Goal: Information Seeking & Learning: Learn about a topic

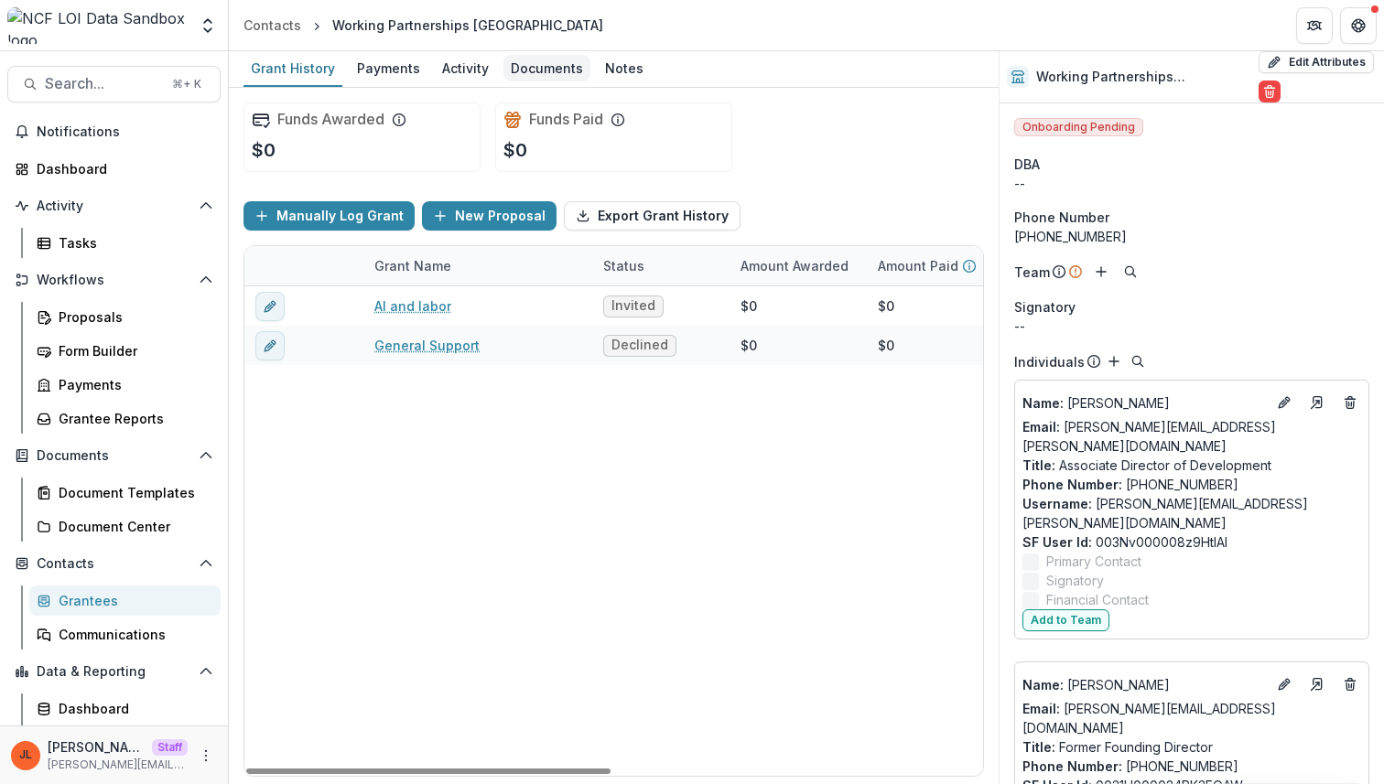
click at [530, 73] on div "Documents" at bounding box center [546, 68] width 87 height 27
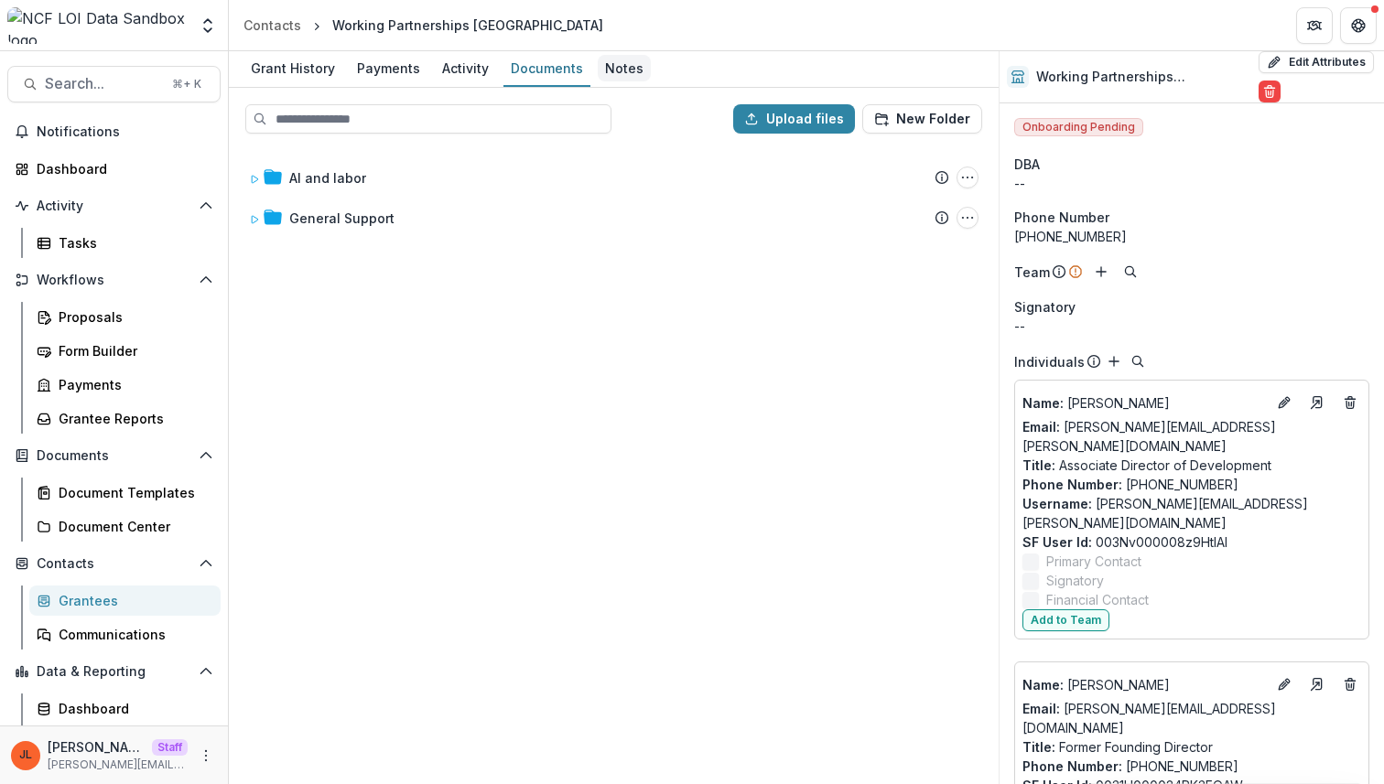
click at [608, 70] on div "Notes" at bounding box center [624, 68] width 53 height 27
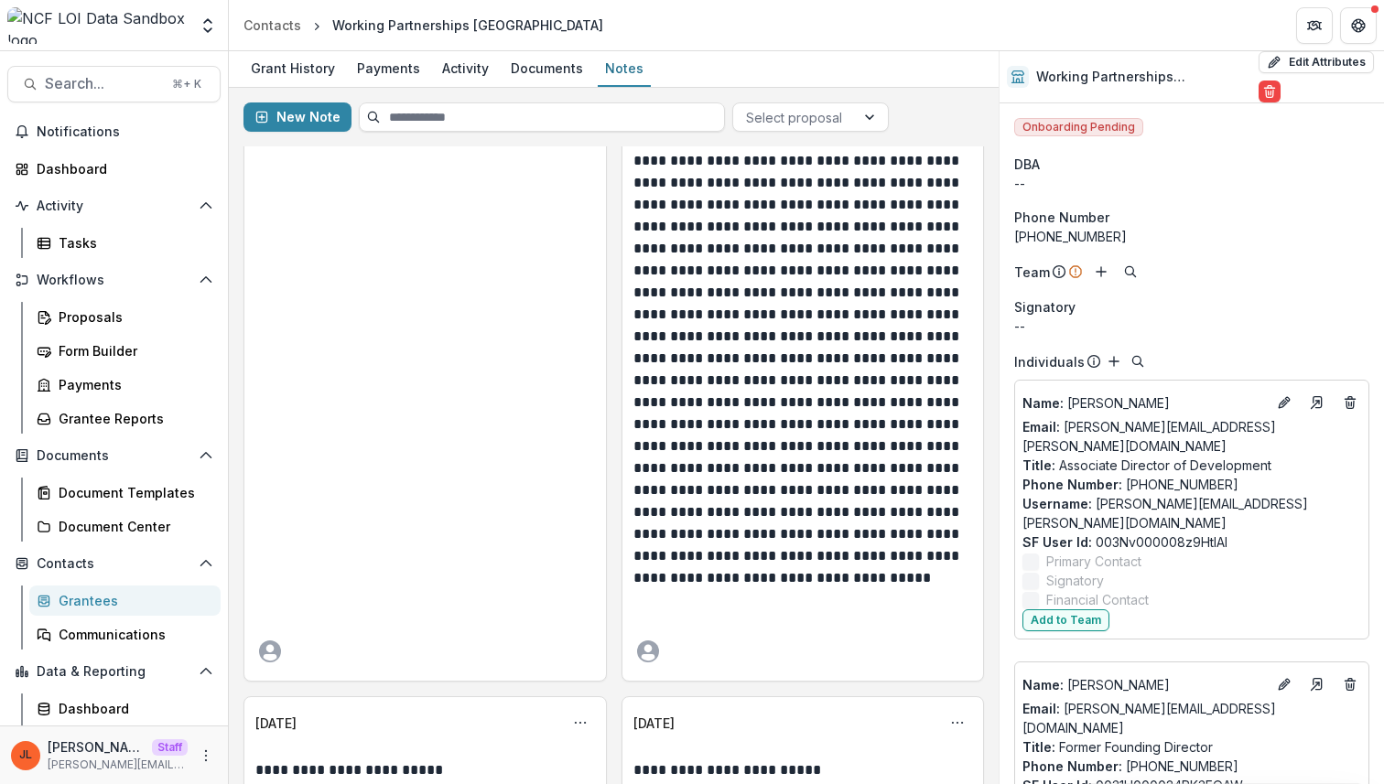
scroll to position [482, 0]
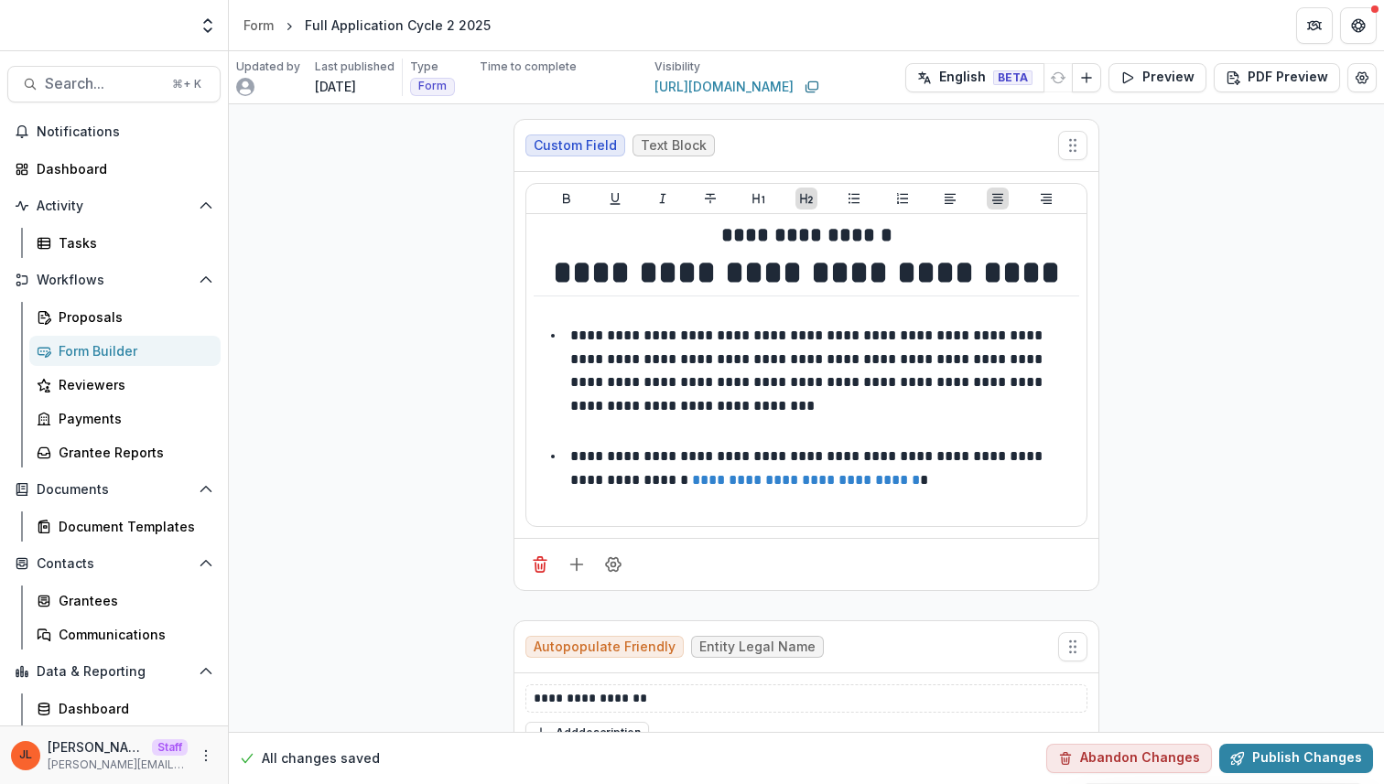
scroll to position [3448, 0]
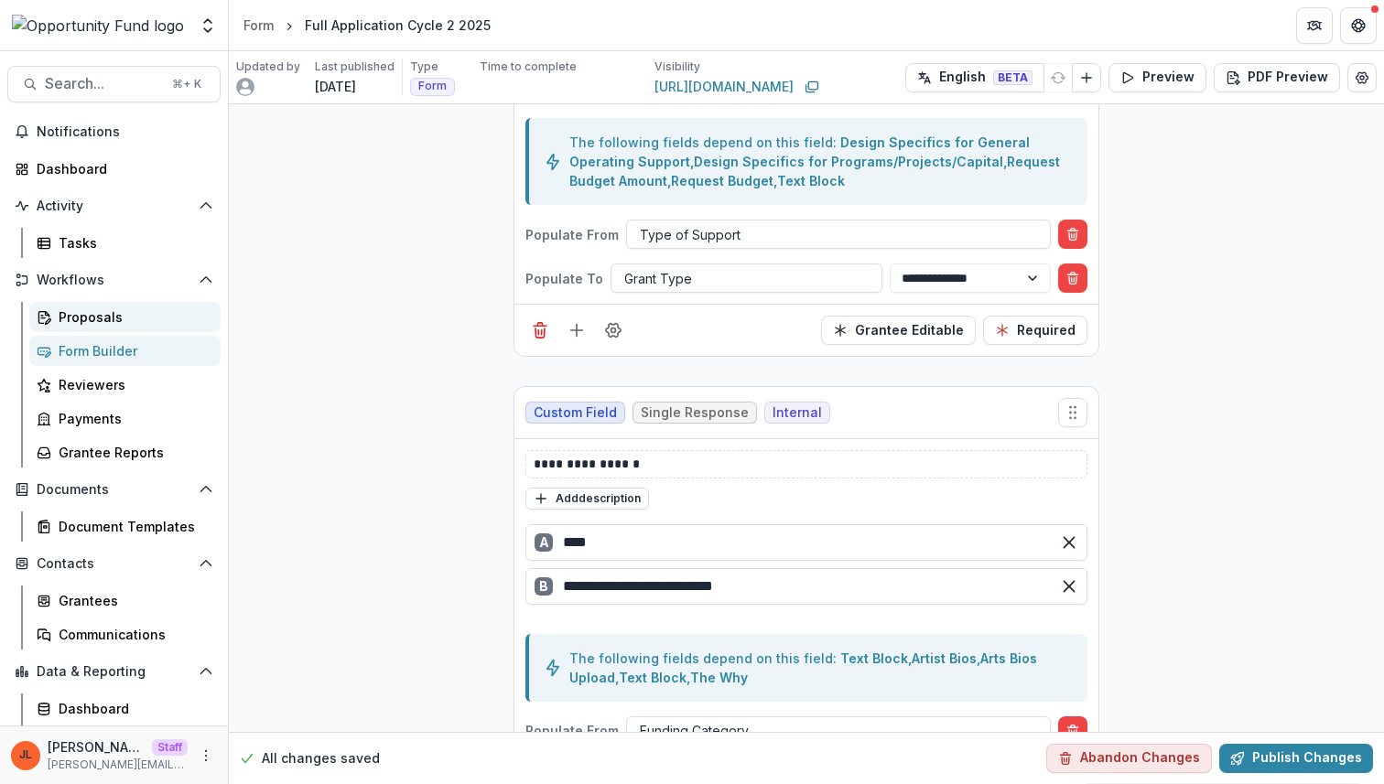
click at [138, 319] on div "Proposals" at bounding box center [132, 316] width 147 height 19
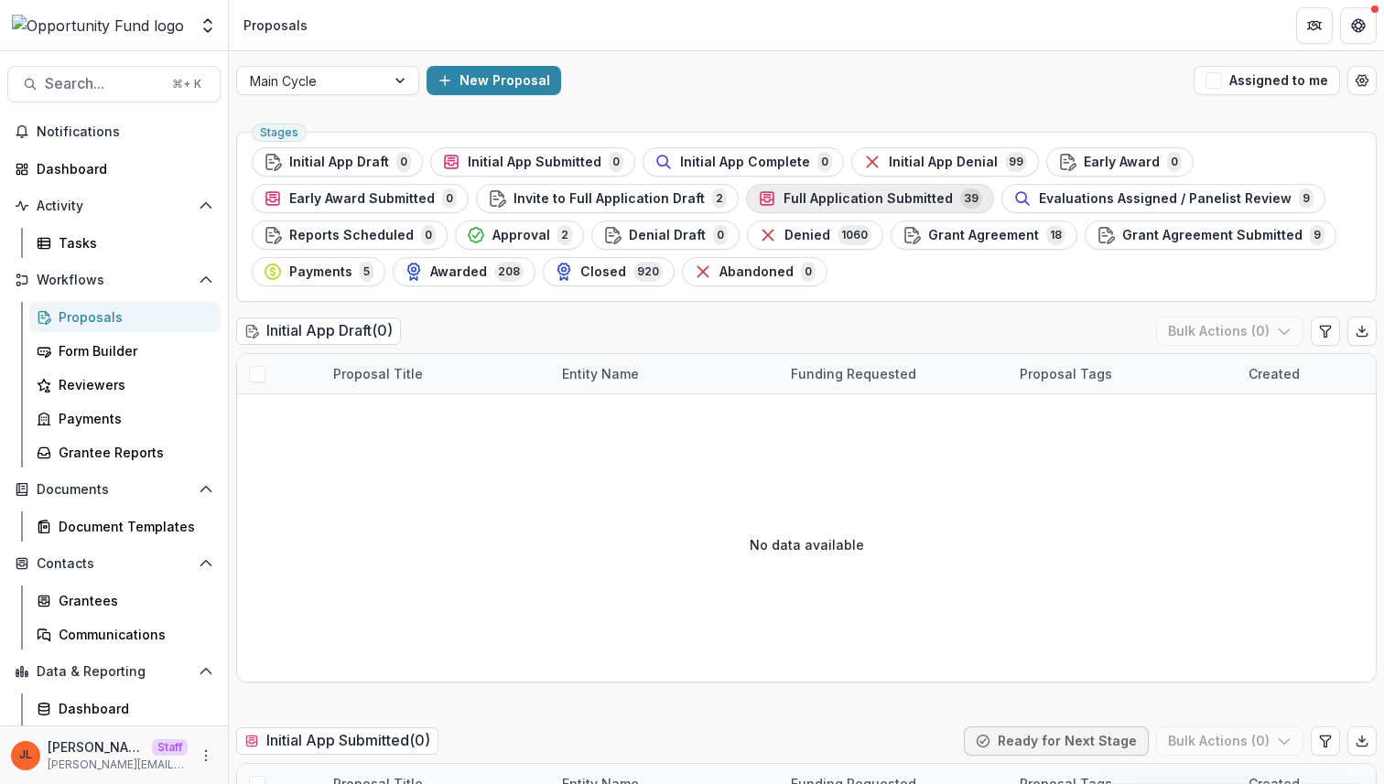
click at [895, 200] on span "Full Application Submitted" at bounding box center [867, 199] width 169 height 16
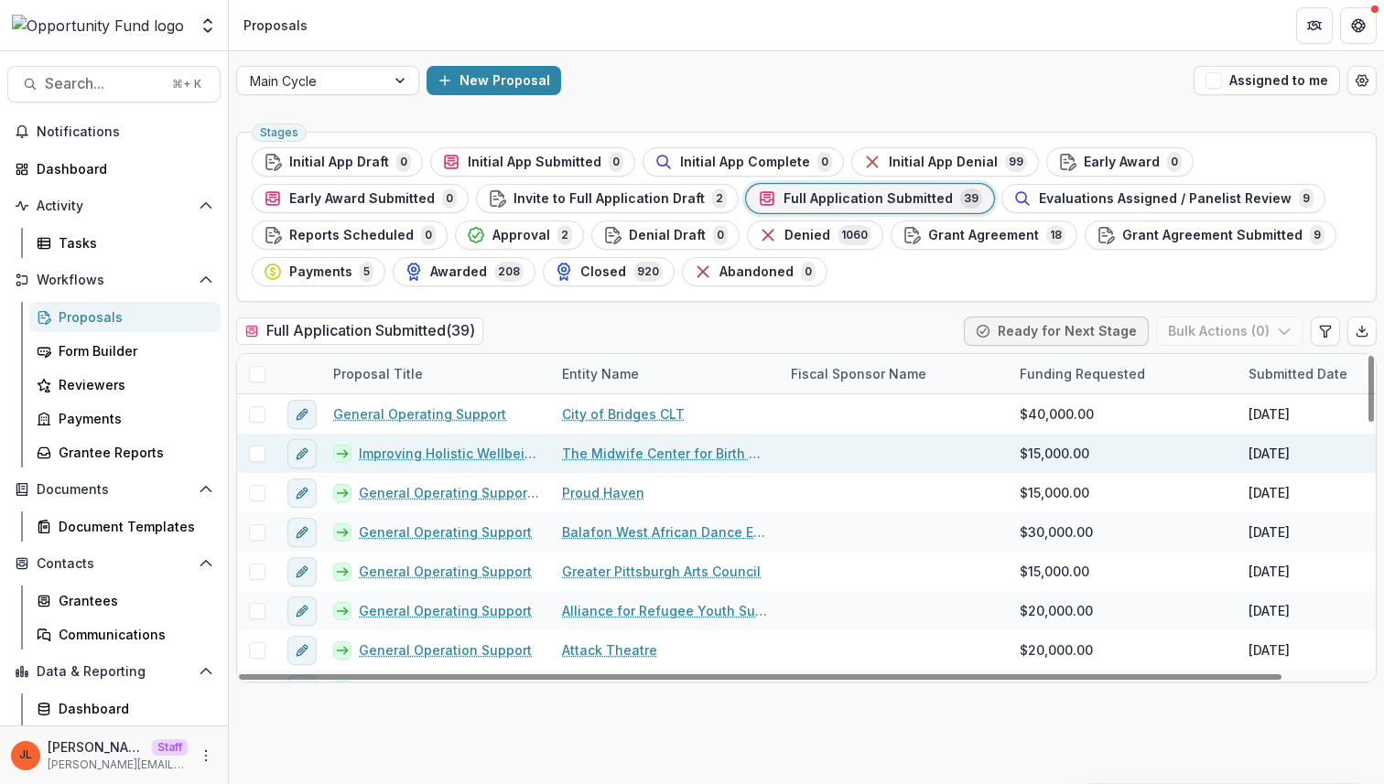
click at [445, 455] on link "Improving Holistic Wellbeing and Addressing Barriers to Reproductive Care" at bounding box center [449, 453] width 181 height 19
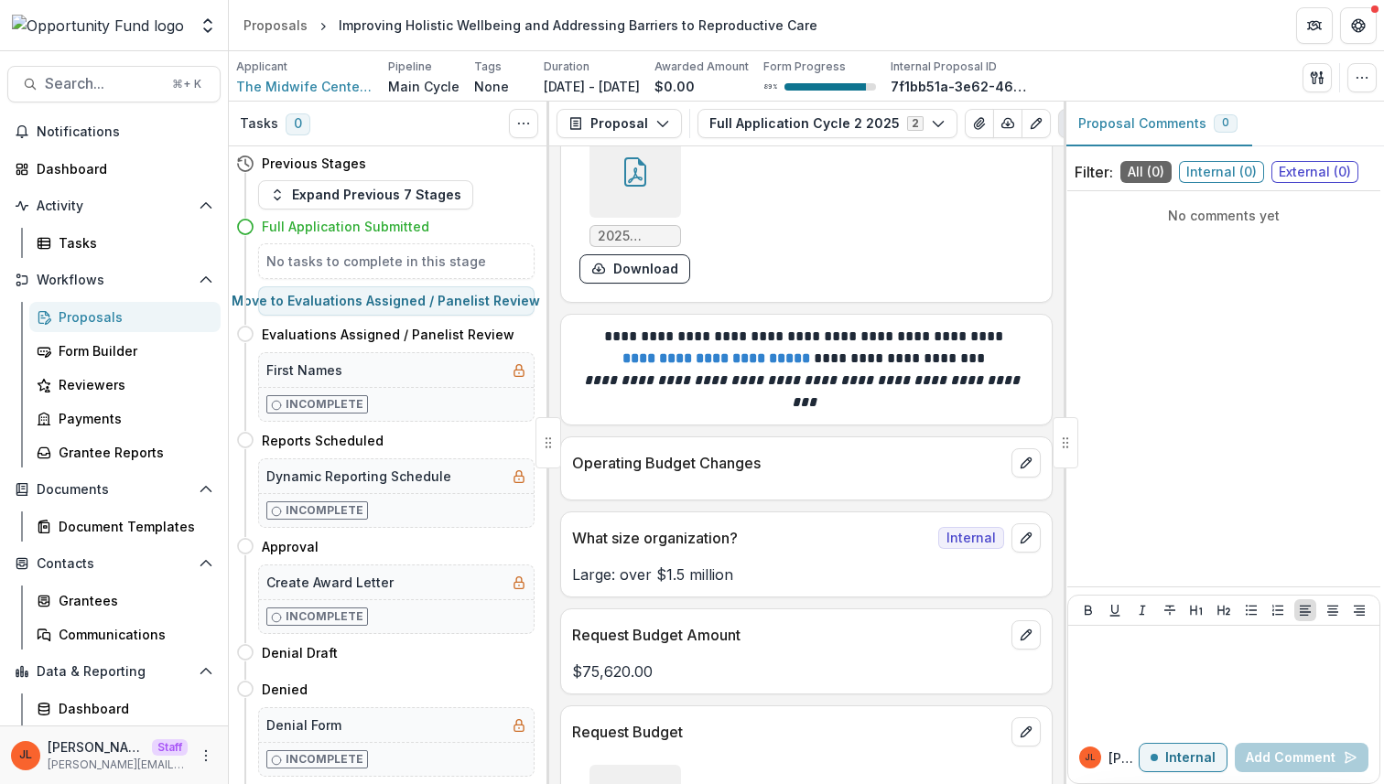
scroll to position [12570, 0]
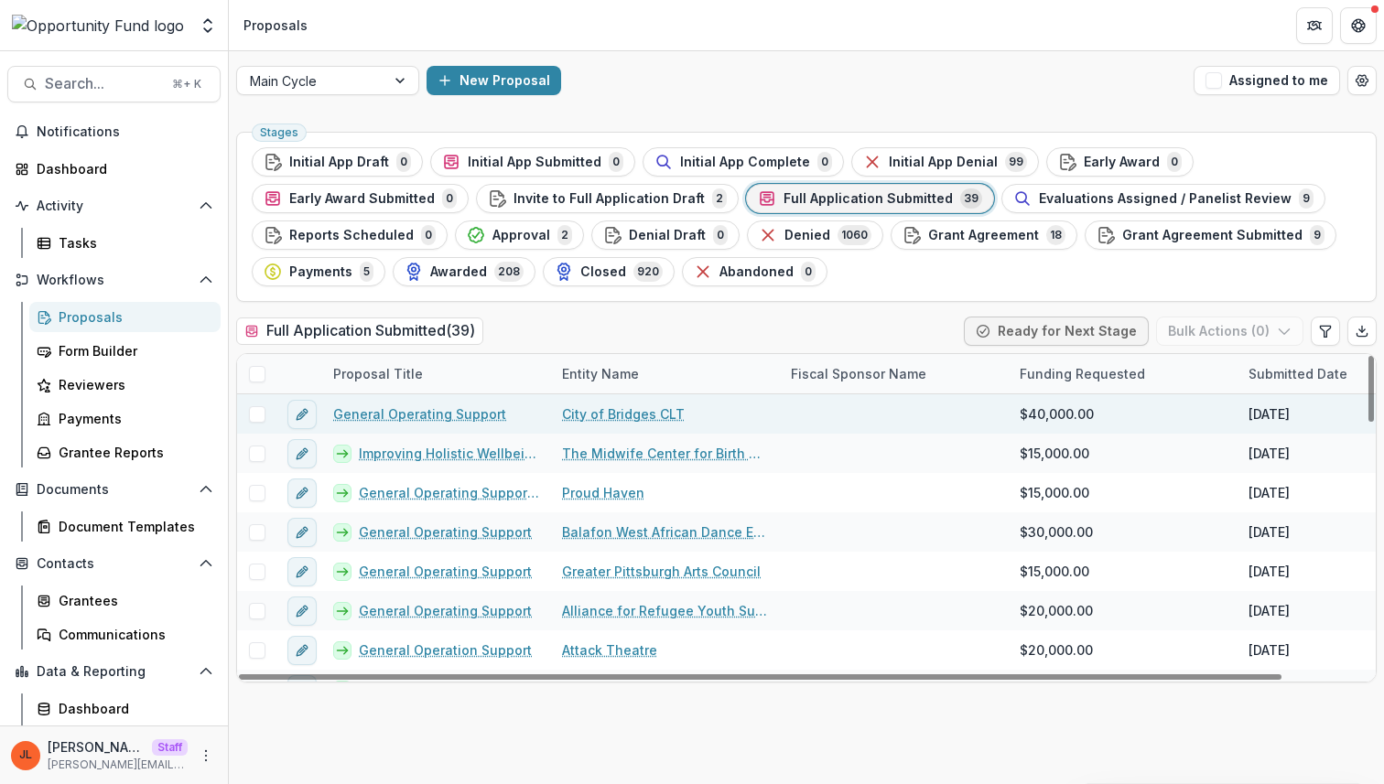
click at [476, 410] on link "General Operating Support" at bounding box center [419, 413] width 173 height 19
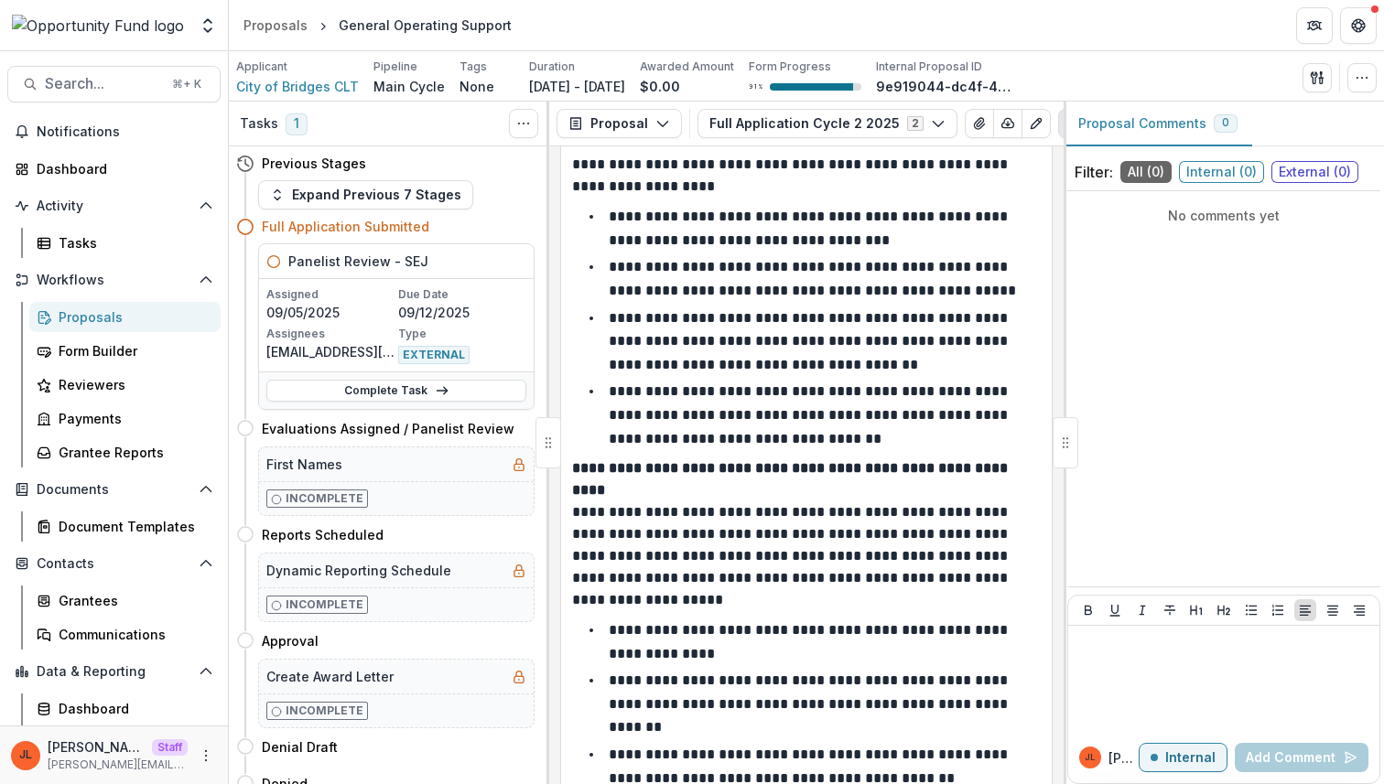
scroll to position [5596, 0]
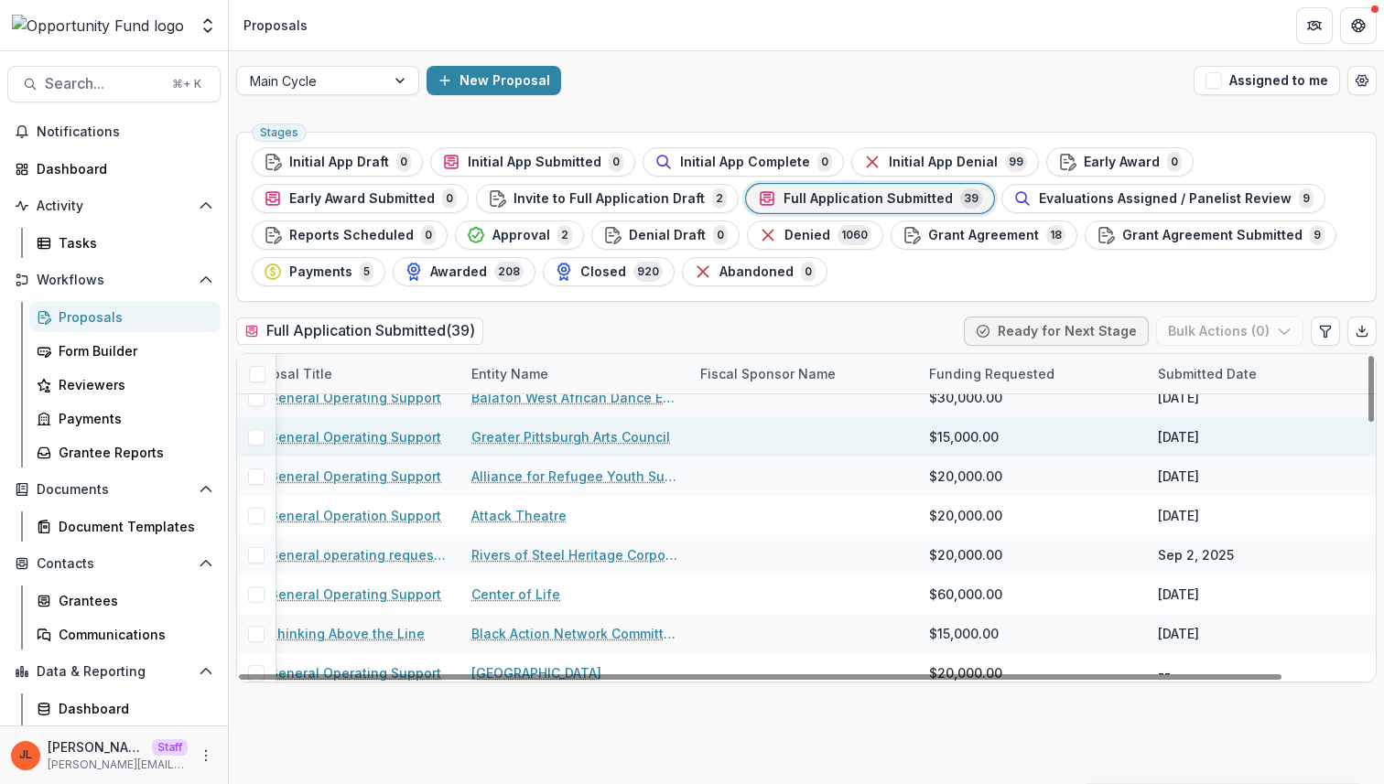
scroll to position [0, 91]
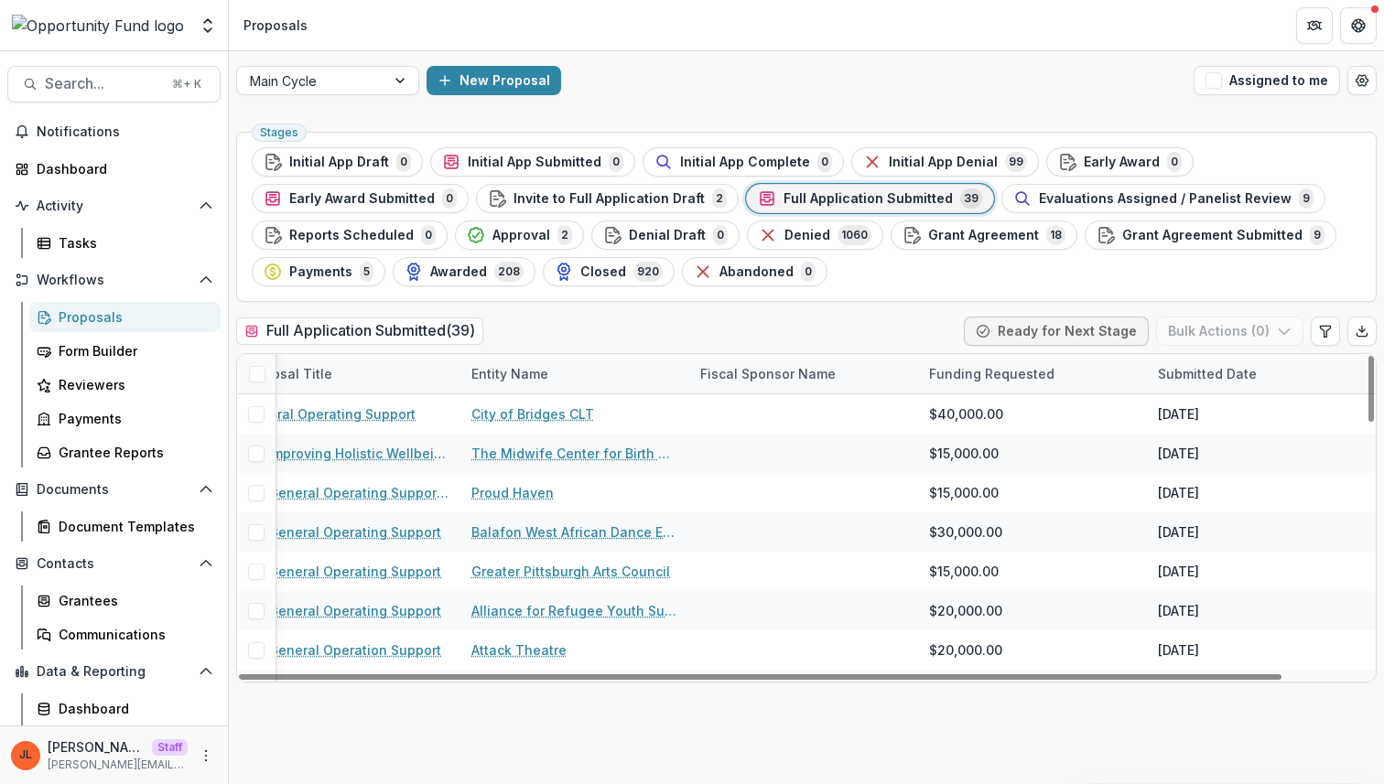
click at [1190, 372] on div "Submitted Date" at bounding box center [1207, 373] width 121 height 19
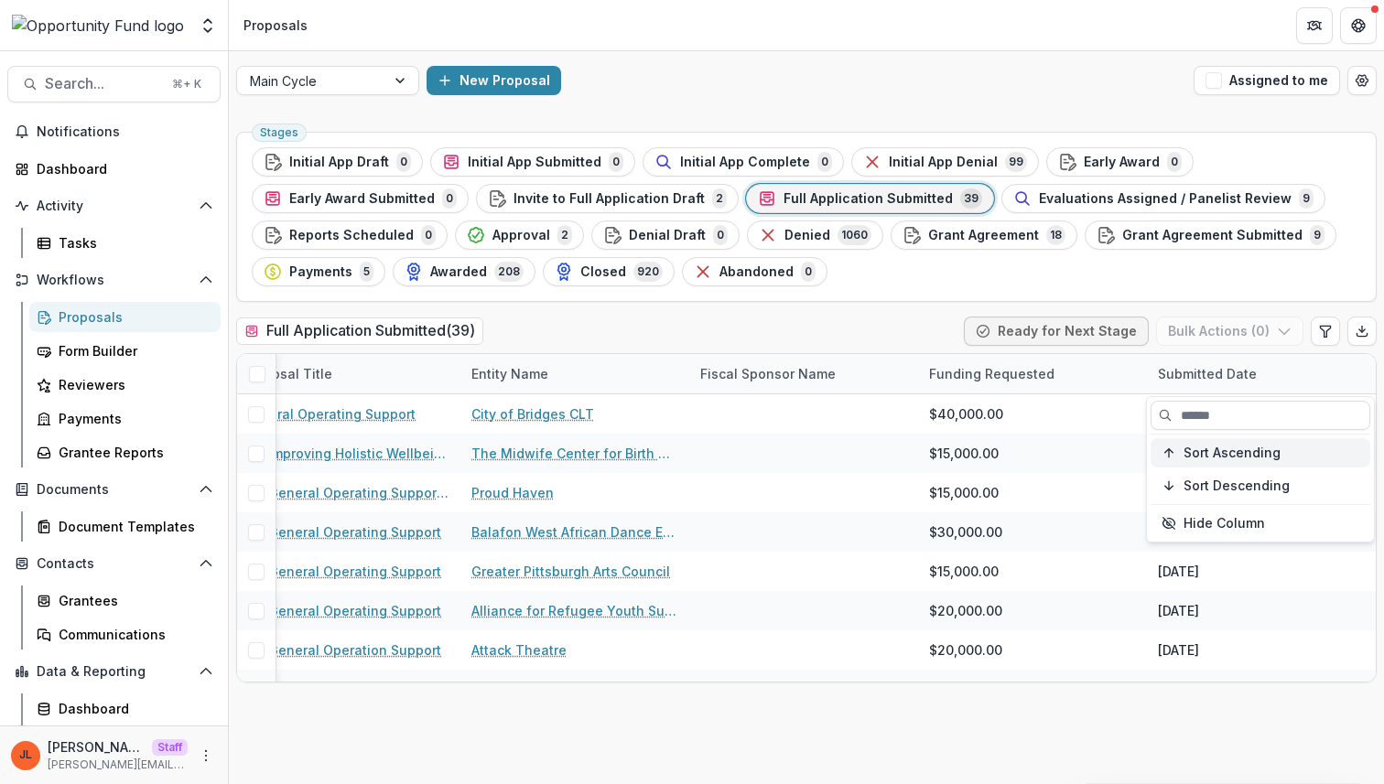
click at [1217, 459] on span "Sort Ascending" at bounding box center [1231, 454] width 97 height 16
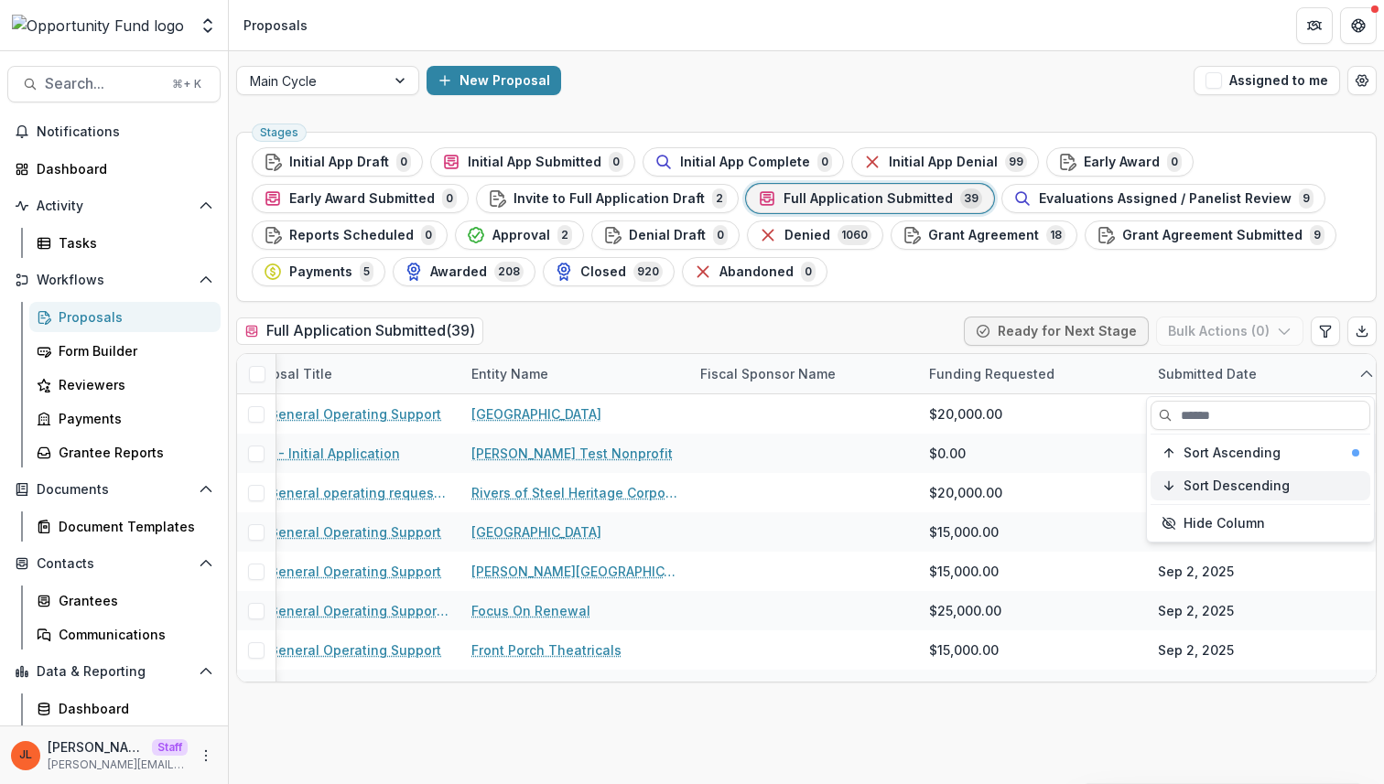
click at [1217, 488] on span "Sort Descending" at bounding box center [1236, 487] width 106 height 16
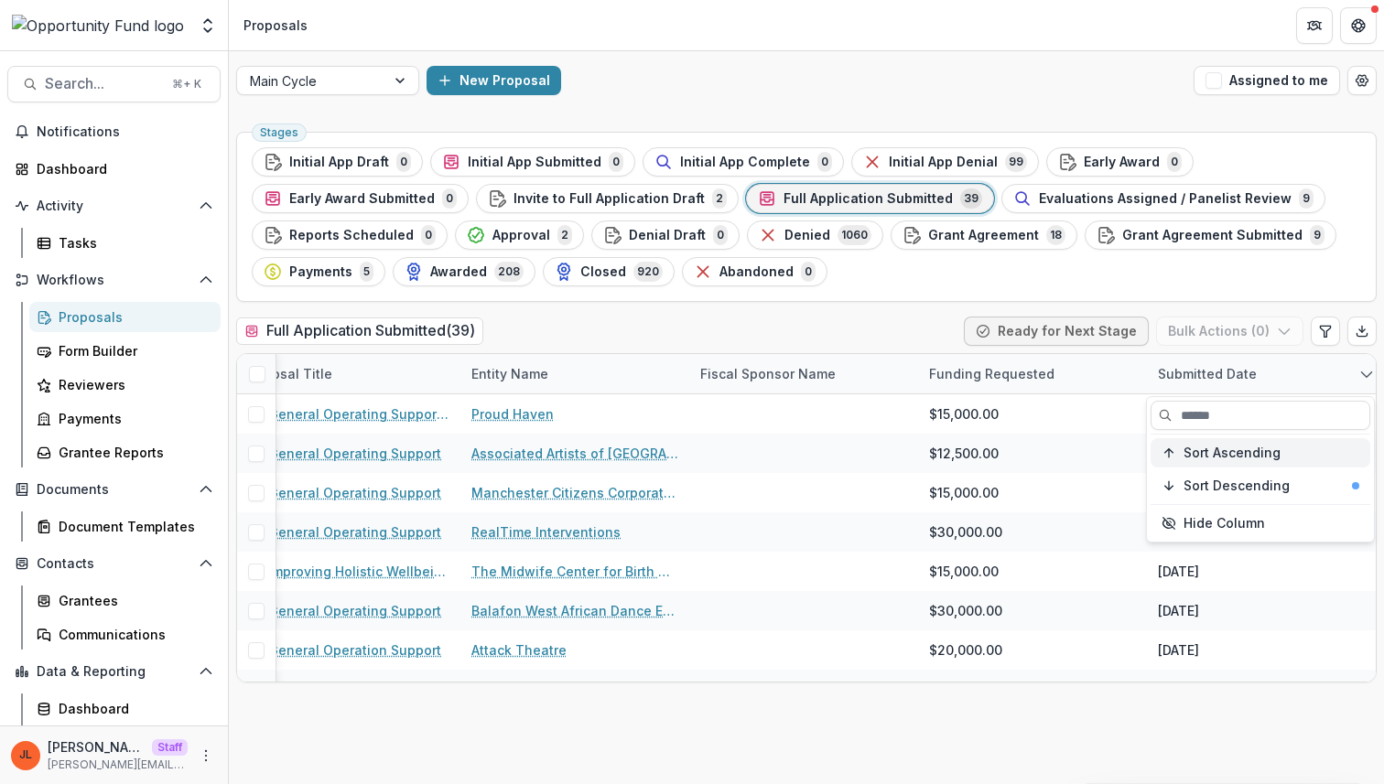
click at [1213, 461] on button "Sort Ascending" at bounding box center [1260, 452] width 220 height 29
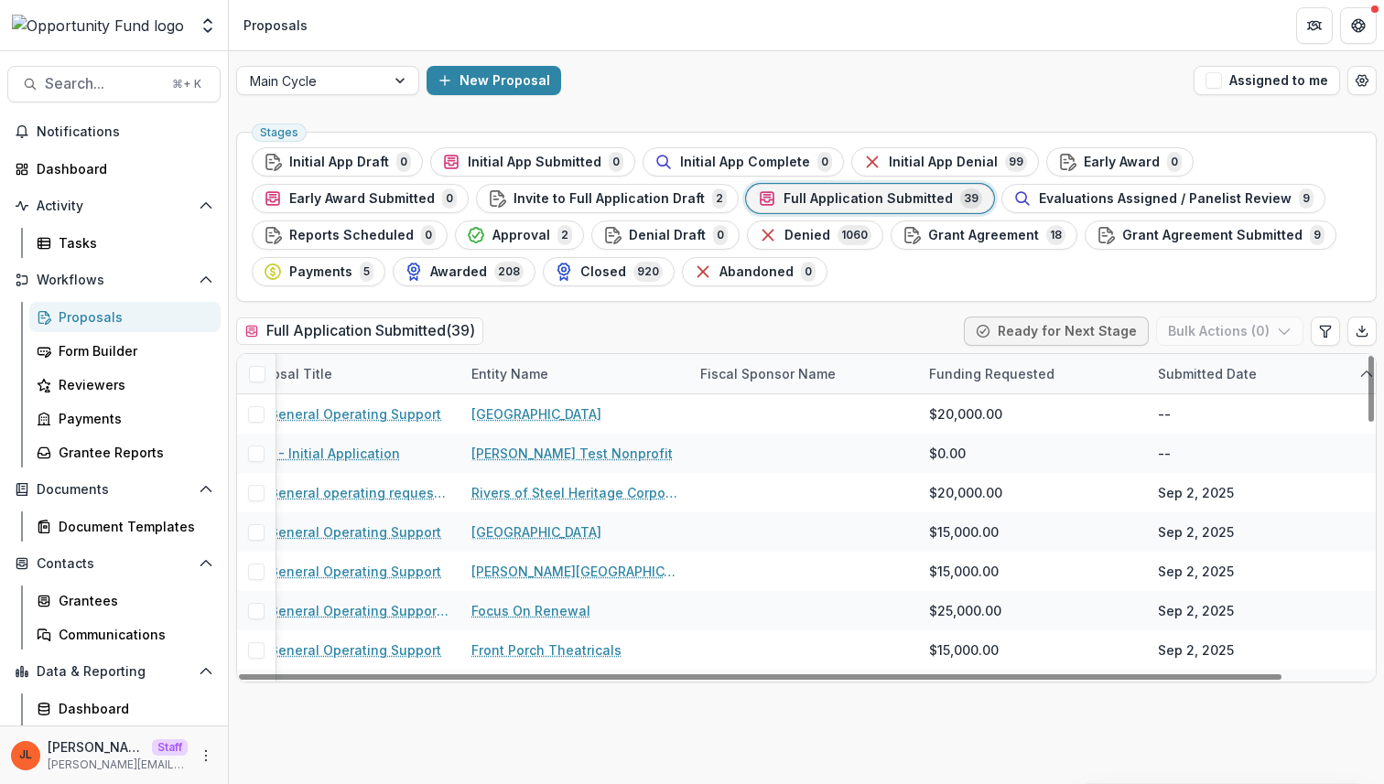
click at [1086, 714] on div "Stages Initial App Draft 0 Initial App Submitted 0 Initial App Complete 0 Initi…" at bounding box center [806, 454] width 1155 height 660
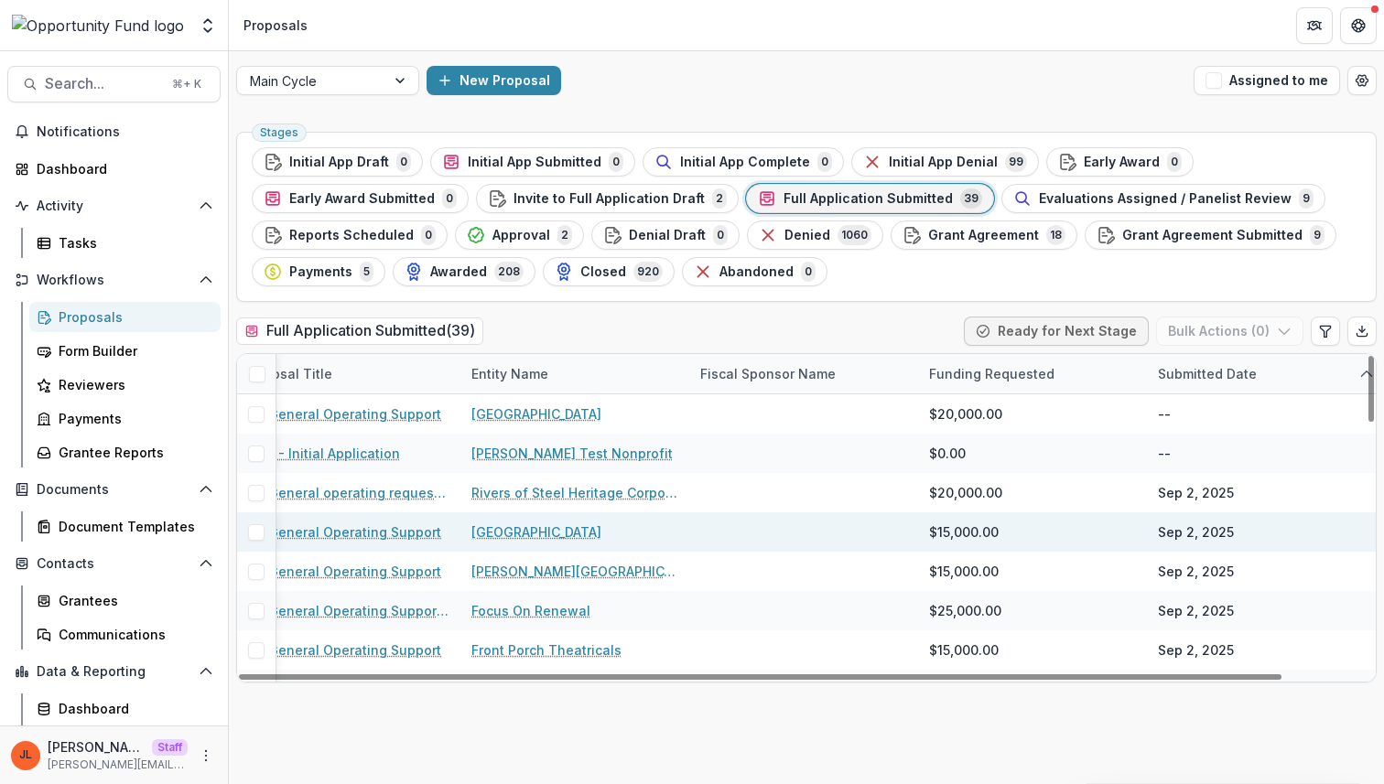
scroll to position [0, 0]
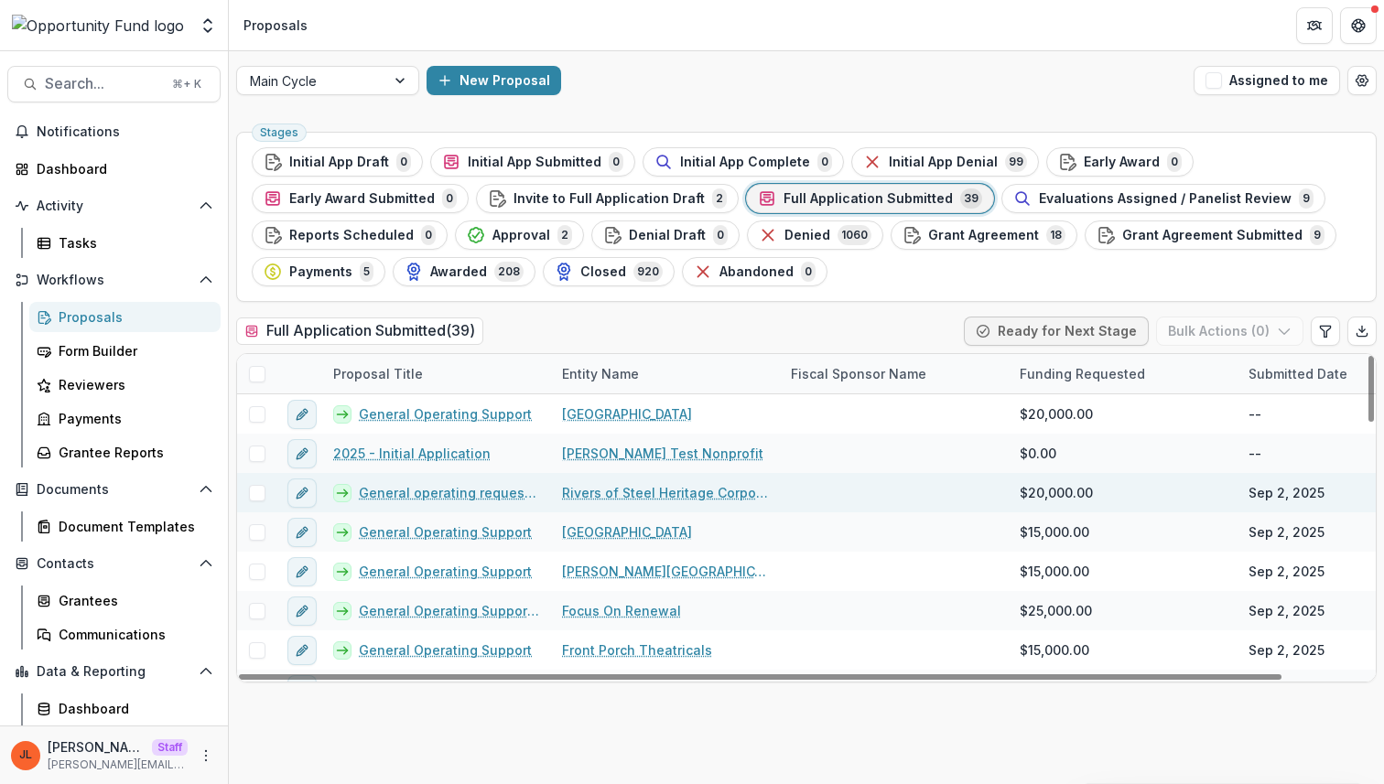
click at [413, 496] on link "General operating request associated with establishing the Carrie Furnaces as a…" at bounding box center [449, 492] width 181 height 19
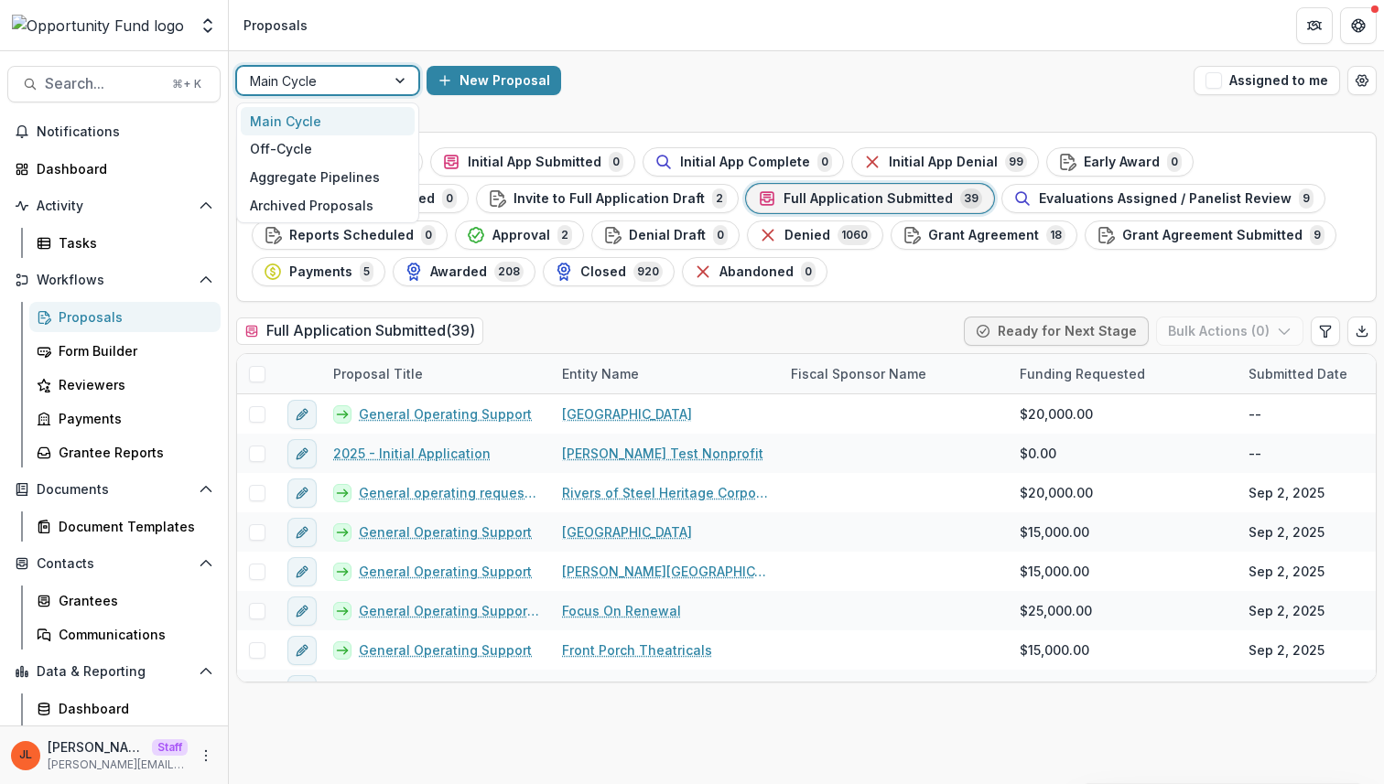
click at [309, 85] on div at bounding box center [311, 81] width 123 height 23
click at [360, 151] on div "Off-Cycle" at bounding box center [328, 149] width 174 height 28
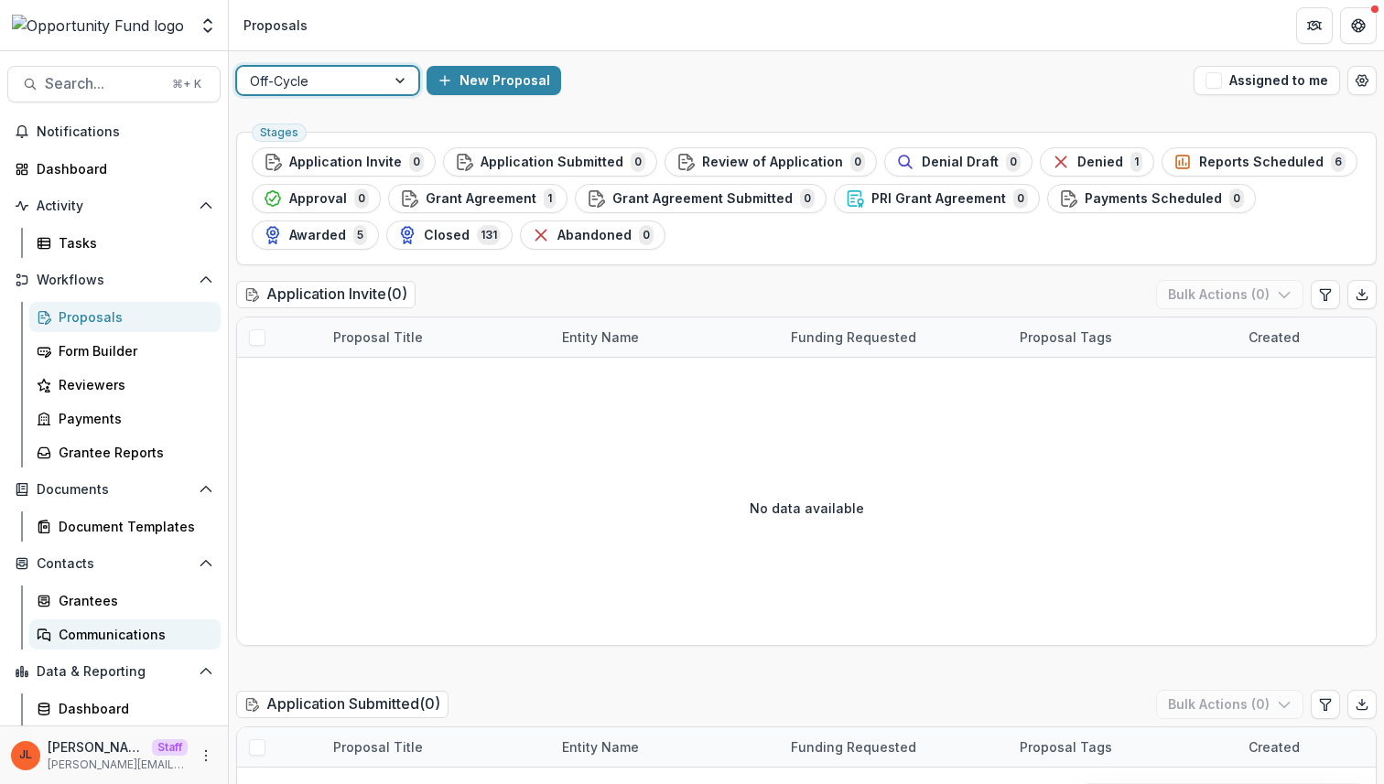
scroll to position [32, 0]
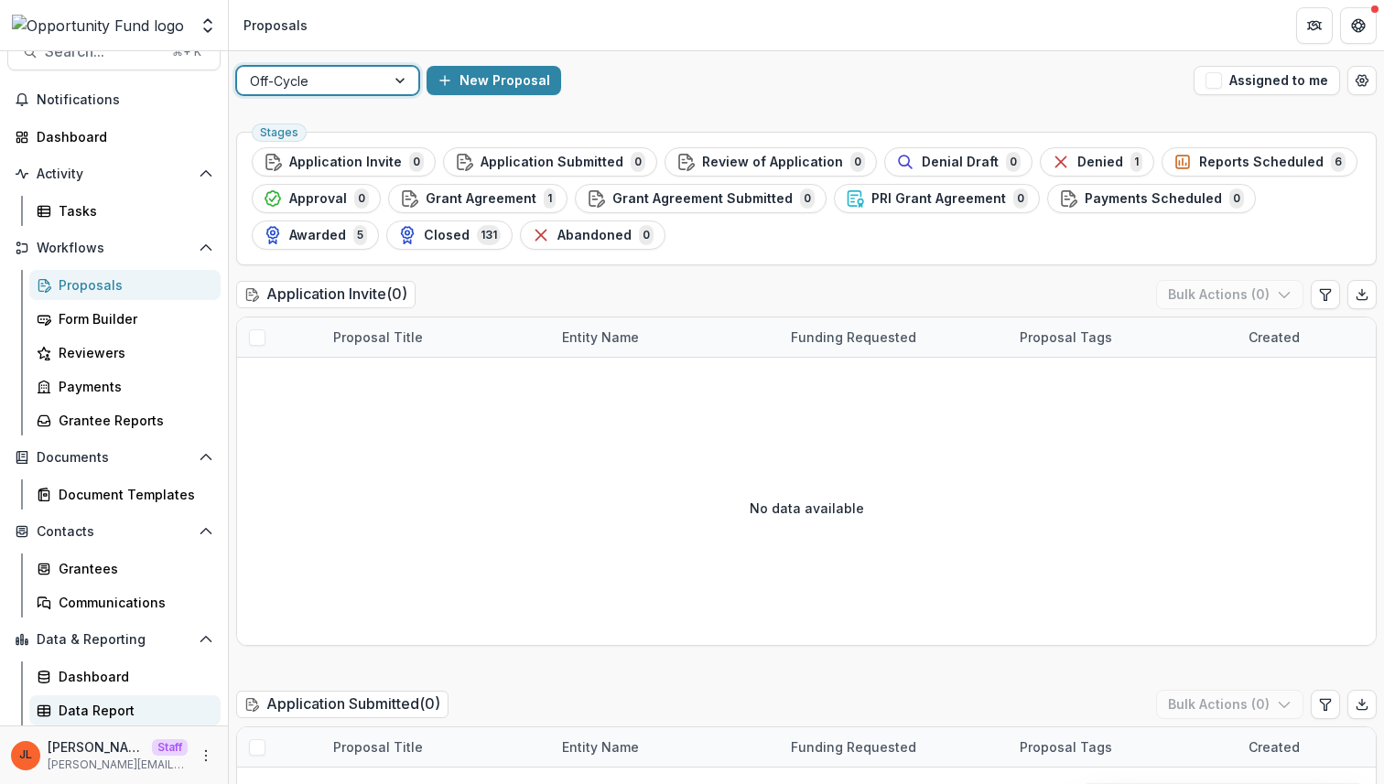
click at [124, 710] on div "Data Report" at bounding box center [132, 710] width 147 height 19
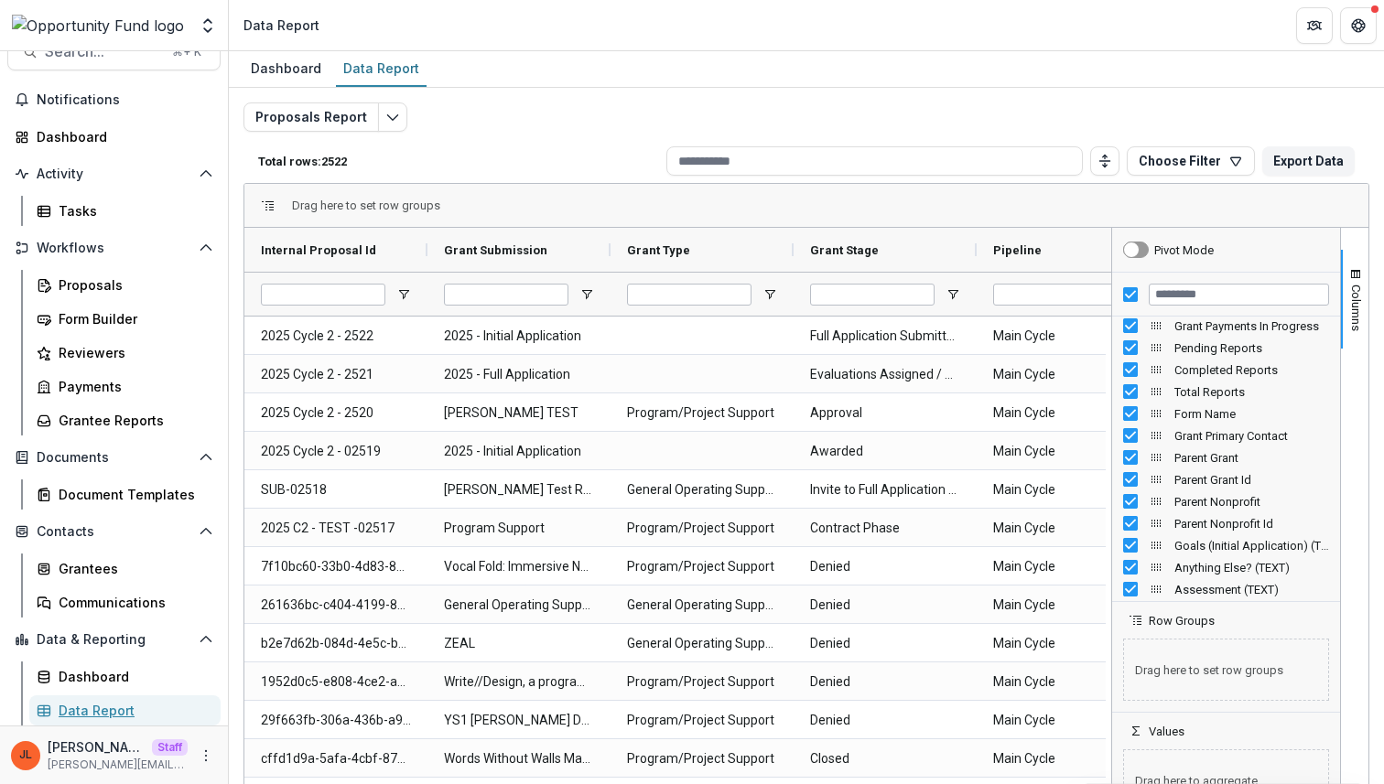
scroll to position [1485, 0]
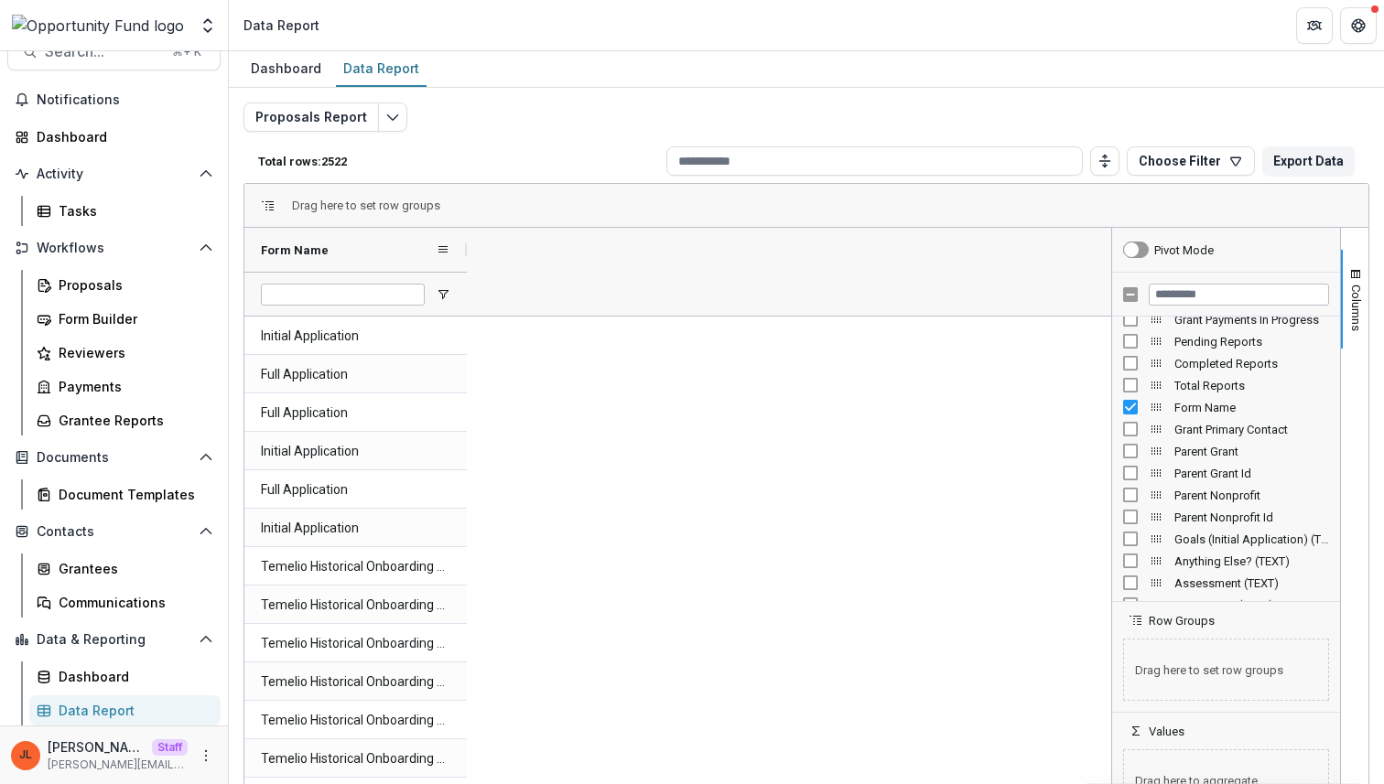
drag, startPoint x: 425, startPoint y: 254, endPoint x: 459, endPoint y: 254, distance: 33.9
click at [463, 254] on div at bounding box center [466, 250] width 7 height 44
click at [1244, 287] on input "Filter Columns Input" at bounding box center [1238, 295] width 180 height 22
type input "****"
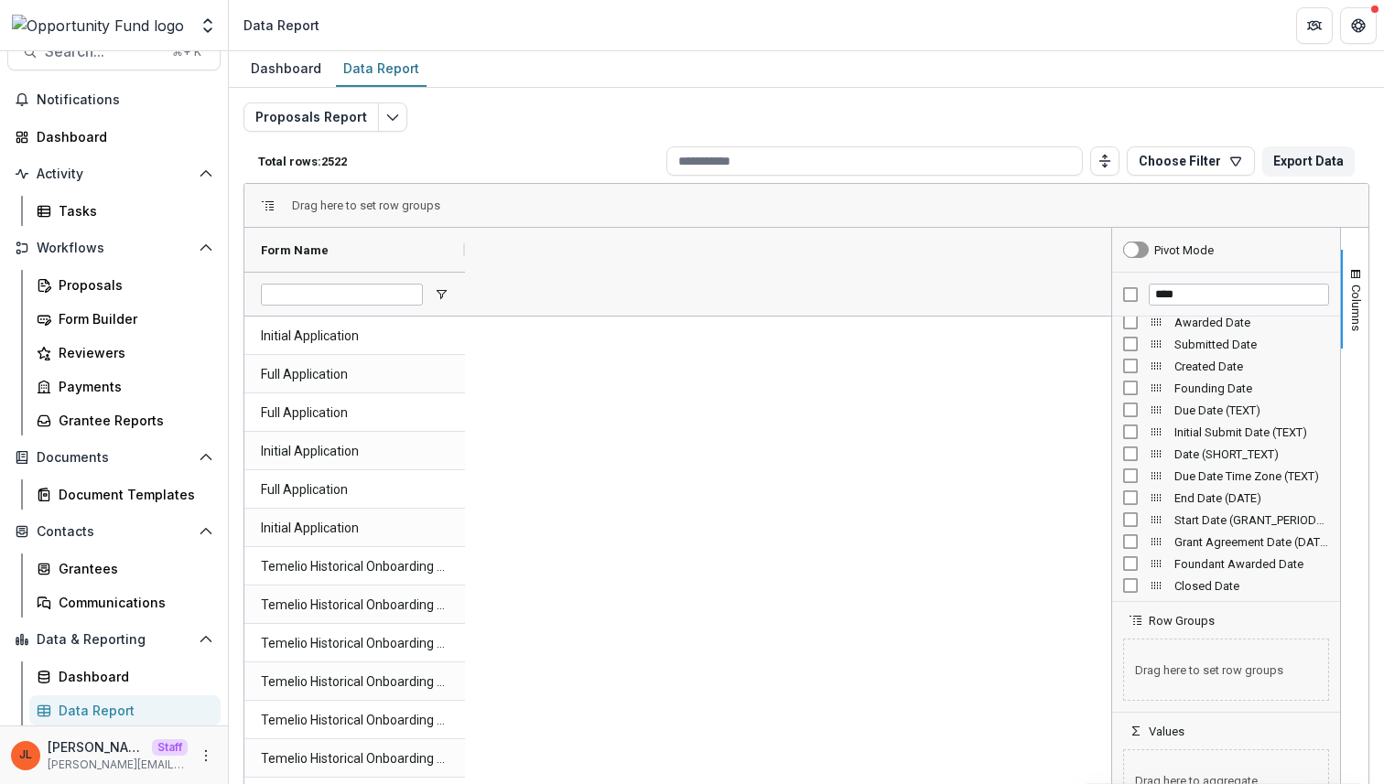
click at [1193, 343] on span "Submitted Date" at bounding box center [1251, 345] width 155 height 14
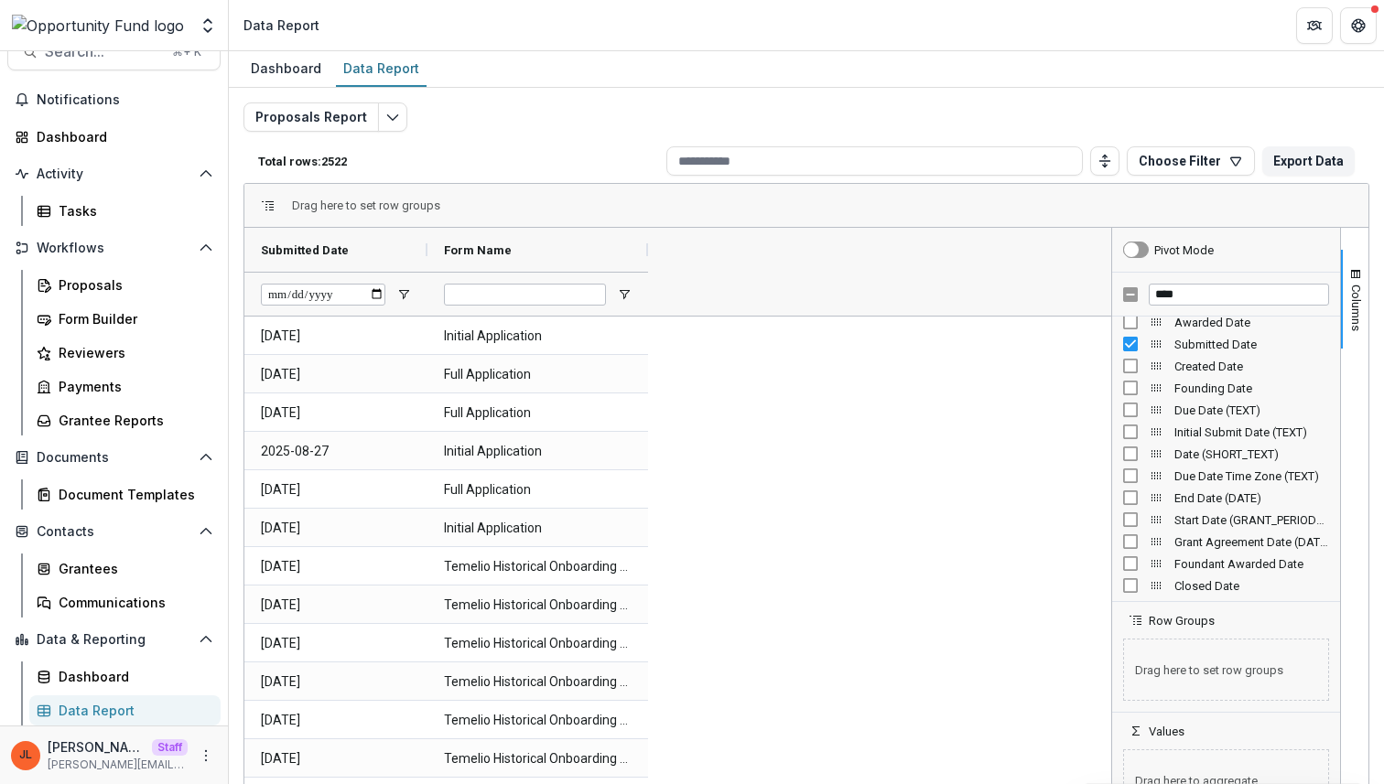
click at [405, 302] on div at bounding box center [335, 294] width 183 height 44
click at [405, 296] on span "Open Filter Menu" at bounding box center [403, 294] width 15 height 15
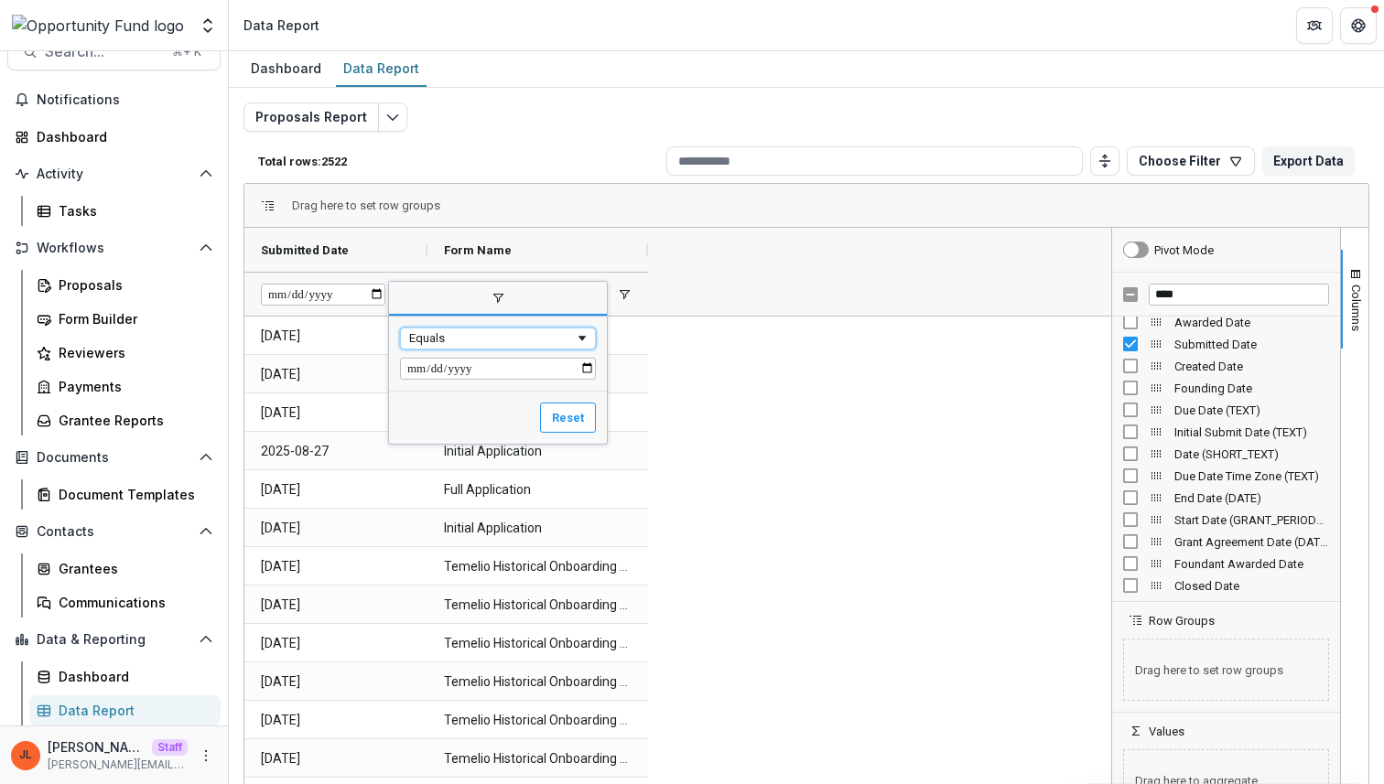
click at [584, 339] on span "Filtering operator" at bounding box center [582, 338] width 15 height 15
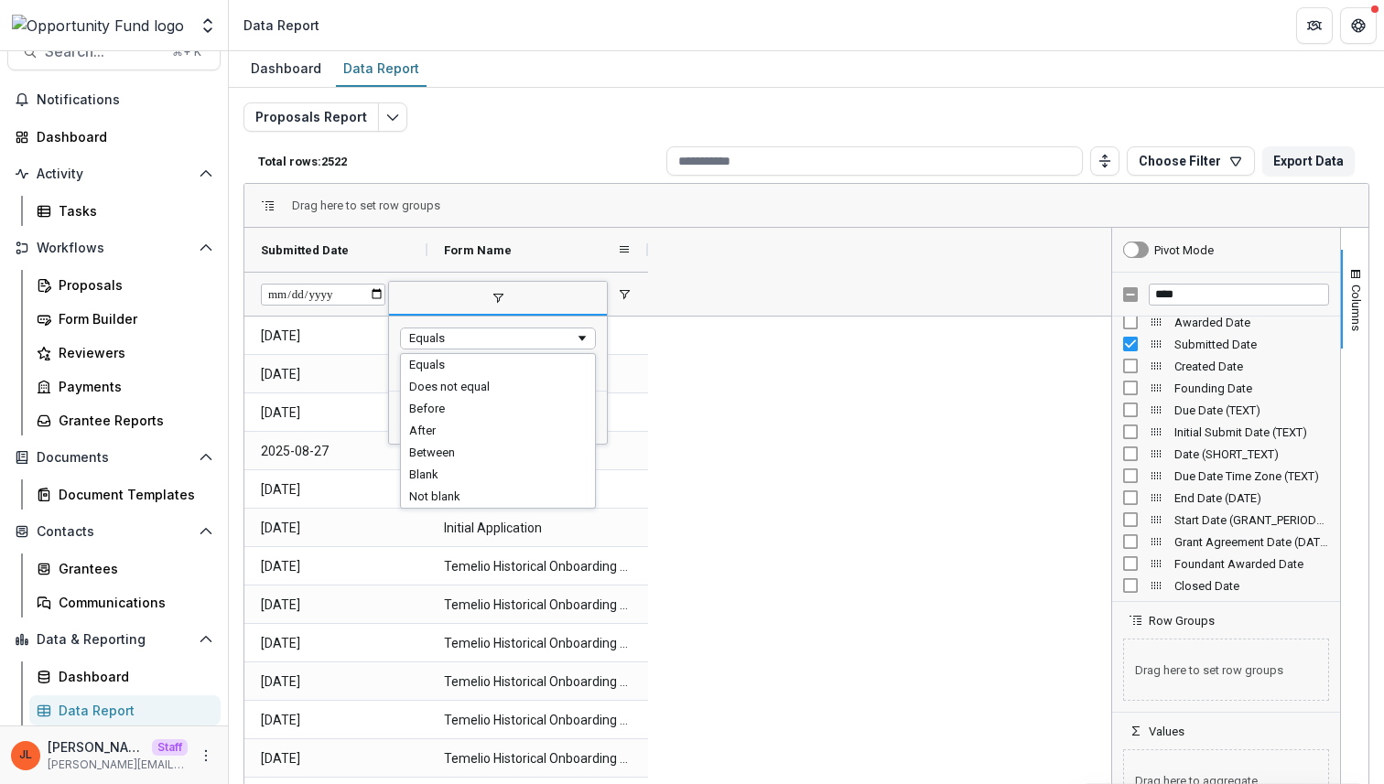
click at [431, 252] on div "Form Name" at bounding box center [537, 250] width 221 height 44
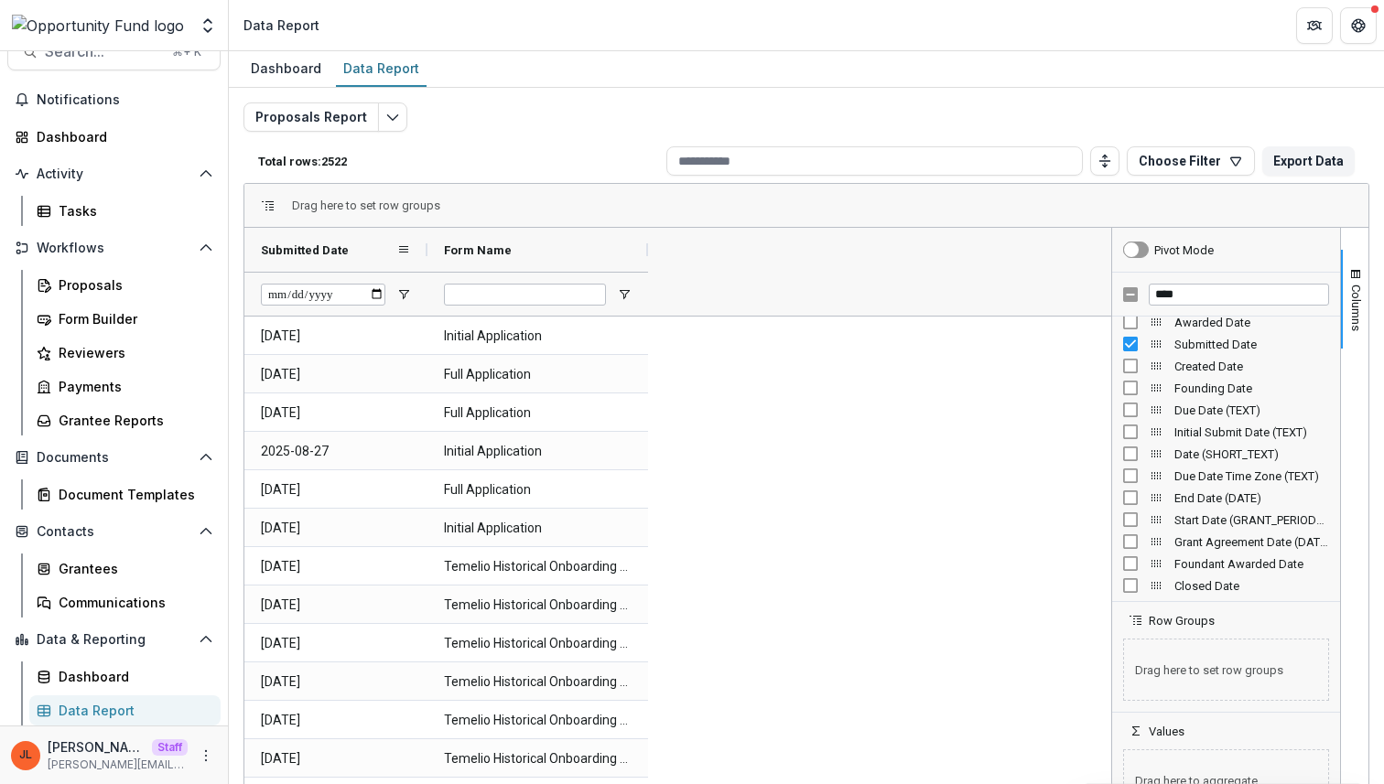
click at [376, 249] on div "Submitted Date" at bounding box center [328, 249] width 135 height 35
click at [376, 249] on div "Submitted Date 1" at bounding box center [328, 249] width 135 height 35
click at [373, 263] on div "Submitted Date" at bounding box center [328, 249] width 135 height 35
click at [627, 290] on span "Open Filter Menu" at bounding box center [624, 294] width 15 height 15
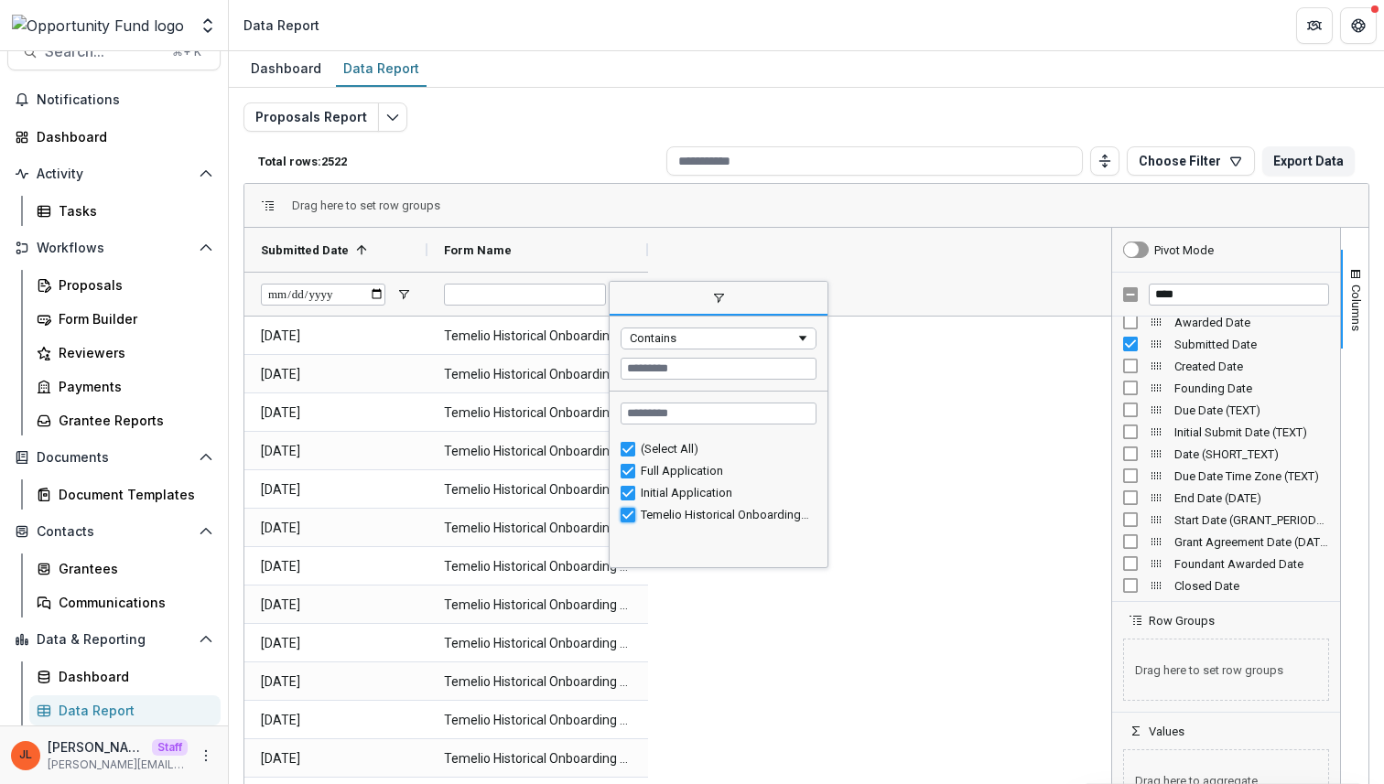
type input "**********"
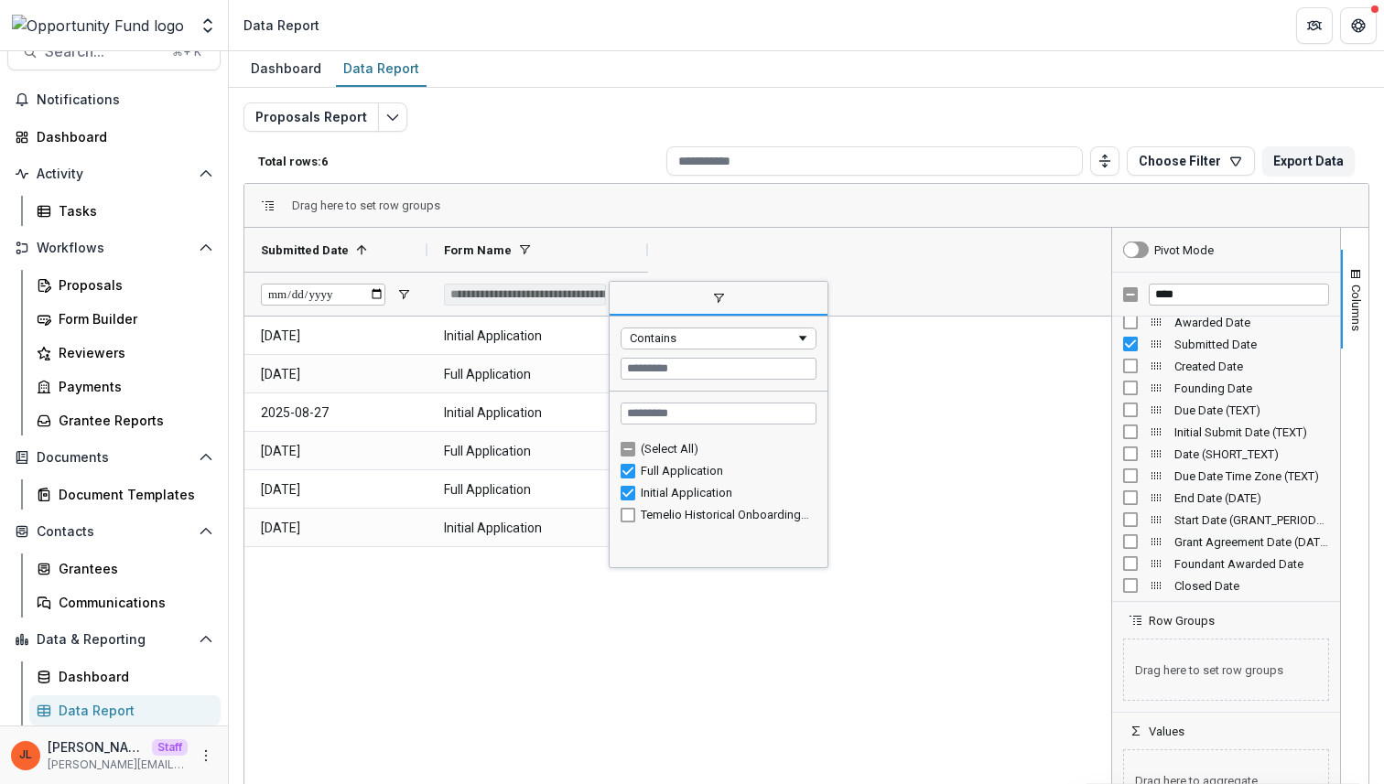
click at [707, 614] on div "2025-08-08 Initial Application 2025-08-13 Full Application 2025-08-27 Initial A…" at bounding box center [677, 570] width 867 height 506
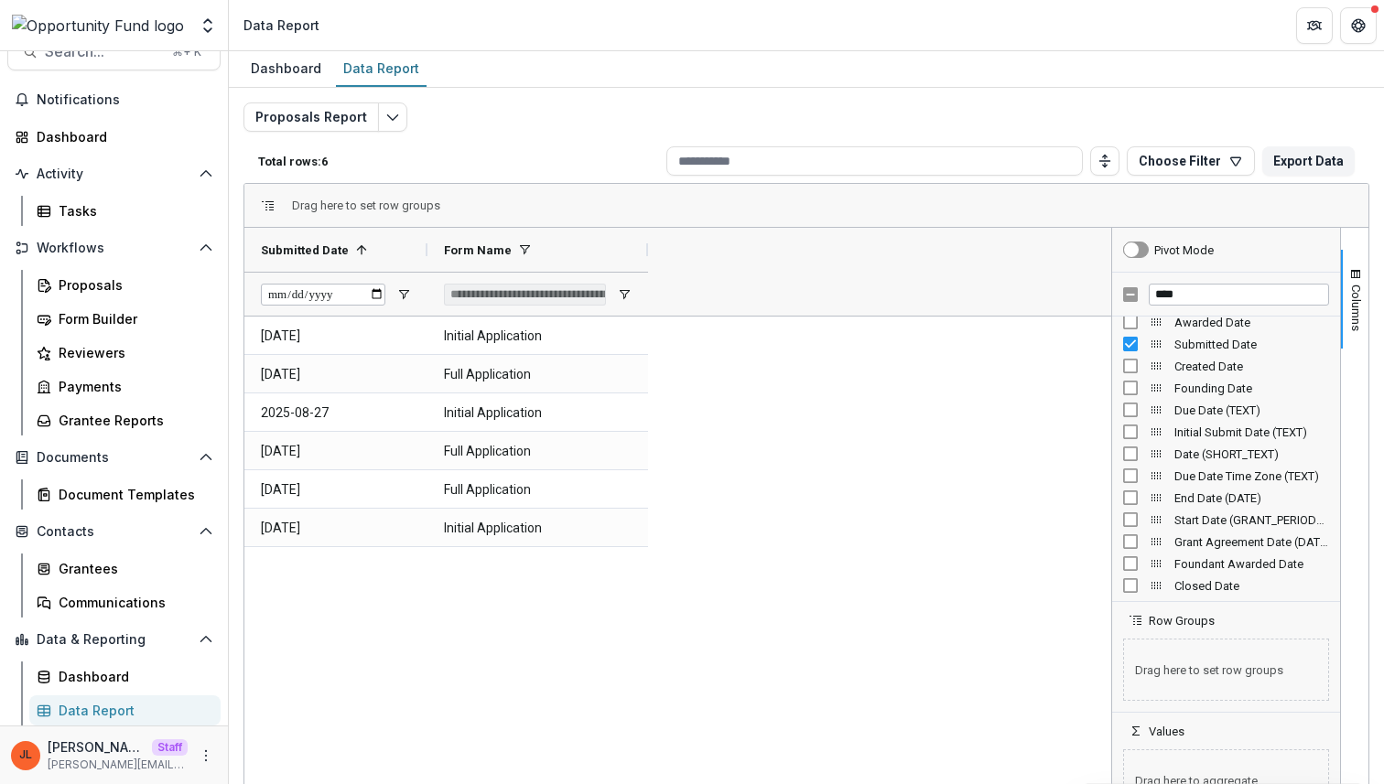
click at [488, 624] on div "2025-08-08 Initial Application 2025-08-13 Full Application 2025-08-27 Initial A…" at bounding box center [677, 570] width 867 height 506
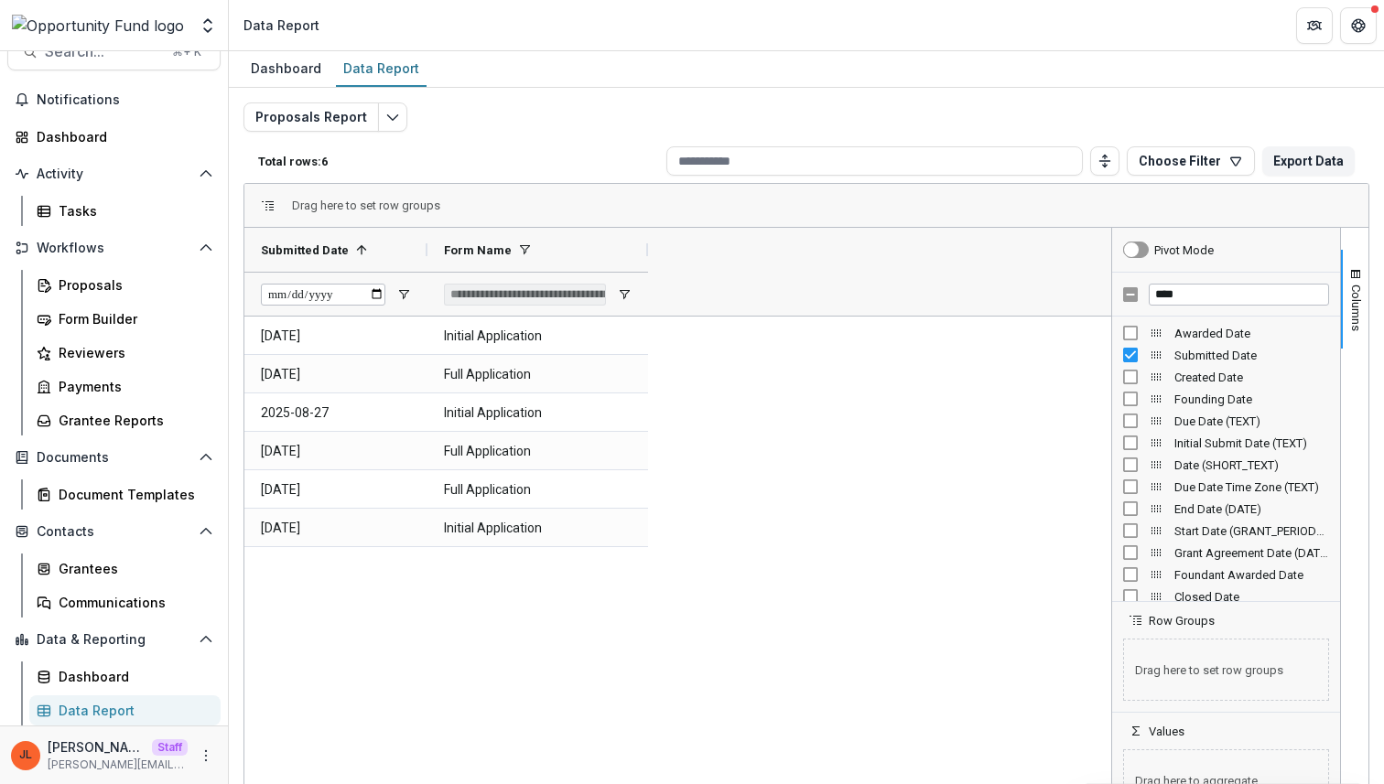
click at [1209, 307] on div "****" at bounding box center [1226, 295] width 228 height 44
click at [1209, 302] on input "****" at bounding box center [1238, 295] width 180 height 22
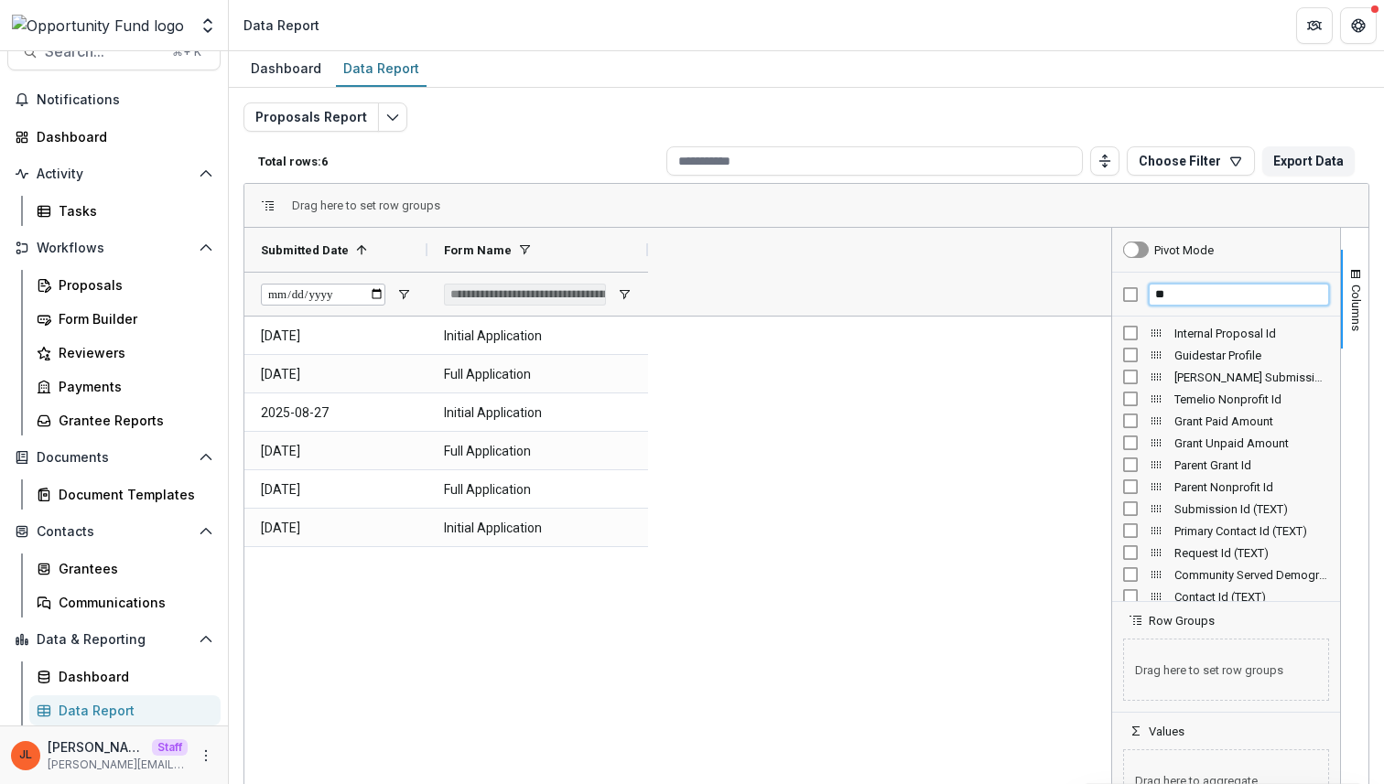
type input "**"
click at [1200, 327] on span "Internal Proposal Id" at bounding box center [1251, 334] width 155 height 14
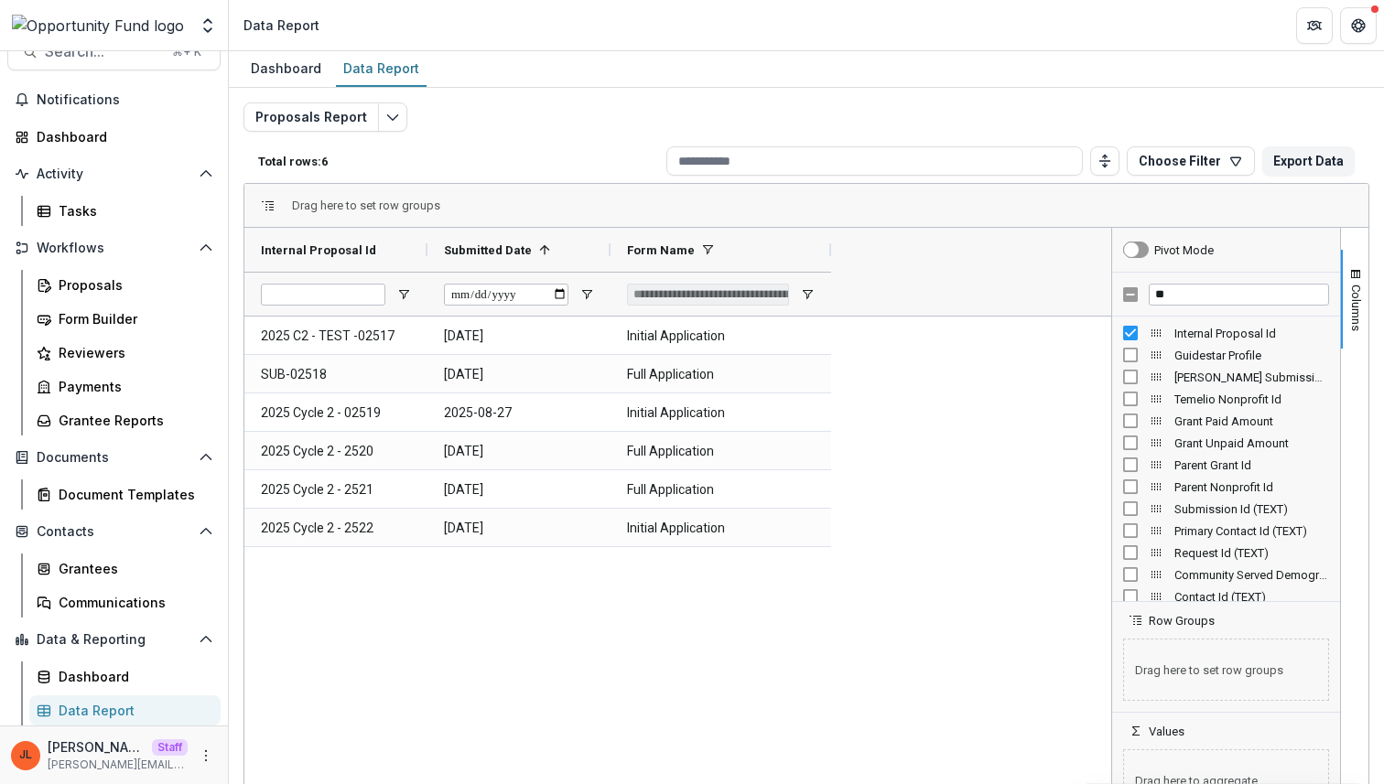
click at [1199, 327] on span "Internal Proposal Id" at bounding box center [1251, 334] width 155 height 14
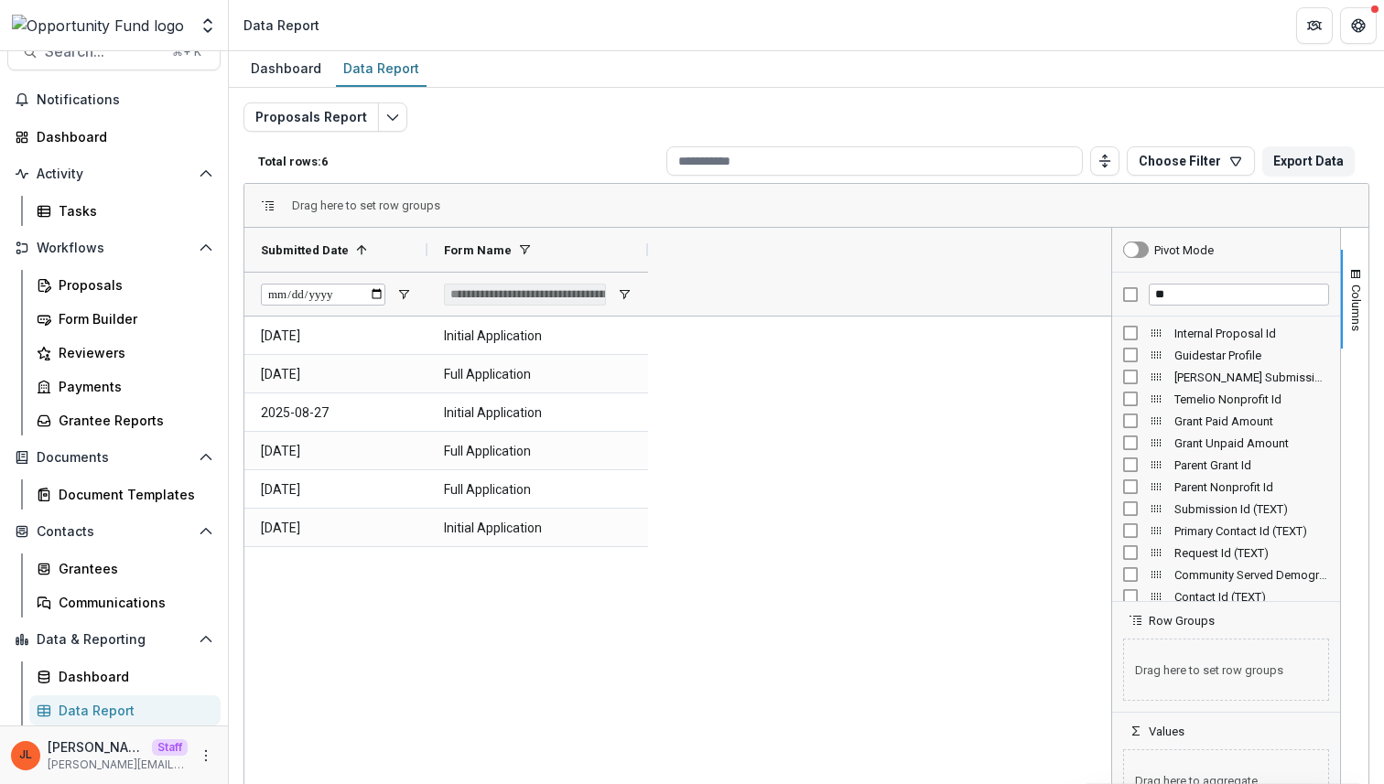
click at [1199, 378] on span "Temelio Grant Submission Id" at bounding box center [1251, 378] width 155 height 14
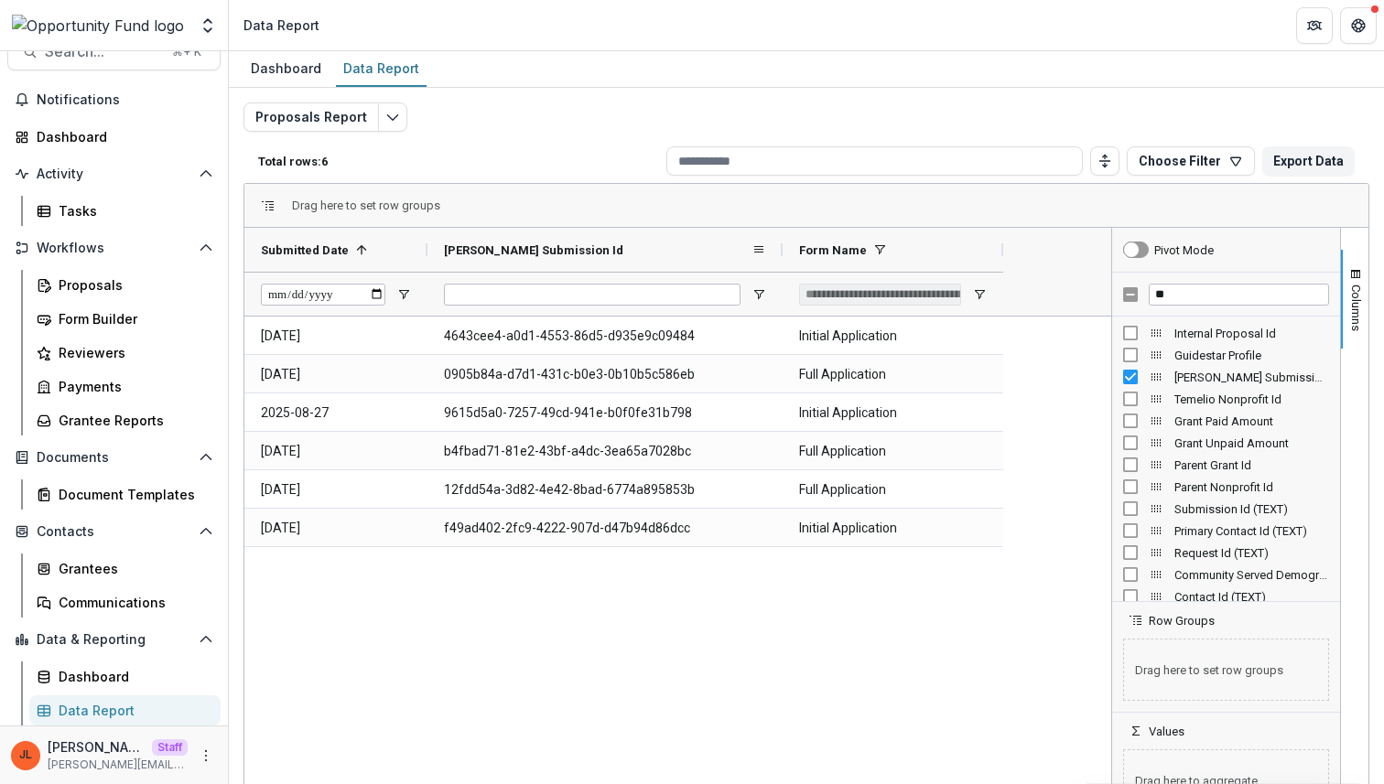
drag, startPoint x: 609, startPoint y: 245, endPoint x: 779, endPoint y: 248, distance: 170.2
click at [779, 248] on div at bounding box center [782, 250] width 7 height 44
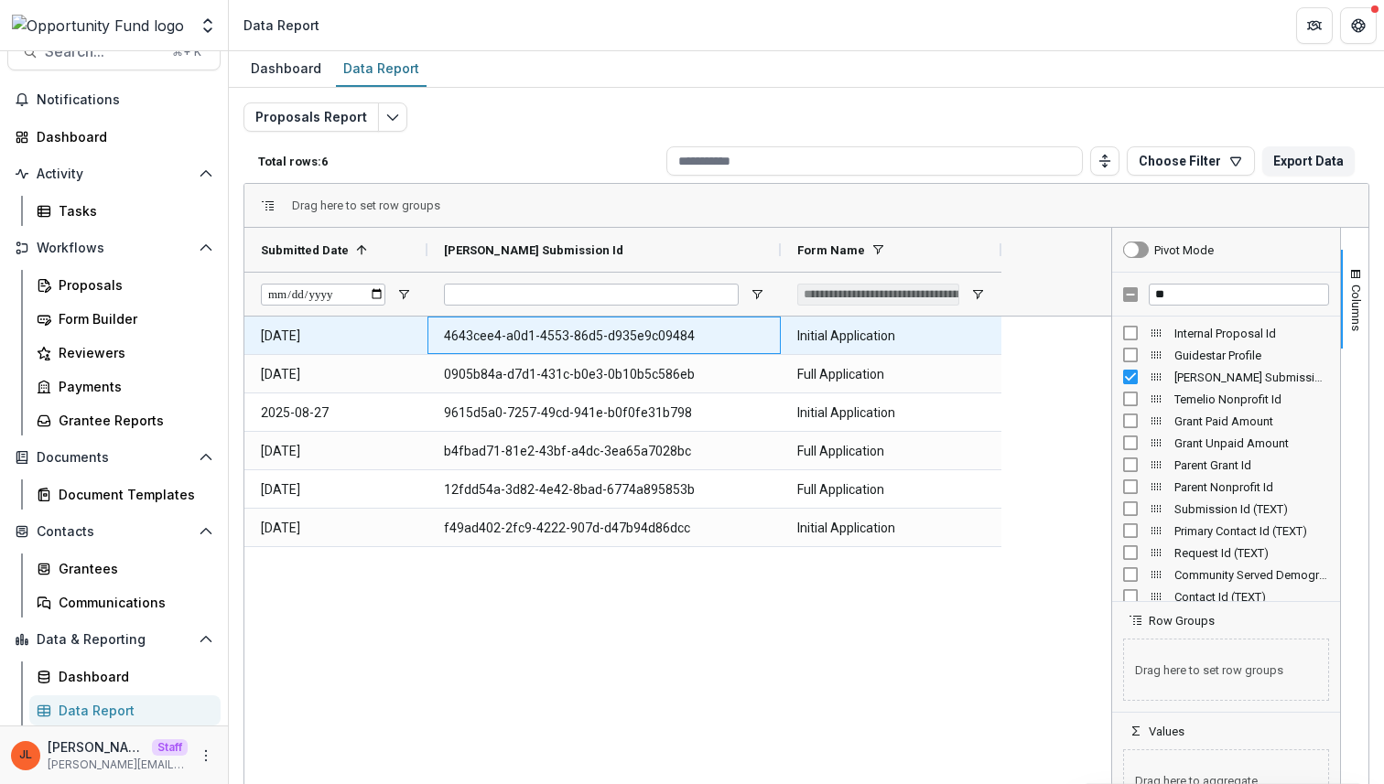
click at [619, 339] on Id-606 "4643cee4-a0d1-4553-86d5-d935e9c09484" at bounding box center [604, 337] width 320 height 38
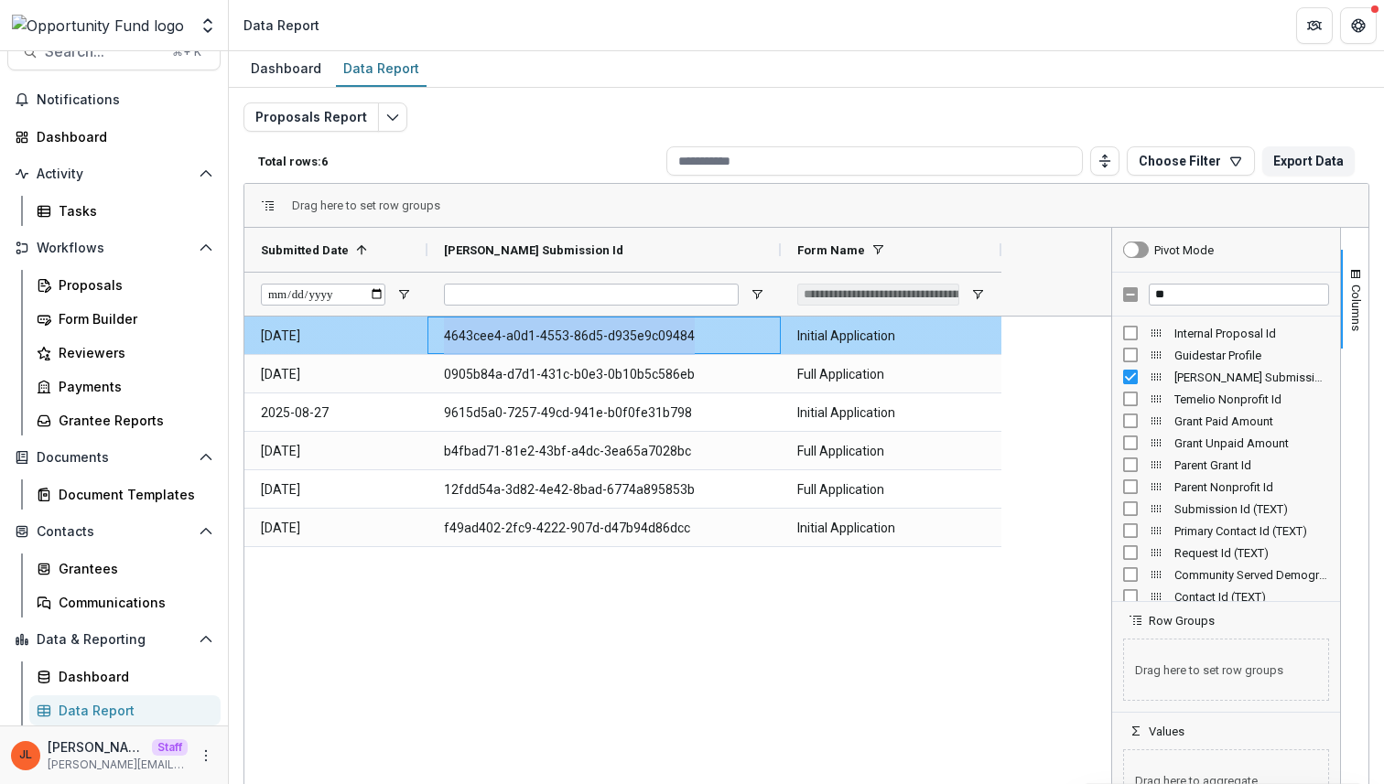
click at [619, 339] on Id-606 "4643cee4-a0d1-4553-86d5-d935e9c09484" at bounding box center [604, 337] width 320 height 38
copy Id-606 "4643cee4-a0d1-4553-86d5-d935e9c09484"
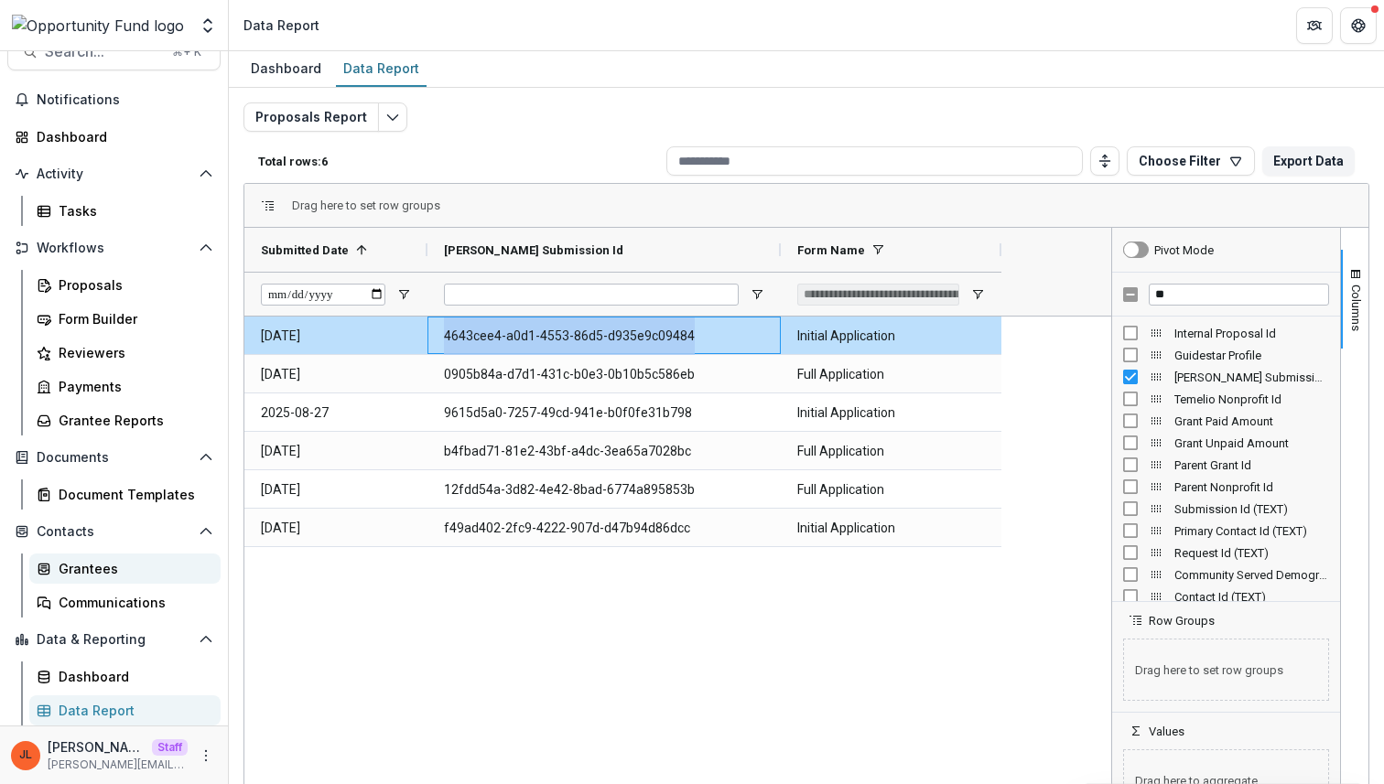
click at [107, 573] on div "Grantees" at bounding box center [132, 568] width 147 height 19
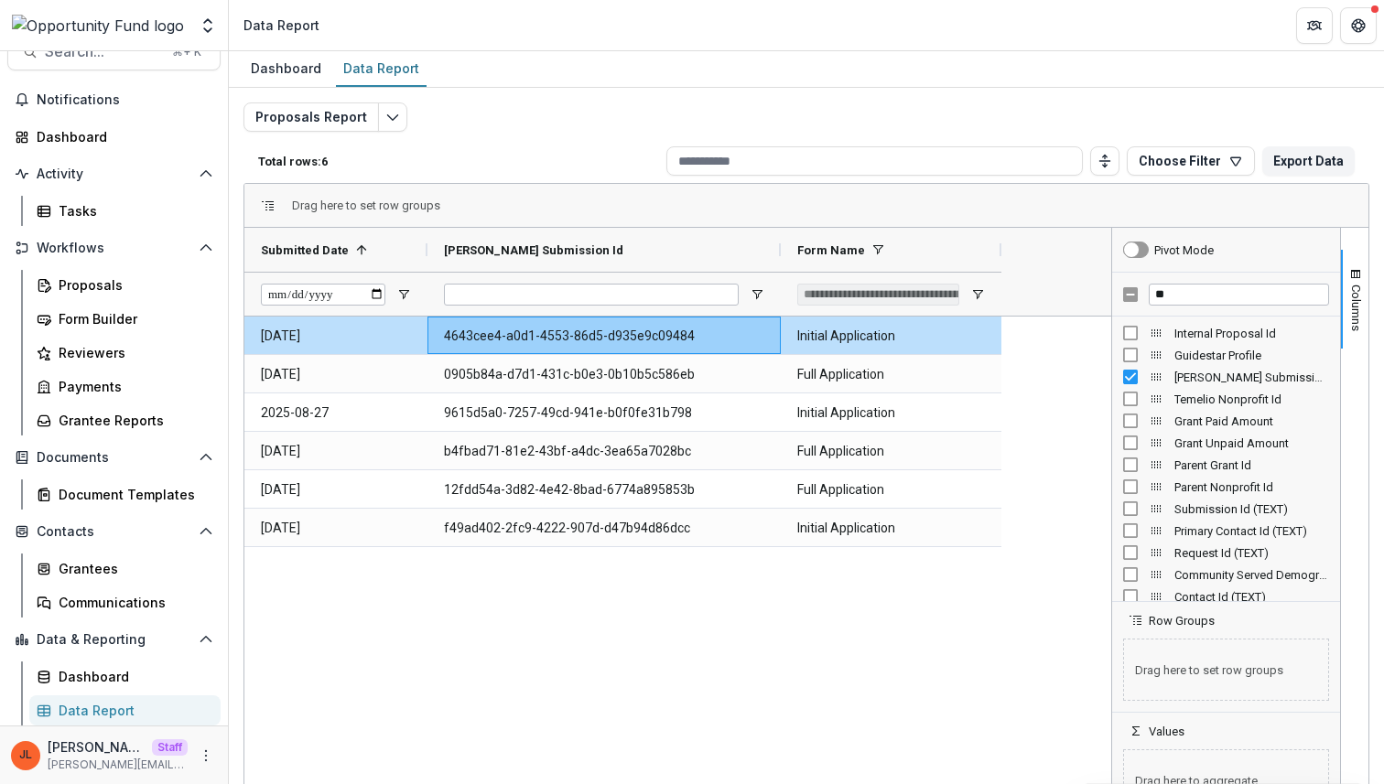
click at [890, 619] on div "2025-08-08 4643cee4-a0d1-4553-86d5-d935e9c09484 Initial Application 2025-08-13 …" at bounding box center [677, 570] width 867 height 506
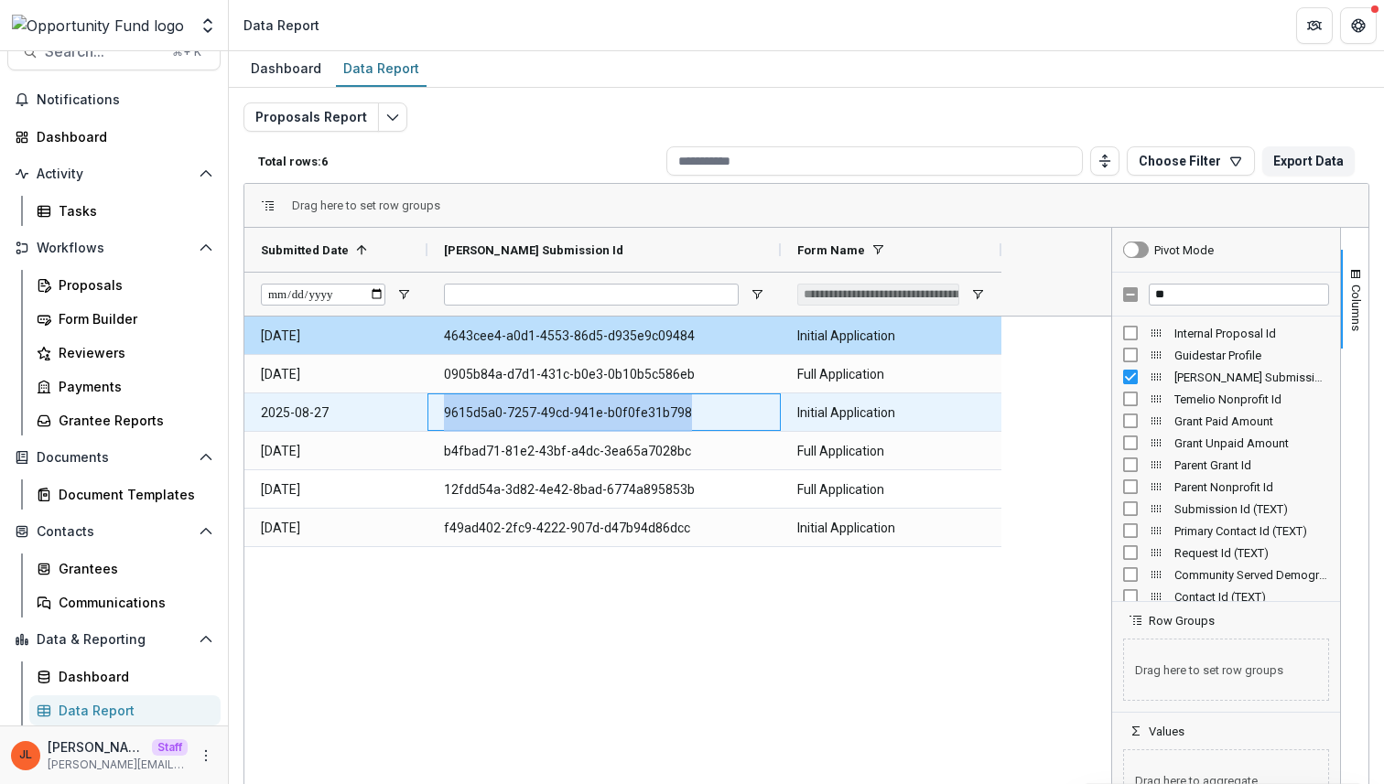
drag, startPoint x: 710, startPoint y: 416, endPoint x: 445, endPoint y: 401, distance: 265.8
click at [445, 401] on Id-608 "9615d5a0-7257-49cd-941e-b0f0fe31b798" at bounding box center [604, 413] width 320 height 38
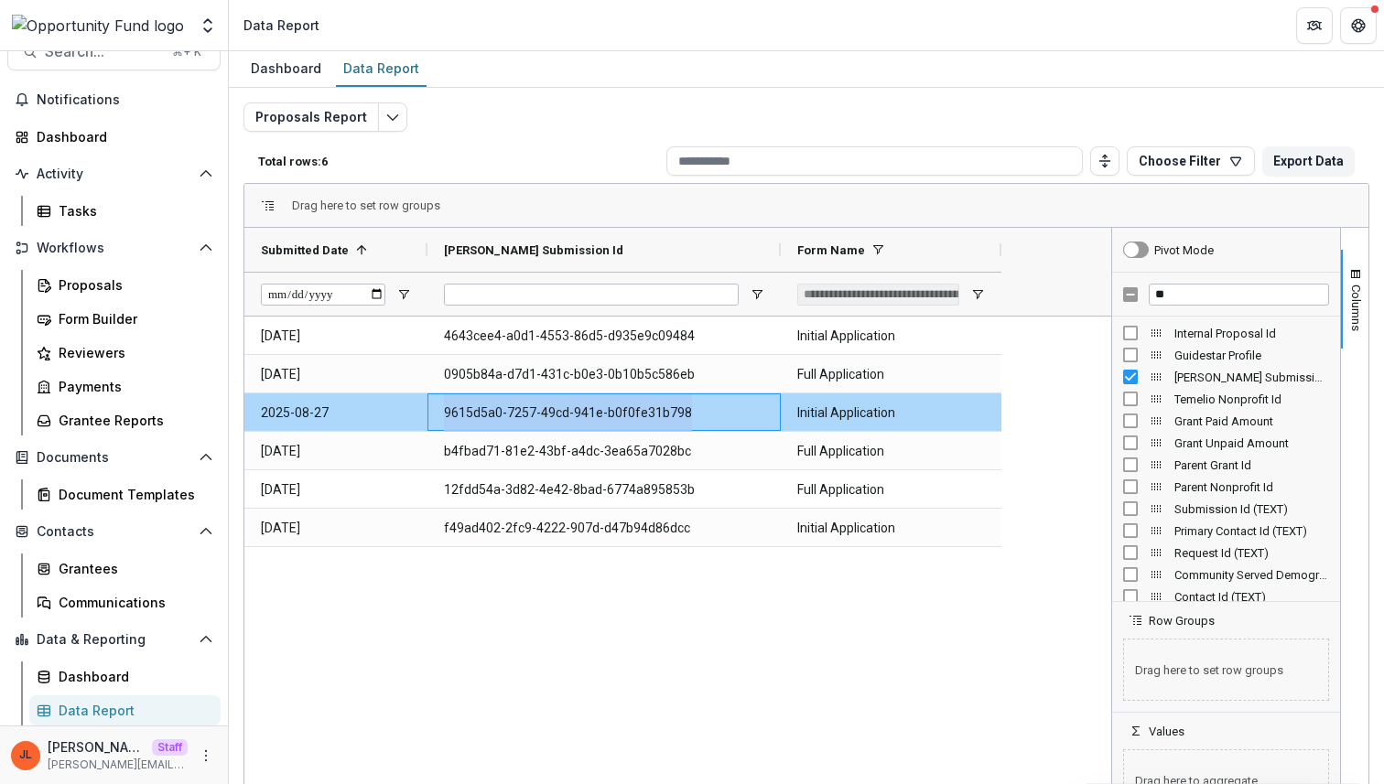
copy Id-608 "9615d5a0-7257-49cd-941e-b0f0fe31b798"
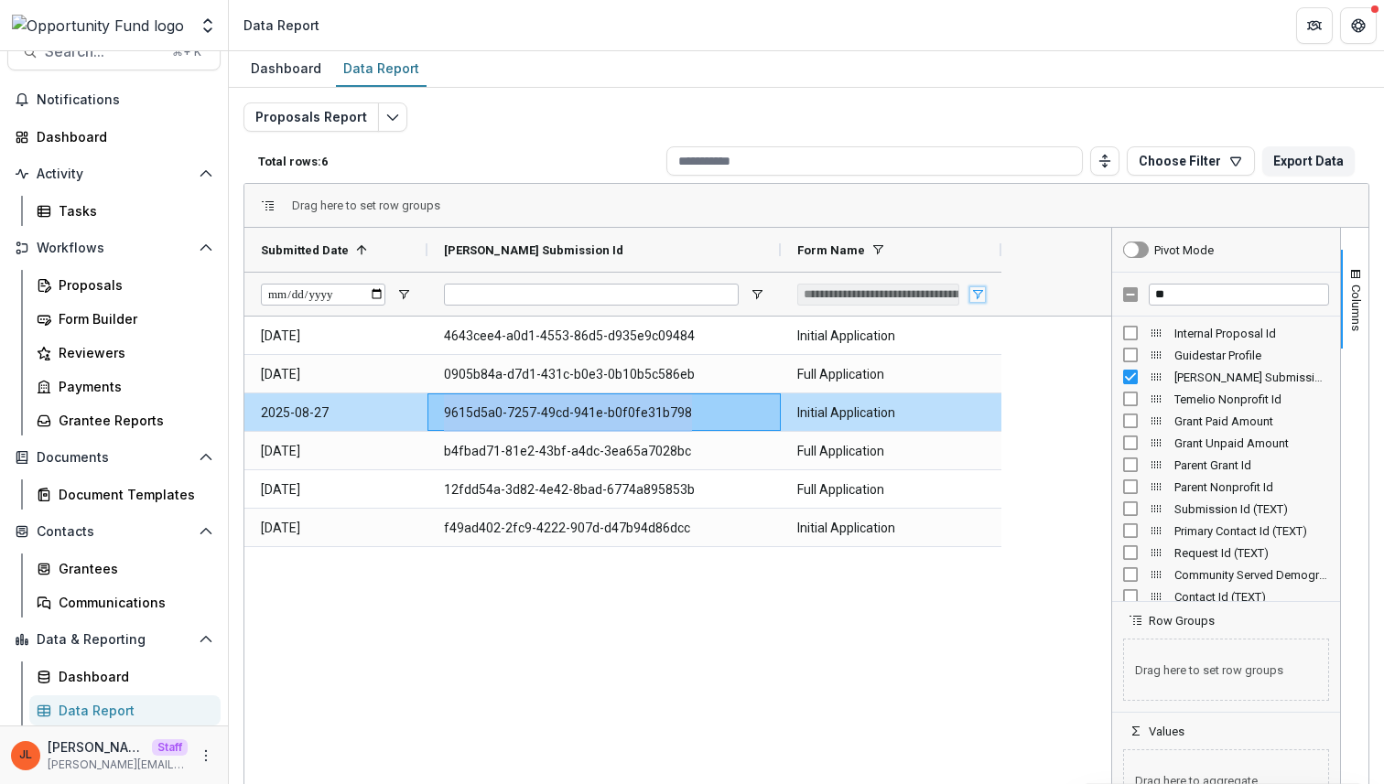
click at [972, 291] on span "Open Filter Menu" at bounding box center [977, 294] width 15 height 15
click at [1023, 150] on input at bounding box center [874, 160] width 416 height 29
click at [807, 626] on div "2025-08-08 4643cee4-a0d1-4553-86d5-d935e9c09484 Initial Application 2025-08-13 …" at bounding box center [677, 570] width 867 height 506
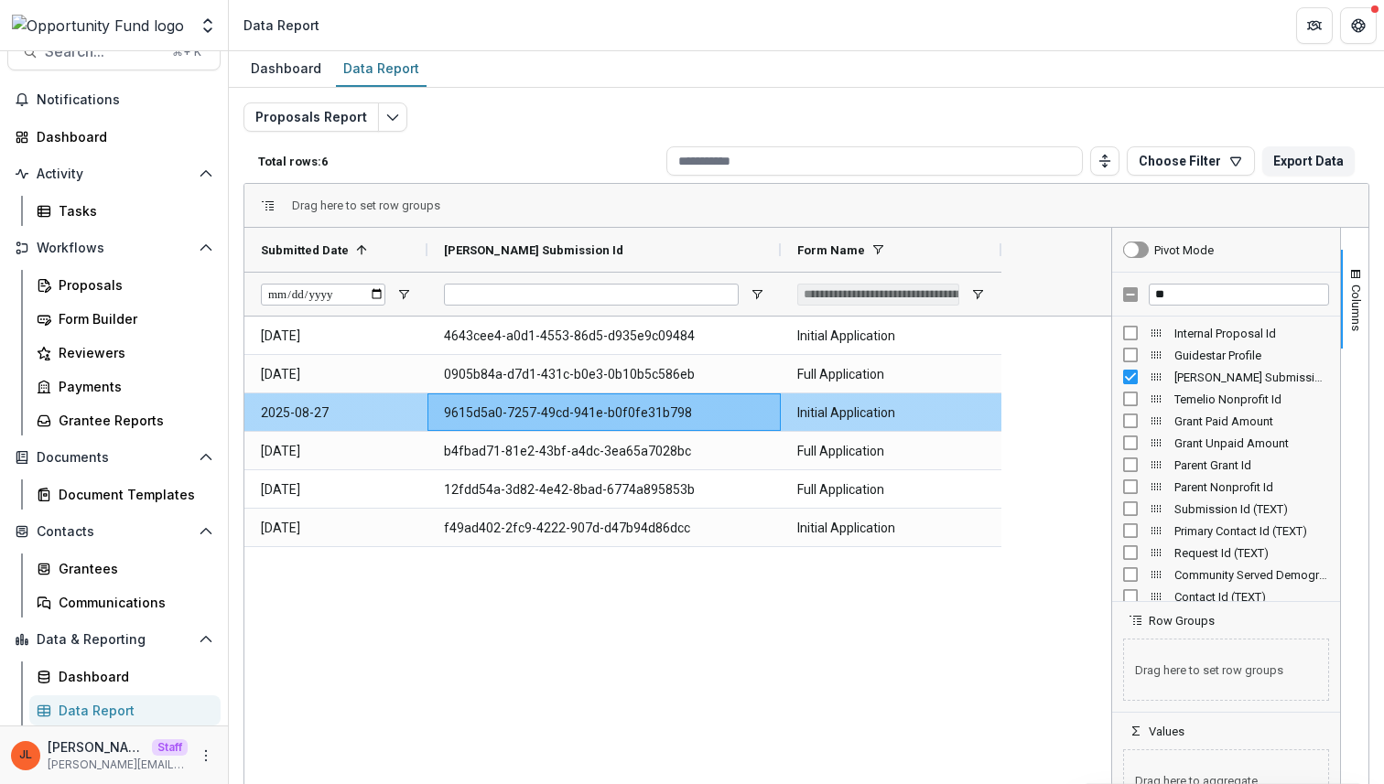
click at [663, 415] on Id-608 "9615d5a0-7257-49cd-941e-b0f0fe31b798" at bounding box center [604, 413] width 320 height 38
copy Id-608 "9615d5a0-7257-49cd-941e-b0f0fe31b798"
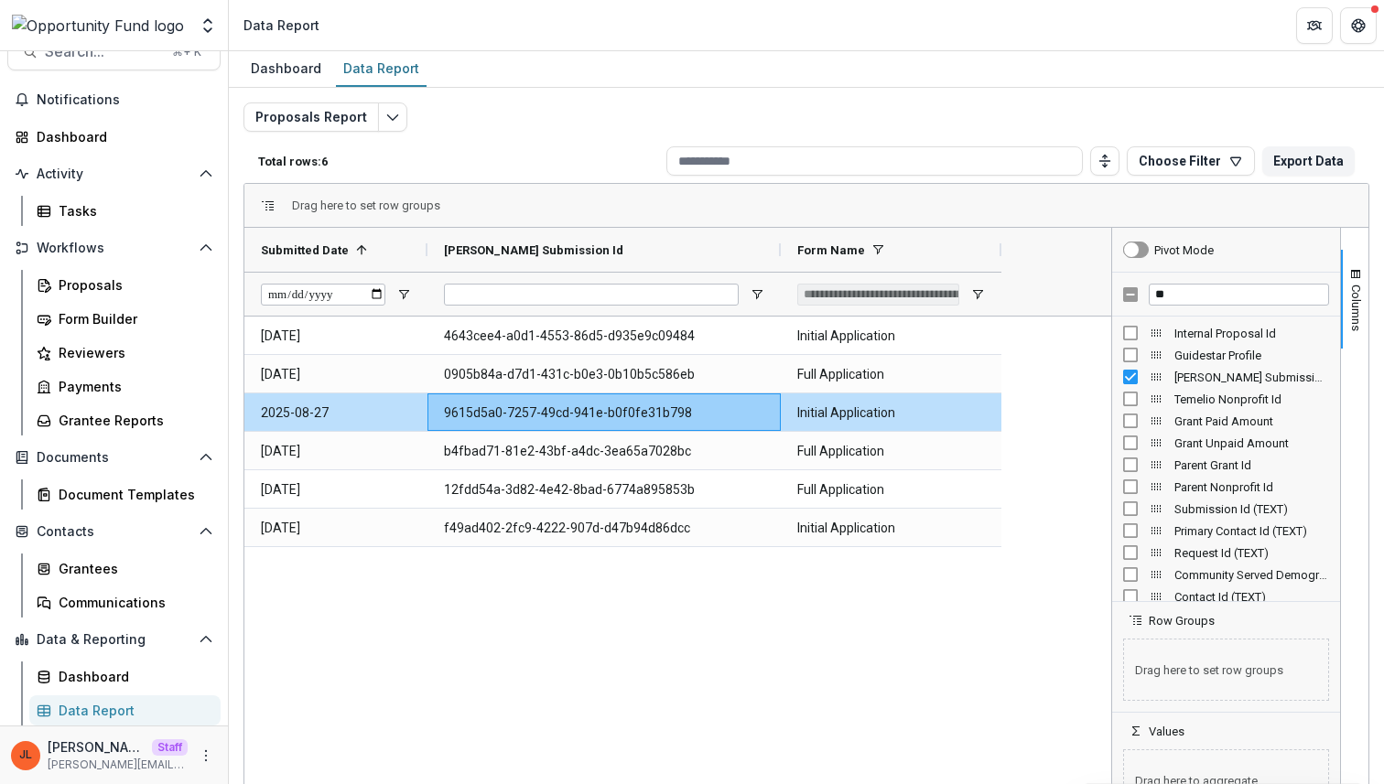
click at [759, 644] on div "2025-08-08 4643cee4-a0d1-4553-86d5-d935e9c09484 Initial Application 2025-08-13 …" at bounding box center [677, 570] width 867 height 506
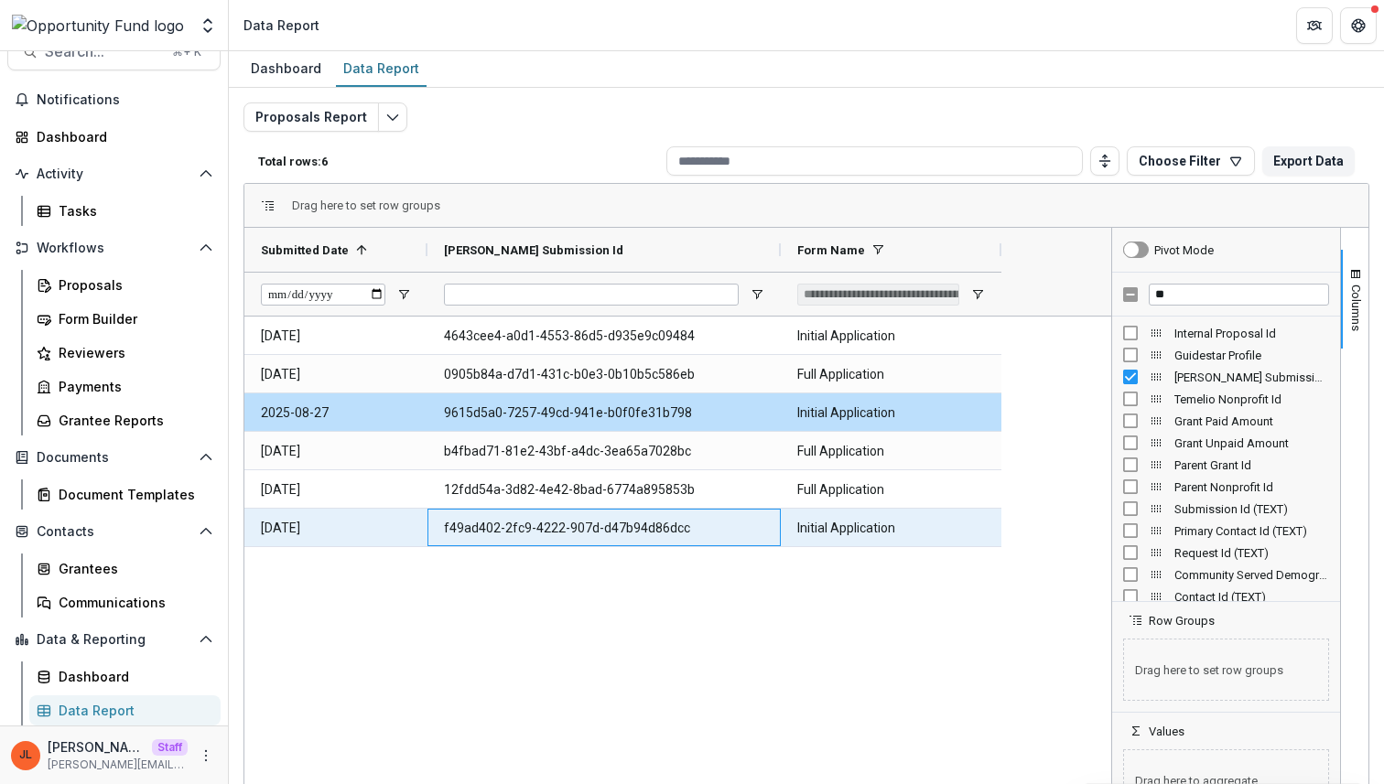
click at [587, 524] on Id-611 "f49ad402-2fc9-4222-907d-d47b94d86dcc" at bounding box center [604, 529] width 320 height 38
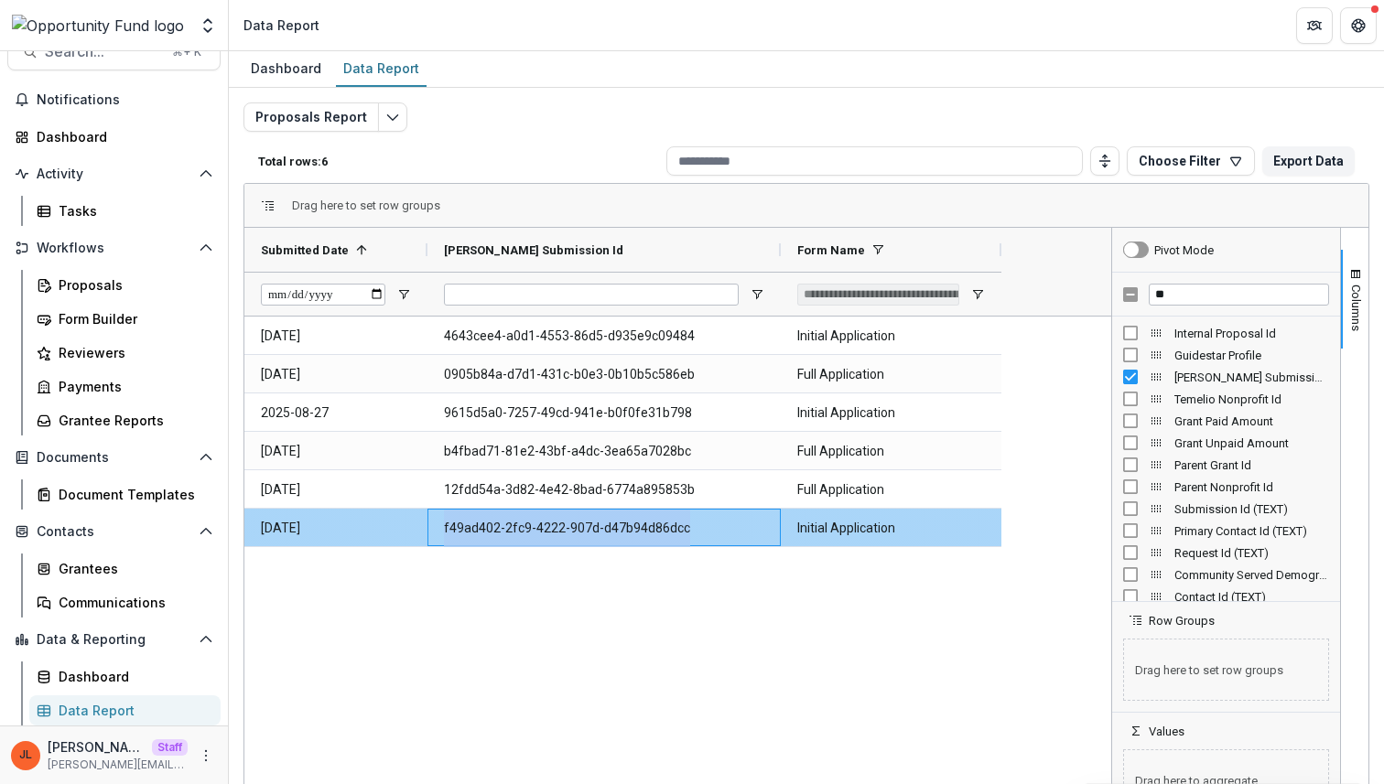
click at [587, 524] on Id-611 "f49ad402-2fc9-4222-907d-d47b94d86dcc" at bounding box center [604, 529] width 320 height 38
copy Id-611 "f49ad402-2fc9-4222-907d-d47b94d86dcc"
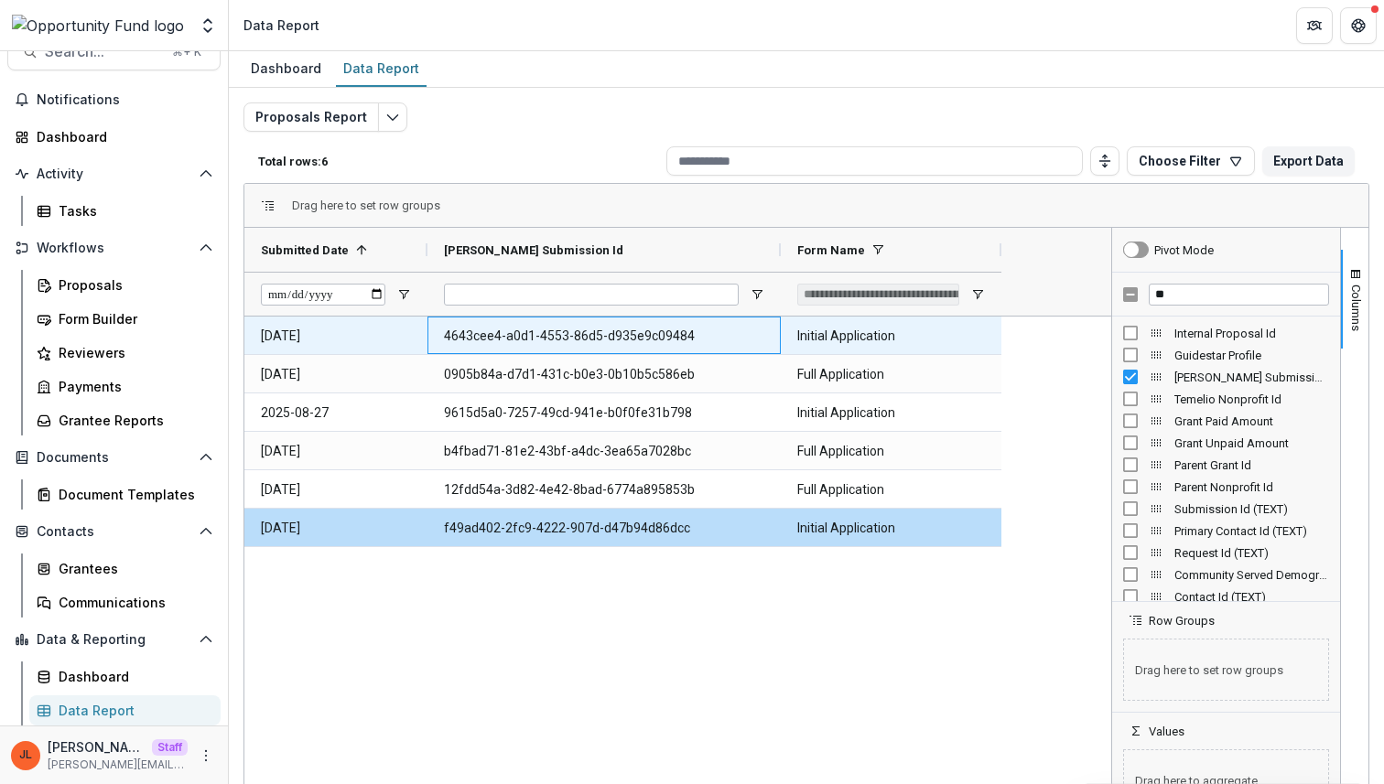
click at [585, 330] on Id-606 "4643cee4-a0d1-4553-86d5-d935e9c09484" at bounding box center [604, 337] width 320 height 38
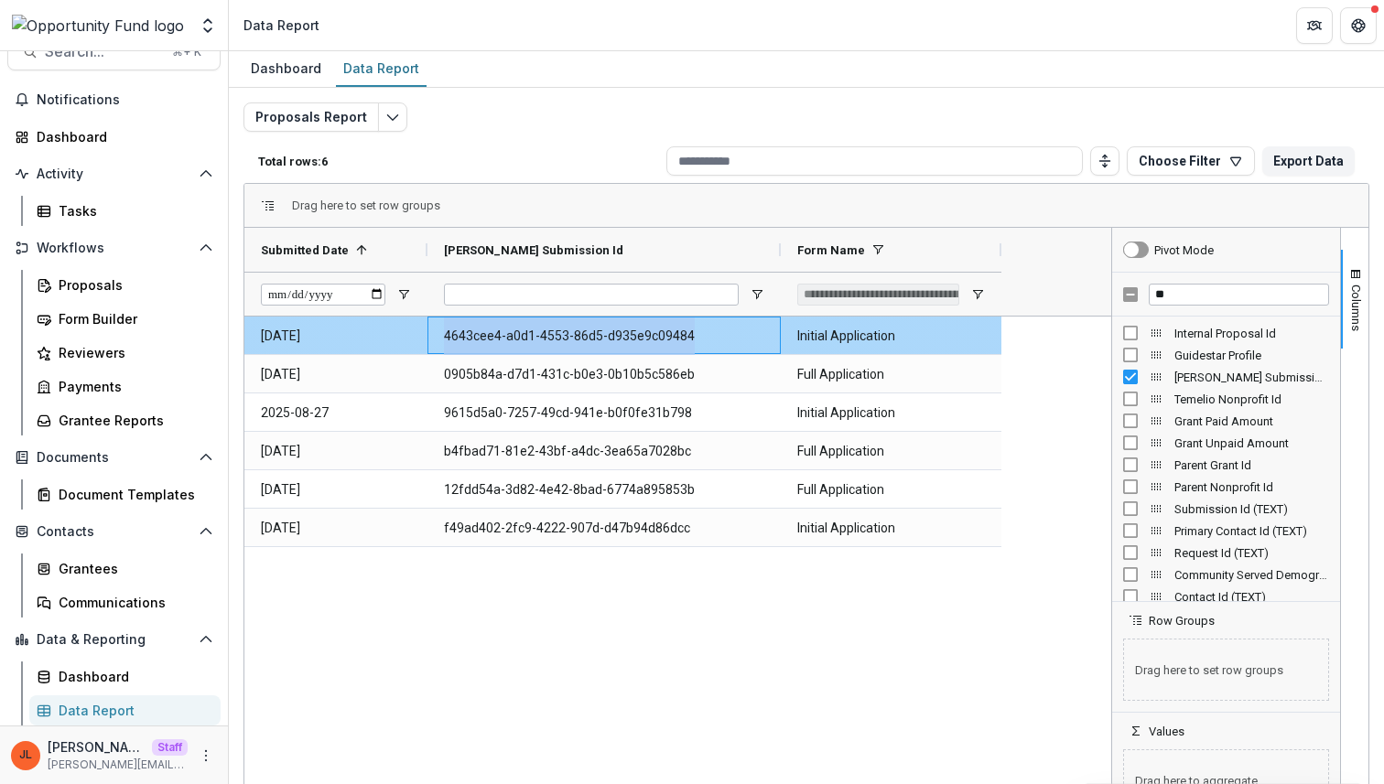
click at [585, 330] on Id-606 "4643cee4-a0d1-4553-86d5-d935e9c09484" at bounding box center [604, 337] width 320 height 38
copy Id-606 "4643cee4-a0d1-4553-86d5-d935e9c09484"
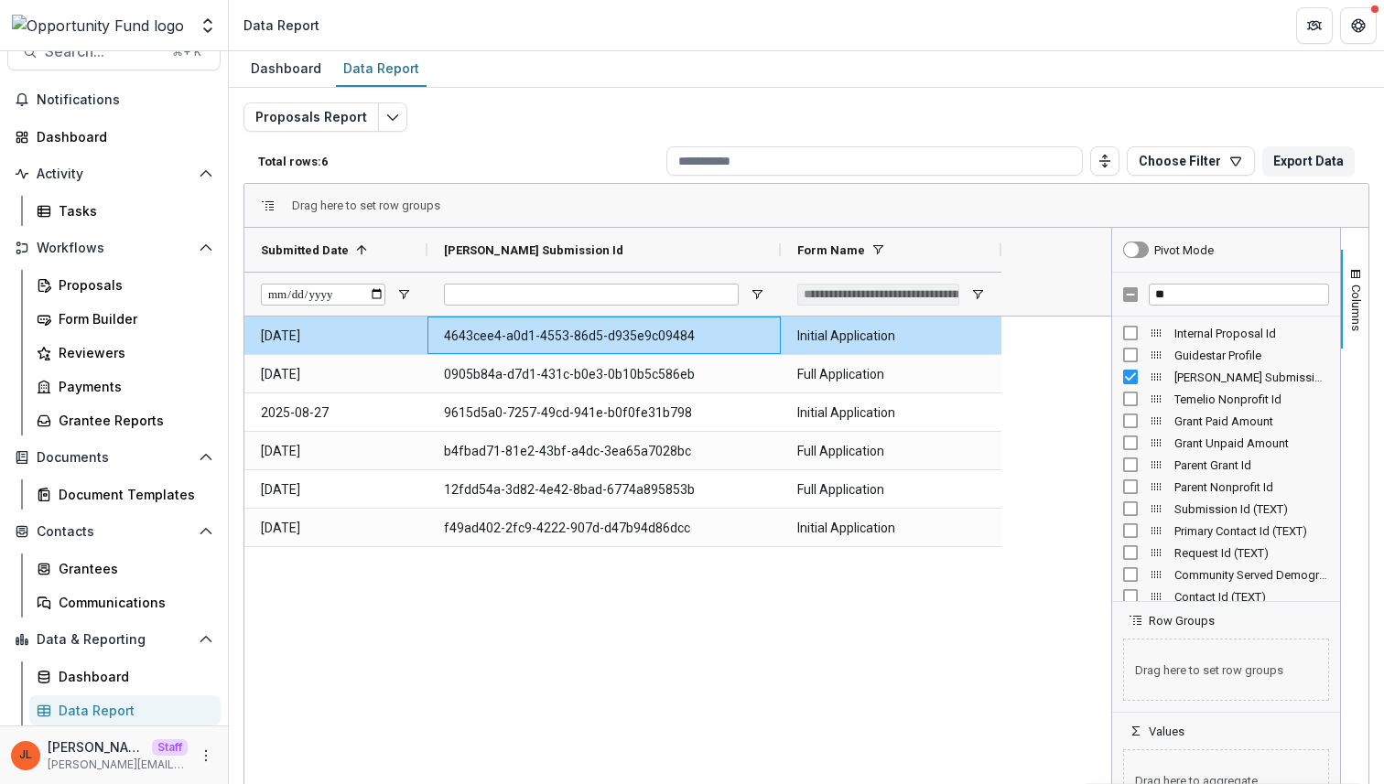
click at [876, 627] on div "2025-08-08 4643cee4-a0d1-4553-86d5-d935e9c09484 Initial Application 2025-08-13 …" at bounding box center [677, 570] width 867 height 506
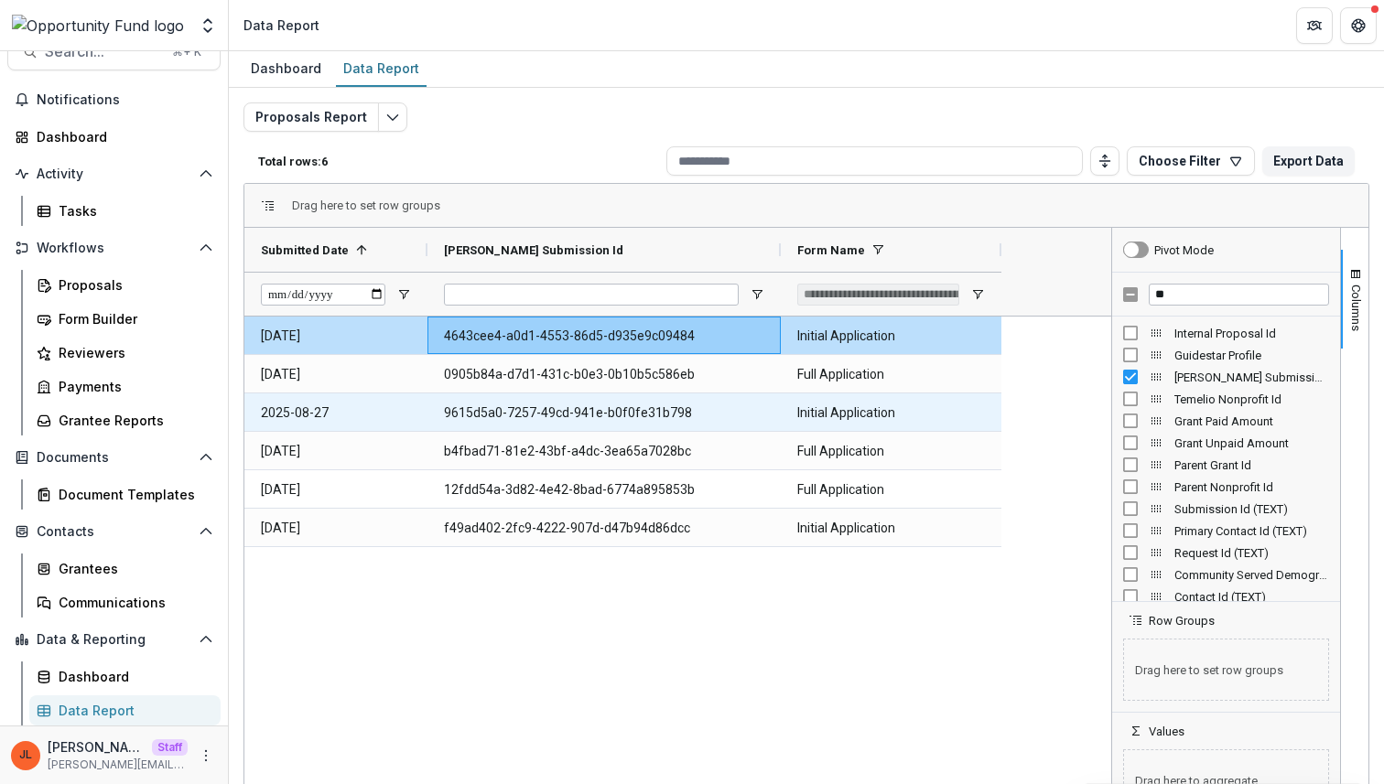
click at [599, 415] on Id-608 "9615d5a0-7257-49cd-941e-b0f0fe31b798" at bounding box center [604, 413] width 320 height 38
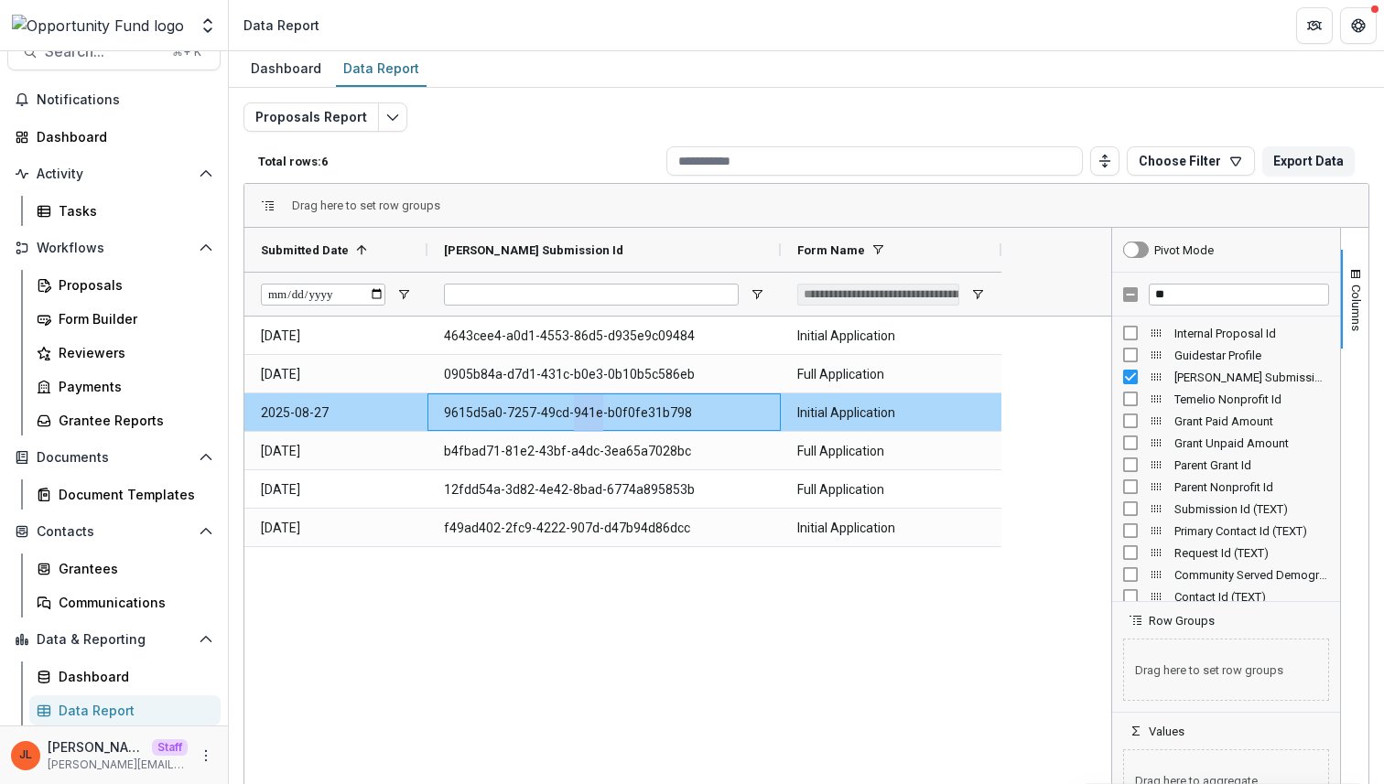
click at [599, 415] on Id-608 "9615d5a0-7257-49cd-941e-b0f0fe31b798" at bounding box center [604, 413] width 320 height 38
copy Id-608 "9615d5a0-7257-49cd-941e-b0f0fe31b798"
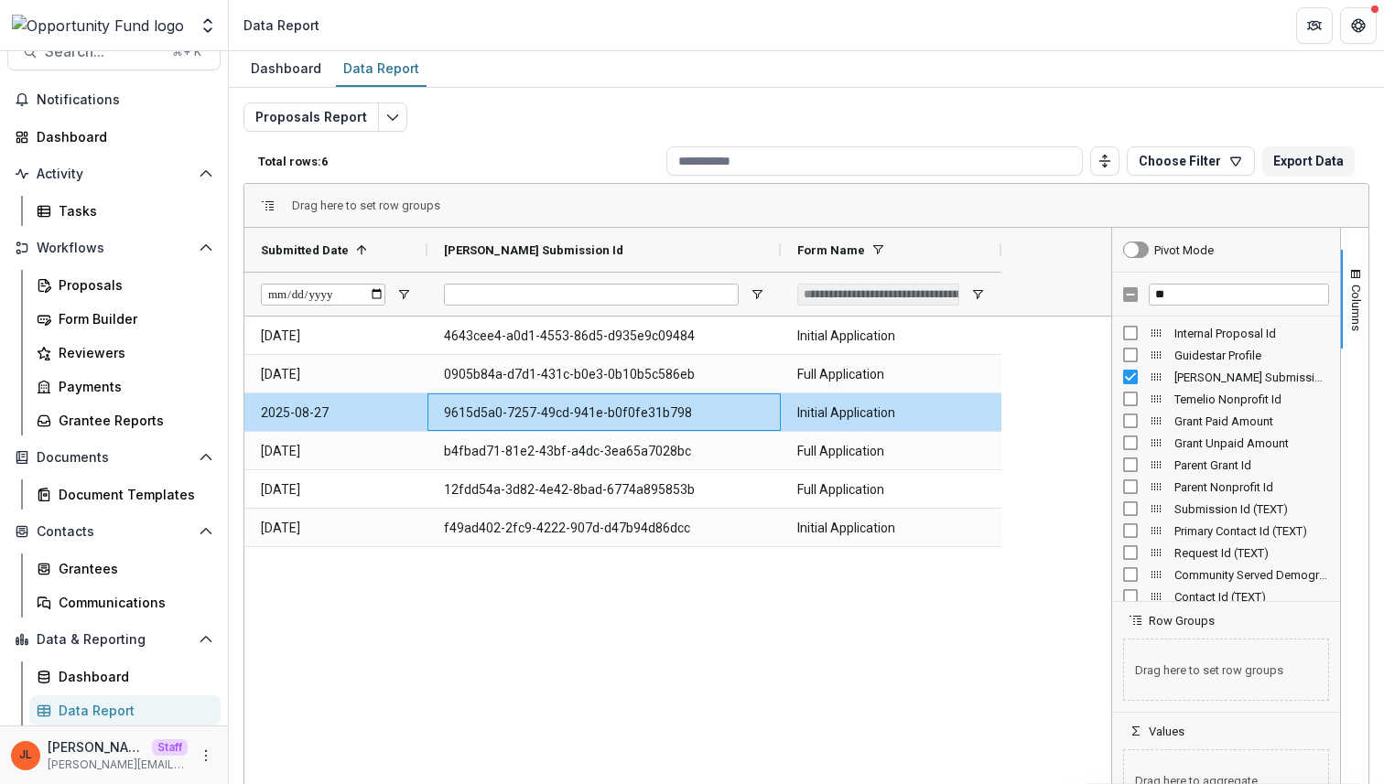
click at [787, 620] on div "2025-08-08 4643cee4-a0d1-4553-86d5-d935e9c09484 Initial Application 2025-08-13 …" at bounding box center [677, 570] width 867 height 506
click at [397, 121] on button "Edit selected report" at bounding box center [392, 116] width 29 height 29
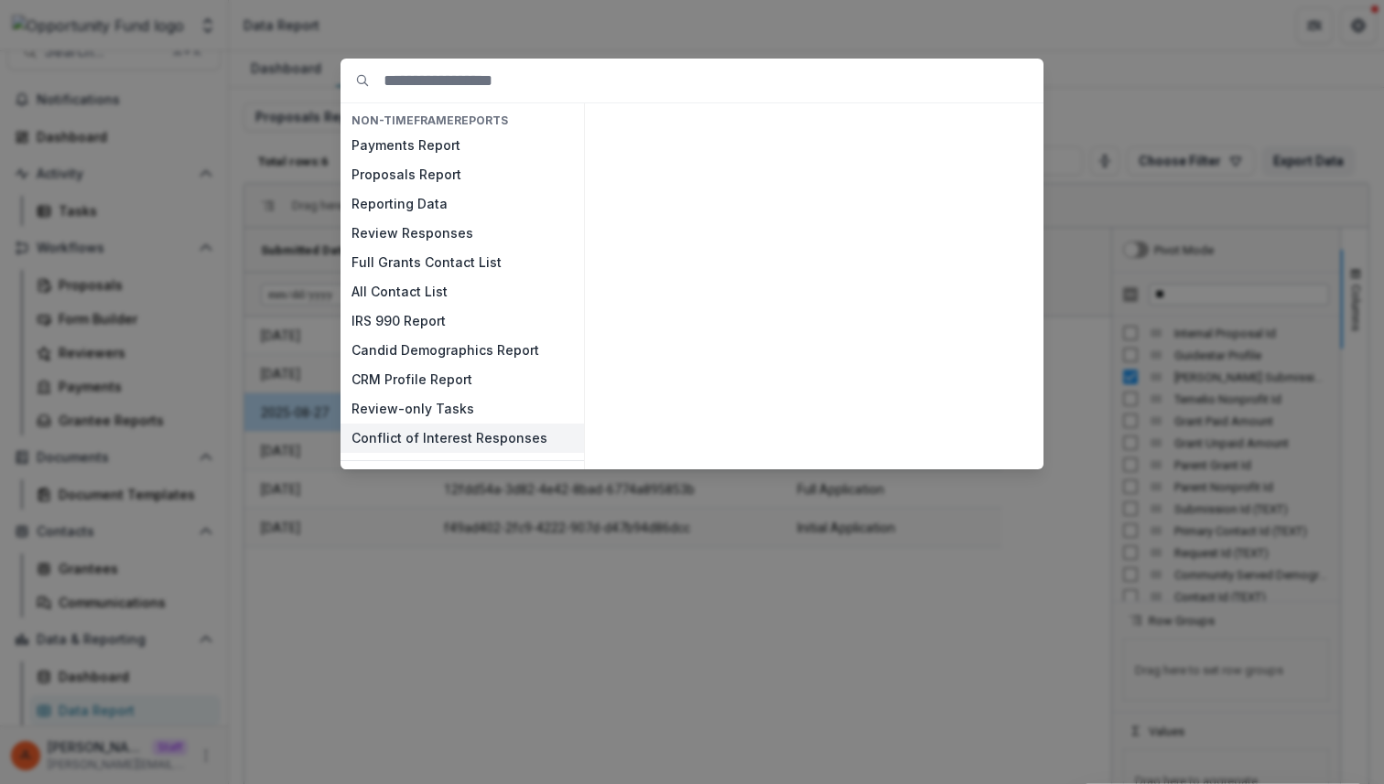
scroll to position [1, 0]
click at [442, 235] on button "Review Responses" at bounding box center [461, 232] width 243 height 29
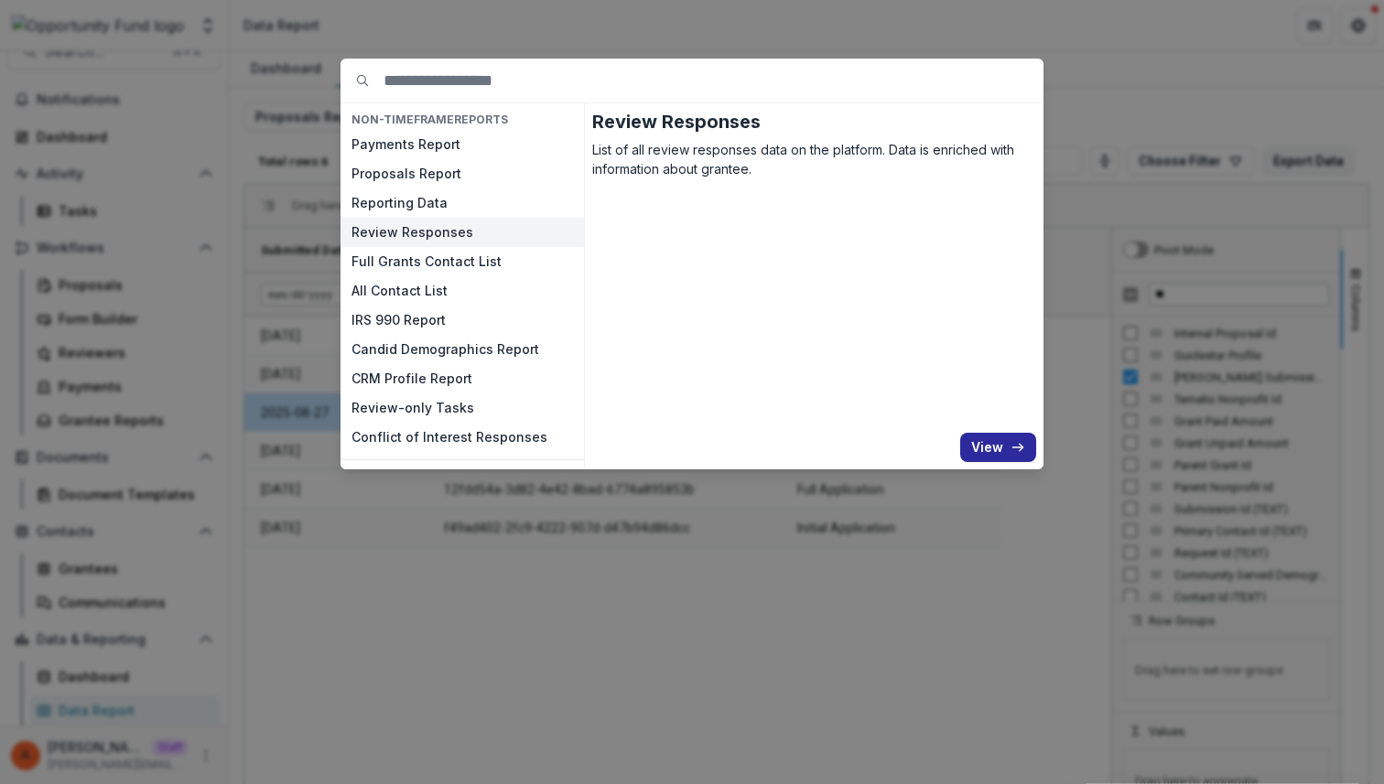
click at [1006, 451] on button "View" at bounding box center [998, 447] width 76 height 29
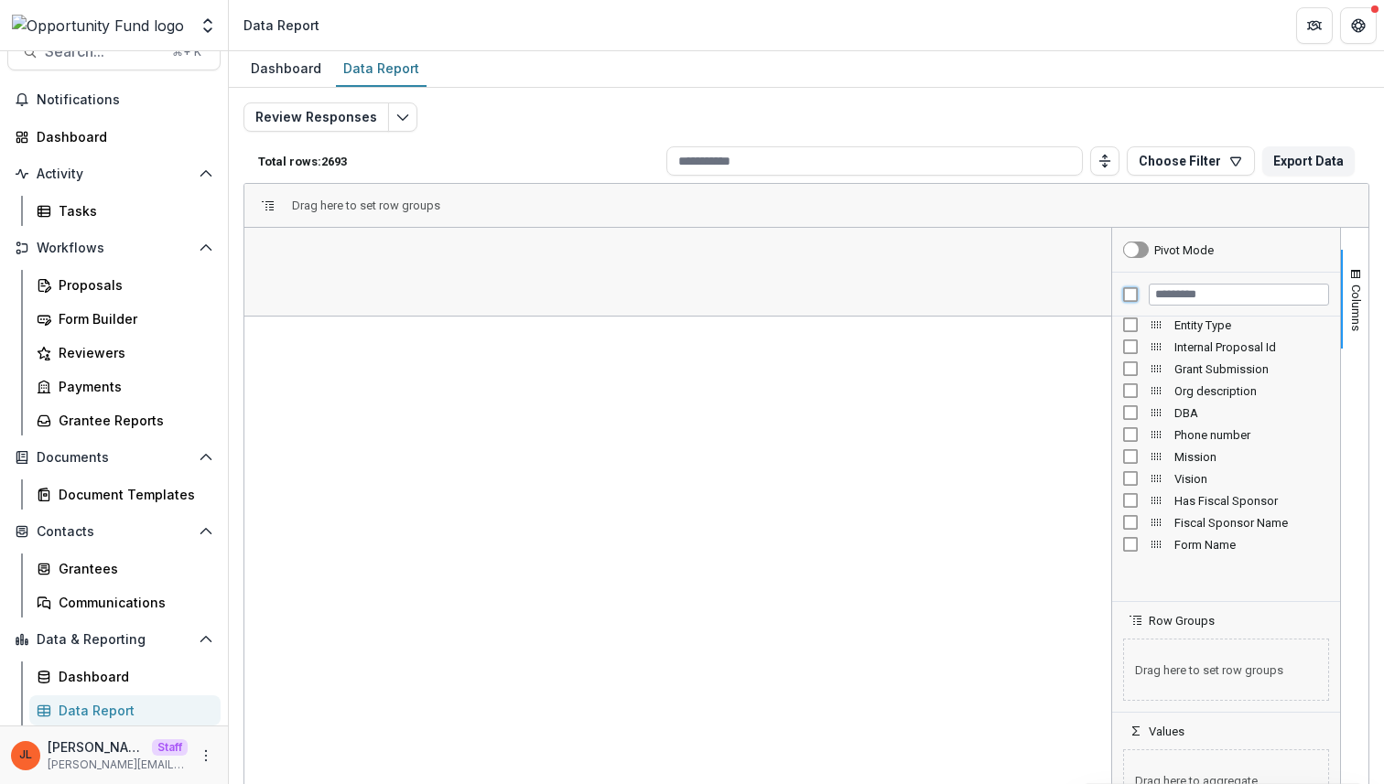
scroll to position [57, 0]
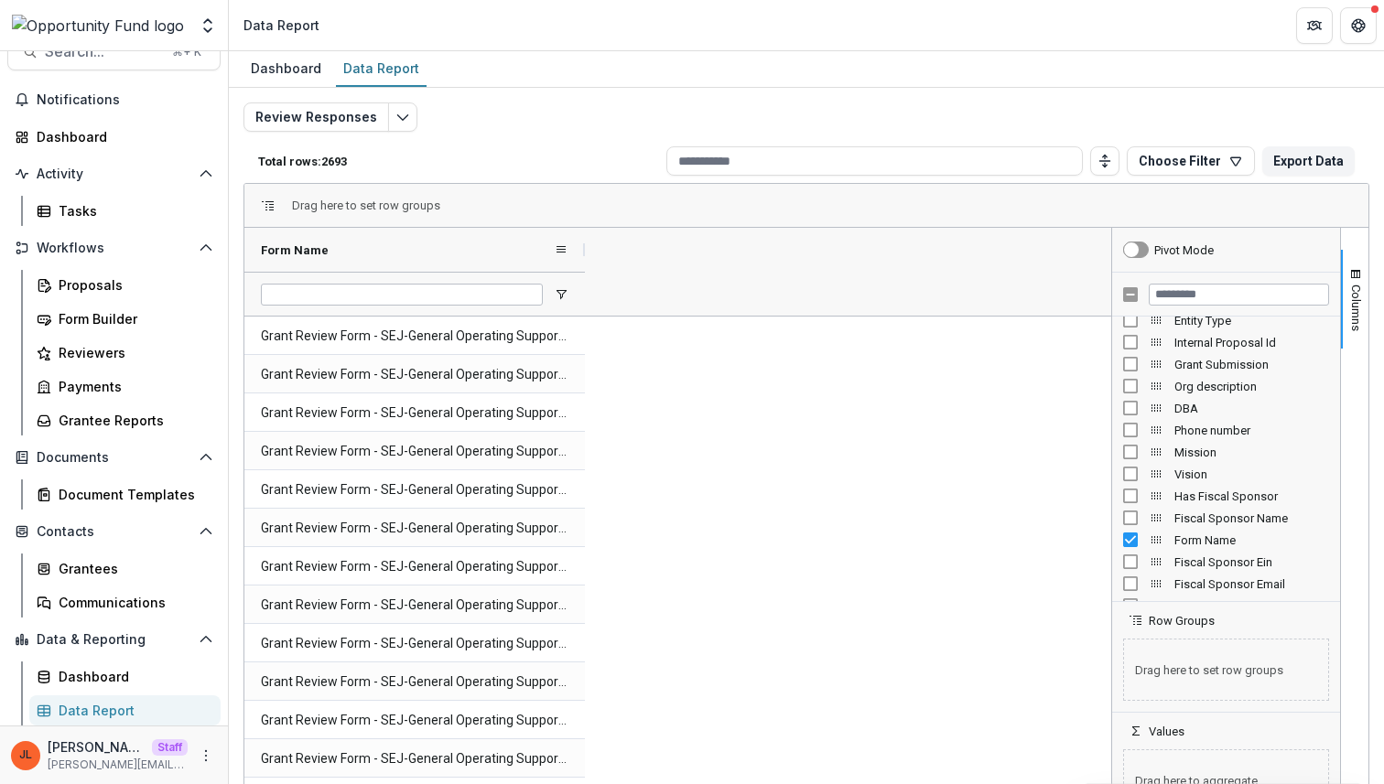
drag, startPoint x: 426, startPoint y: 255, endPoint x: 601, endPoint y: 261, distance: 174.9
click at [588, 261] on div at bounding box center [584, 250] width 7 height 44
click at [576, 293] on span "Open Filter Menu" at bounding box center [578, 294] width 15 height 15
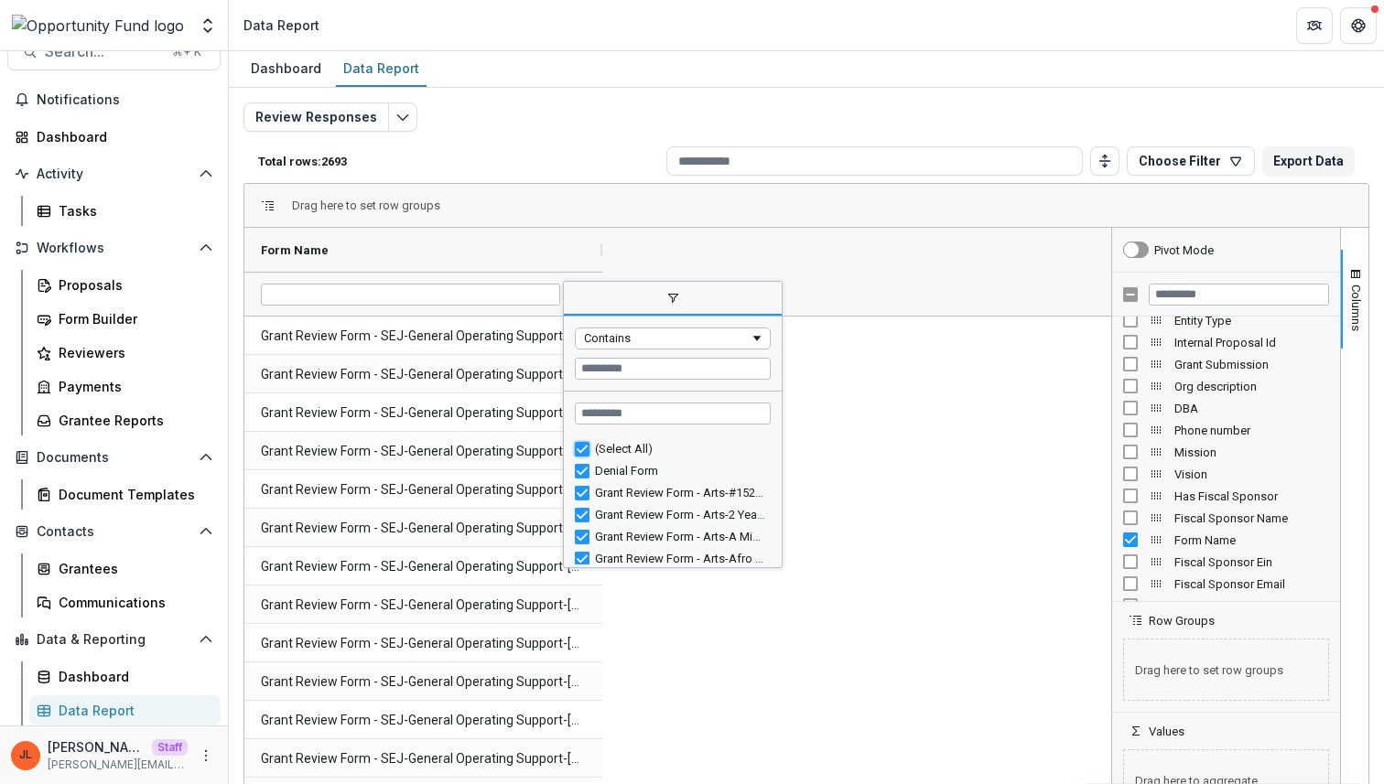
type input "***"
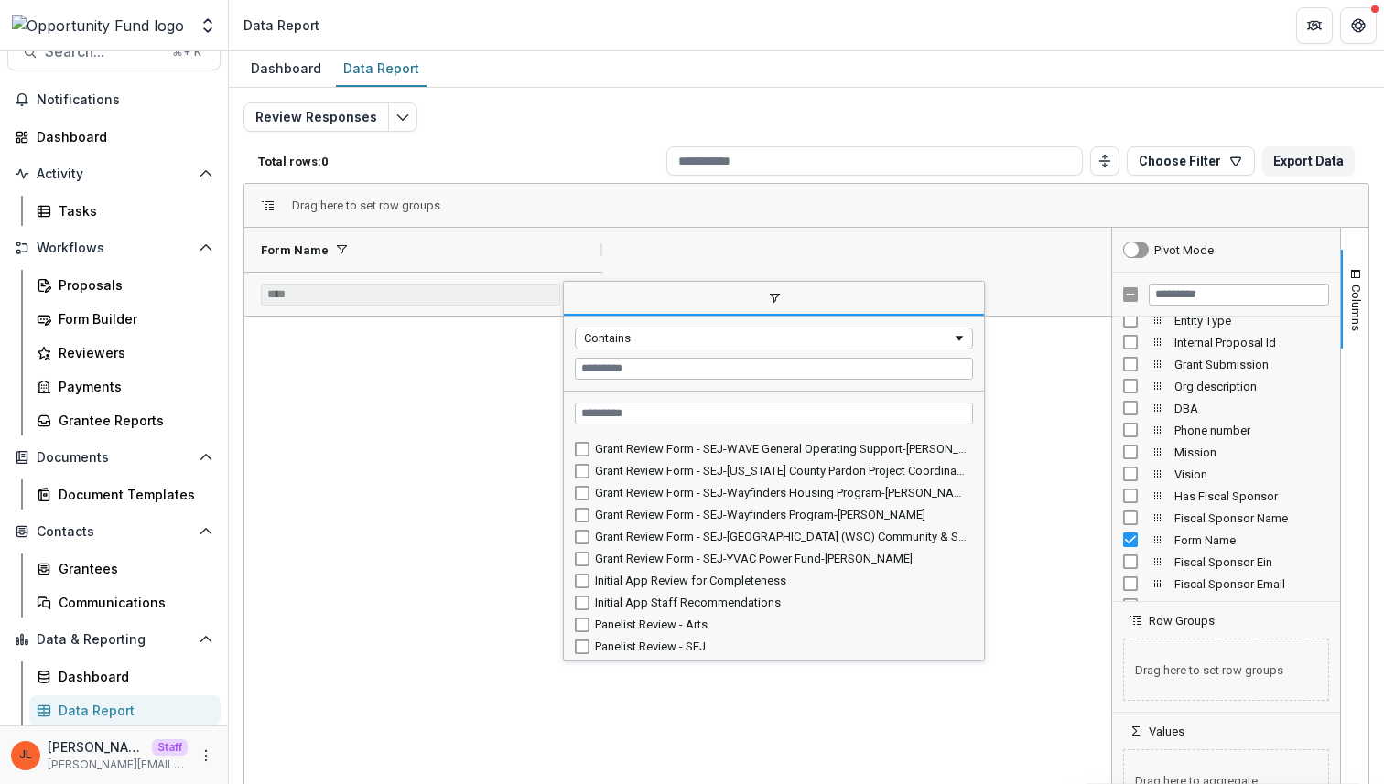
scroll to position [4080, 0]
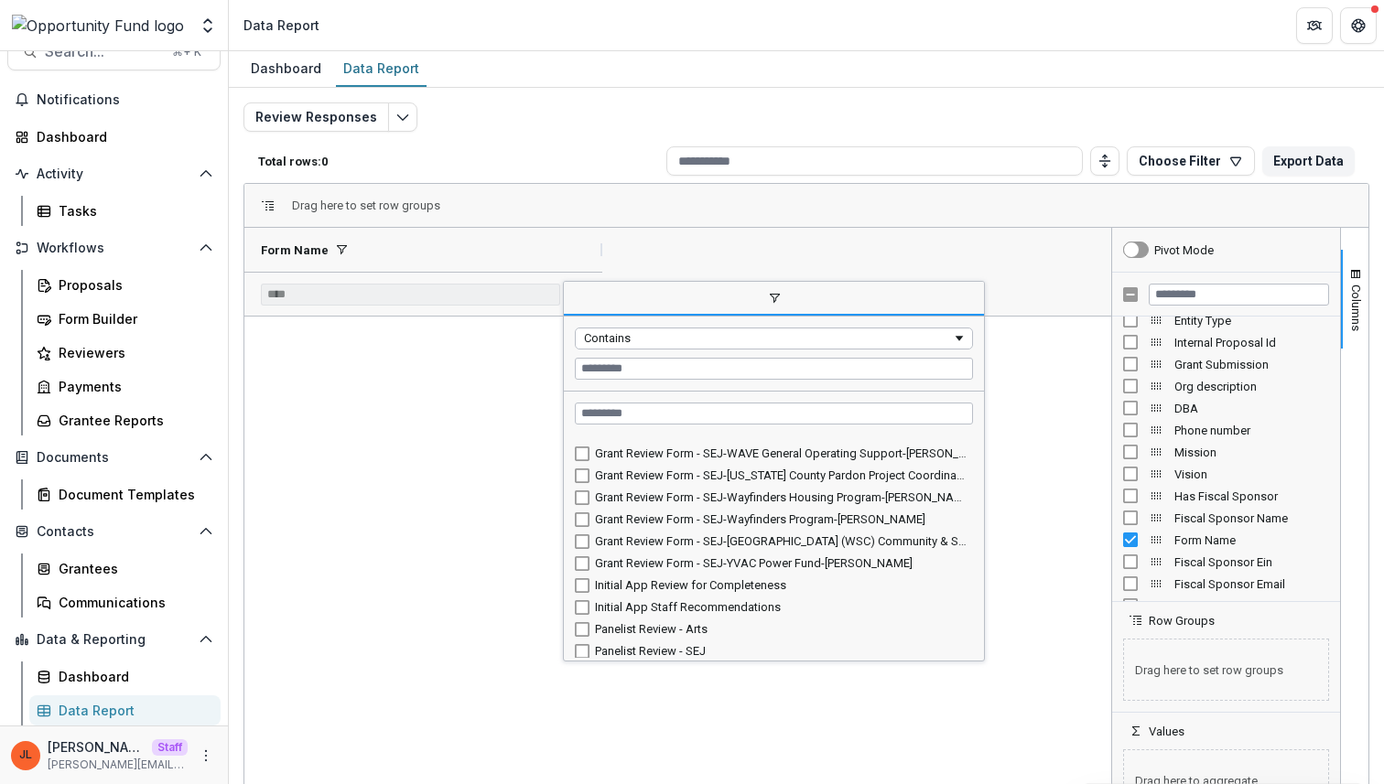
drag, startPoint x: 781, startPoint y: 563, endPoint x: 1001, endPoint y: 665, distance: 242.3
click at [1001, 665] on div "Drag here to set row groups Drag here to set column labels Form Name *** Column…" at bounding box center [806, 503] width 1126 height 641
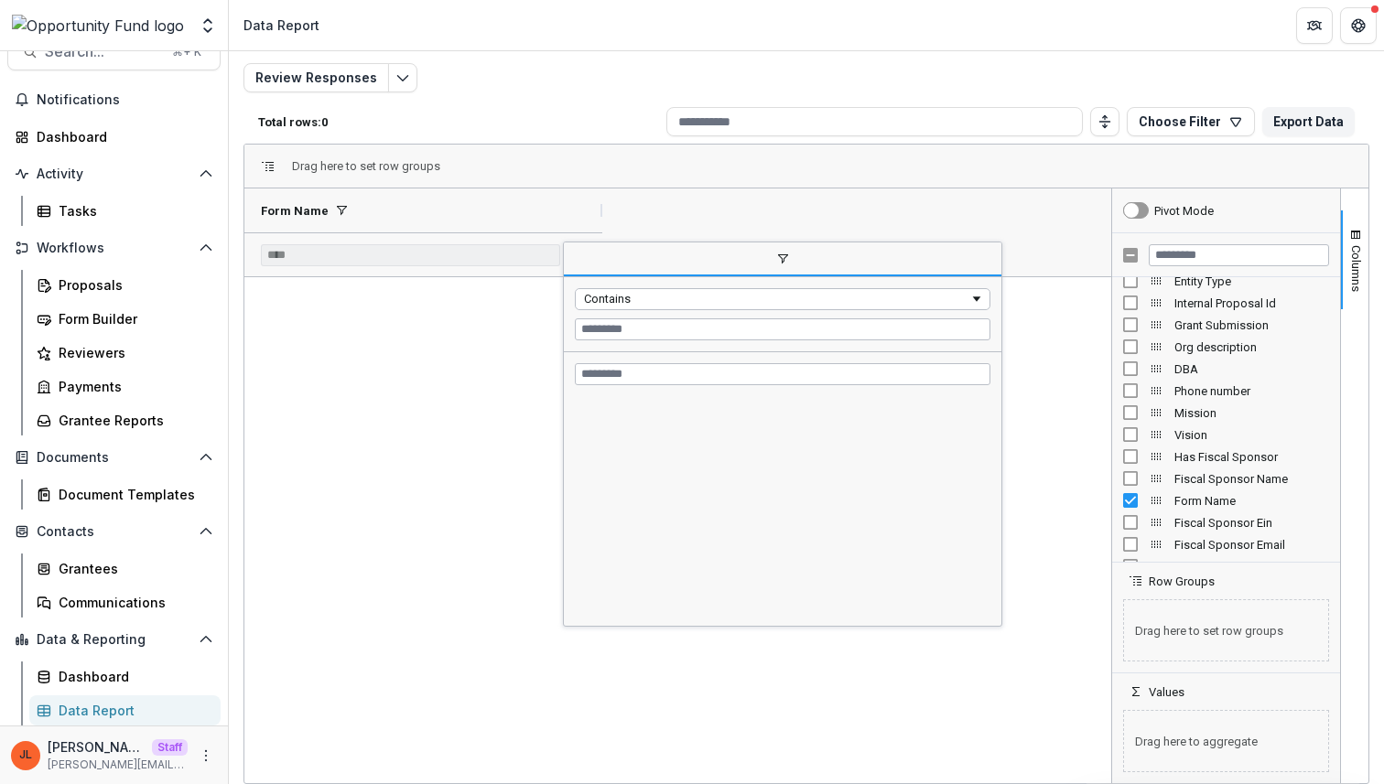
scroll to position [0, 0]
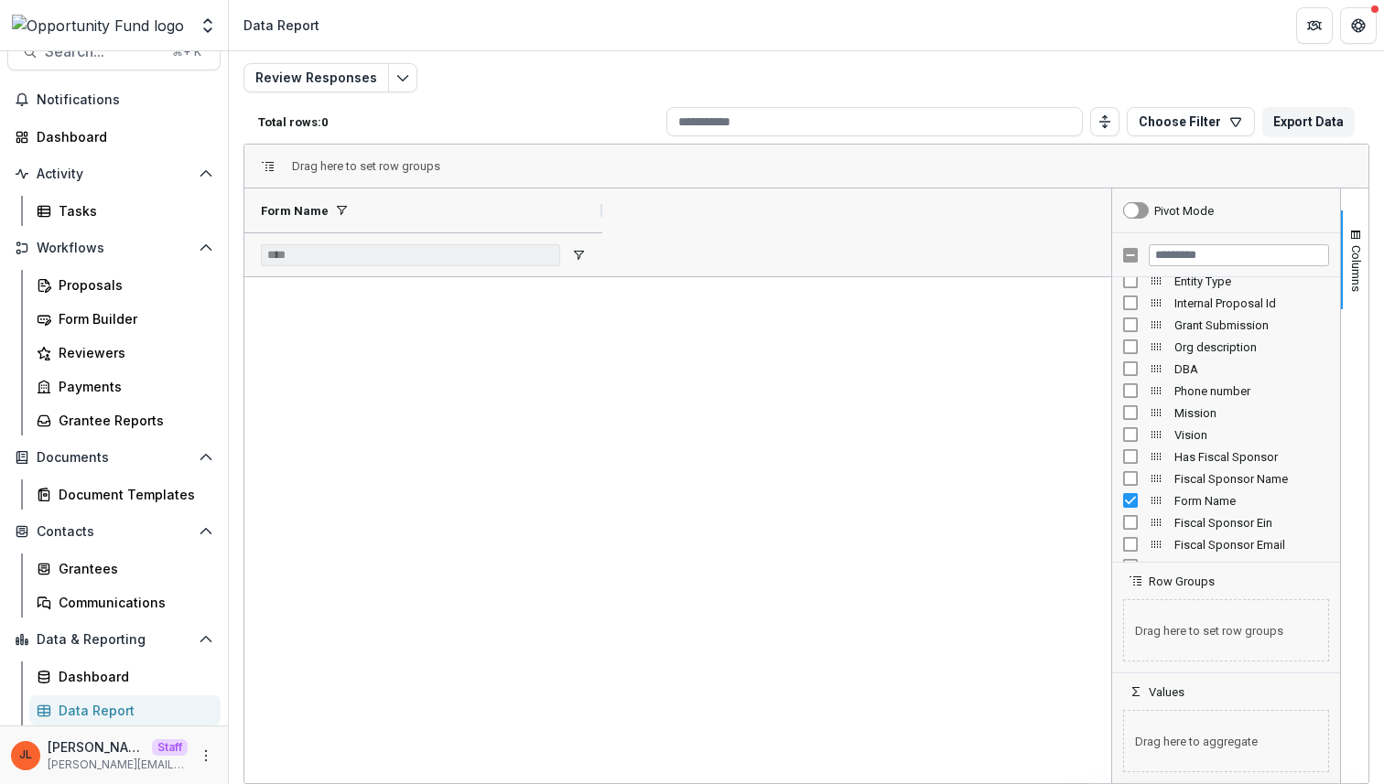
click at [393, 95] on div "Review Responses Total rows: 0 Choose Filter Personal Filters Team Filters Teme…" at bounding box center [806, 401] width 1126 height 677
click at [395, 81] on icon "Edit selected report" at bounding box center [402, 77] width 15 height 15
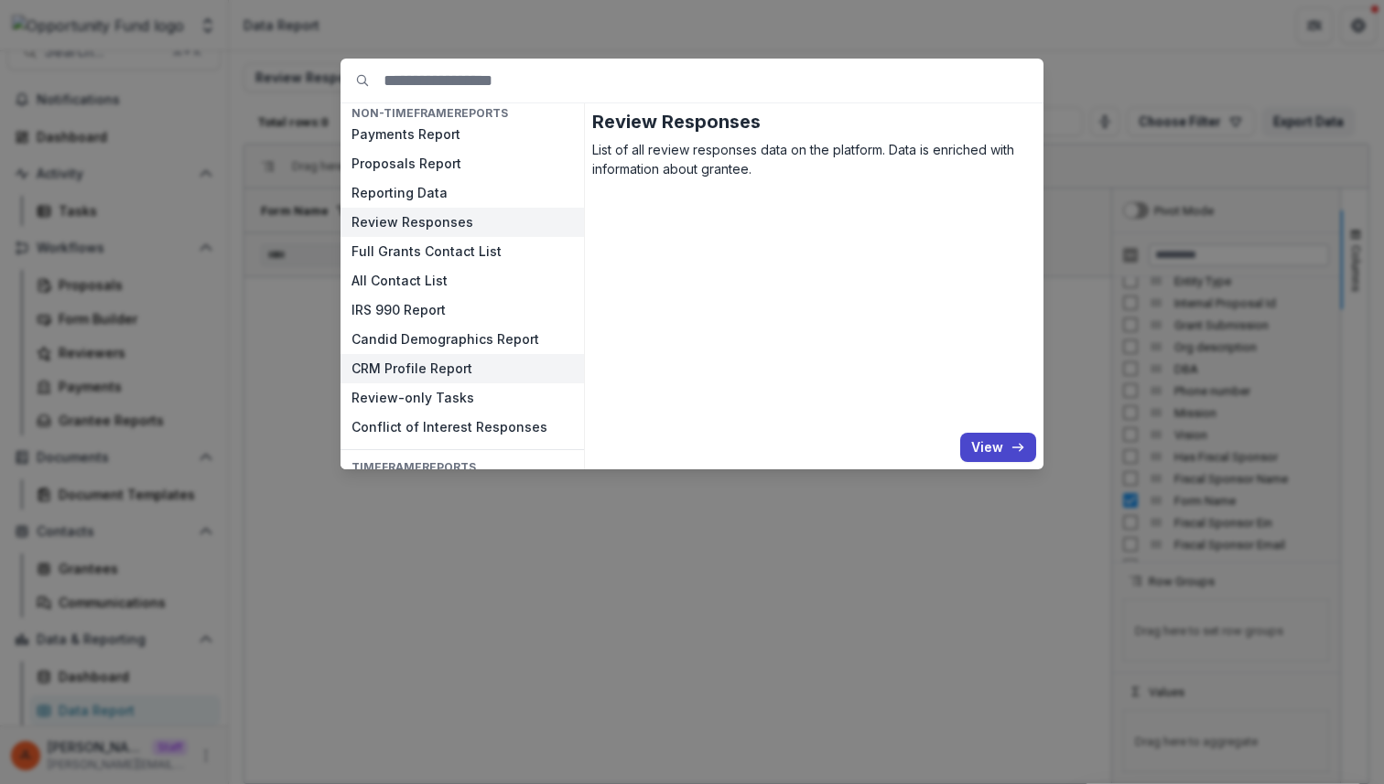
scroll to position [12, 0]
click at [448, 134] on button "Payments Report" at bounding box center [461, 133] width 243 height 29
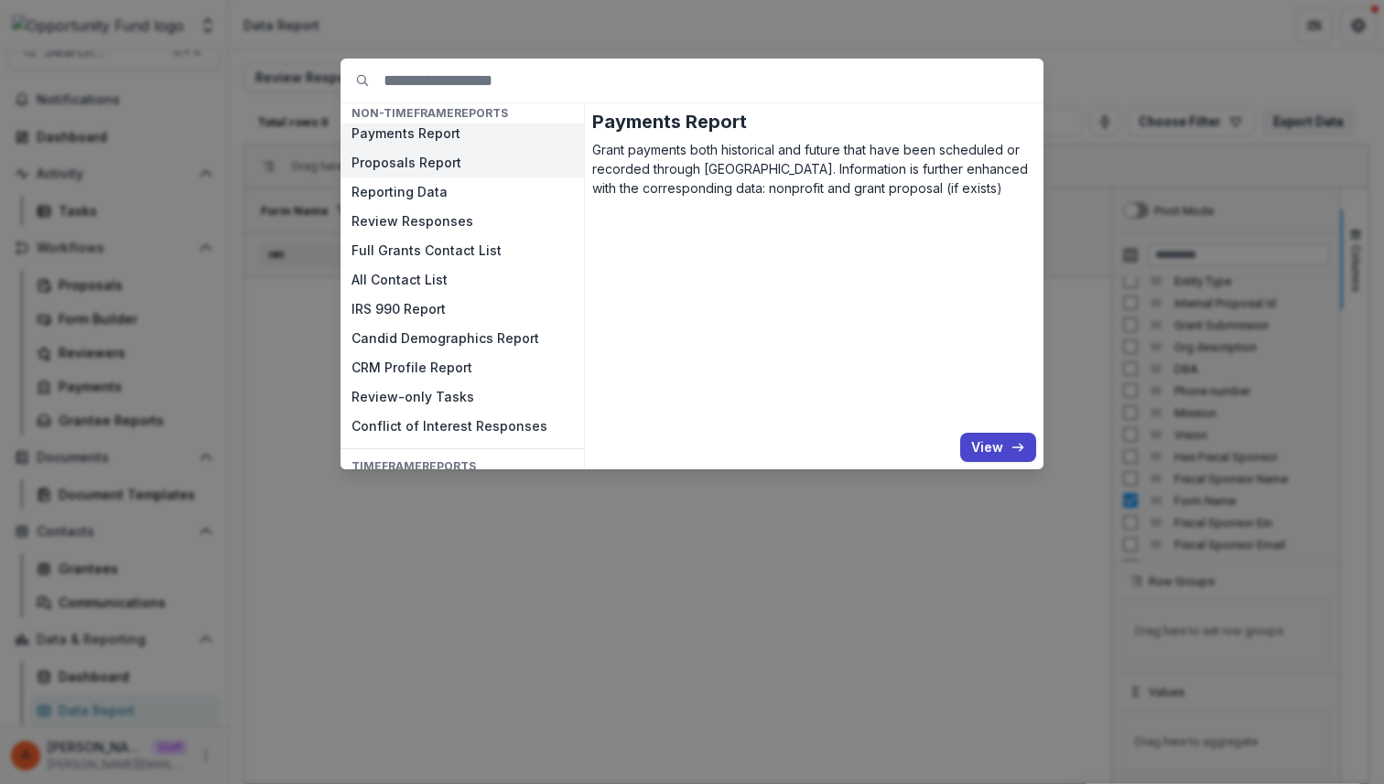
click at [444, 162] on button "Proposals Report" at bounding box center [461, 162] width 243 height 29
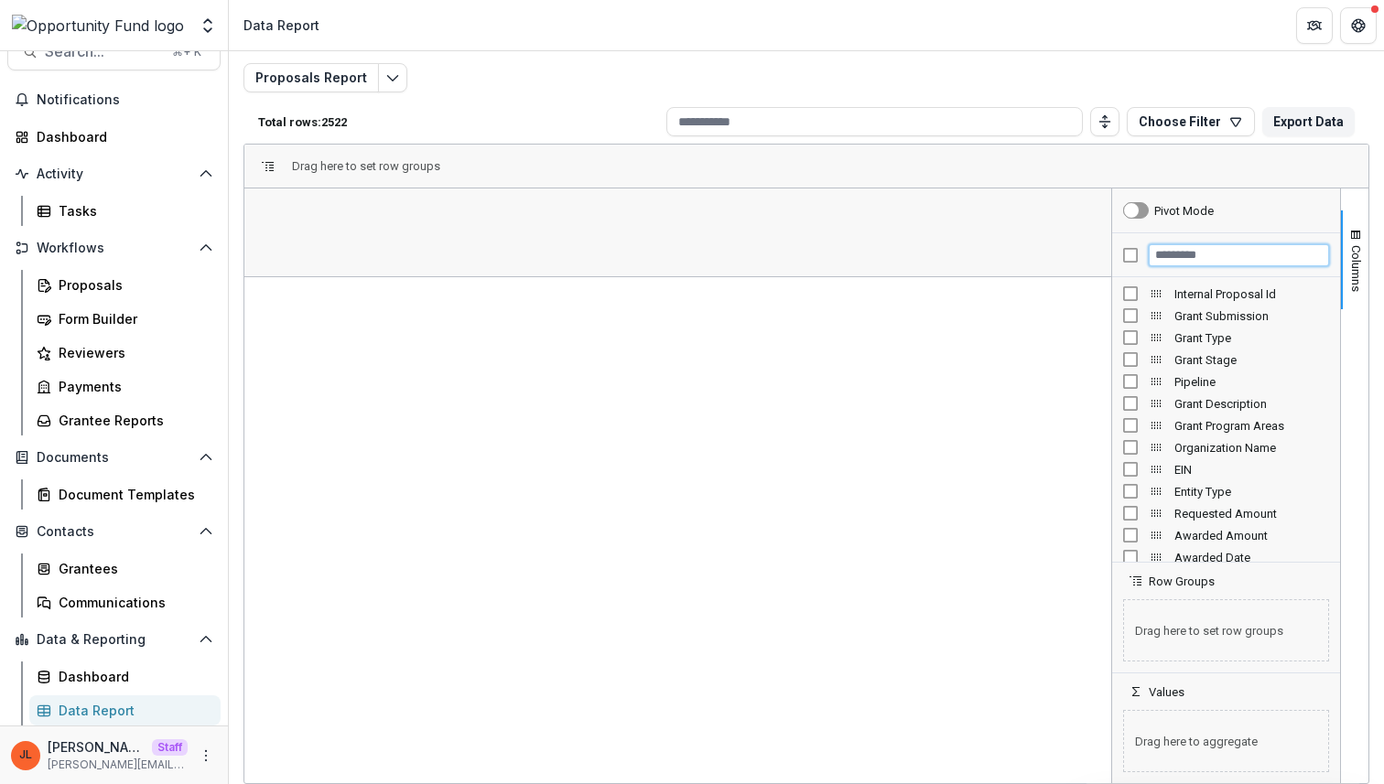
click at [1189, 259] on input "Filter Columns Input" at bounding box center [1238, 255] width 180 height 22
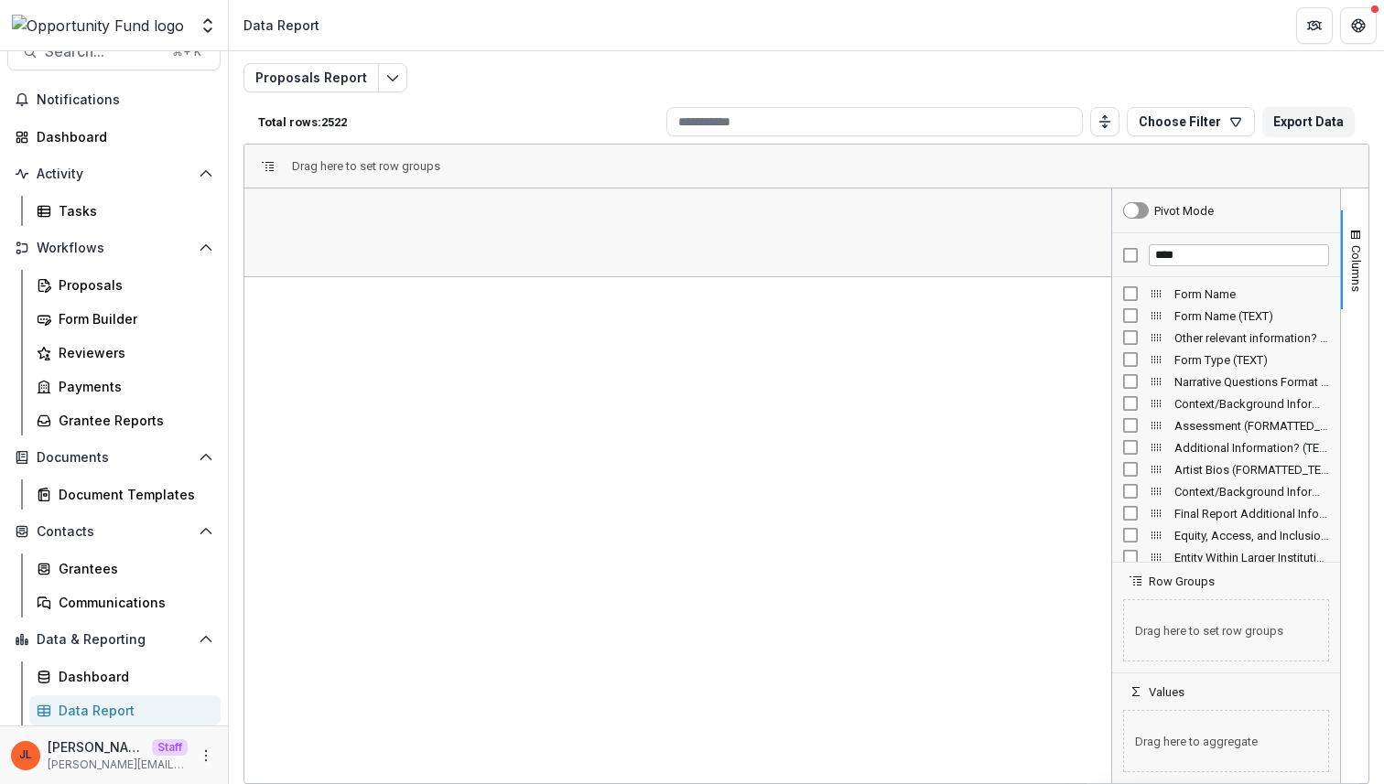
click at [1190, 283] on div "Form Name" at bounding box center [1226, 294] width 206 height 22
click at [1193, 291] on span "Form Name" at bounding box center [1251, 294] width 155 height 14
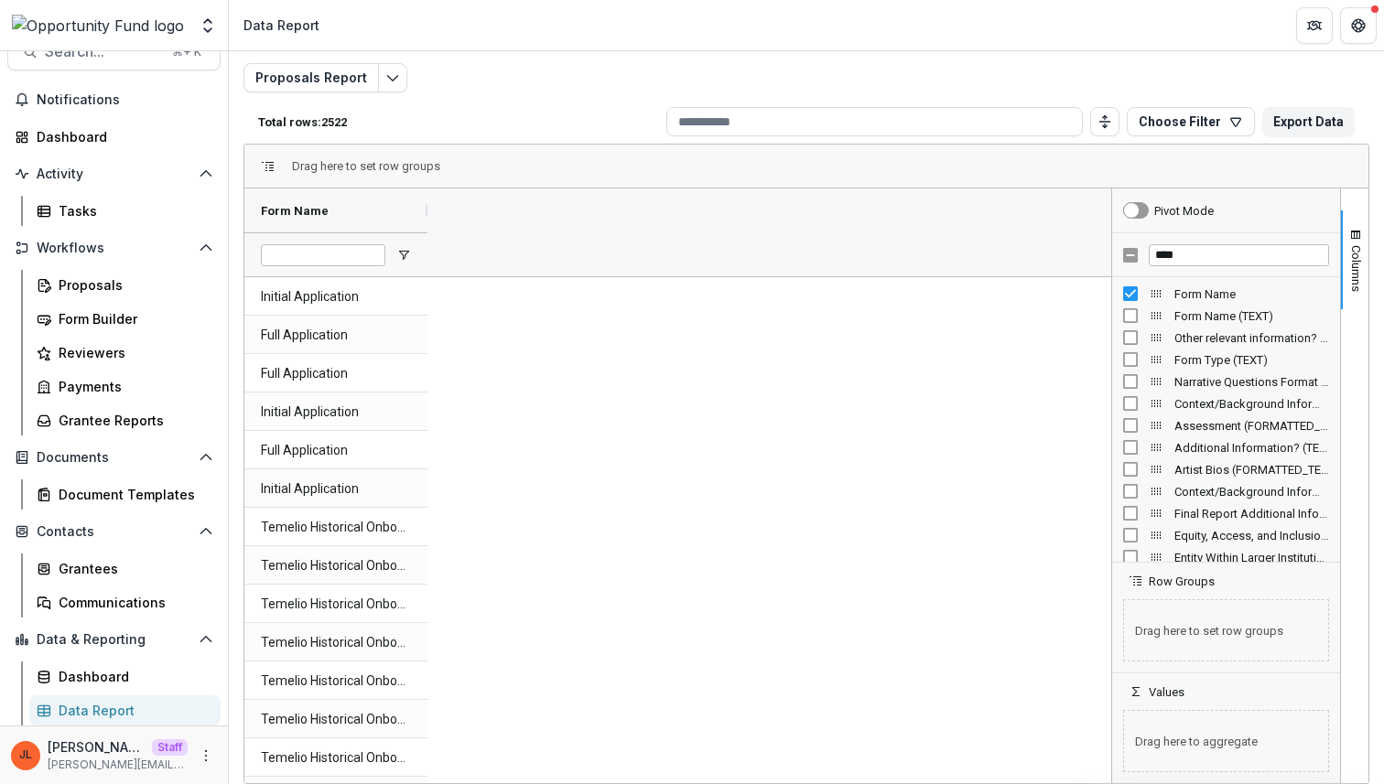
click at [1193, 320] on span "Form Name (TEXT)" at bounding box center [1251, 316] width 155 height 14
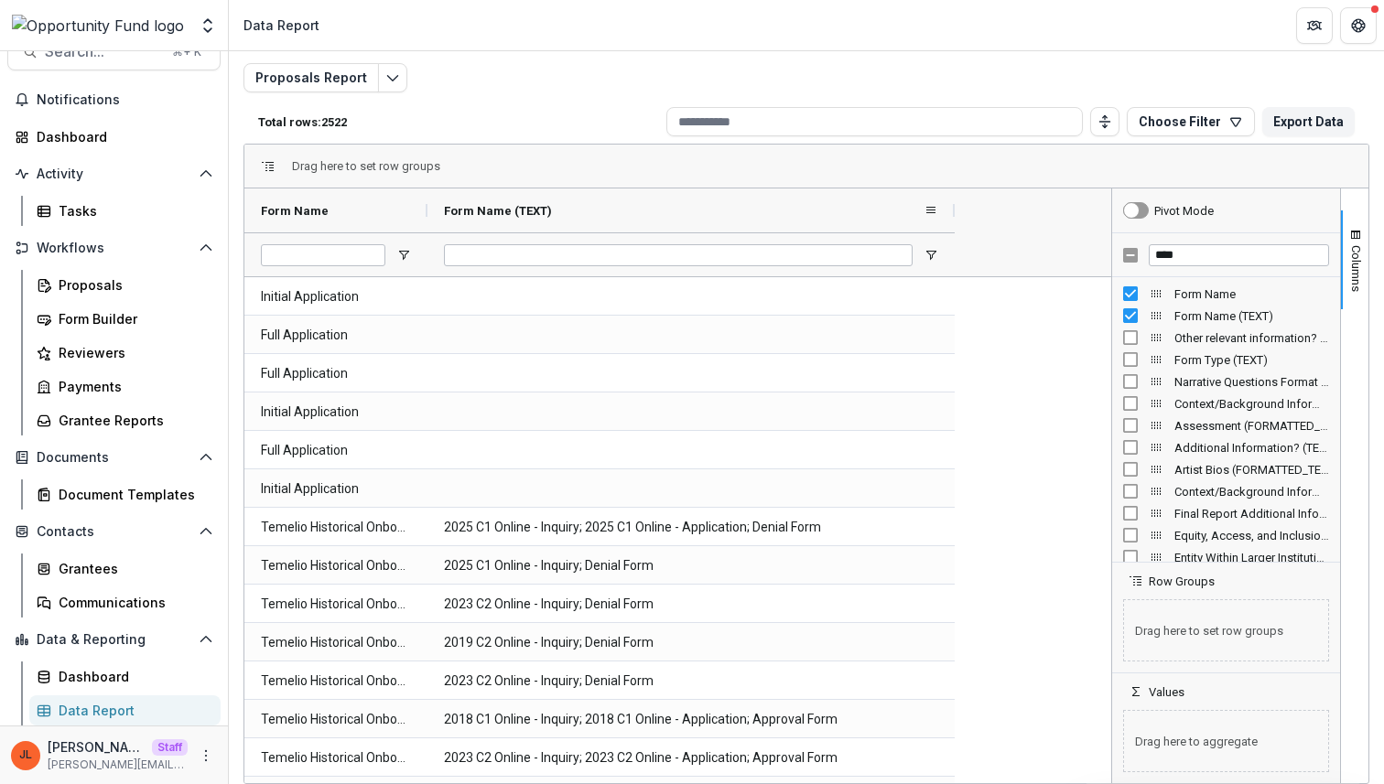
drag, startPoint x: 609, startPoint y: 210, endPoint x: 947, endPoint y: 212, distance: 337.7
click at [951, 212] on div at bounding box center [954, 211] width 7 height 44
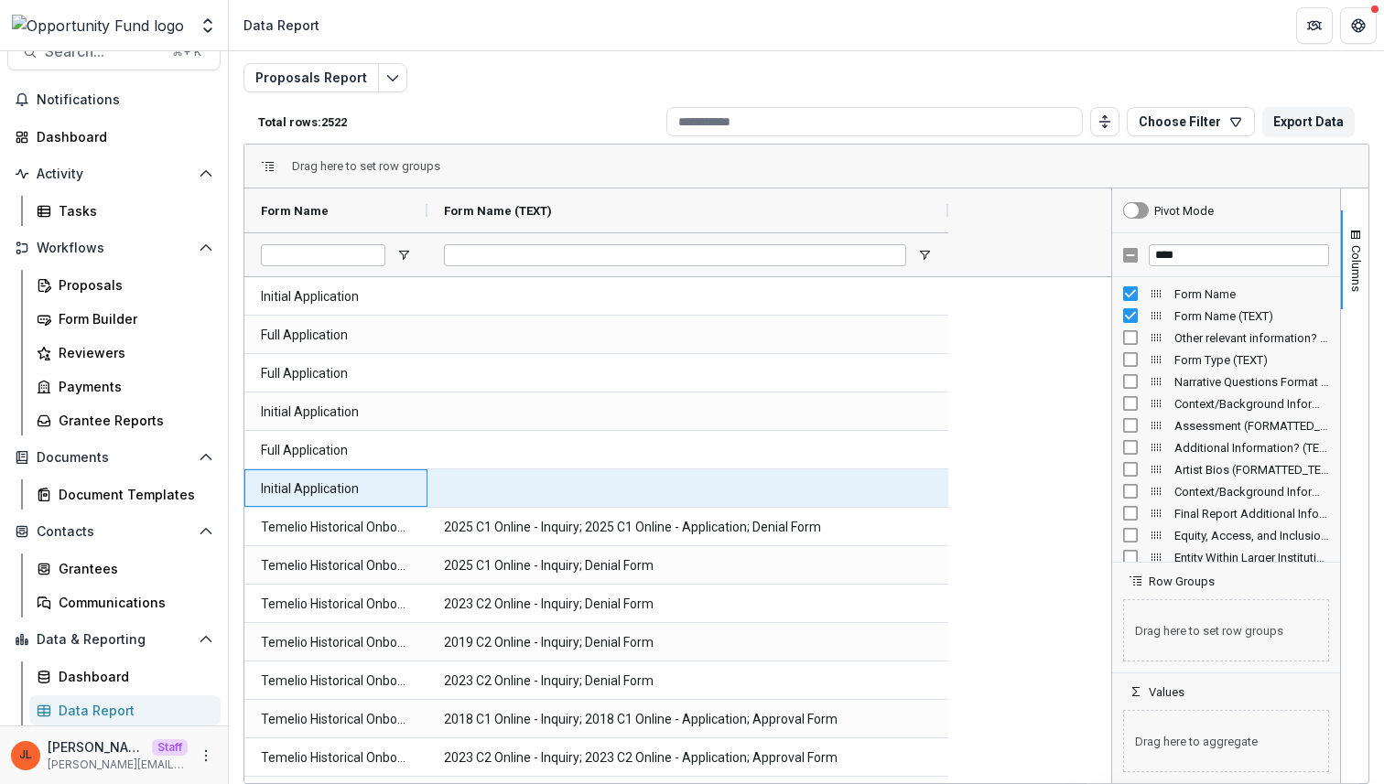
click at [365, 482] on Name-1649 "Initial Application" at bounding box center [336, 489] width 150 height 38
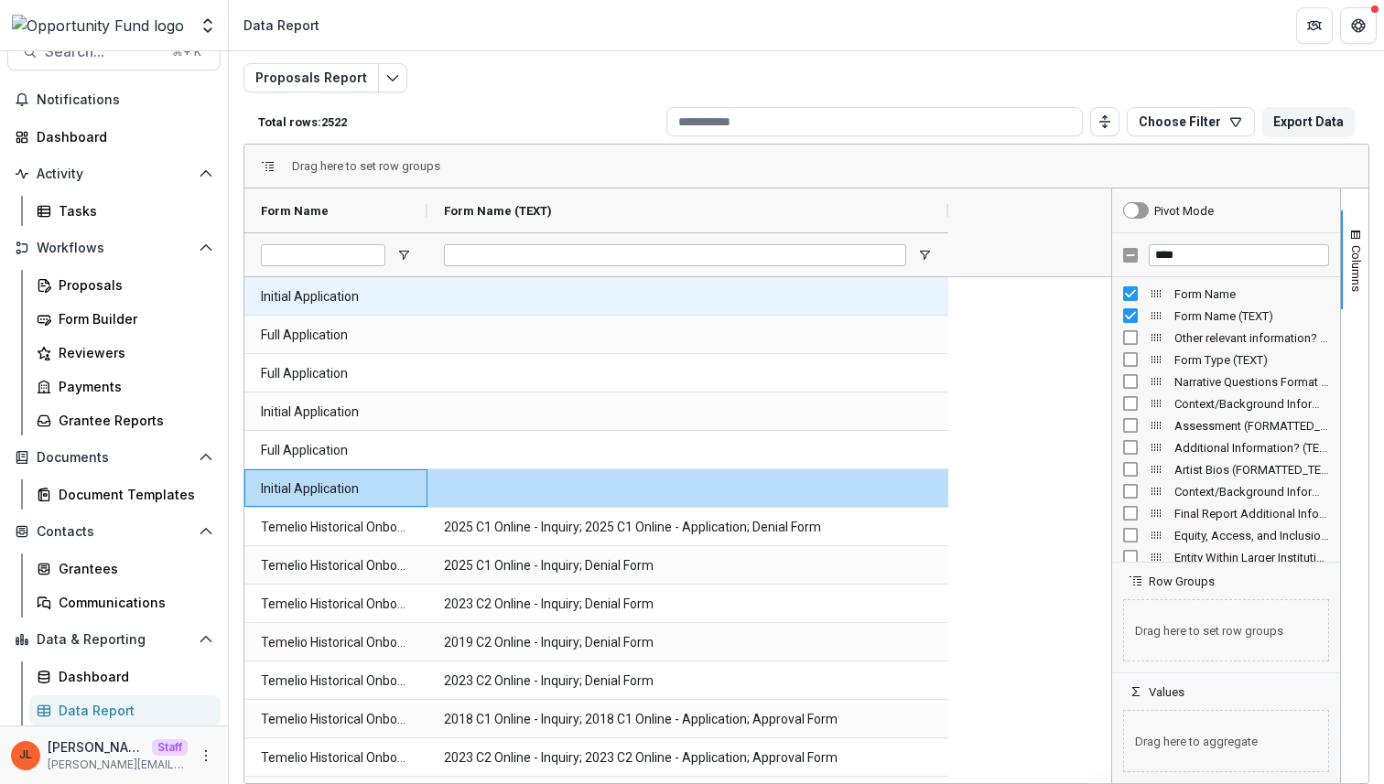
click at [362, 297] on Name-1644 "Initial Application" at bounding box center [336, 297] width 150 height 38
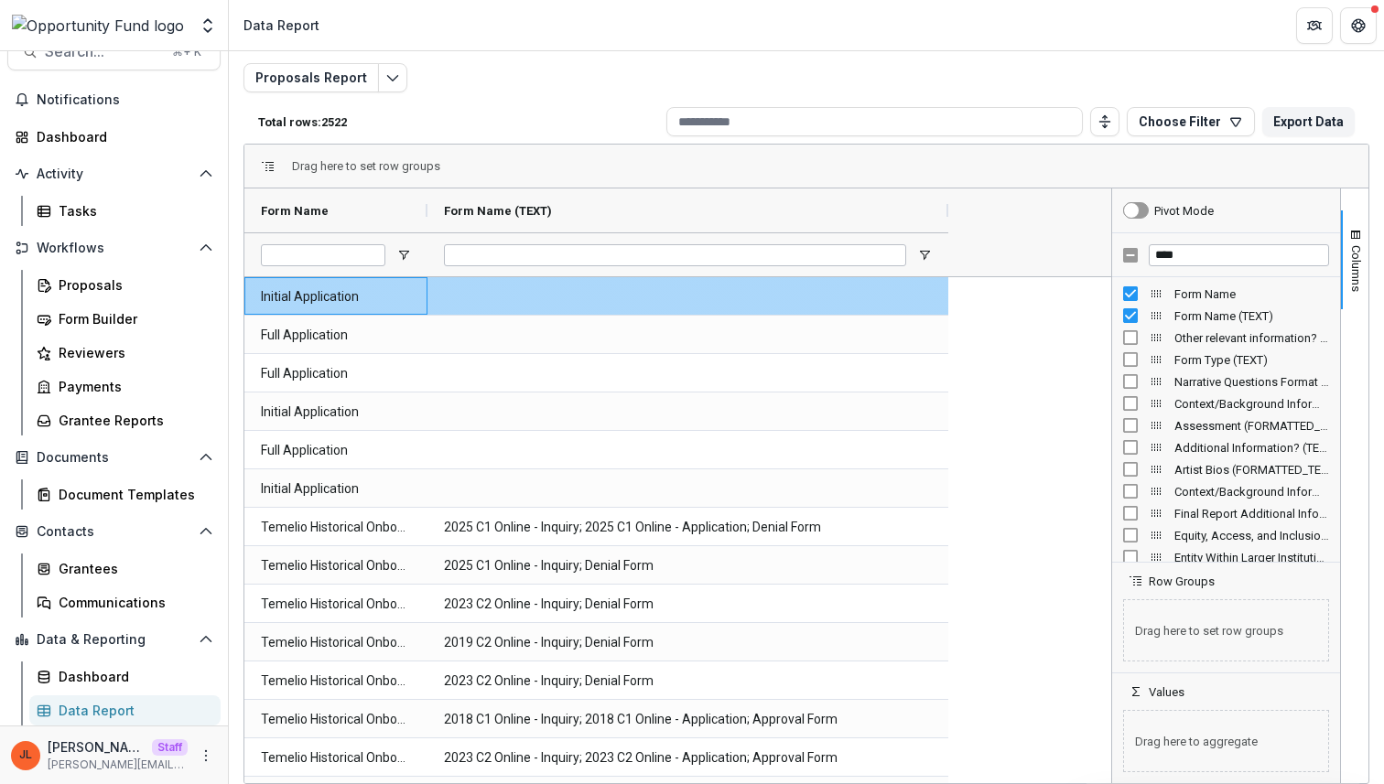
click at [362, 297] on Name-1644 "Initial Application" at bounding box center [336, 297] width 150 height 38
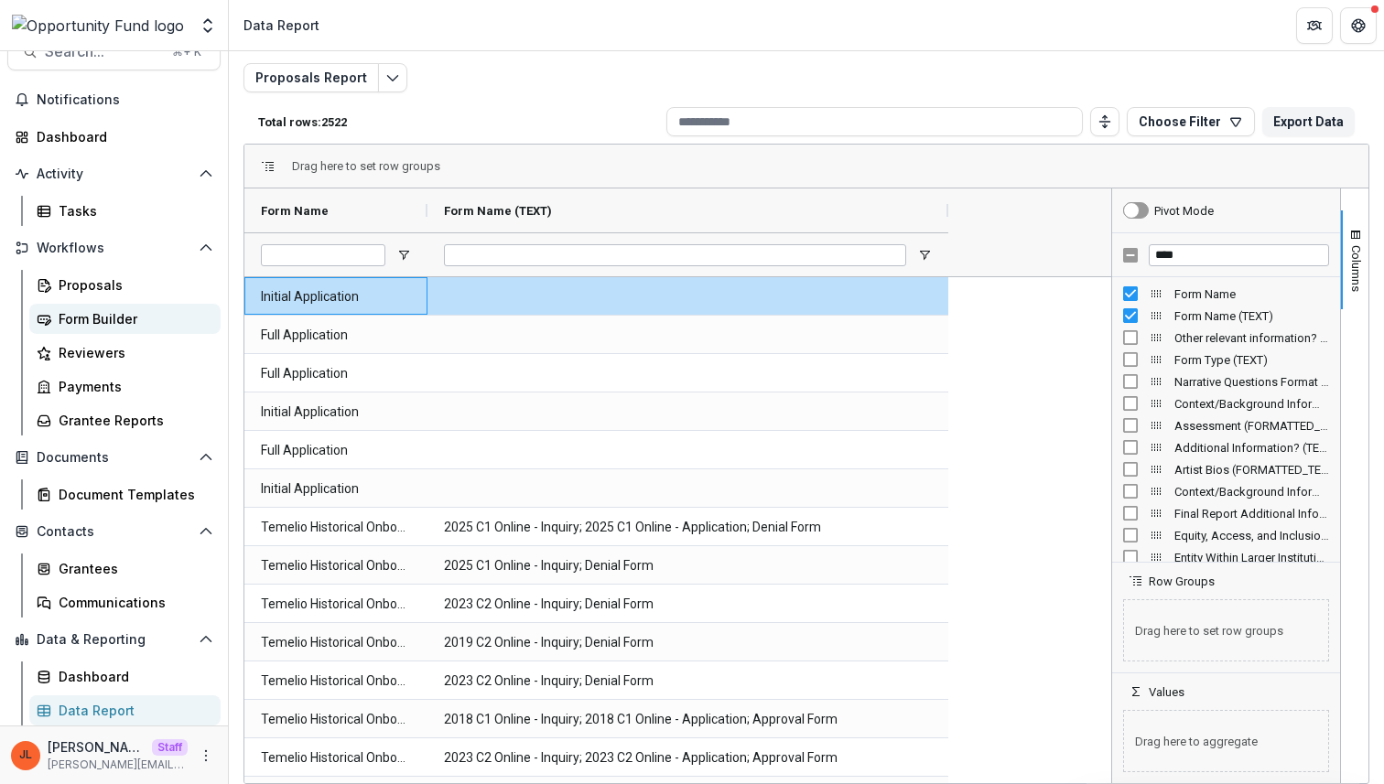
click at [104, 318] on div "Form Builder" at bounding box center [132, 318] width 147 height 19
click at [398, 256] on span "Open Filter Menu" at bounding box center [403, 255] width 15 height 15
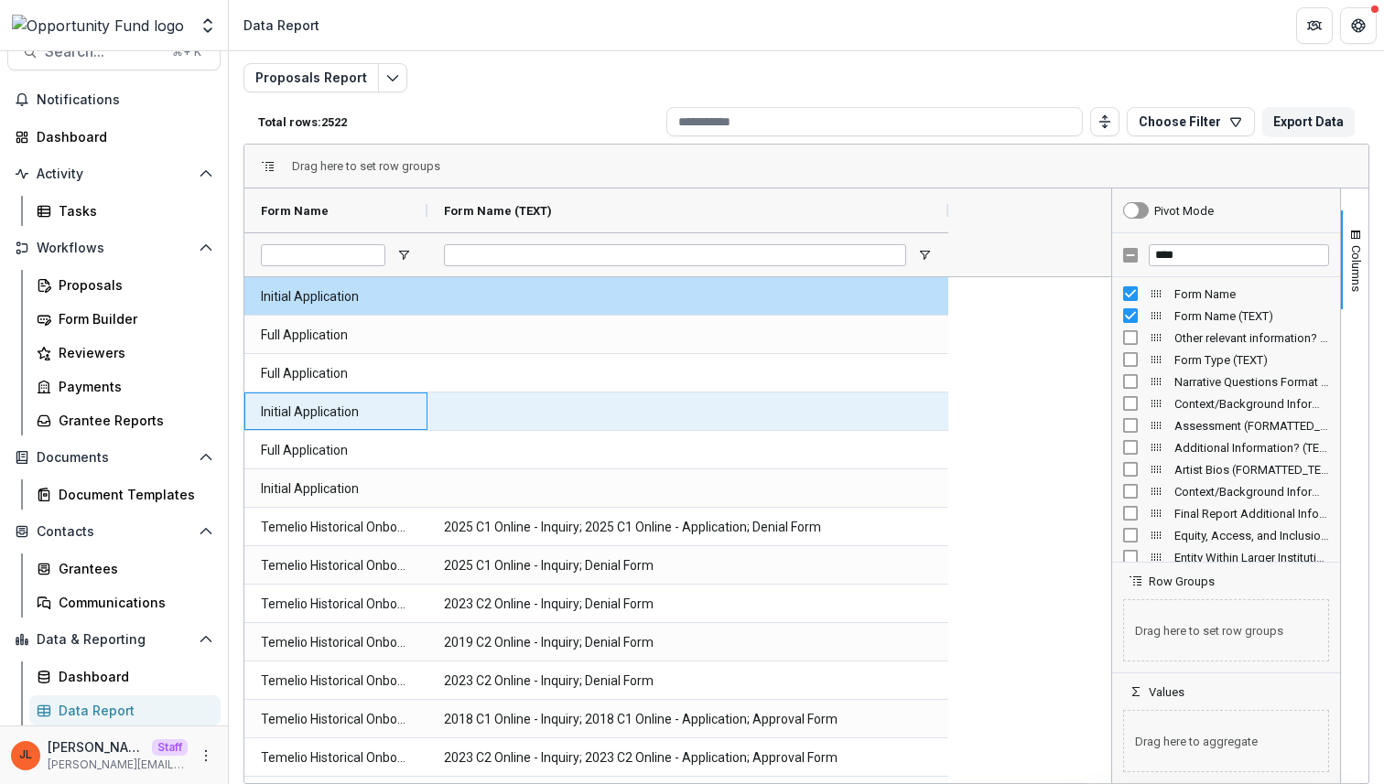
click at [365, 404] on Name-1647 "Initial Application" at bounding box center [336, 412] width 150 height 38
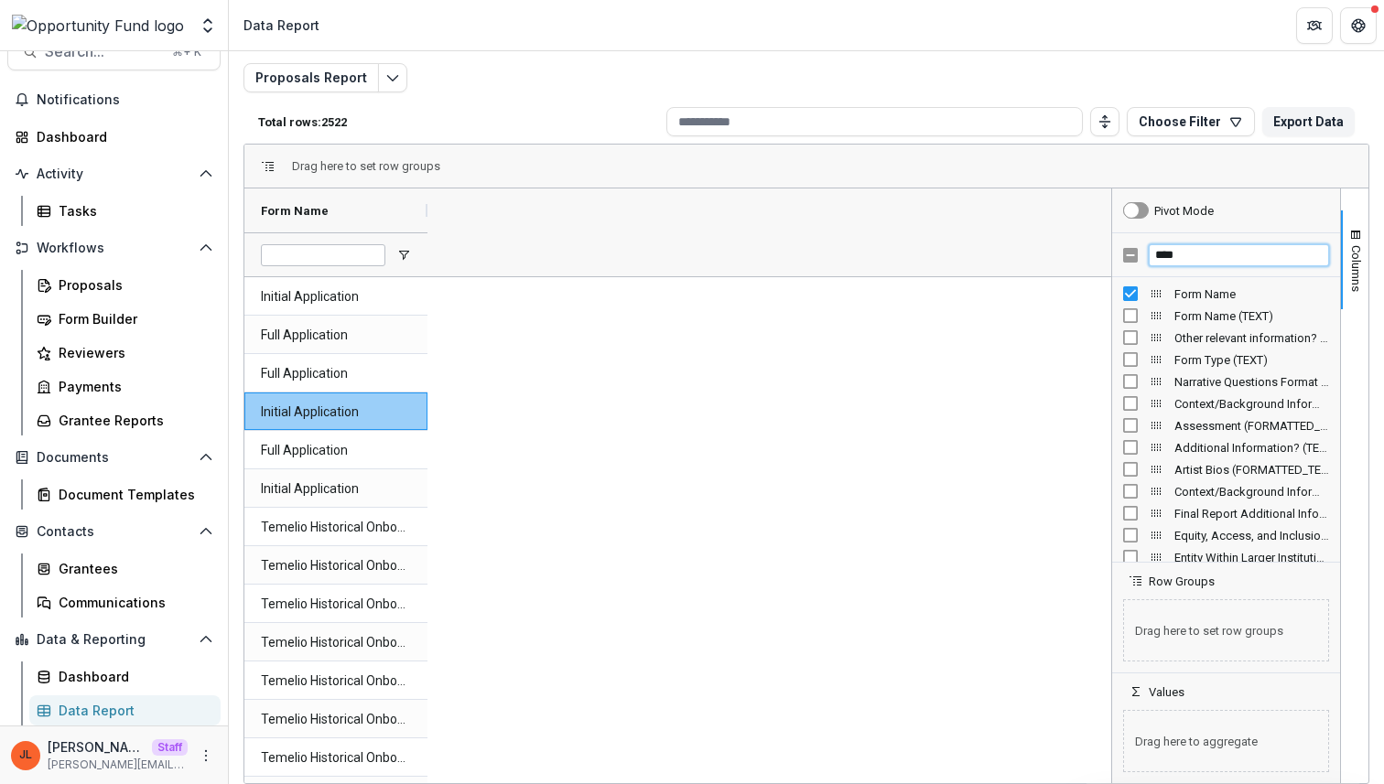
click at [1211, 253] on input "****" at bounding box center [1238, 255] width 180 height 22
click at [1223, 344] on span "Temelio Grant Submission Id" at bounding box center [1251, 338] width 155 height 14
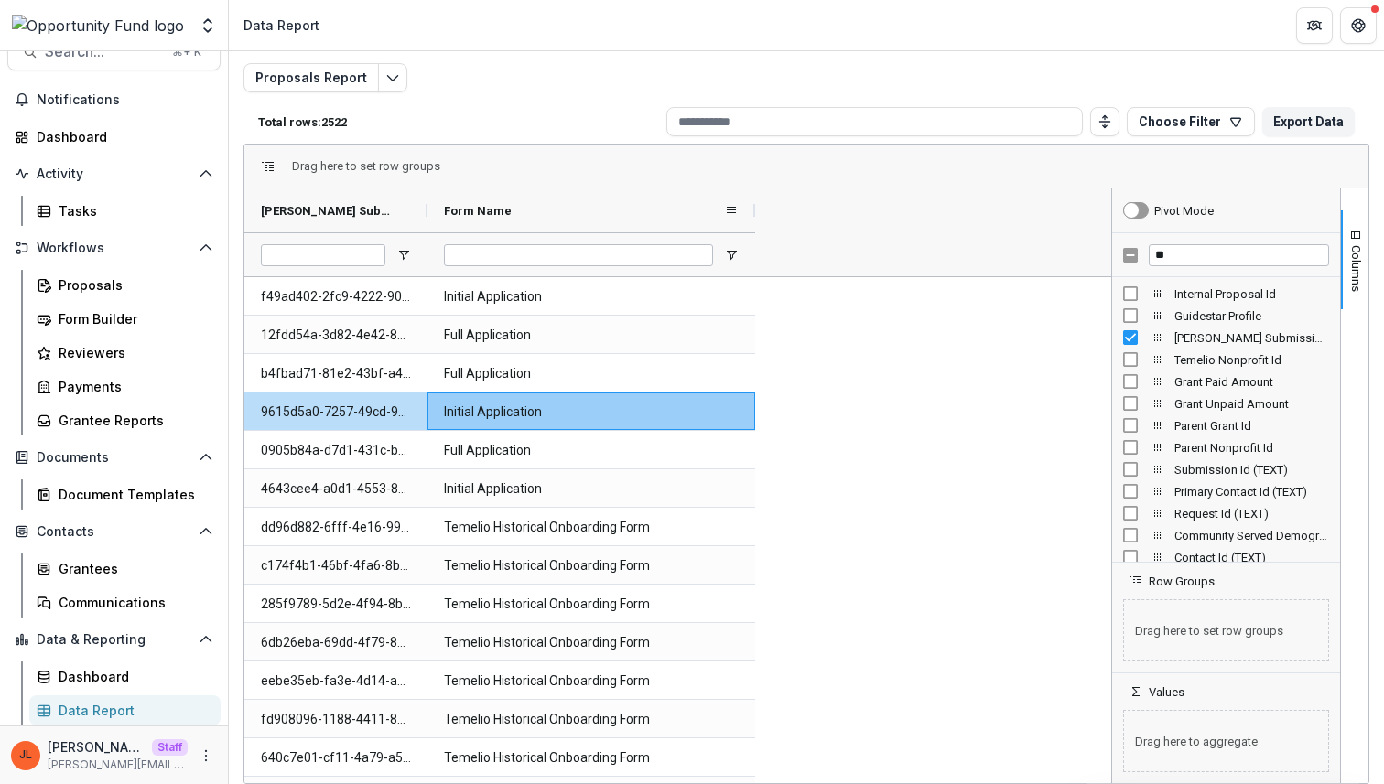
drag, startPoint x: 609, startPoint y: 217, endPoint x: 817, endPoint y: 225, distance: 207.9
click at [759, 225] on div at bounding box center [754, 211] width 7 height 44
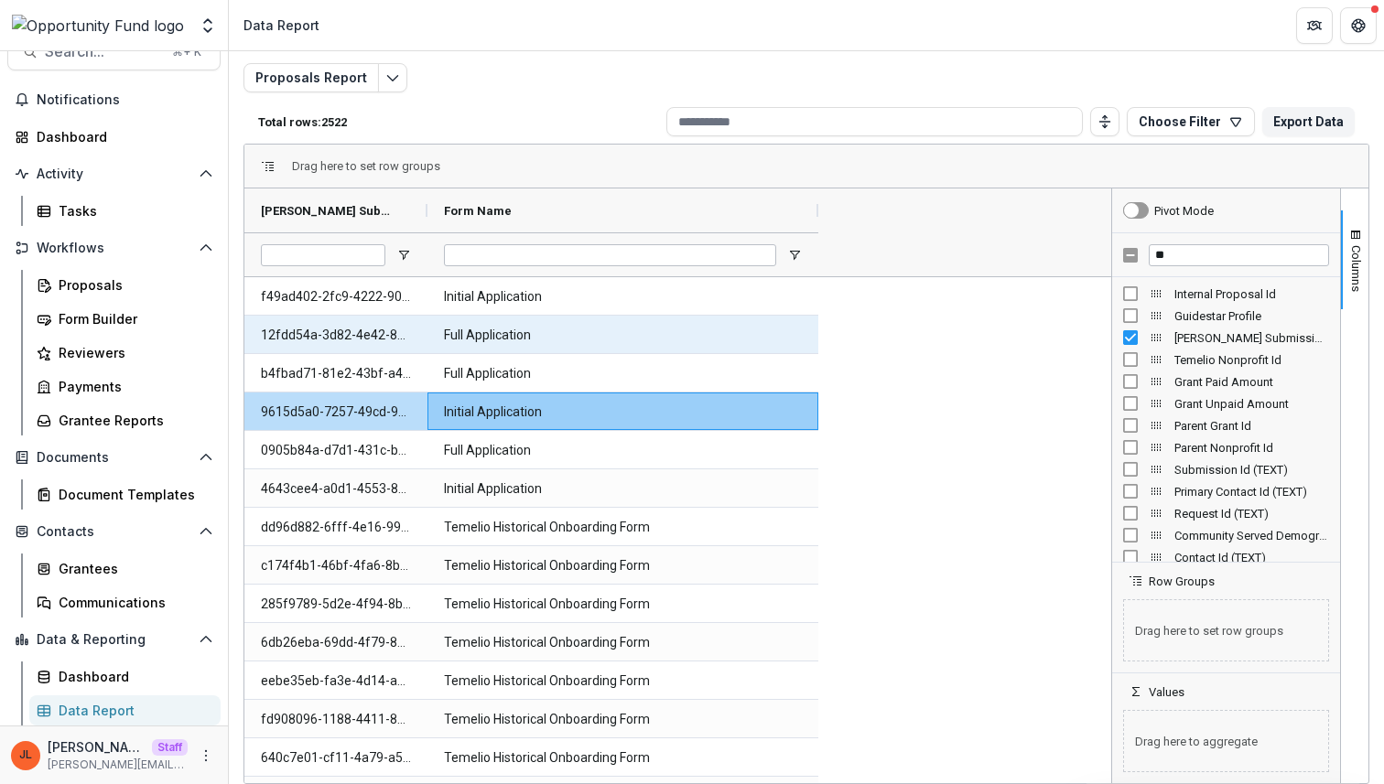
click at [350, 337] on Id-1693 "12fdd54a-3d82-4e42-8bad-6774a895853b" at bounding box center [336, 336] width 150 height 38
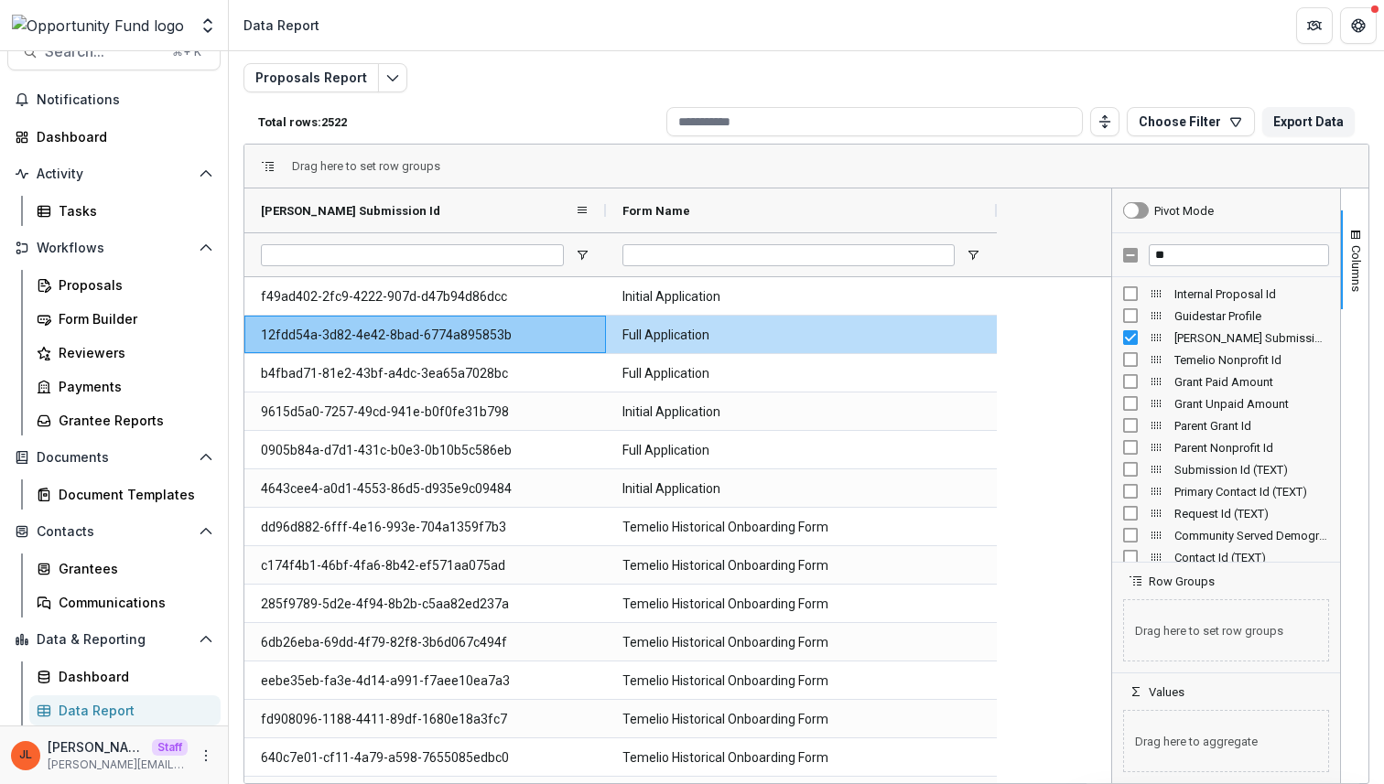
drag, startPoint x: 425, startPoint y: 213, endPoint x: 603, endPoint y: 221, distance: 178.6
click at [603, 221] on div at bounding box center [605, 211] width 7 height 44
click at [1172, 264] on input "**" at bounding box center [1238, 255] width 180 height 22
type input "****"
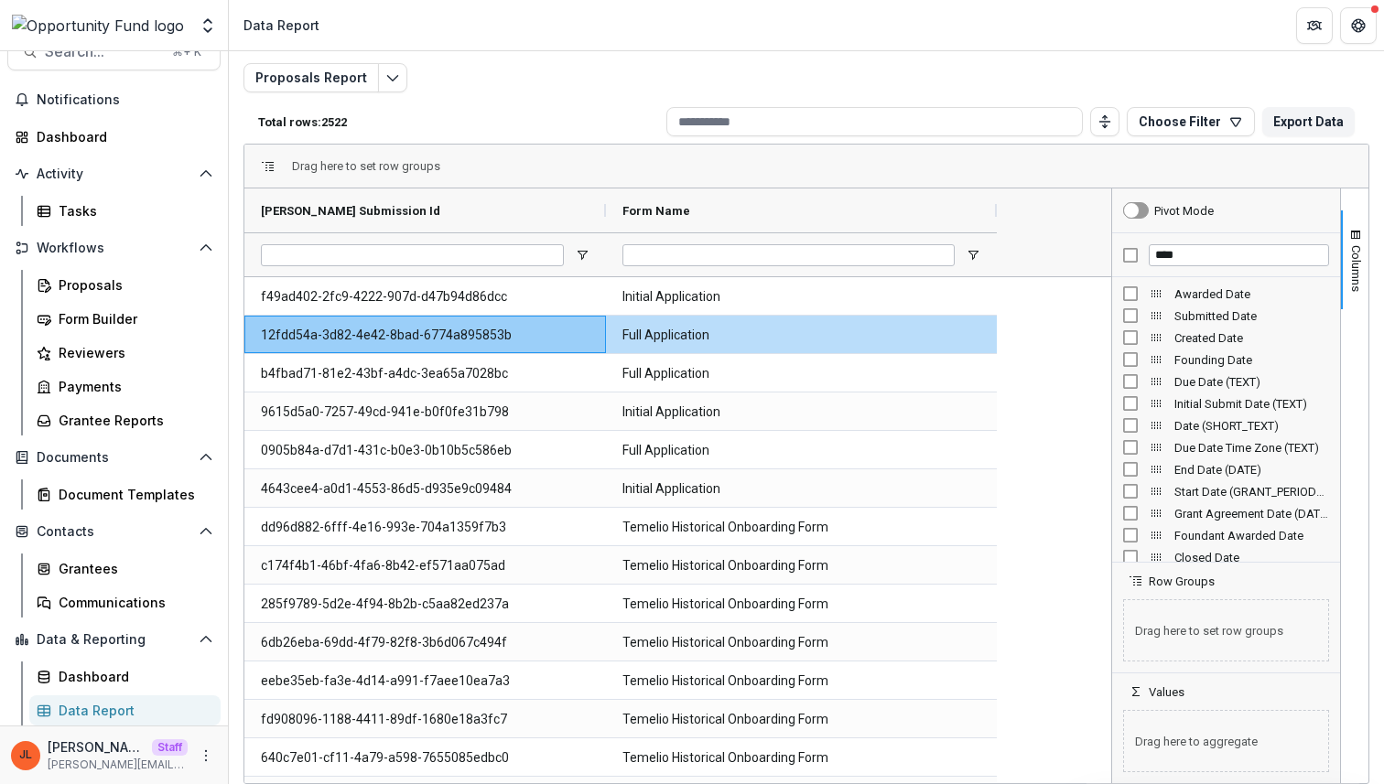
click at [1215, 327] on div "Created Date" at bounding box center [1226, 338] width 206 height 22
click at [1215, 317] on span "Submitted Date" at bounding box center [1251, 316] width 155 height 14
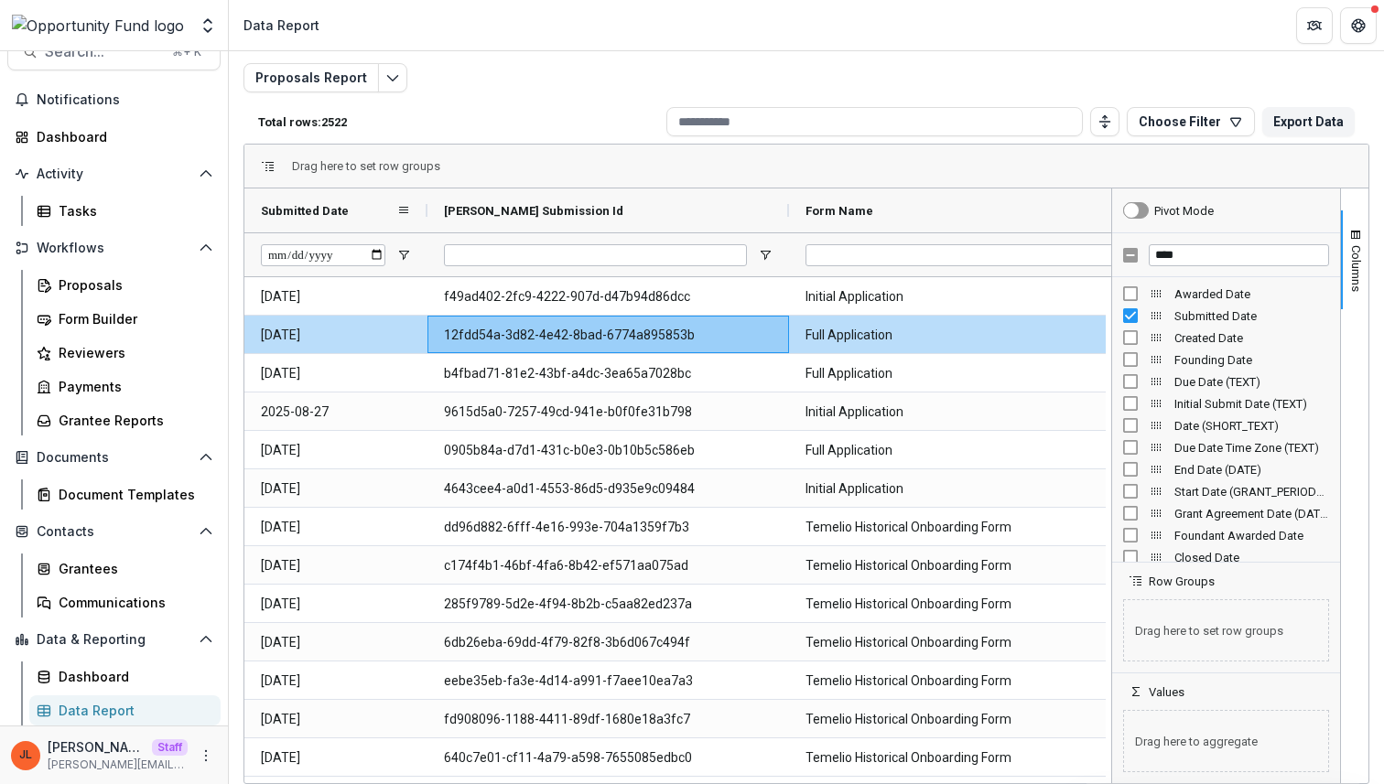
click at [379, 209] on div "Submitted Date" at bounding box center [328, 210] width 135 height 35
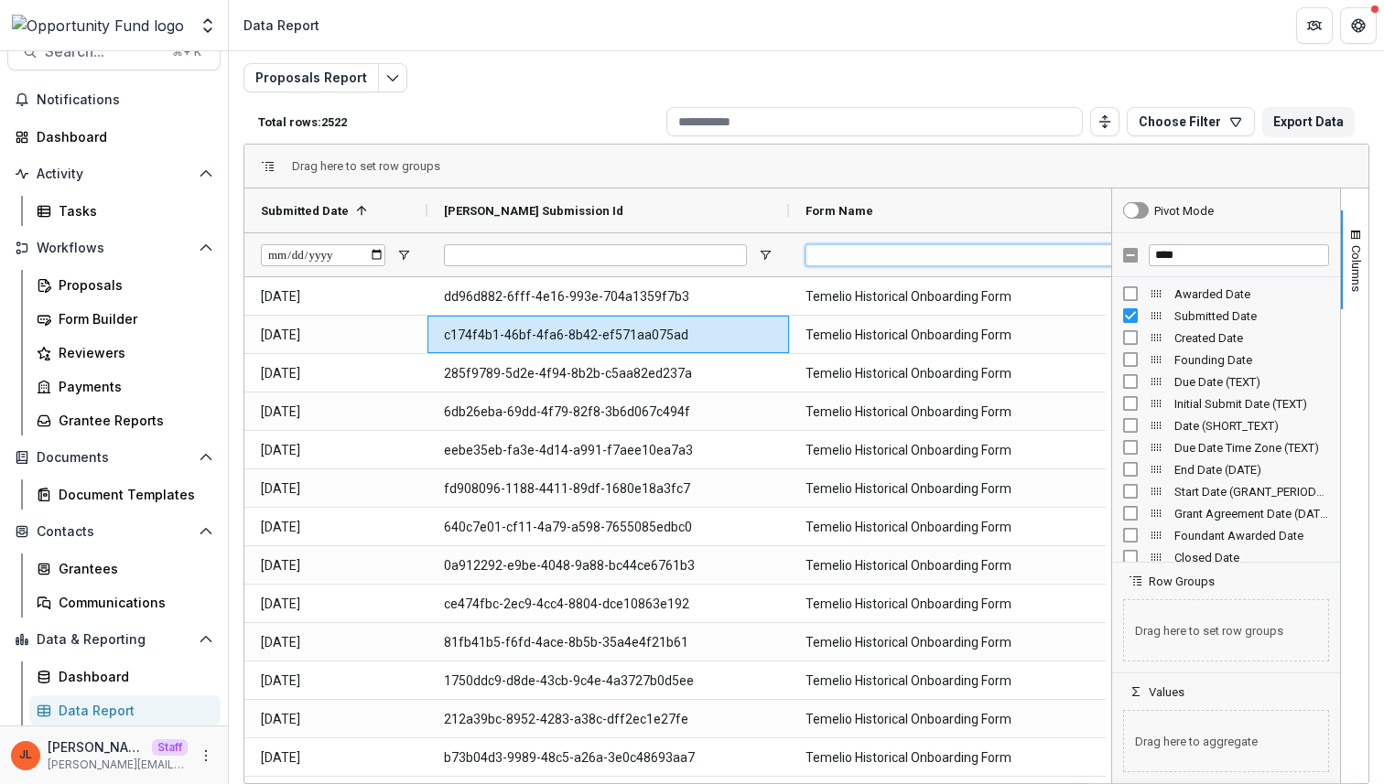
click at [900, 245] on input "Form Name Filter Input" at bounding box center [971, 255] width 332 height 22
click at [943, 198] on div "Form Name" at bounding box center [976, 210] width 343 height 35
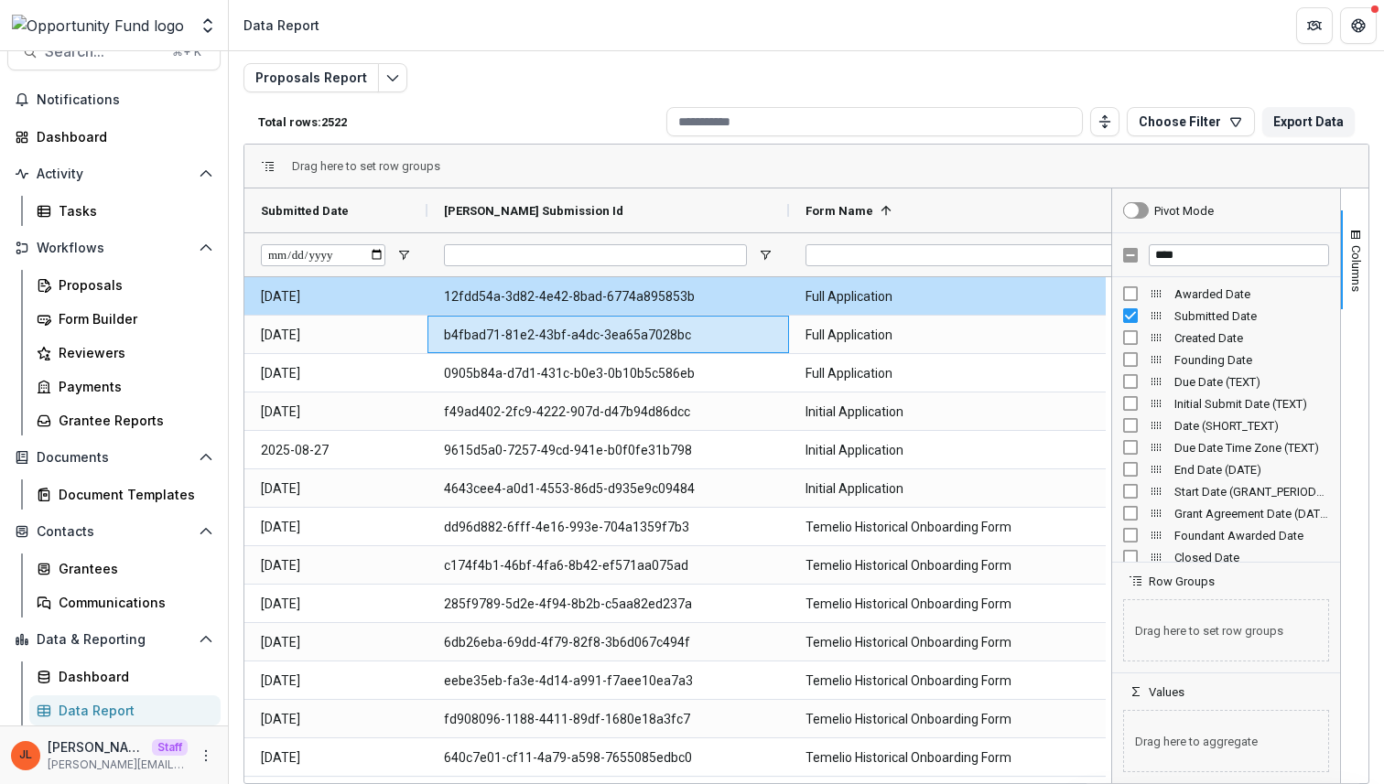
click at [943, 198] on div "Form Name 1" at bounding box center [976, 210] width 343 height 35
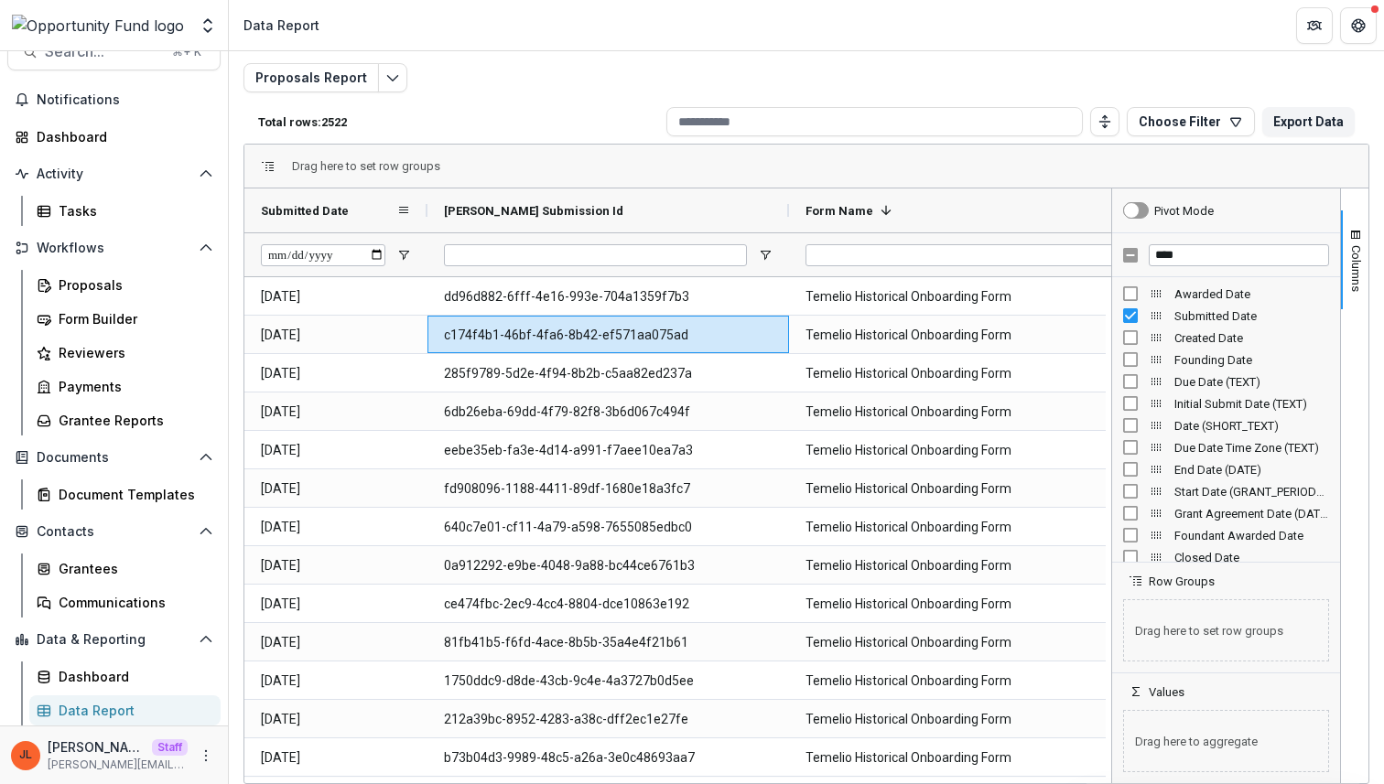
click at [359, 210] on div "Submitted Date" at bounding box center [328, 210] width 135 height 35
click at [359, 210] on span at bounding box center [361, 210] width 15 height 15
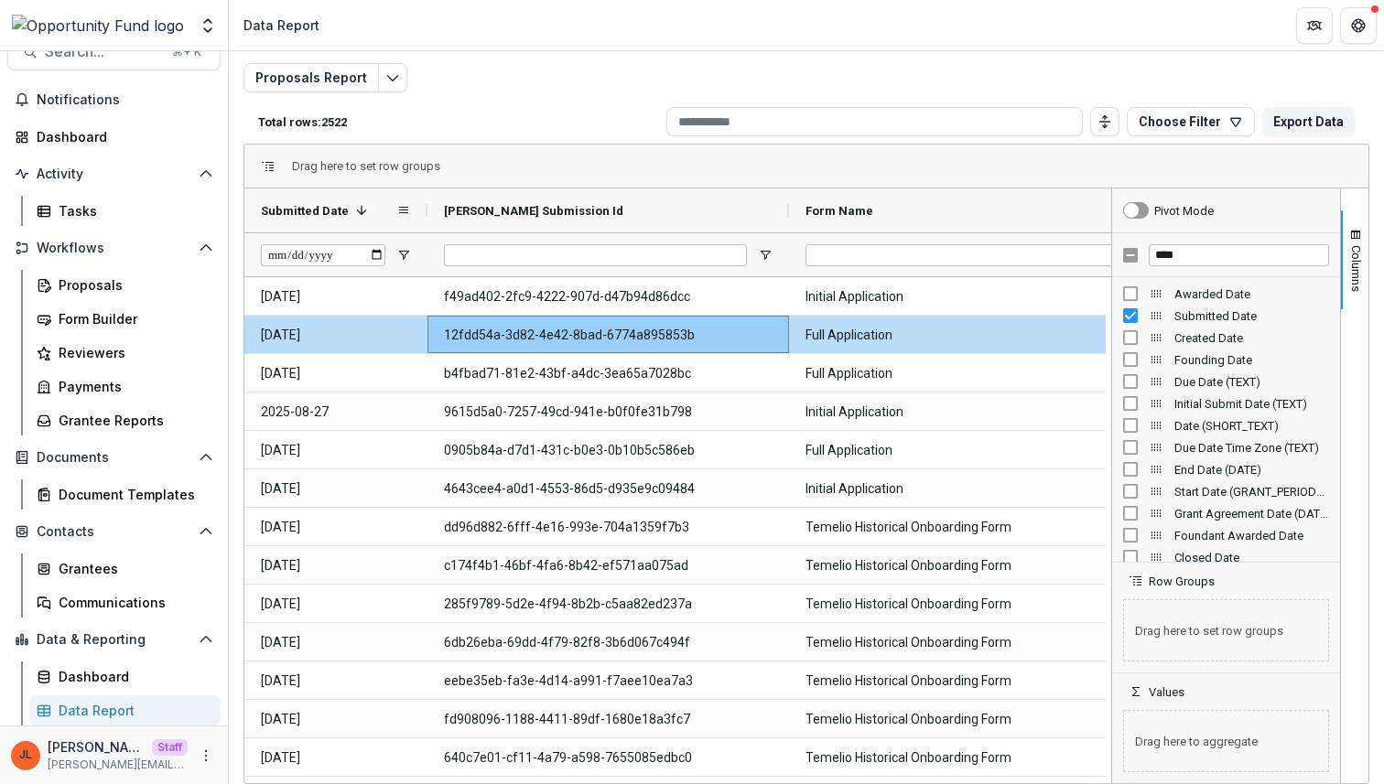
click at [359, 210] on span at bounding box center [361, 210] width 15 height 15
click at [369, 216] on div "Submitted Date" at bounding box center [328, 210] width 135 height 35
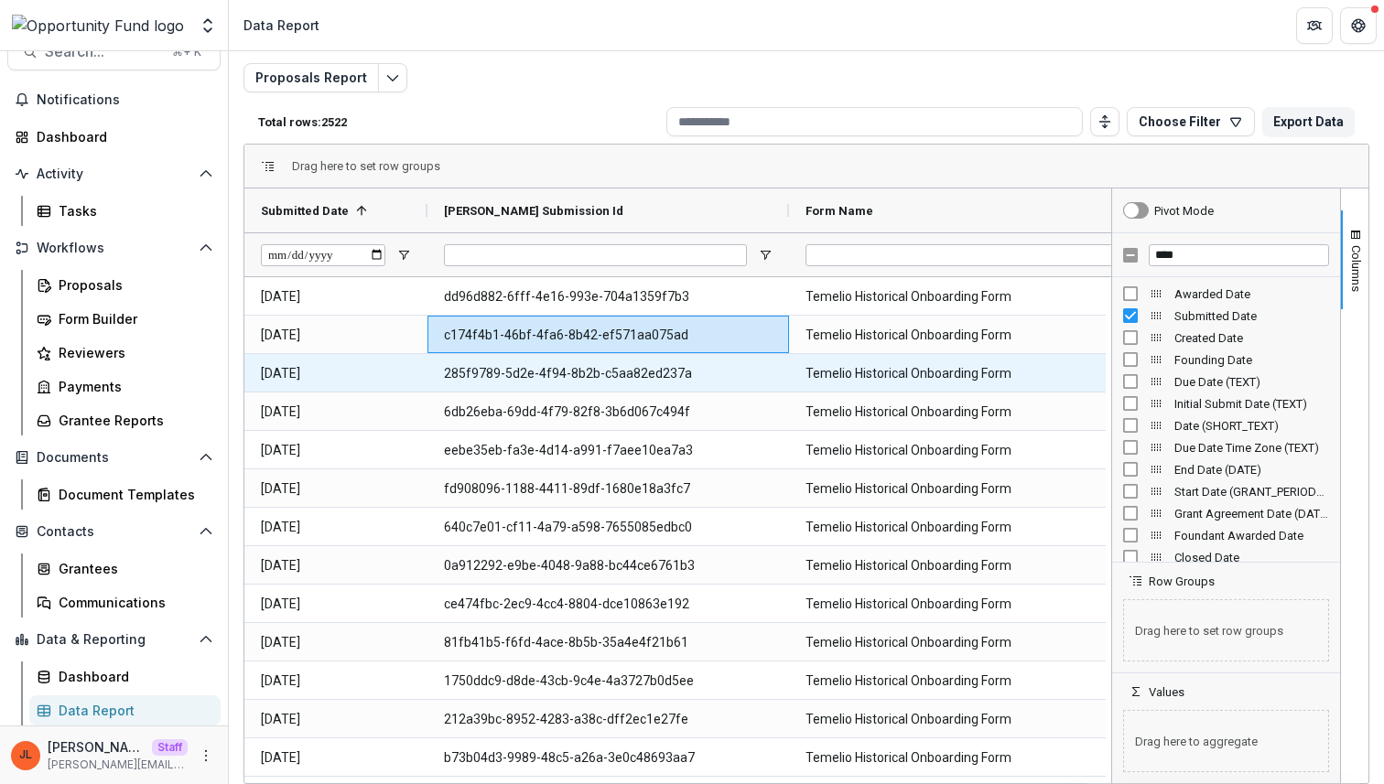
scroll to position [0, 80]
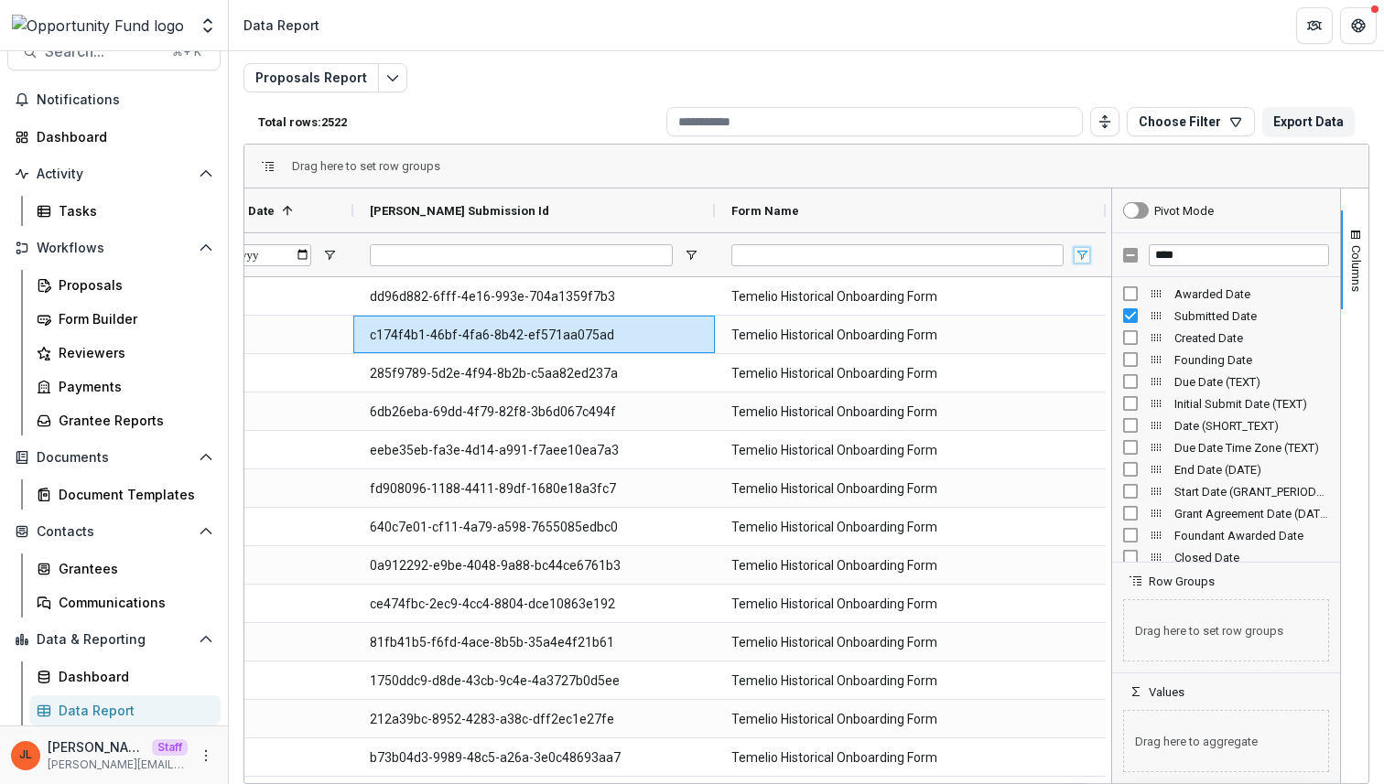
click at [1083, 252] on span "Open Filter Menu" at bounding box center [1081, 255] width 15 height 15
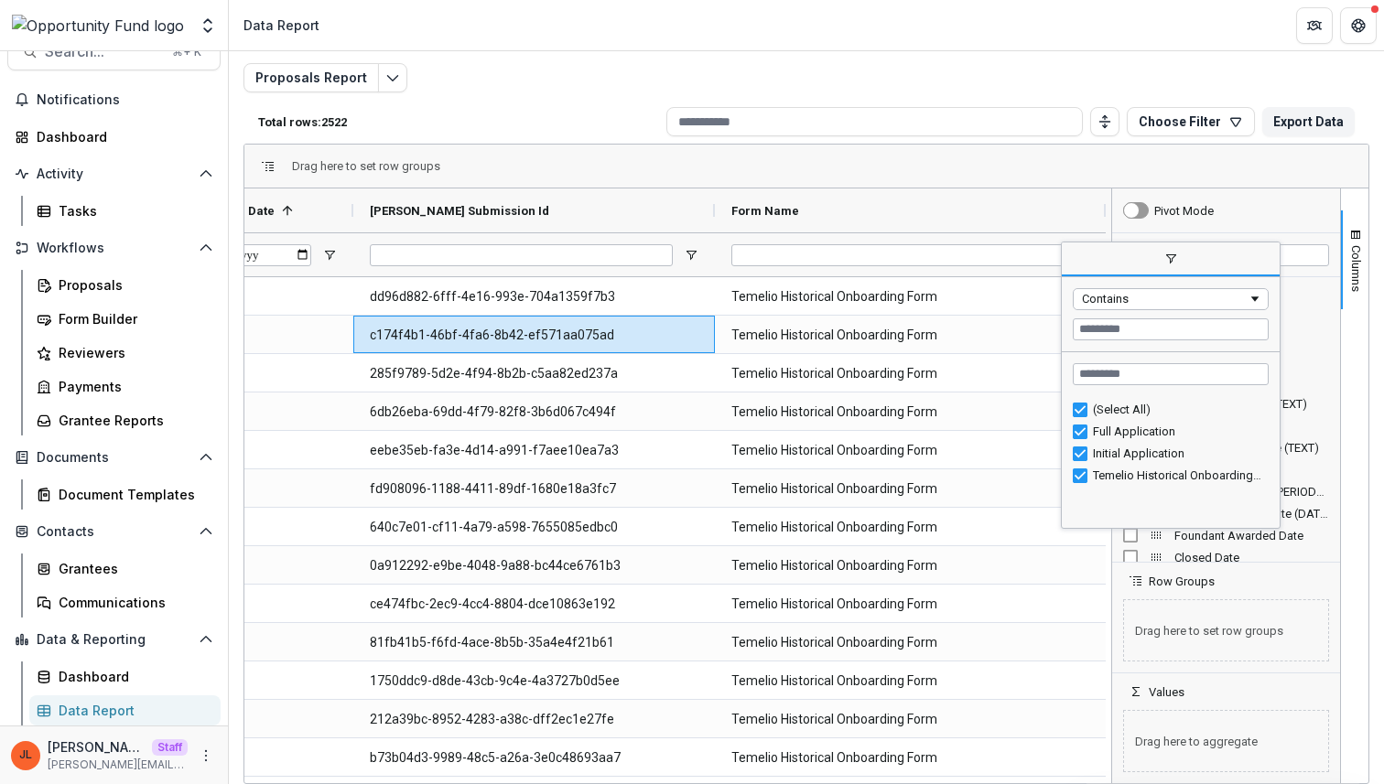
click at [1088, 465] on div "Temelio Historical Onboarding Form" at bounding box center [1170, 476] width 196 height 22
click at [1087, 475] on div "Temelio Historical Onboarding Form" at bounding box center [1170, 476] width 196 height 22
type input "**********"
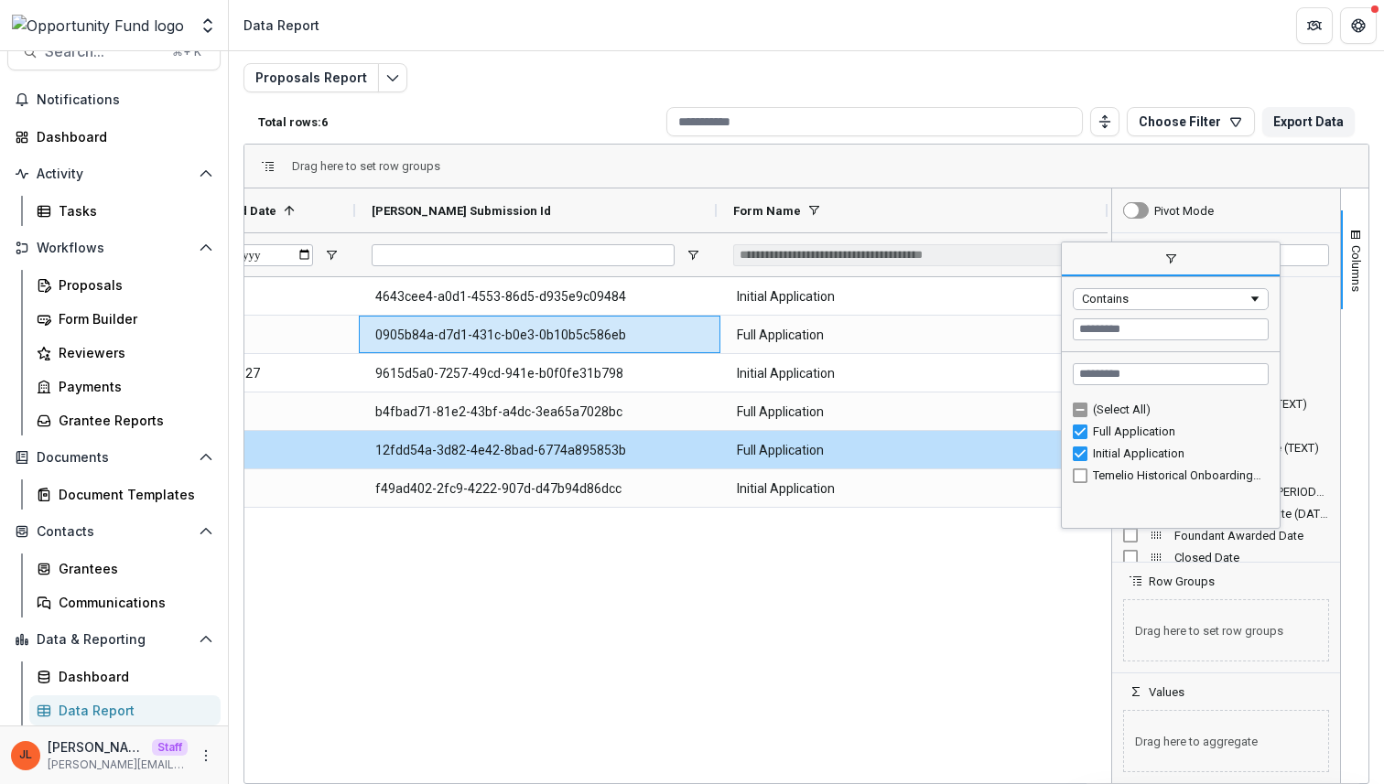
scroll to position [0, 74]
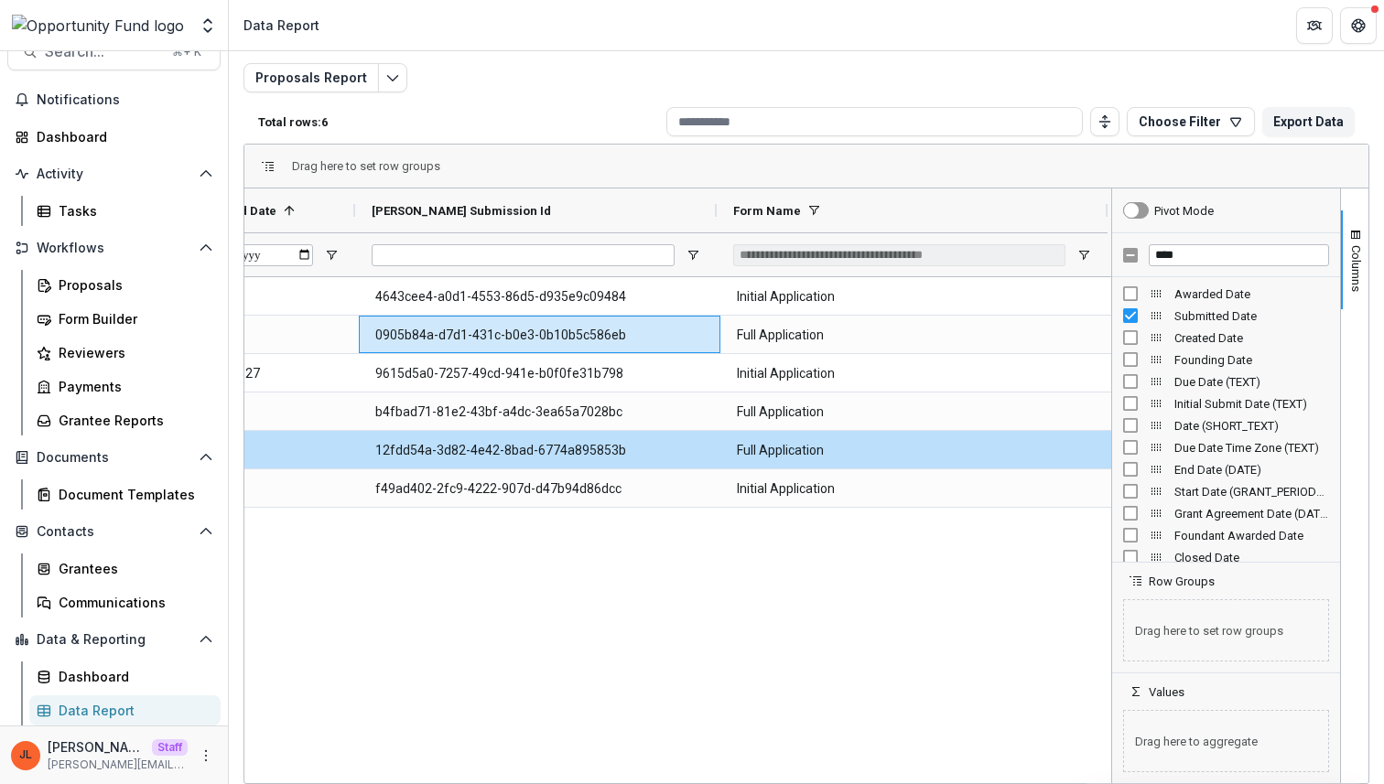
click at [949, 563] on div "2025-08-08 4643cee4-a0d1-4553-86d5-d935e9c09484 Initial Application 2025-08-13 …" at bounding box center [677, 527] width 867 height 501
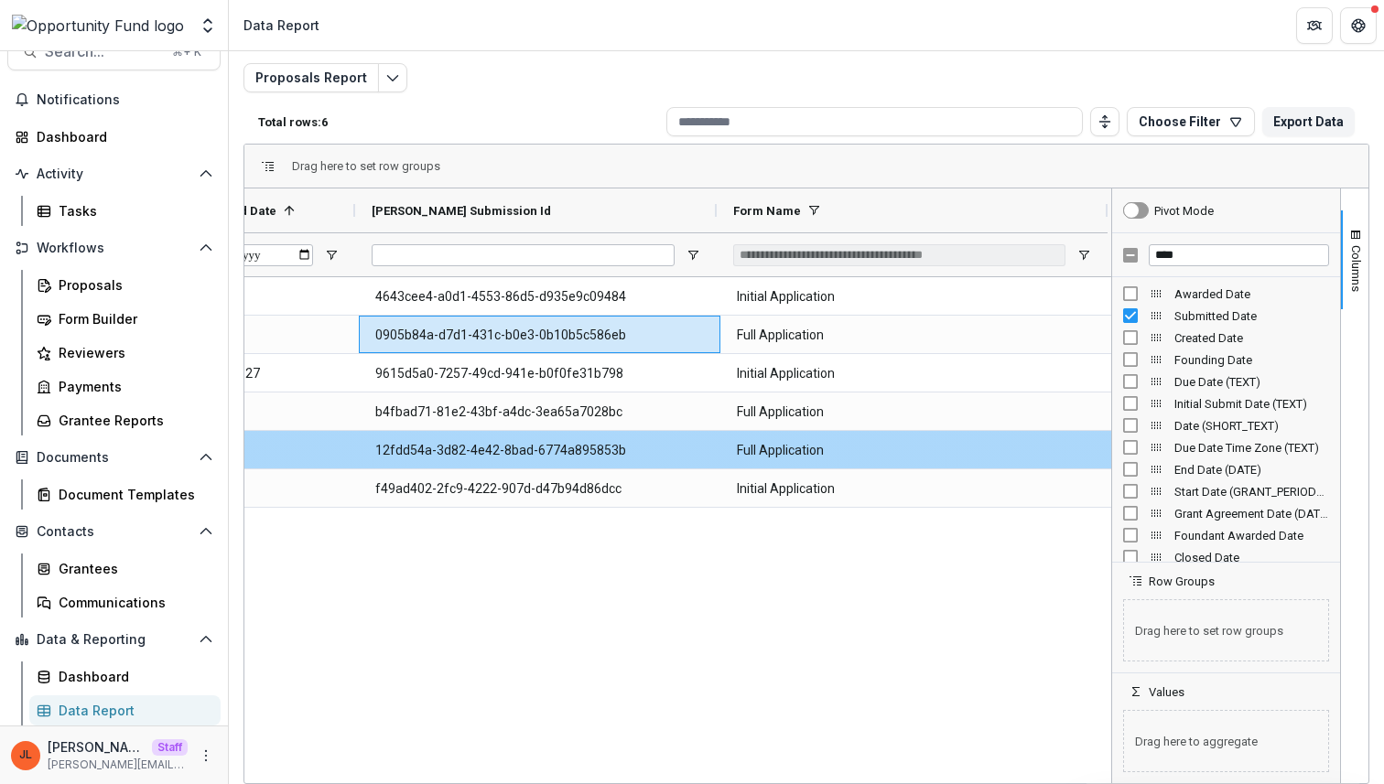
scroll to position [0, 0]
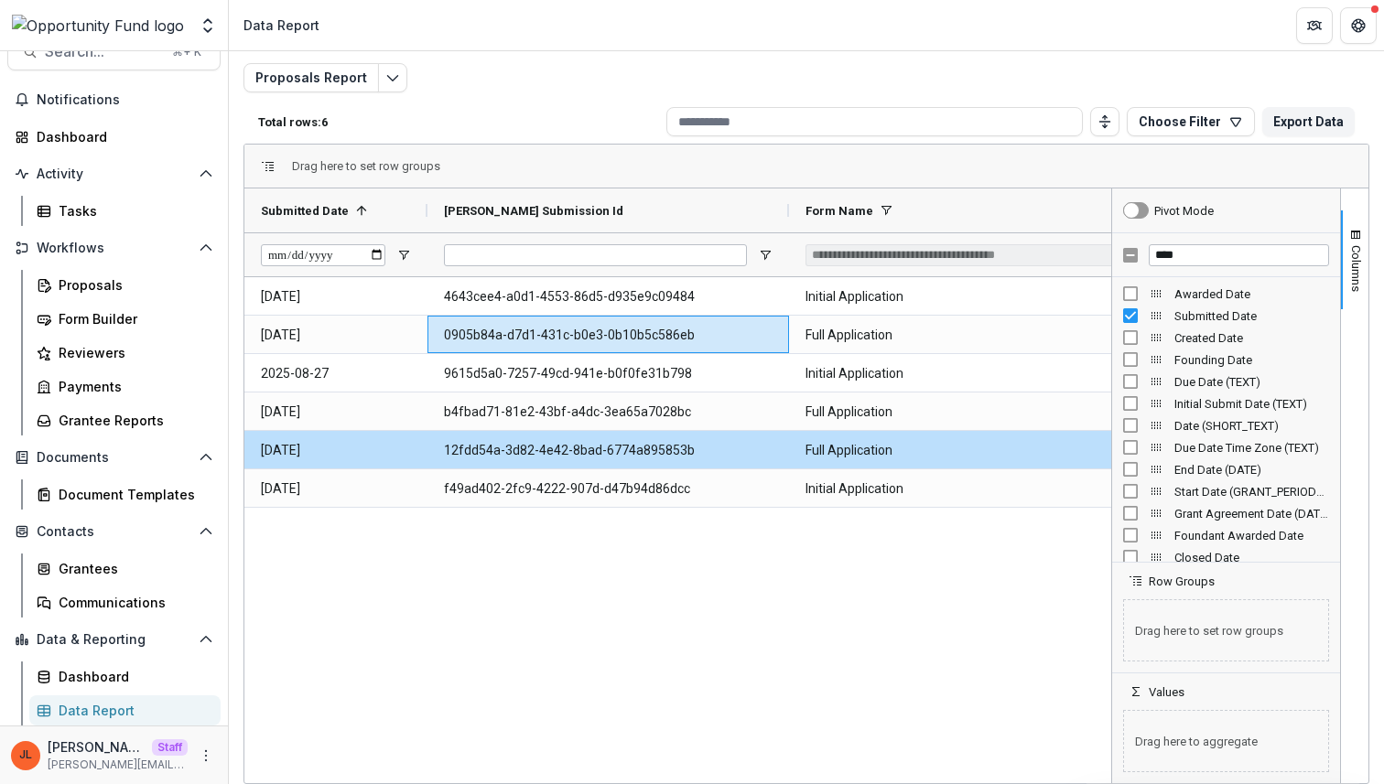
click at [984, 67] on div "Proposals Report Total rows: 6 Choose Filter Personal Filters Team Filters Teme…" at bounding box center [806, 401] width 1126 height 677
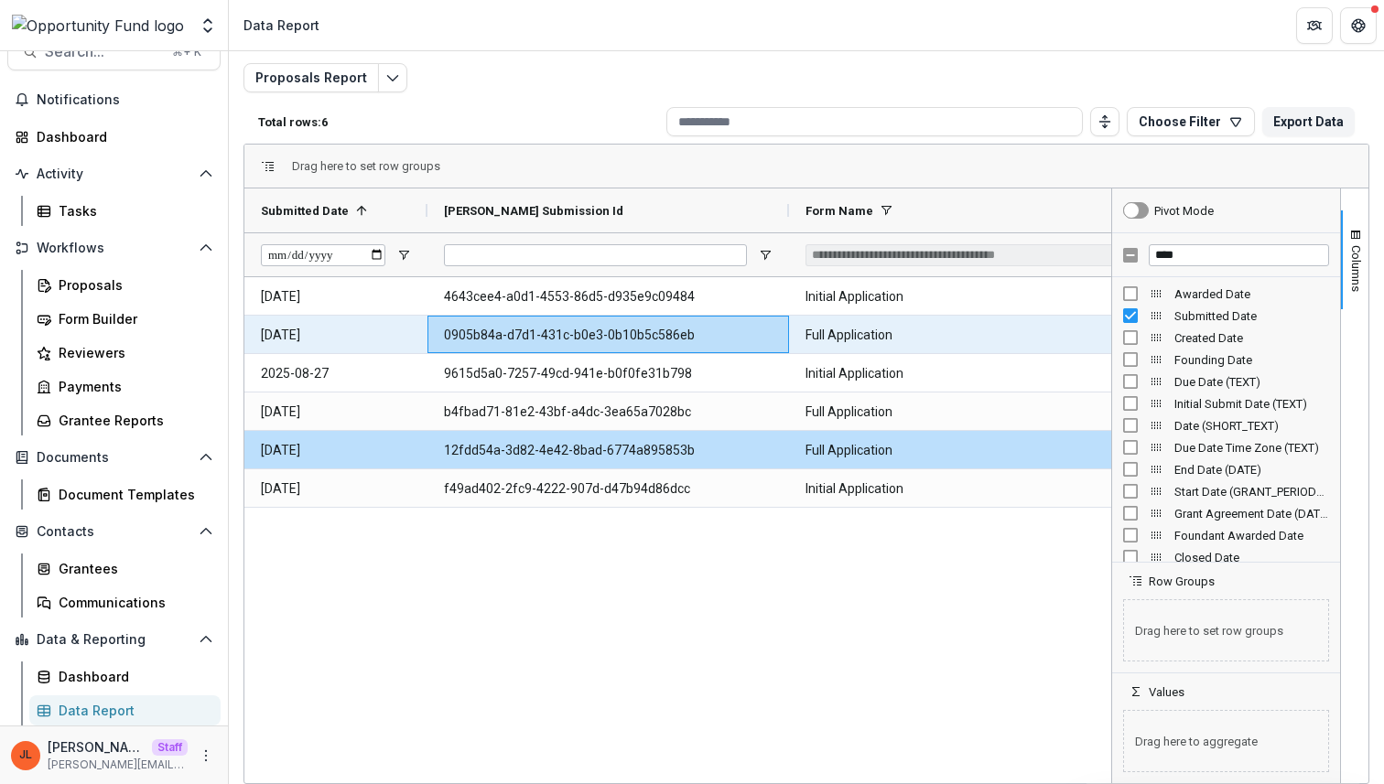
click at [687, 342] on Id-1834 "0905b84a-d7d1-431c-b0e3-0b10b5c586eb" at bounding box center [608, 336] width 329 height 38
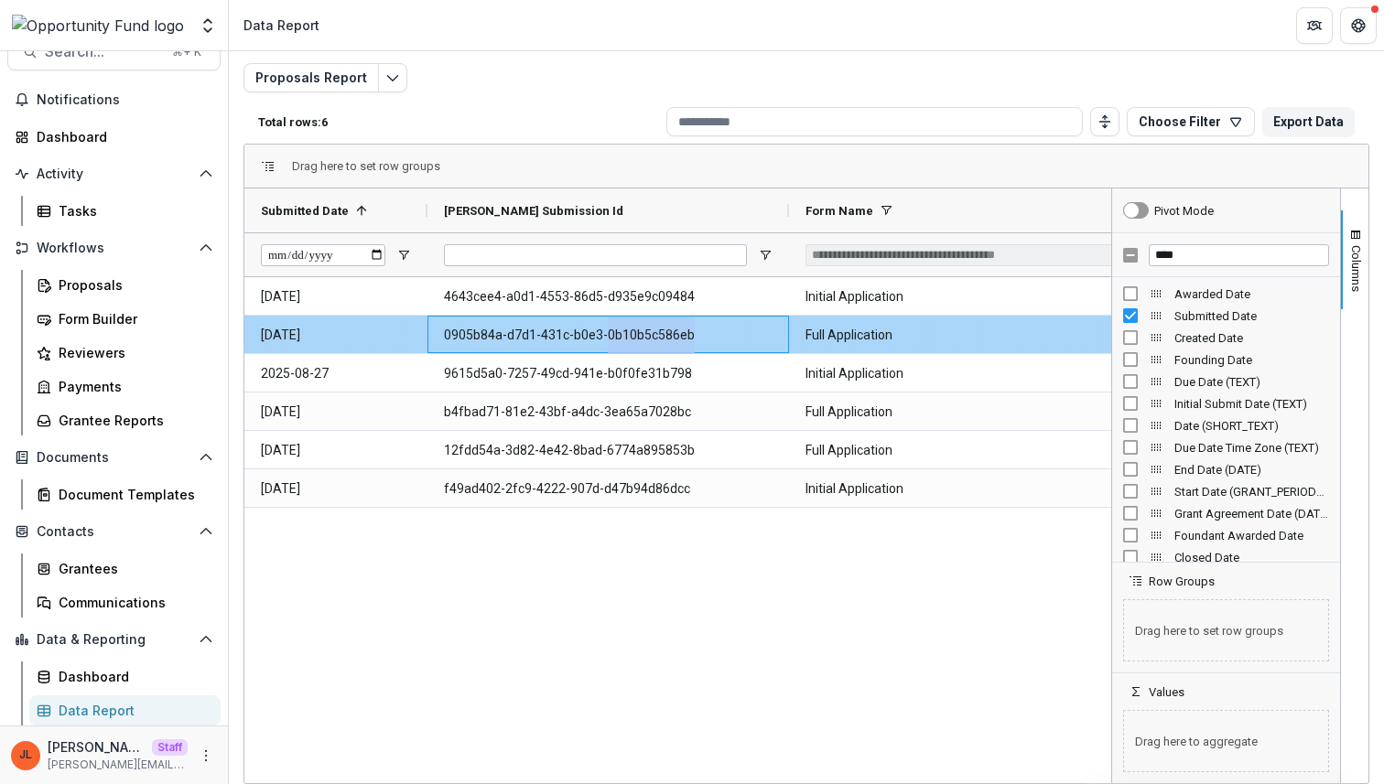
click at [687, 342] on Id-1834 "0905b84a-d7d1-431c-b0e3-0b10b5c586eb" at bounding box center [608, 336] width 329 height 38
copy Id-1834 "0905b84a-d7d1-431c-b0e3-0b10b5c586eb"
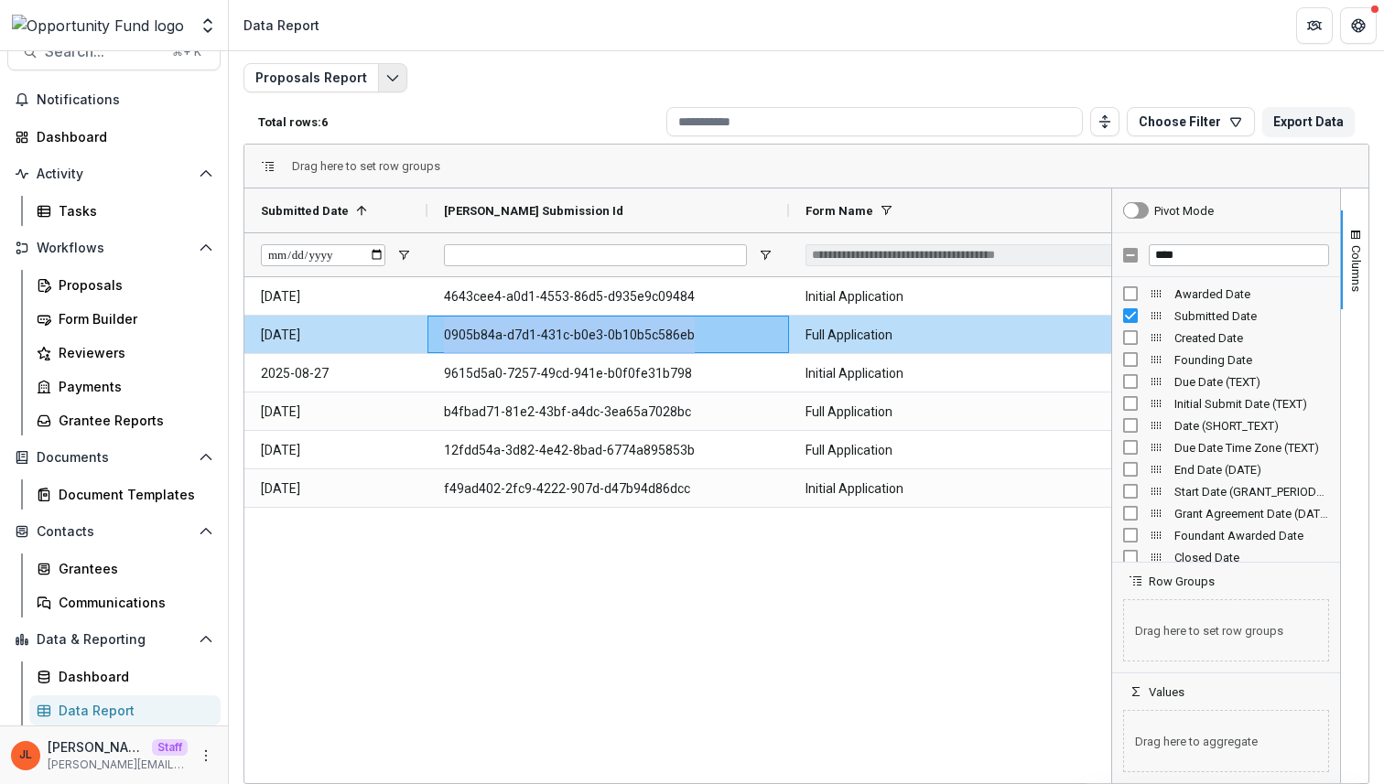
click at [392, 76] on icon "Edit selected report" at bounding box center [392, 77] width 15 height 15
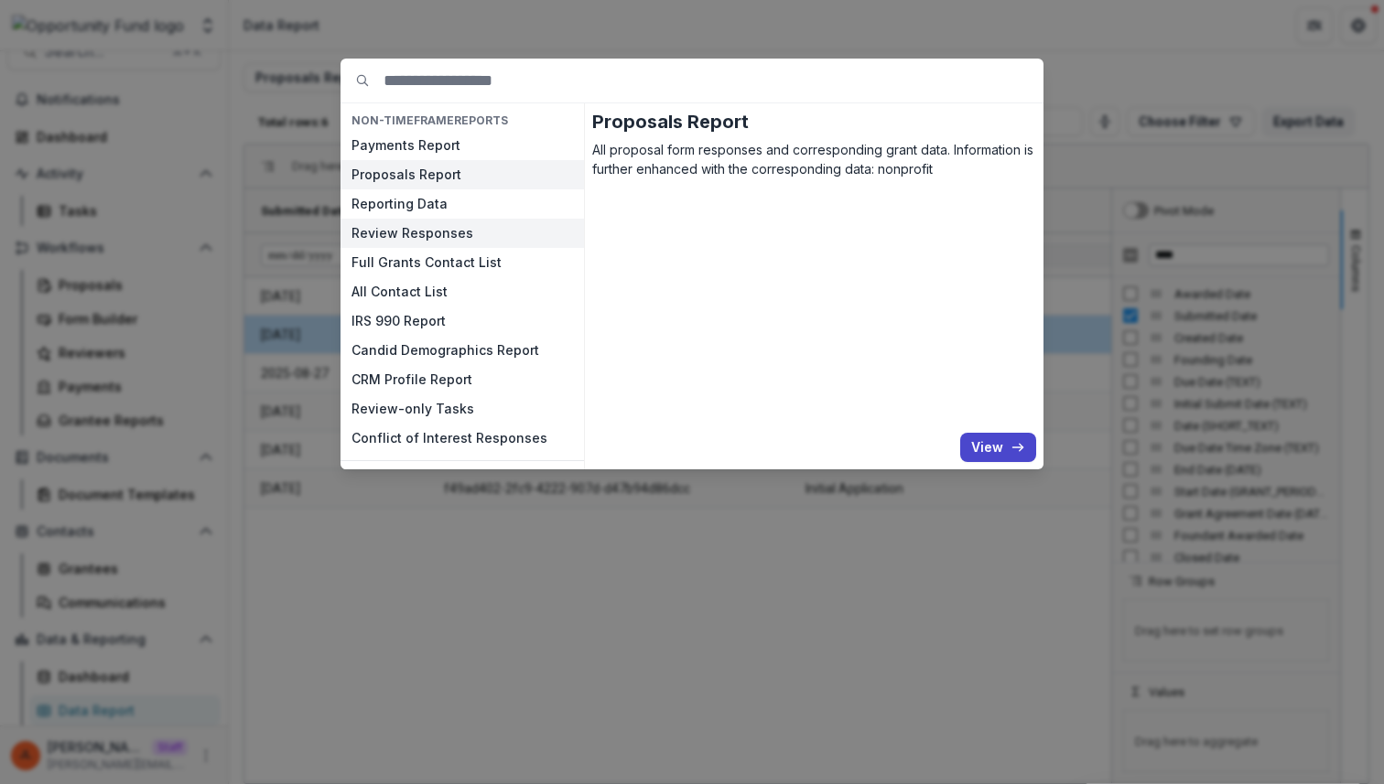
click at [441, 234] on button "Review Responses" at bounding box center [461, 233] width 243 height 29
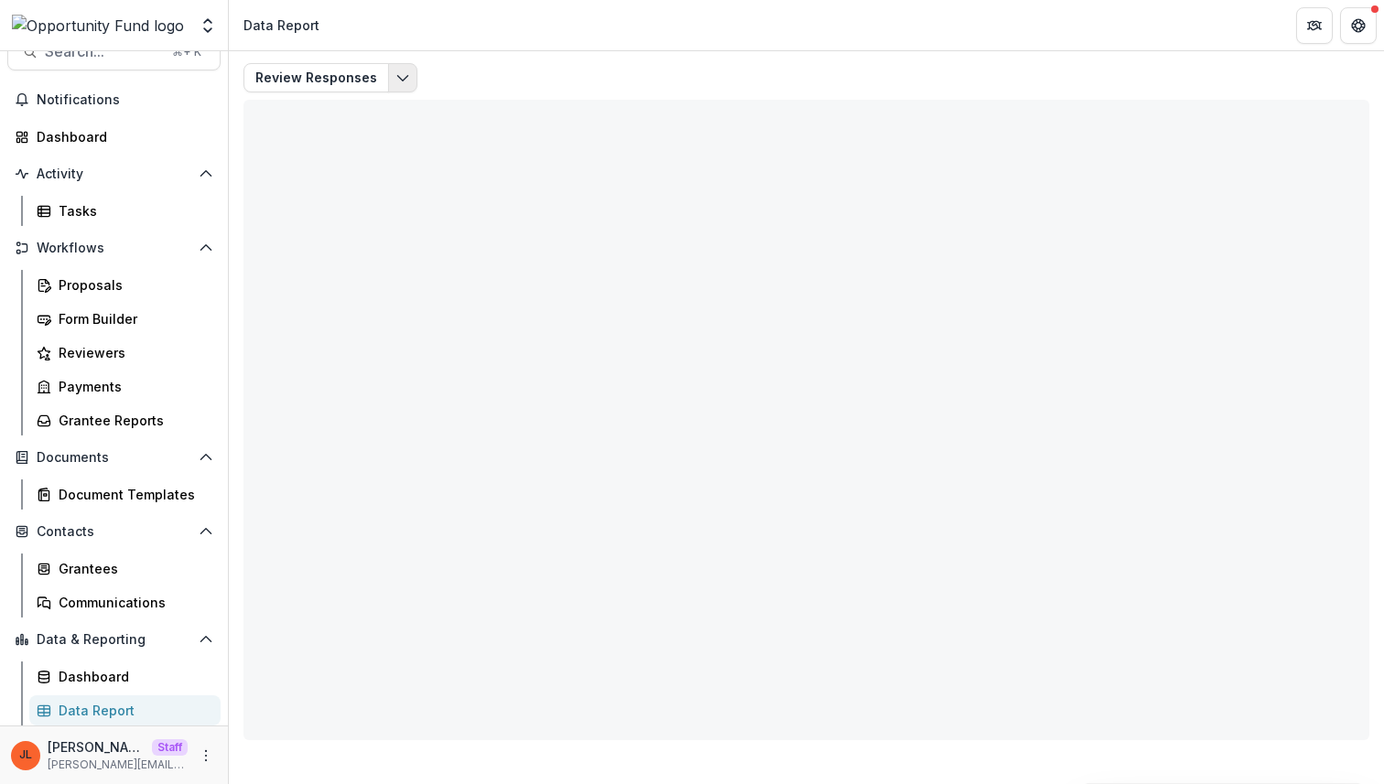
click at [395, 78] on icon "Edit selected report" at bounding box center [402, 77] width 15 height 15
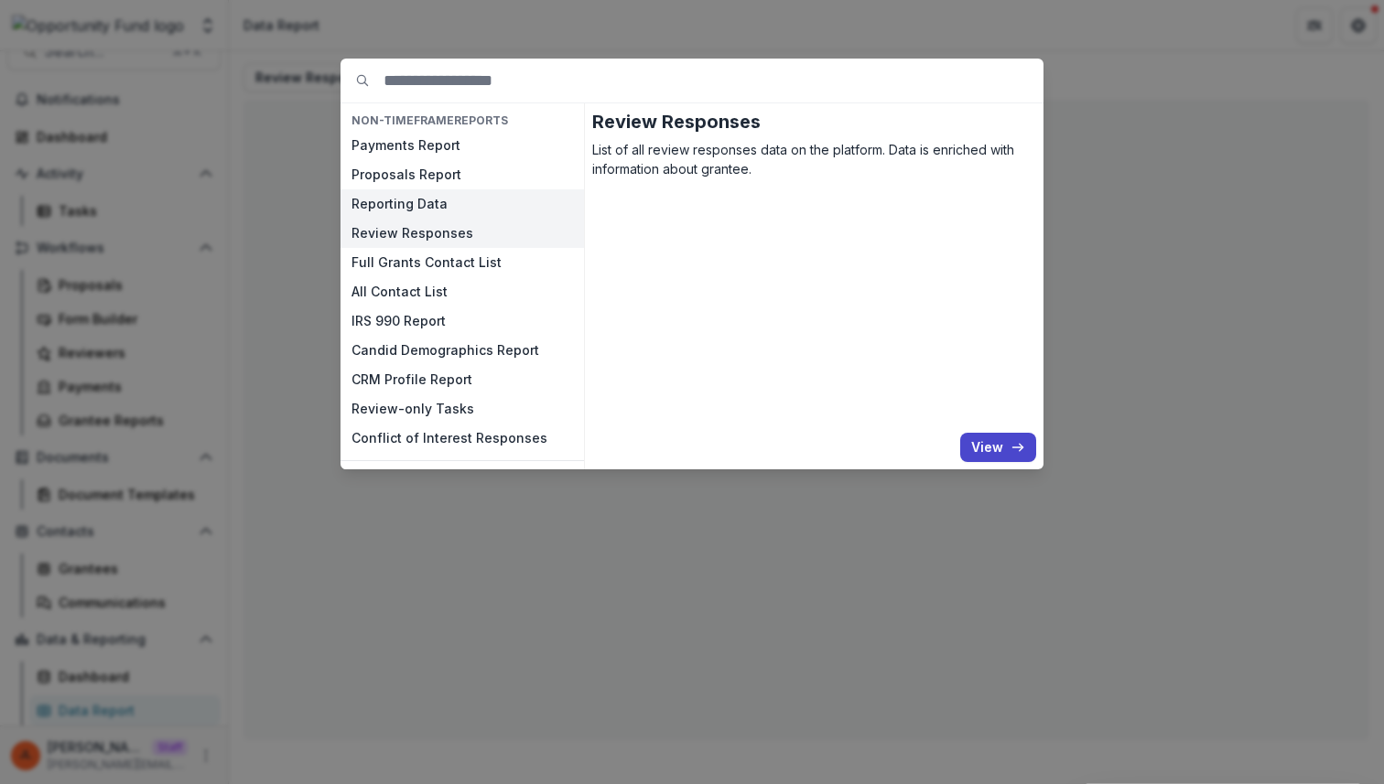
click at [440, 206] on button "Reporting Data" at bounding box center [461, 203] width 243 height 29
click at [317, 138] on div "NON-TIMEFRAME Reports Payments Report Proposals Report Reporting Data Review Re…" at bounding box center [692, 392] width 1384 height 784
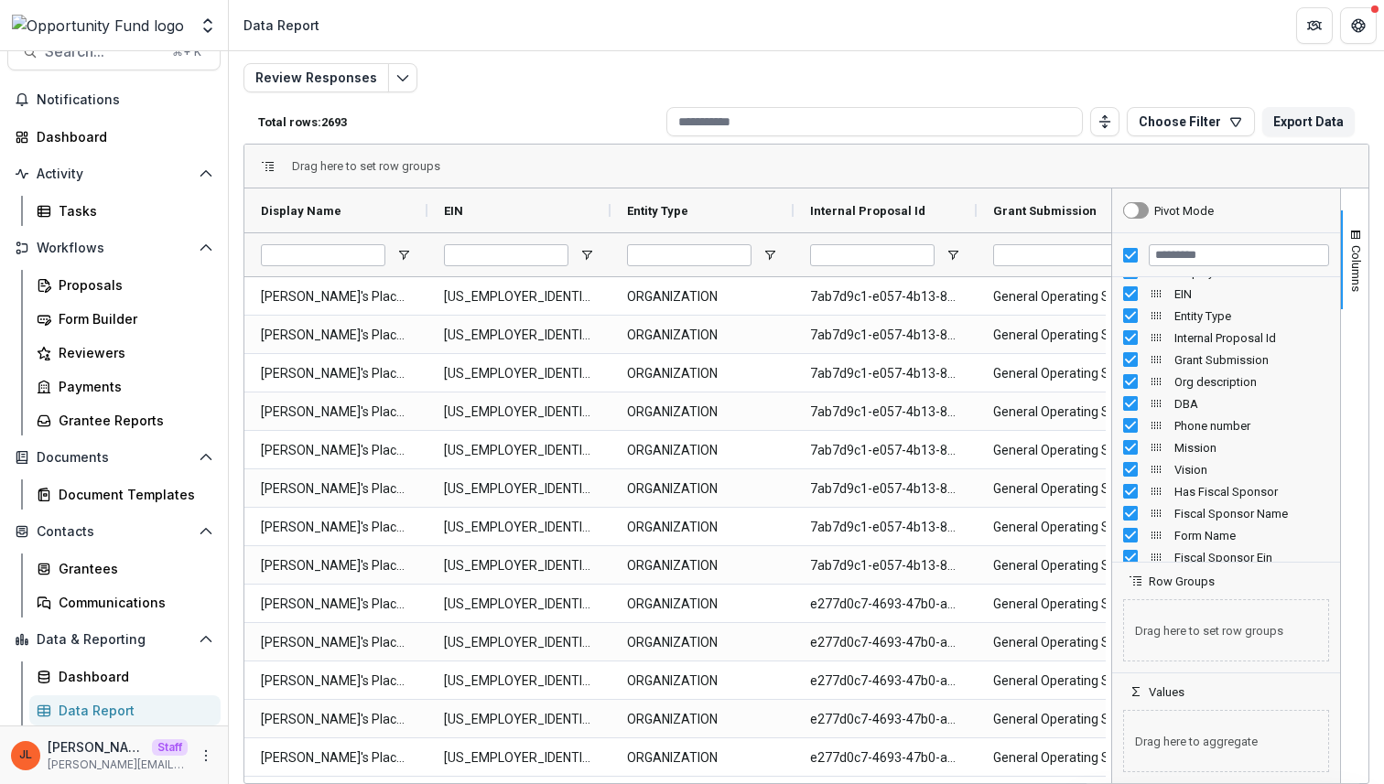
scroll to position [27, 0]
click at [1163, 253] on input "Filter Columns Input" at bounding box center [1238, 255] width 180 height 22
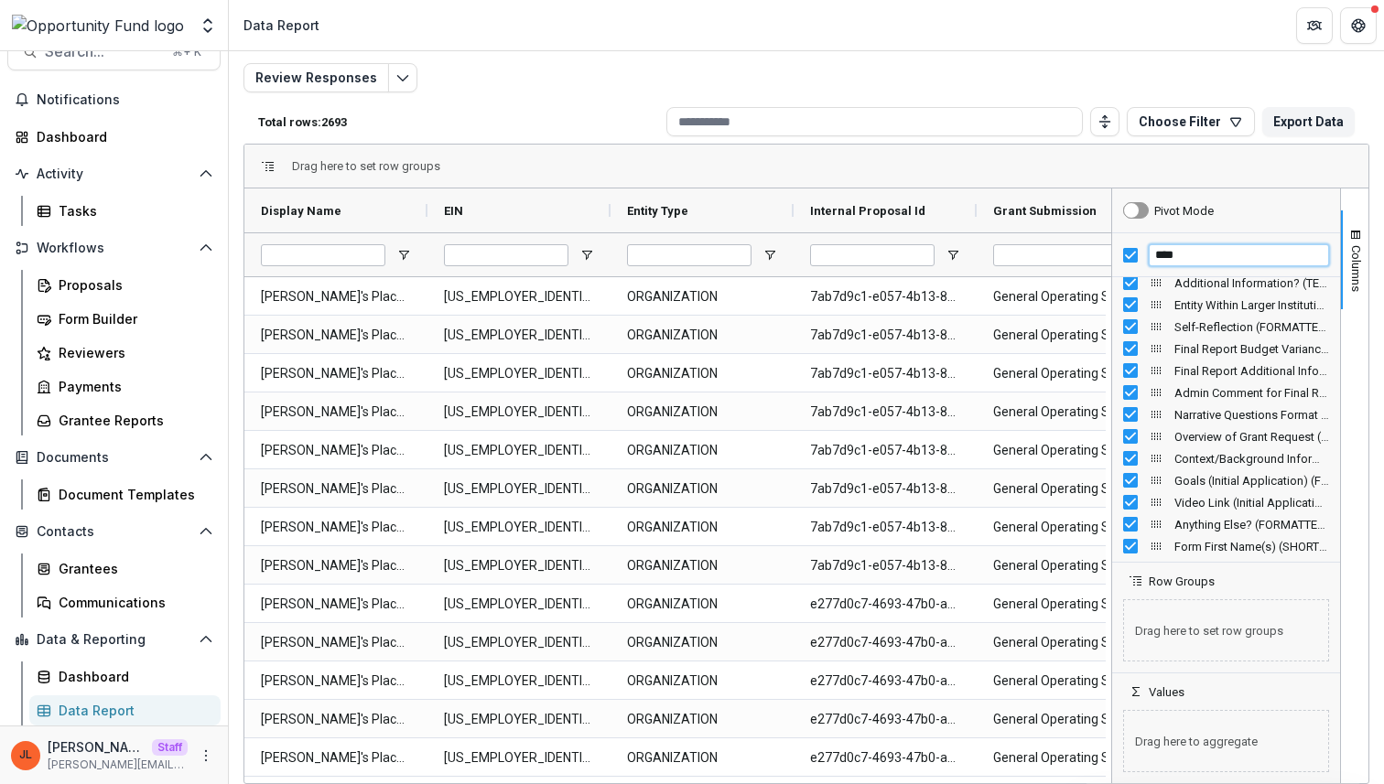
scroll to position [0, 0]
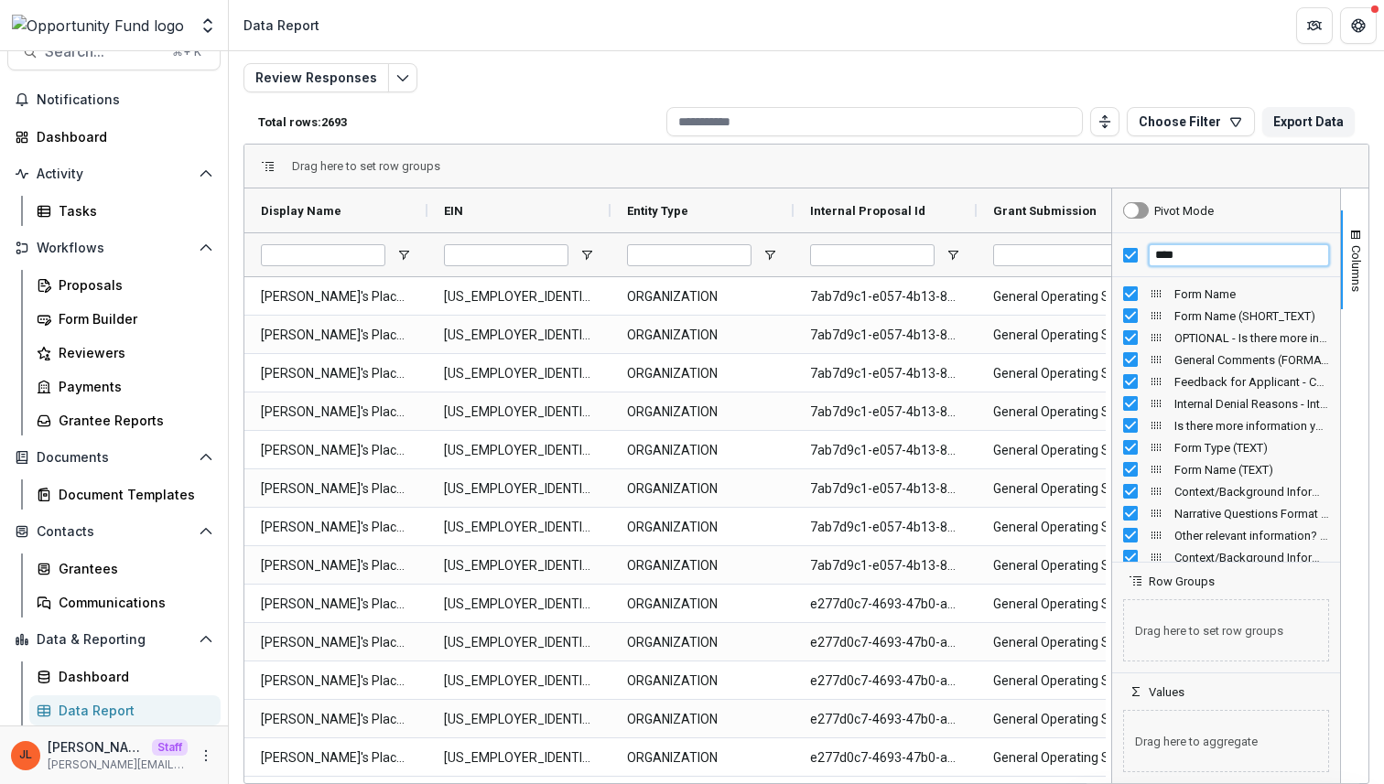
type input "****"
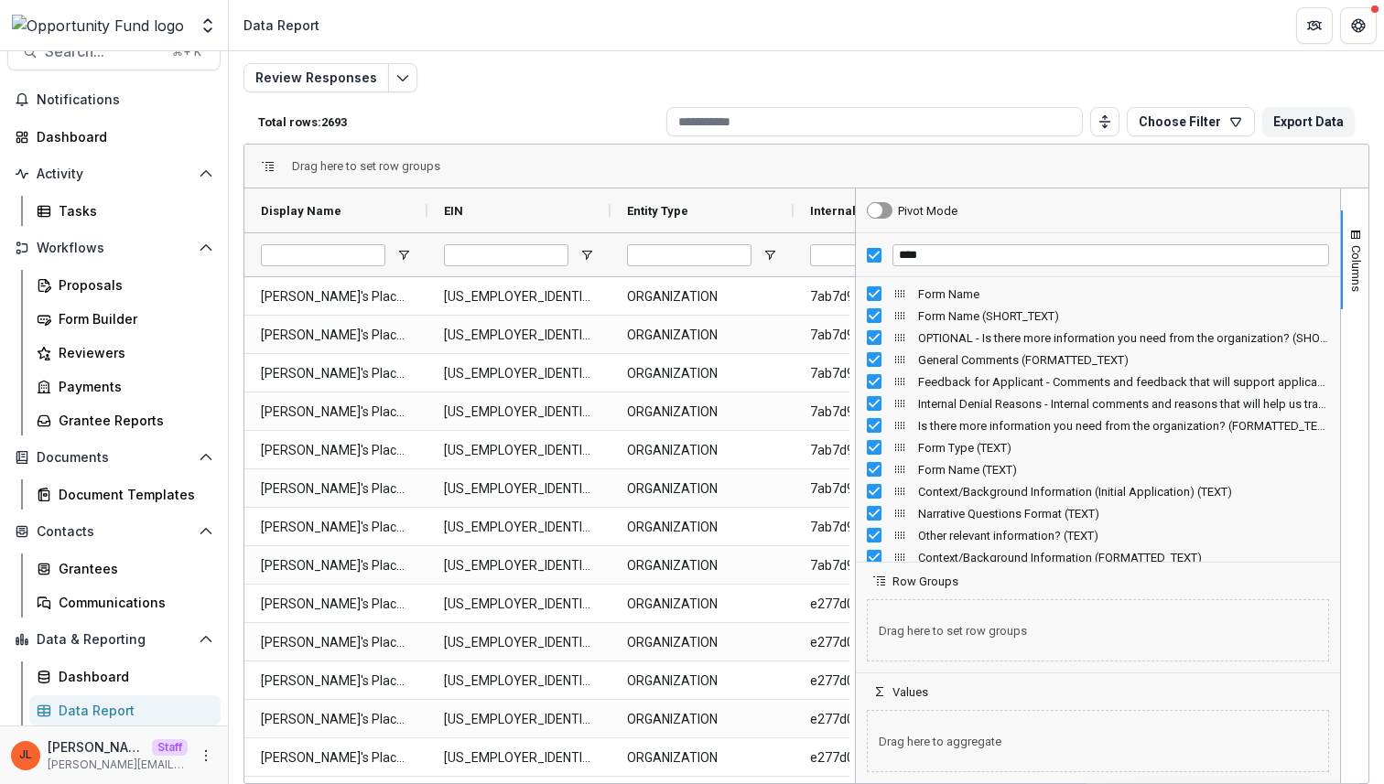
drag, startPoint x: 1106, startPoint y: 394, endPoint x: 854, endPoint y: 445, distance: 257.5
click at [853, 445] on div at bounding box center [855, 486] width 5 height 595
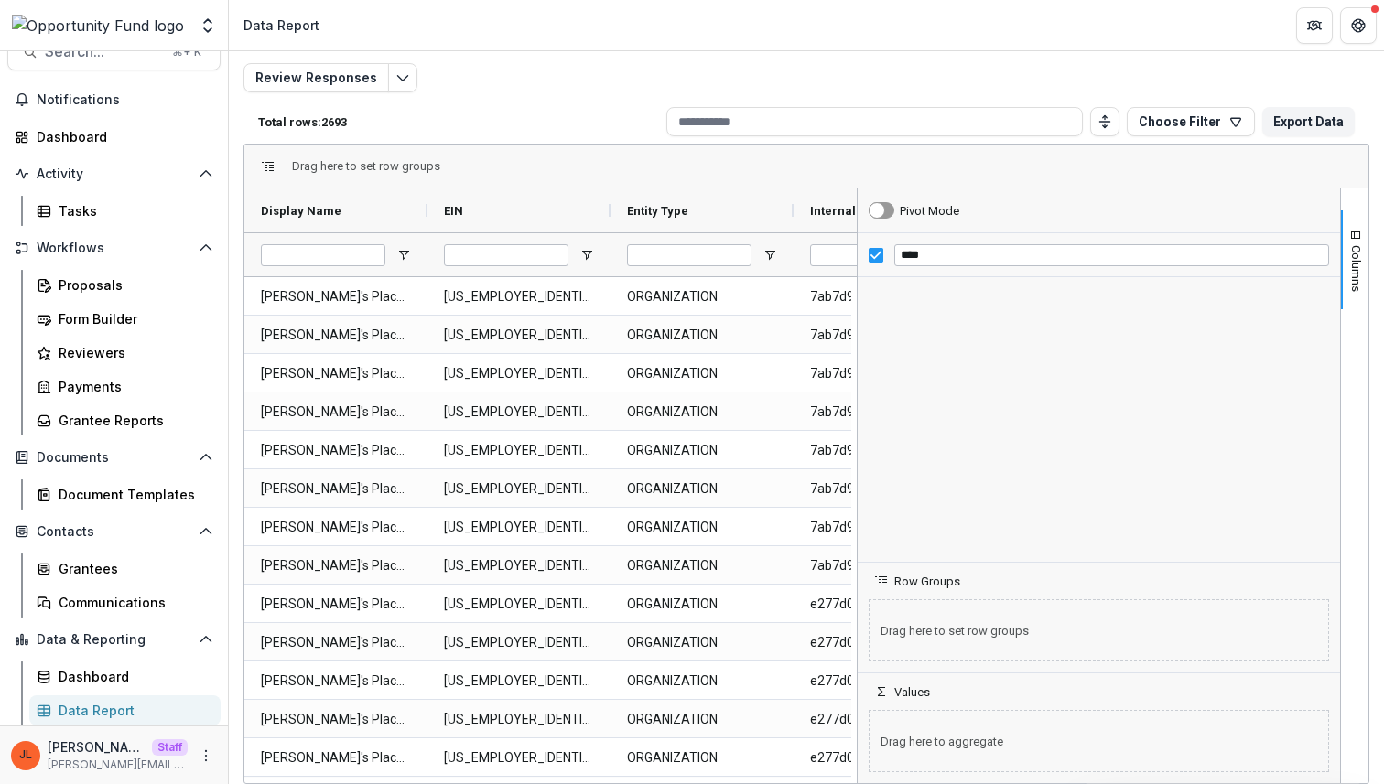
scroll to position [626, 0]
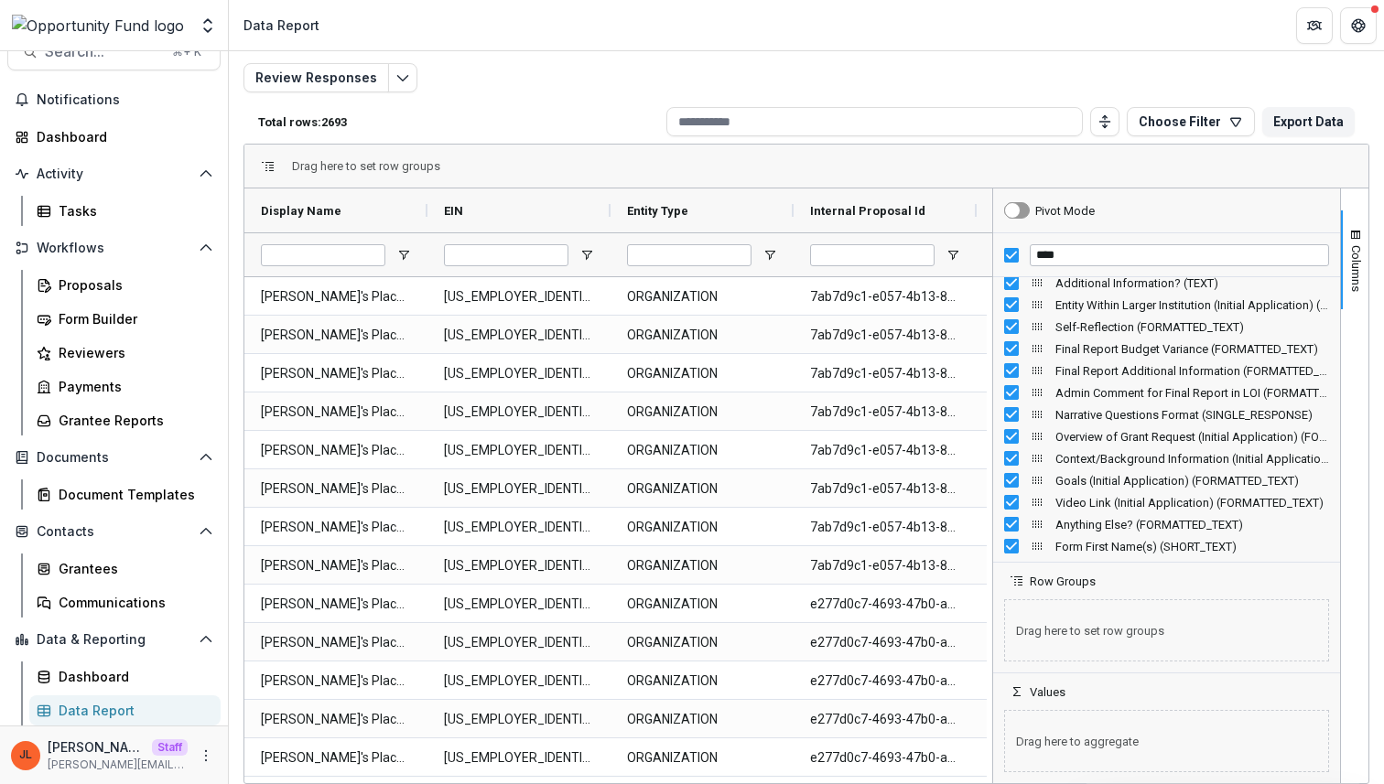
drag, startPoint x: 850, startPoint y: 372, endPoint x: 986, endPoint y: 379, distance: 135.6
click at [990, 379] on div at bounding box center [992, 486] width 5 height 595
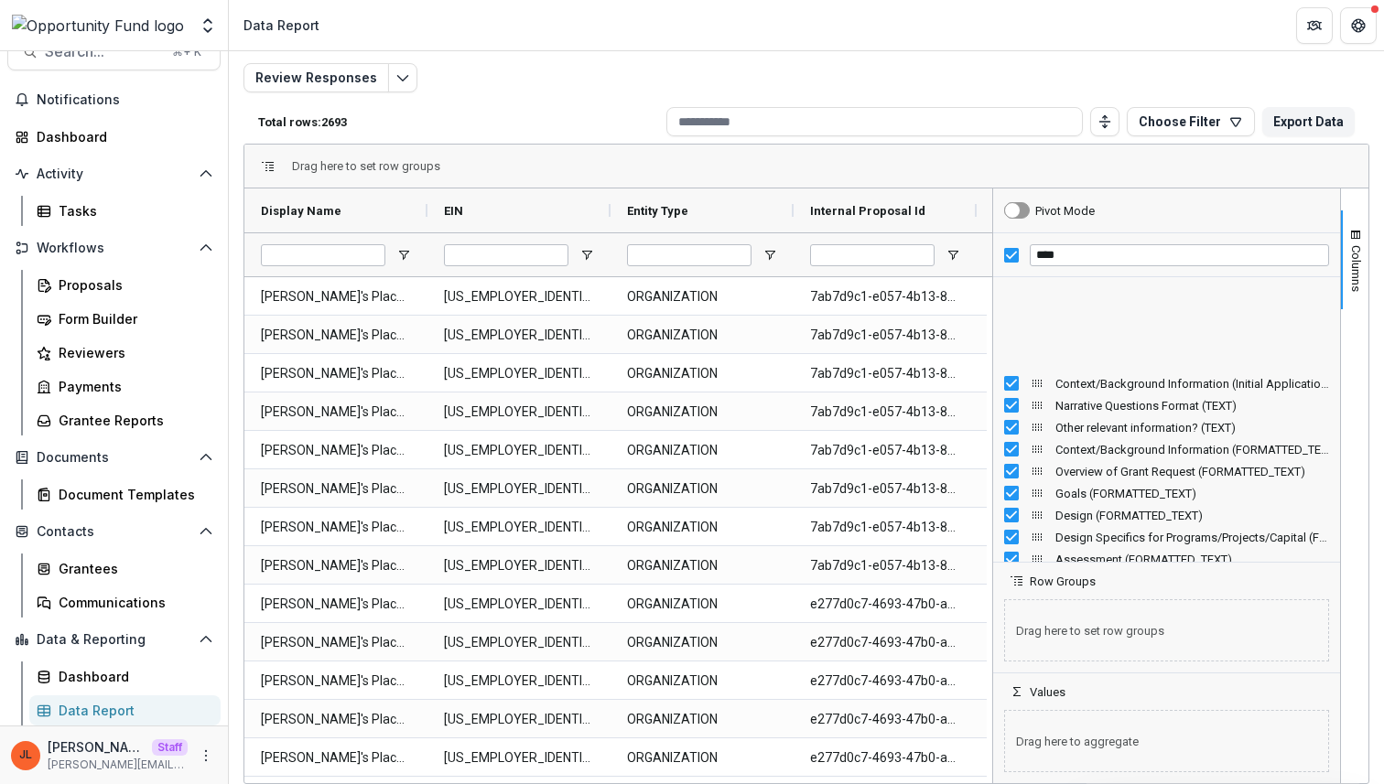
scroll to position [0, 0]
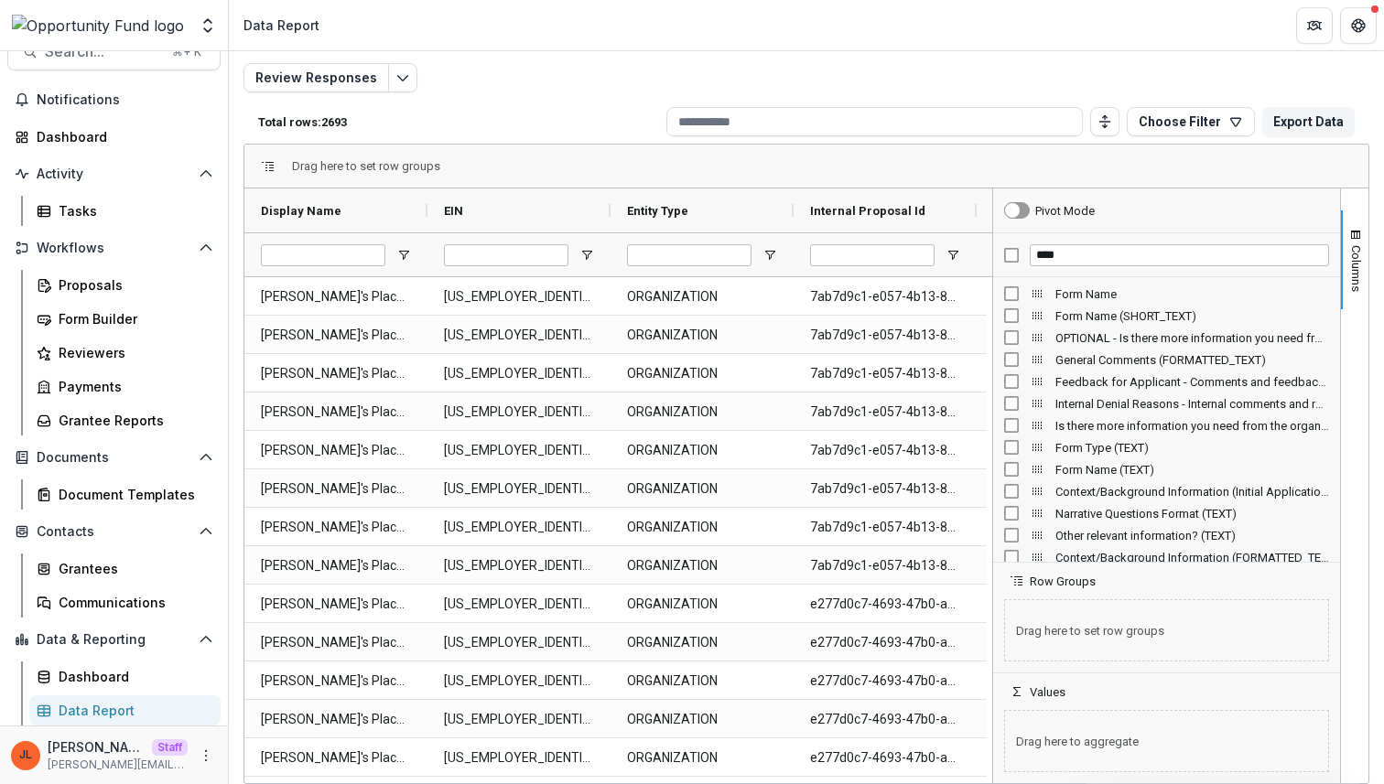
click at [1011, 285] on div "Form Name" at bounding box center [1166, 294] width 325 height 22
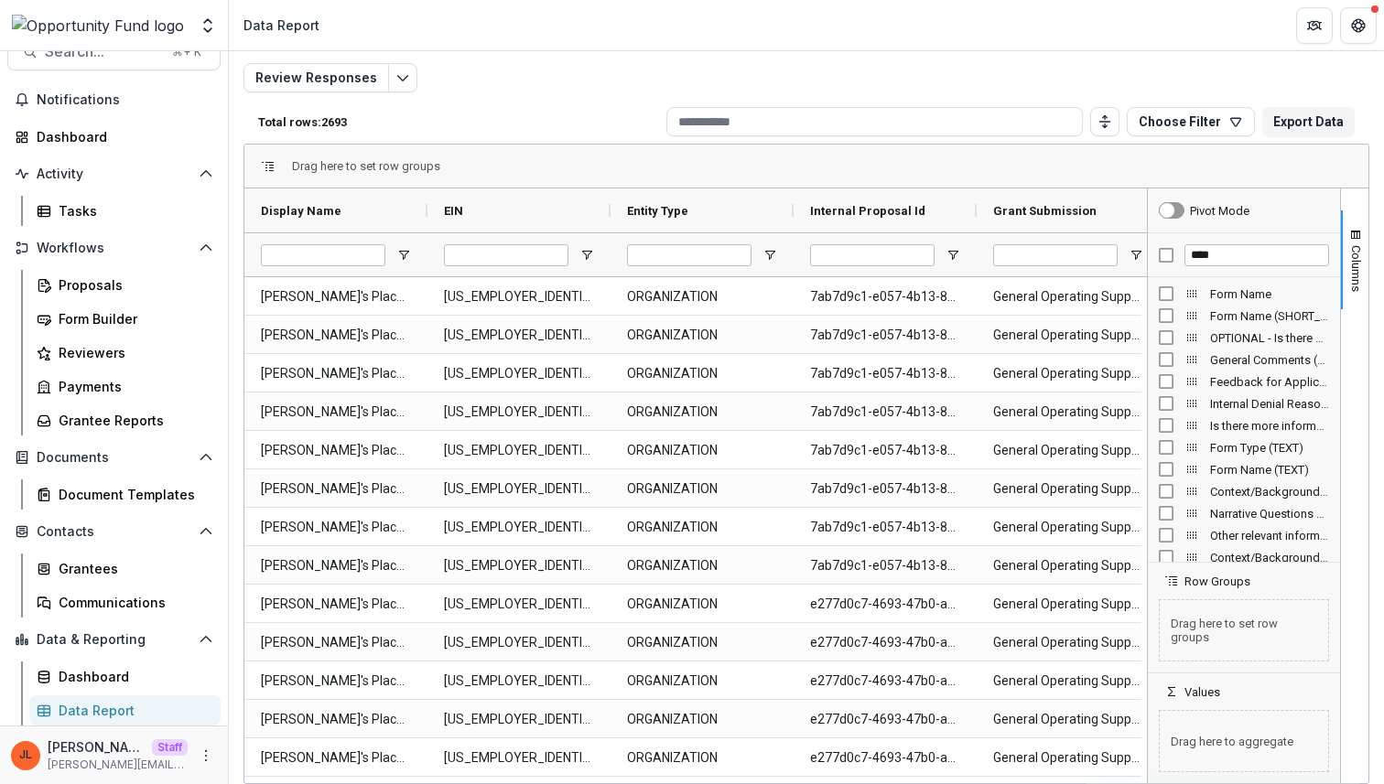
drag, startPoint x: 986, startPoint y: 232, endPoint x: 1142, endPoint y: 223, distance: 156.7
click at [1145, 223] on div at bounding box center [1147, 486] width 5 height 595
click at [1196, 253] on input "****" at bounding box center [1257, 255] width 143 height 22
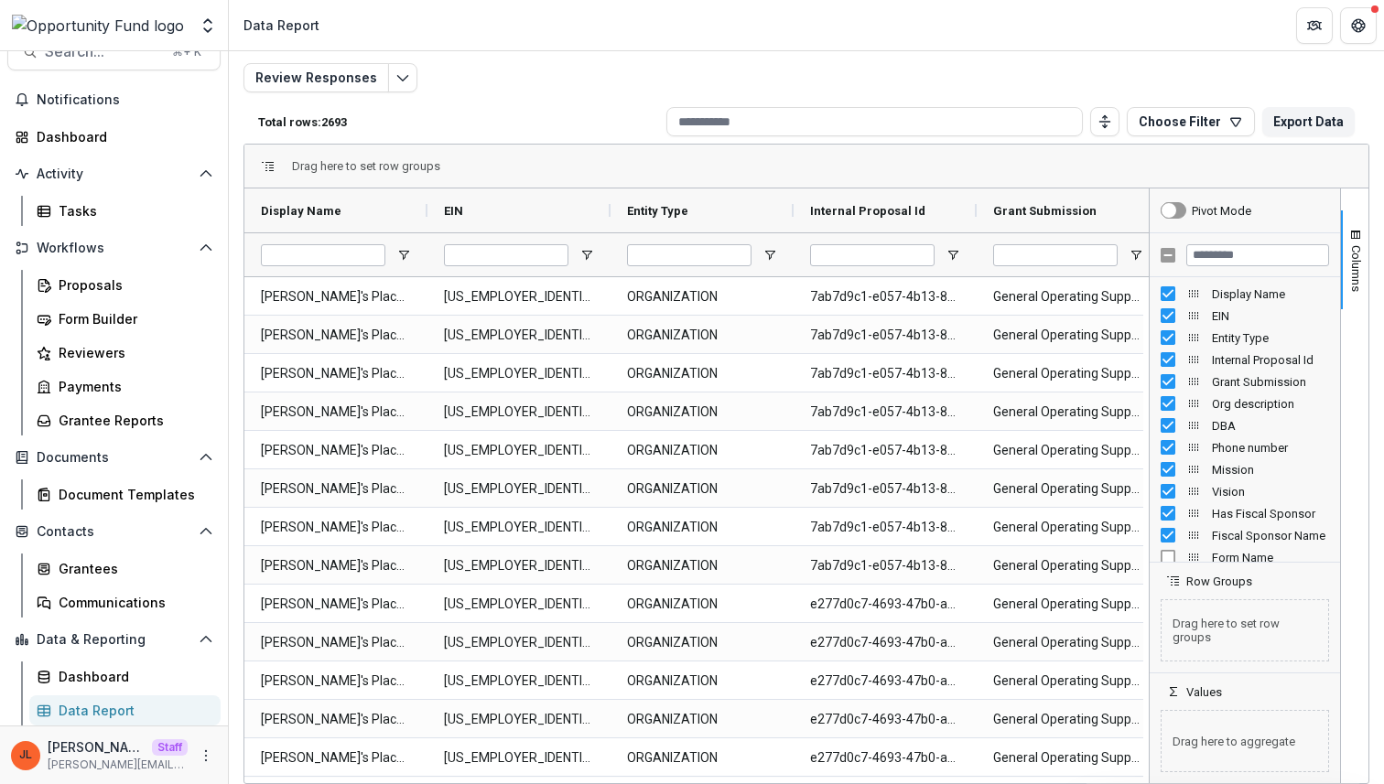
click at [1169, 254] on div at bounding box center [1244, 255] width 190 height 44
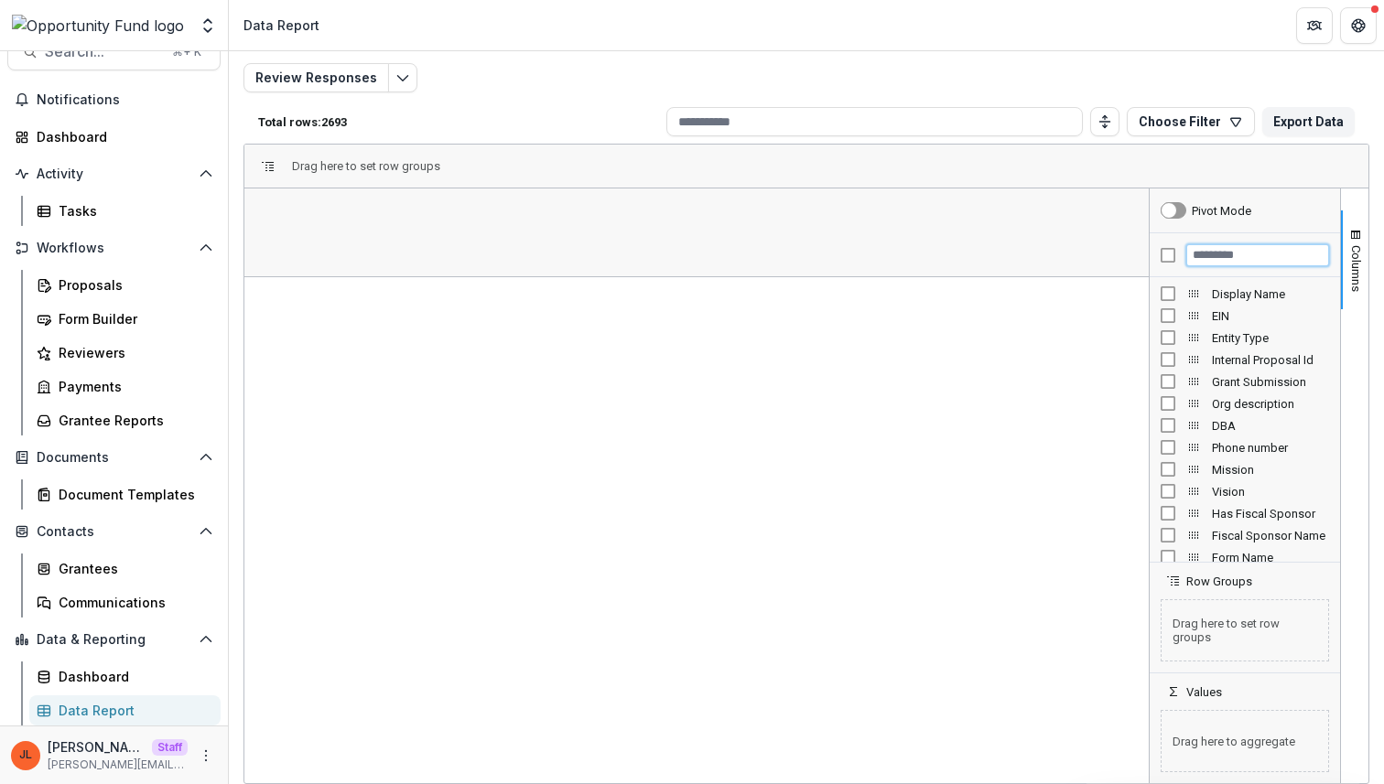
click at [1233, 264] on input "Filter Columns Input" at bounding box center [1257, 255] width 143 height 22
type input "****"
click at [1229, 294] on span "Form Name" at bounding box center [1270, 294] width 117 height 14
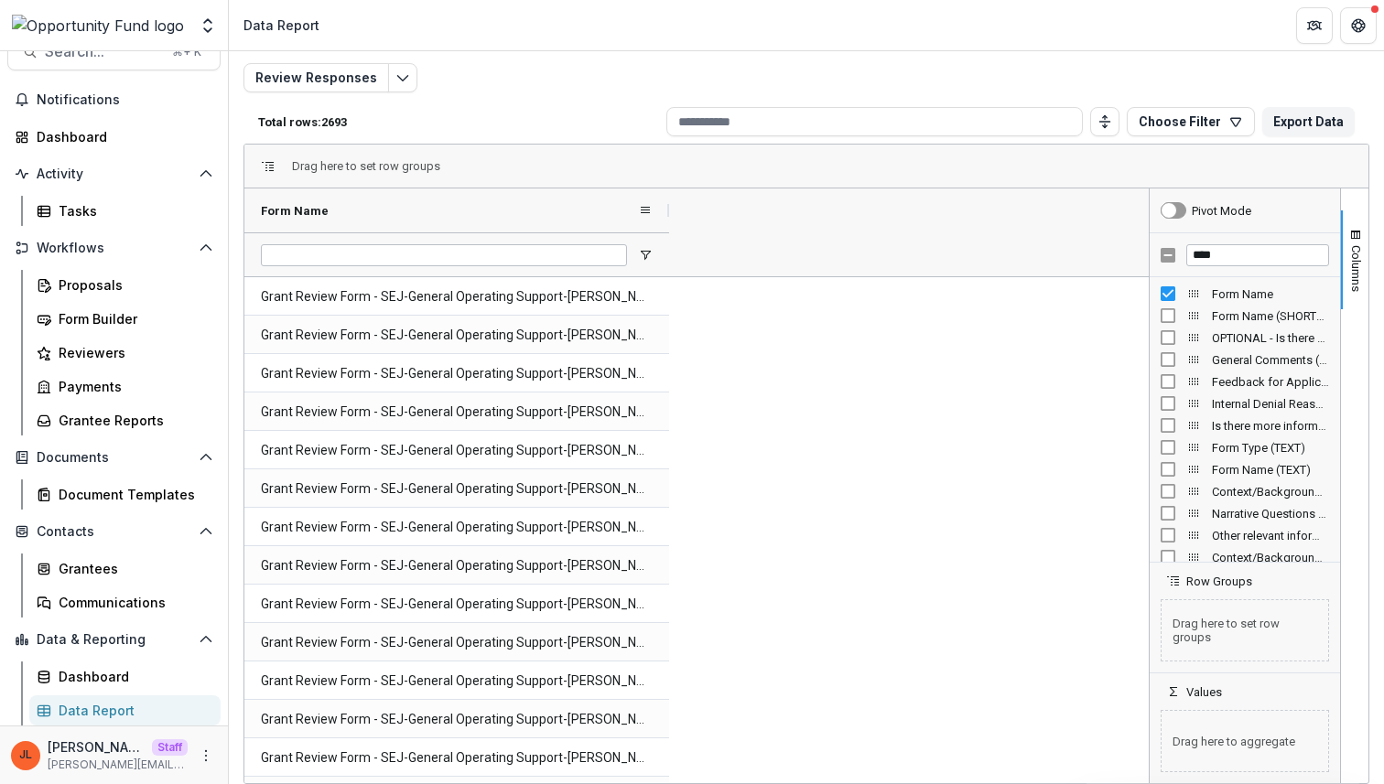
drag, startPoint x: 426, startPoint y: 208, endPoint x: 666, endPoint y: 211, distance: 239.8
click at [667, 211] on div at bounding box center [668, 211] width 7 height 44
click at [644, 252] on span "Open Filter Menu" at bounding box center [644, 255] width 15 height 15
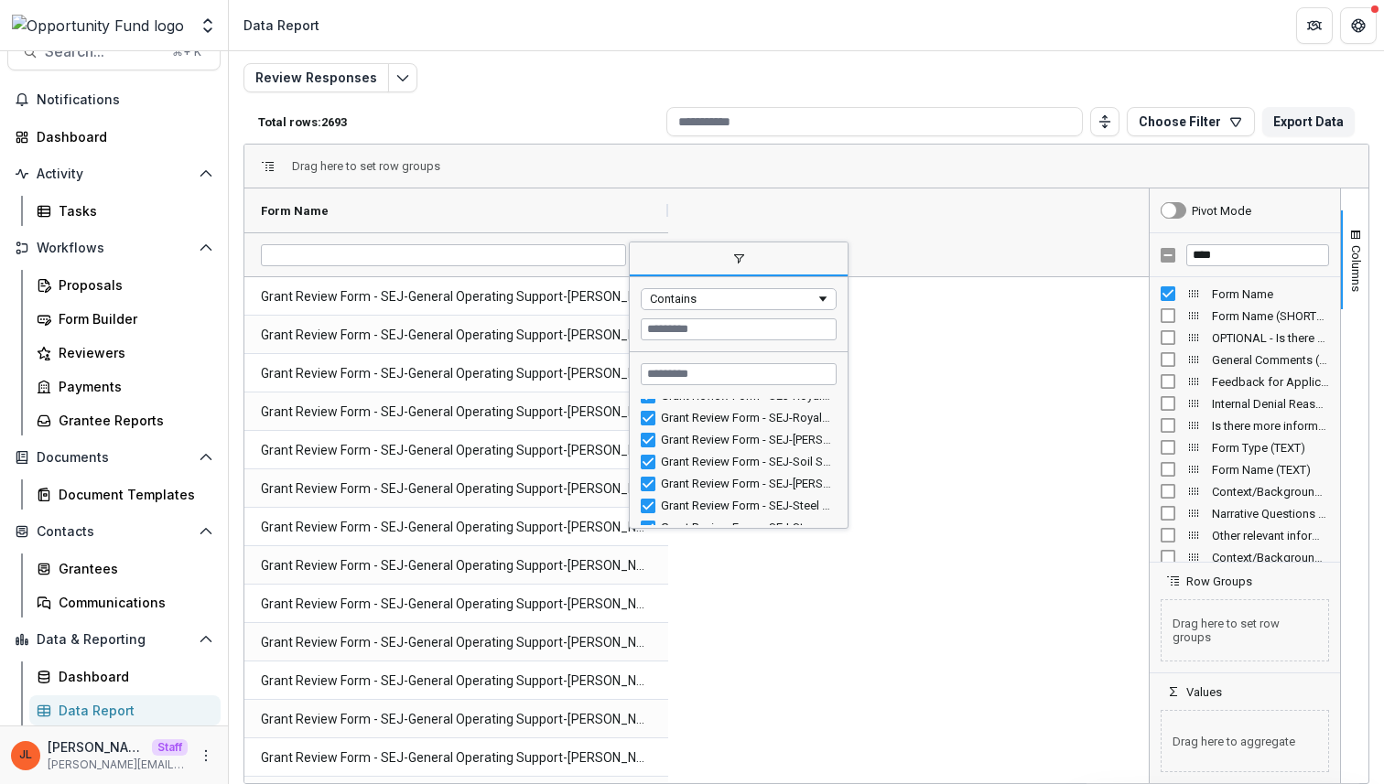
scroll to position [4178, 0]
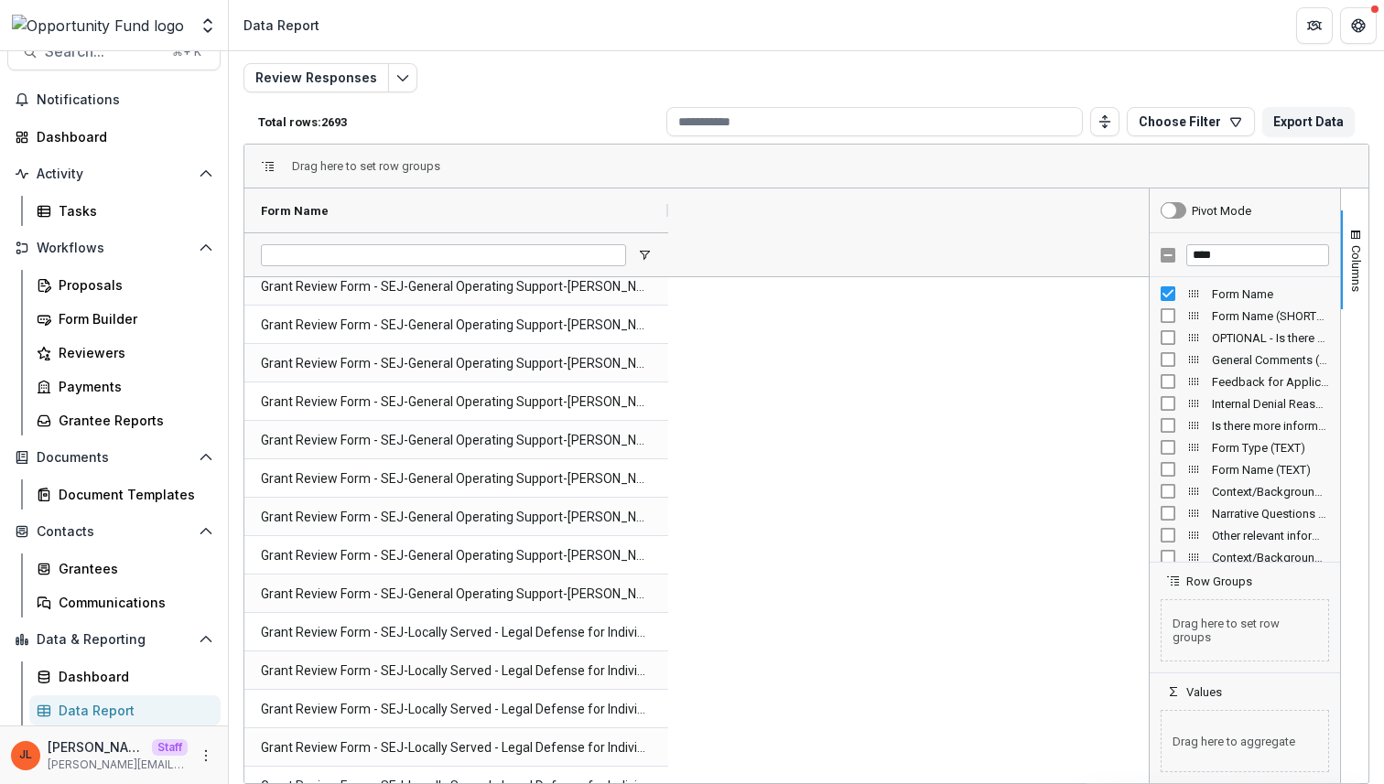
scroll to position [208, 0]
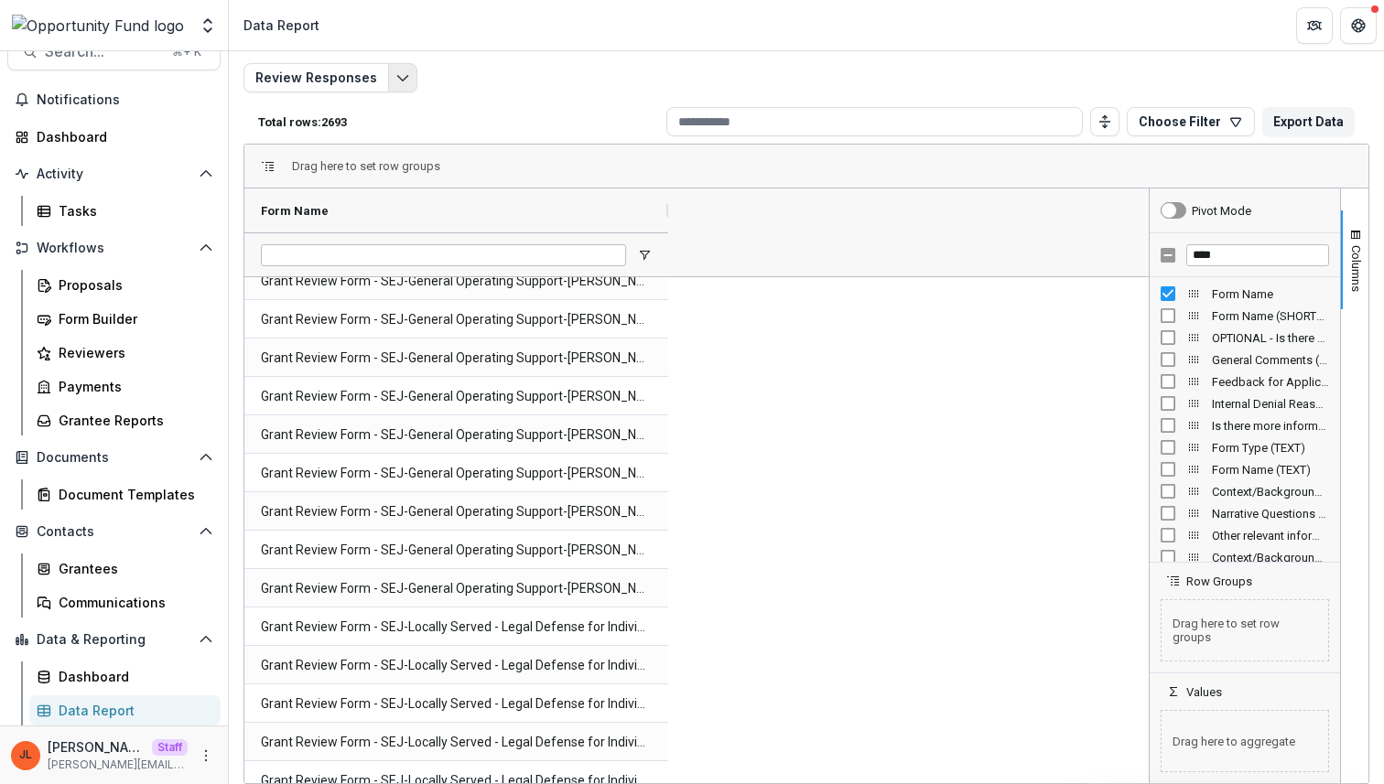
click at [402, 78] on icon "Edit selected report" at bounding box center [402, 77] width 15 height 15
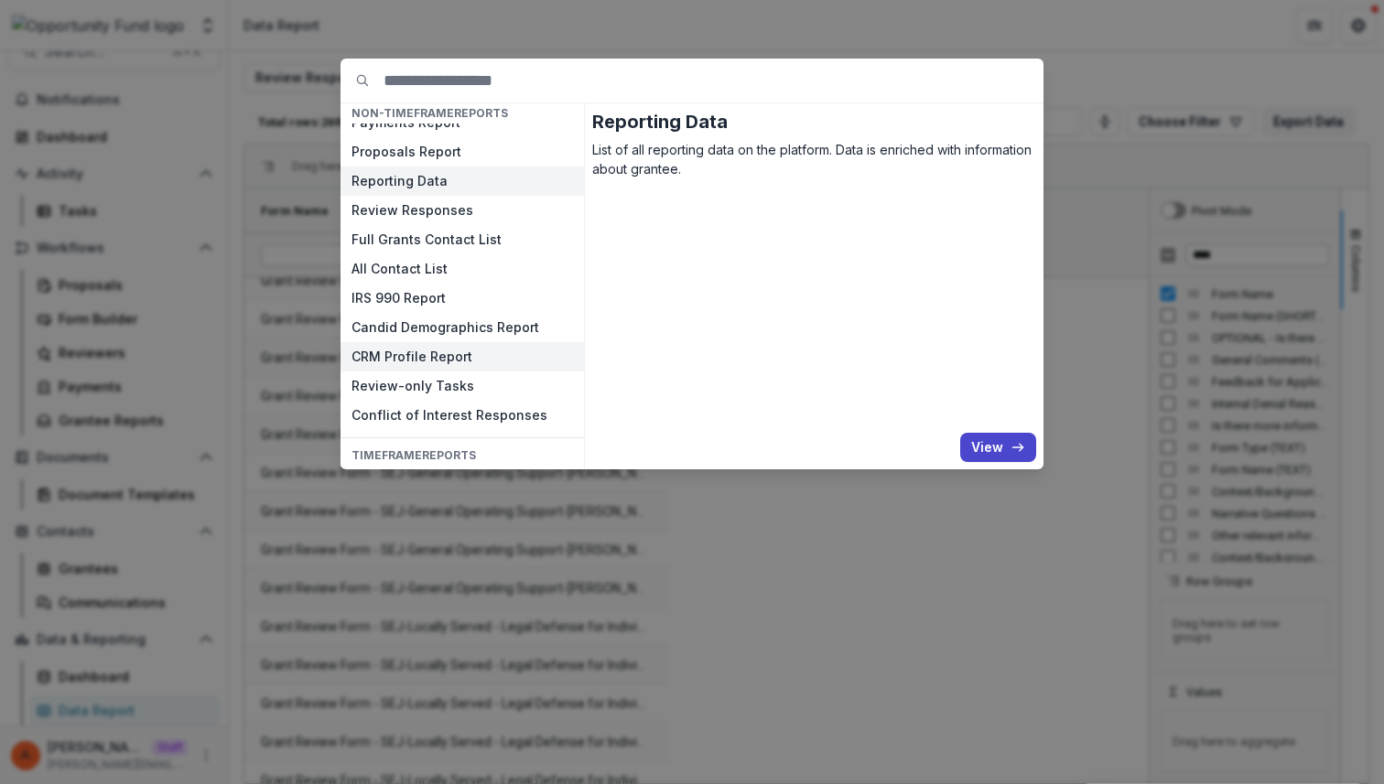
scroll to position [0, 0]
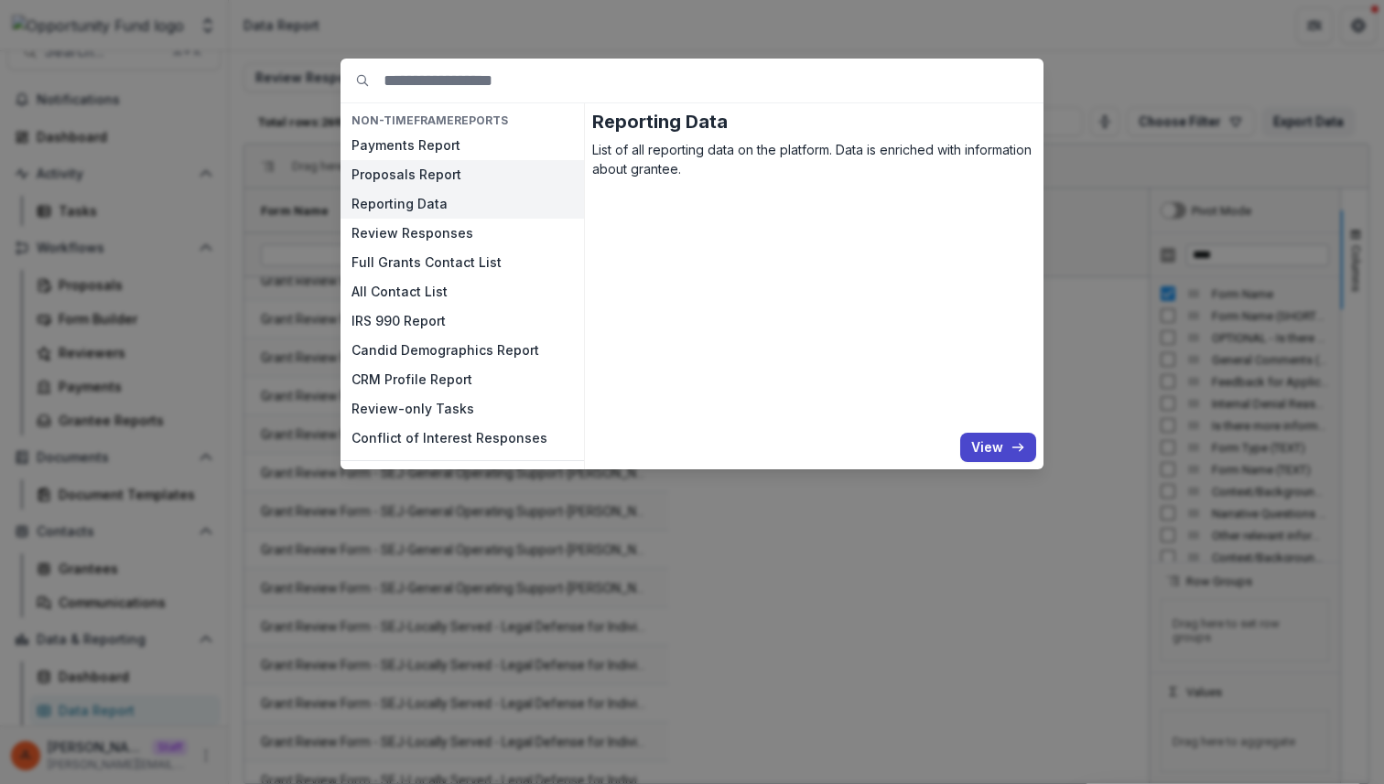
click at [434, 180] on button "Proposals Report" at bounding box center [461, 174] width 243 height 29
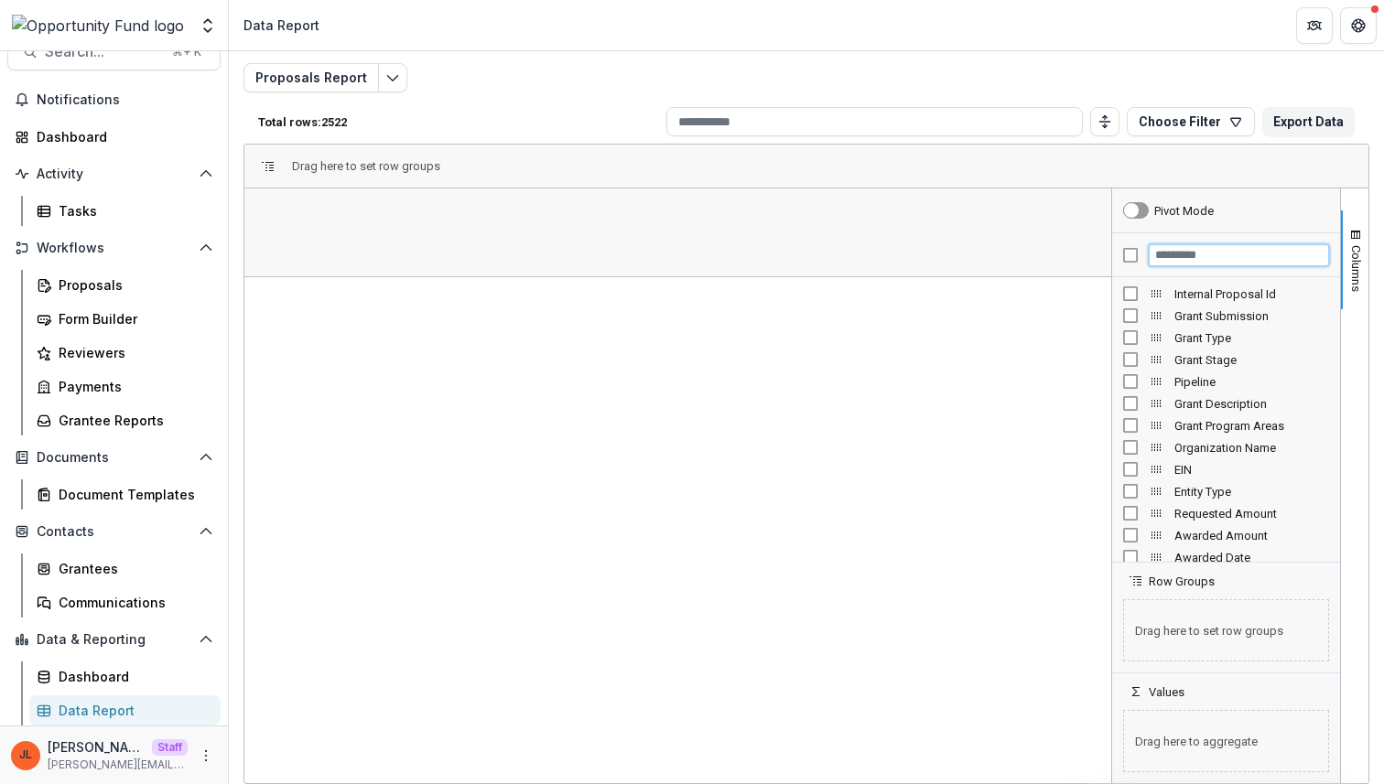
click at [1214, 255] on input "Filter Columns Input" at bounding box center [1238, 255] width 180 height 22
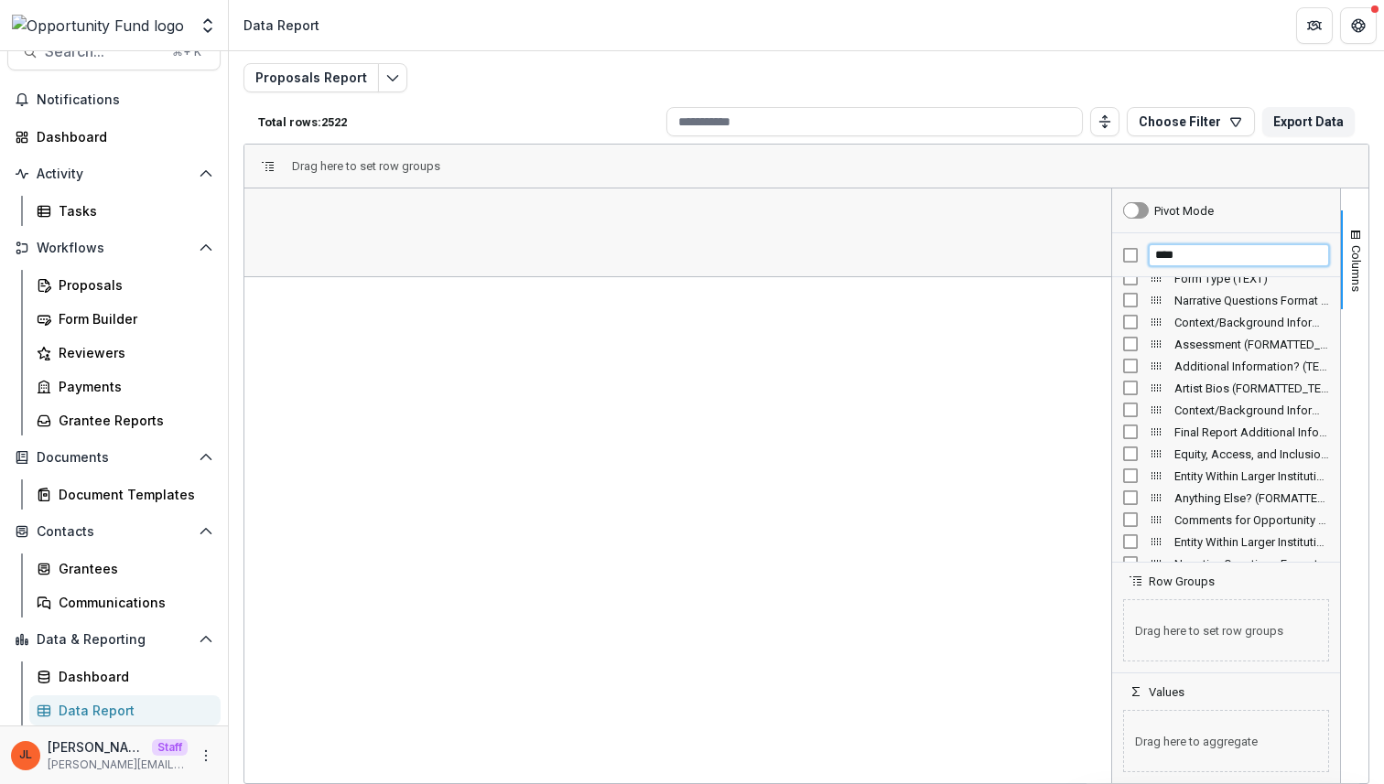
scroll to position [82, 0]
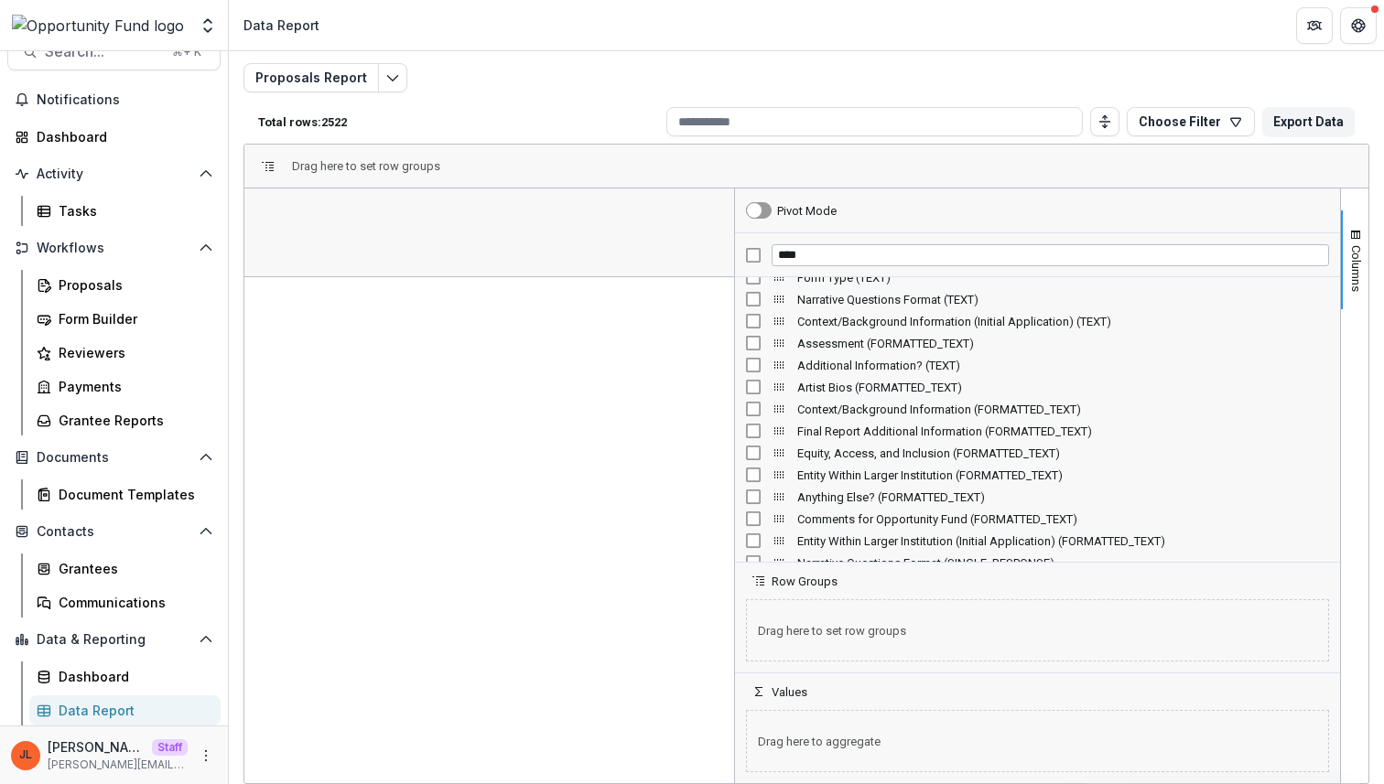
drag, startPoint x: 1107, startPoint y: 348, endPoint x: 730, endPoint y: 391, distance: 379.4
click at [732, 391] on div at bounding box center [734, 486] width 5 height 595
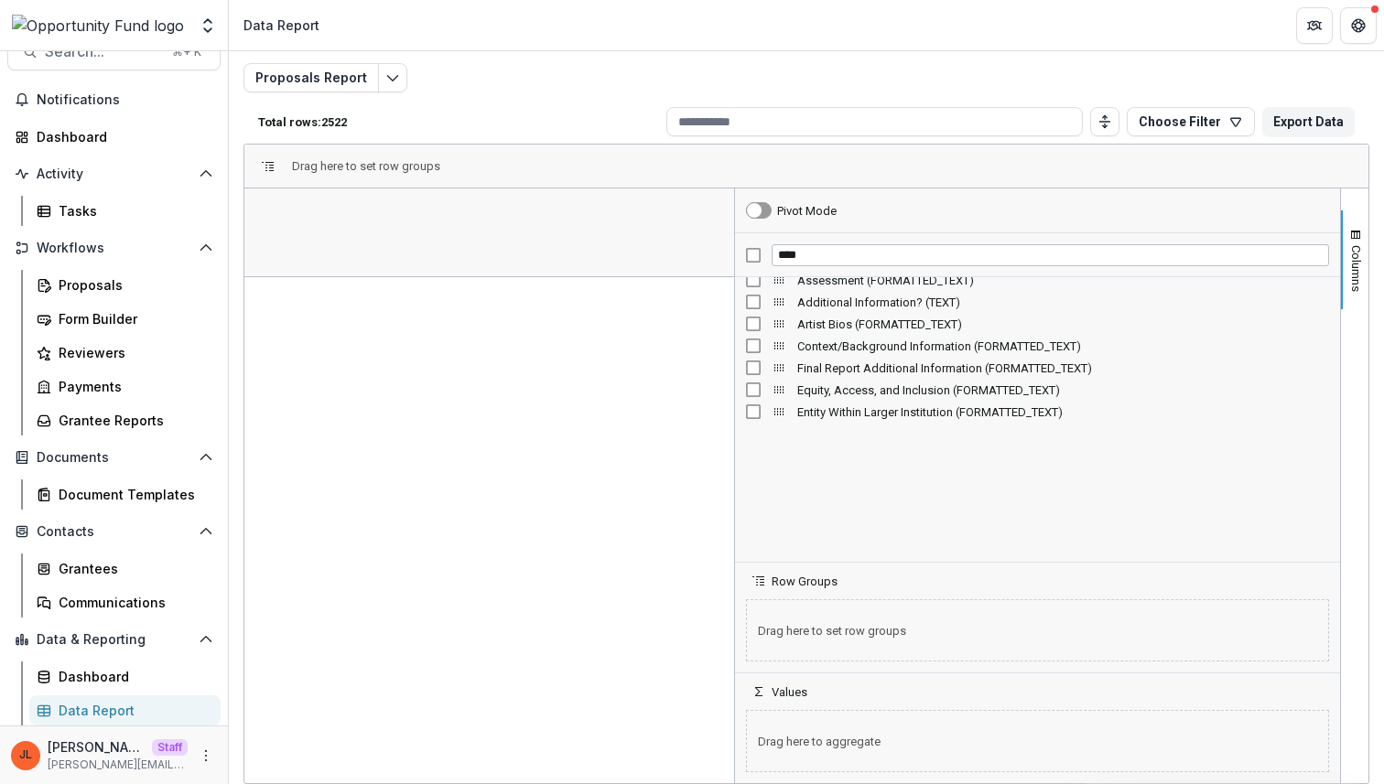
scroll to position [0, 0]
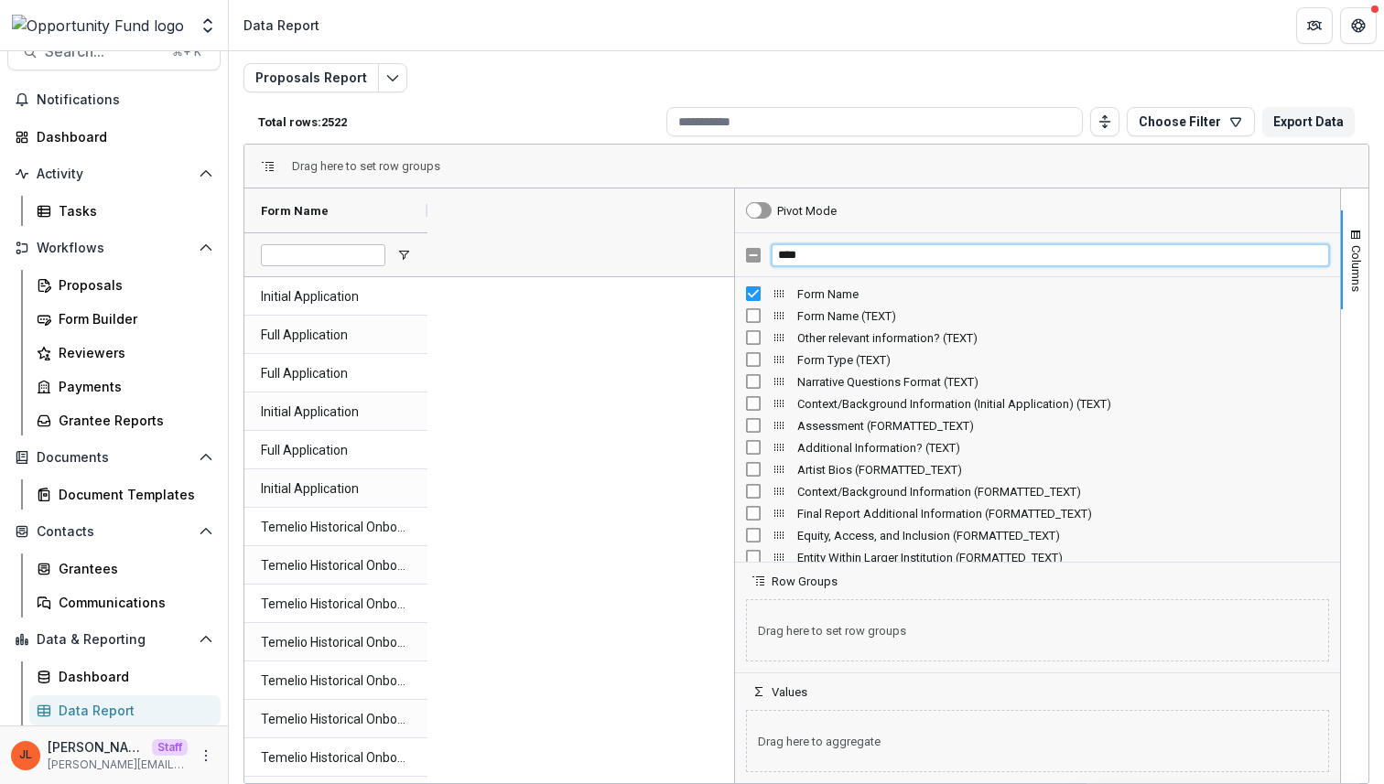
click at [816, 261] on input "****" at bounding box center [1049, 255] width 557 height 22
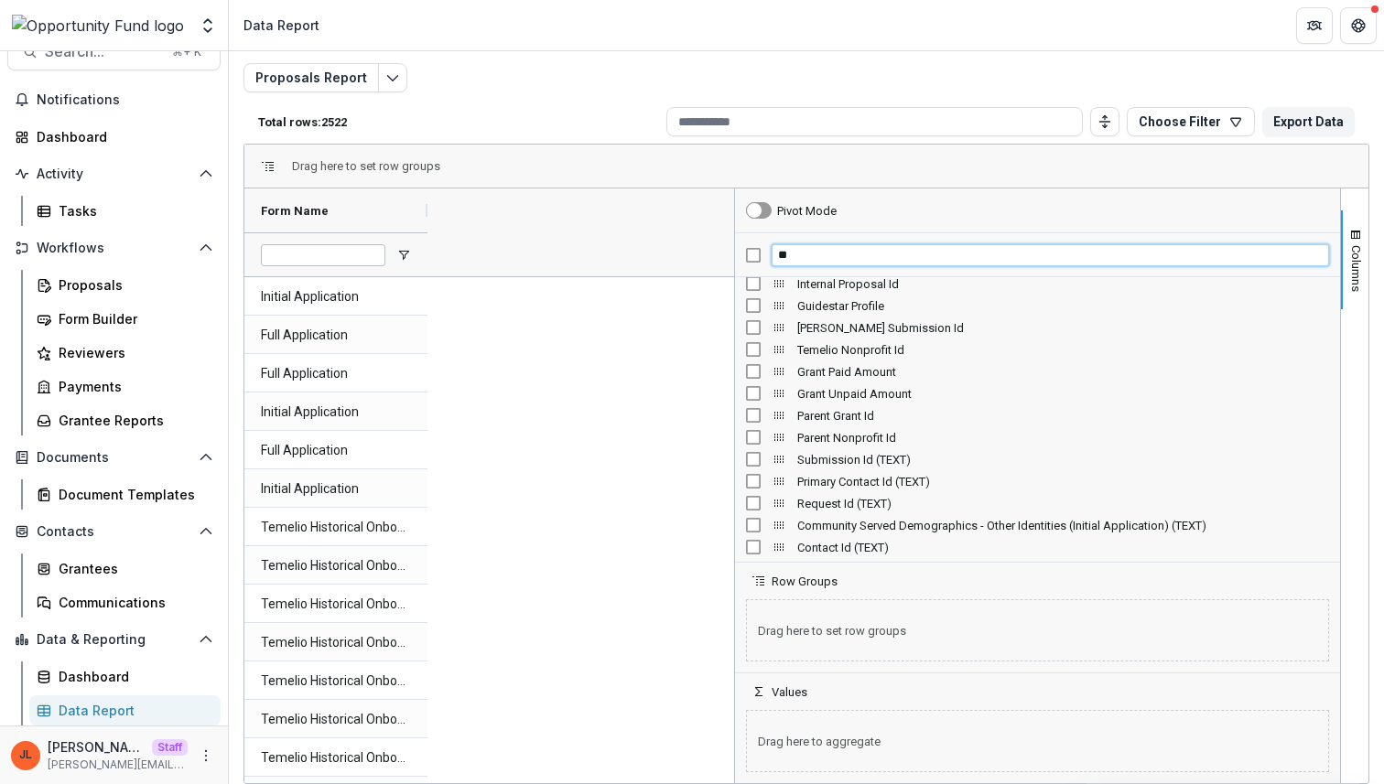
scroll to position [12, 0]
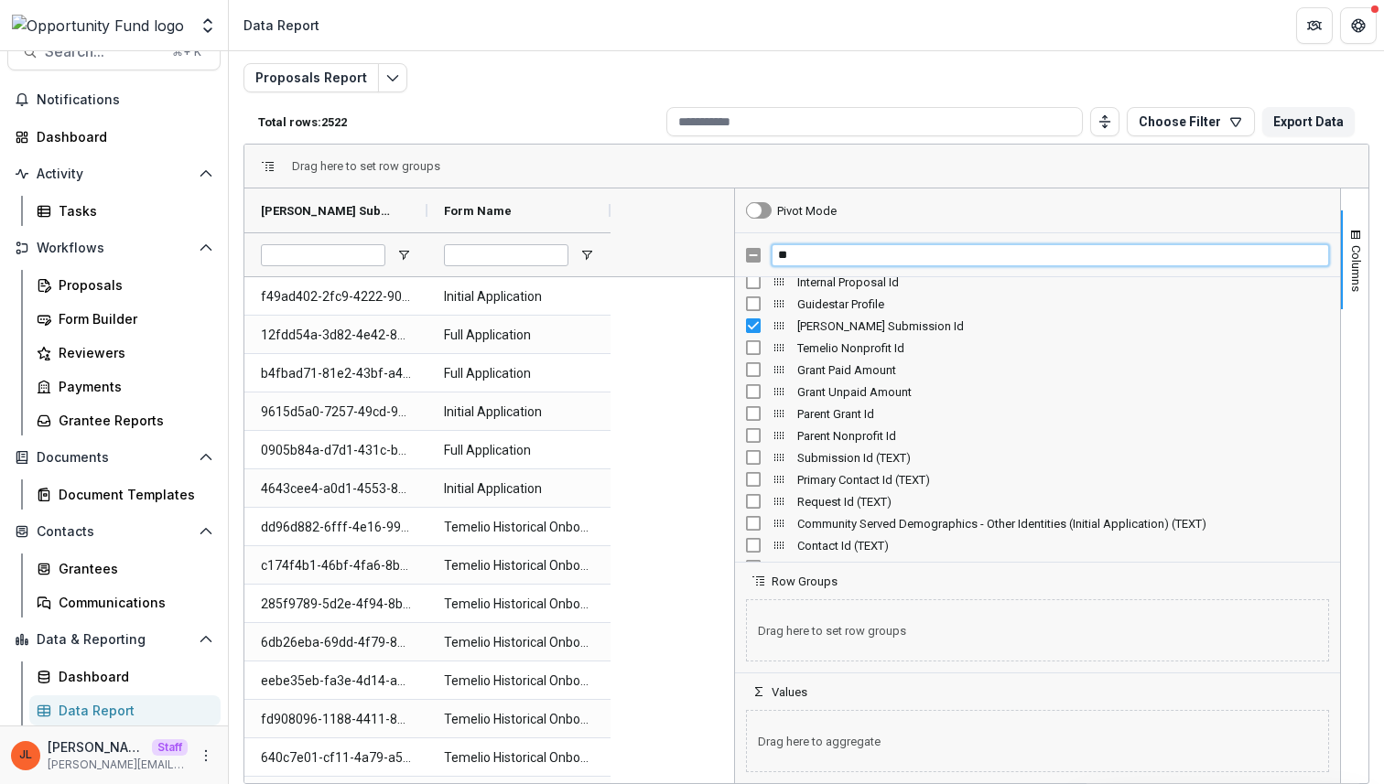
click at [812, 253] on input "**" at bounding box center [1049, 255] width 557 height 22
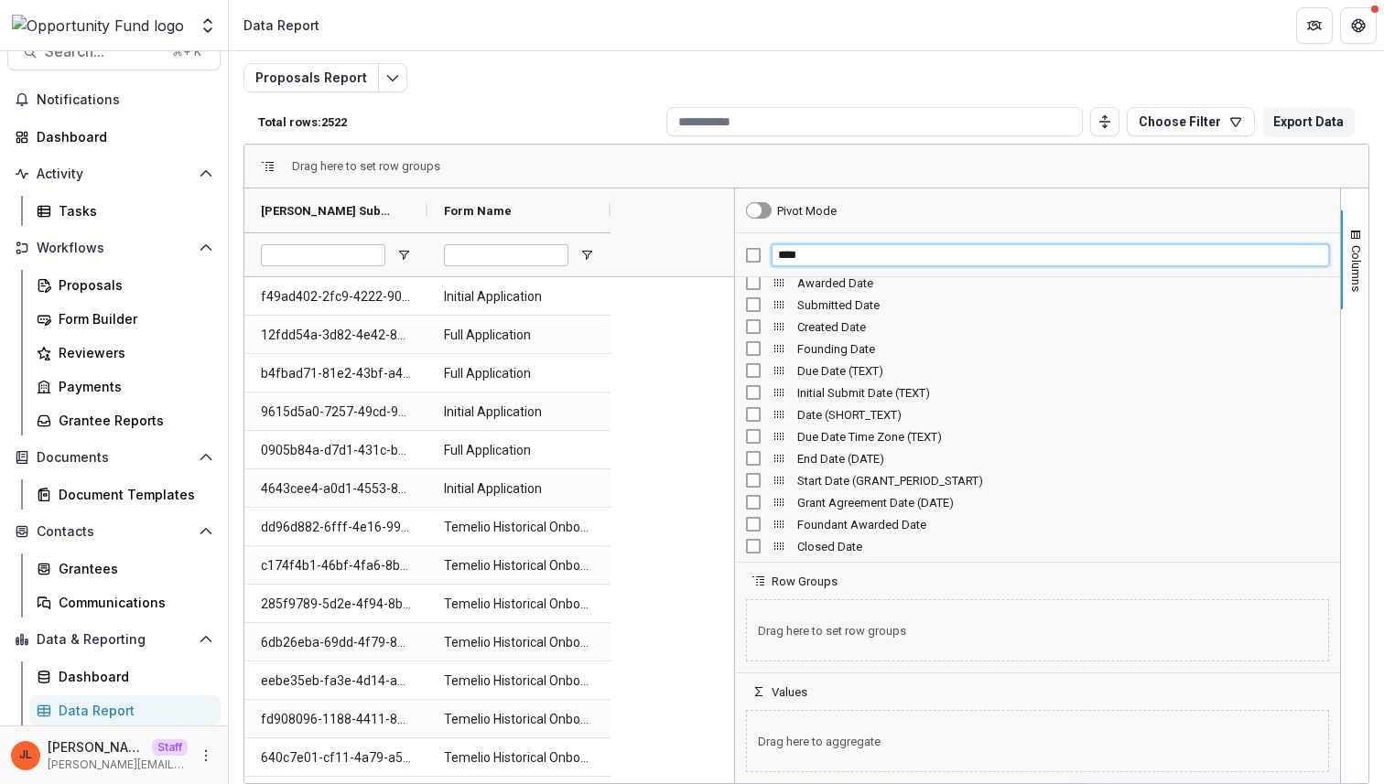
scroll to position [0, 0]
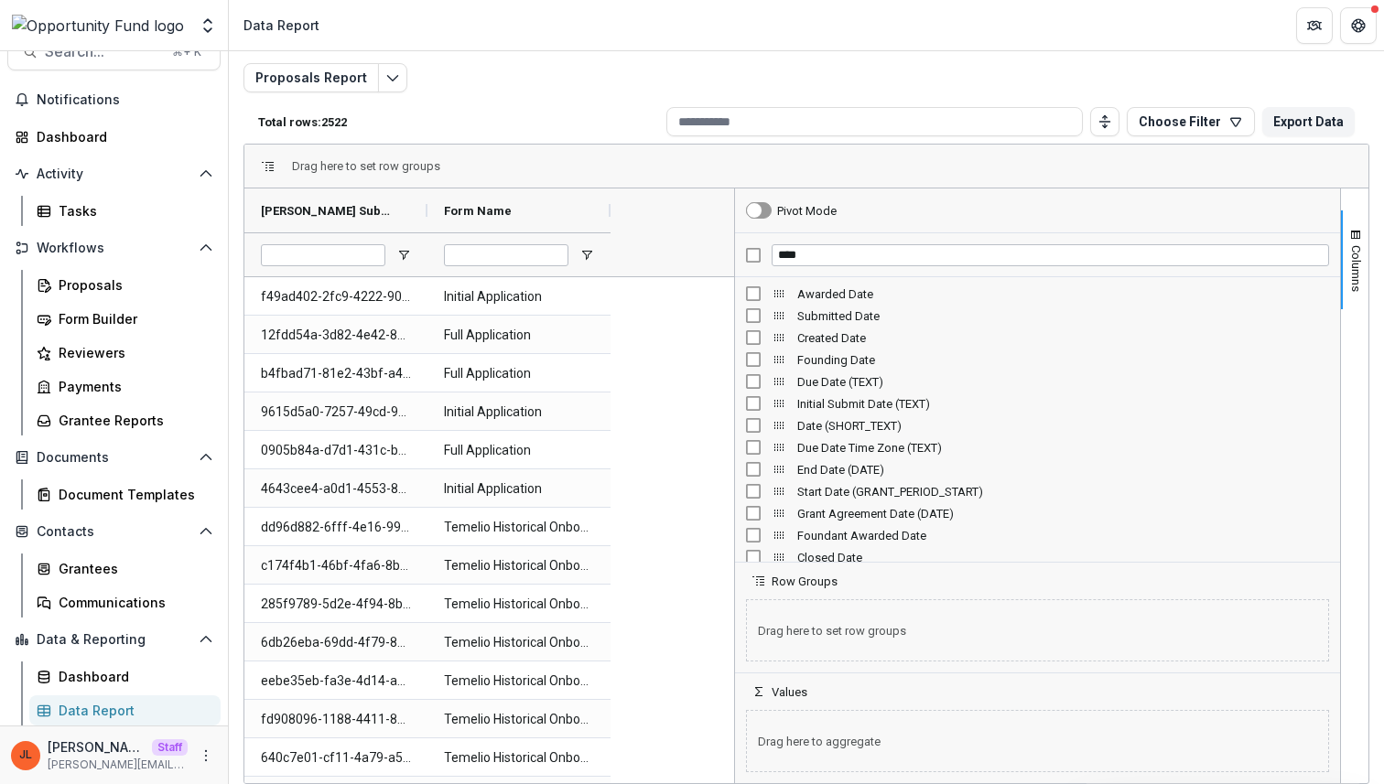
click at [751, 323] on div "Submitted Date" at bounding box center [1037, 316] width 583 height 22
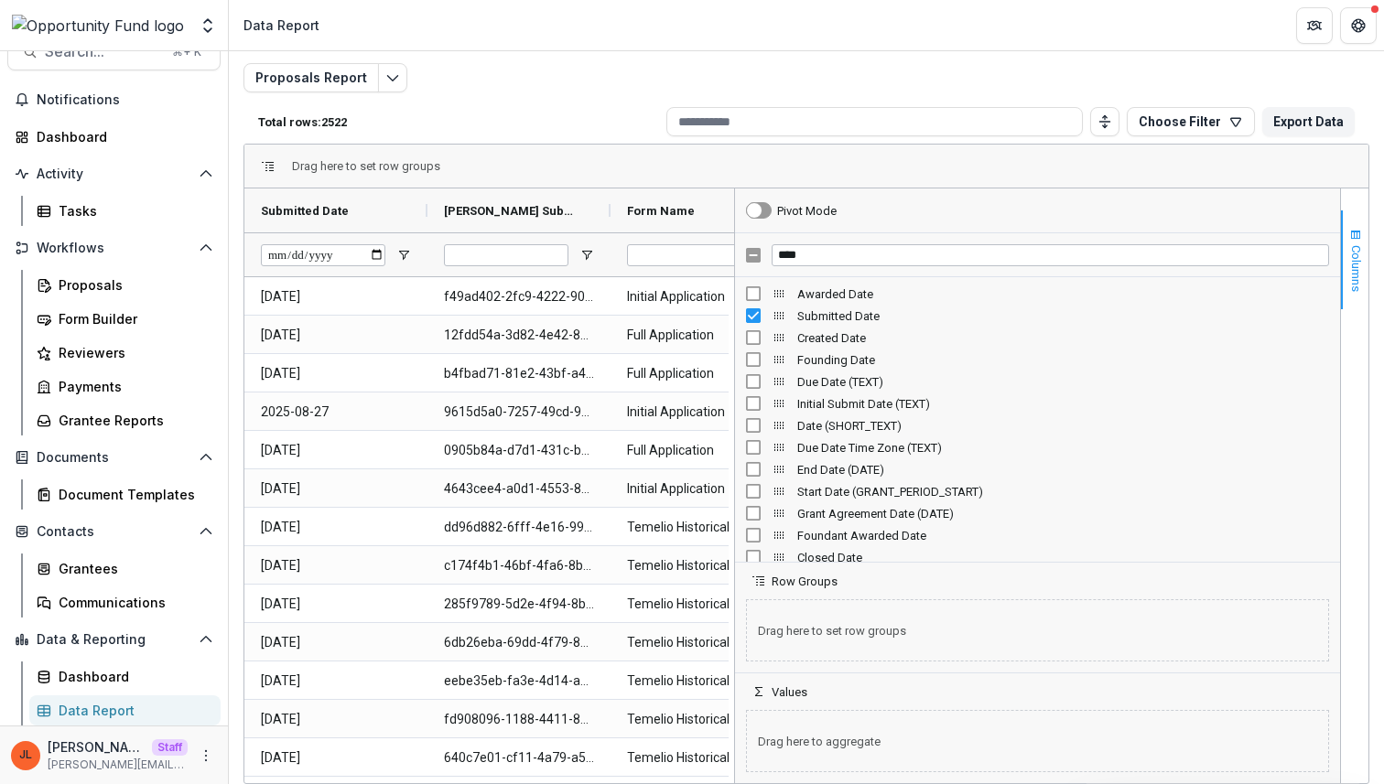
click at [1341, 238] on button "Columns" at bounding box center [1354, 259] width 27 height 99
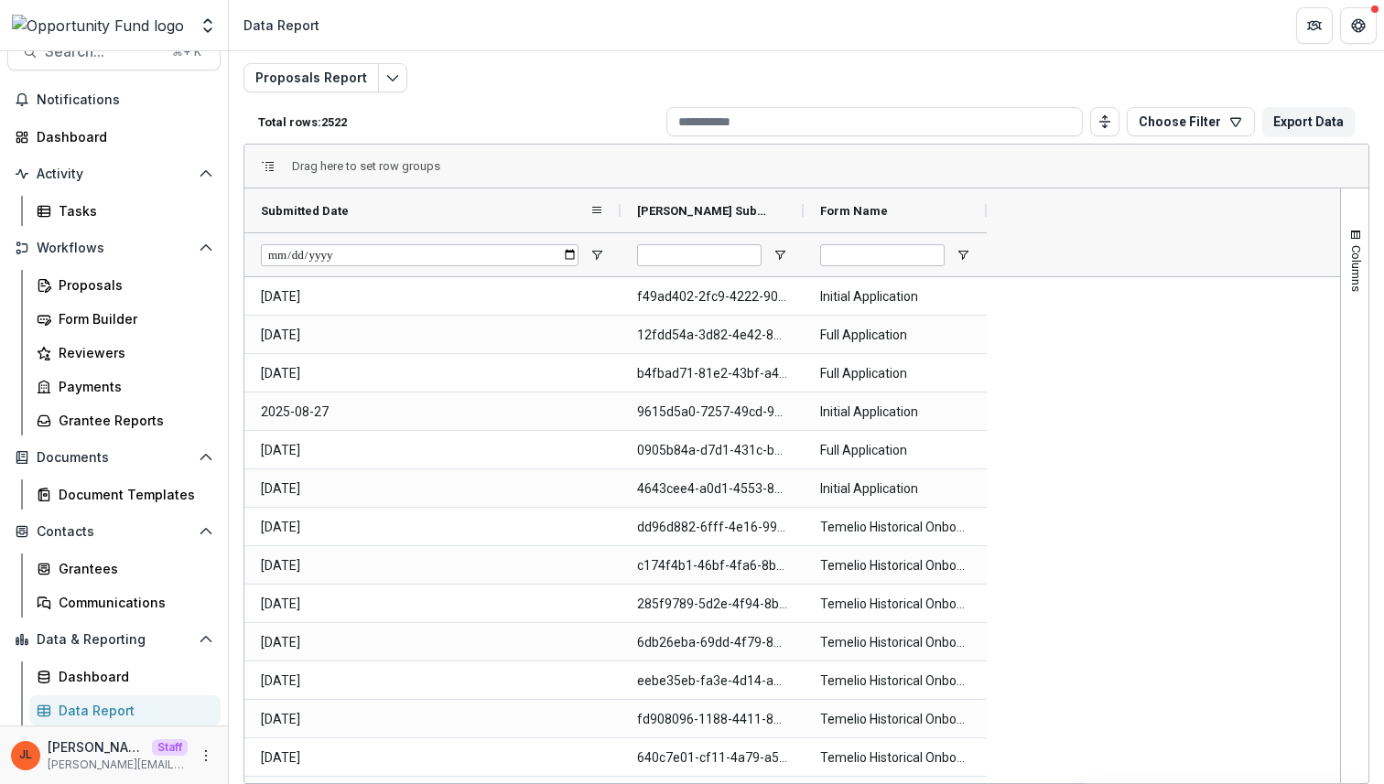
drag, startPoint x: 430, startPoint y: 204, endPoint x: 622, endPoint y: 221, distance: 192.9
click at [622, 221] on div at bounding box center [620, 211] width 7 height 44
click at [535, 207] on div "Submitted Date" at bounding box center [425, 210] width 328 height 35
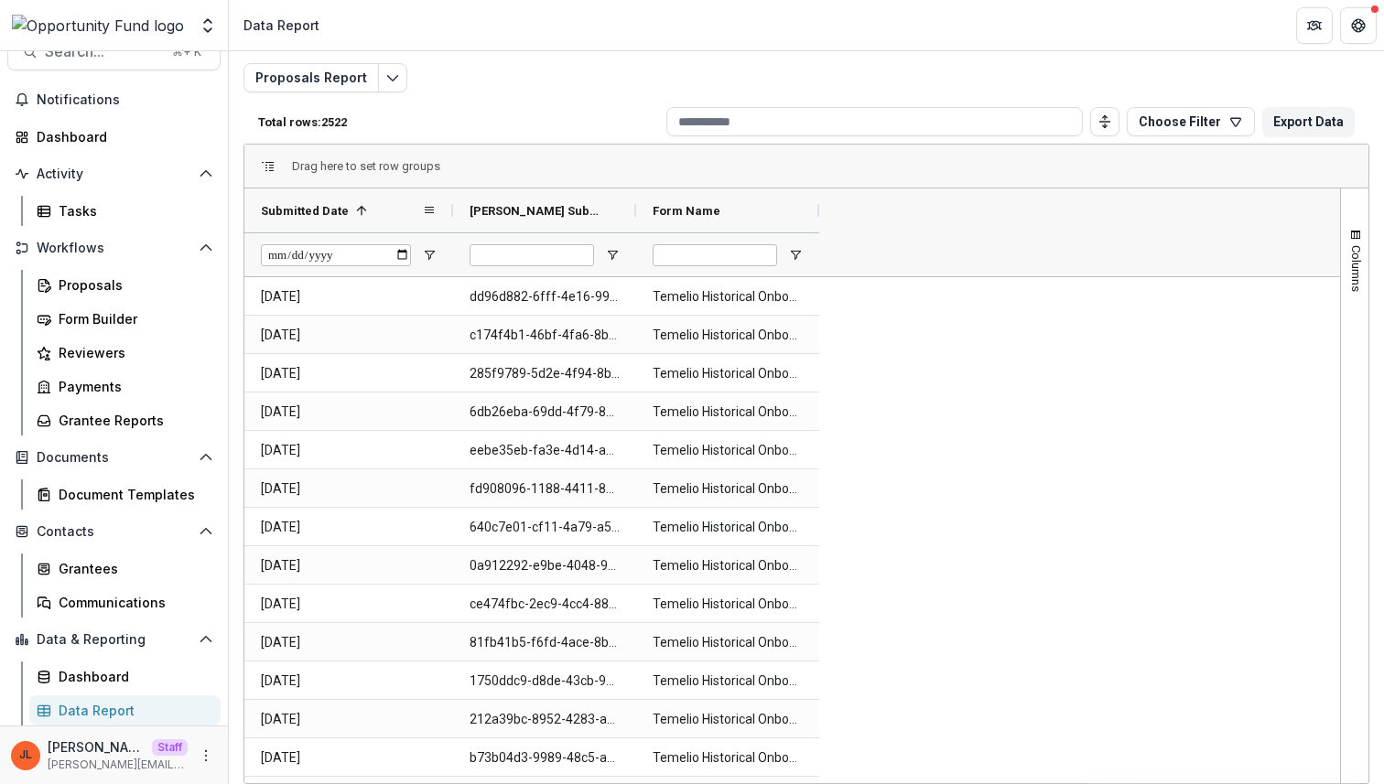
drag, startPoint x: 619, startPoint y: 212, endPoint x: 452, endPoint y: 211, distance: 166.5
click at [452, 211] on div at bounding box center [452, 211] width 7 height 44
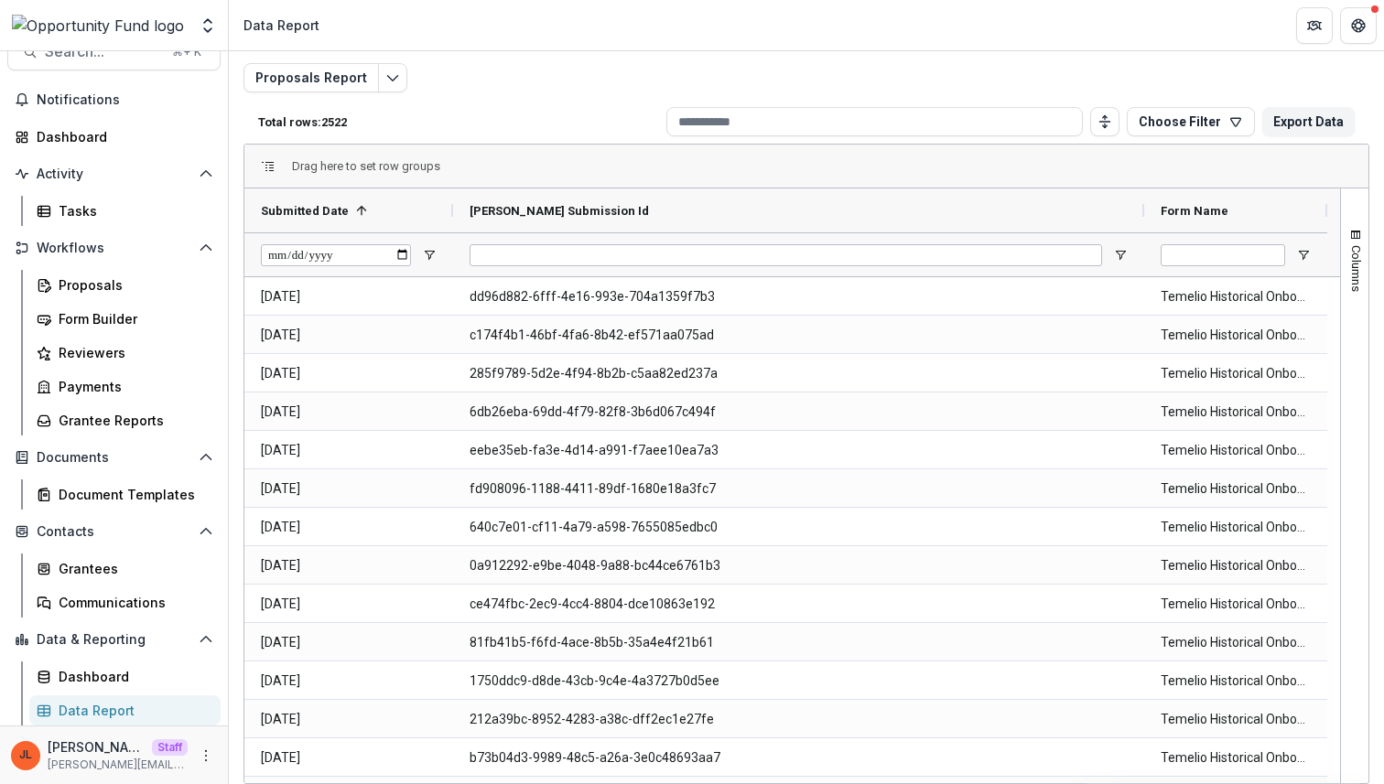
drag, startPoint x: 636, startPoint y: 210, endPoint x: 1143, endPoint y: 178, distance: 507.9
click at [1143, 178] on div "Drag here to set row groups Drag here to set column labels Submitted Date 1 Tem…" at bounding box center [806, 464] width 1126 height 641
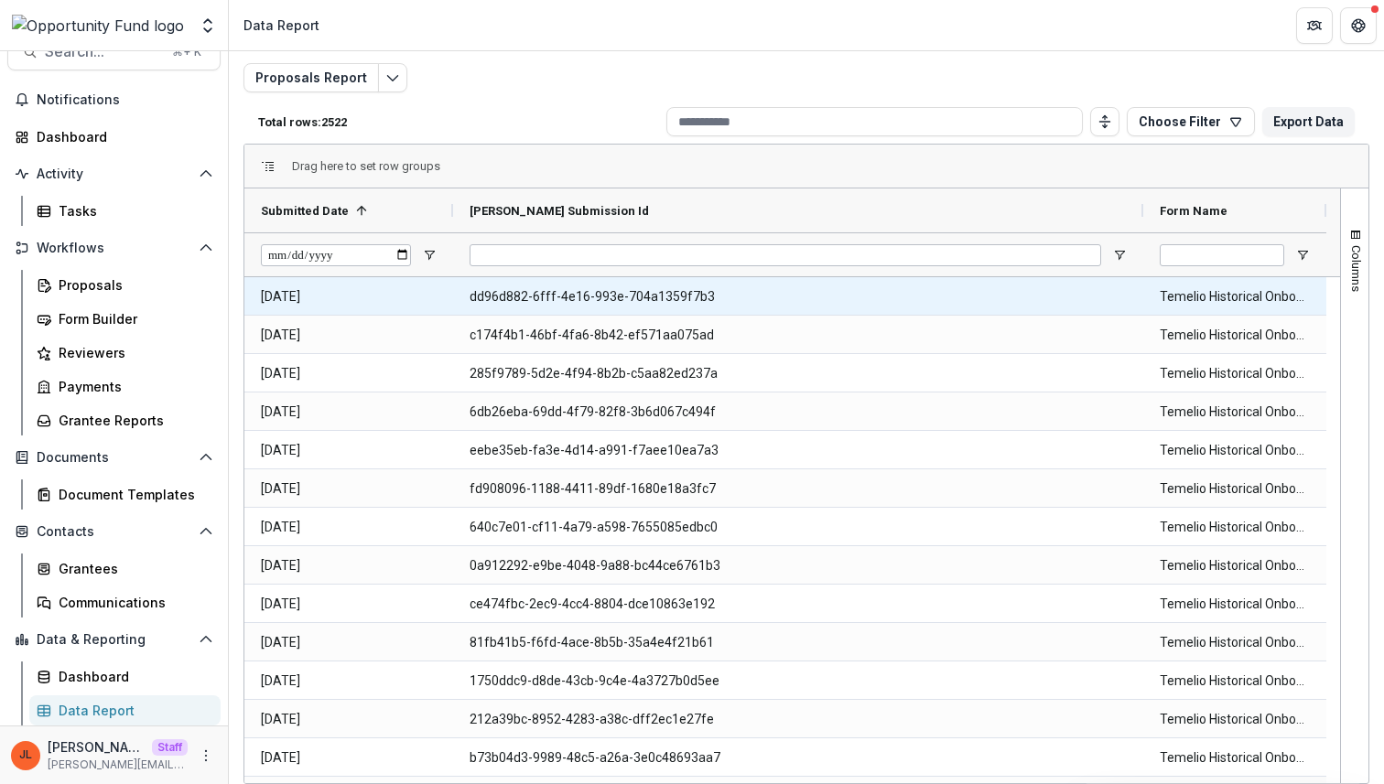
click at [652, 289] on Id-2939 "dd96d882-6fff-4e16-993e-704a1359f7b3" at bounding box center [797, 297] width 657 height 38
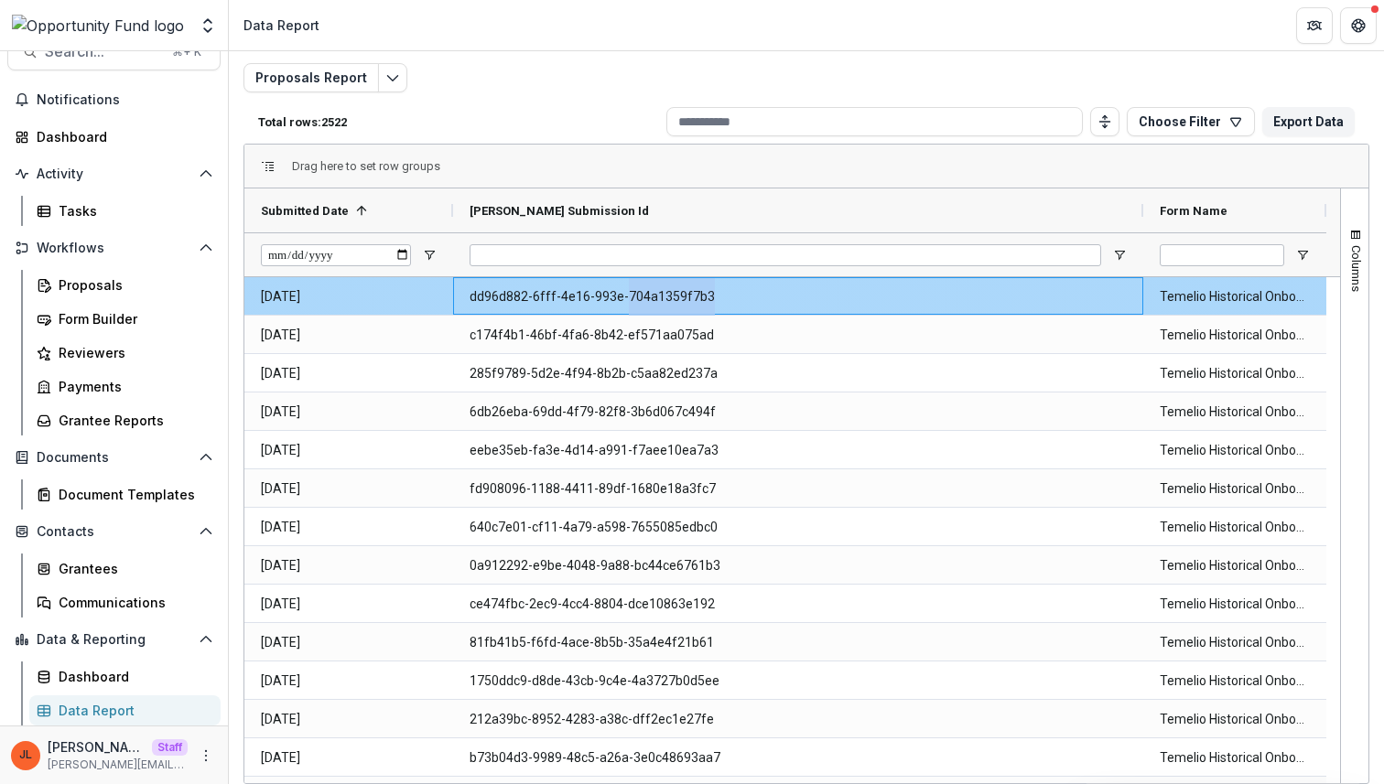
click at [652, 289] on Id-2939 "dd96d882-6fff-4e16-993e-704a1359f7b3" at bounding box center [797, 297] width 657 height 38
copy Id-2939 "dd96d882-6fff-4e16-993e-704a1359f7b3"
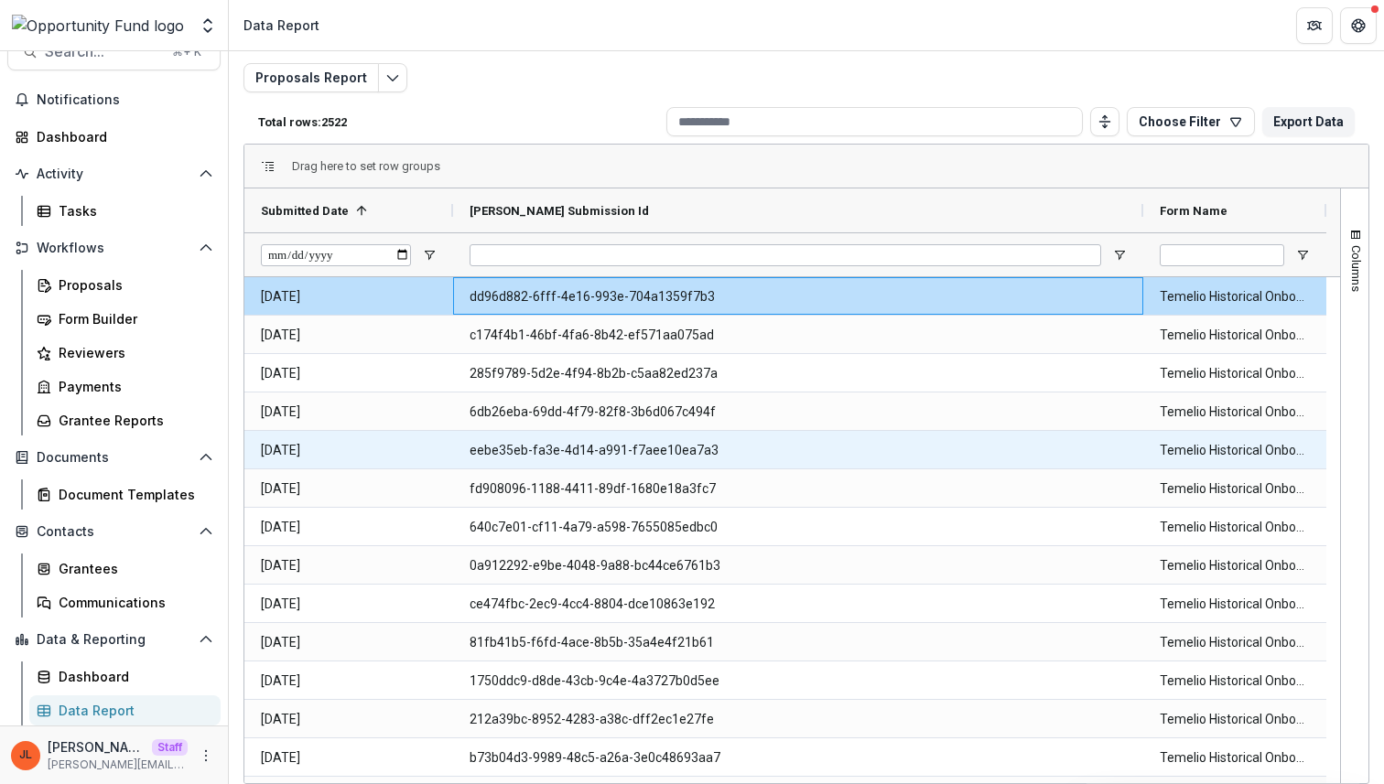
click at [889, 427] on Id-2942 "6db26eba-69dd-4f79-82f8-3b6d067c494f" at bounding box center [797, 412] width 657 height 38
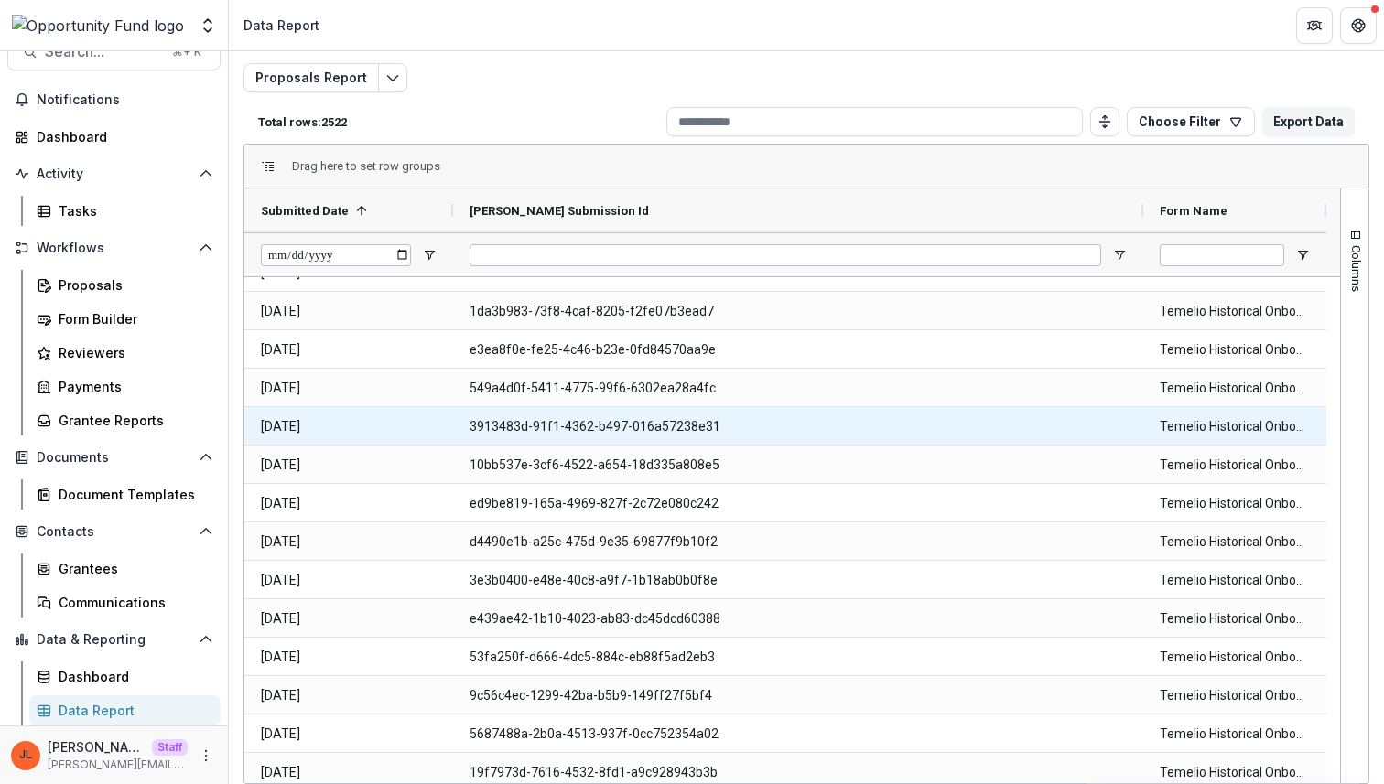
scroll to position [7991, 0]
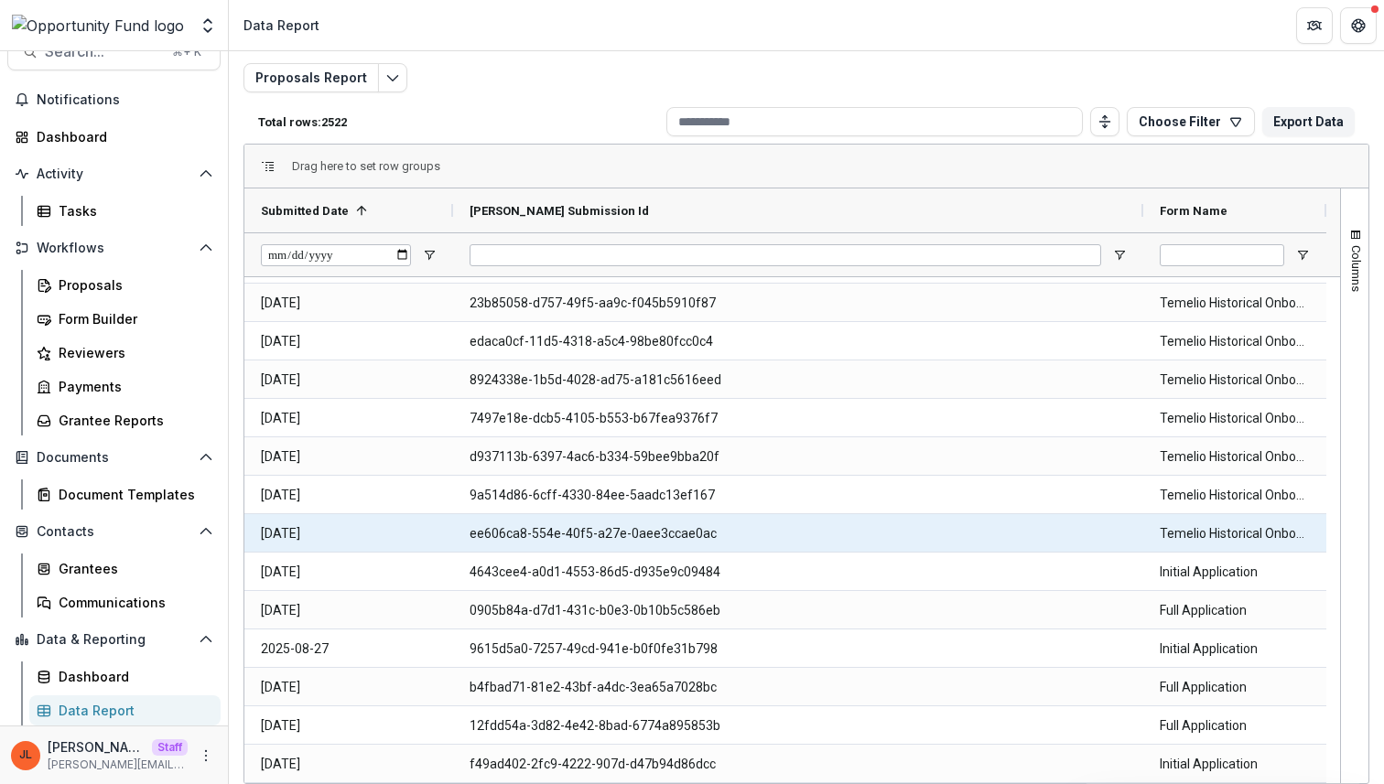
click at [574, 531] on Id-10473 "ee606ca8-554e-40f5-a27e-0aee3ccae0ac" at bounding box center [797, 534] width 657 height 38
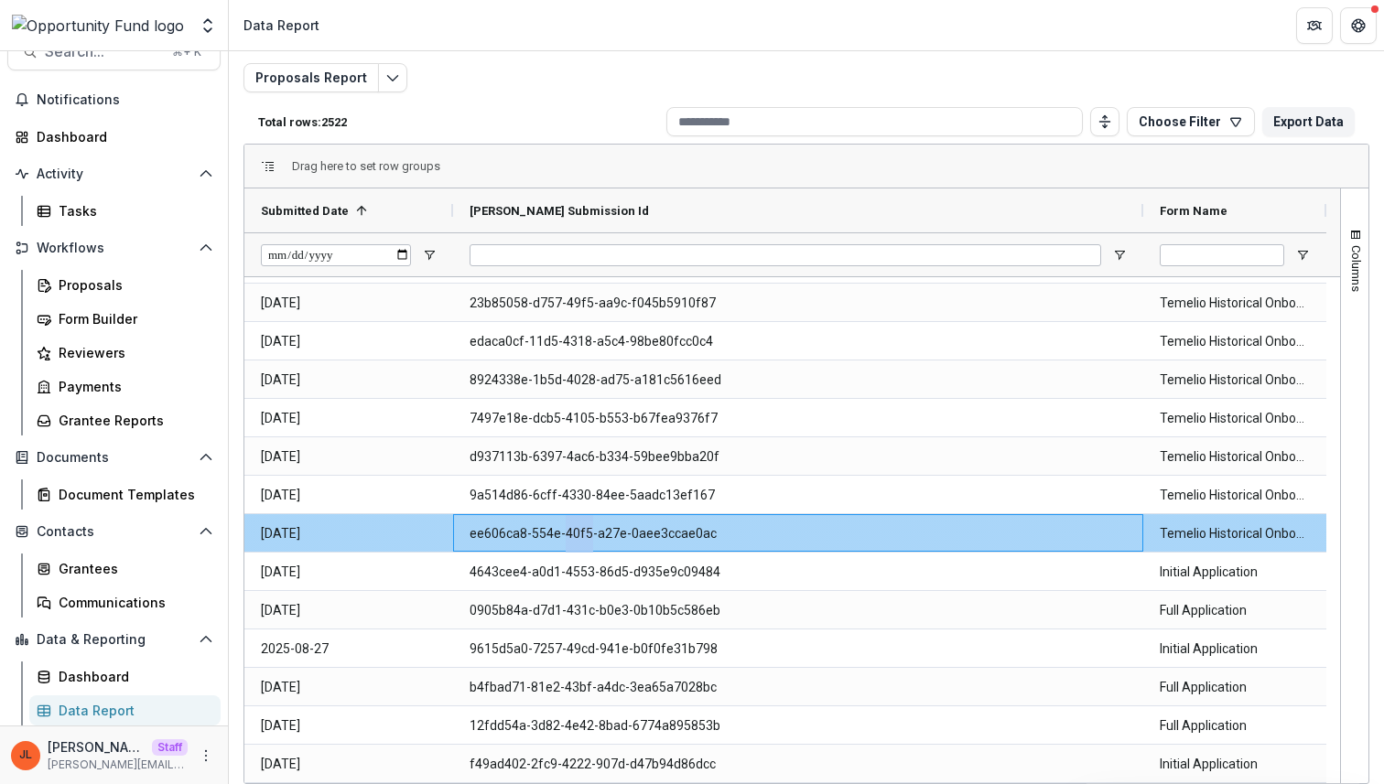
click at [573, 531] on Id-10473 "ee606ca8-554e-40f5-a27e-0aee3ccae0ac" at bounding box center [797, 534] width 657 height 38
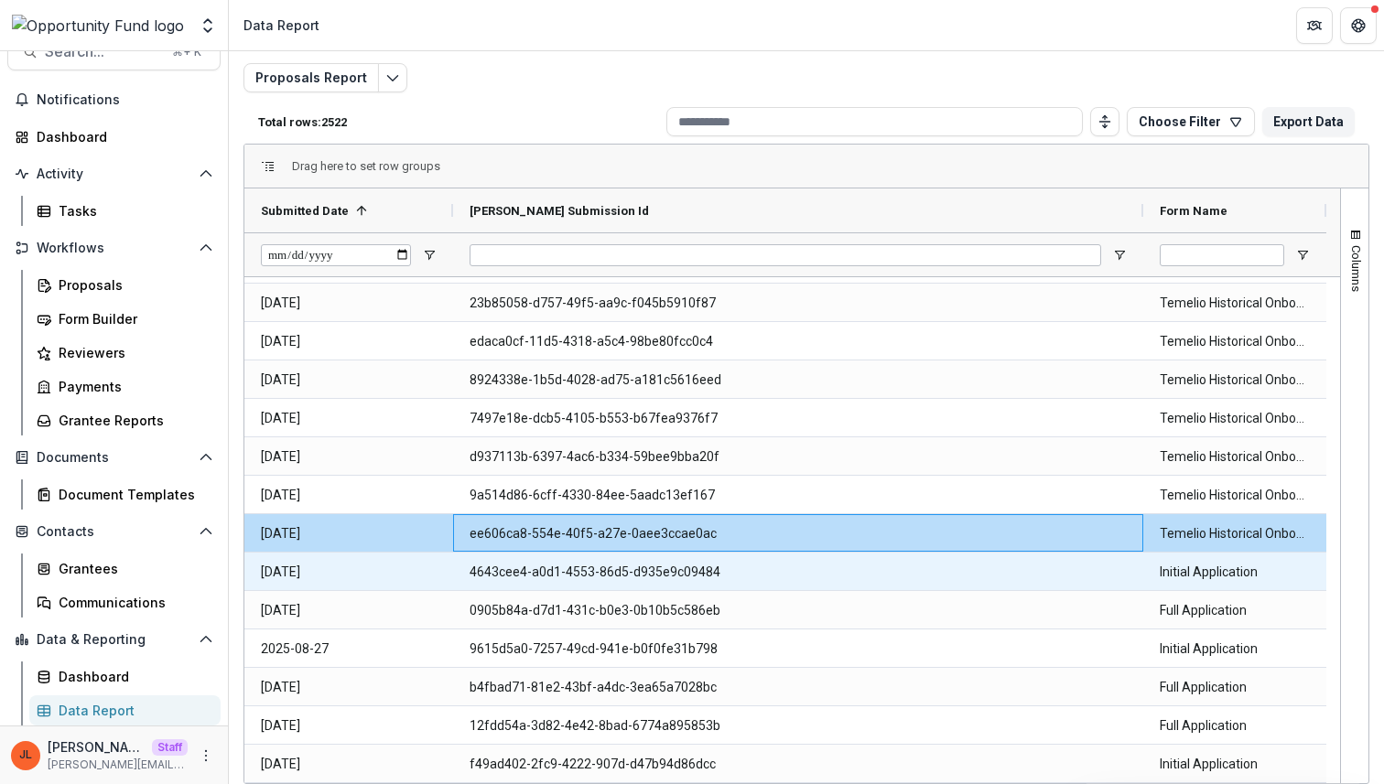
click at [575, 617] on Id-10479 "0905b84a-d7d1-431c-b0e3-0b10b5c586eb" at bounding box center [797, 611] width 657 height 38
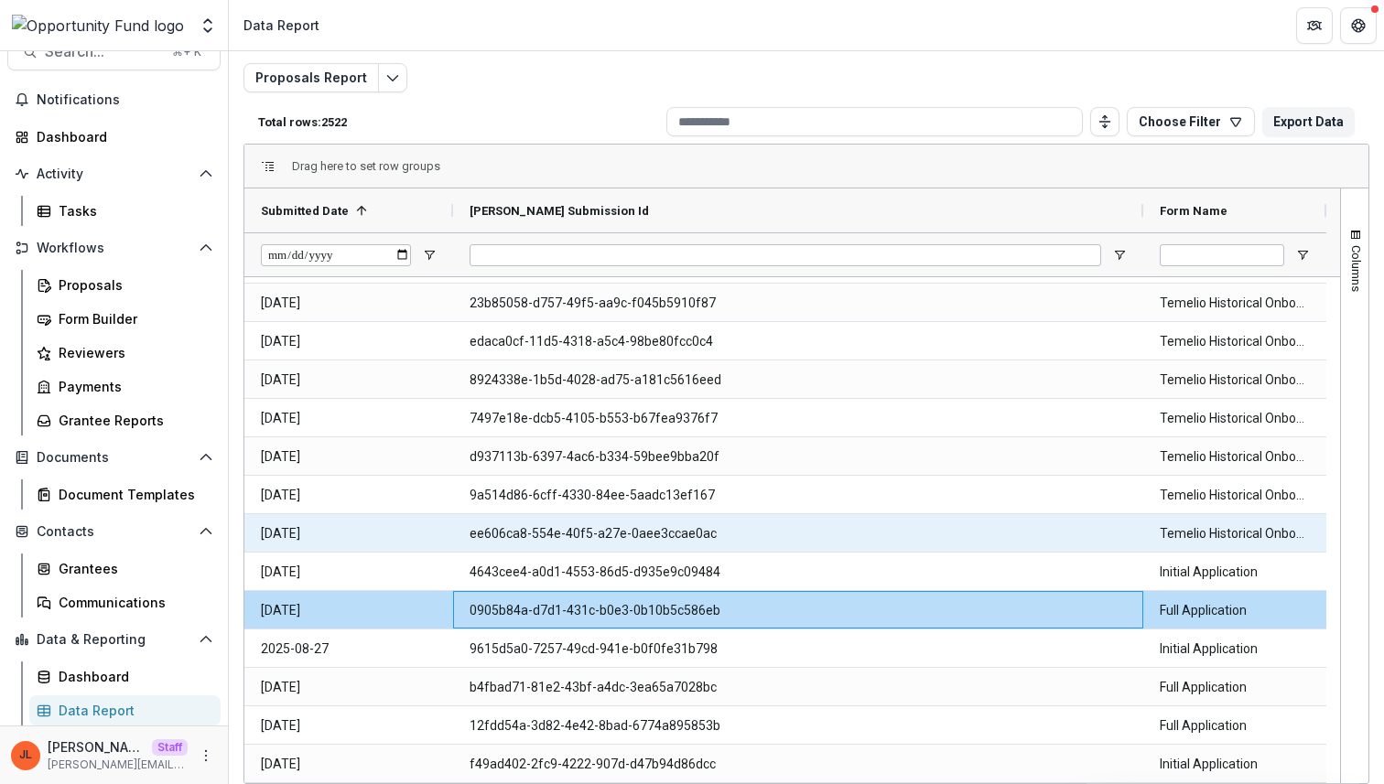
click at [601, 518] on Id-10473 "ee606ca8-554e-40f5-a27e-0aee3ccae0ac" at bounding box center [797, 534] width 657 height 38
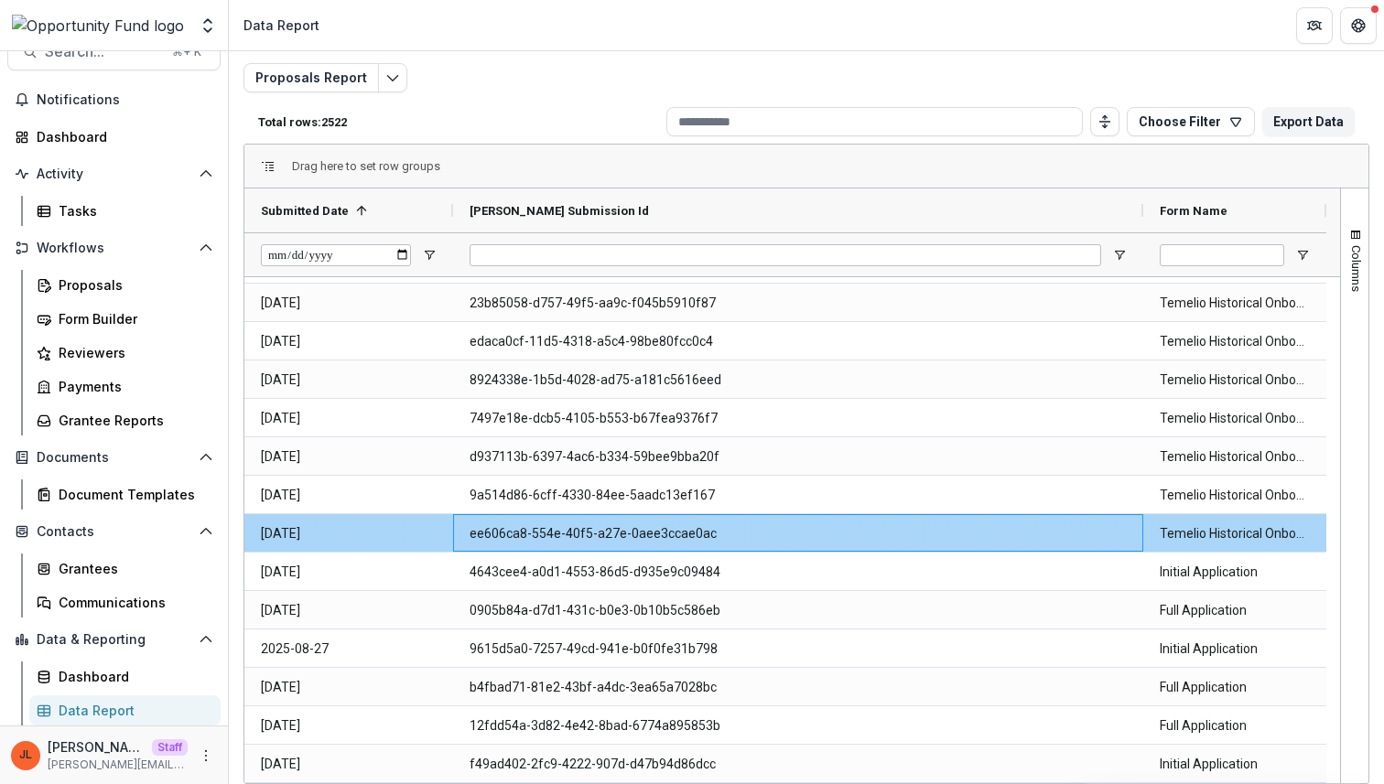
click at [599, 540] on Id-10473 "ee606ca8-554e-40f5-a27e-0aee3ccae0ac" at bounding box center [797, 534] width 657 height 38
copy Id-10473 "ee606ca8-554e-40f5-a27e-0aee3ccae0ac"
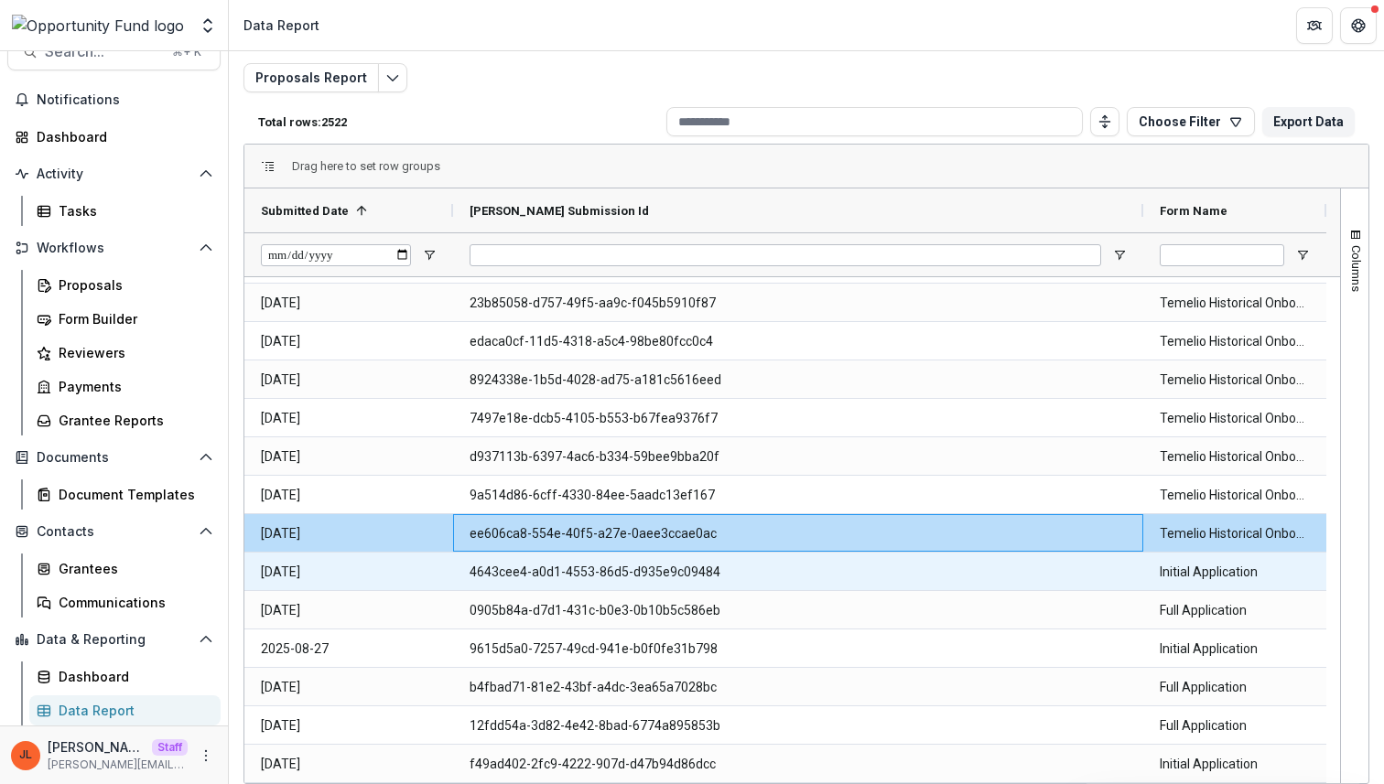
click at [643, 571] on Id-10476 "4643cee4-a0d1-4553-86d5-d935e9c09484" at bounding box center [797, 573] width 657 height 38
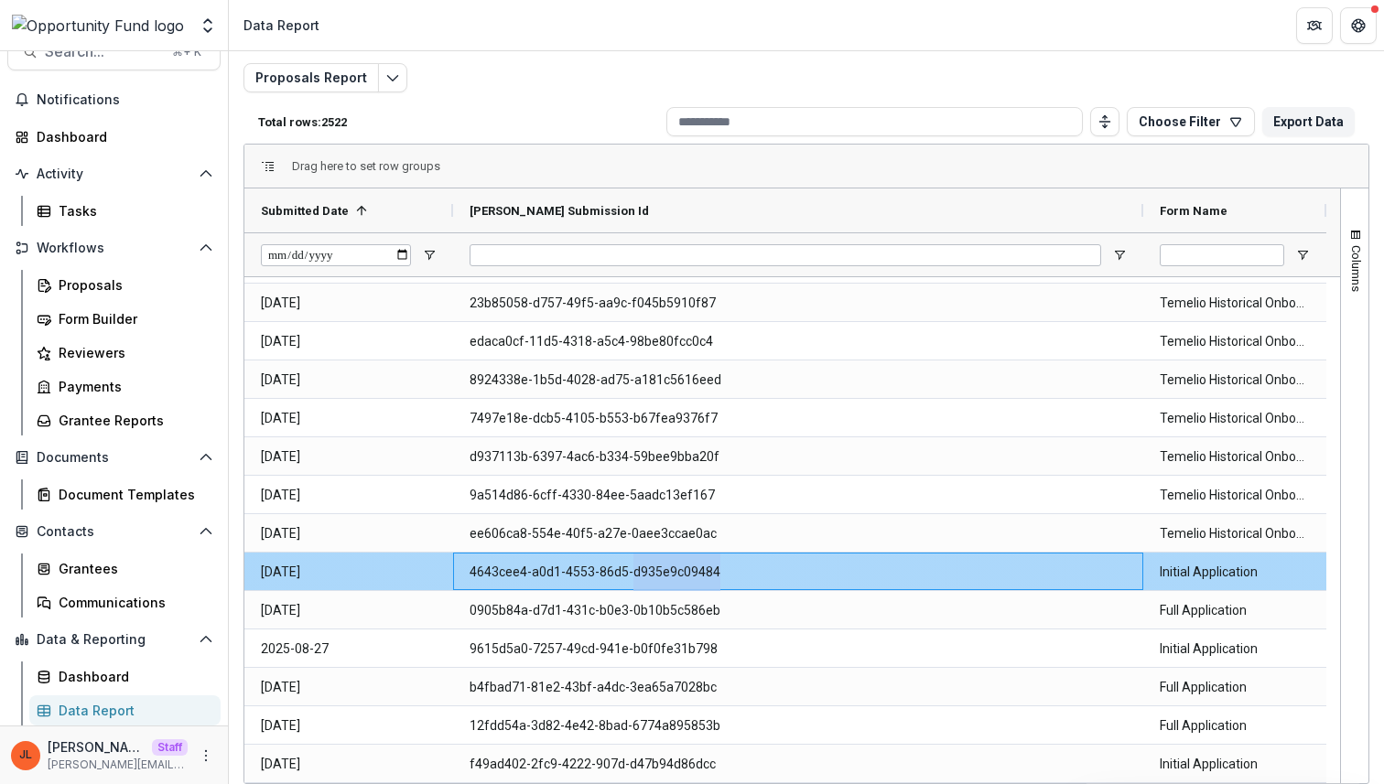
click at [643, 571] on Id-10476 "4643cee4-a0d1-4553-86d5-d935e9c09484" at bounding box center [797, 573] width 657 height 38
copy Id-10476 "4643cee4-a0d1-4553-86d5-d935e9c09484"
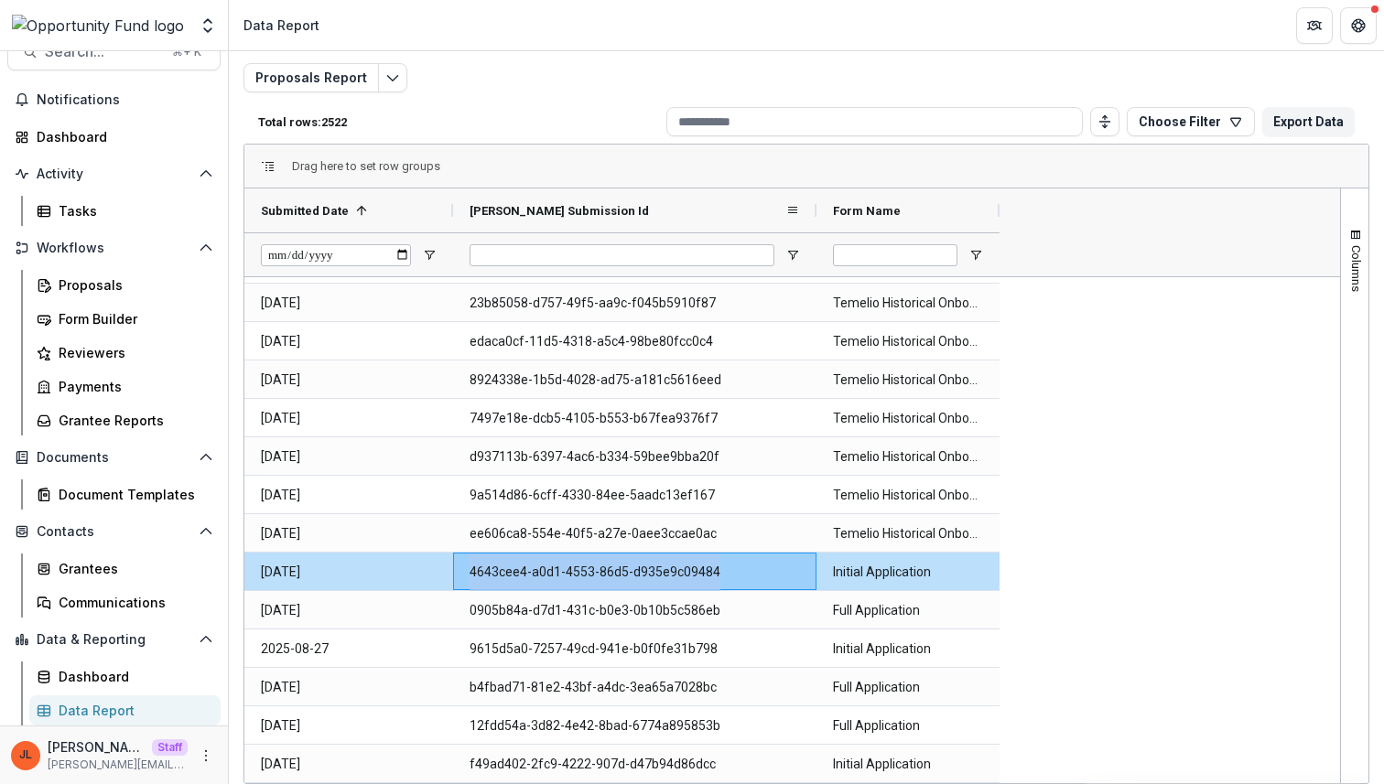
drag, startPoint x: 1146, startPoint y: 205, endPoint x: 817, endPoint y: 204, distance: 328.5
click at [817, 204] on div at bounding box center [816, 211] width 7 height 44
click at [1349, 267] on span "Columns" at bounding box center [1356, 268] width 14 height 47
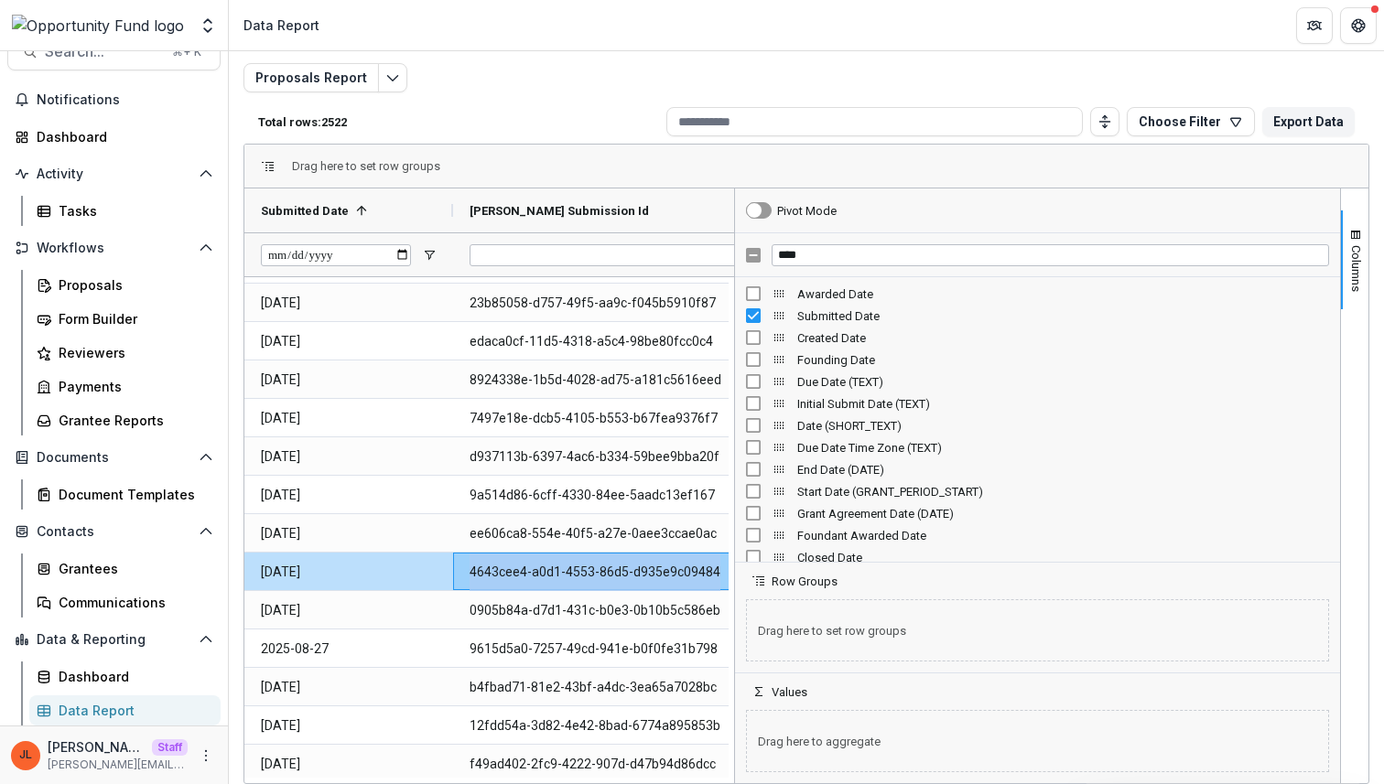
click at [917, 275] on div "****" at bounding box center [1037, 255] width 605 height 44
click at [917, 261] on input "****" at bounding box center [1049, 255] width 557 height 22
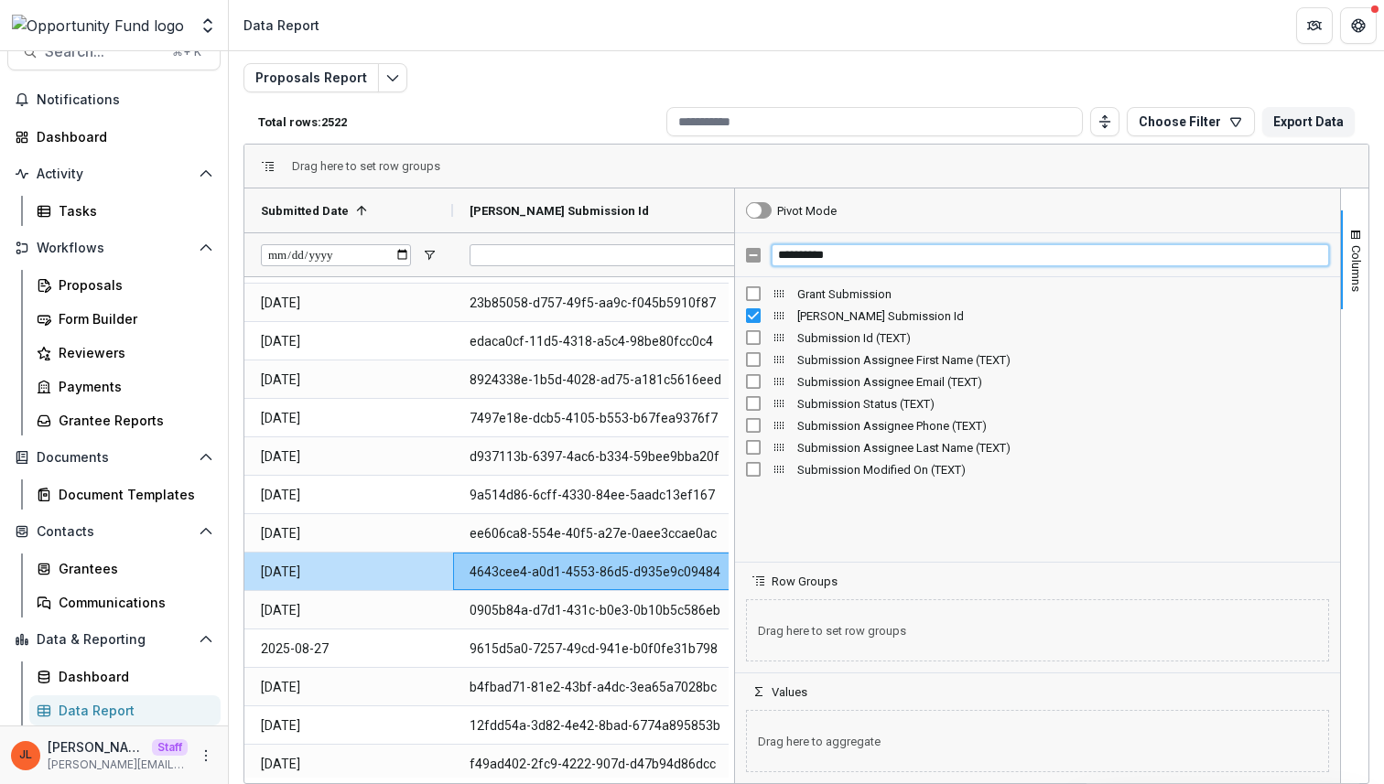
type input "**********"
click at [846, 294] on span "Grant Submission" at bounding box center [1063, 294] width 532 height 14
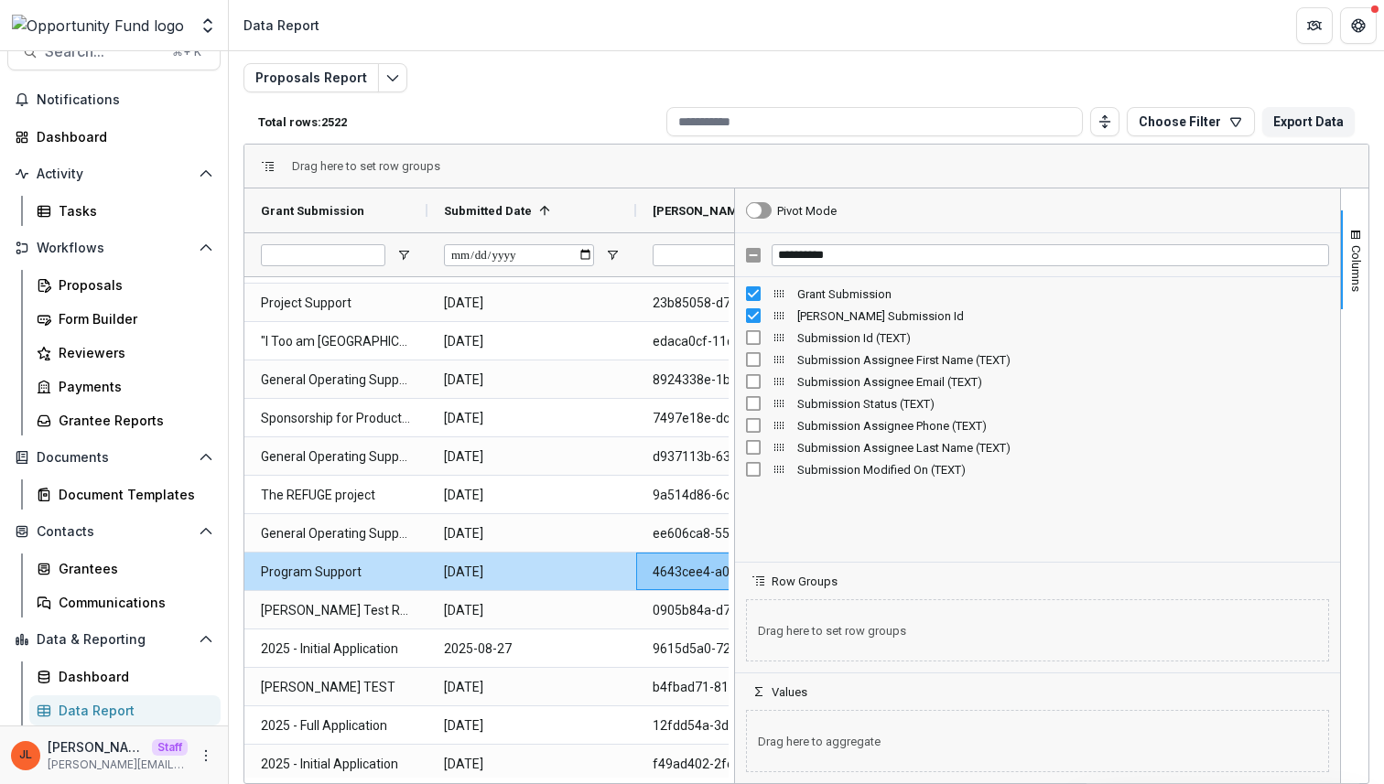
click at [948, 88] on div "Proposals Report Total rows: 2522 Choose Filter Personal Filters Team Filters T…" at bounding box center [806, 401] width 1126 height 677
click at [1352, 292] on span "Columns" at bounding box center [1356, 268] width 14 height 47
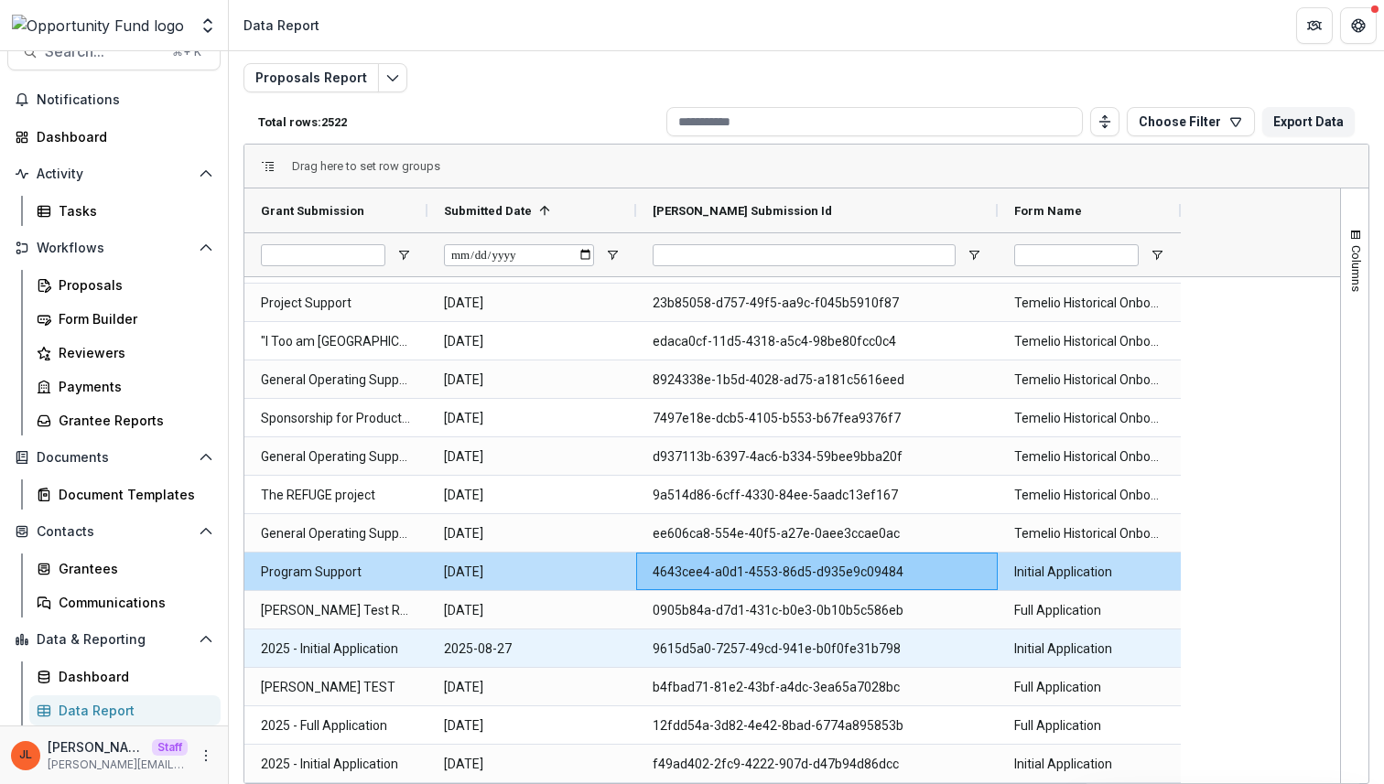
click at [746, 655] on Id-10482 "9615d5a0-7257-49cd-941e-b0f0fe31b798" at bounding box center [816, 649] width 329 height 38
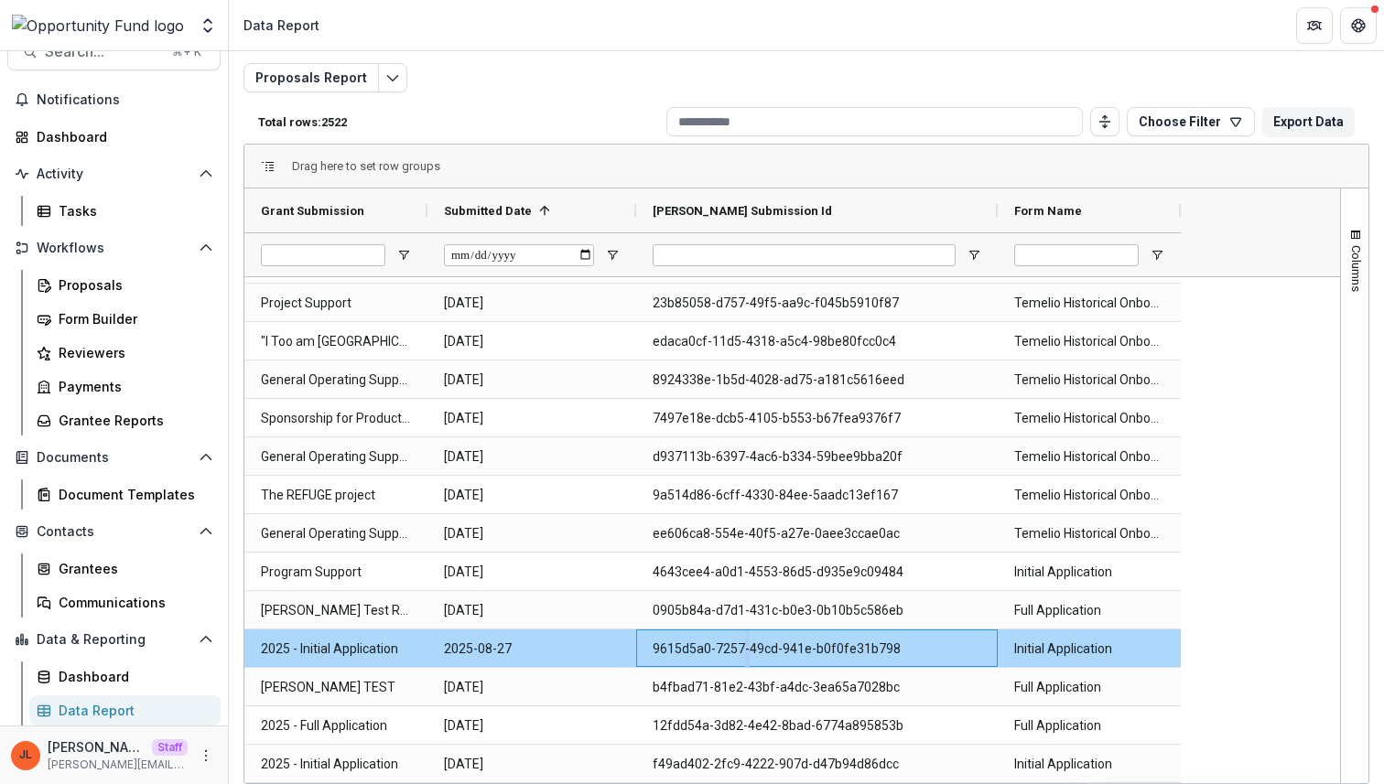
click at [746, 655] on Id-10482 "9615d5a0-7257-49cd-941e-b0f0fe31b798" at bounding box center [816, 649] width 329 height 38
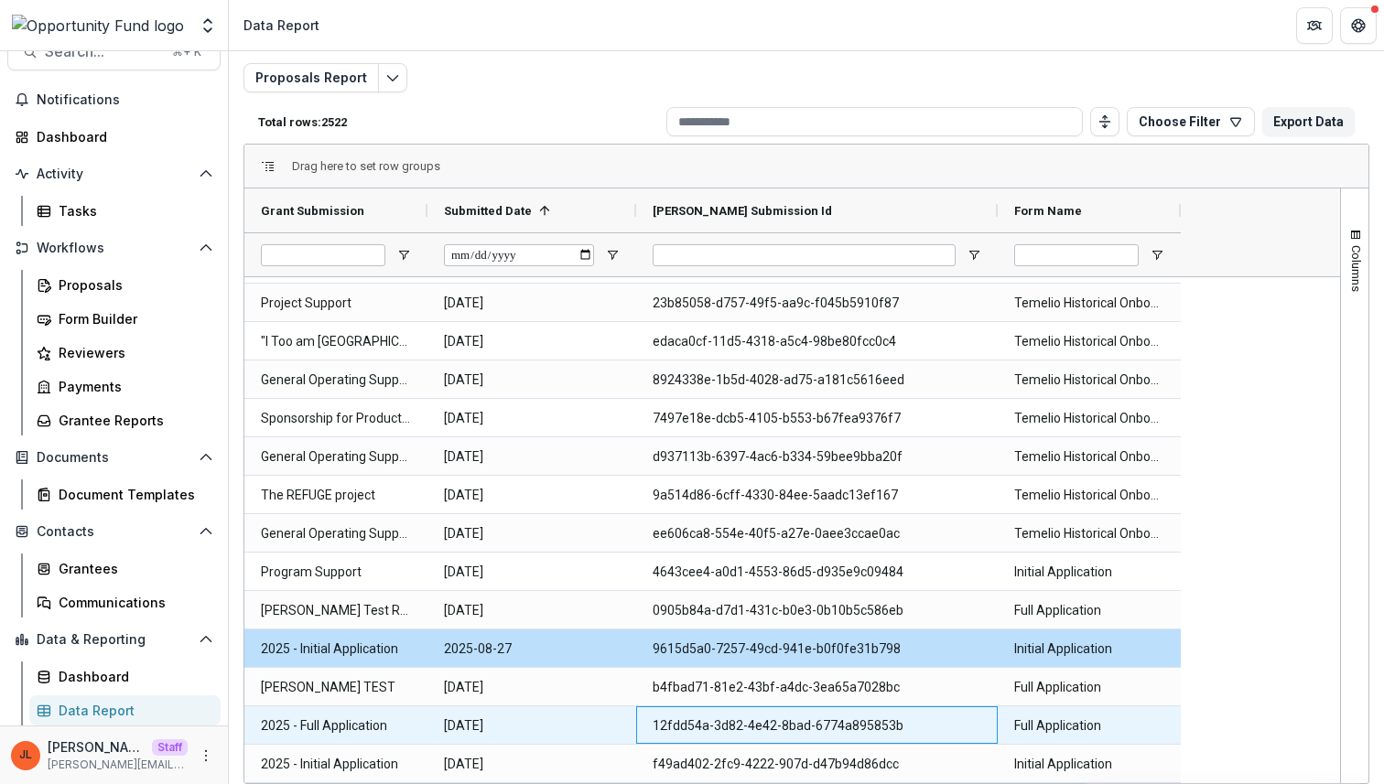
click at [758, 727] on Id-10488 "12fdd54a-3d82-4e42-8bad-6774a895853b" at bounding box center [816, 726] width 329 height 38
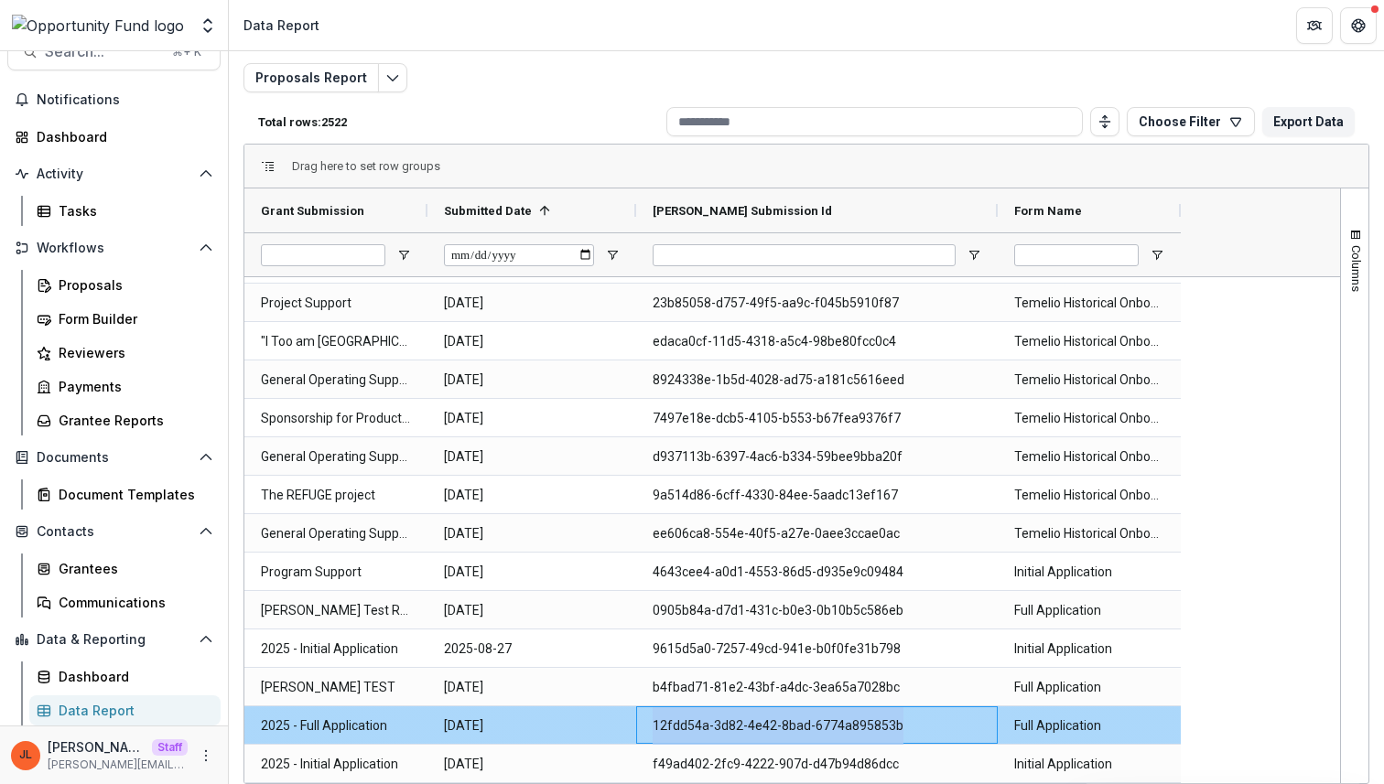
click at [758, 727] on Id-10488 "12fdd54a-3d82-4e42-8bad-6774a895853b" at bounding box center [816, 726] width 329 height 38
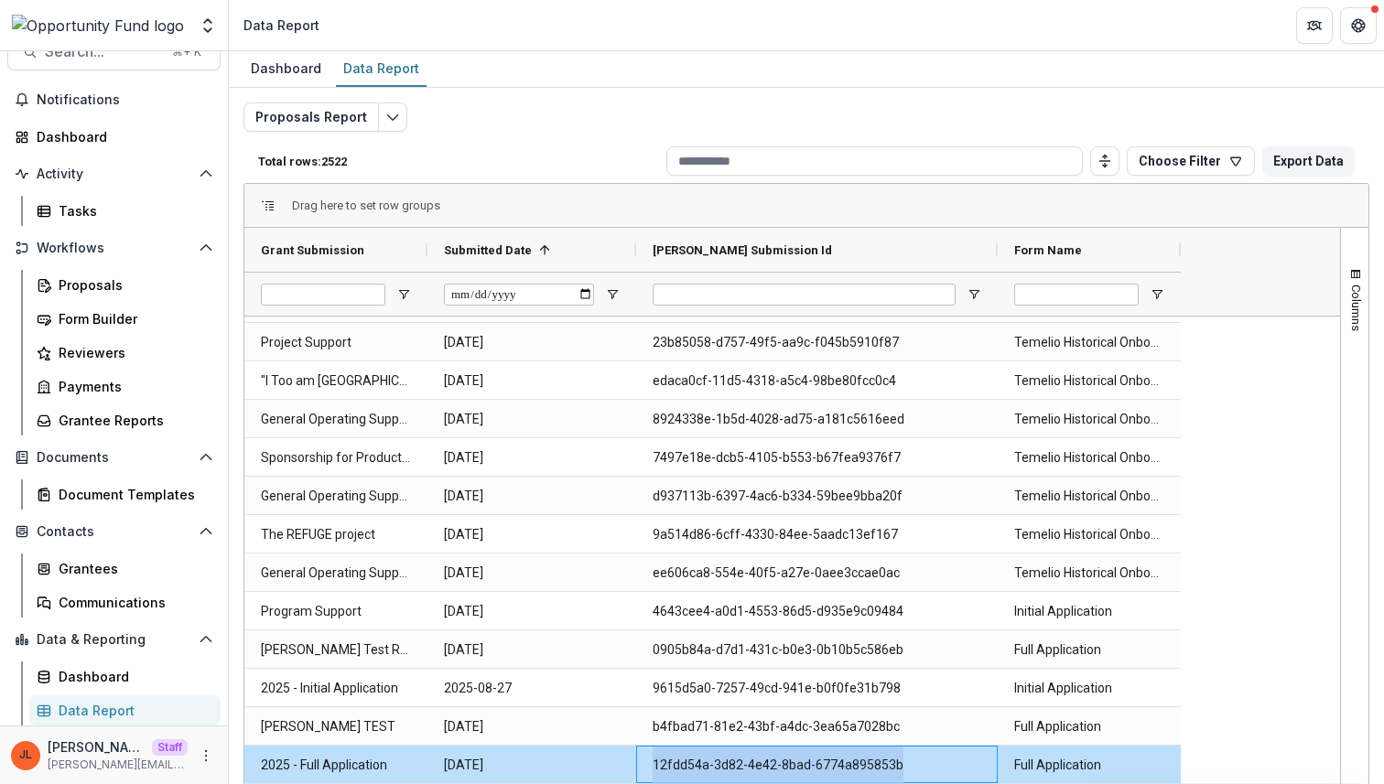
scroll to position [39, 0]
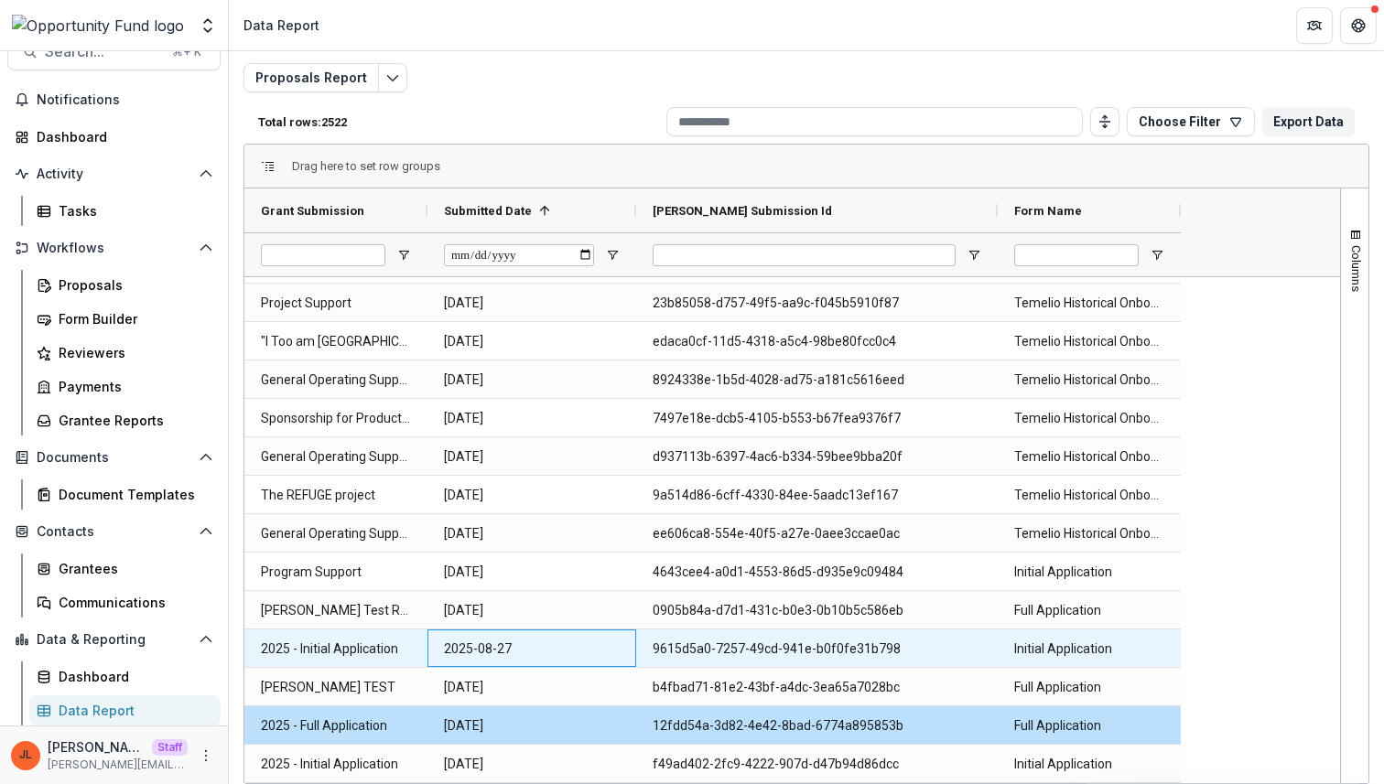
click at [555, 654] on Date-10481 "2025-08-27" at bounding box center [532, 649] width 176 height 38
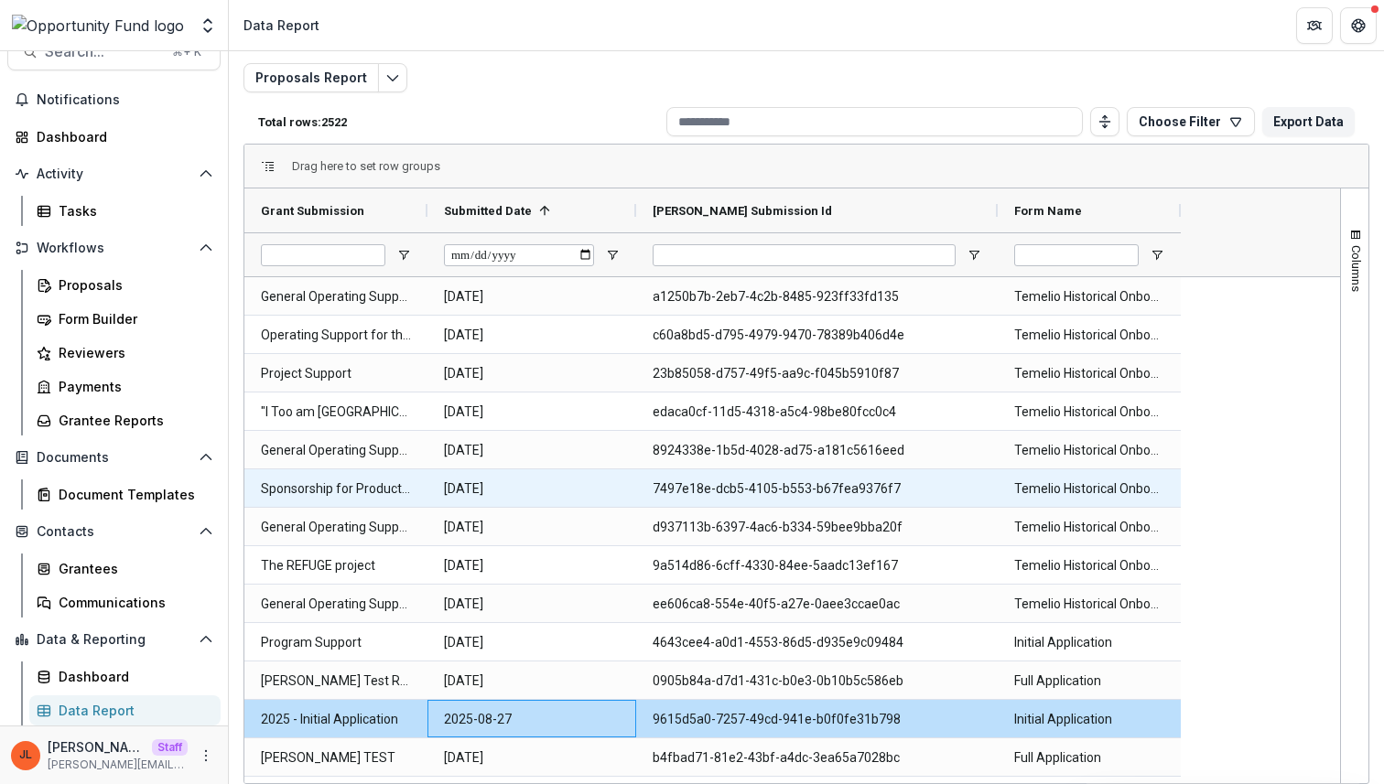
scroll to position [96326, 0]
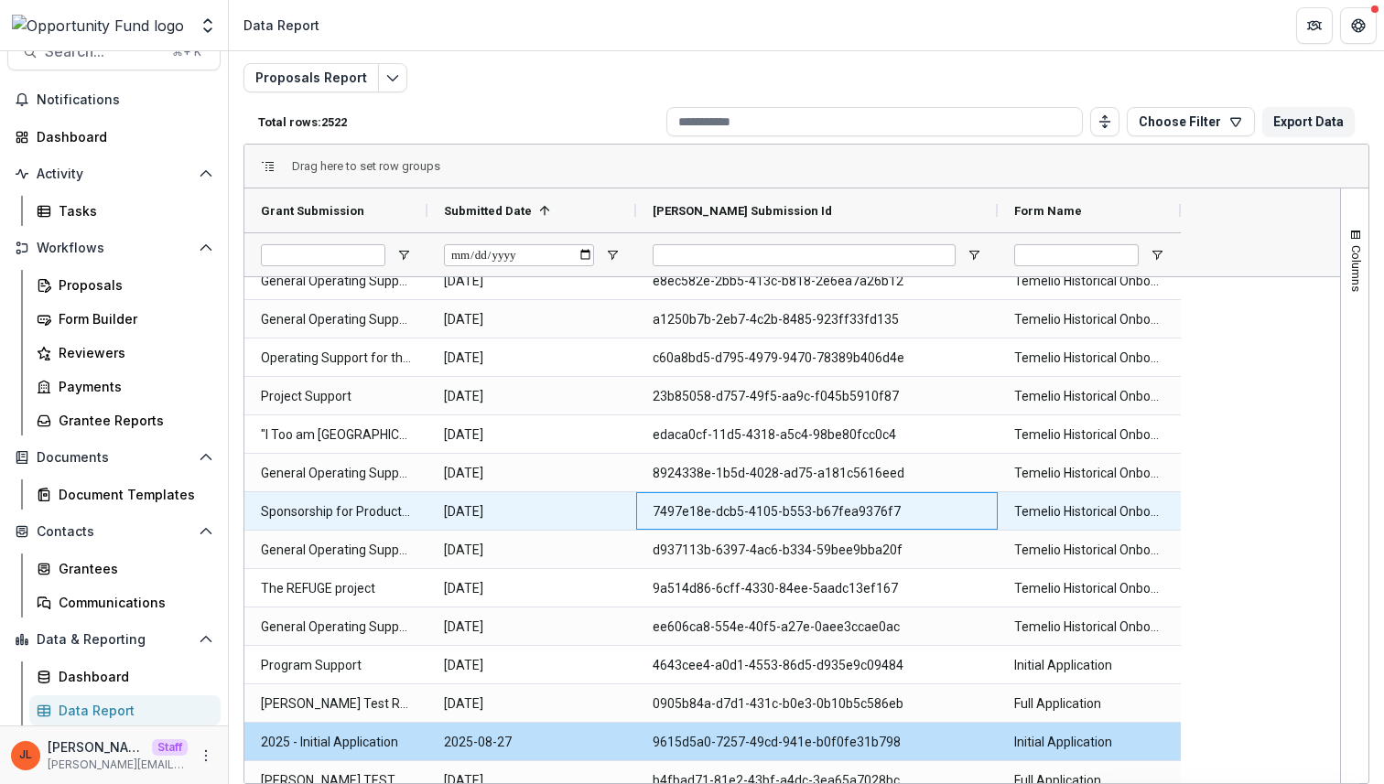
click at [756, 512] on Id-10464 "7497e18e-dcb5-4105-b553-b67fea9376f7" at bounding box center [816, 512] width 329 height 38
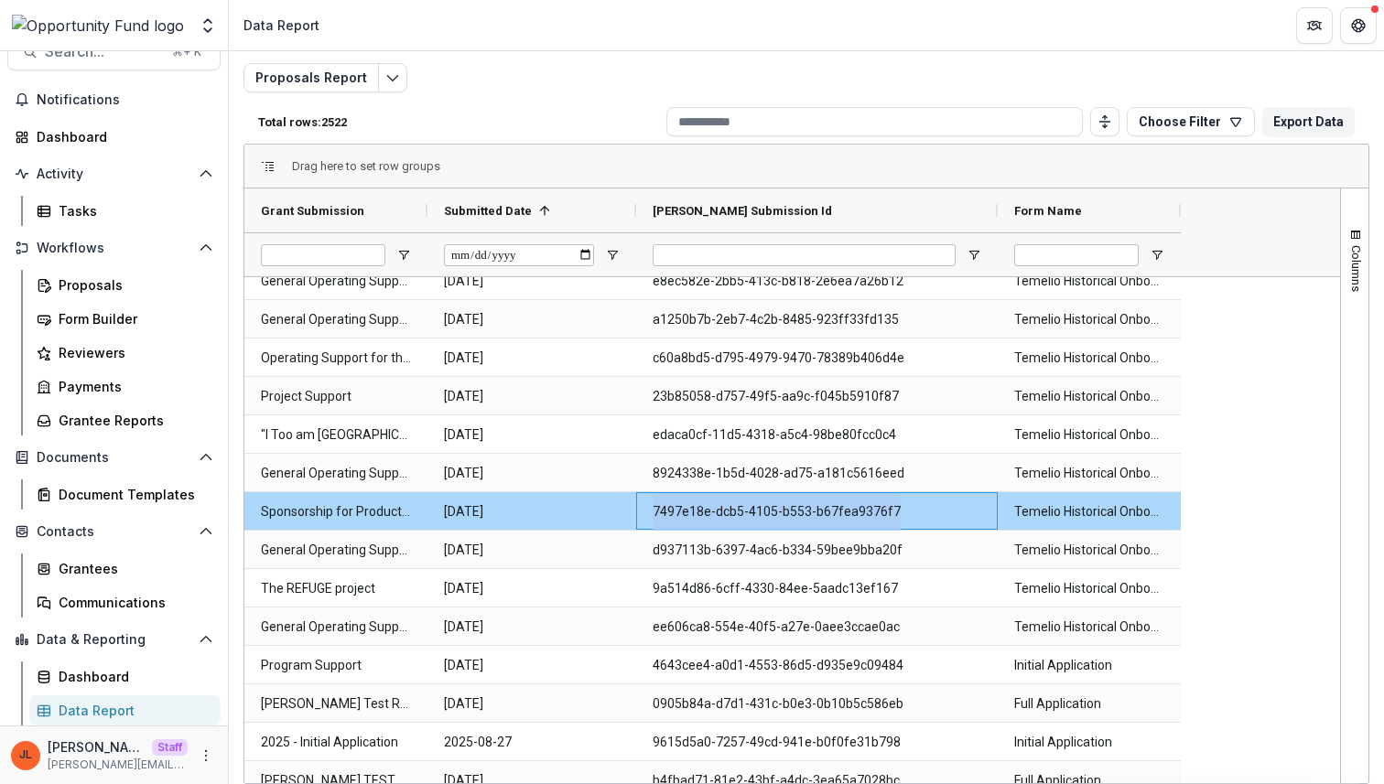
click at [756, 512] on Id-10464 "7497e18e-dcb5-4105-b553-b67fea9376f7" at bounding box center [816, 512] width 329 height 38
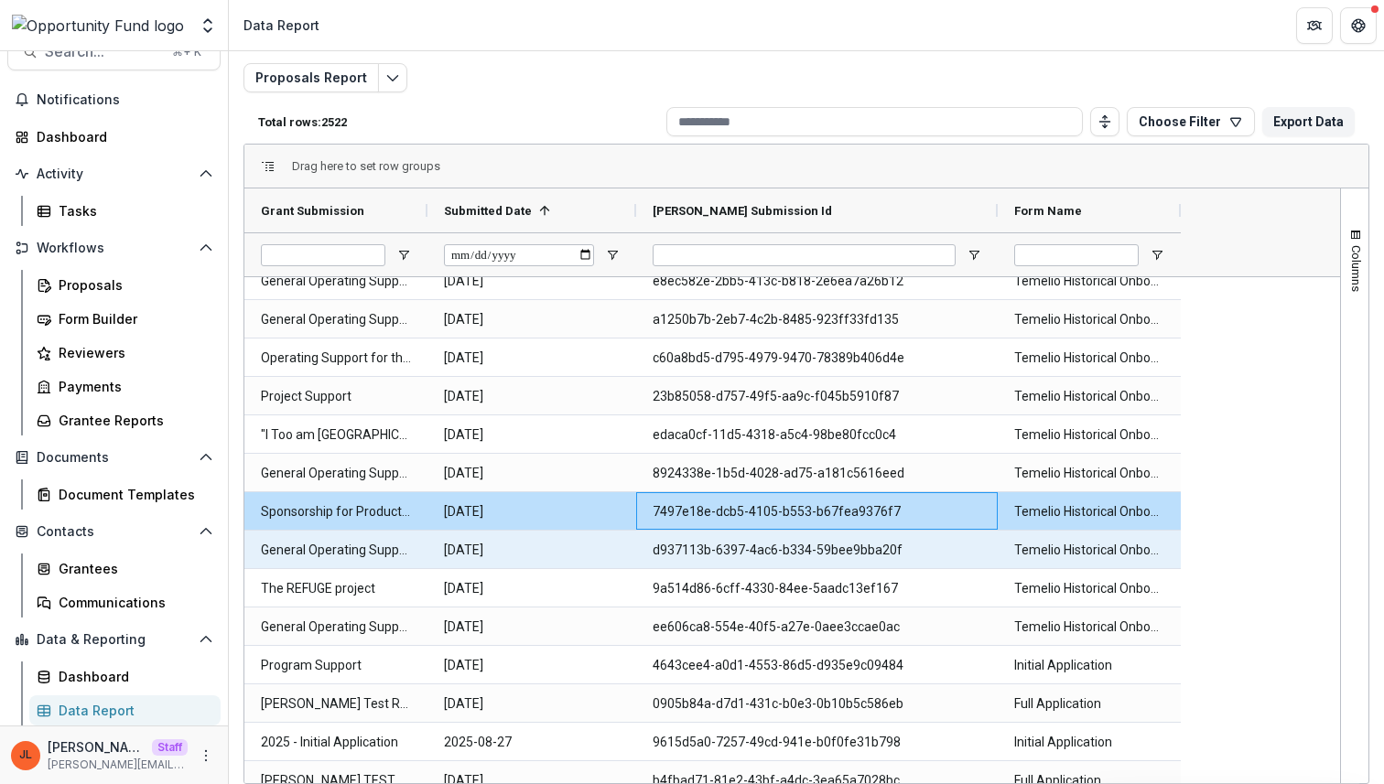
click at [798, 551] on Id-10467 "d937113b-6397-4ac6-b334-59bee9bba20f" at bounding box center [816, 551] width 329 height 38
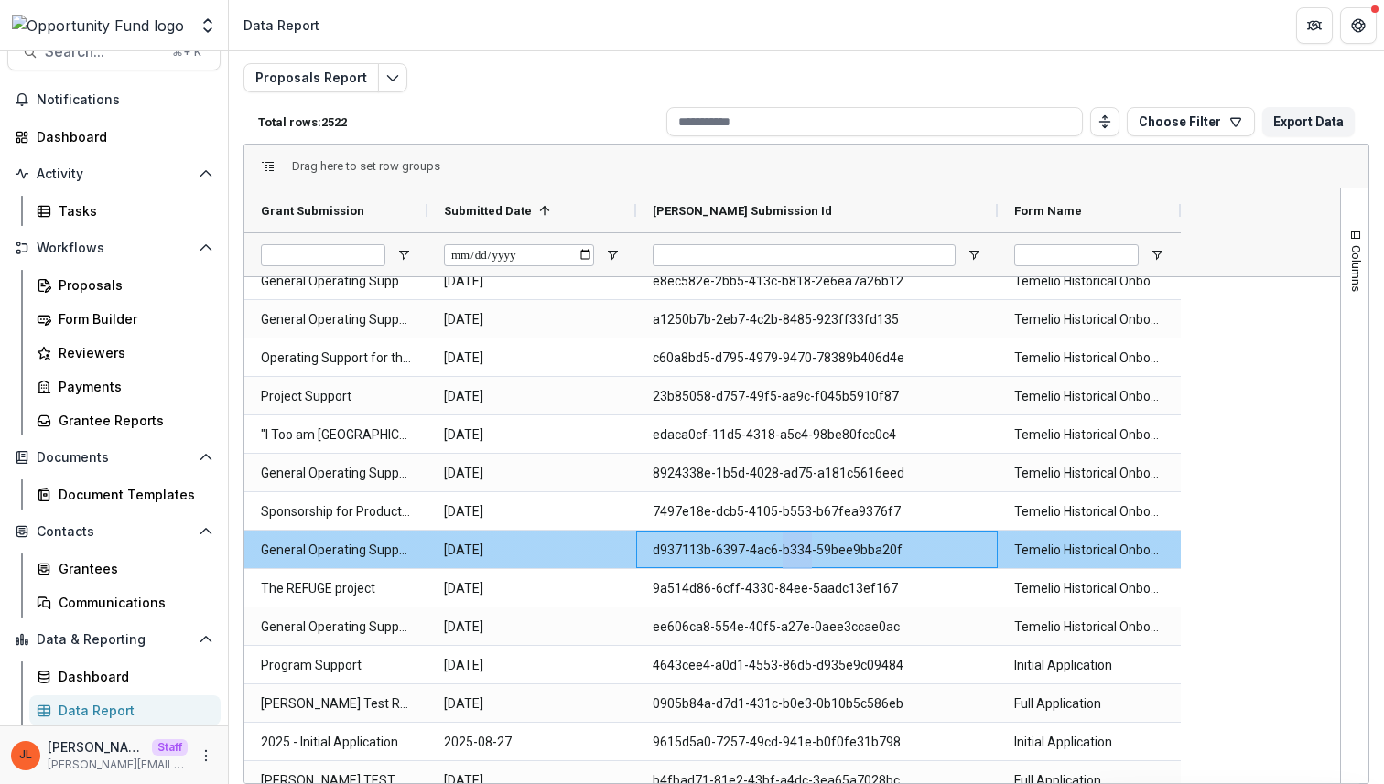
click at [798, 551] on Id-10467 "d937113b-6397-4ac6-b334-59bee9bba20f" at bounding box center [816, 551] width 329 height 38
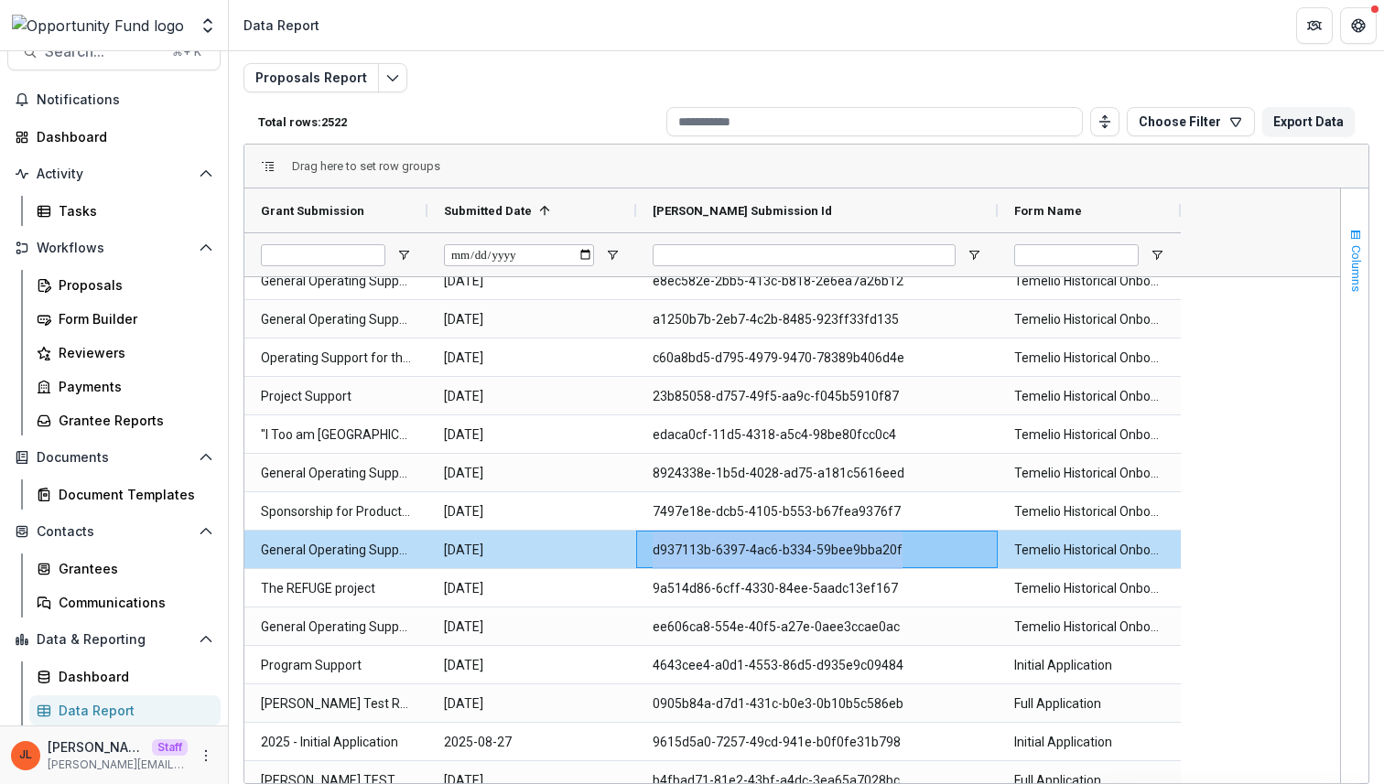
click at [1349, 296] on button "Columns" at bounding box center [1354, 259] width 27 height 99
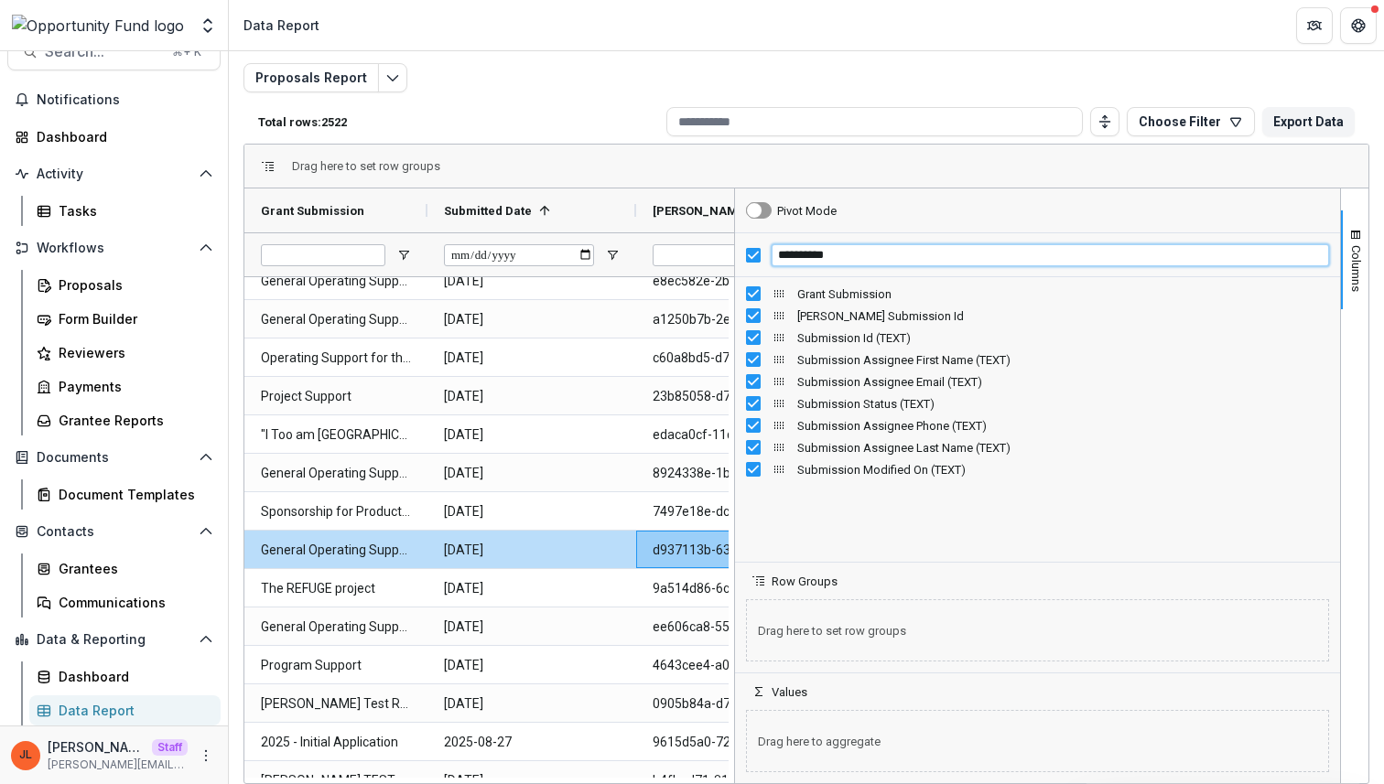
click at [802, 257] on input "**********" at bounding box center [1049, 255] width 557 height 22
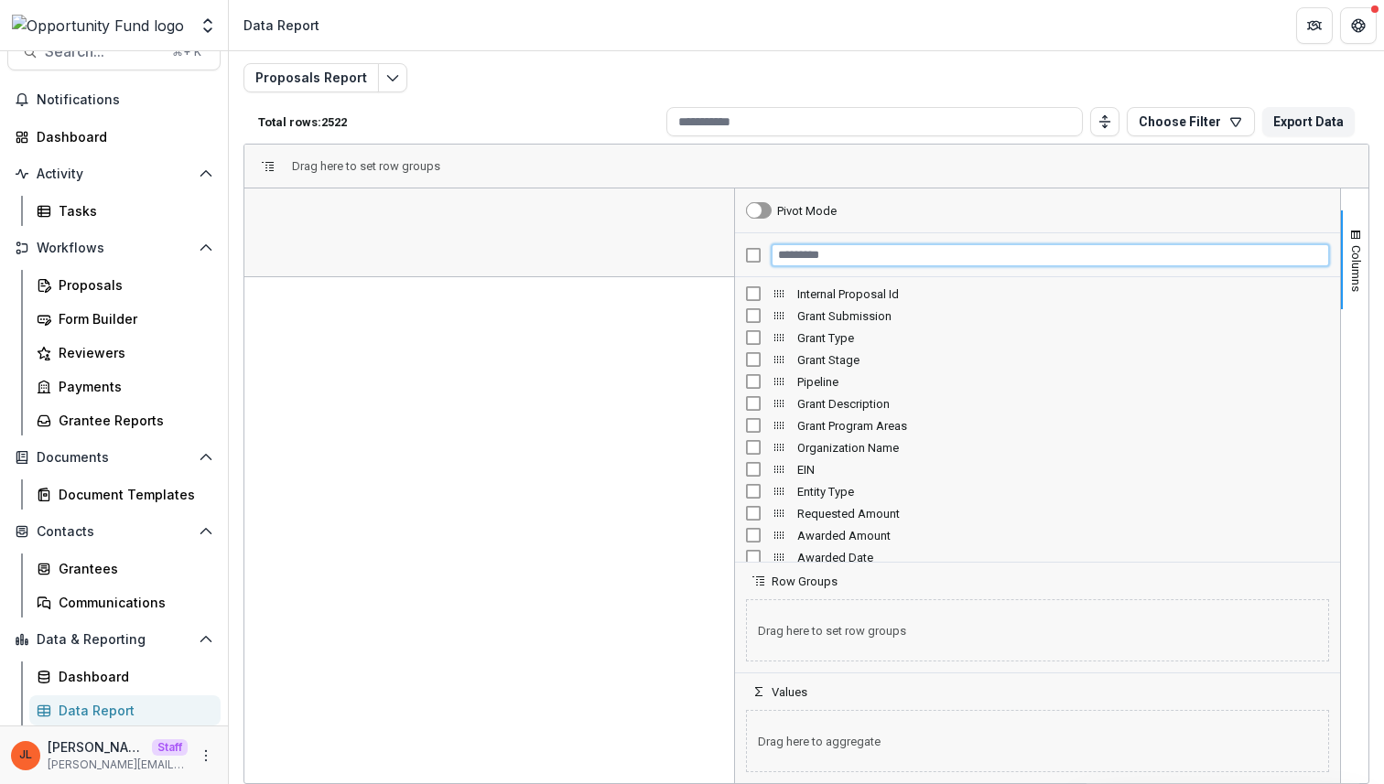
click at [846, 257] on input "Filter Columns Input" at bounding box center [1049, 255] width 557 height 22
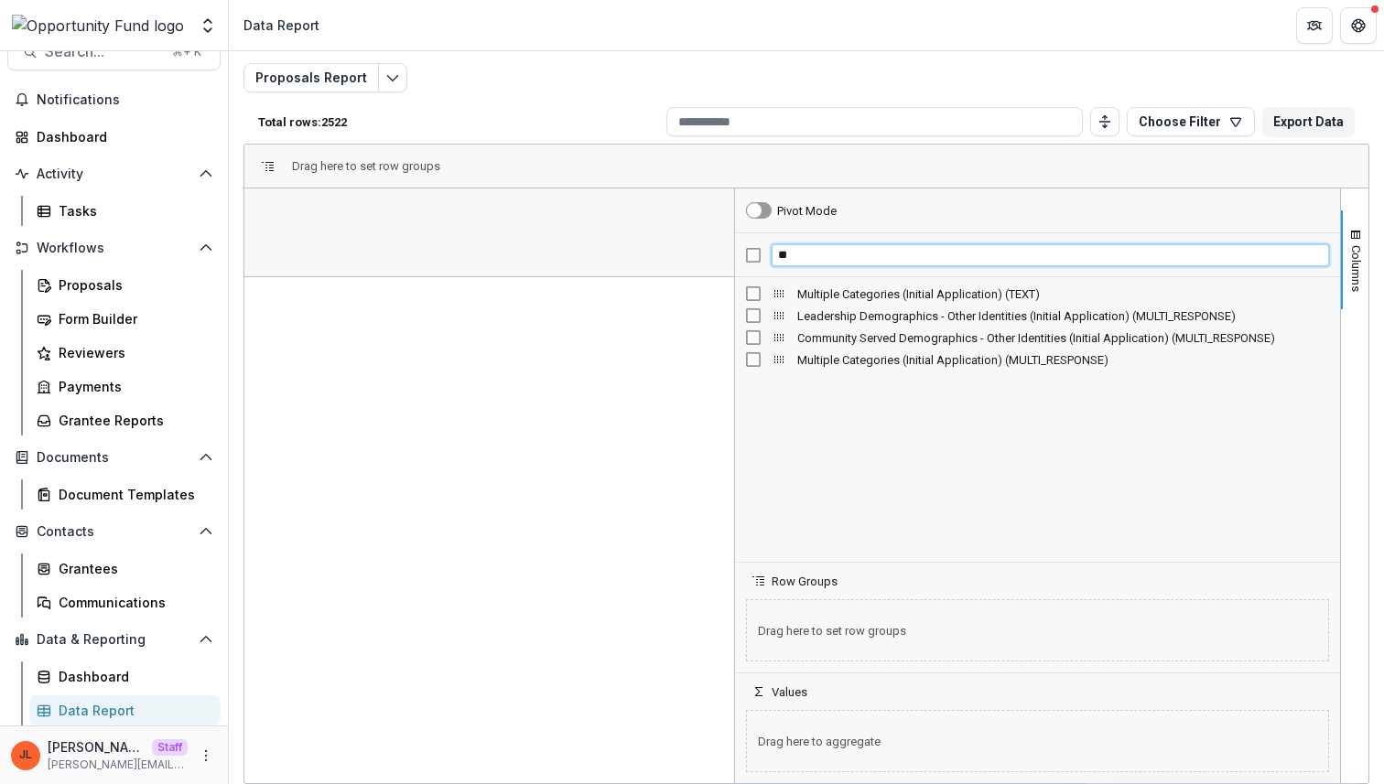
type input "*"
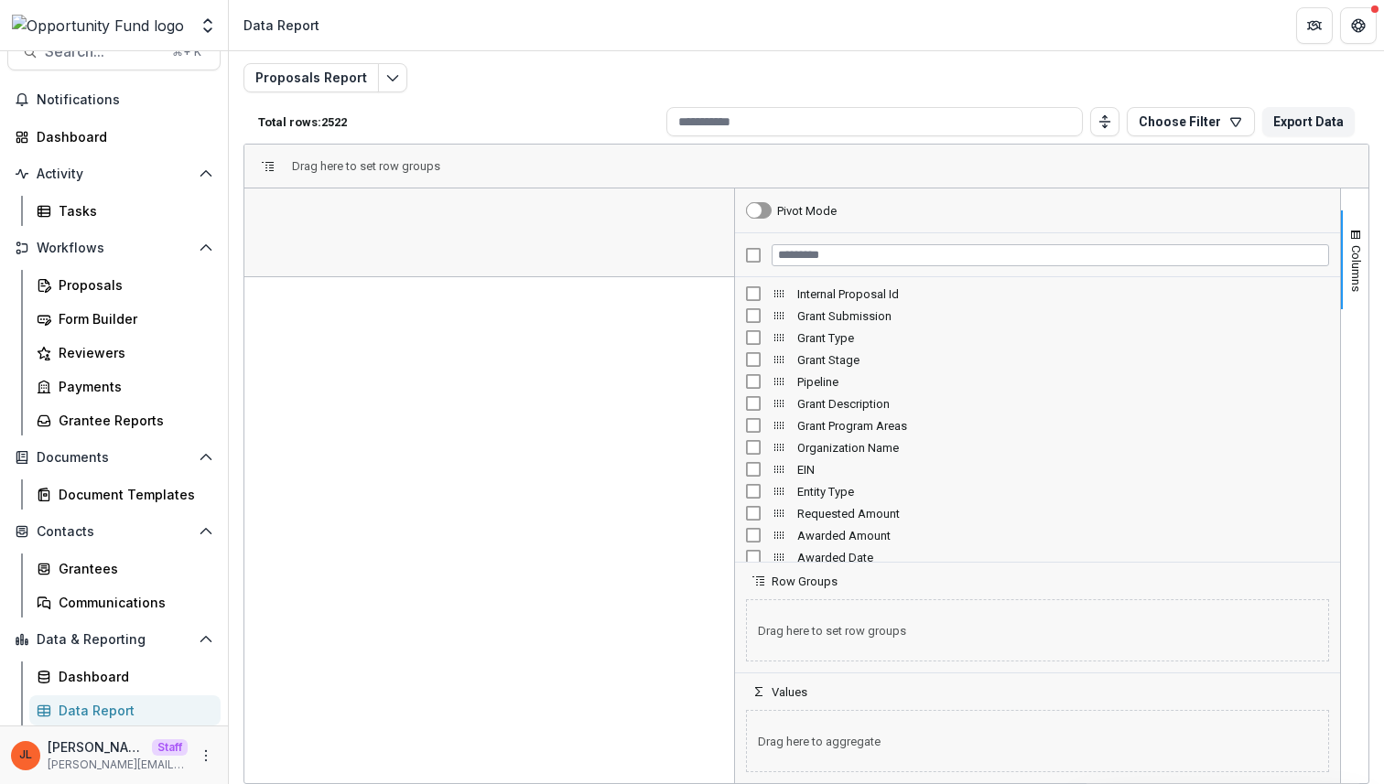
click at [804, 40] on header "Data Report" at bounding box center [806, 25] width 1155 height 50
click at [800, 42] on header "Data Report" at bounding box center [806, 25] width 1155 height 50
click at [1354, 264] on span "Columns" at bounding box center [1356, 268] width 14 height 47
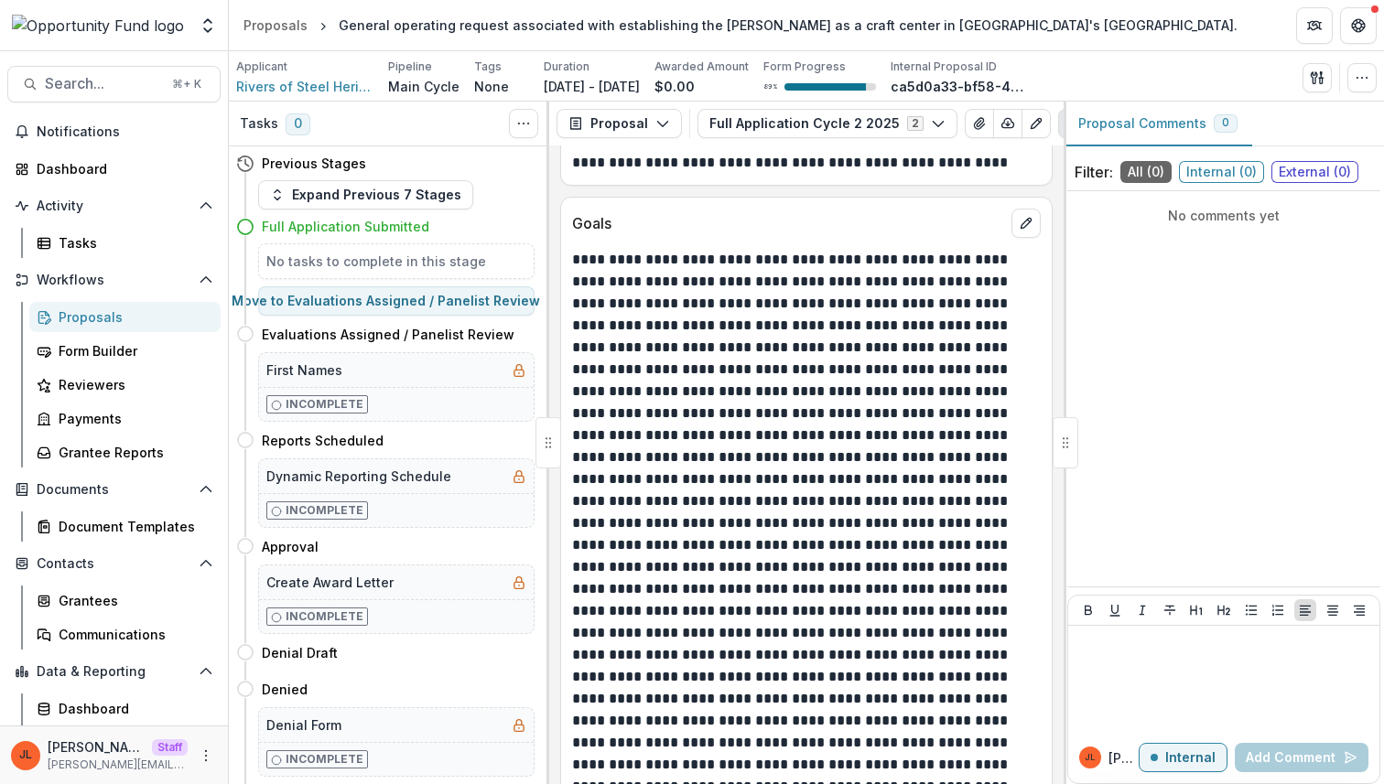
scroll to position [2939, 0]
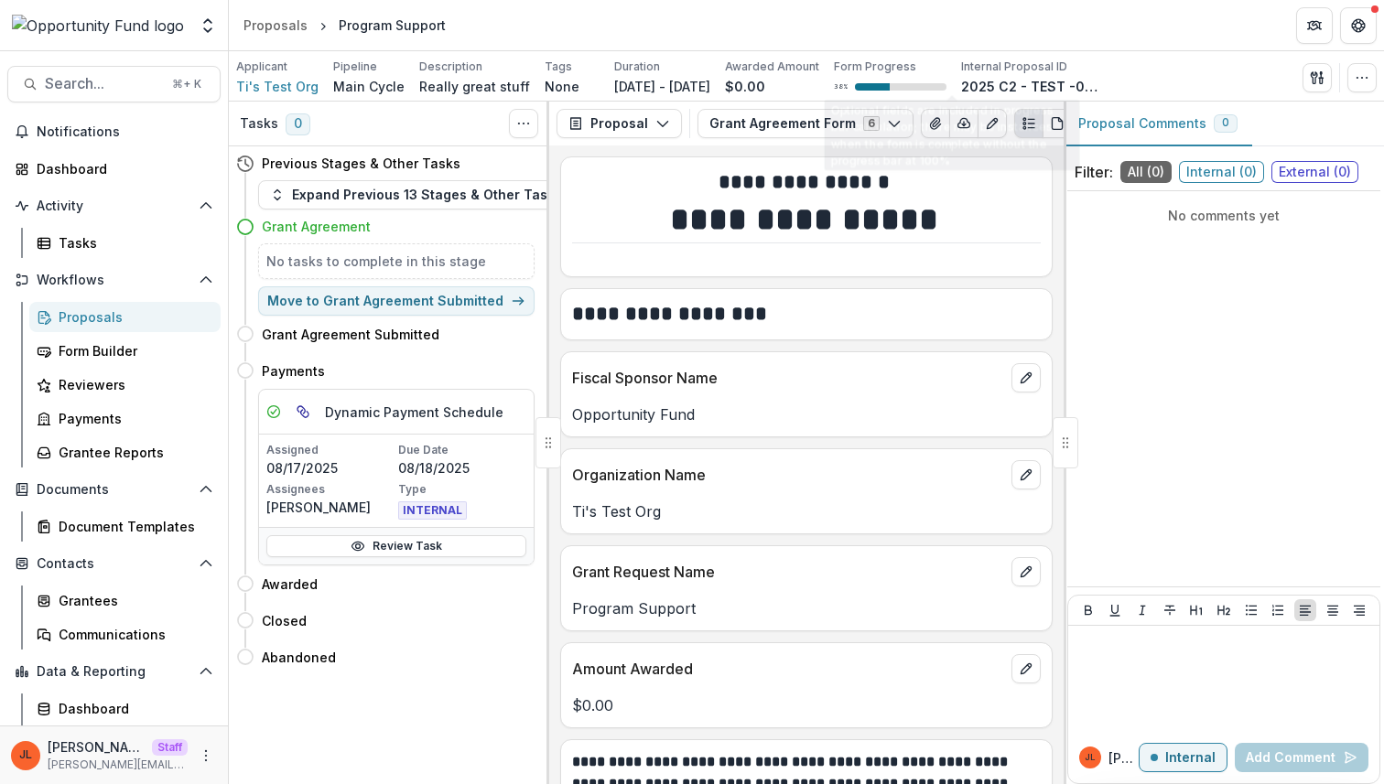
click at [836, 253] on p at bounding box center [806, 254] width 469 height 22
click at [853, 124] on button "Grant Agreement Form 6" at bounding box center [805, 123] width 216 height 29
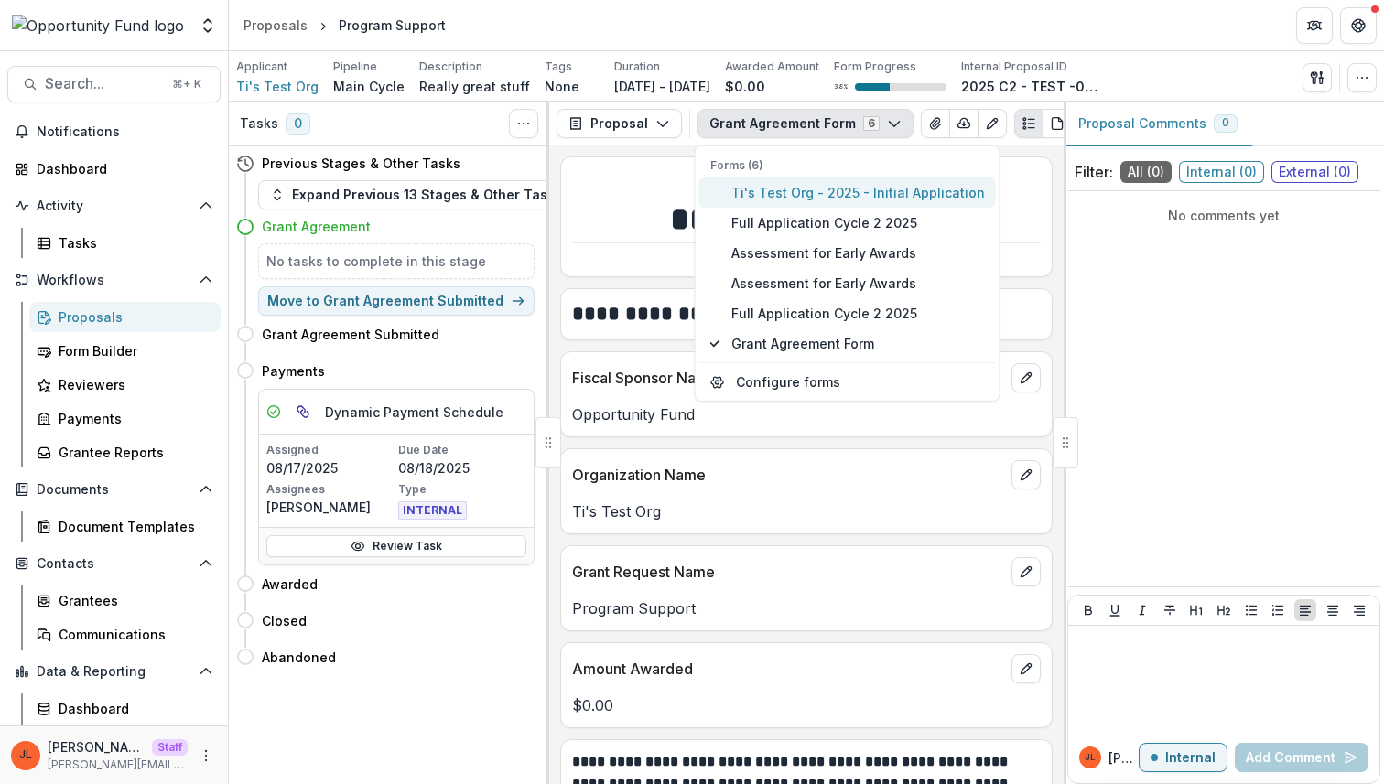
click at [837, 192] on span "Ti's Test Org - 2025 - Initial Application" at bounding box center [857, 192] width 253 height 19
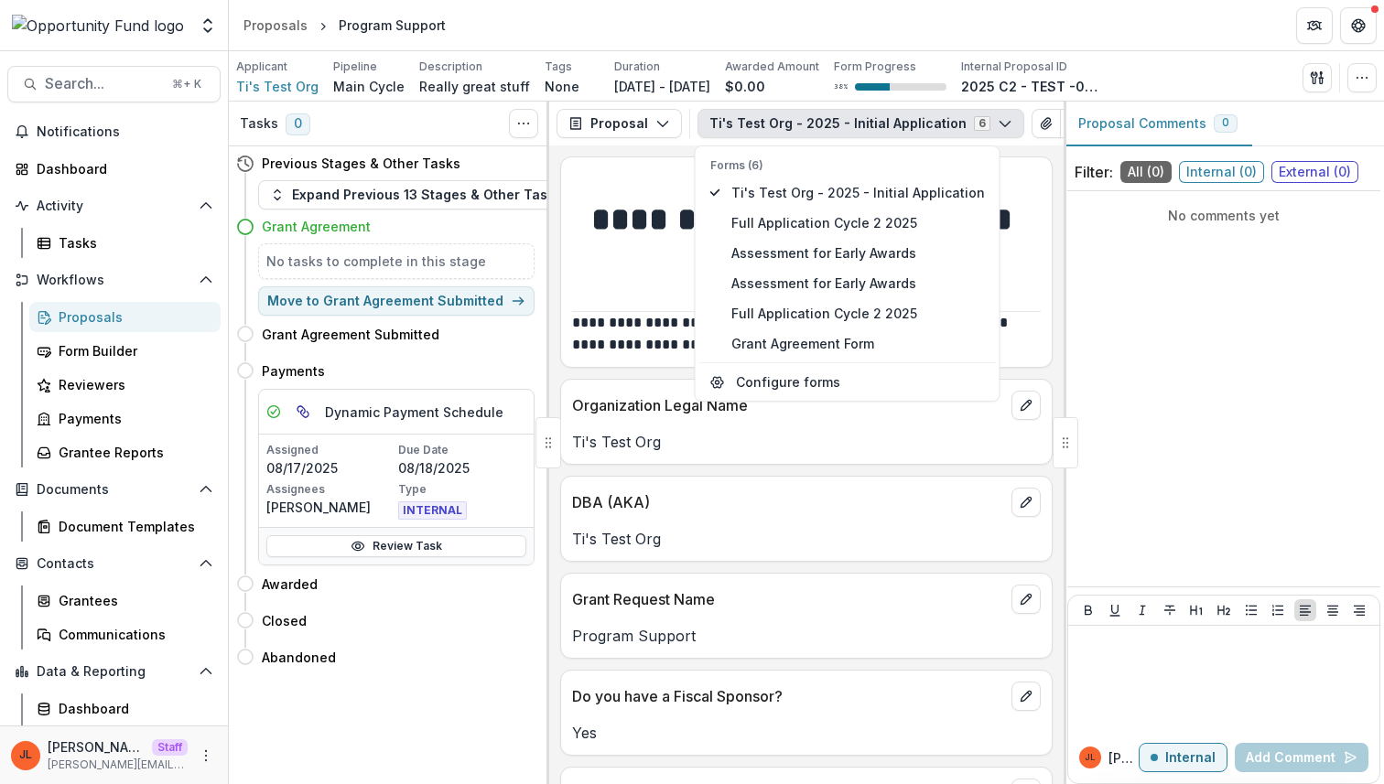
click at [760, 595] on p "Grant Request Name" at bounding box center [788, 599] width 432 height 22
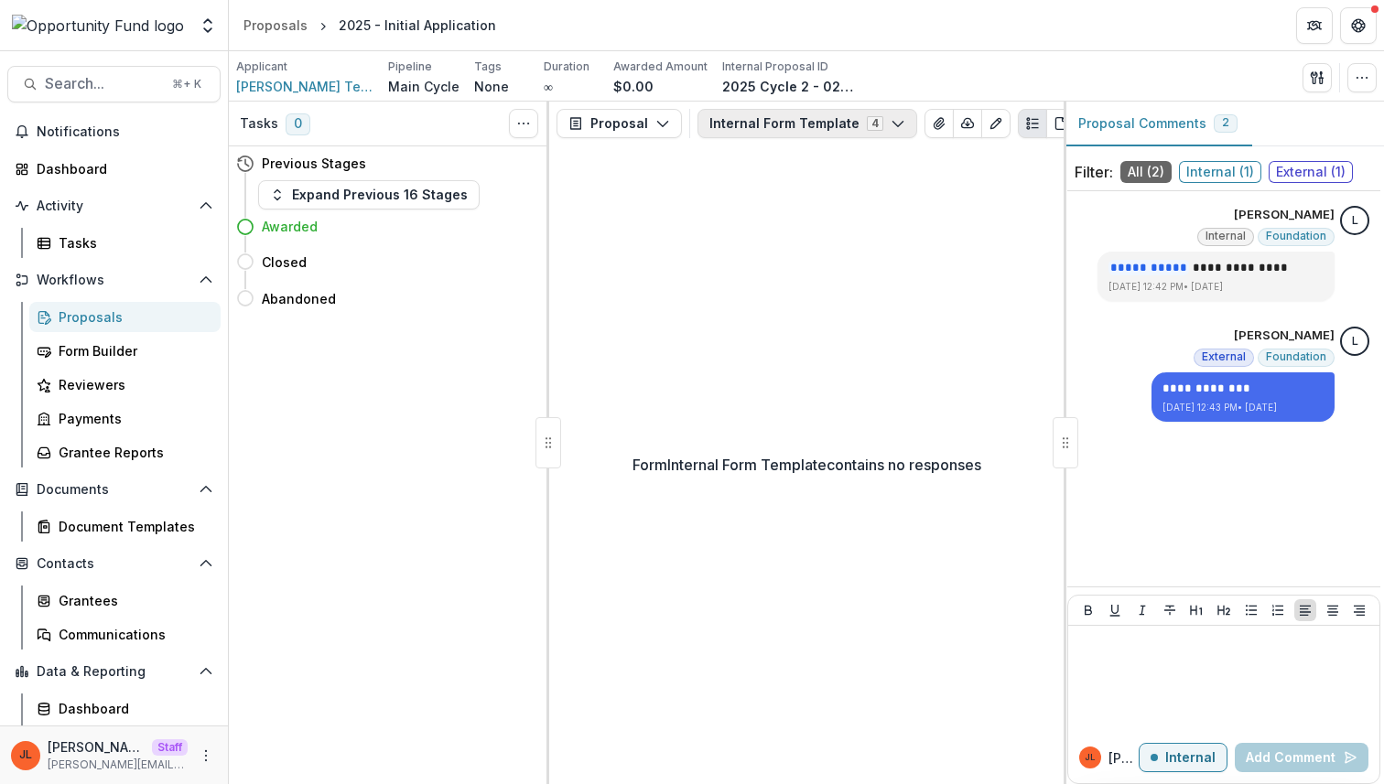
click at [818, 122] on button "Internal Form Template 4" at bounding box center [807, 123] width 220 height 29
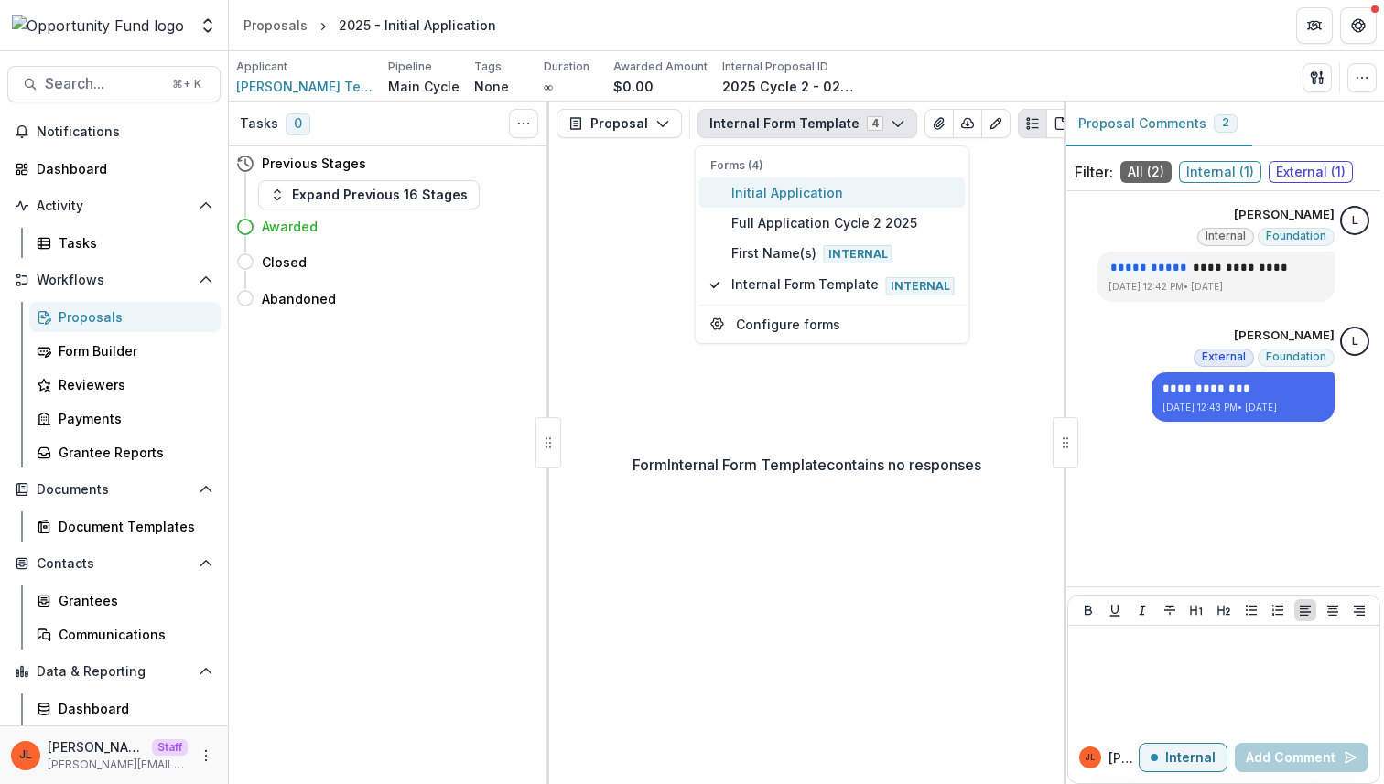
click at [803, 187] on span "Initial Application" at bounding box center [842, 192] width 223 height 19
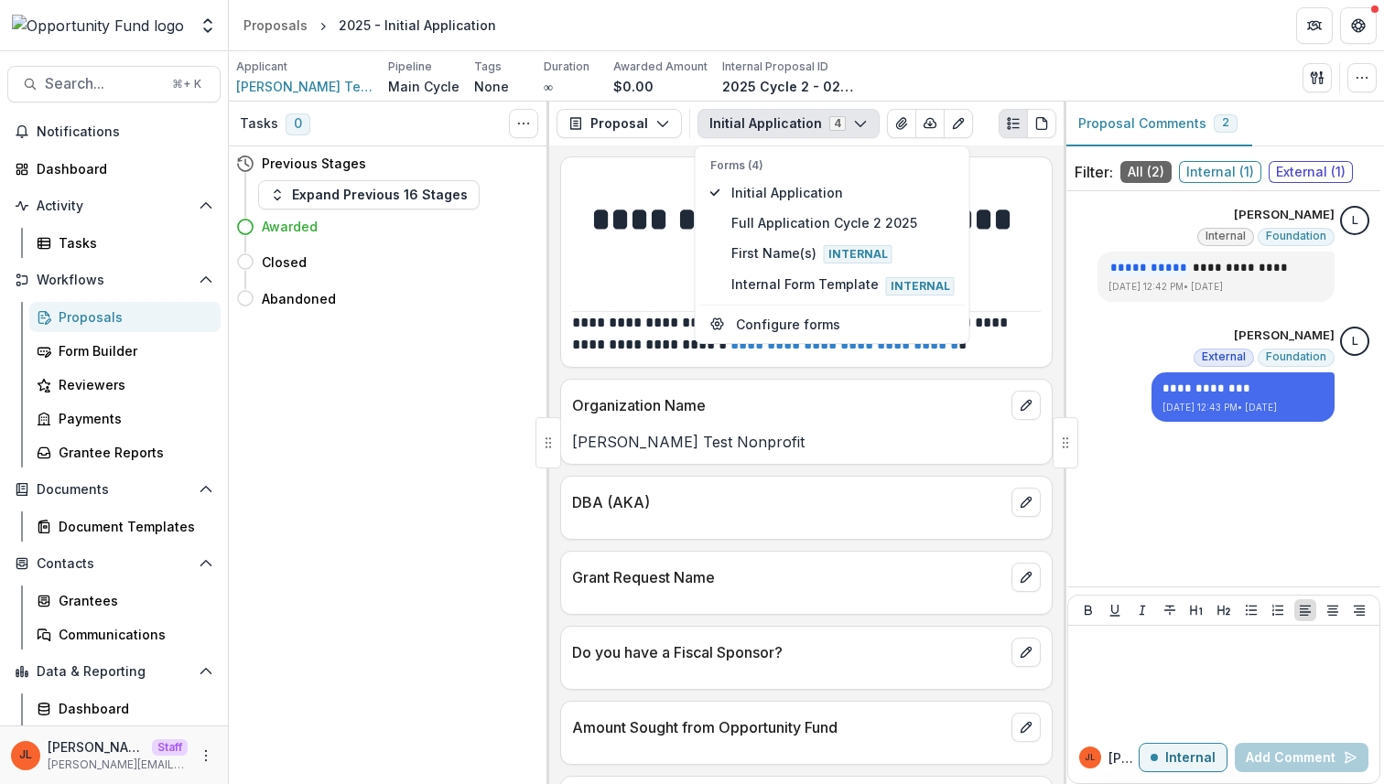
click at [776, 506] on p "DBA (AKA)" at bounding box center [788, 502] width 432 height 22
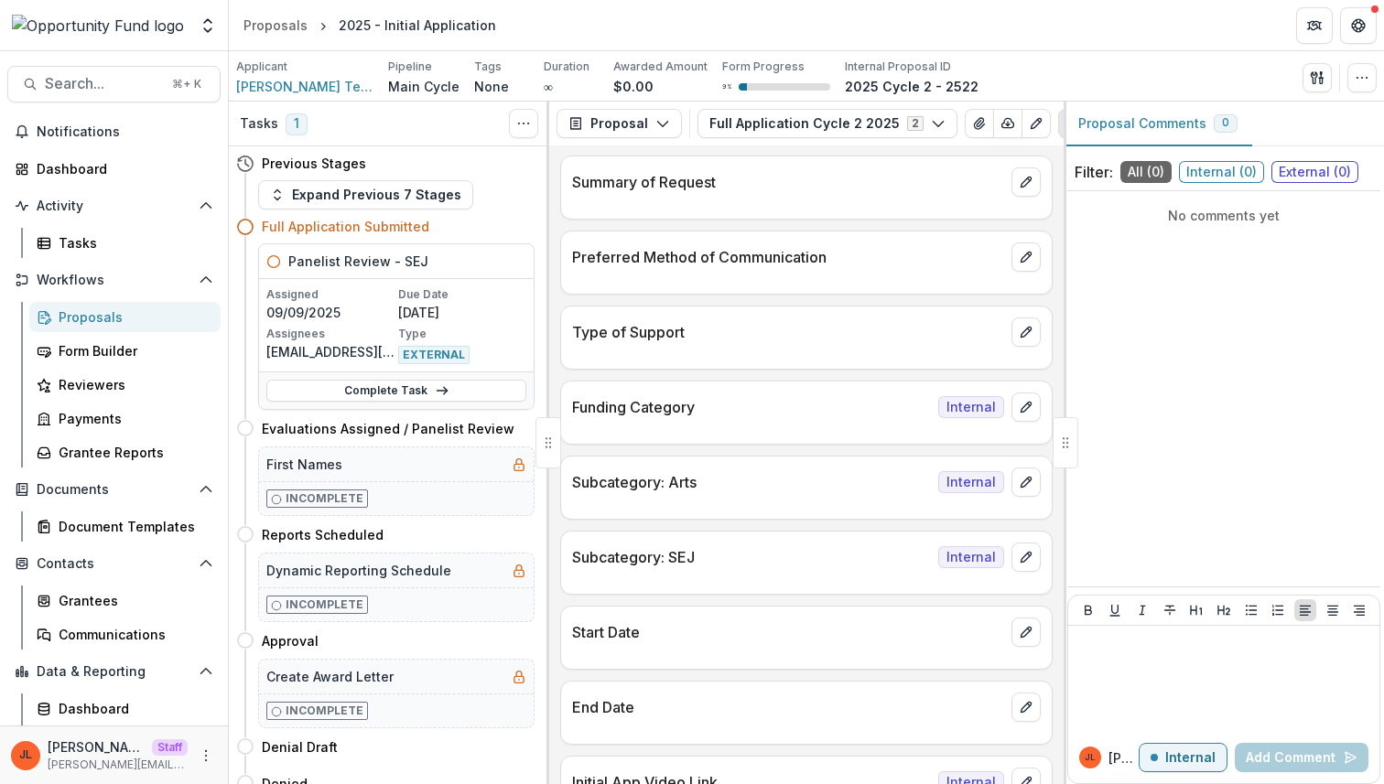
scroll to position [848, 0]
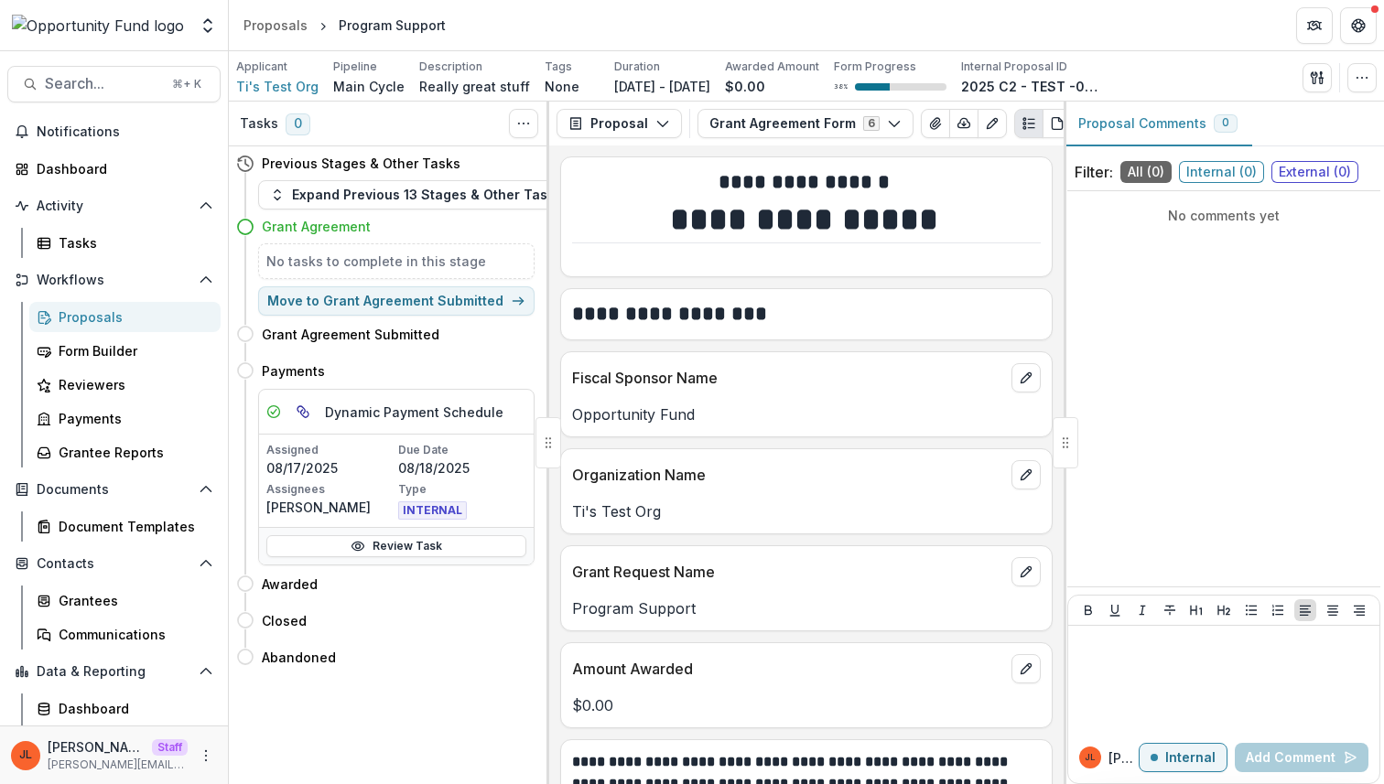
click at [805, 138] on div "Proposal Proposal Payments Reports Grant Agreements Board Summaries Bank Detail…" at bounding box center [806, 124] width 514 height 44
click at [805, 126] on button "Grant Agreement Form 6" at bounding box center [805, 123] width 216 height 29
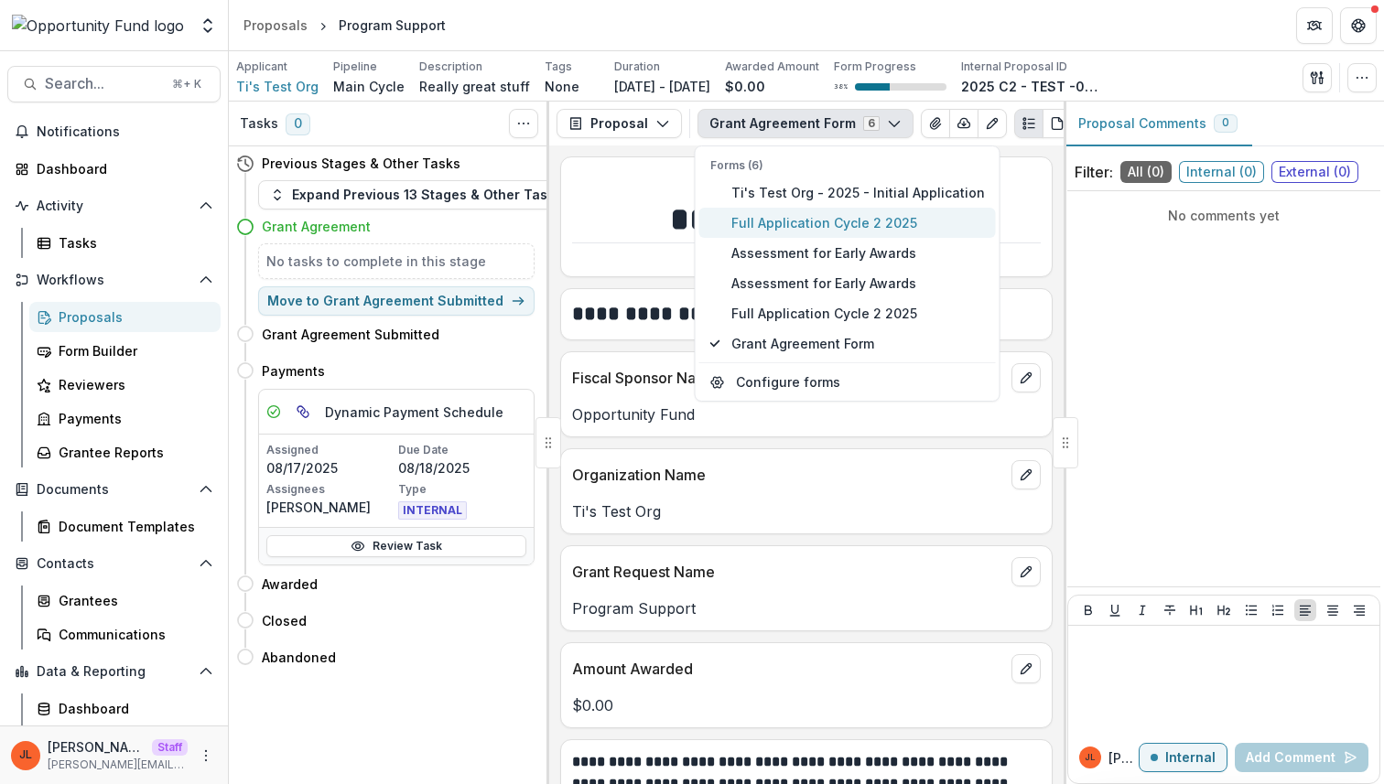
click at [810, 221] on span "Full Application Cycle 2 2025" at bounding box center [857, 222] width 253 height 19
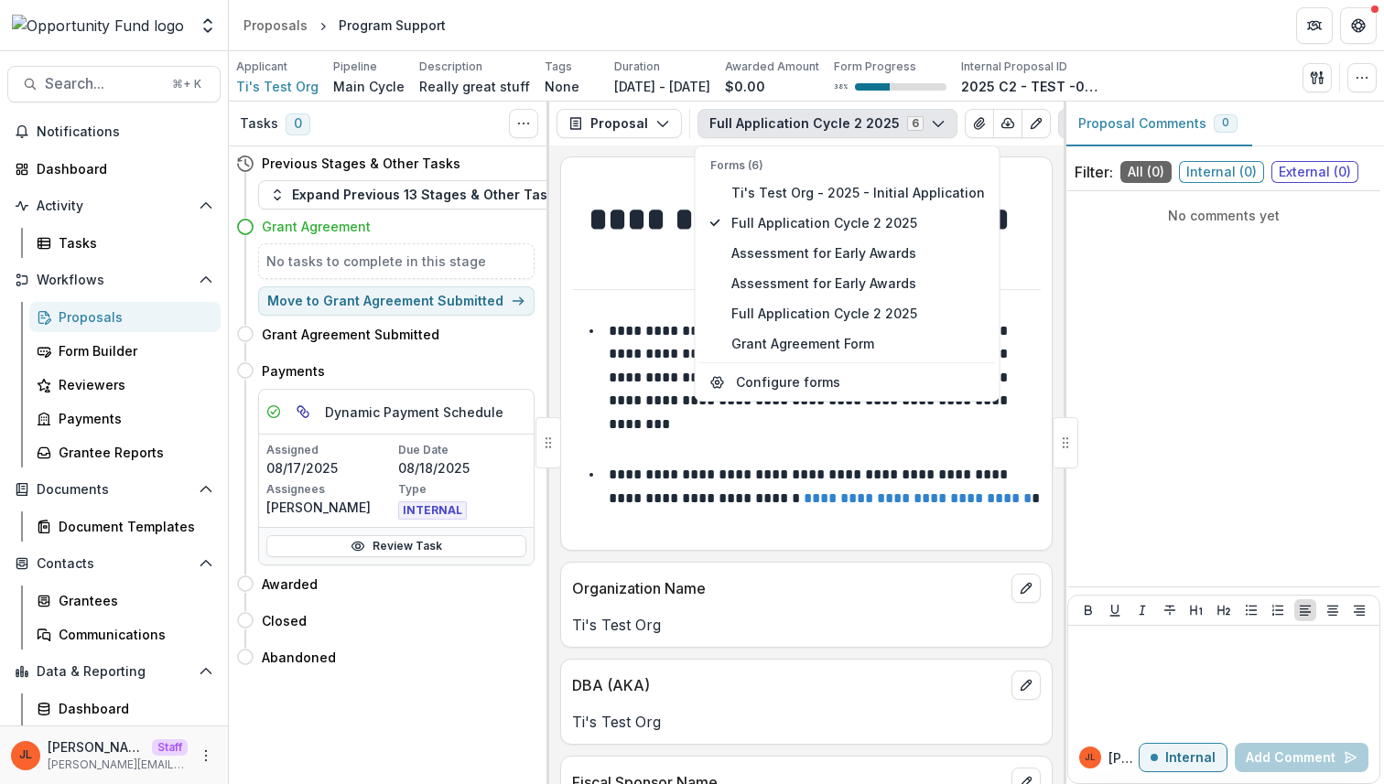
click at [781, 576] on div "Organization Name" at bounding box center [806, 583] width 490 height 40
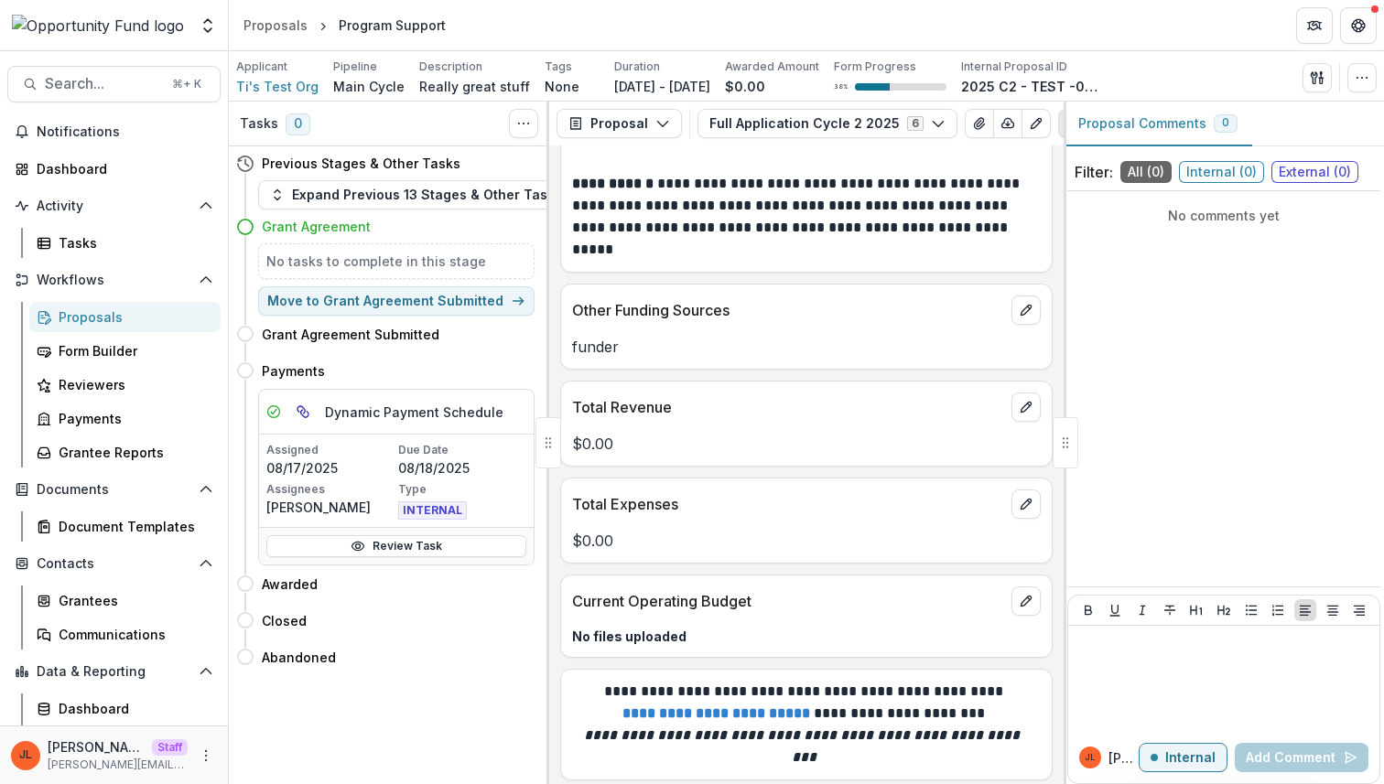
scroll to position [2163, 0]
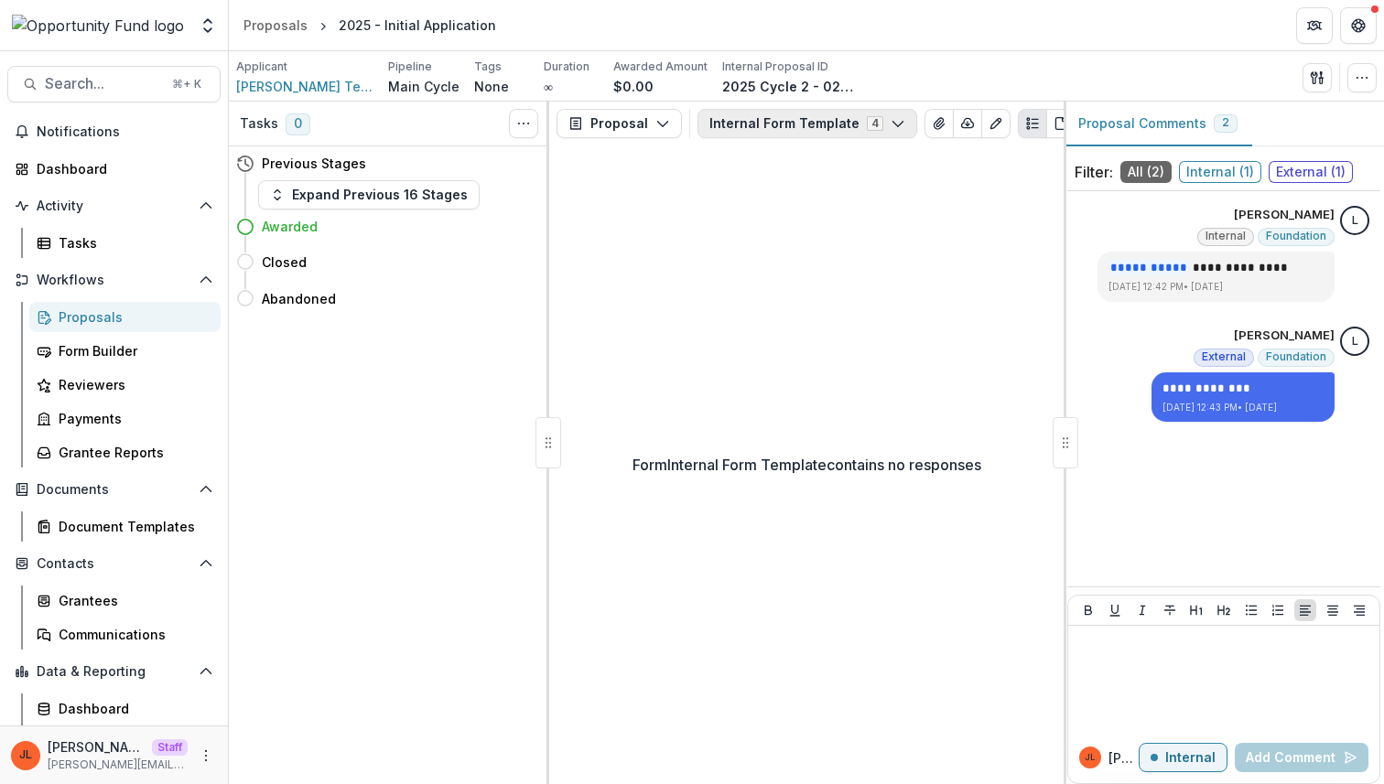
click at [779, 130] on button "Internal Form Template 4" at bounding box center [807, 123] width 220 height 29
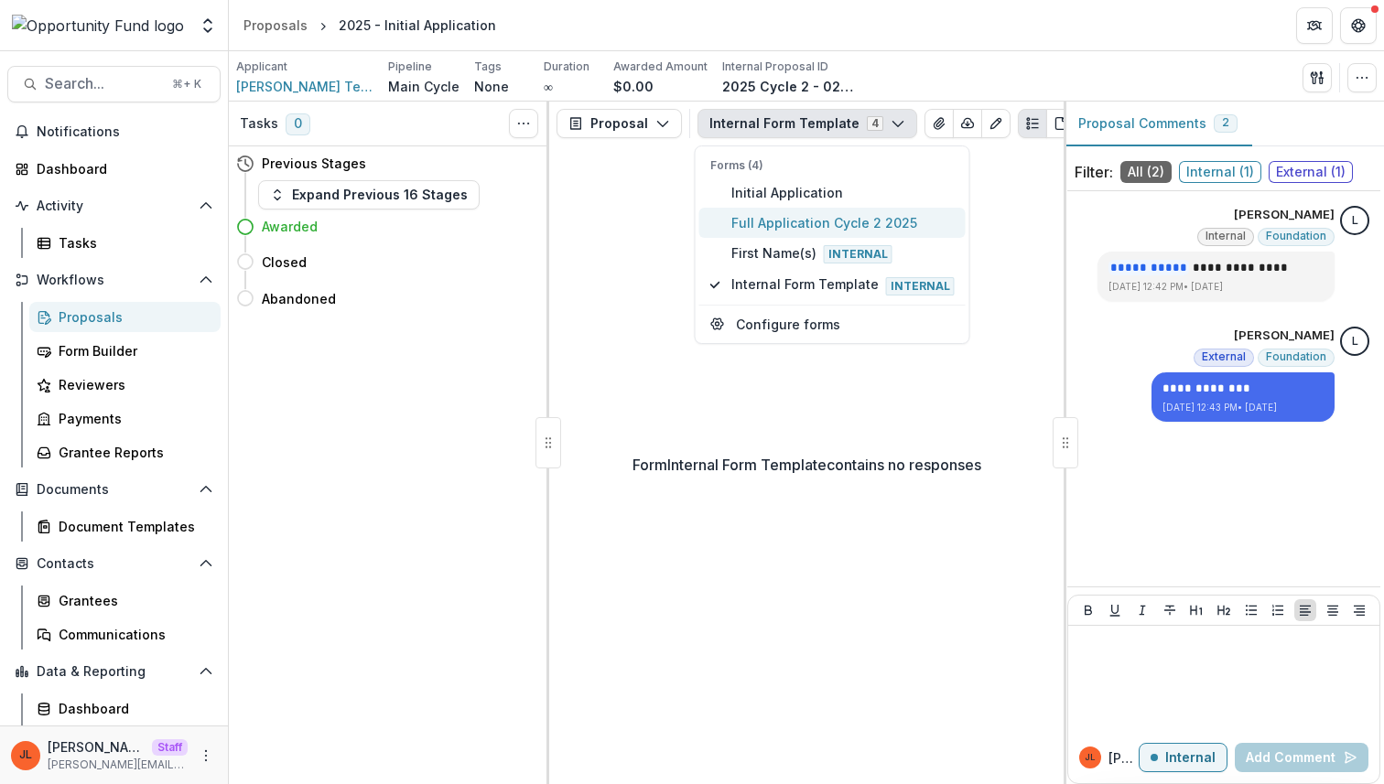
click at [800, 229] on span "Full Application Cycle 2 2025" at bounding box center [842, 222] width 223 height 19
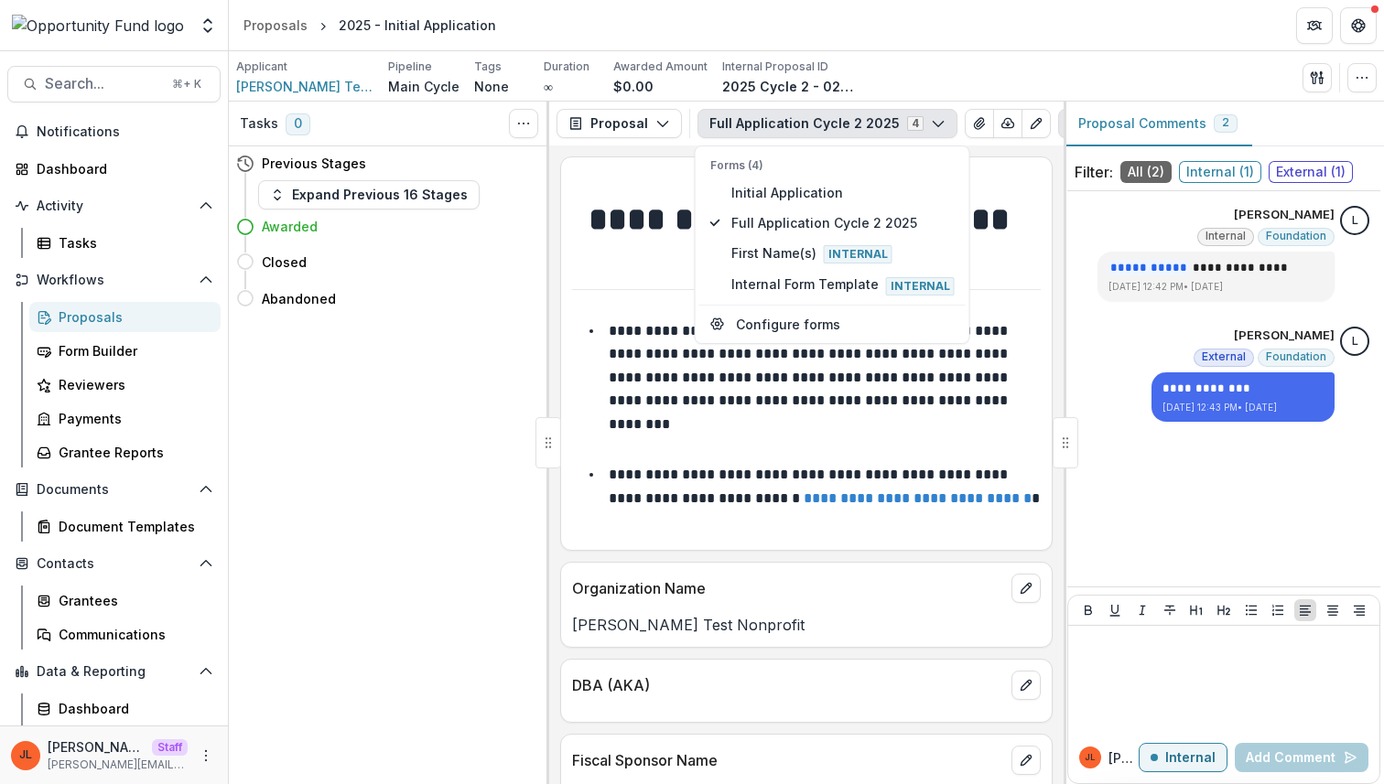
click at [819, 505] on link "**********" at bounding box center [917, 498] width 228 height 14
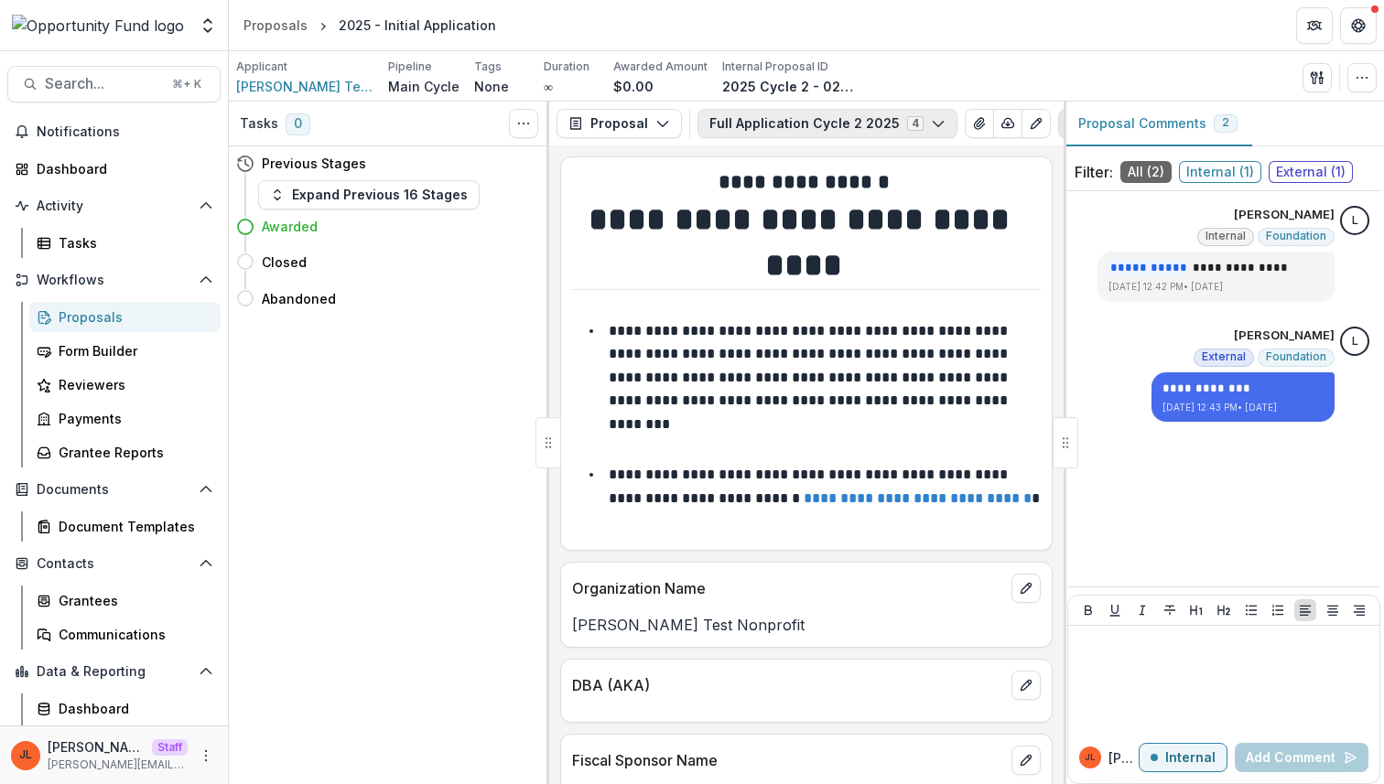
click at [876, 120] on button "Full Application Cycle 2 2025 4" at bounding box center [827, 123] width 260 height 29
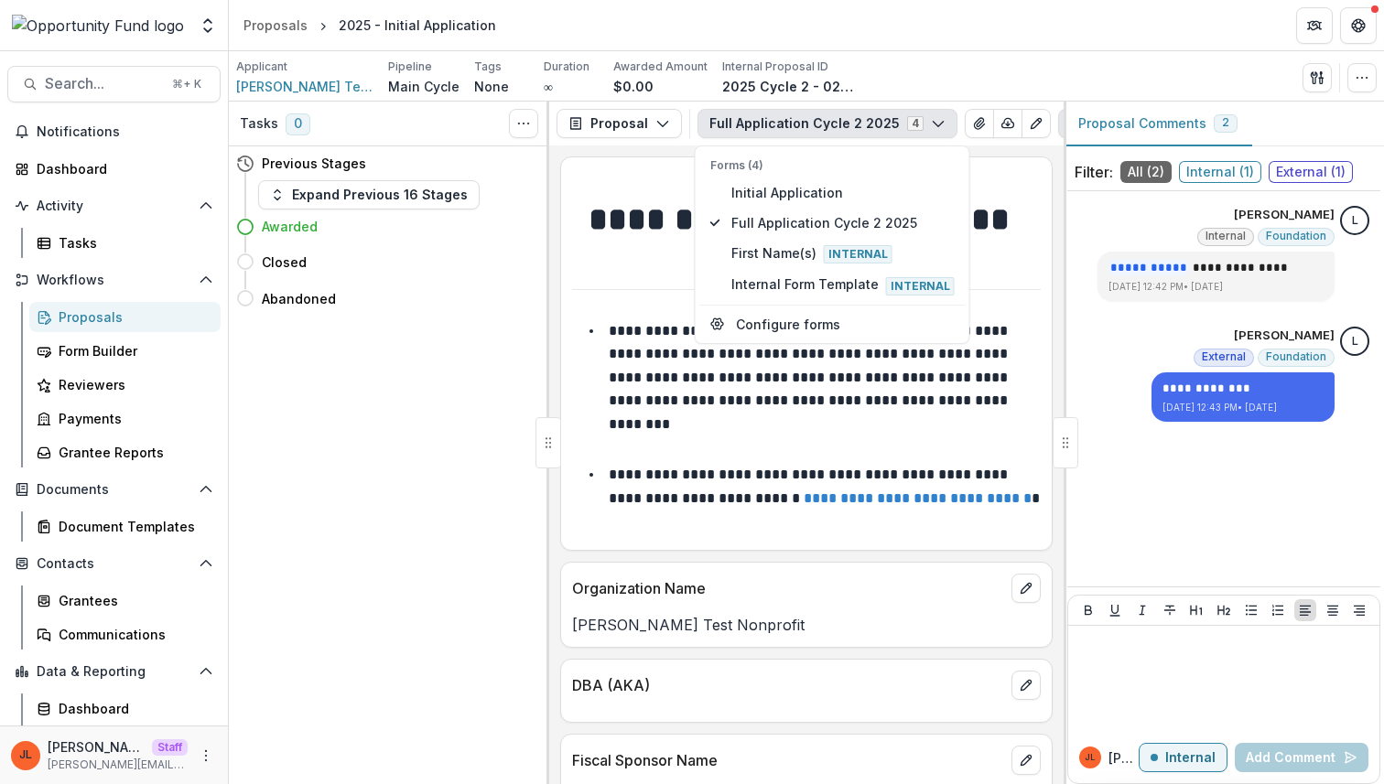
click at [861, 408] on p "**********" at bounding box center [810, 377] width 403 height 107
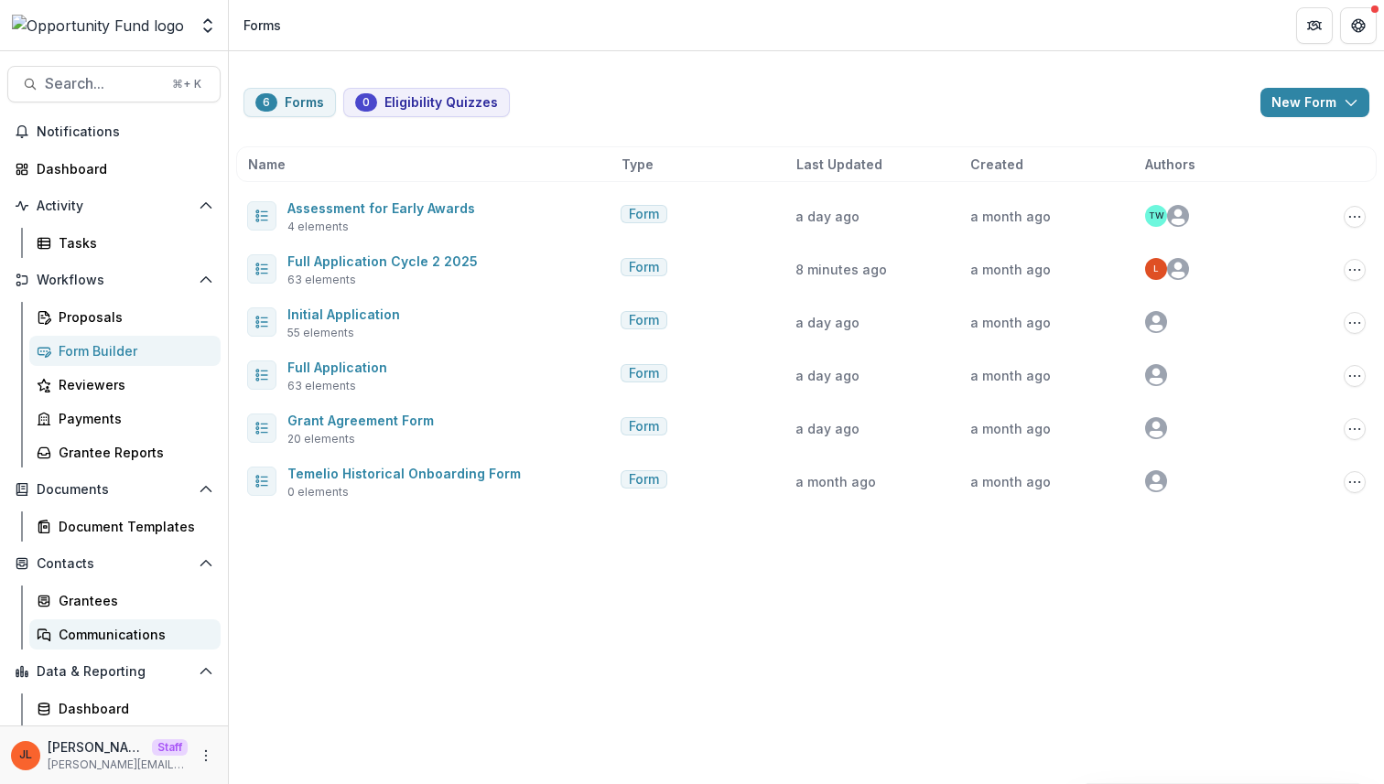
scroll to position [32, 0]
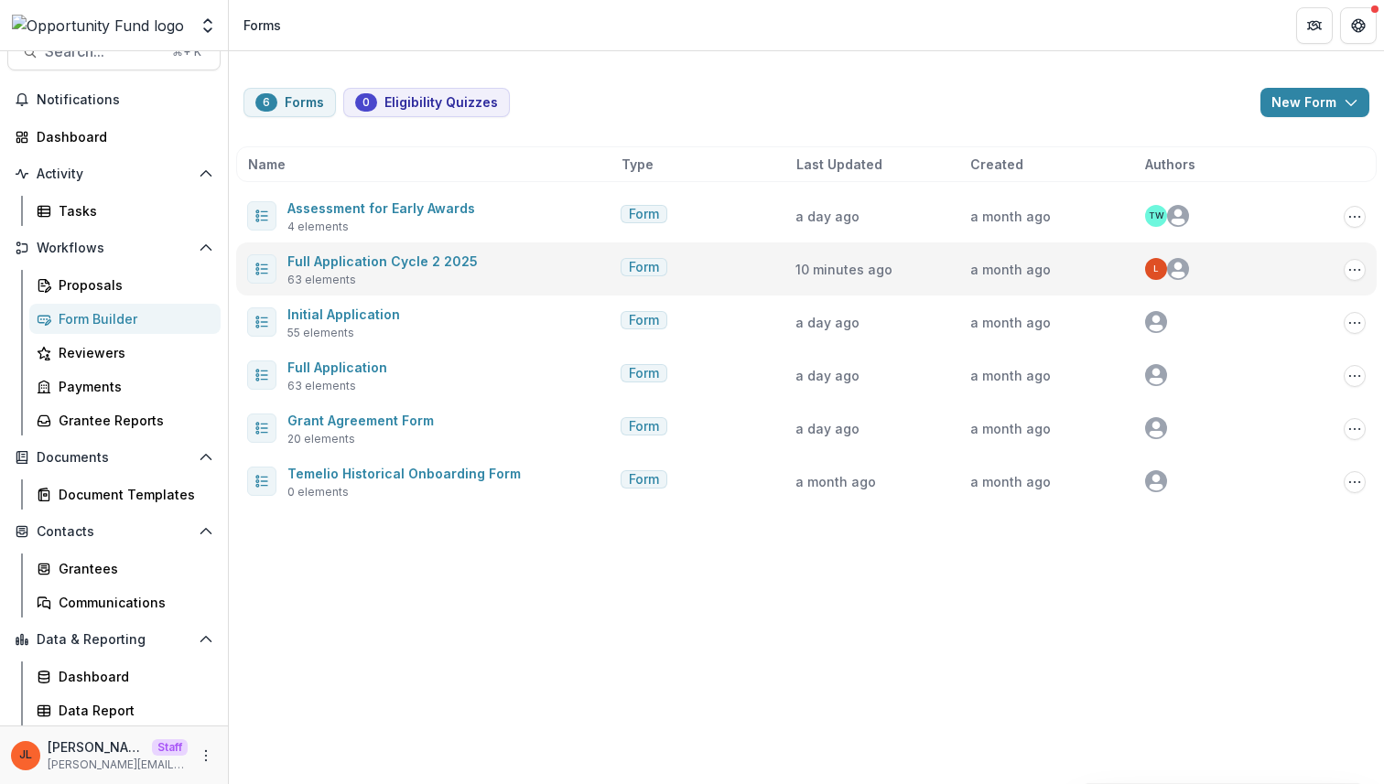
click at [1356, 280] on div "Full Application Cycle 2 2025 63 elements Form 10 minutes ago a month ago L Cop…" at bounding box center [806, 268] width 1140 height 53
click at [1354, 275] on icon "Options" at bounding box center [1354, 270] width 15 height 15
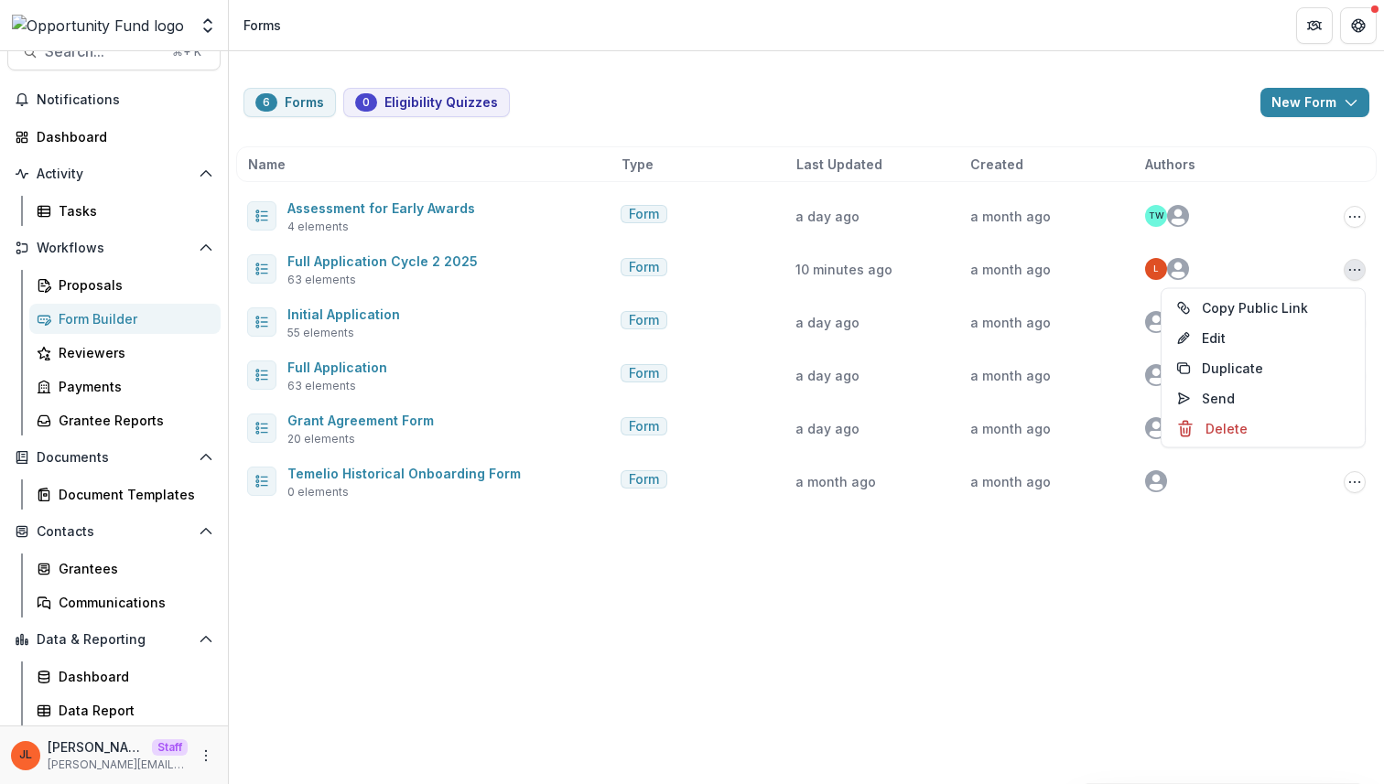
click at [1233, 689] on div "6 Forms 0 Eligibility Quizzes New Form New Eligibility Quiz New Form Name Type …" at bounding box center [806, 417] width 1155 height 733
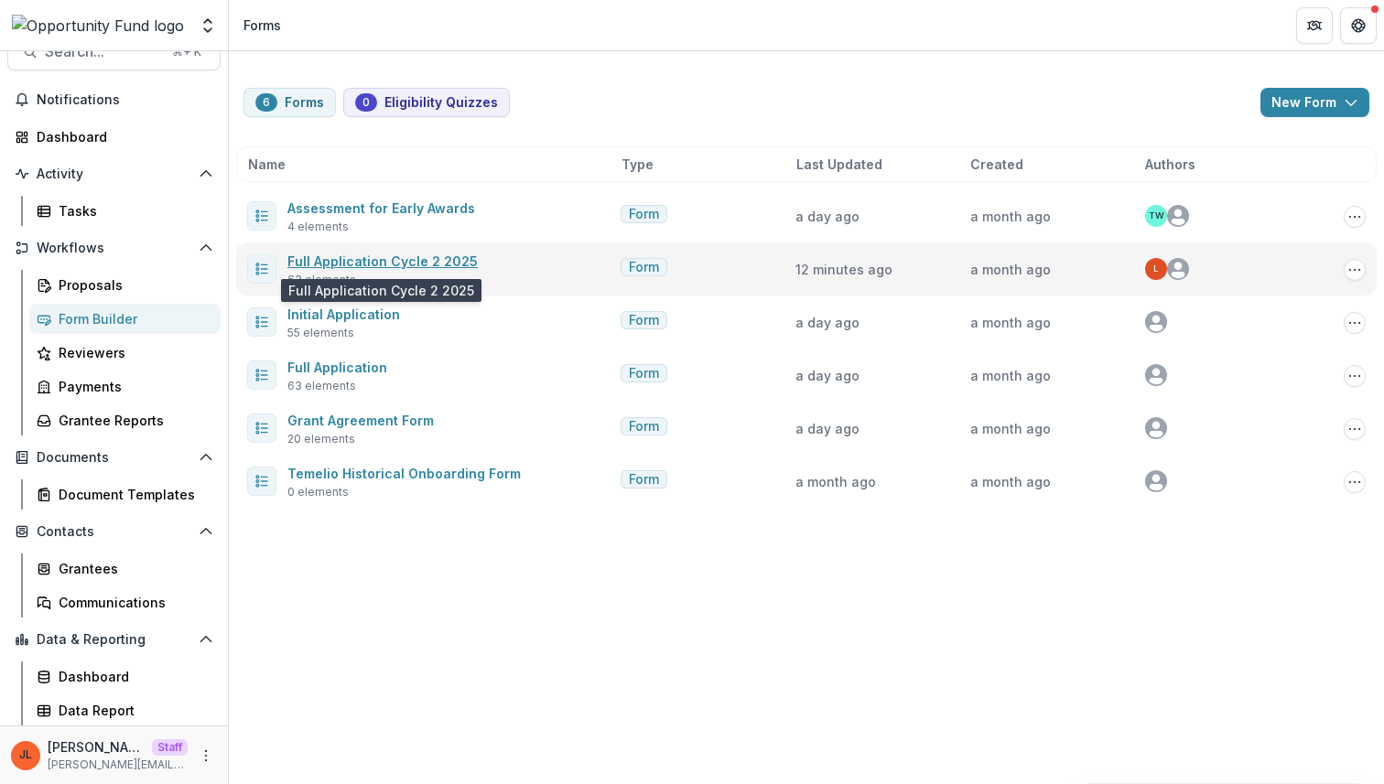
click at [406, 257] on link "Full Application Cycle 2 2025" at bounding box center [382, 261] width 190 height 16
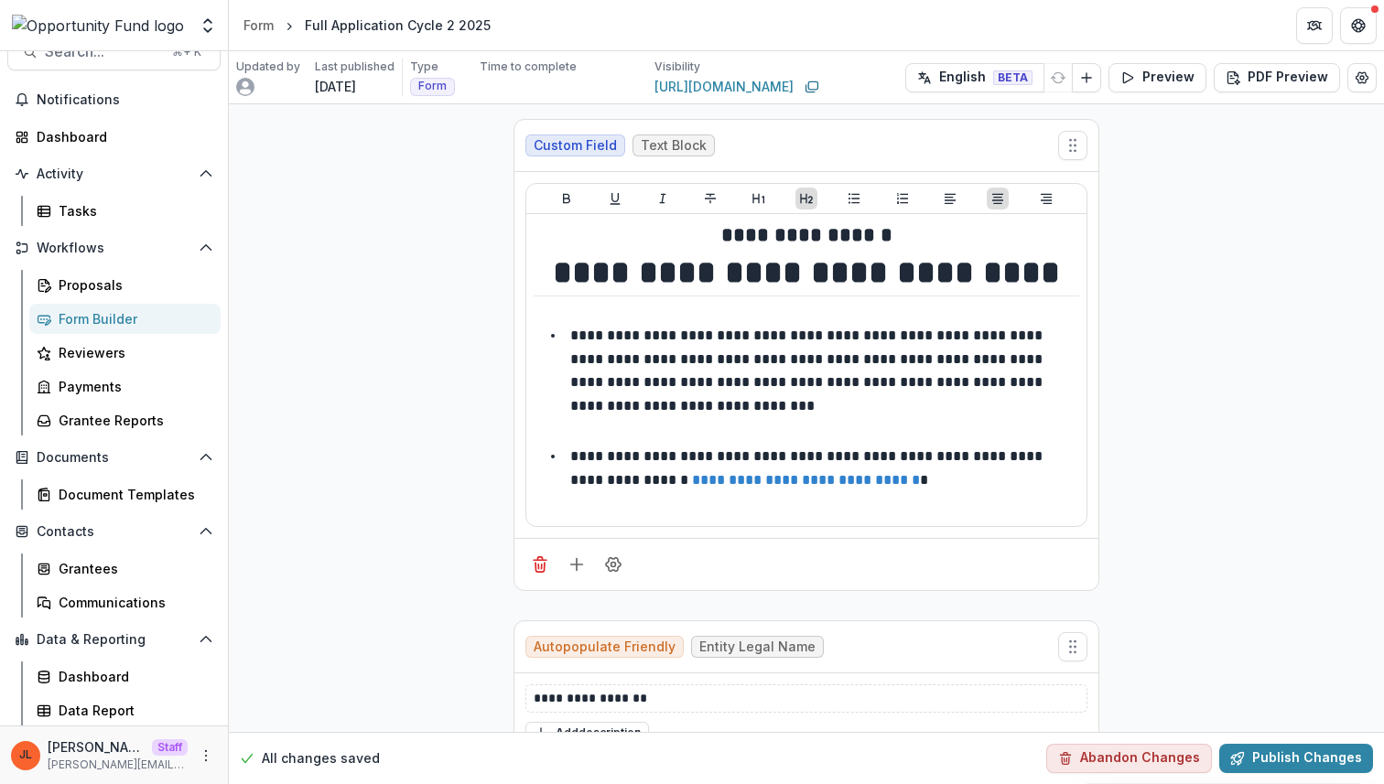
scroll to position [1605, 0]
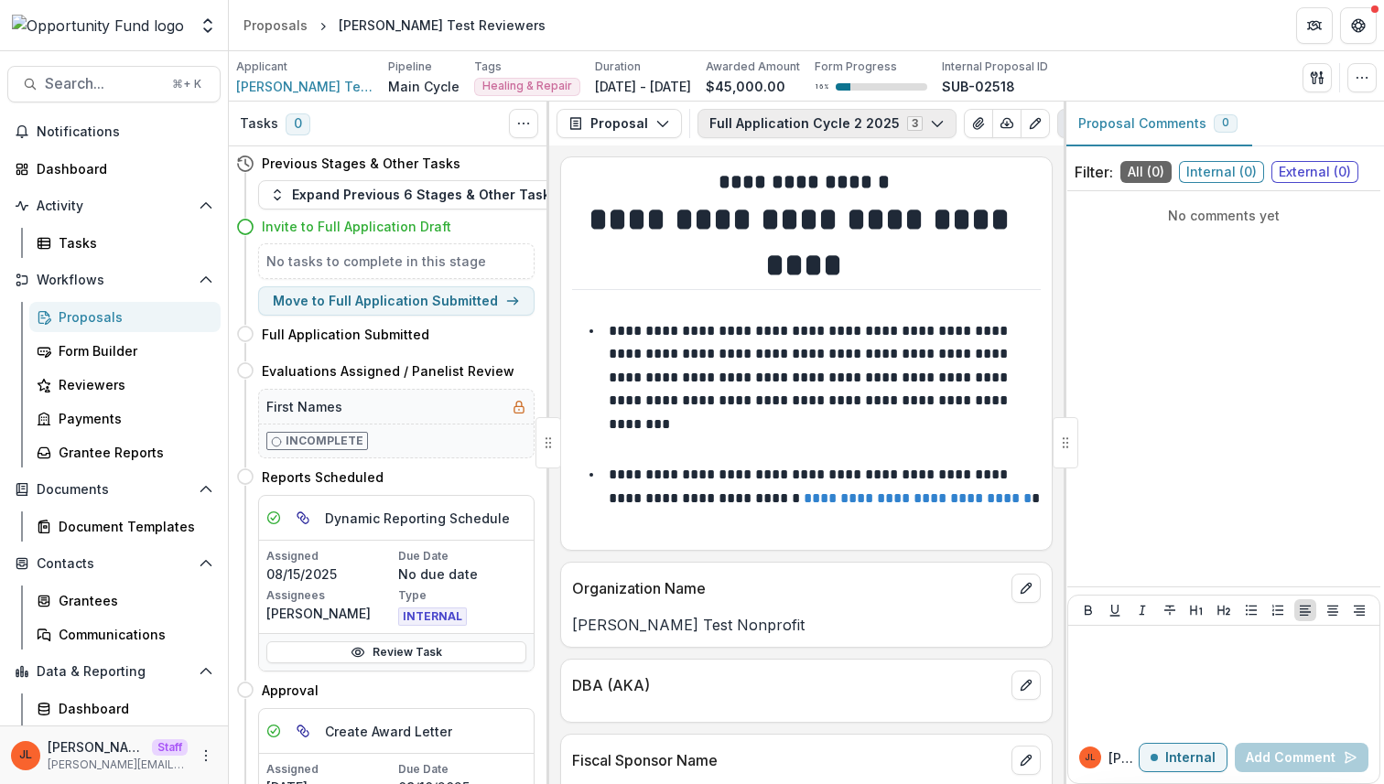
click at [805, 131] on button "Full Application Cycle 2 2025 3" at bounding box center [826, 123] width 259 height 29
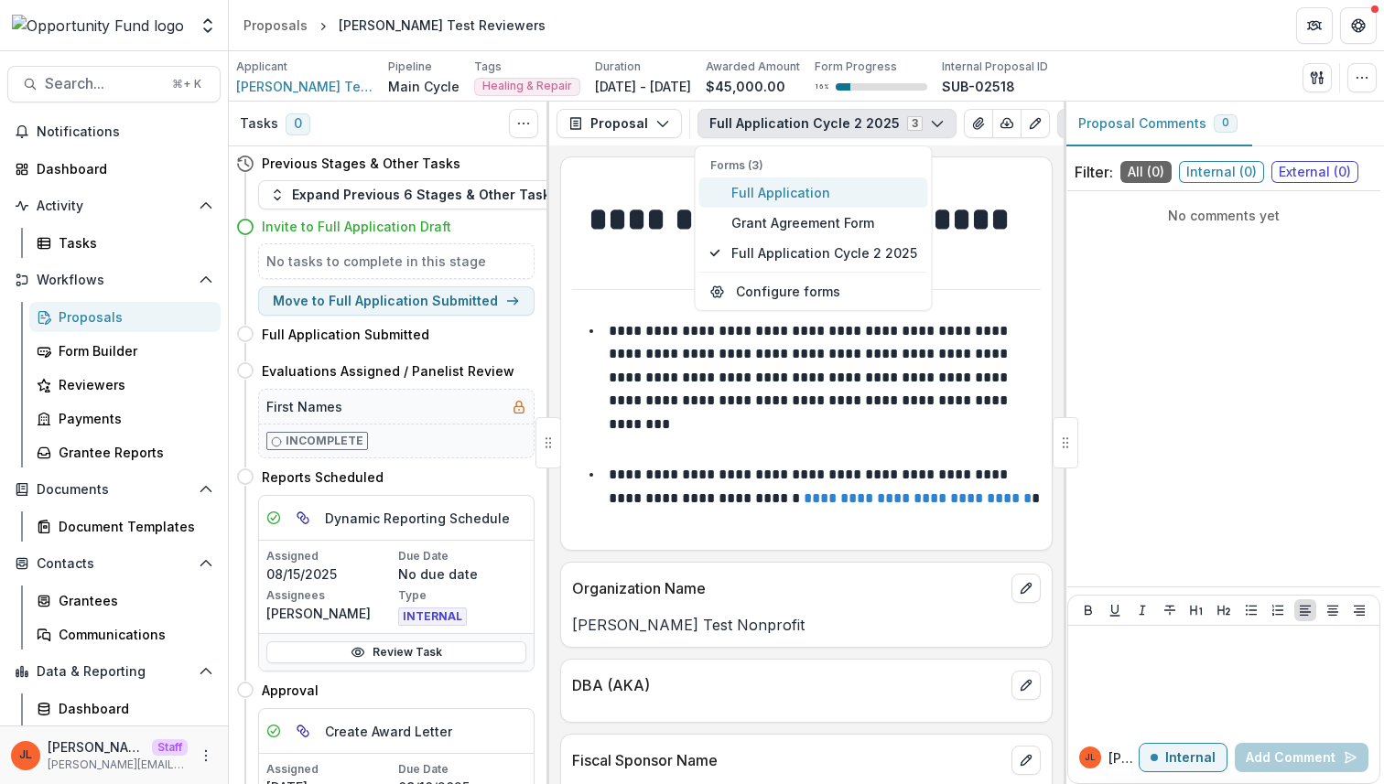
click at [807, 188] on span "Full Application" at bounding box center [824, 192] width 186 height 19
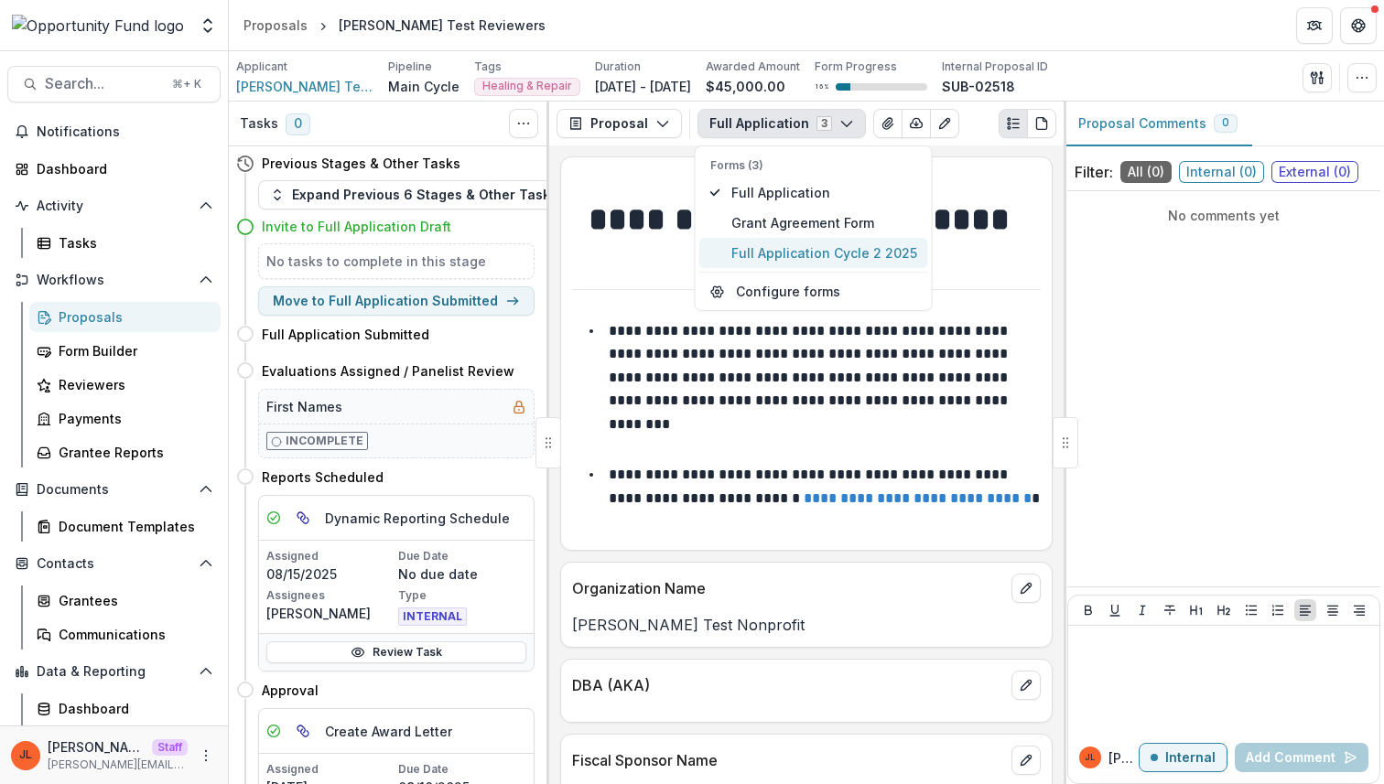
click at [839, 255] on span "Full Application Cycle 2 2025" at bounding box center [824, 252] width 186 height 19
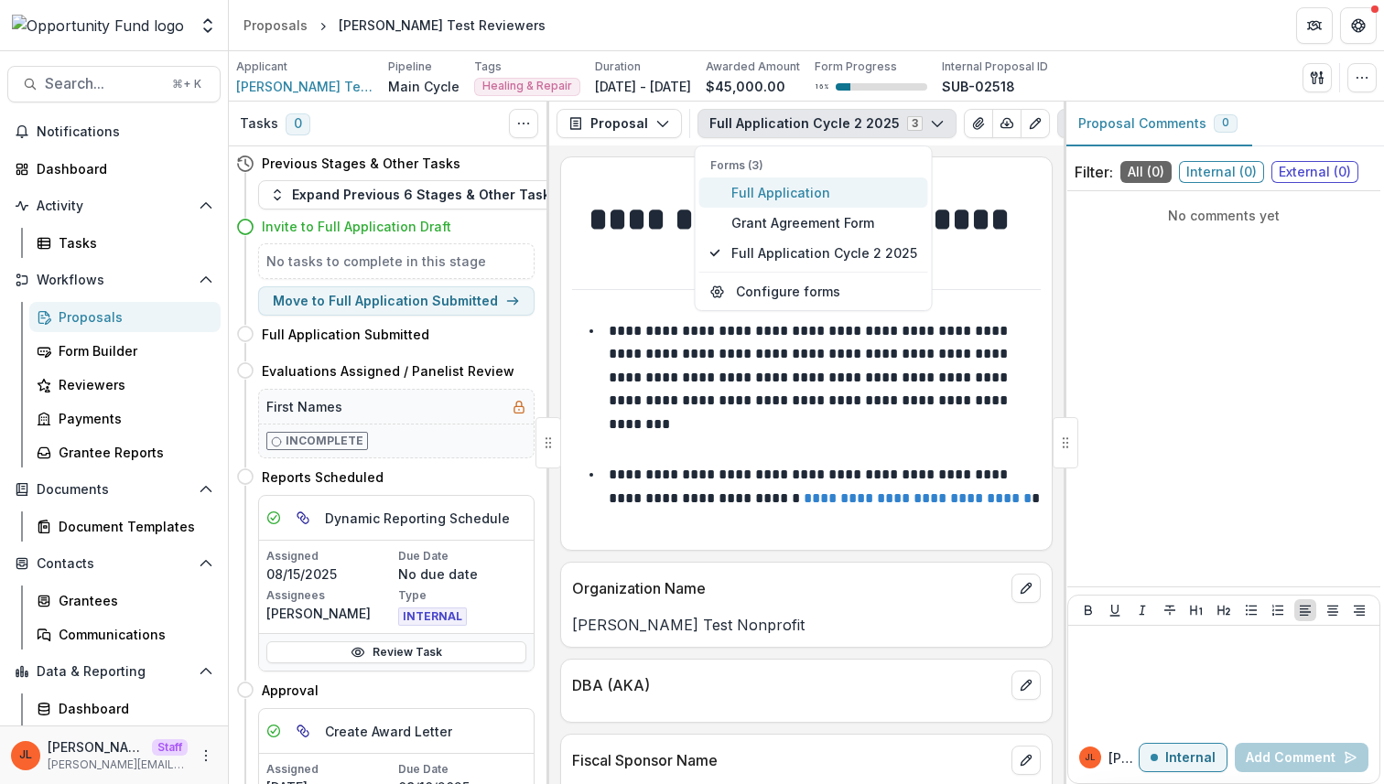
click at [834, 188] on span "Full Application" at bounding box center [824, 192] width 186 height 19
click at [810, 371] on p "**********" at bounding box center [810, 377] width 403 height 107
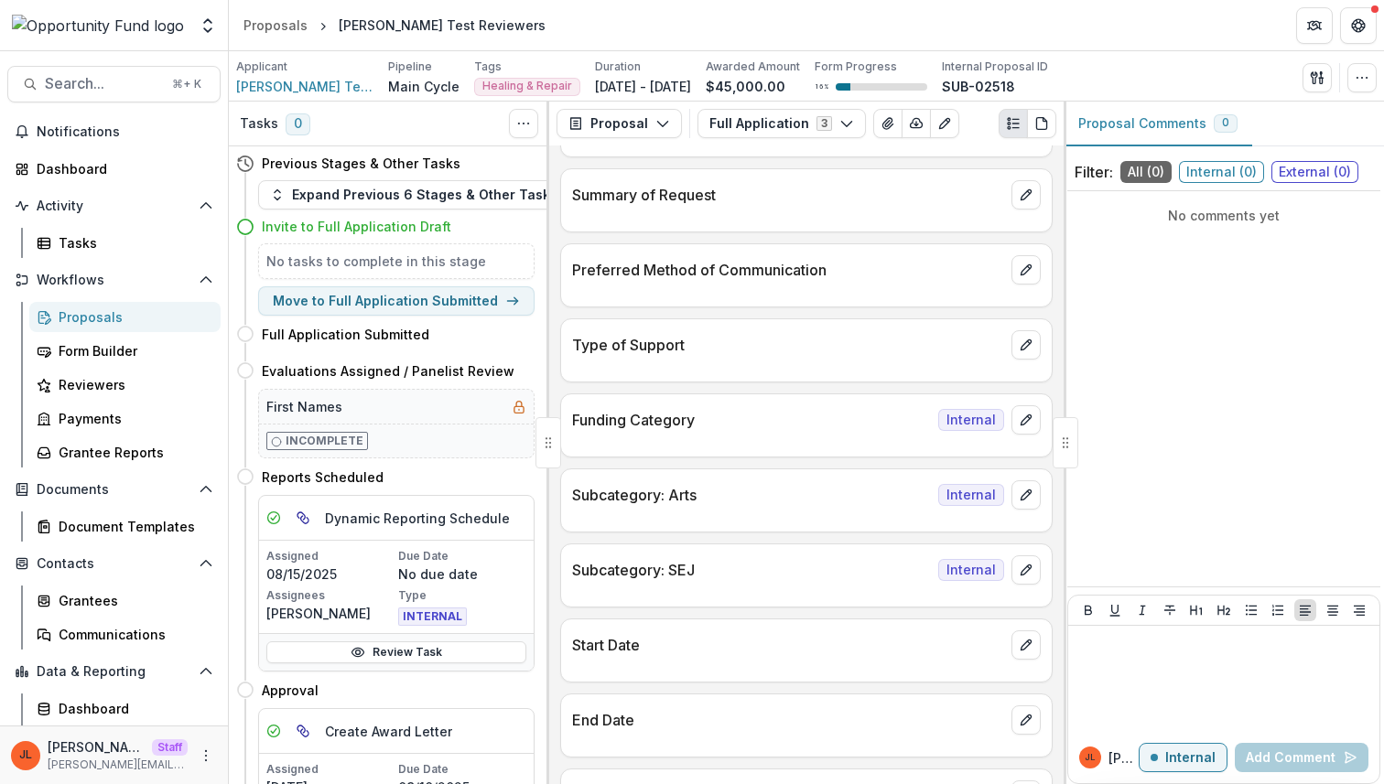
scroll to position [822, 0]
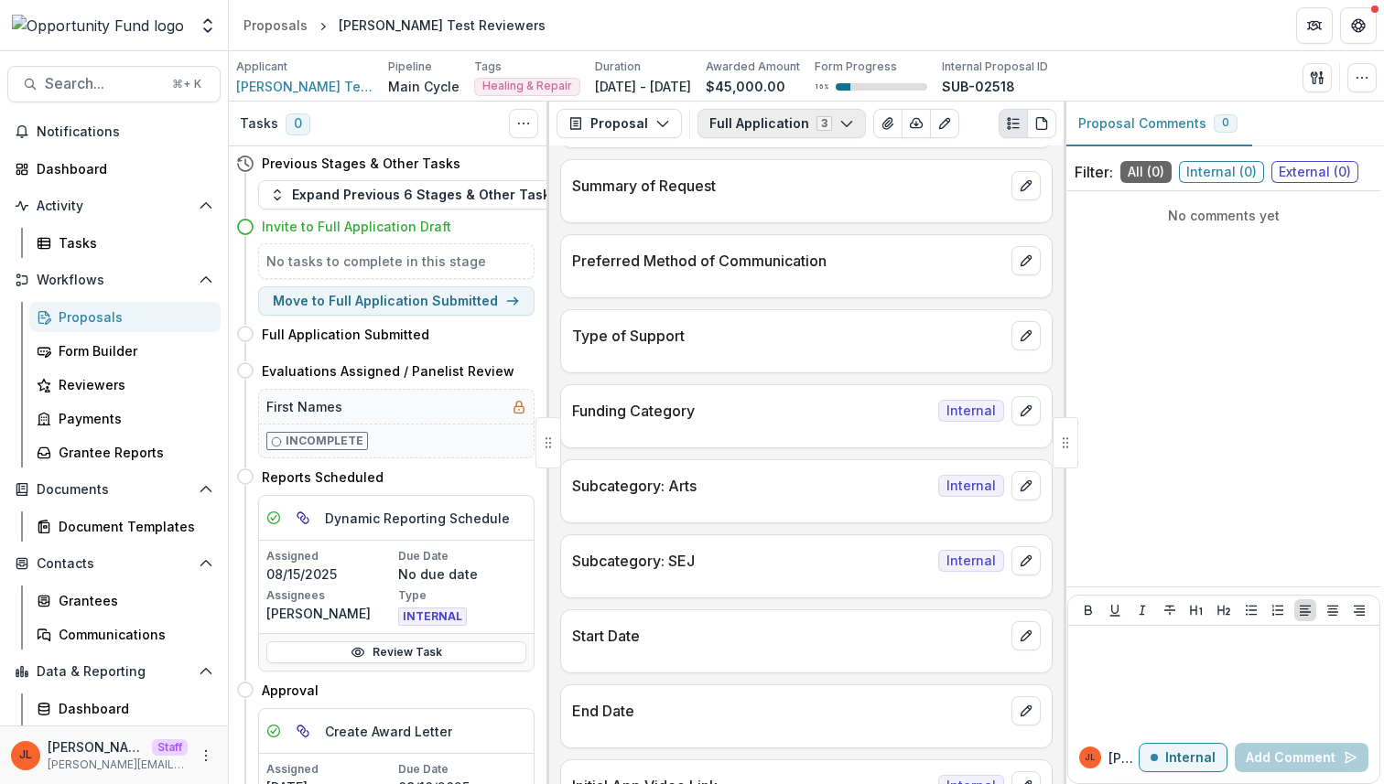
click at [814, 137] on button "Full Application 3" at bounding box center [781, 123] width 168 height 29
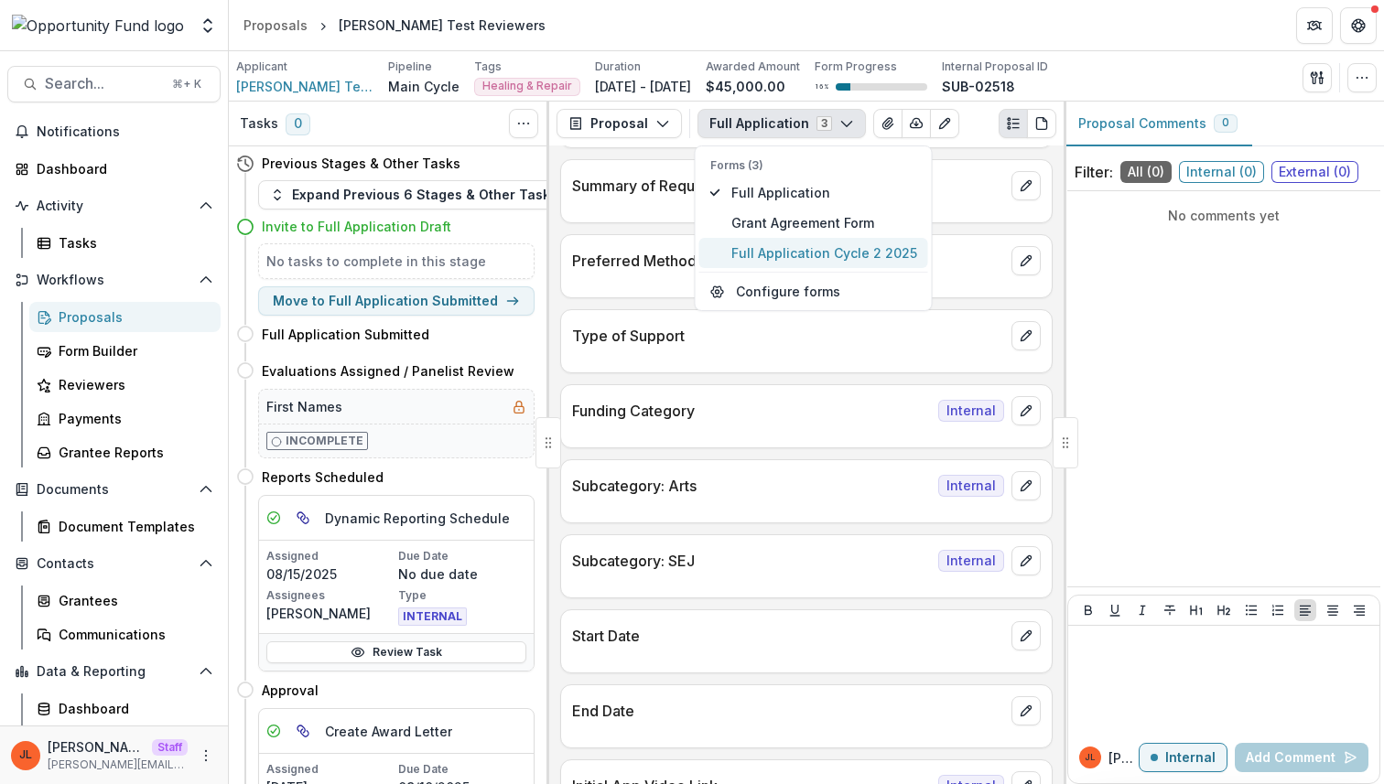
click at [815, 251] on span "Full Application Cycle 2 2025" at bounding box center [824, 252] width 186 height 19
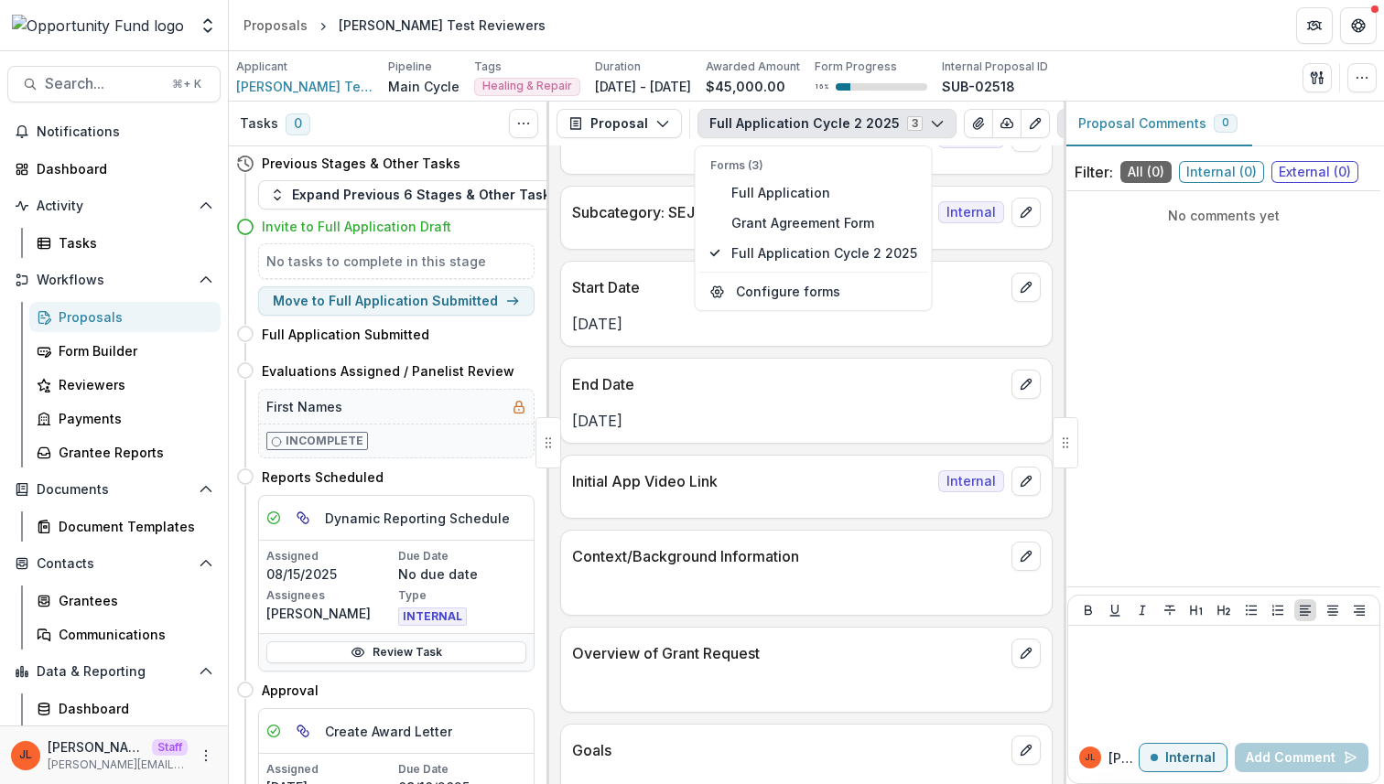
click at [782, 449] on div "**********" at bounding box center [806, 464] width 514 height 639
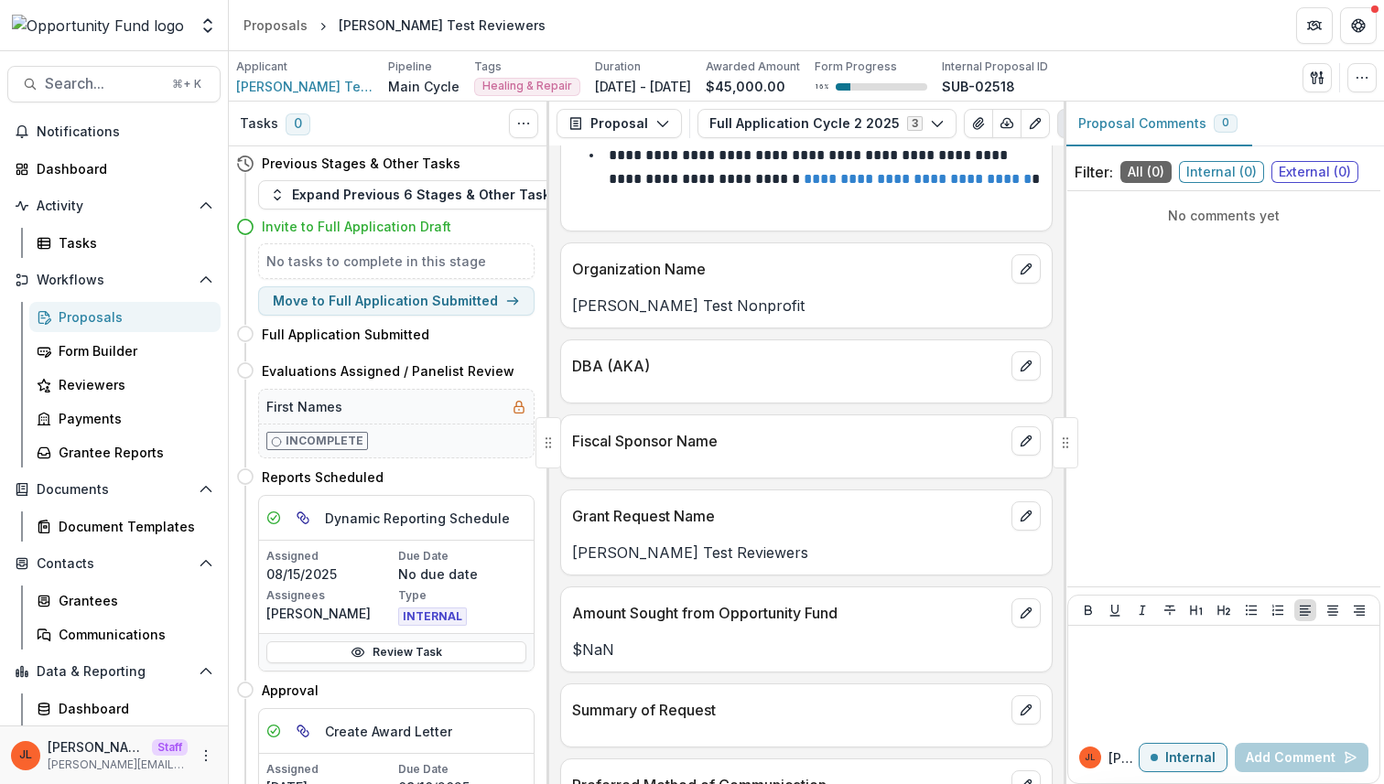
scroll to position [0, 0]
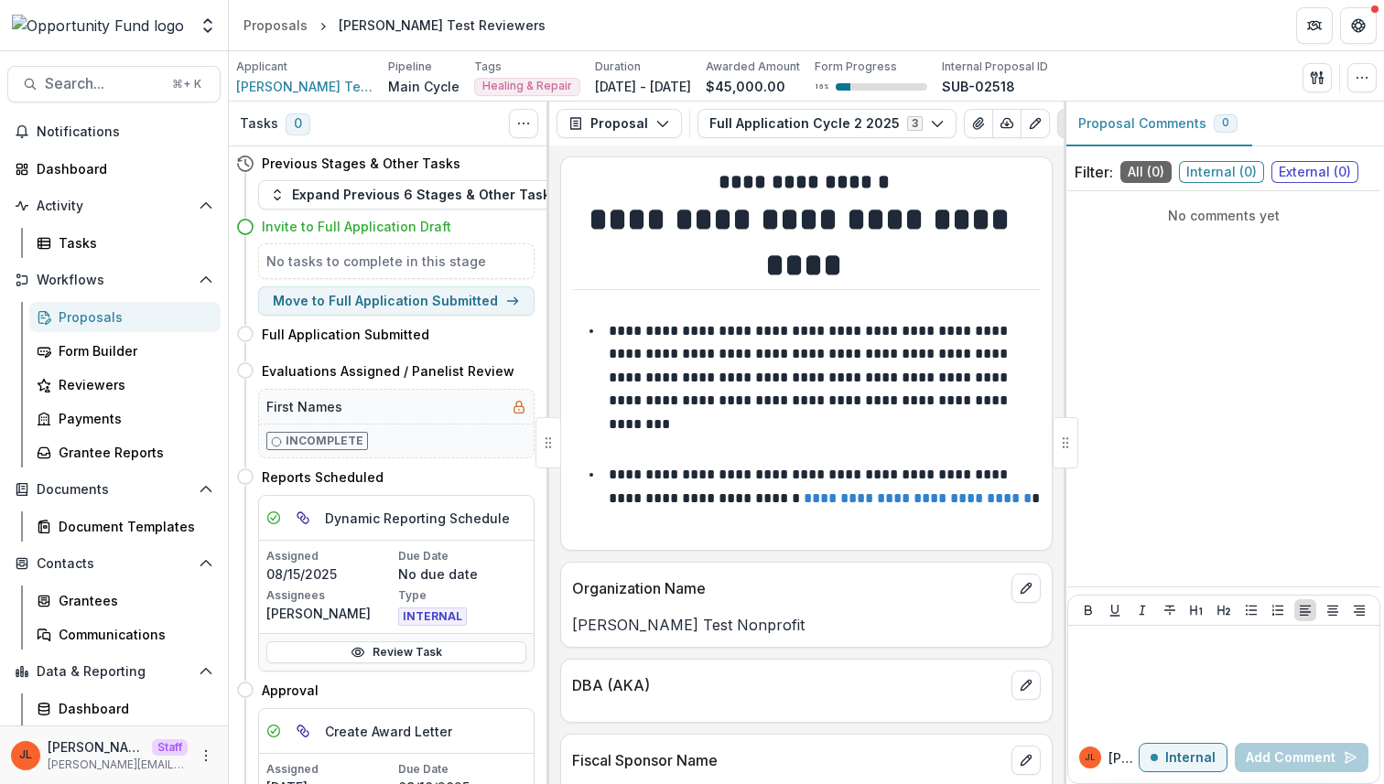
click at [824, 361] on p "**********" at bounding box center [810, 377] width 403 height 107
click at [832, 112] on button "Full Application Cycle 2 2025 3" at bounding box center [826, 123] width 259 height 29
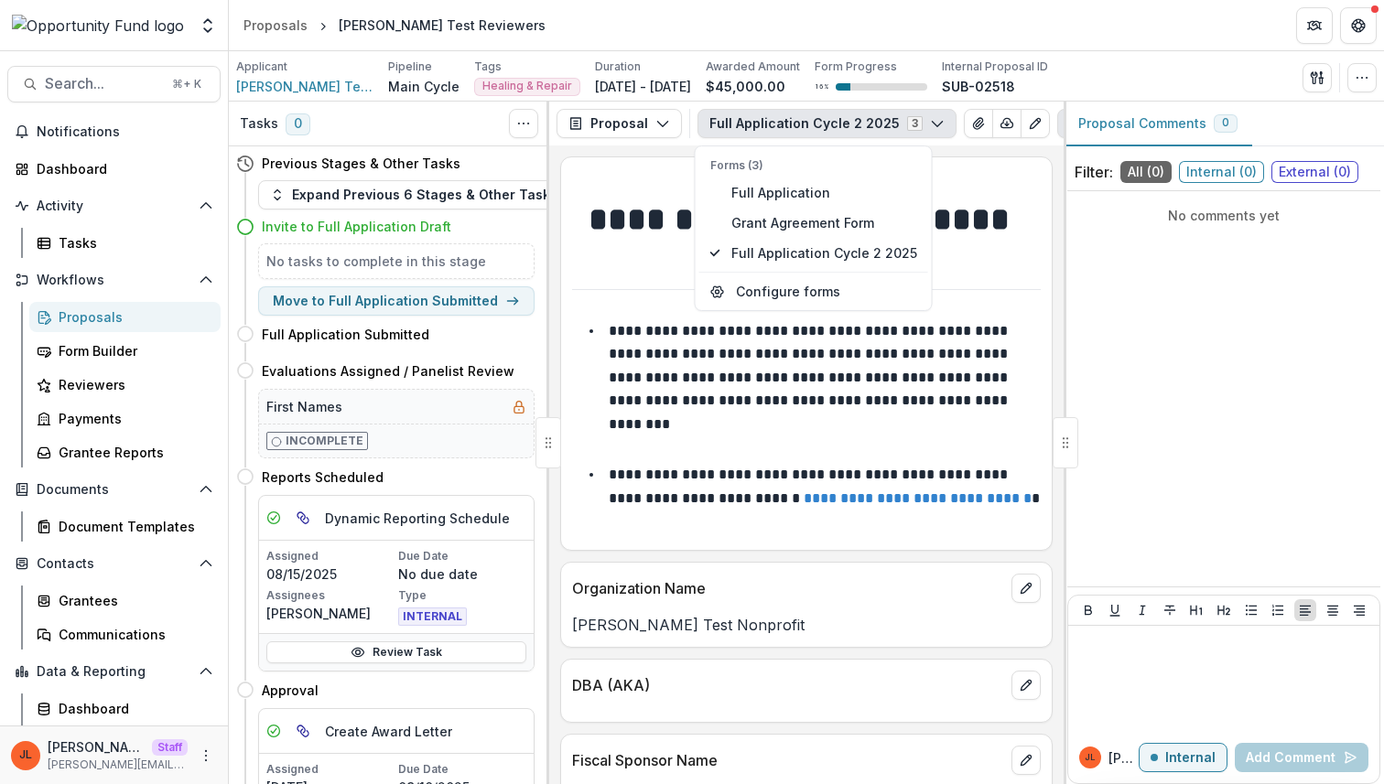
click at [846, 358] on p "**********" at bounding box center [810, 377] width 403 height 107
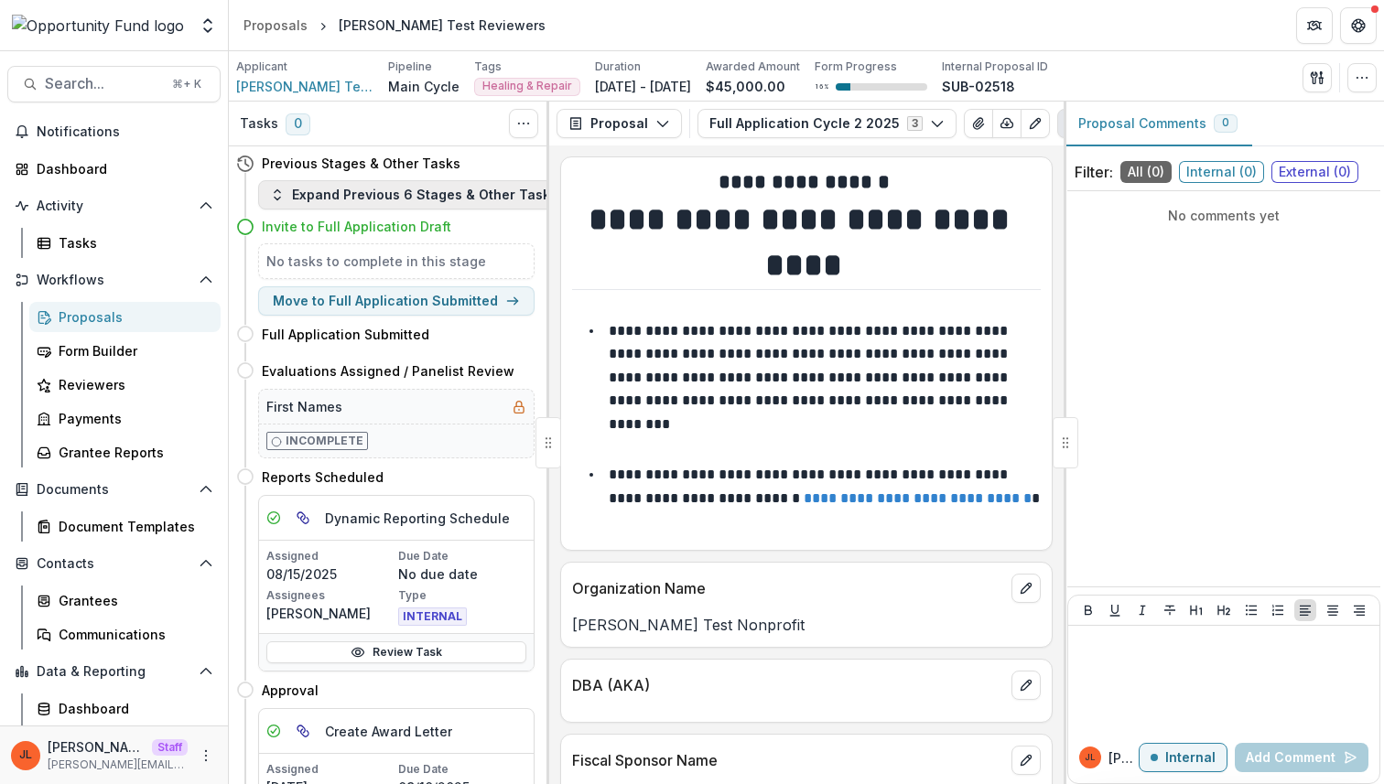
click at [389, 198] on button "Expand Previous 6 Stages & Other Tasks" at bounding box center [413, 194] width 311 height 29
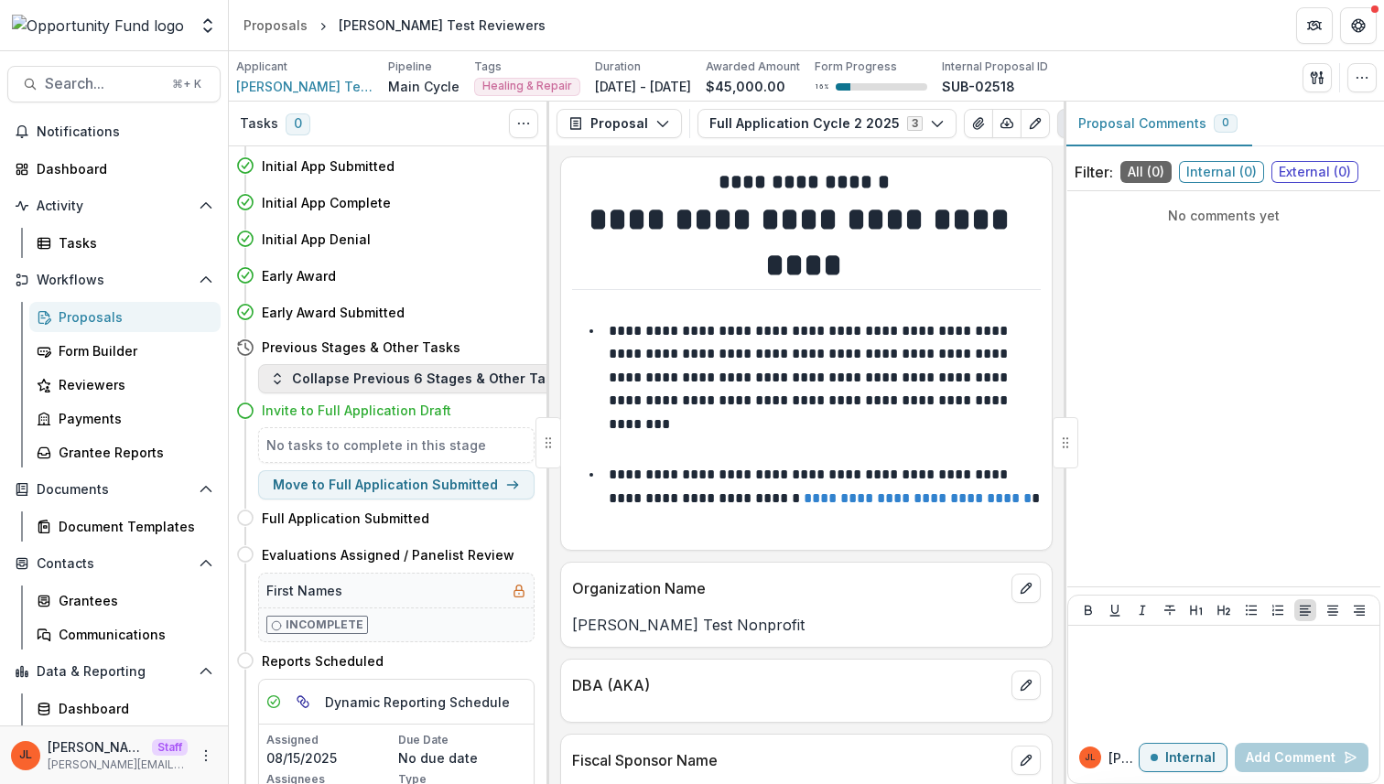
scroll to position [85, 0]
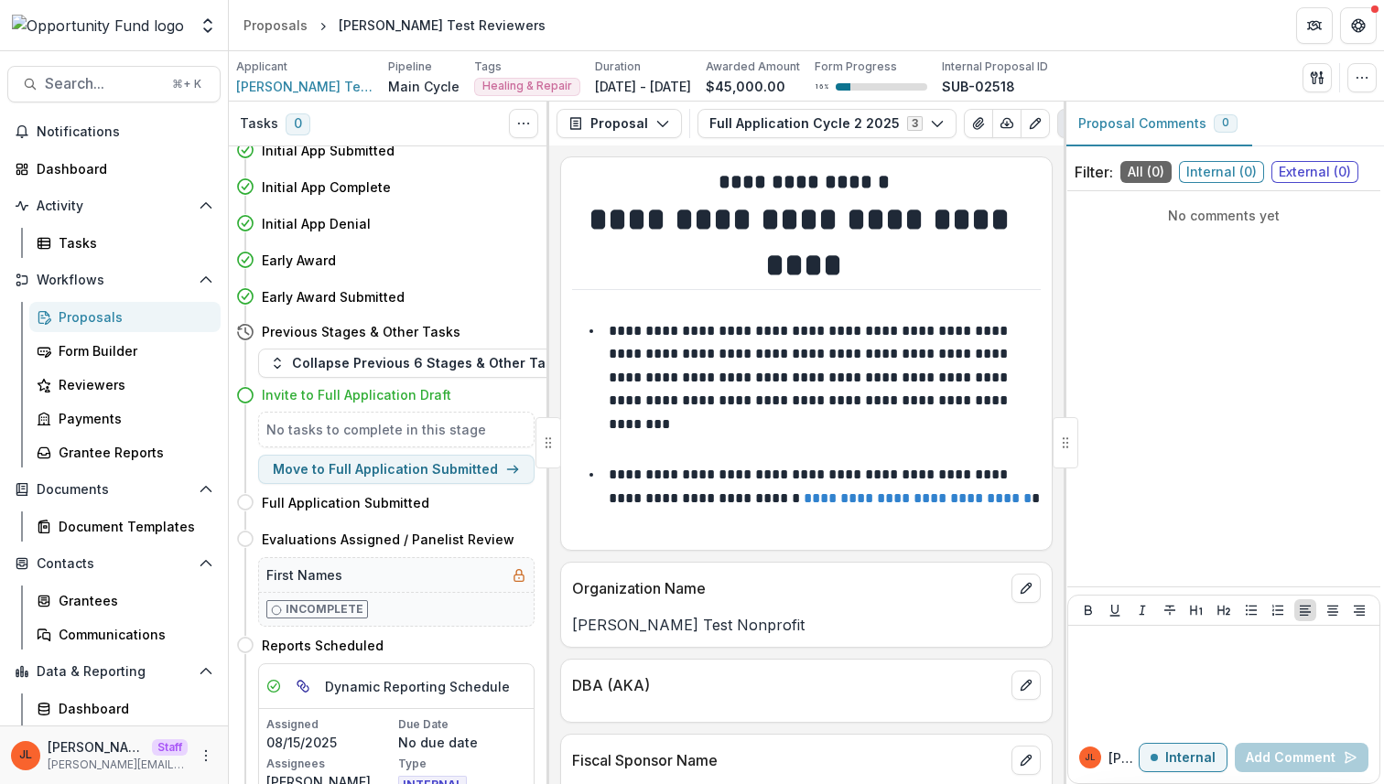
click at [728, 372] on p "**********" at bounding box center [810, 377] width 403 height 107
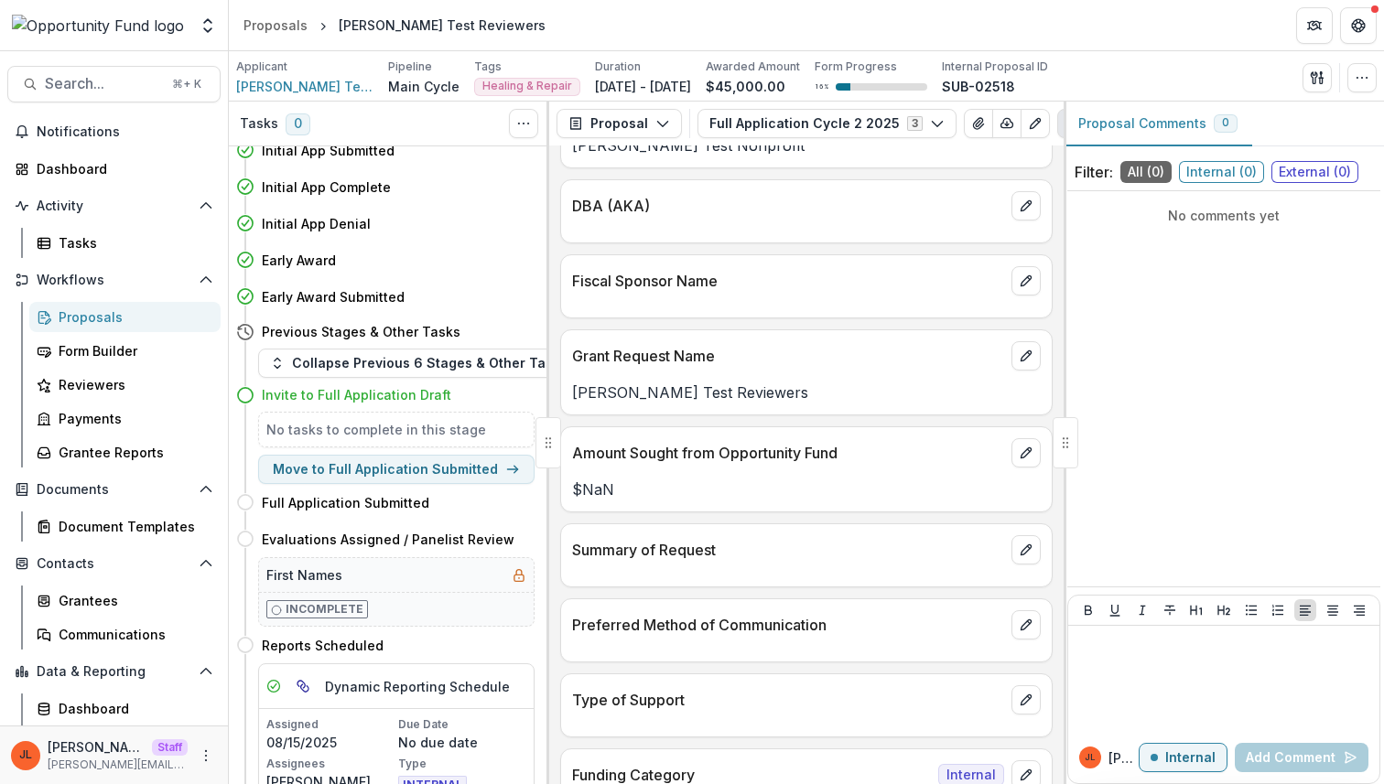
scroll to position [0, 0]
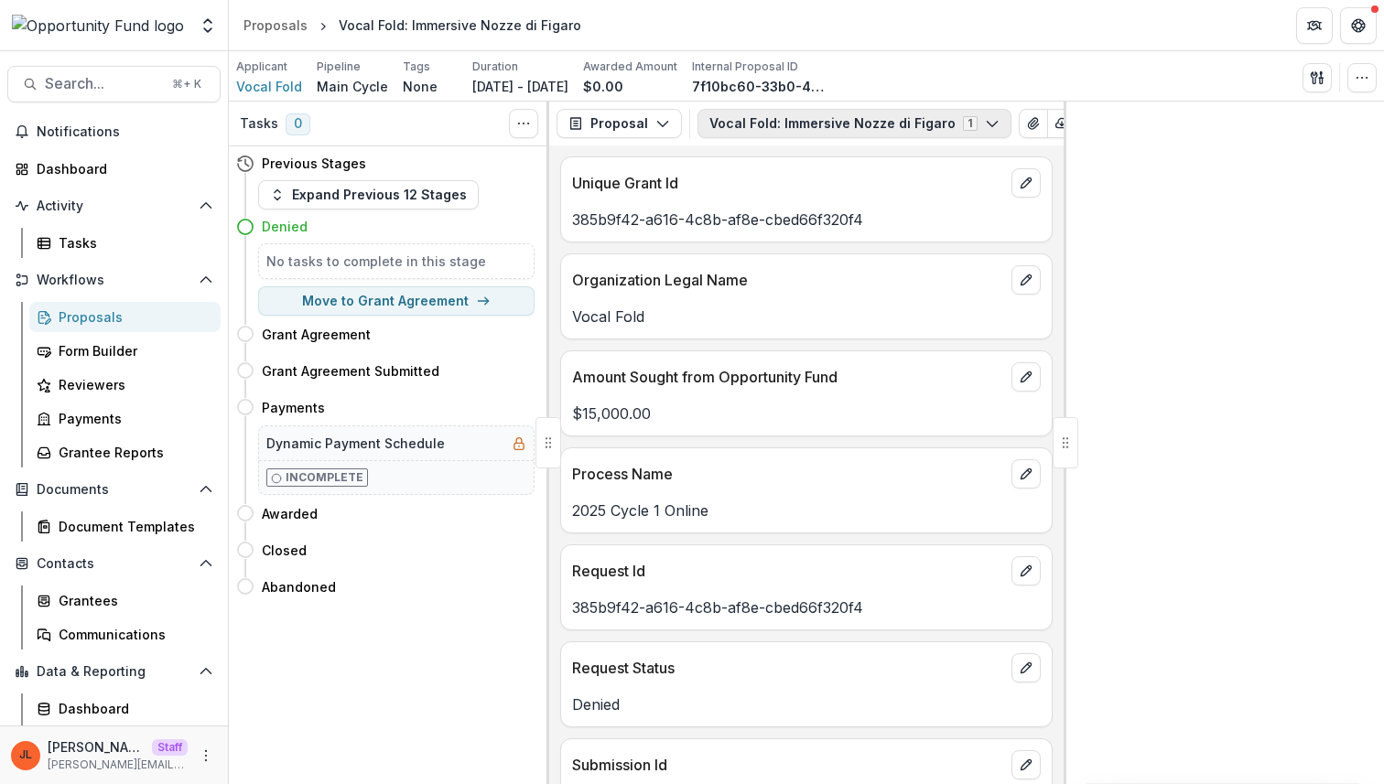
click at [918, 117] on button "Vocal Fold: Immersive Nozze di Figaro 1" at bounding box center [854, 123] width 314 height 29
click at [890, 388] on p "Amount Sought from Opportunity Fund" at bounding box center [788, 377] width 432 height 22
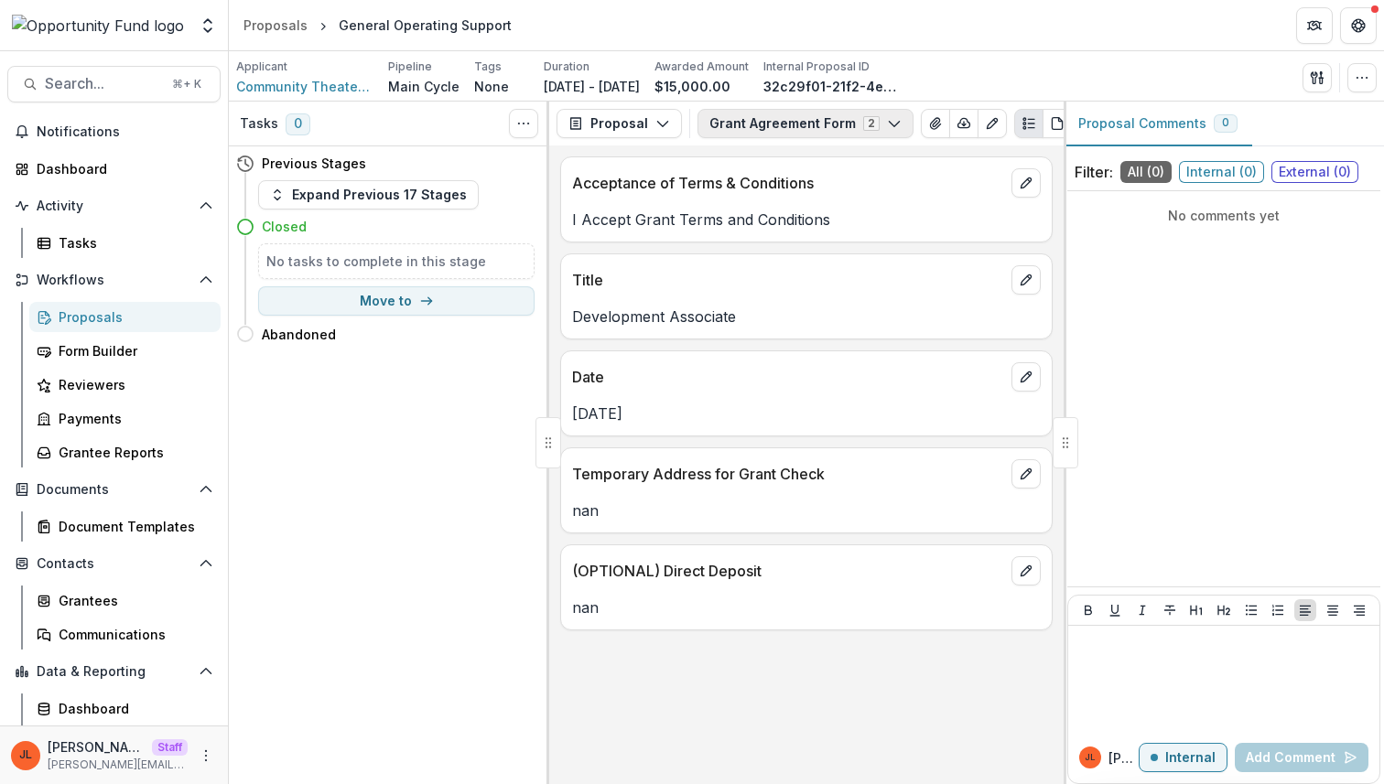
click at [830, 128] on button "Grant Agreement Form 2" at bounding box center [805, 123] width 216 height 29
click at [810, 442] on div "Acceptance of Terms & Conditions I Accept Grant Terms and Conditions Title Deve…" at bounding box center [806, 464] width 514 height 639
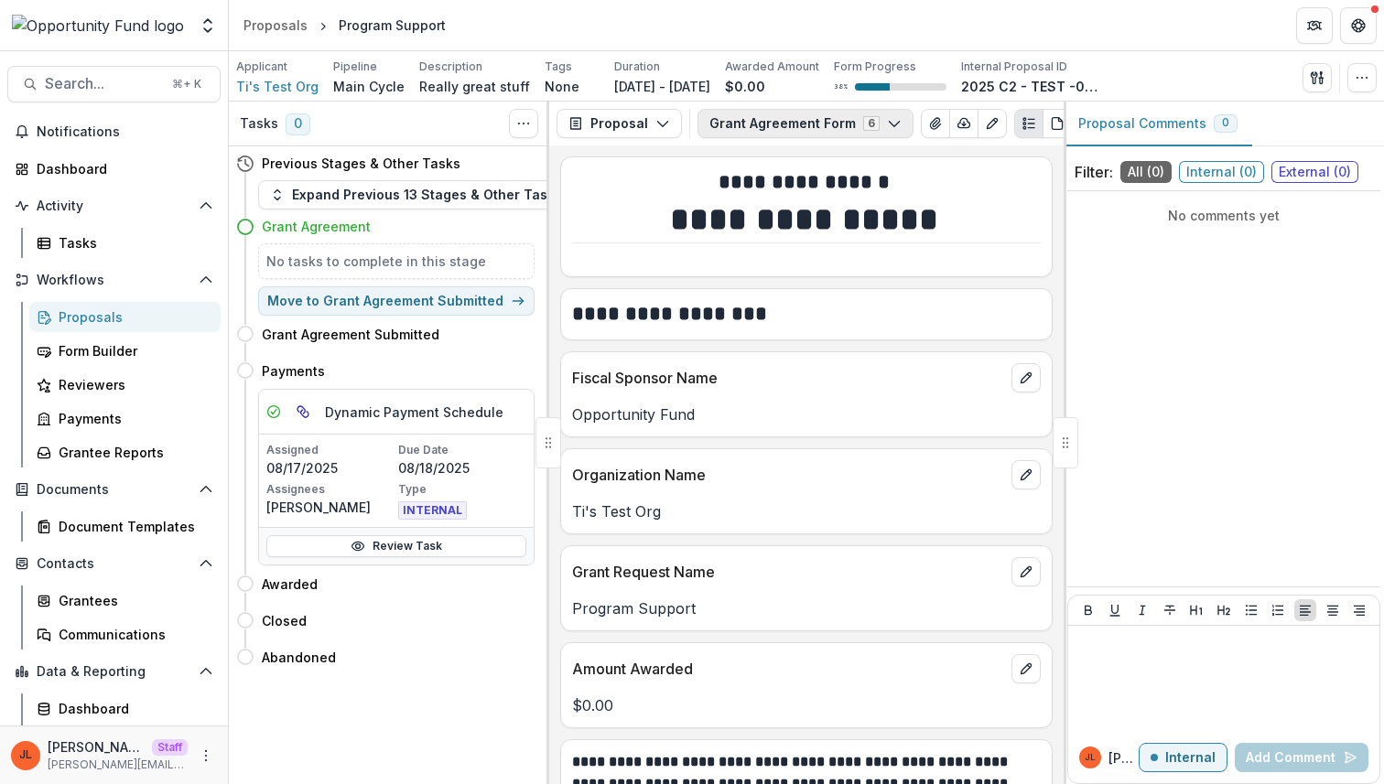
click at [774, 129] on button "Grant Agreement Form 6" at bounding box center [805, 123] width 216 height 29
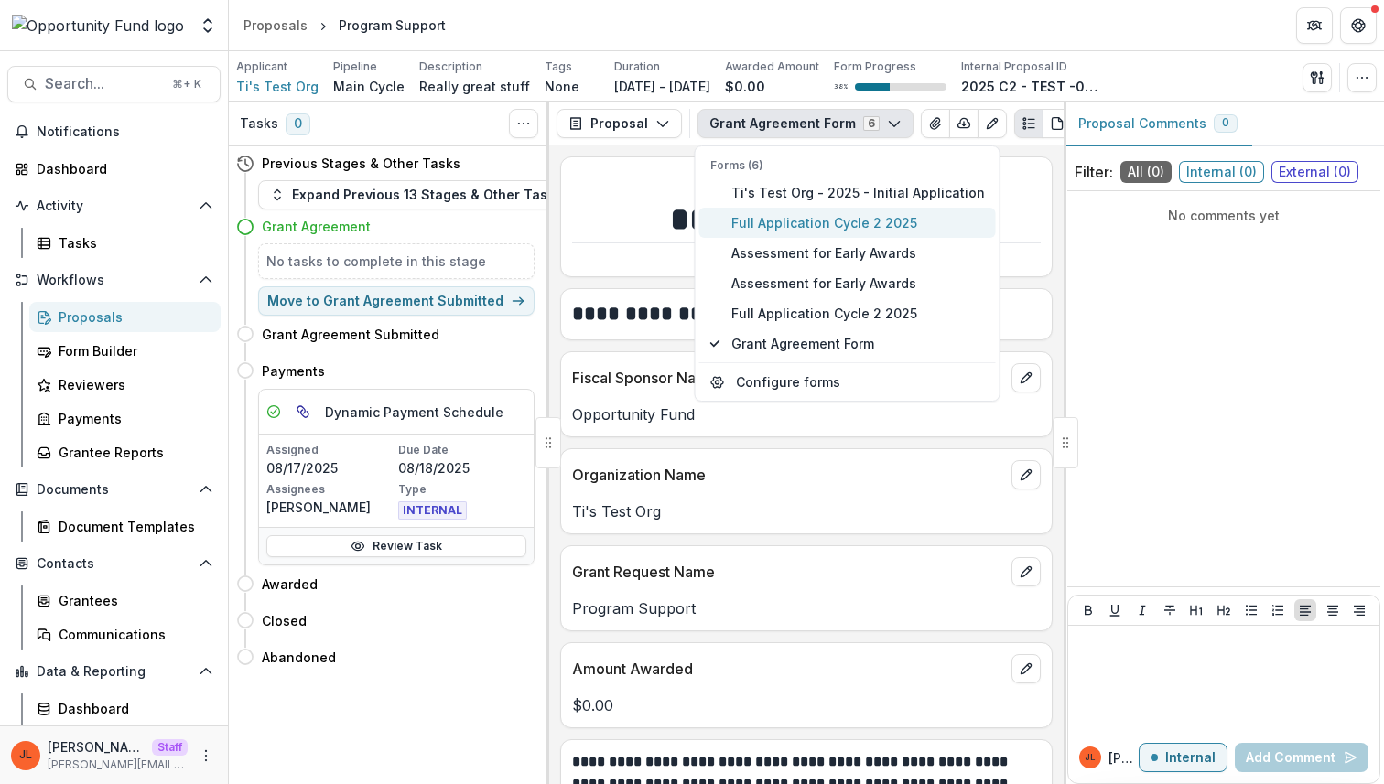
click at [778, 227] on span "Full Application Cycle 2 2025" at bounding box center [857, 222] width 253 height 19
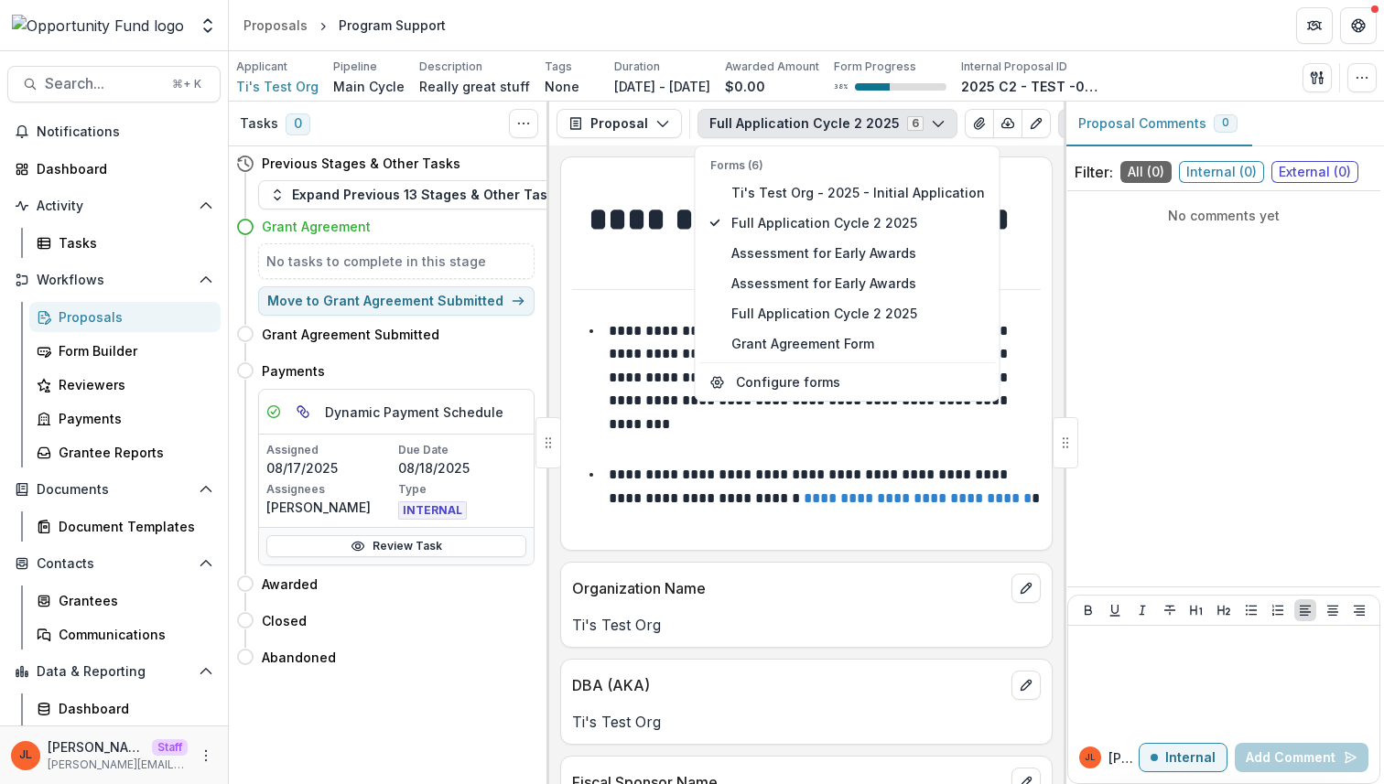
click at [763, 628] on p "Ti's Test Org" at bounding box center [806, 625] width 469 height 22
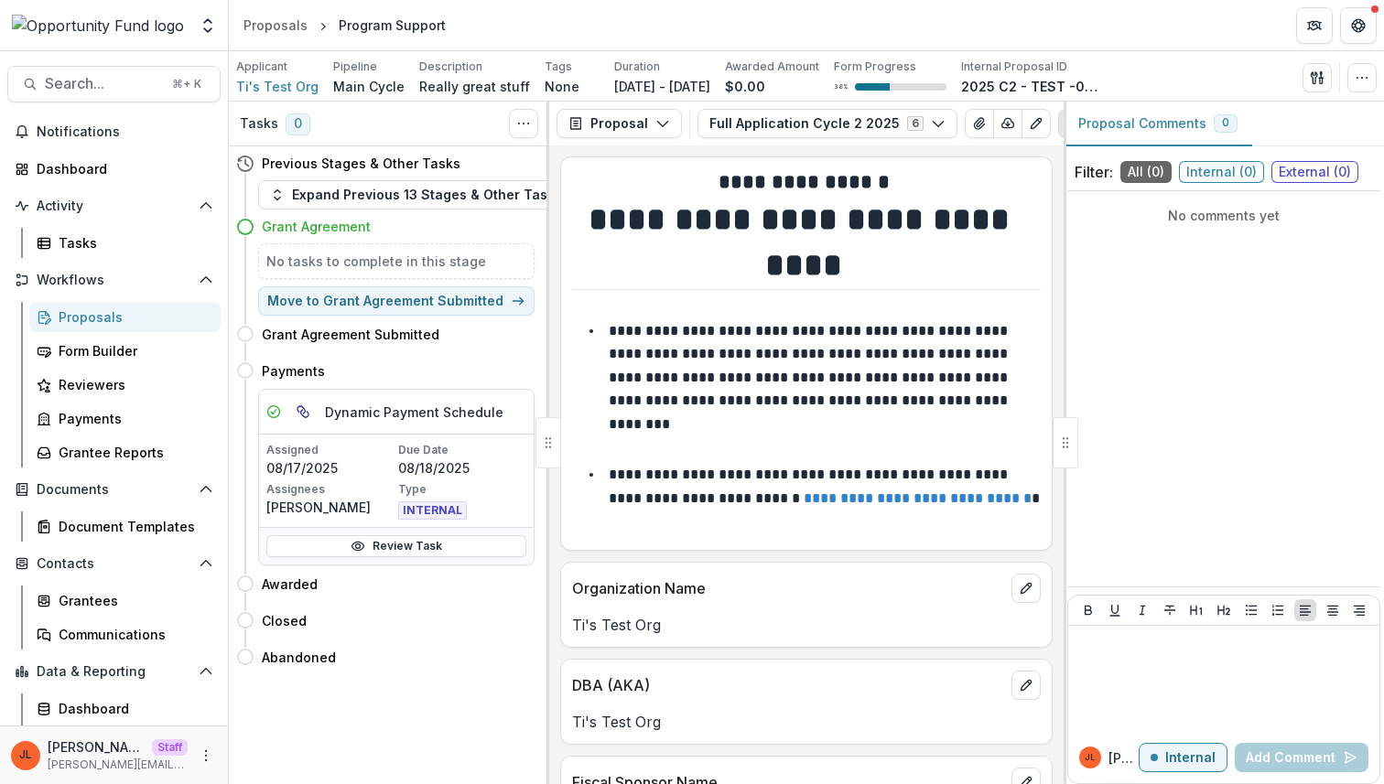
click at [813, 425] on li "**********" at bounding box center [817, 389] width 447 height 141
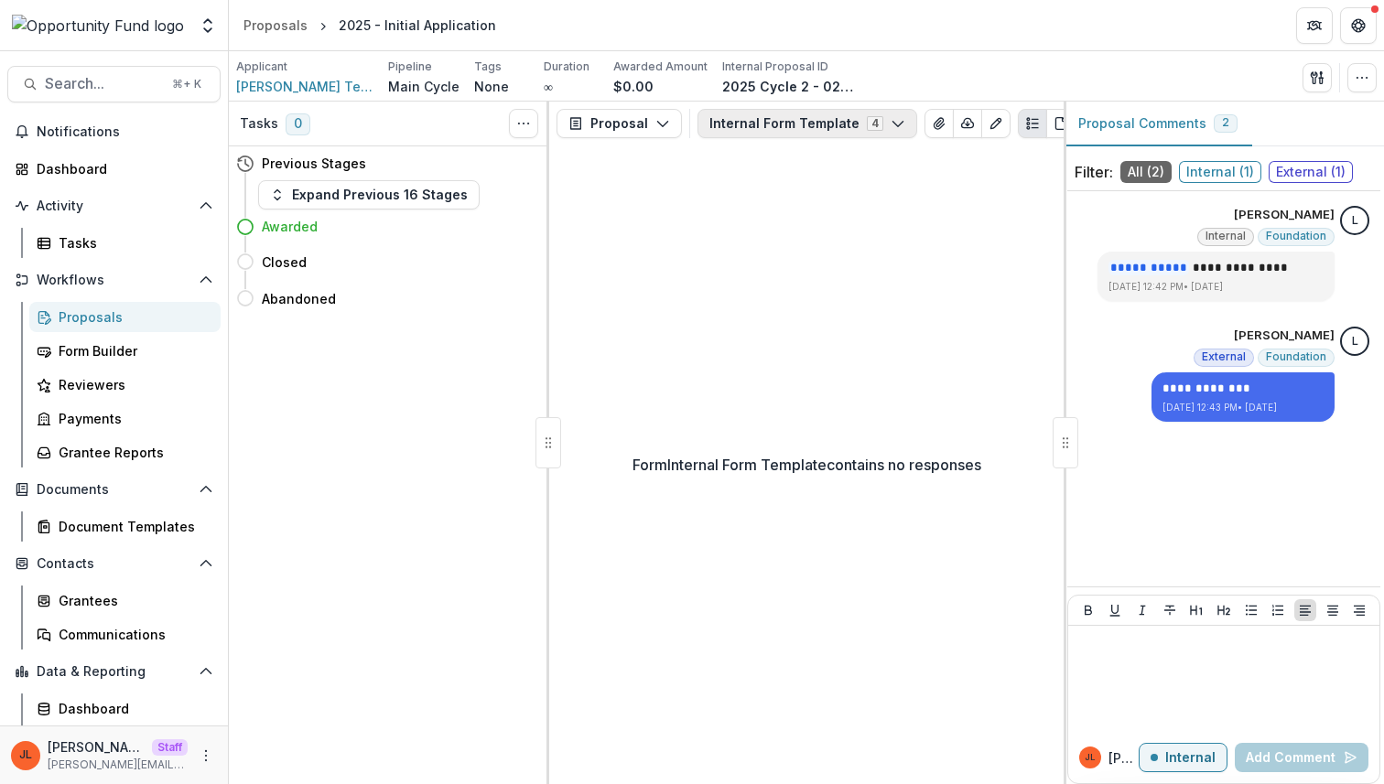
click at [838, 119] on button "Internal Form Template 4" at bounding box center [807, 123] width 220 height 29
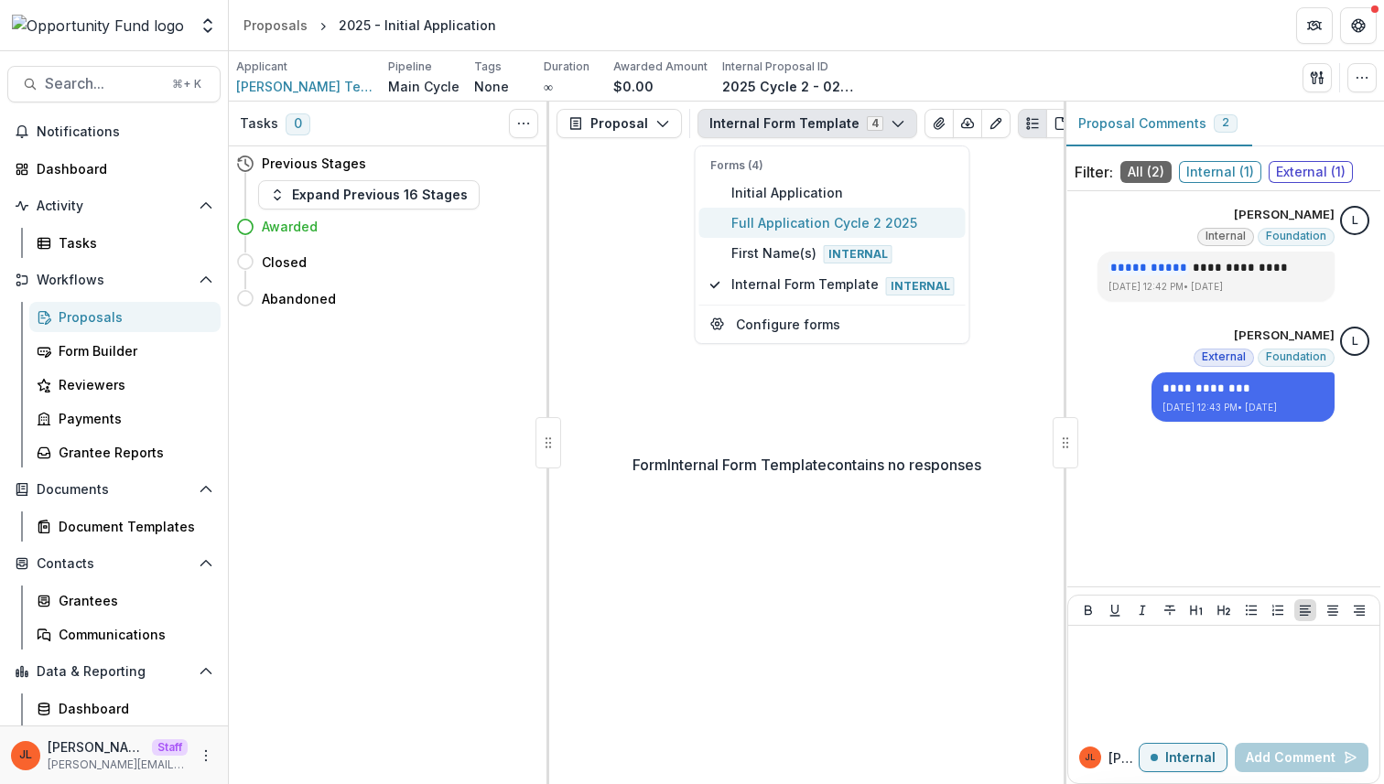
click at [830, 218] on span "Full Application Cycle 2 2025" at bounding box center [842, 222] width 223 height 19
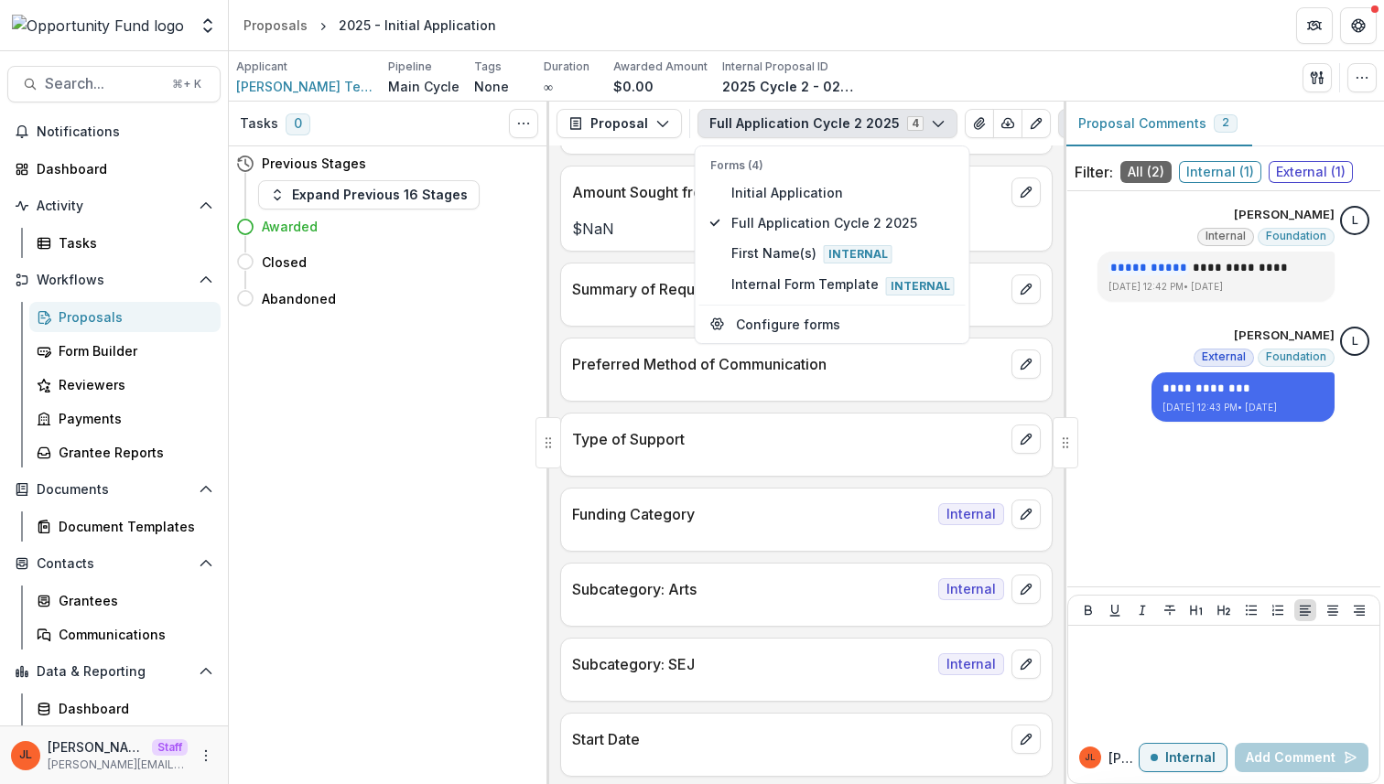
scroll to position [741, 0]
click at [827, 586] on p "Subcategory: Arts" at bounding box center [751, 588] width 359 height 22
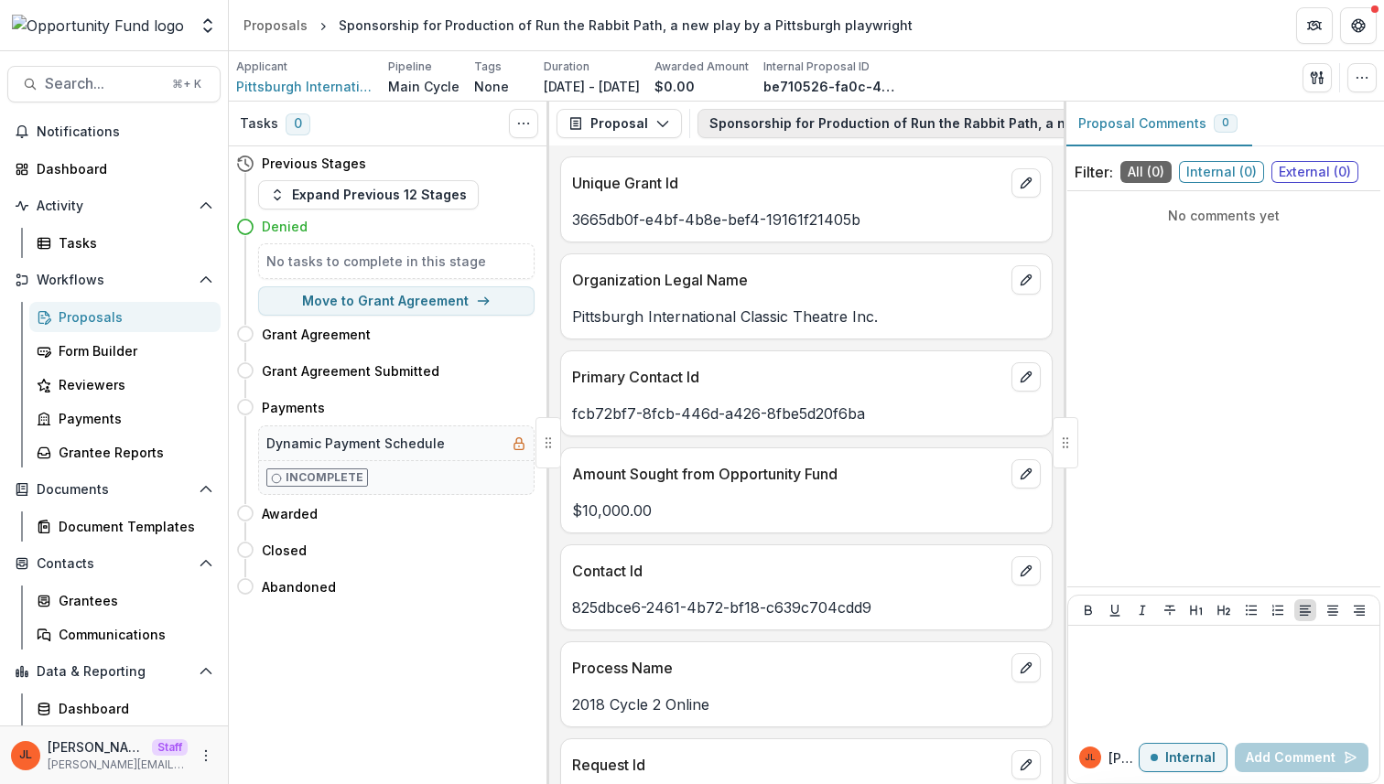
click at [871, 114] on button "Sponsorship for Production of Run the Rabbit Path, a new play by a Pittsburgh p…" at bounding box center [1021, 123] width 648 height 29
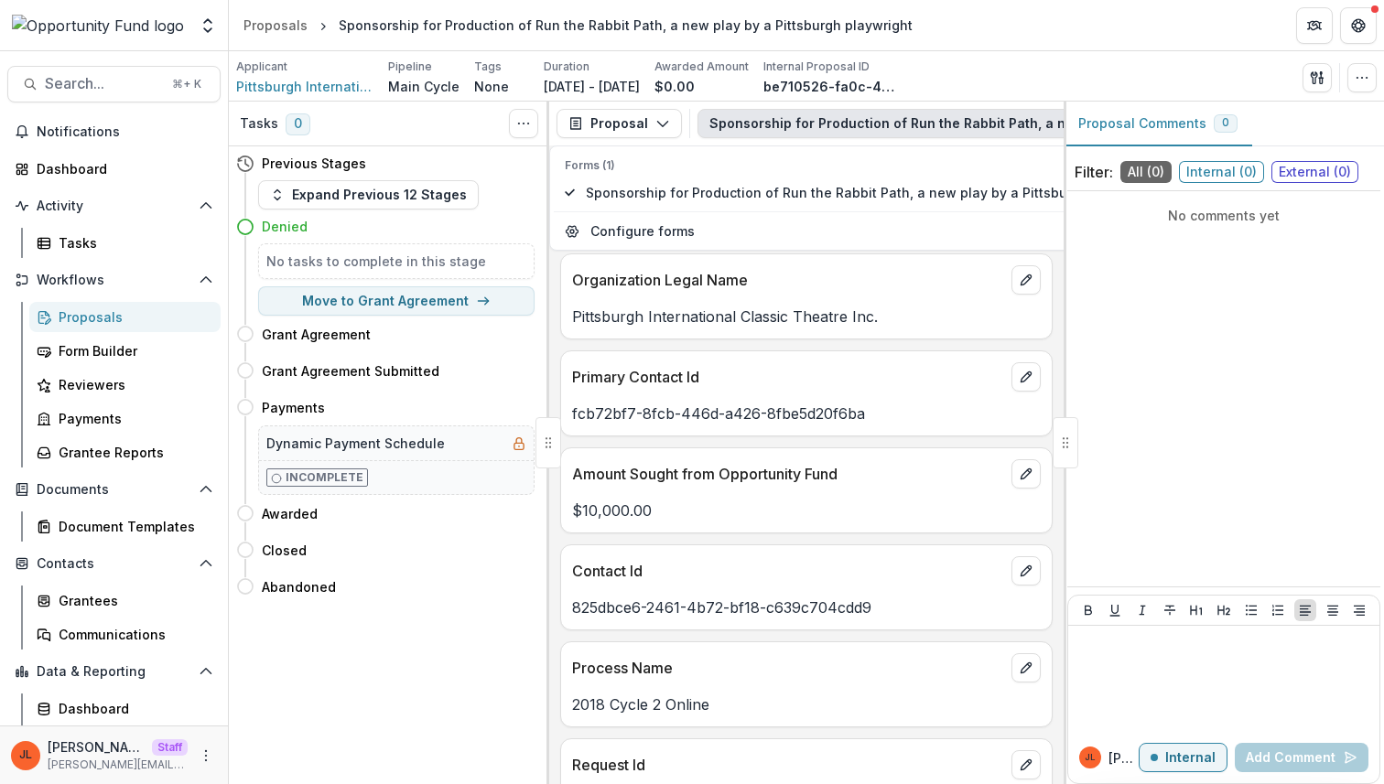
click at [835, 386] on p "Primary Contact Id" at bounding box center [788, 377] width 432 height 22
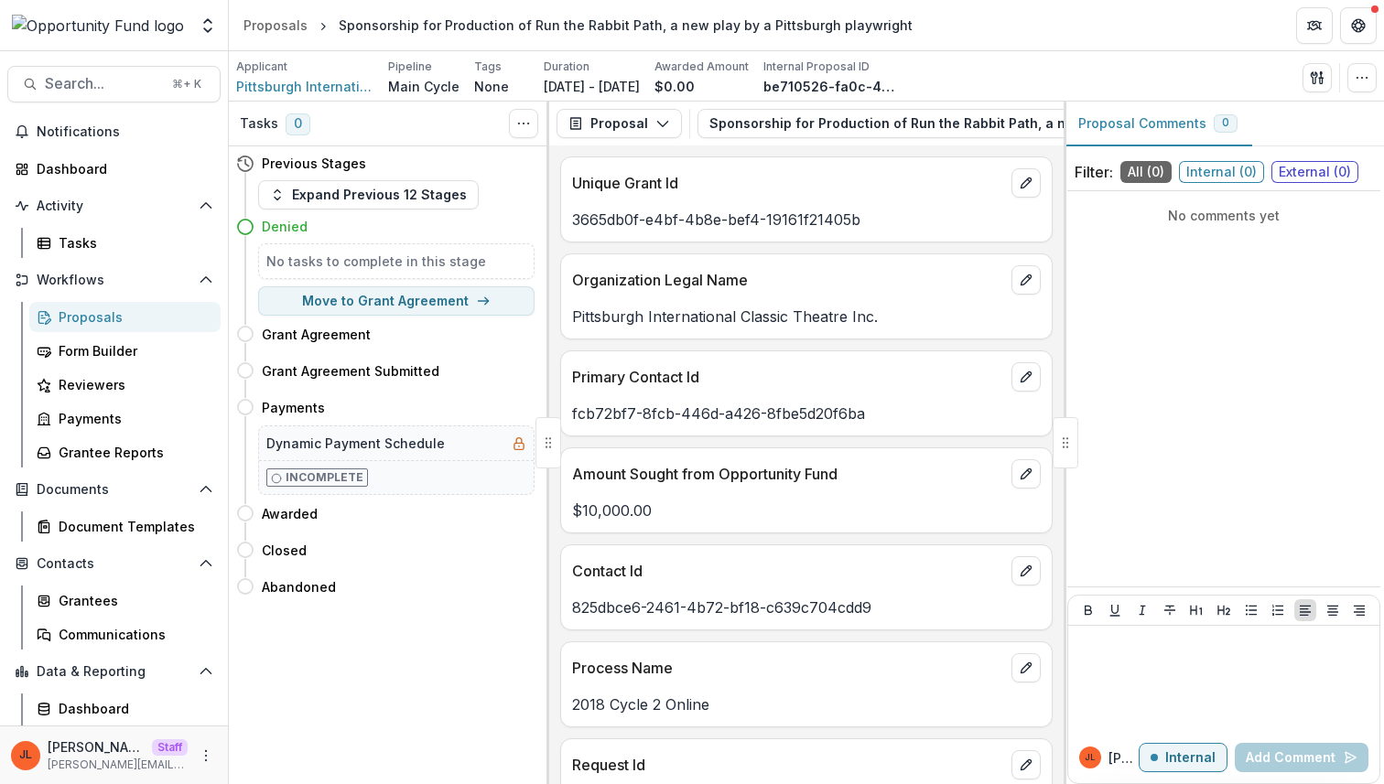
click at [685, 465] on div "Amount Sought from Opportunity Fund" at bounding box center [806, 468] width 490 height 40
click at [140, 309] on div "Proposals" at bounding box center [132, 316] width 147 height 19
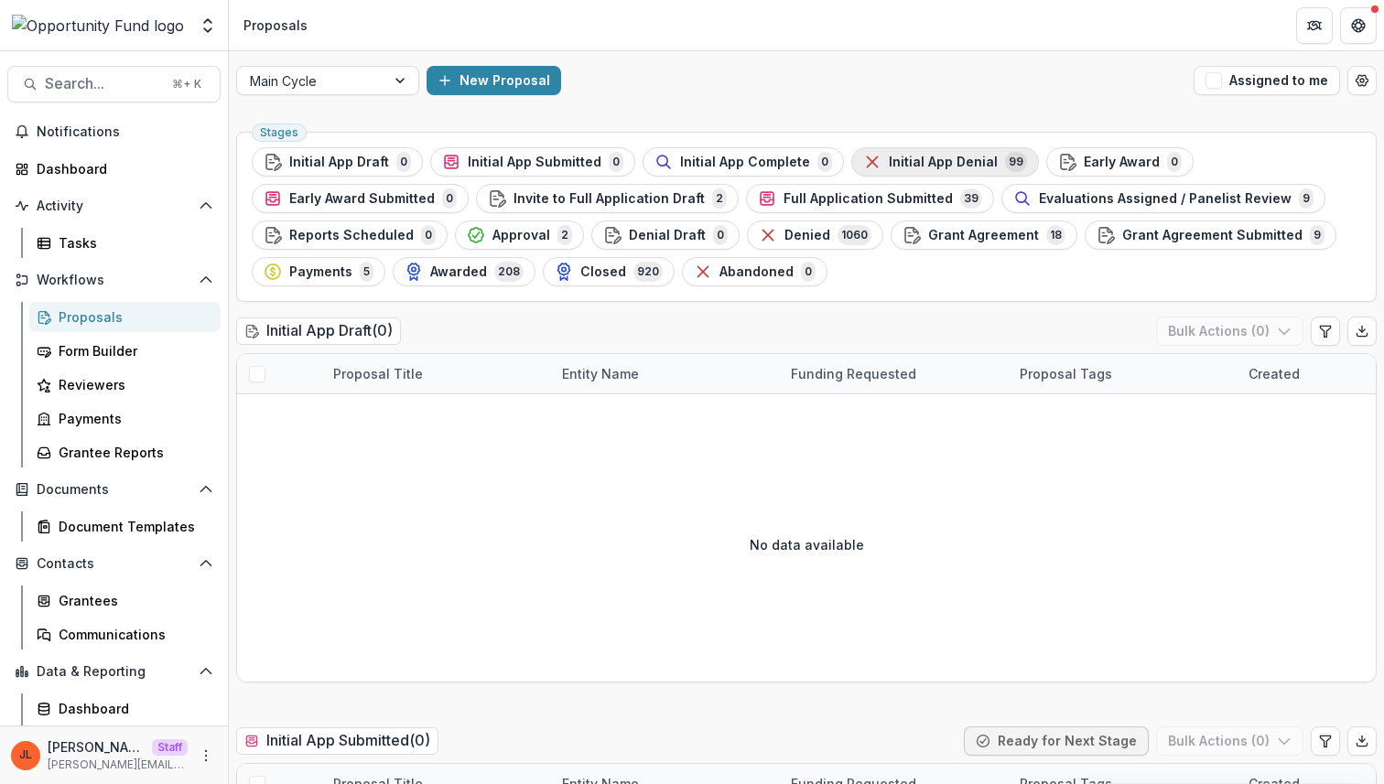
click at [928, 167] on span "Initial App Denial" at bounding box center [943, 163] width 109 height 16
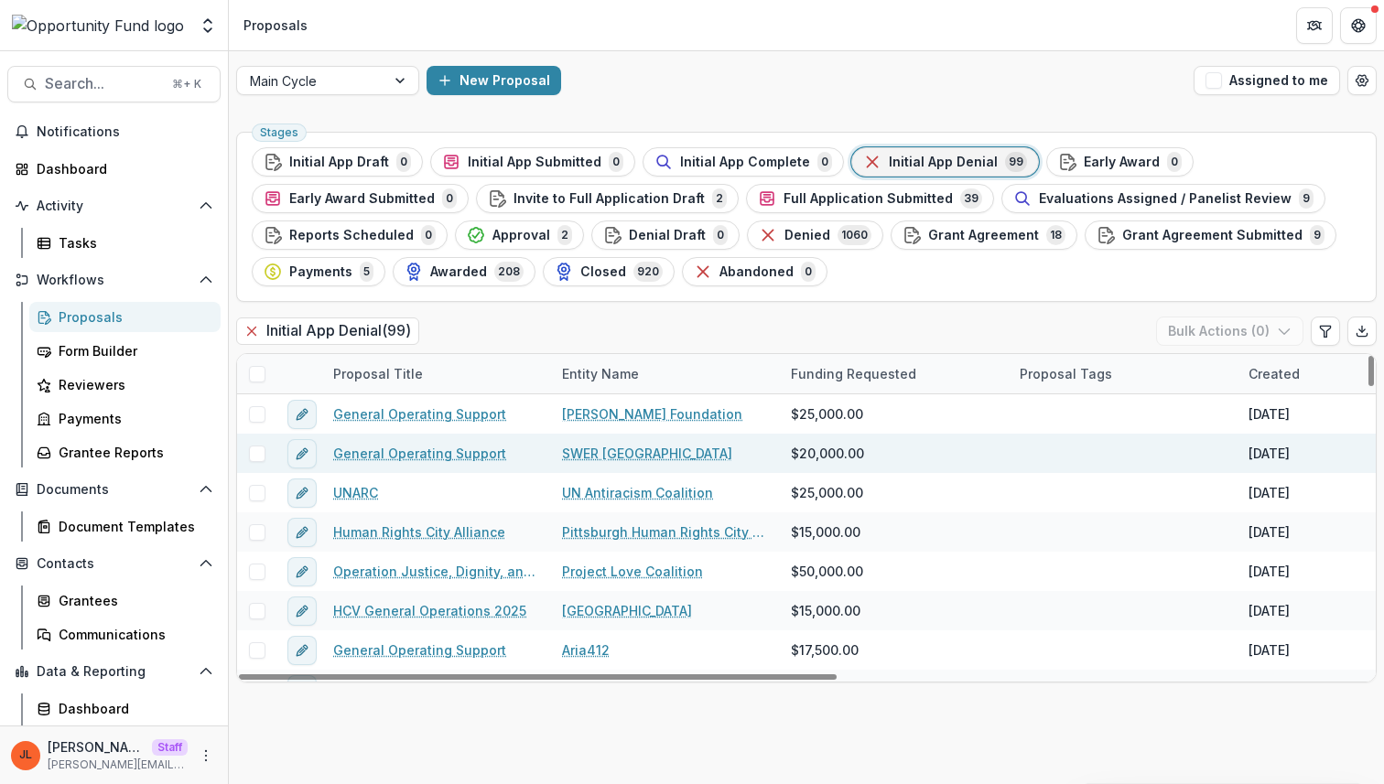
click at [440, 454] on link "General Operating Support" at bounding box center [419, 453] width 173 height 19
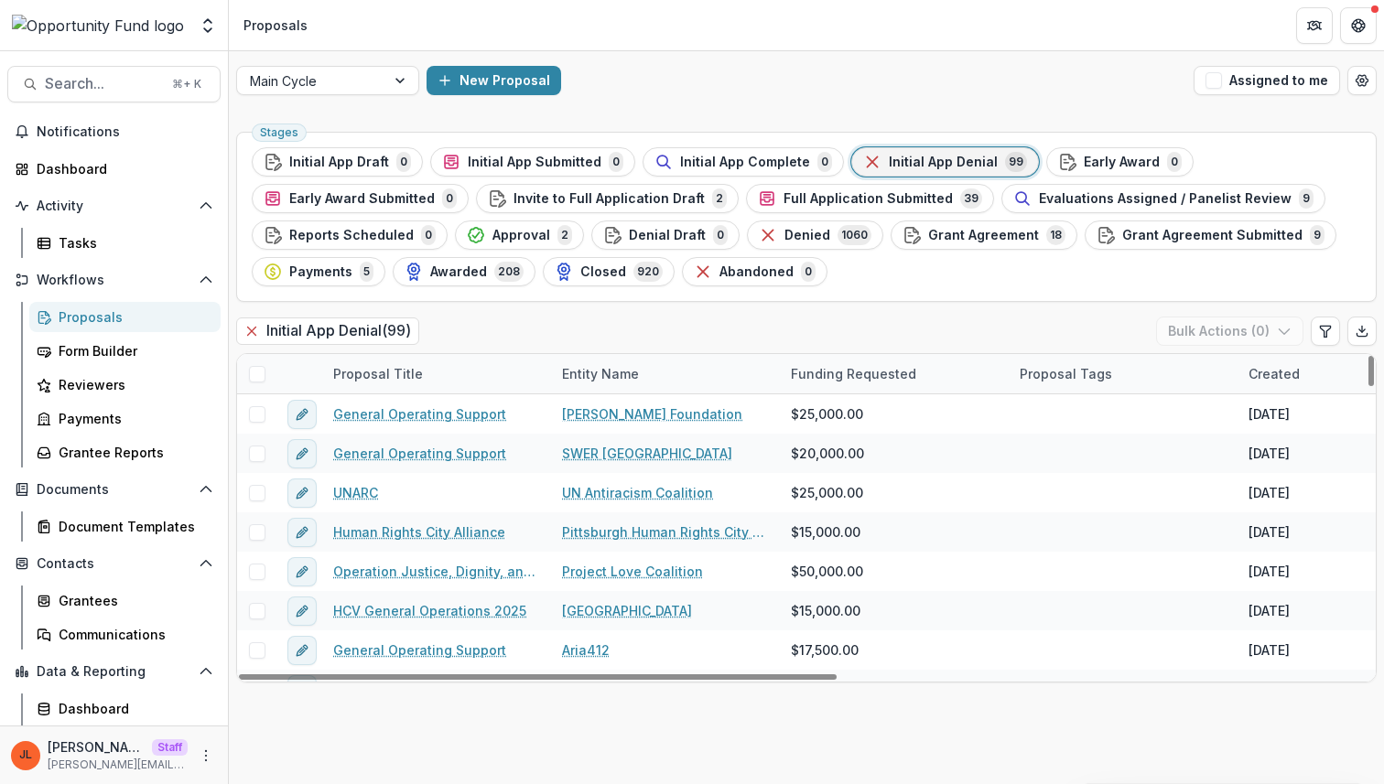
click at [1292, 377] on div "Created" at bounding box center [1273, 373] width 73 height 19
click at [1237, 485] on span "Sort Descending" at bounding box center [1245, 487] width 106 height 16
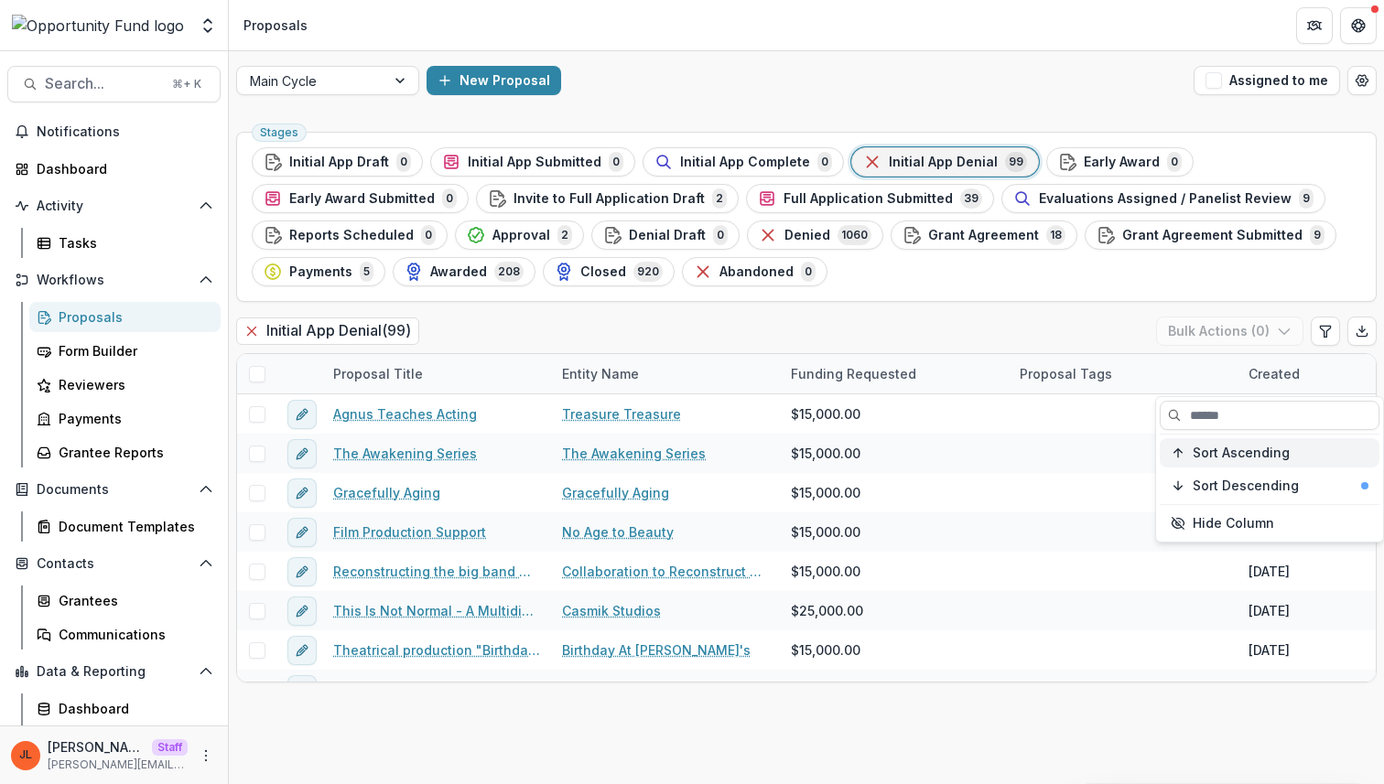
click at [1239, 453] on span "Sort Ascending" at bounding box center [1240, 454] width 97 height 16
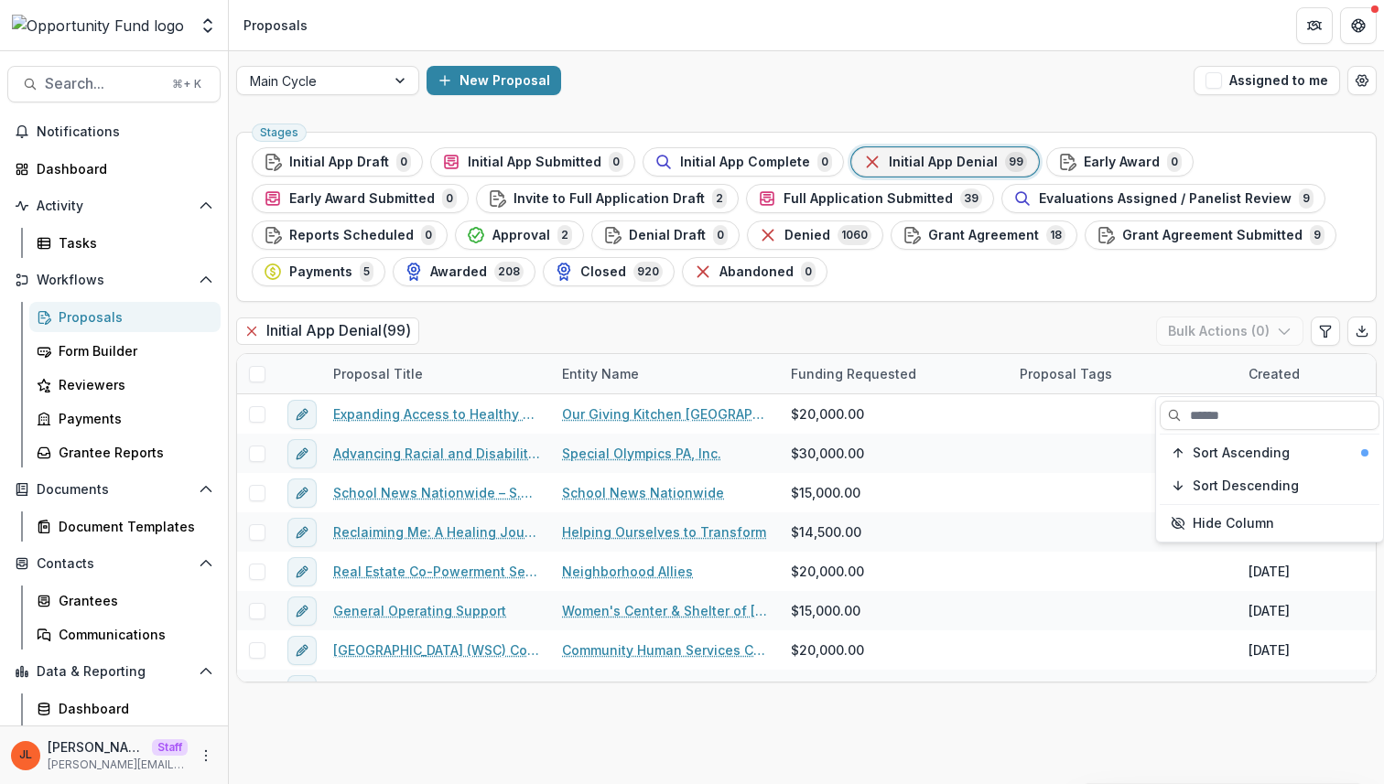
click at [1239, 469] on div "Sort Ascending Sort Descending Hide Column" at bounding box center [1269, 469] width 227 height 145
click at [1240, 496] on button "Sort Descending" at bounding box center [1269, 485] width 220 height 29
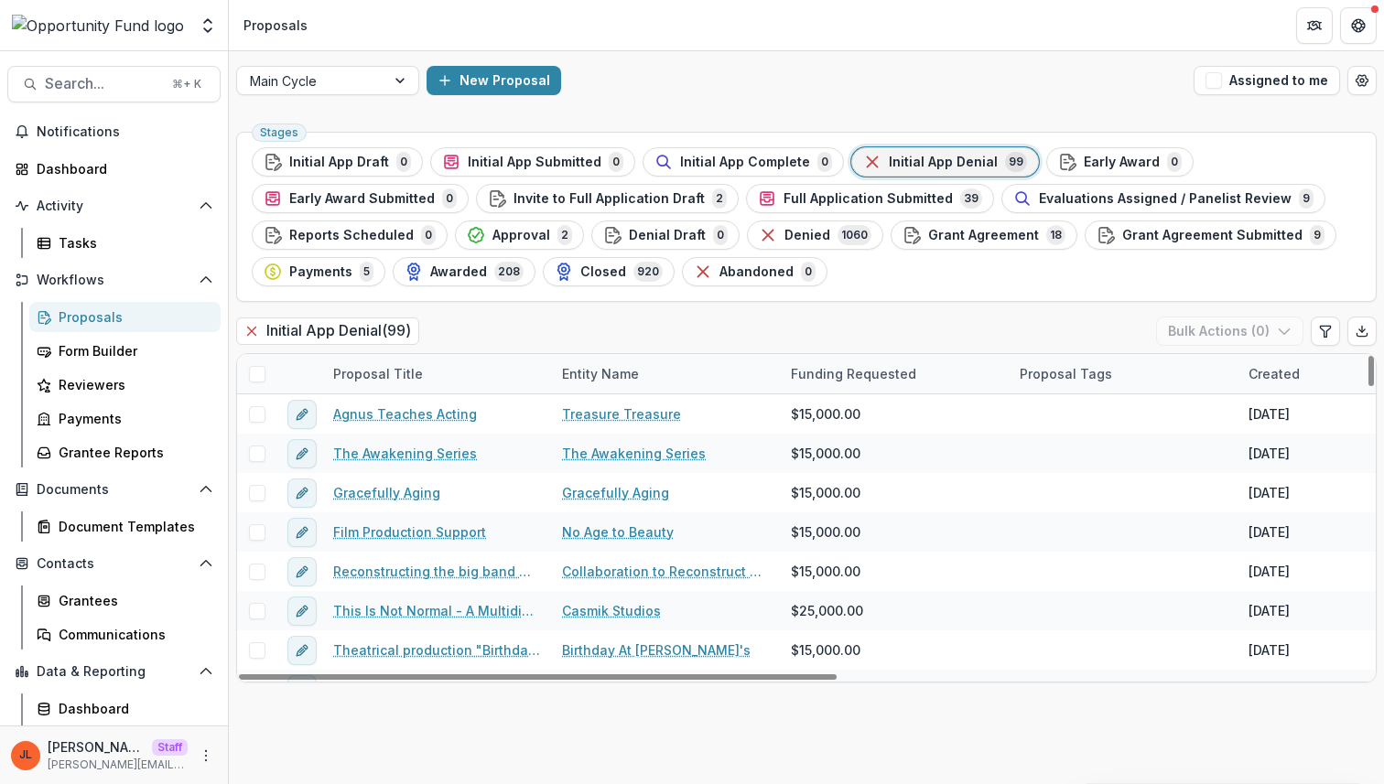
click at [1175, 735] on div "Stages Initial App Draft 0 Initial App Submitted 0 Initial App Complete 0 Initi…" at bounding box center [806, 454] width 1155 height 660
click at [645, 195] on span "Invite to Full Application Draft" at bounding box center [608, 199] width 191 height 16
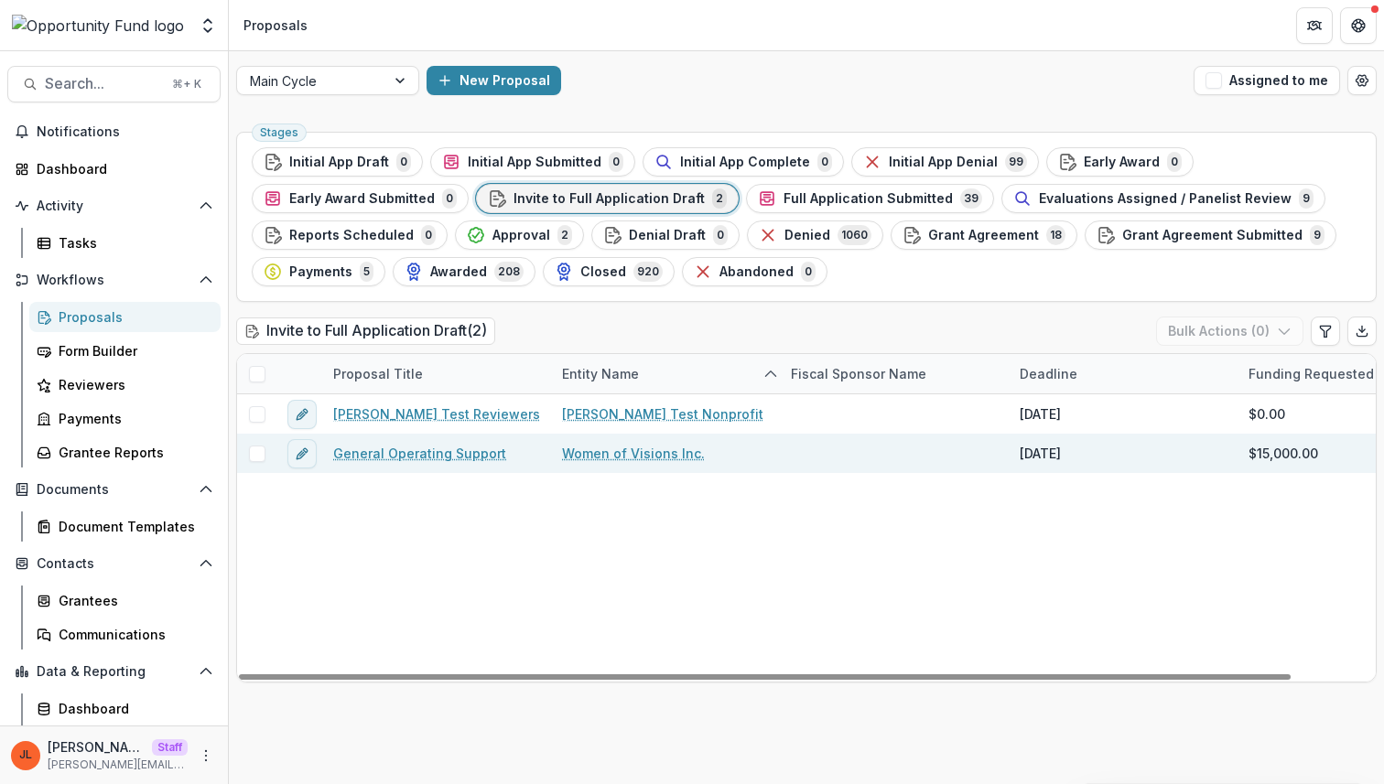
click at [427, 456] on link "General Operating Support" at bounding box center [419, 453] width 173 height 19
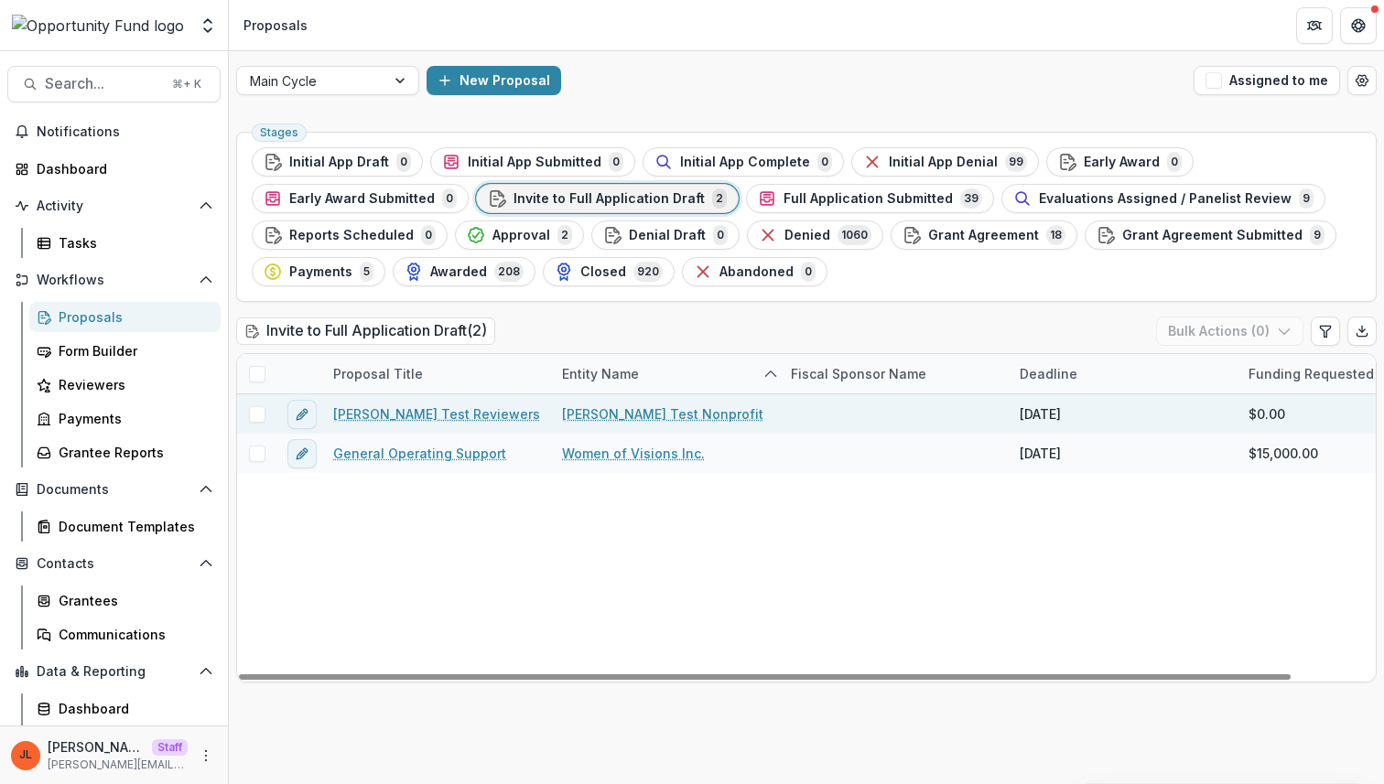
click at [415, 396] on div "[PERSON_NAME] Test Reviewers" at bounding box center [436, 413] width 229 height 39
click at [415, 414] on link "Lucy Test Reviewers" at bounding box center [436, 413] width 207 height 19
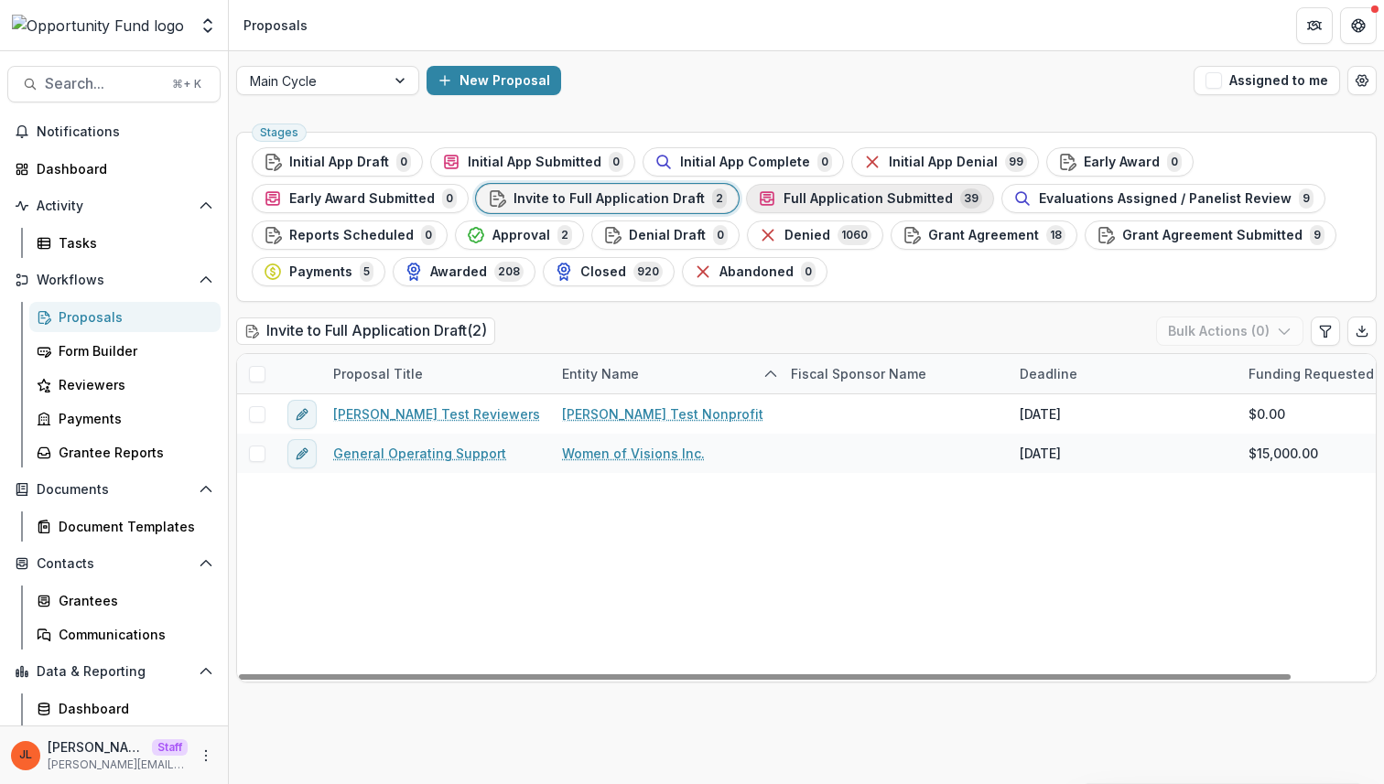
click at [888, 201] on span "Full Application Submitted" at bounding box center [867, 199] width 169 height 16
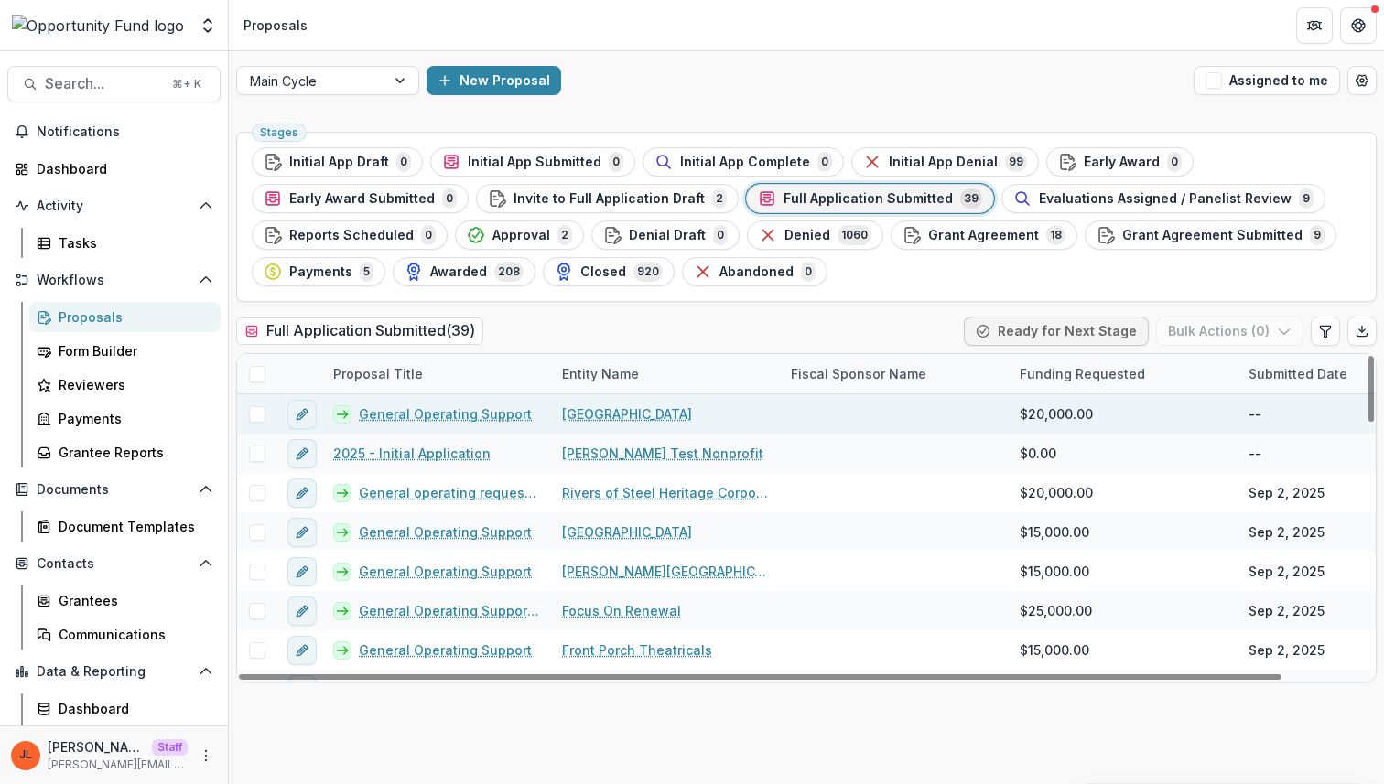
click at [481, 415] on link "General Operating Support" at bounding box center [445, 413] width 173 height 19
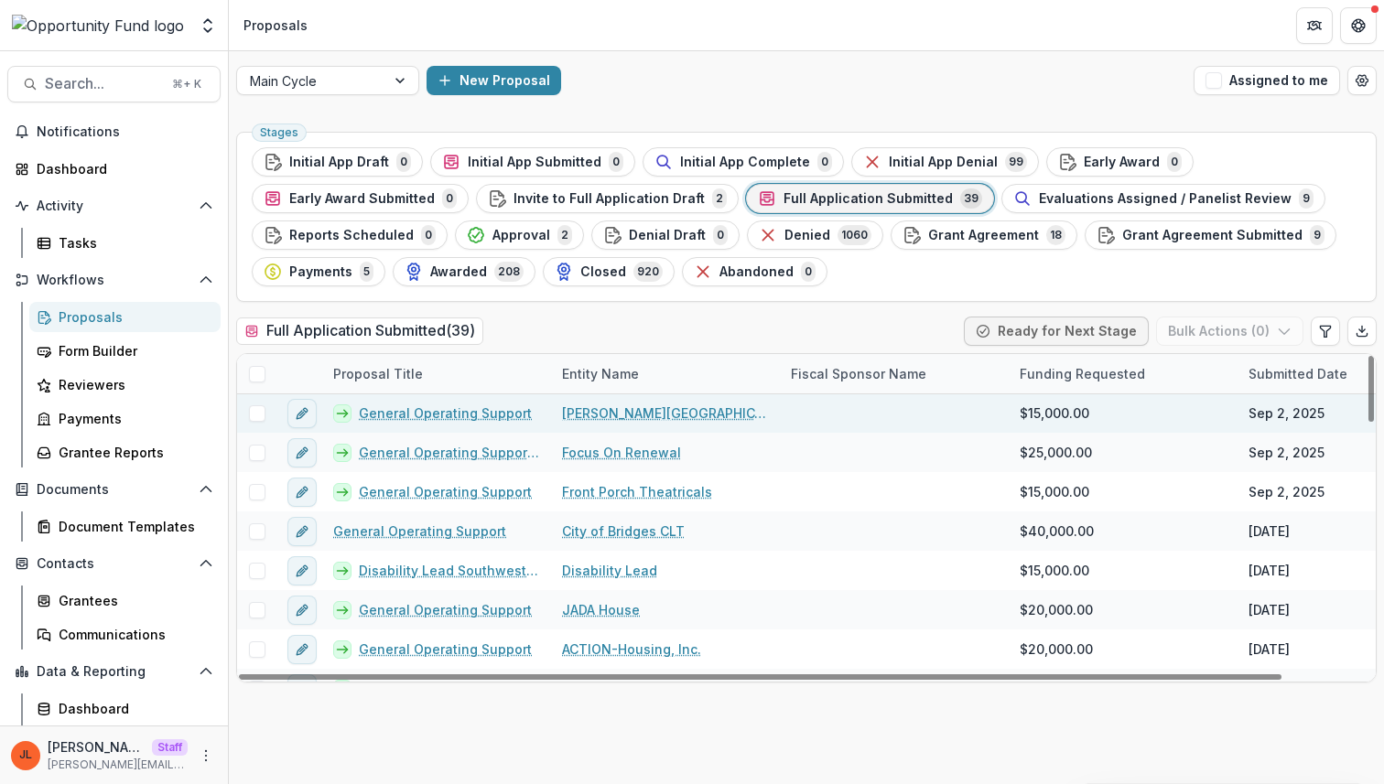
scroll to position [158, 1]
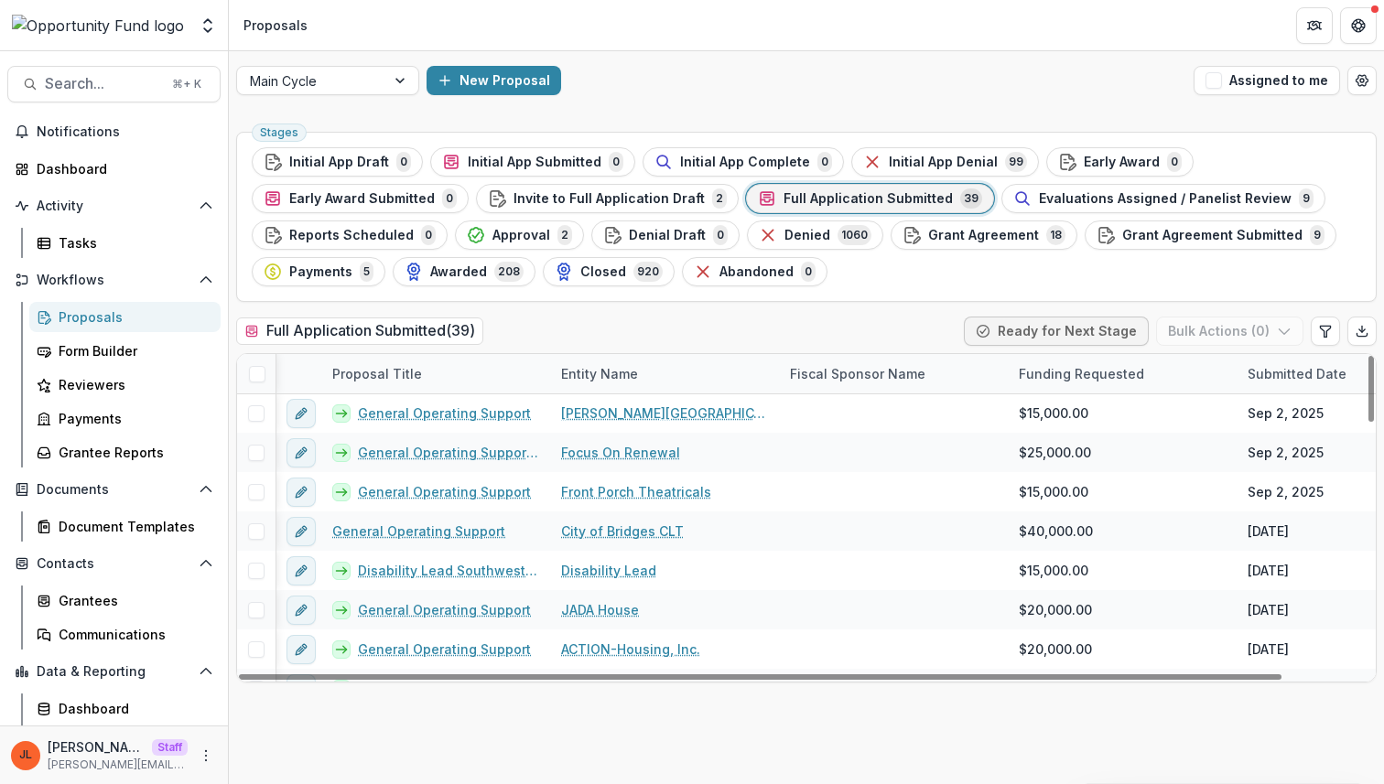
click at [726, 750] on div "Stages Initial App Draft 0 Initial App Submitted 0 Initial App Complete 0 Initi…" at bounding box center [806, 454] width 1155 height 660
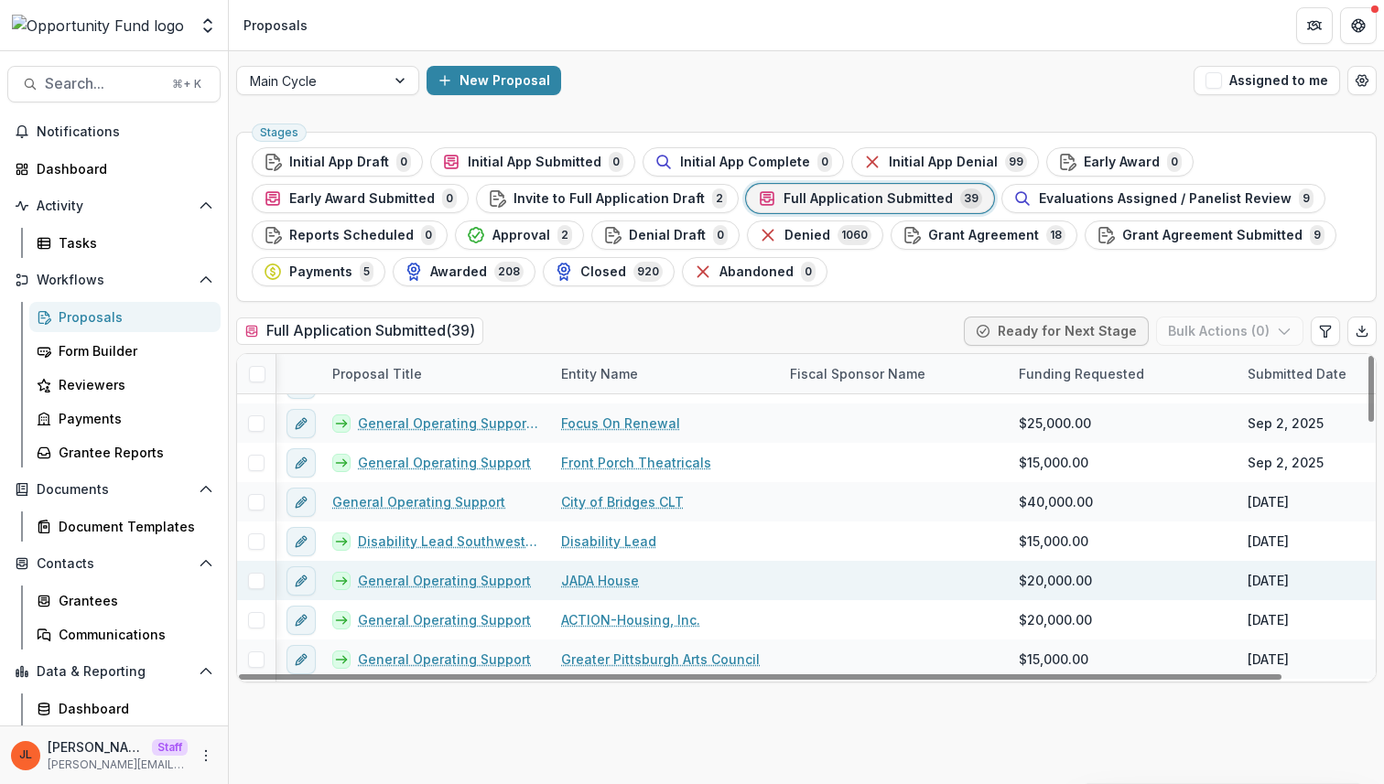
scroll to position [0, 1]
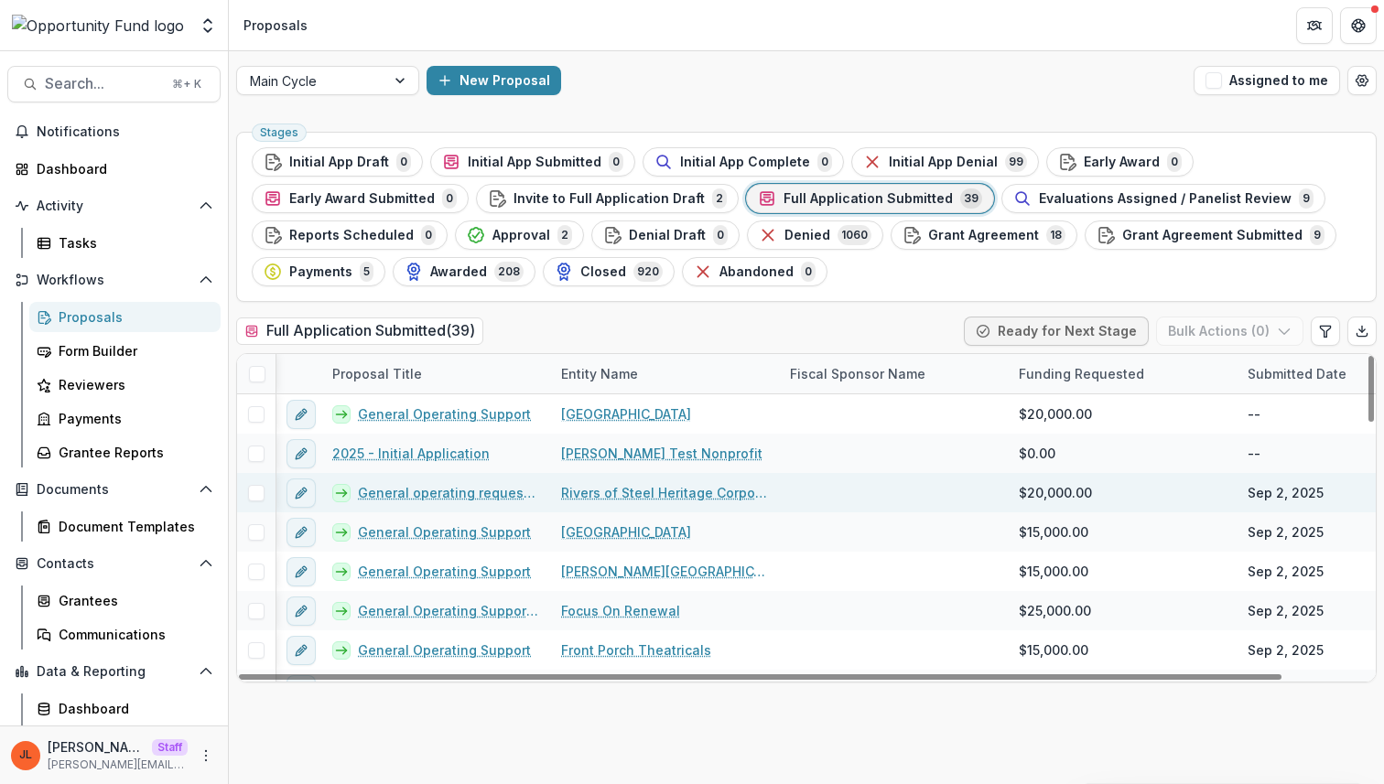
click at [684, 490] on link "Rivers of Steel Heritage Corporation" at bounding box center [664, 492] width 207 height 19
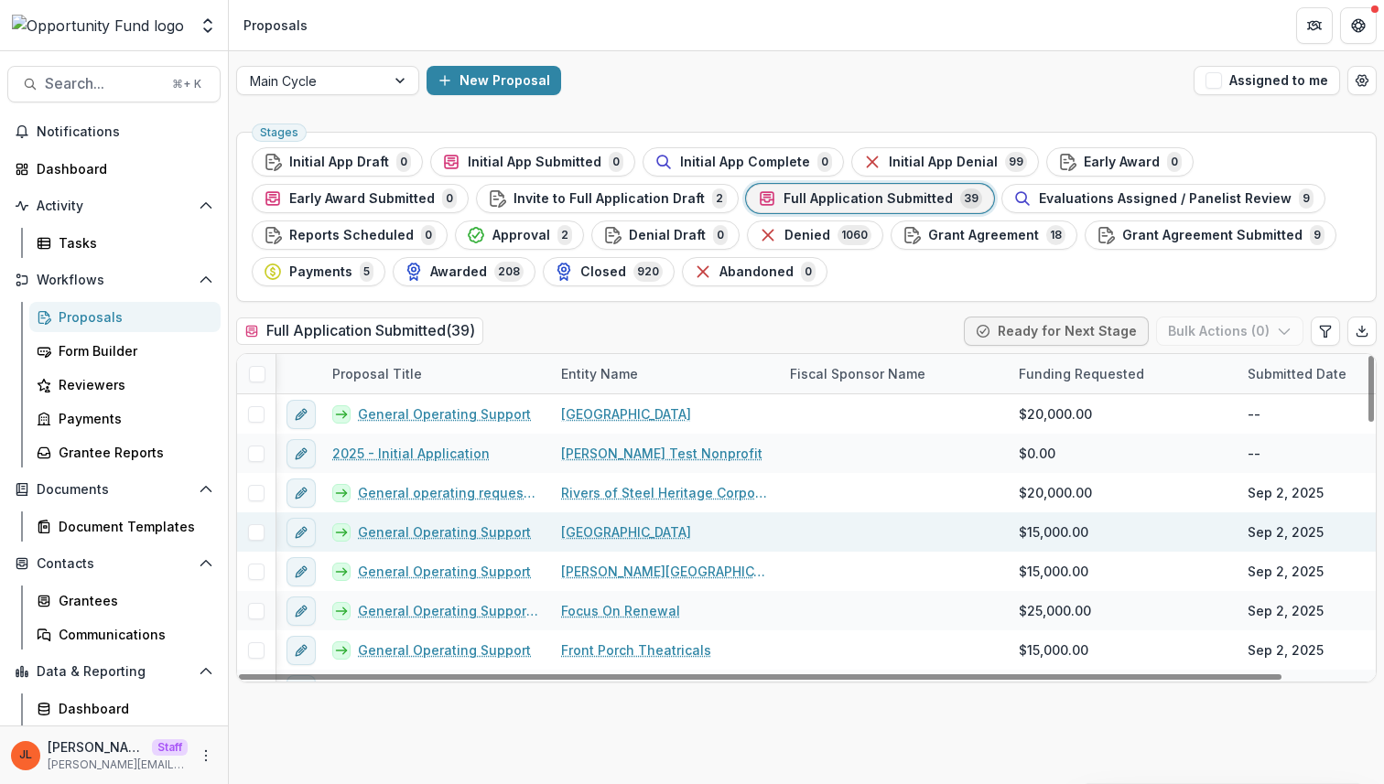
click at [644, 532] on link "Prime Stage Theatre" at bounding box center [626, 531] width 130 height 19
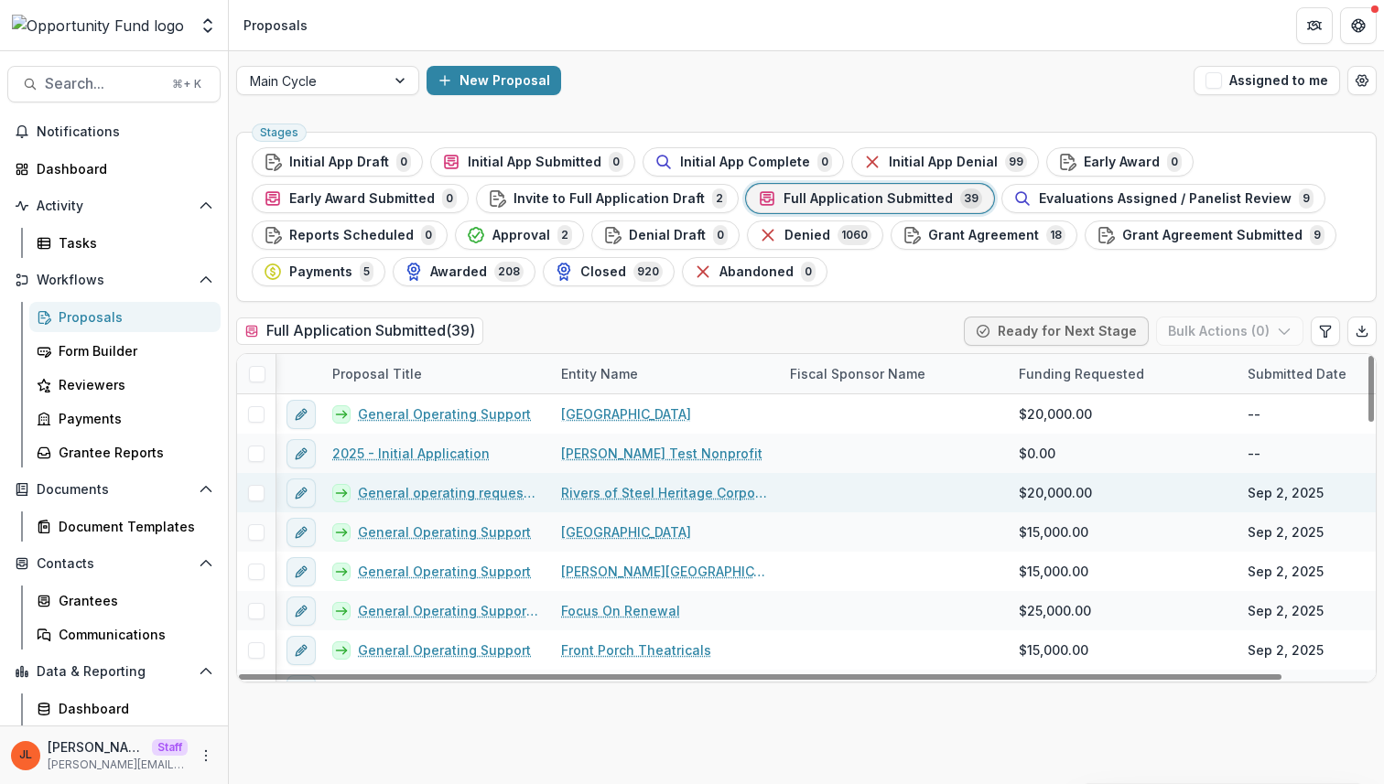
click at [469, 496] on link "General operating request associated with establishing the Carrie Furnaces as a…" at bounding box center [448, 492] width 181 height 19
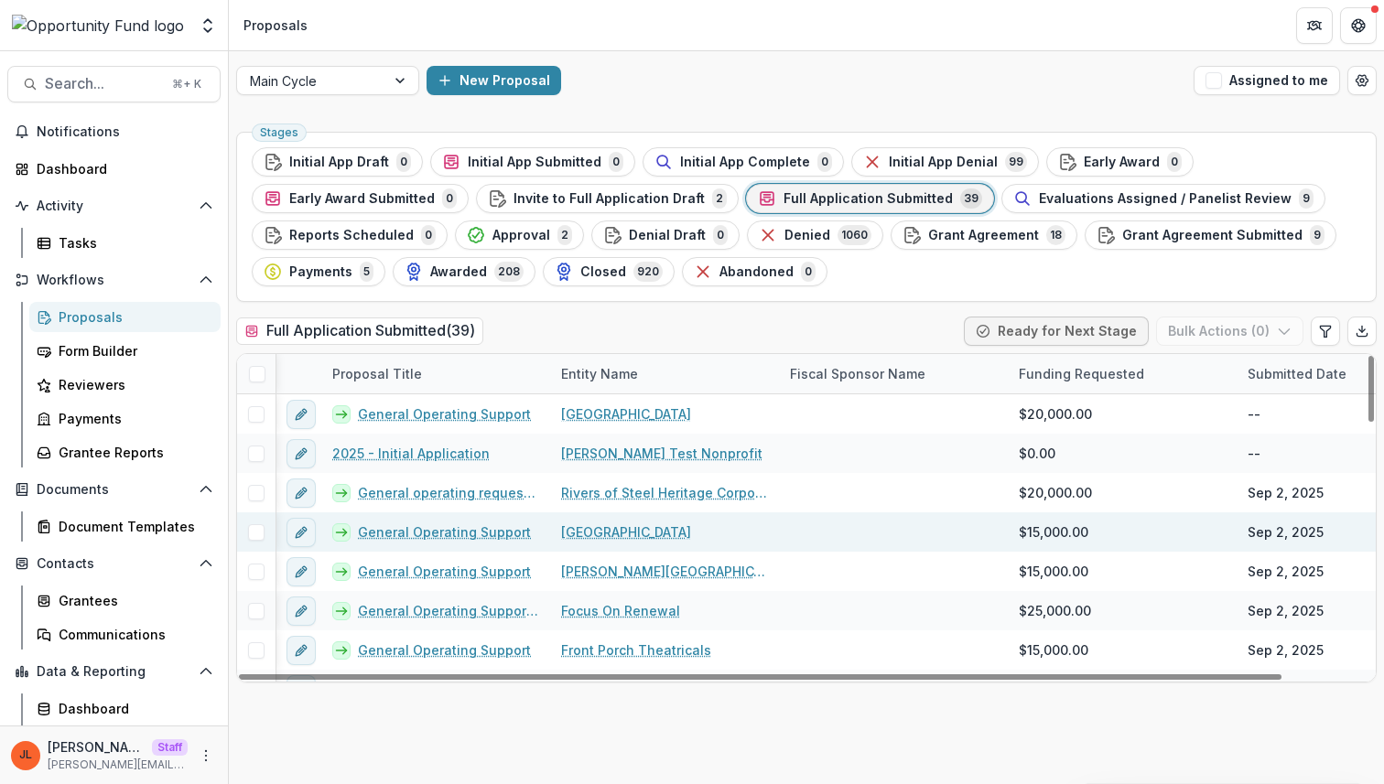
click at [458, 526] on link "General Operating Support" at bounding box center [444, 531] width 173 height 19
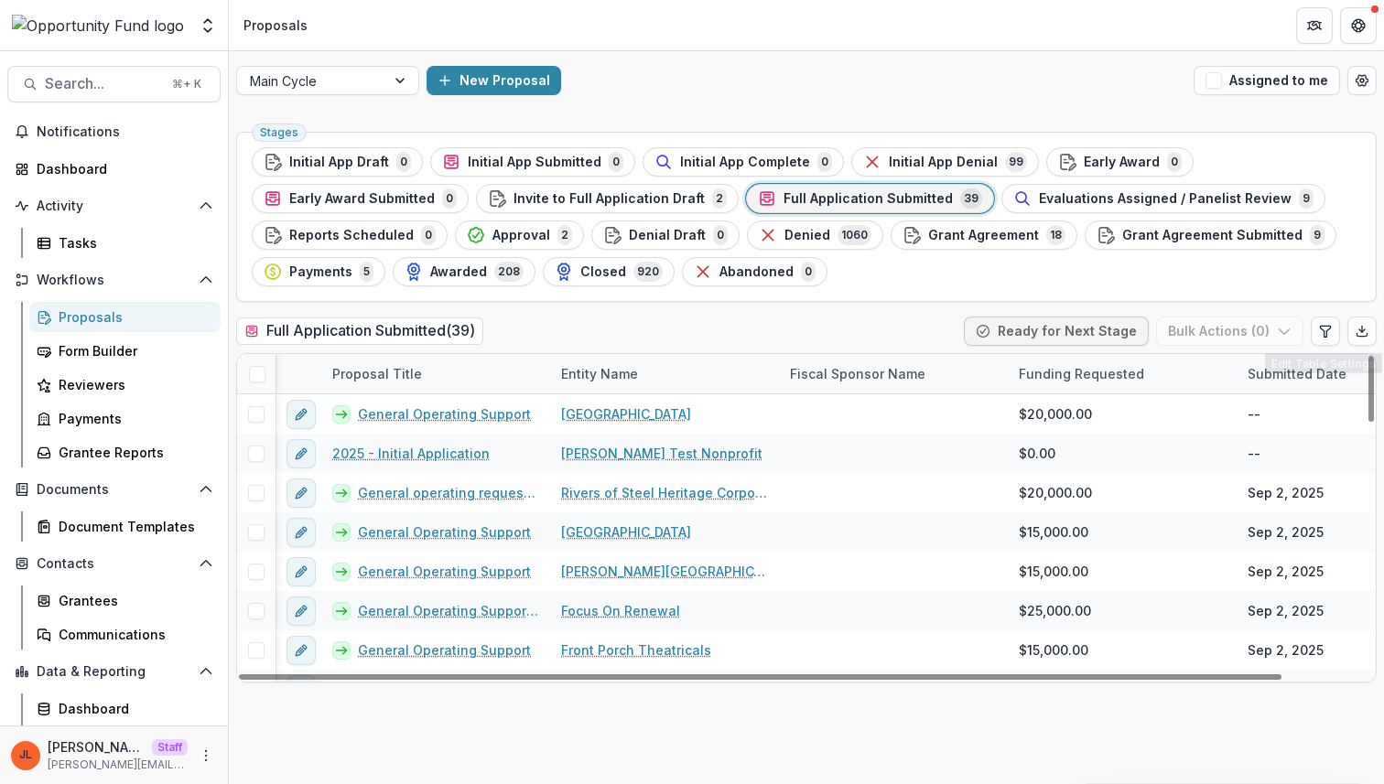
click at [1260, 366] on div "Submitted Date" at bounding box center [1296, 373] width 121 height 19
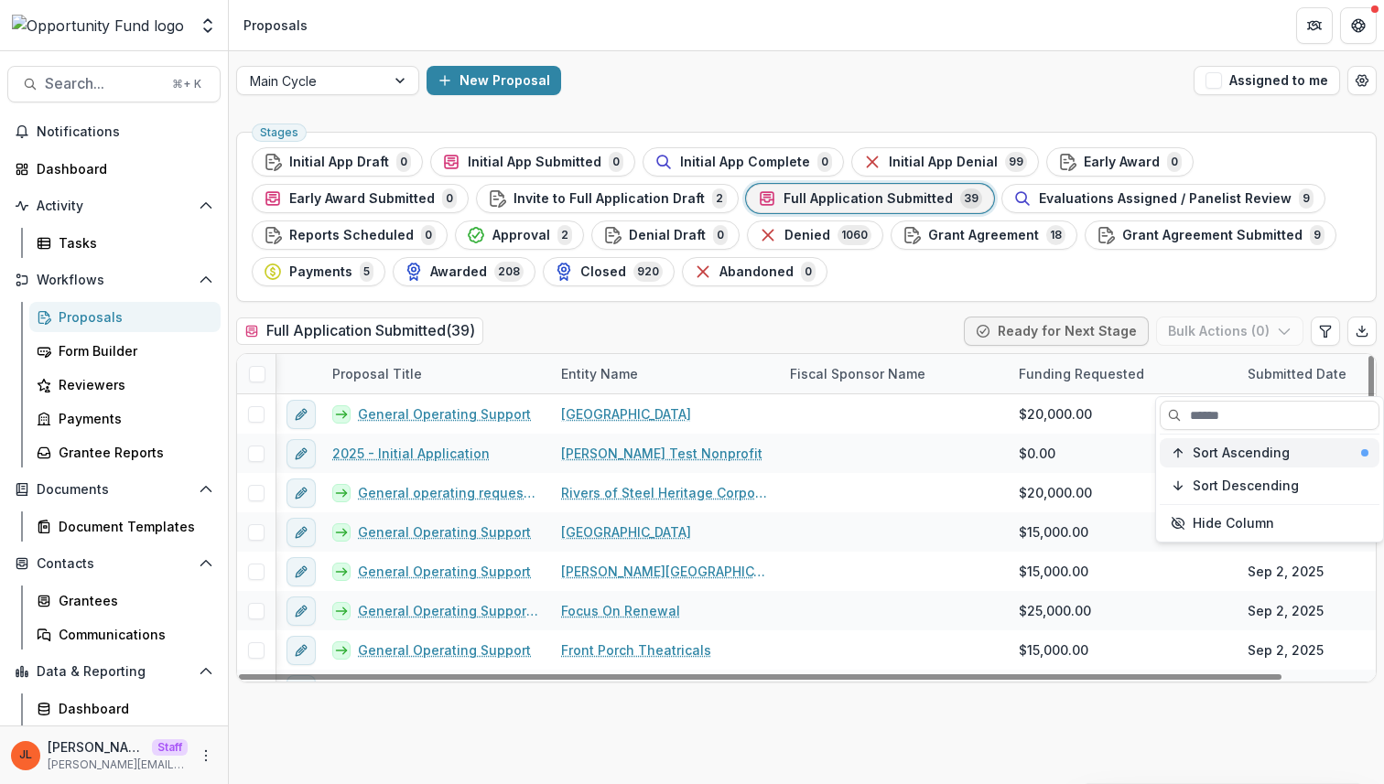
click at [1259, 458] on span "Sort Ascending" at bounding box center [1240, 454] width 97 height 16
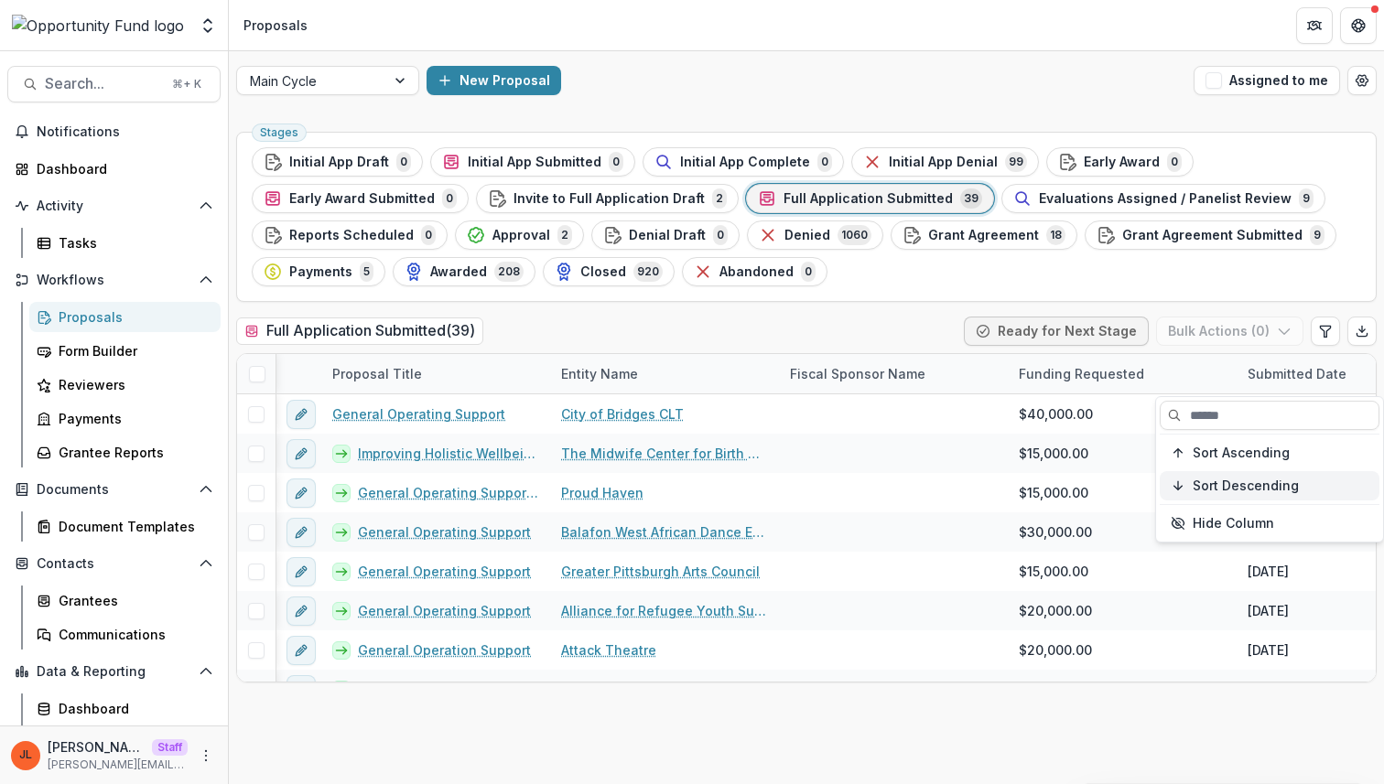
click at [1257, 488] on span "Sort Descending" at bounding box center [1245, 487] width 106 height 16
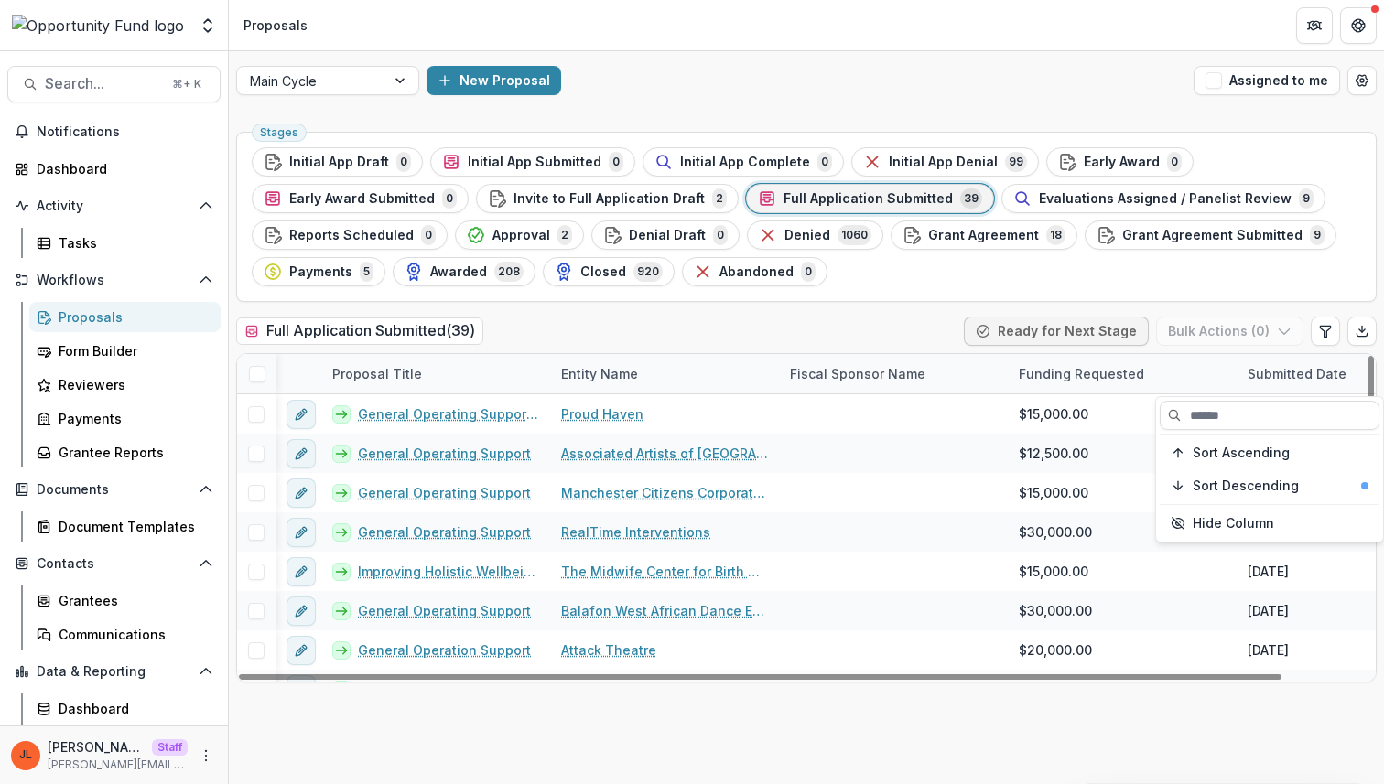
click at [1235, 688] on div "Stages Initial App Draft 0 Initial App Submitted 0 Initial App Complete 0 Initi…" at bounding box center [806, 454] width 1155 height 660
click at [1311, 382] on div "Submitted Date" at bounding box center [1296, 373] width 121 height 19
click at [1276, 458] on span "Sort Ascending" at bounding box center [1240, 454] width 97 height 16
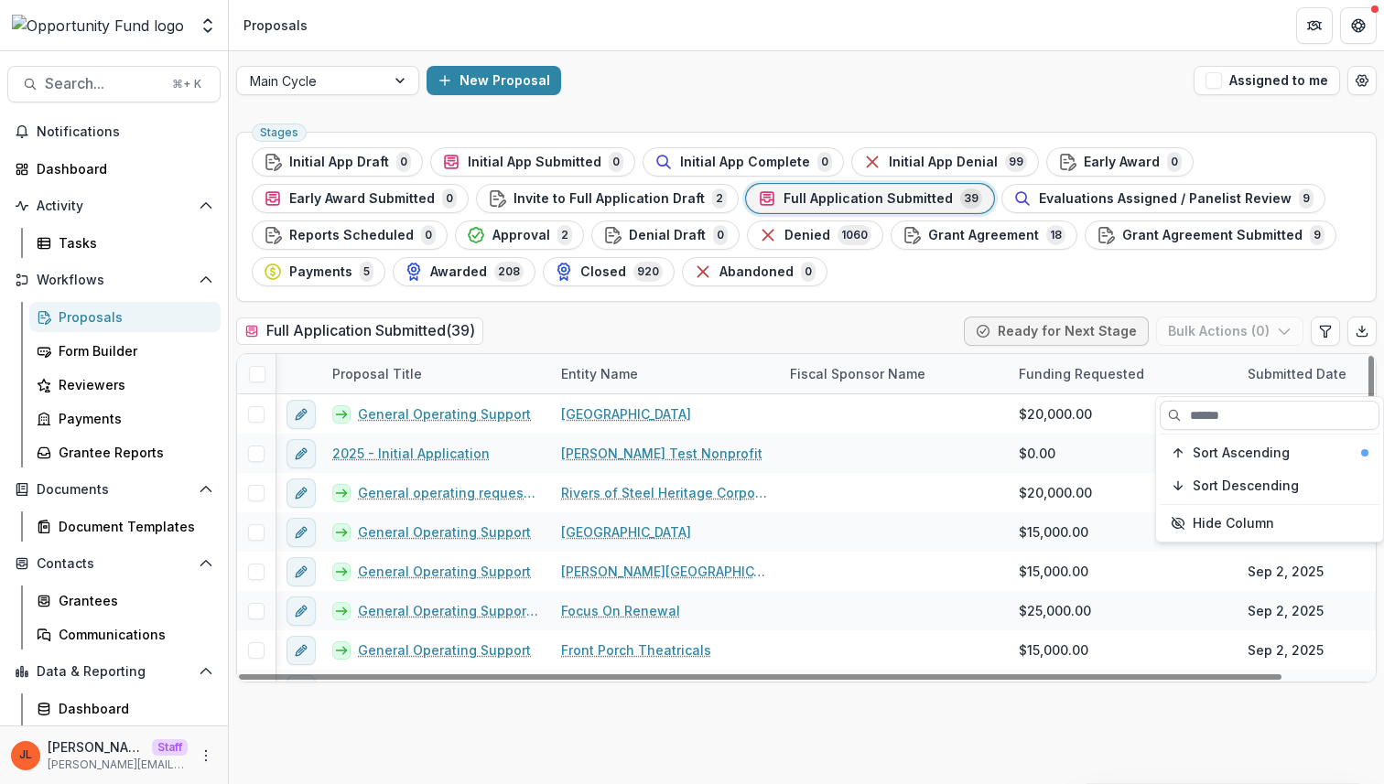
click at [1181, 696] on div "Stages Initial App Draft 0 Initial App Submitted 0 Initial App Complete 0 Initi…" at bounding box center [806, 454] width 1155 height 660
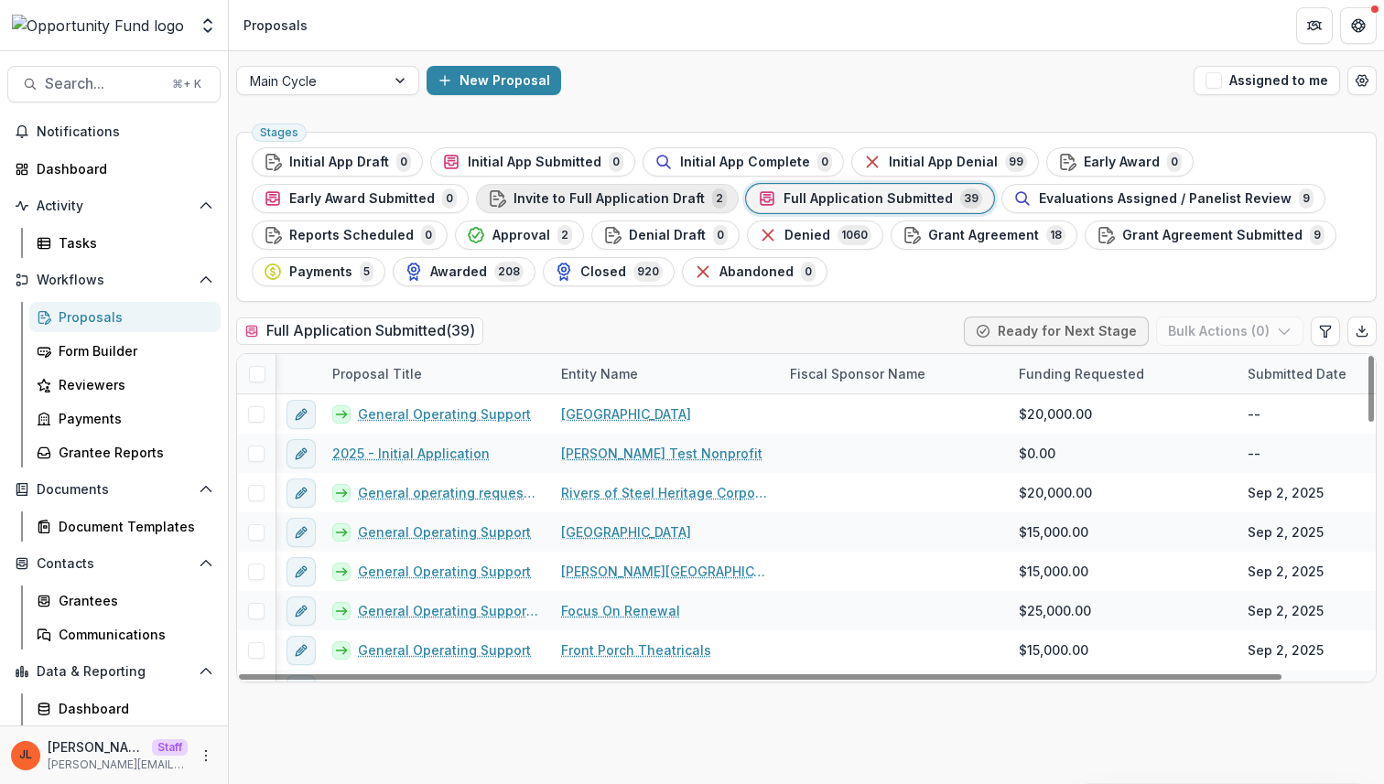
click at [670, 200] on span "Invite to Full Application Draft" at bounding box center [608, 199] width 191 height 16
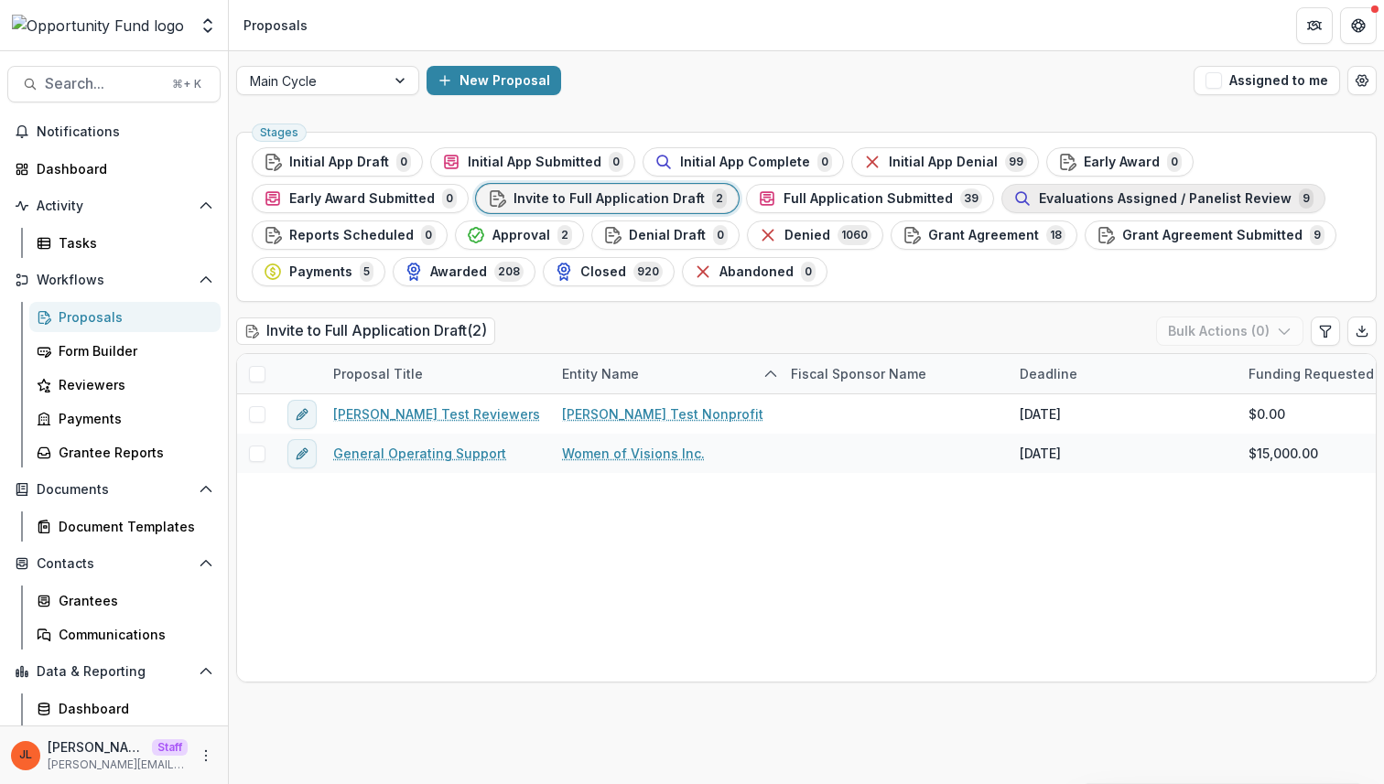
click at [1061, 195] on span "Evaluations Assigned / Panelist Review" at bounding box center [1165, 199] width 253 height 16
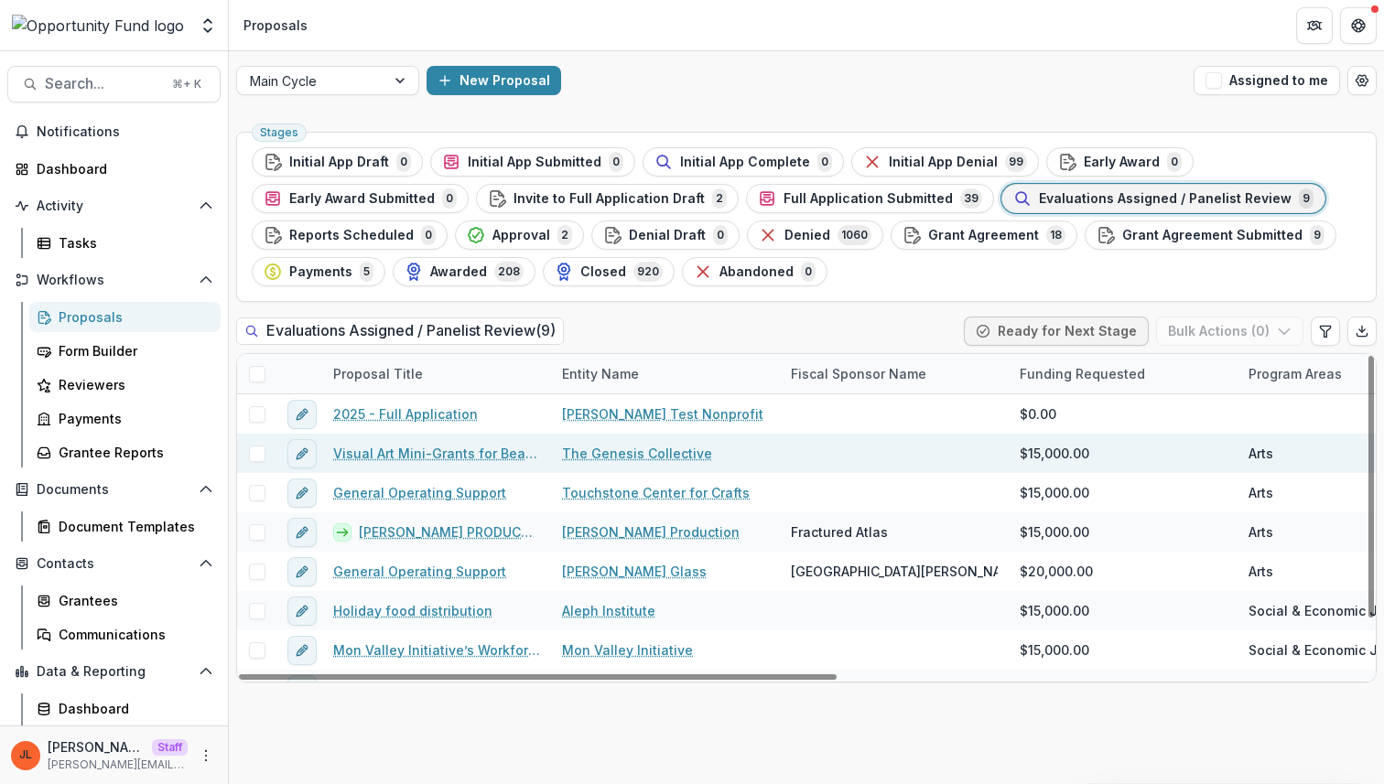
click at [478, 458] on link "Visual Art Mini-Grants for Beaver County Artists" at bounding box center [436, 453] width 207 height 19
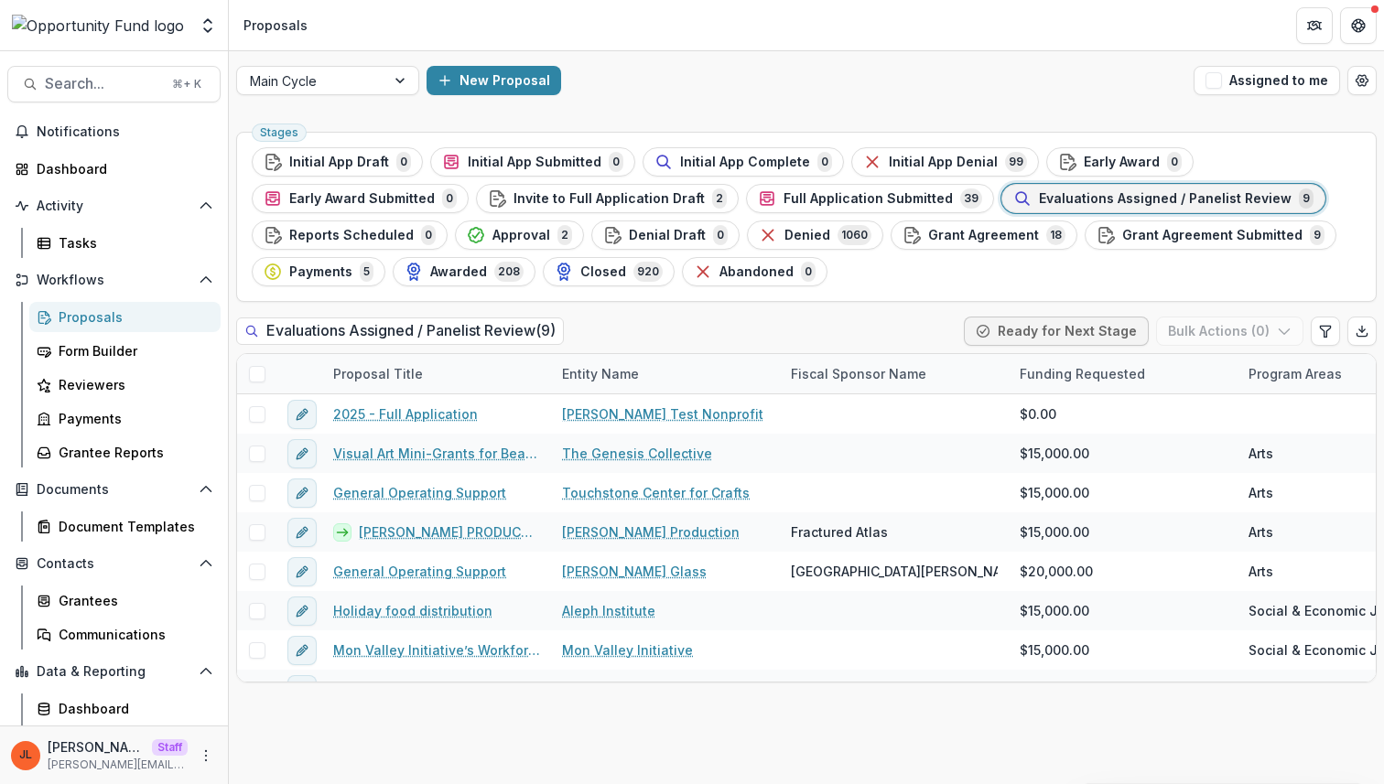
click at [628, 90] on div "New Proposal" at bounding box center [805, 80] width 759 height 29
click at [703, 61] on div "Main Cycle New Proposal Assigned to me" at bounding box center [806, 80] width 1155 height 59
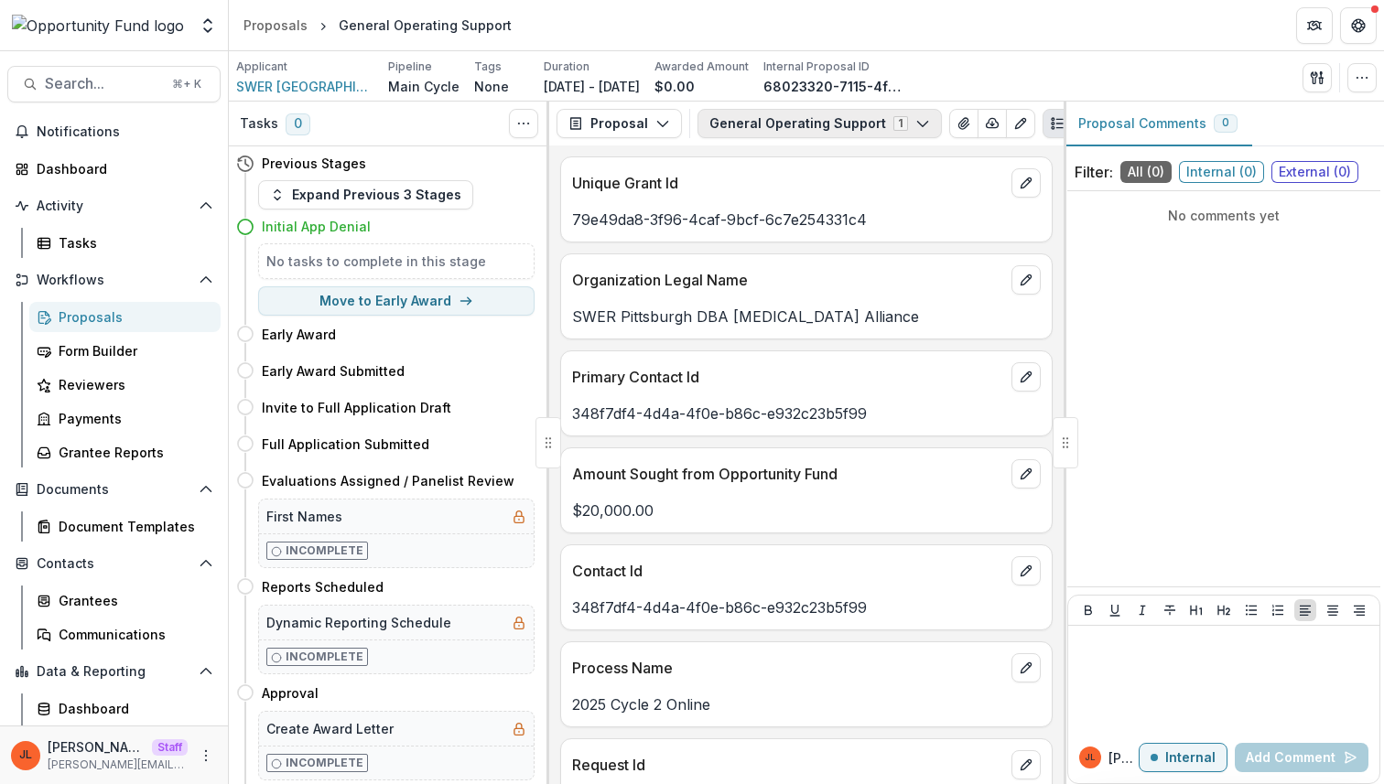
click at [824, 126] on button "General Operating Support 1" at bounding box center [819, 123] width 244 height 29
click at [851, 388] on p "Primary Contact Id" at bounding box center [788, 377] width 432 height 22
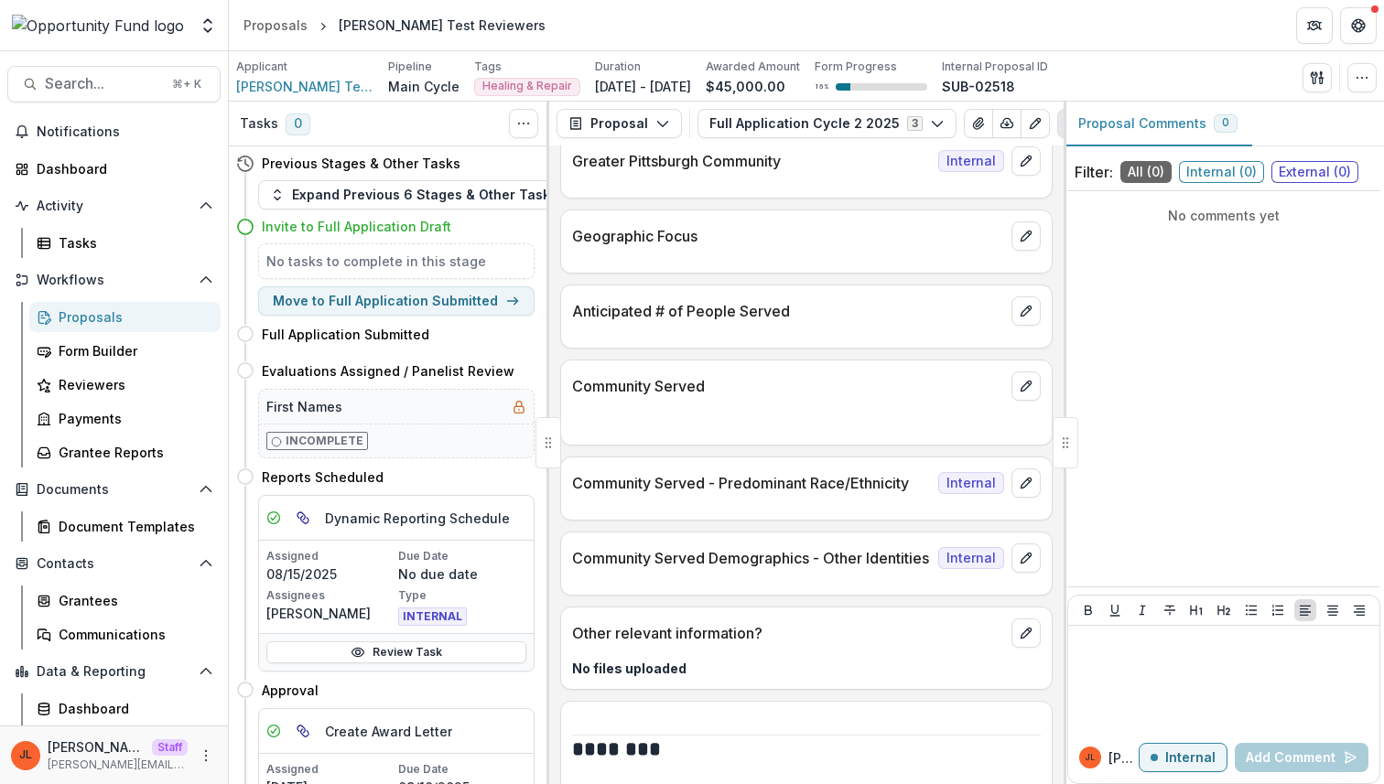
scroll to position [4266, 0]
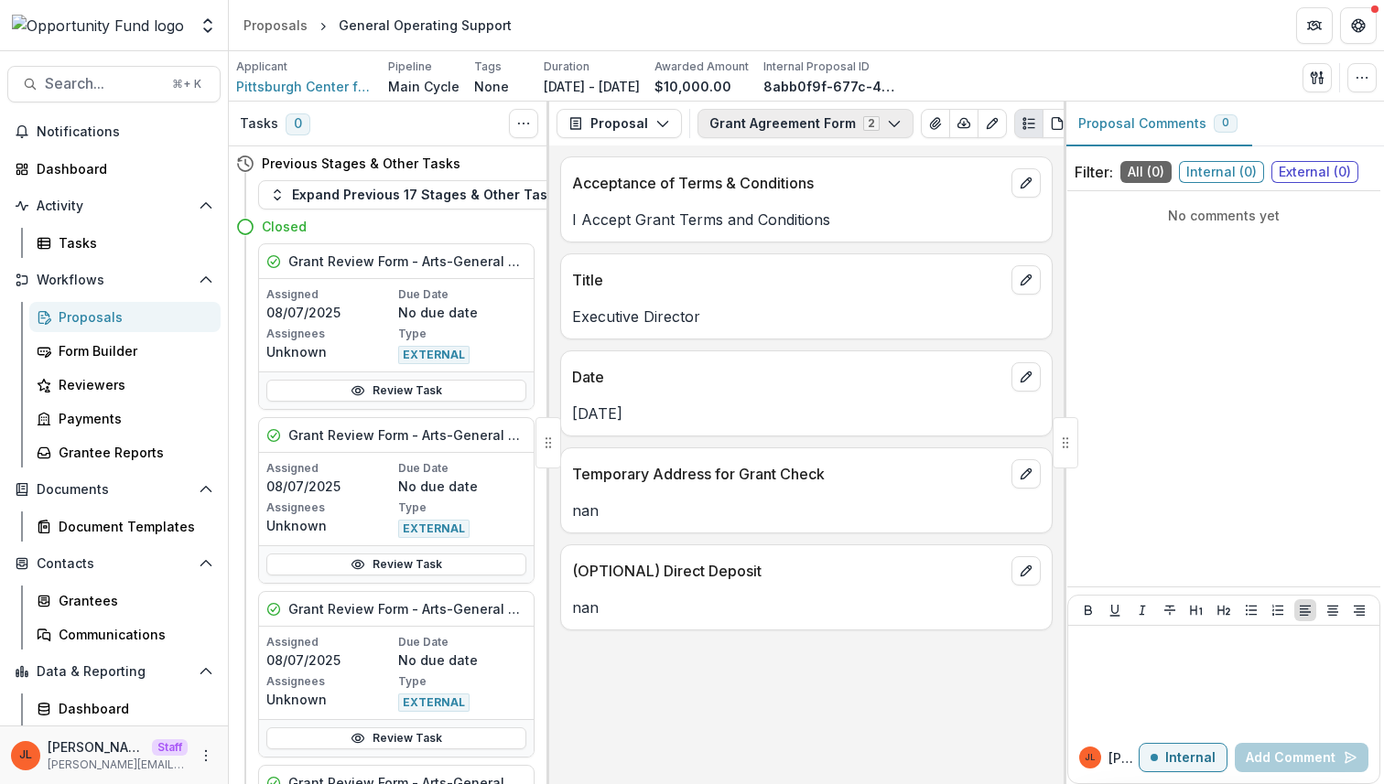
click at [835, 128] on button "Grant Agreement Form 2" at bounding box center [805, 123] width 216 height 29
click at [829, 192] on span "General Operating Support" at bounding box center [817, 192] width 173 height 19
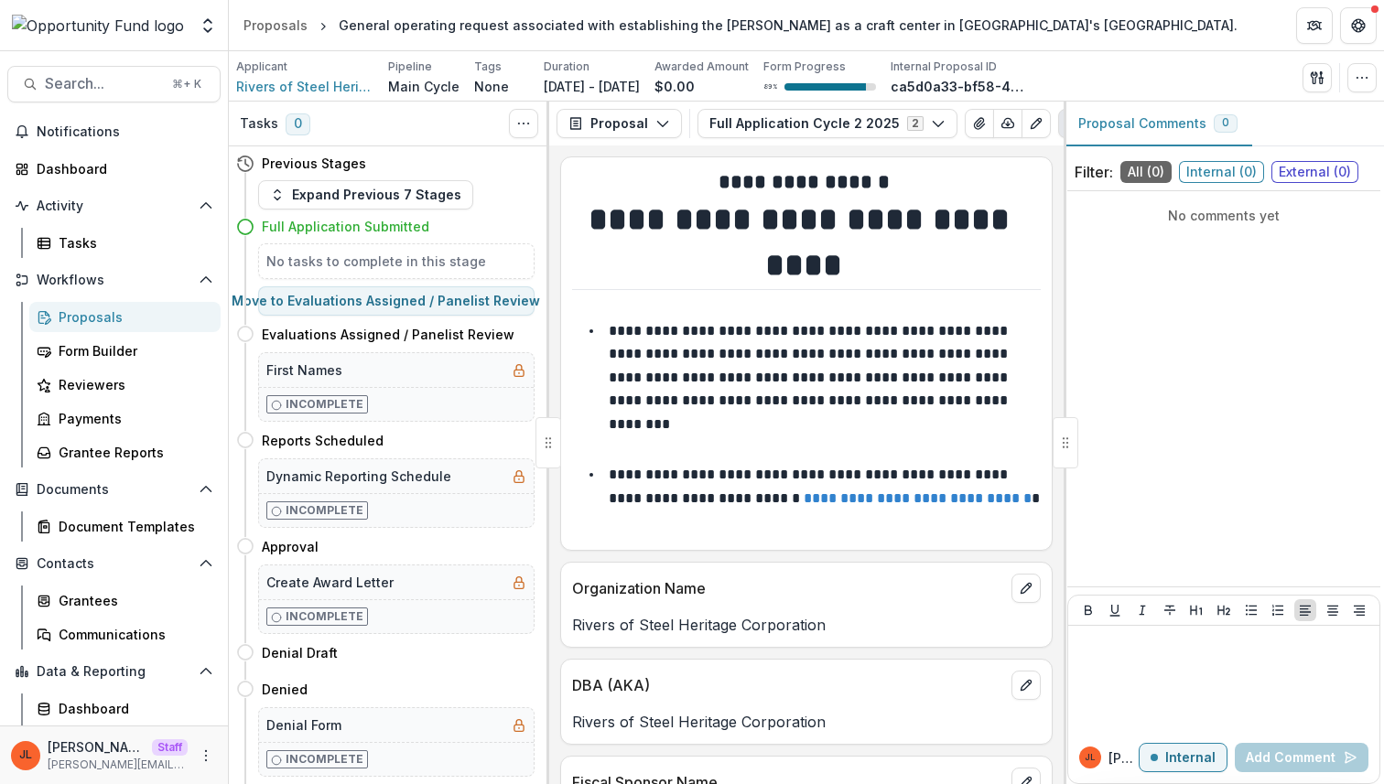
click at [904, 587] on p "Organization Name" at bounding box center [788, 588] width 432 height 22
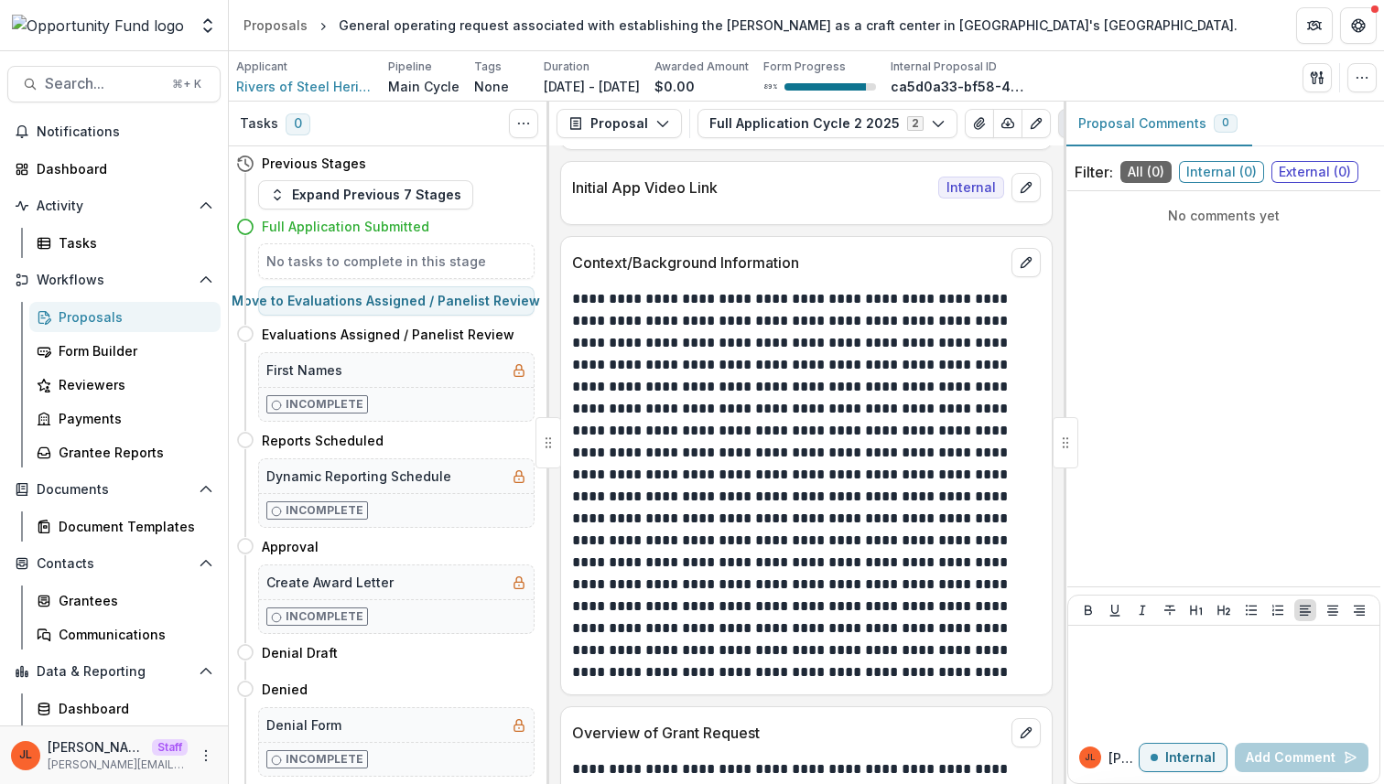
scroll to position [1600, 0]
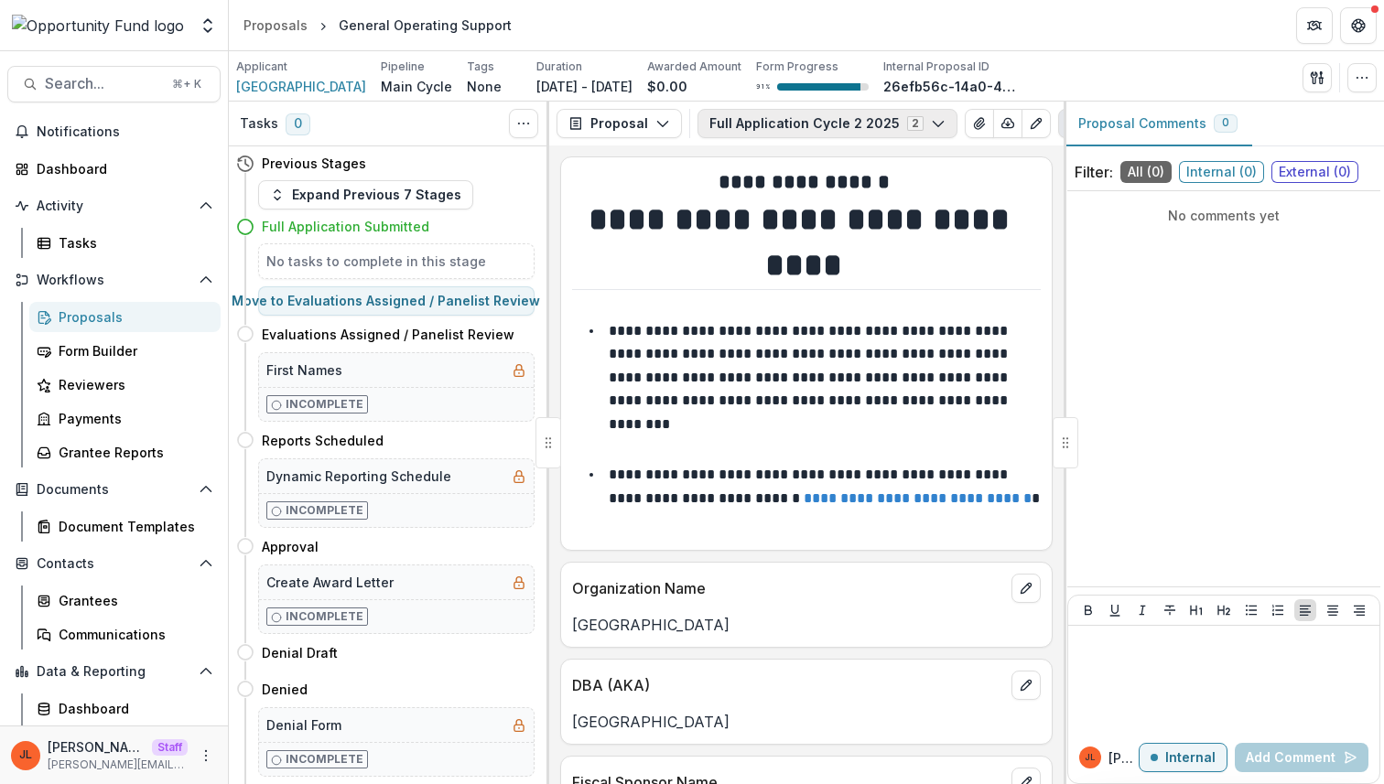
click at [886, 128] on button "Full Application Cycle 2 2025 2" at bounding box center [827, 123] width 260 height 29
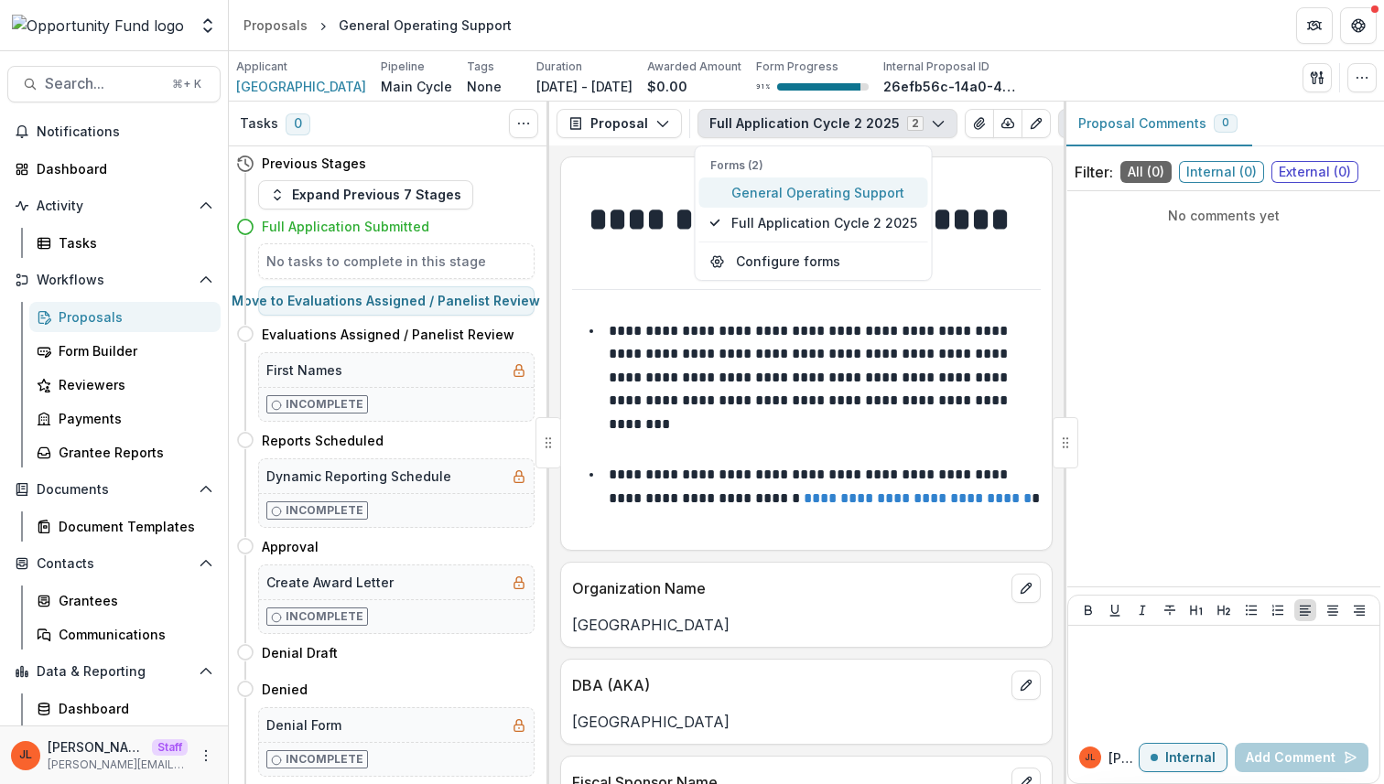
click at [860, 192] on span "General Operating Support" at bounding box center [824, 192] width 186 height 19
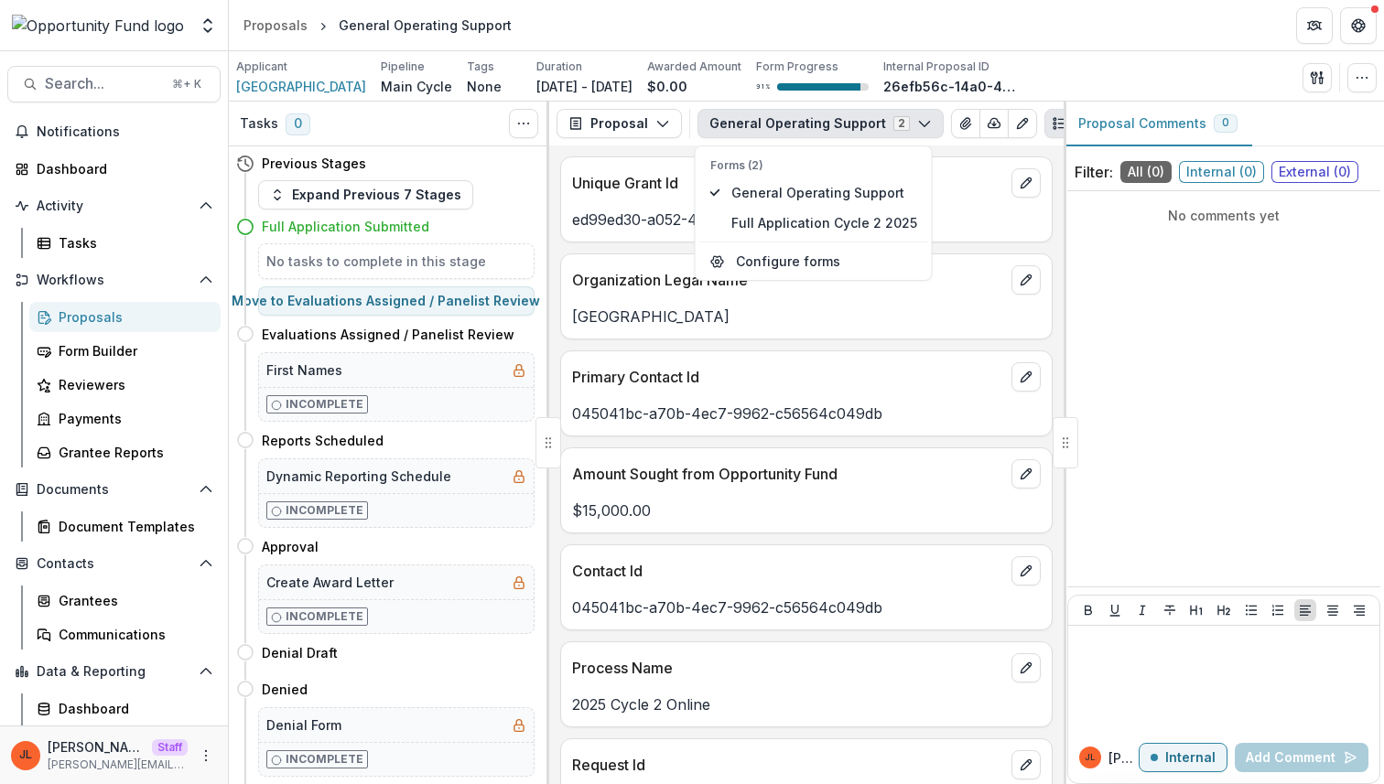
click at [832, 409] on p "045041bc-a70b-4ec7-9962-c56564c049db" at bounding box center [806, 414] width 469 height 22
click at [868, 120] on button "General Operating Support 2" at bounding box center [820, 123] width 246 height 29
click at [849, 212] on button "Full Application Cycle 2 2025" at bounding box center [813, 223] width 229 height 30
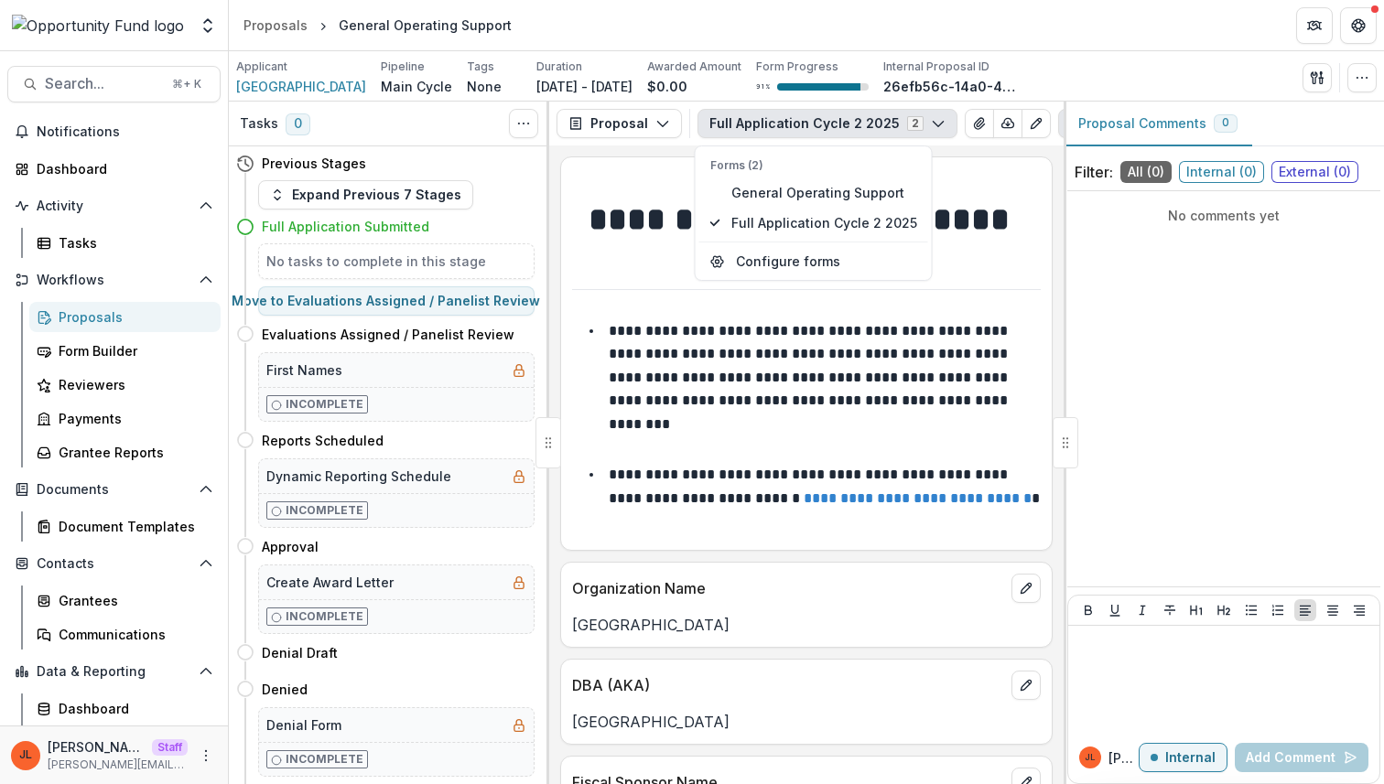
click at [740, 370] on li "**********" at bounding box center [817, 389] width 447 height 141
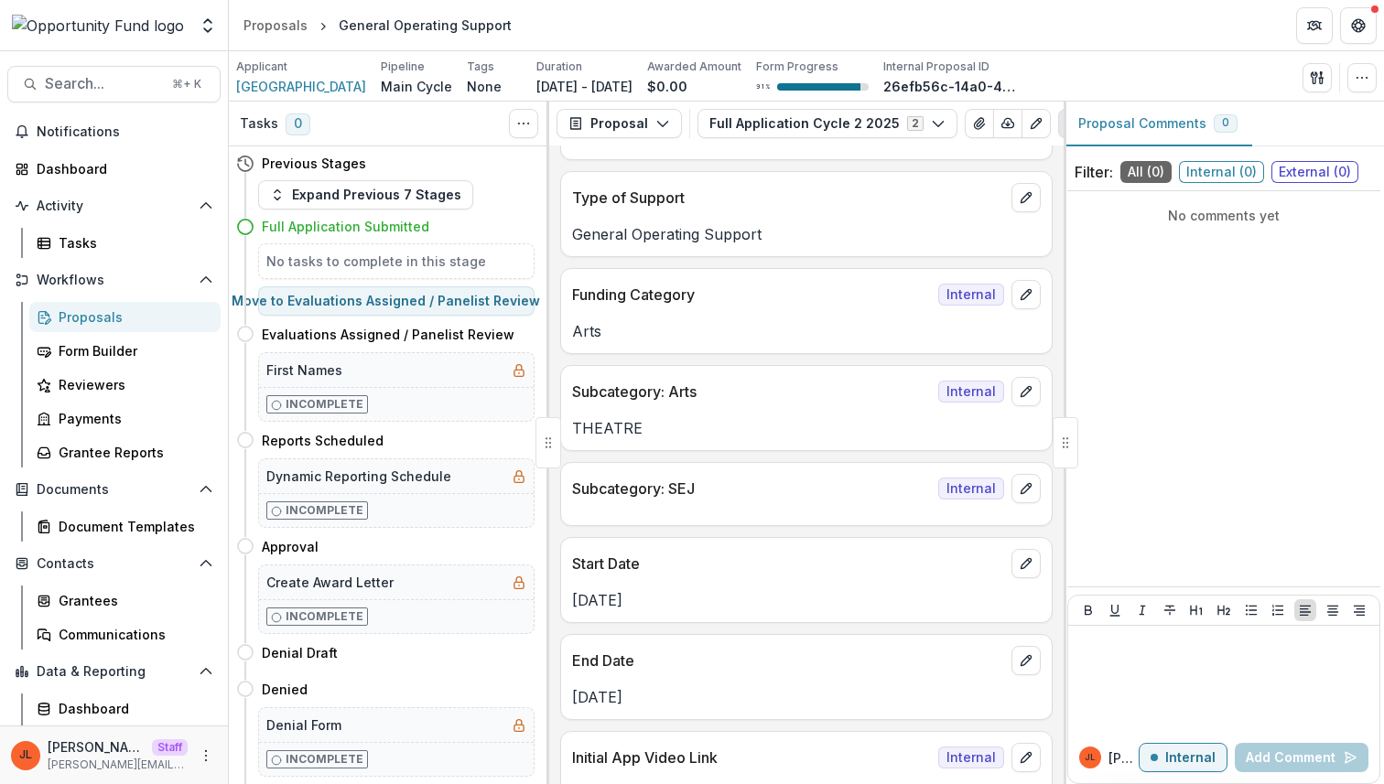
scroll to position [1159, 0]
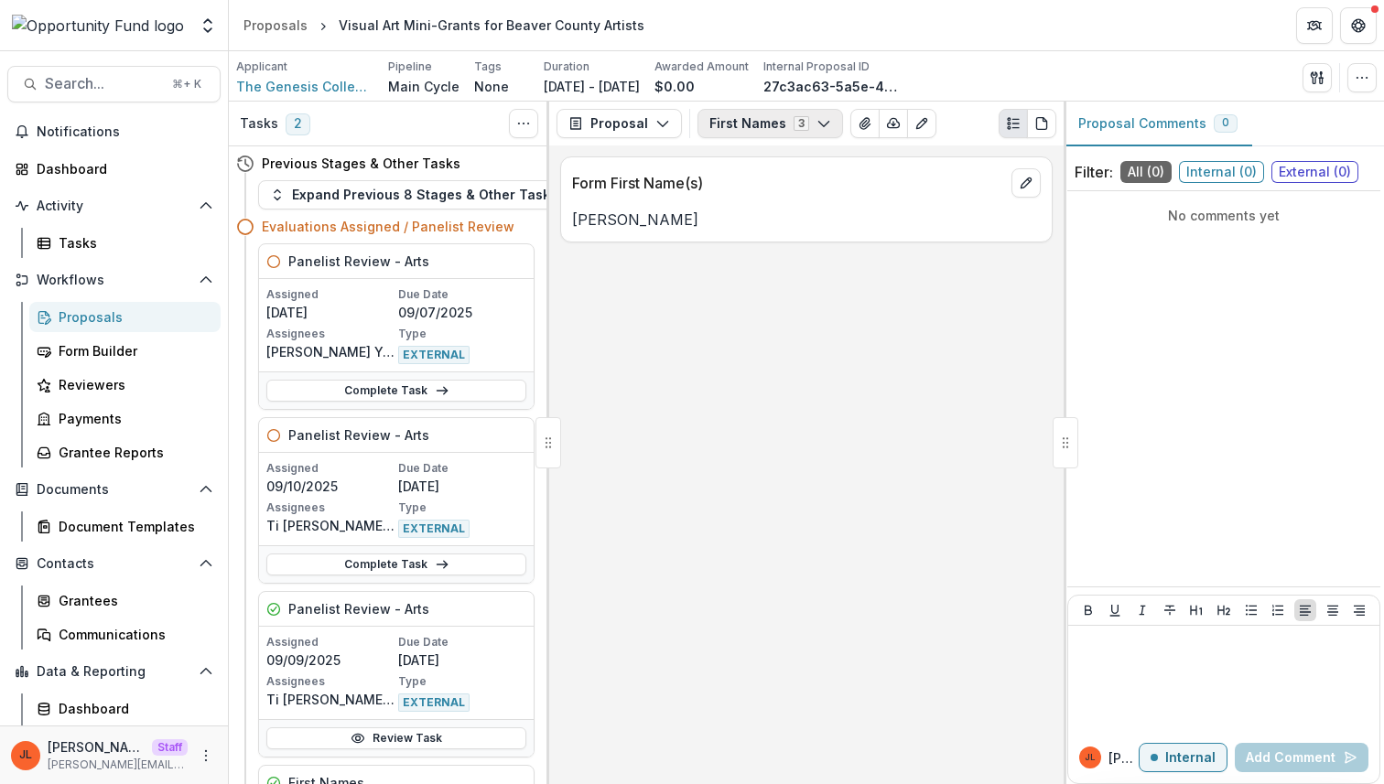
click at [795, 132] on button "First Names 3" at bounding box center [769, 123] width 145 height 29
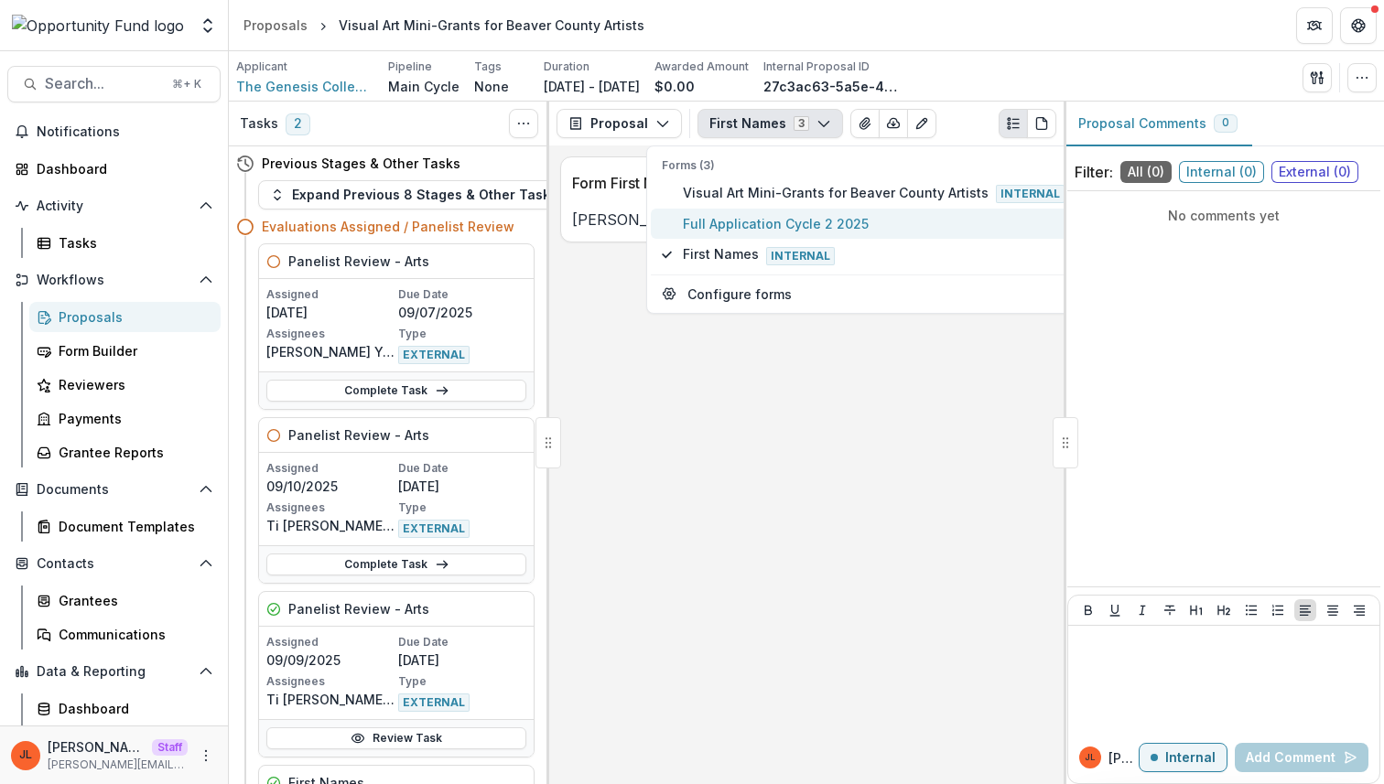
click at [798, 212] on button "Full Application Cycle 2 2025" at bounding box center [863, 224] width 425 height 30
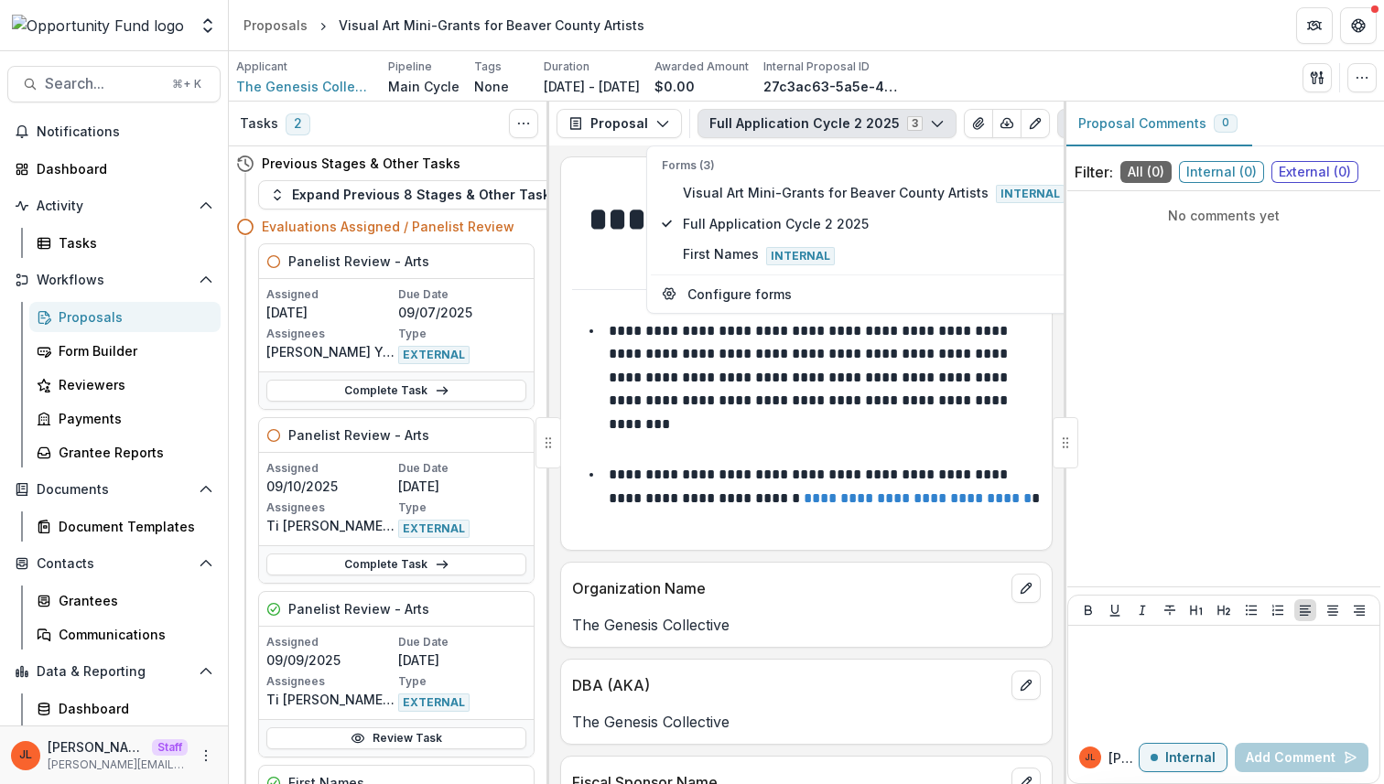
click at [807, 603] on div "Organization Name" at bounding box center [806, 583] width 490 height 40
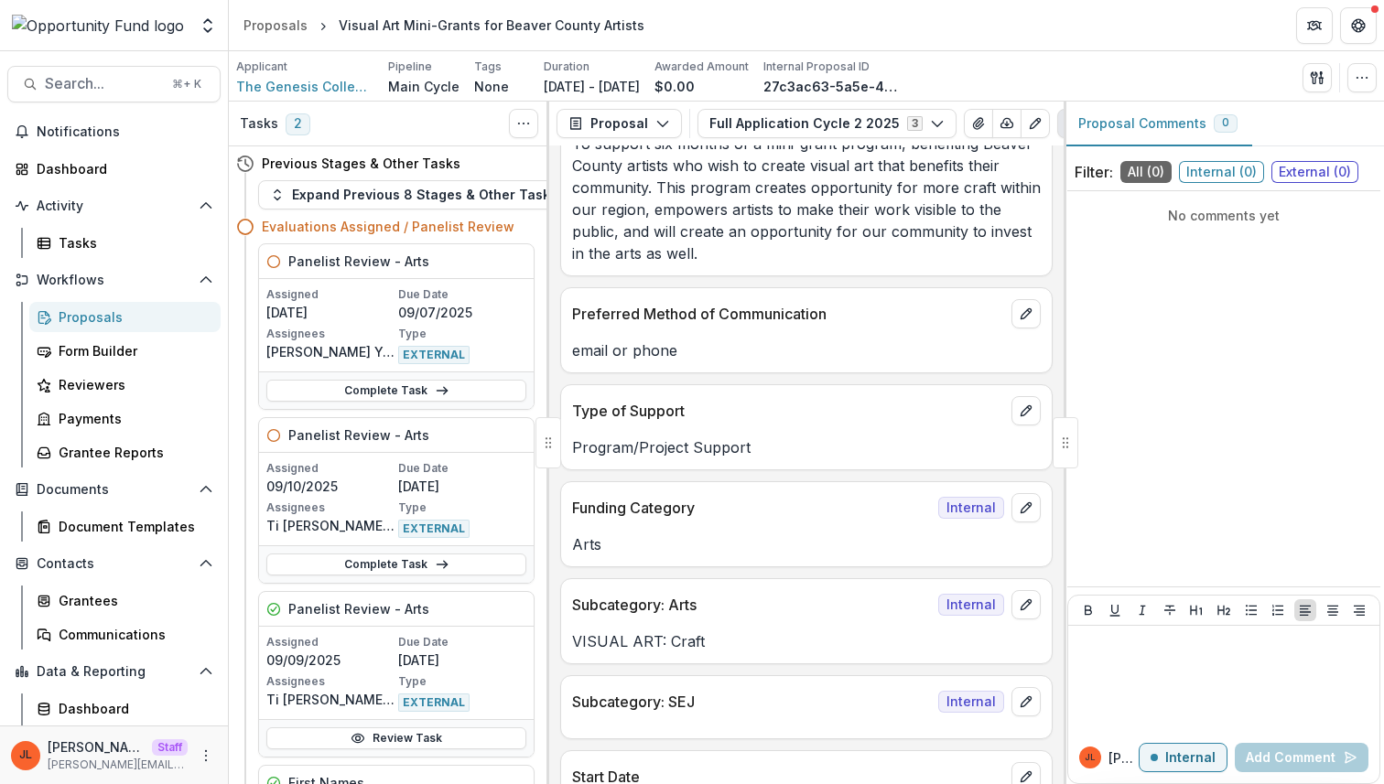
scroll to position [948, 0]
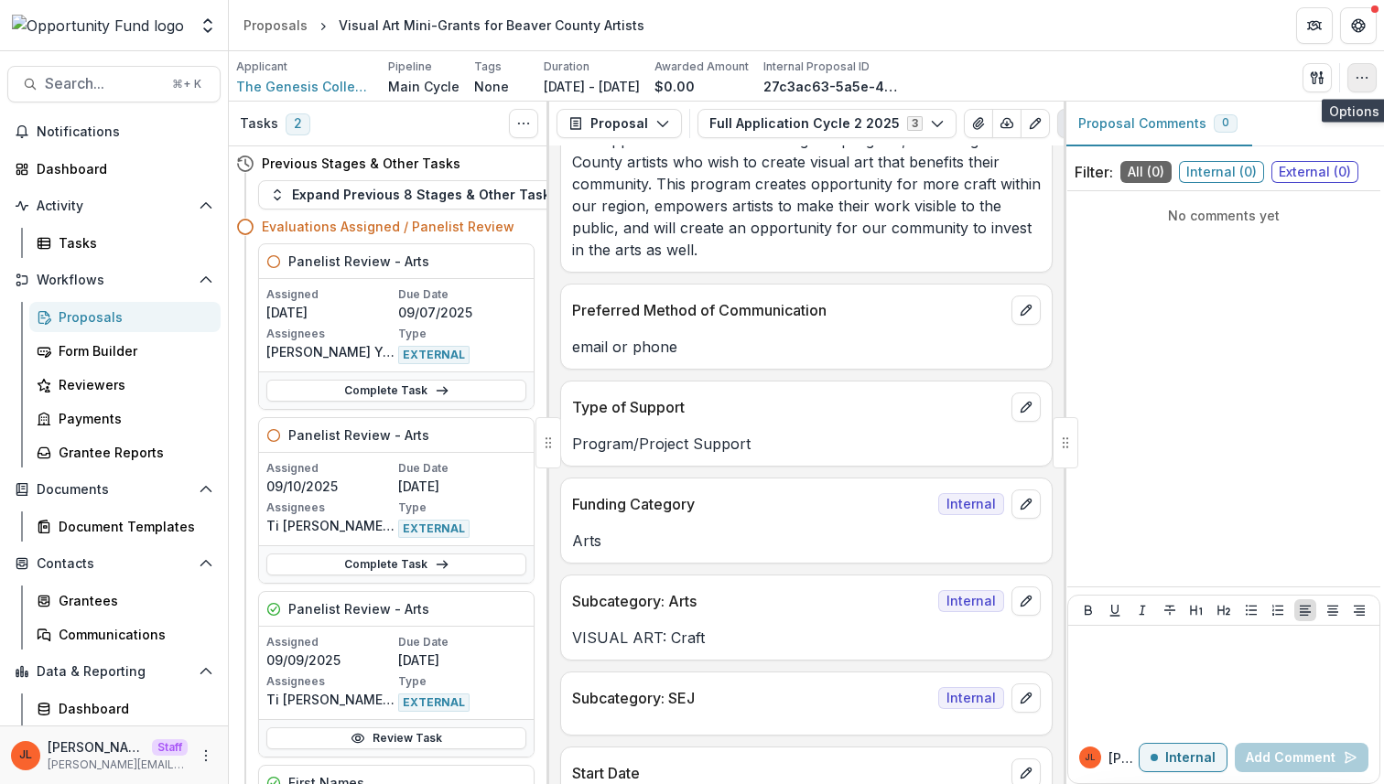
click at [1355, 70] on icon "button" at bounding box center [1361, 77] width 15 height 15
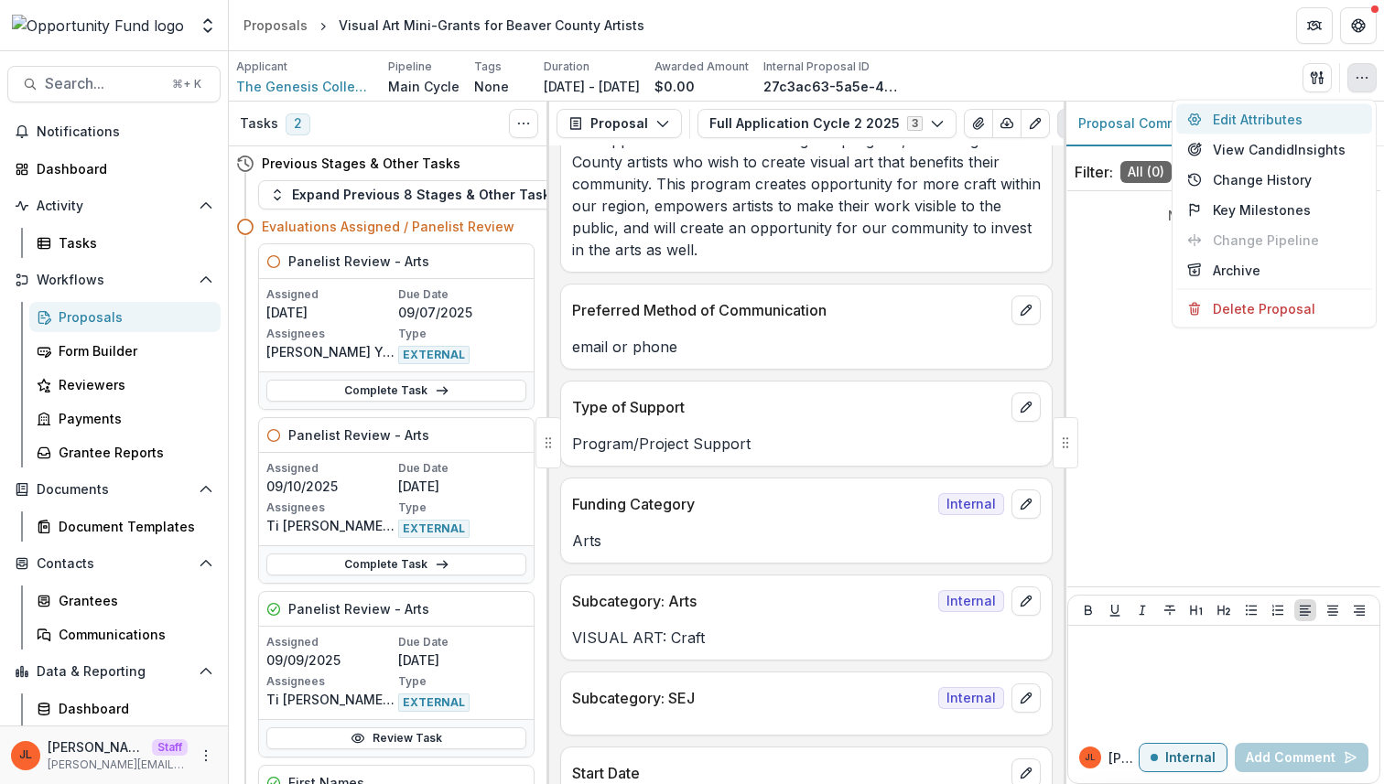
click at [1310, 130] on button "Edit Attributes" at bounding box center [1274, 119] width 196 height 30
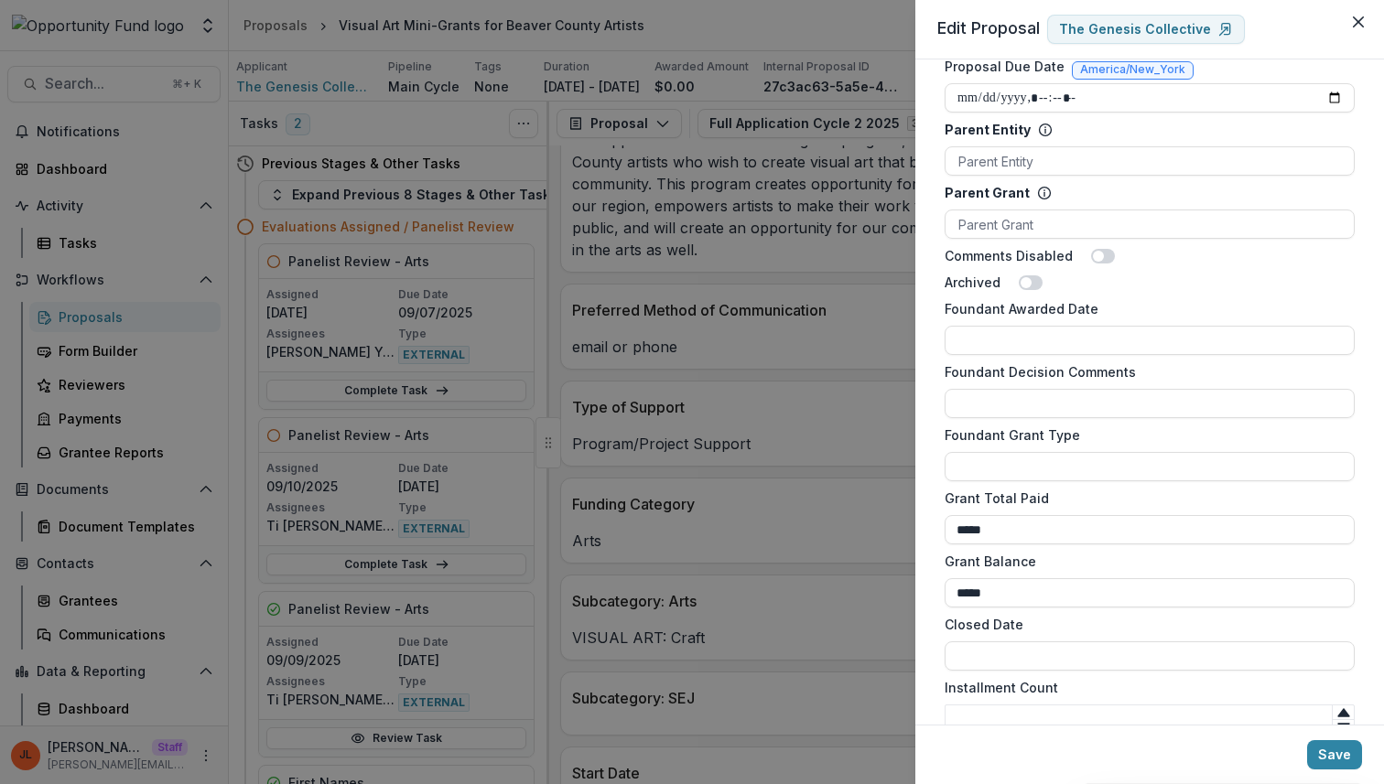
scroll to position [1291, 0]
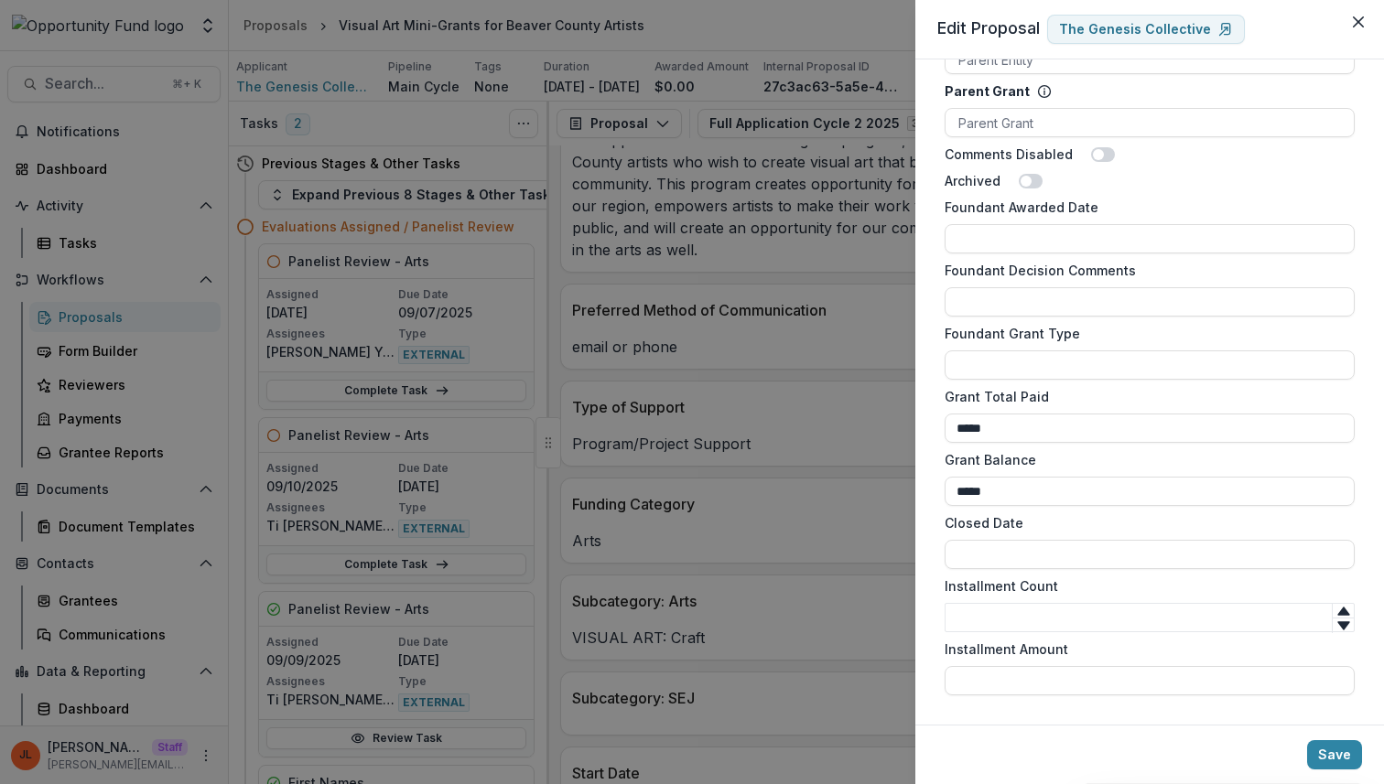
click at [690, 360] on div "**********" at bounding box center [692, 392] width 1384 height 784
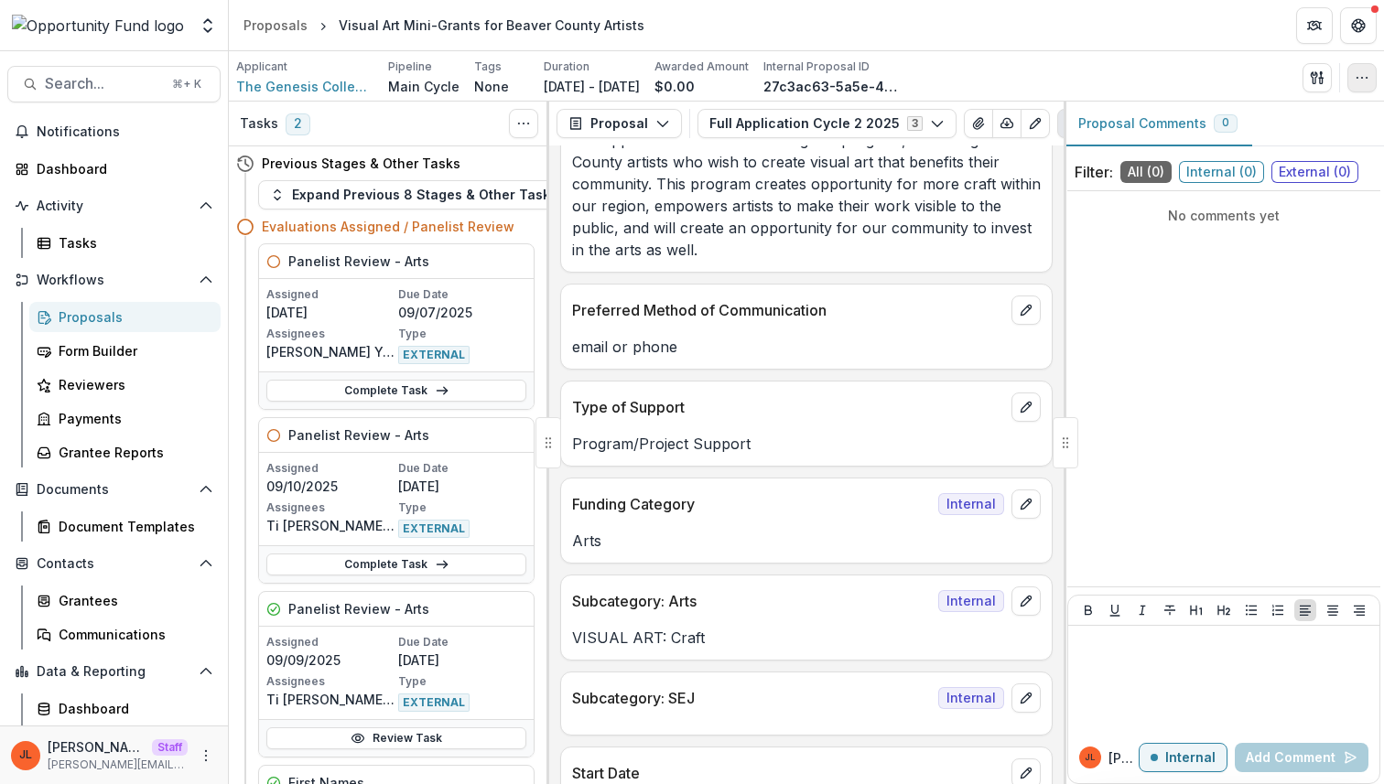
click at [1358, 73] on icon "button" at bounding box center [1361, 77] width 15 height 15
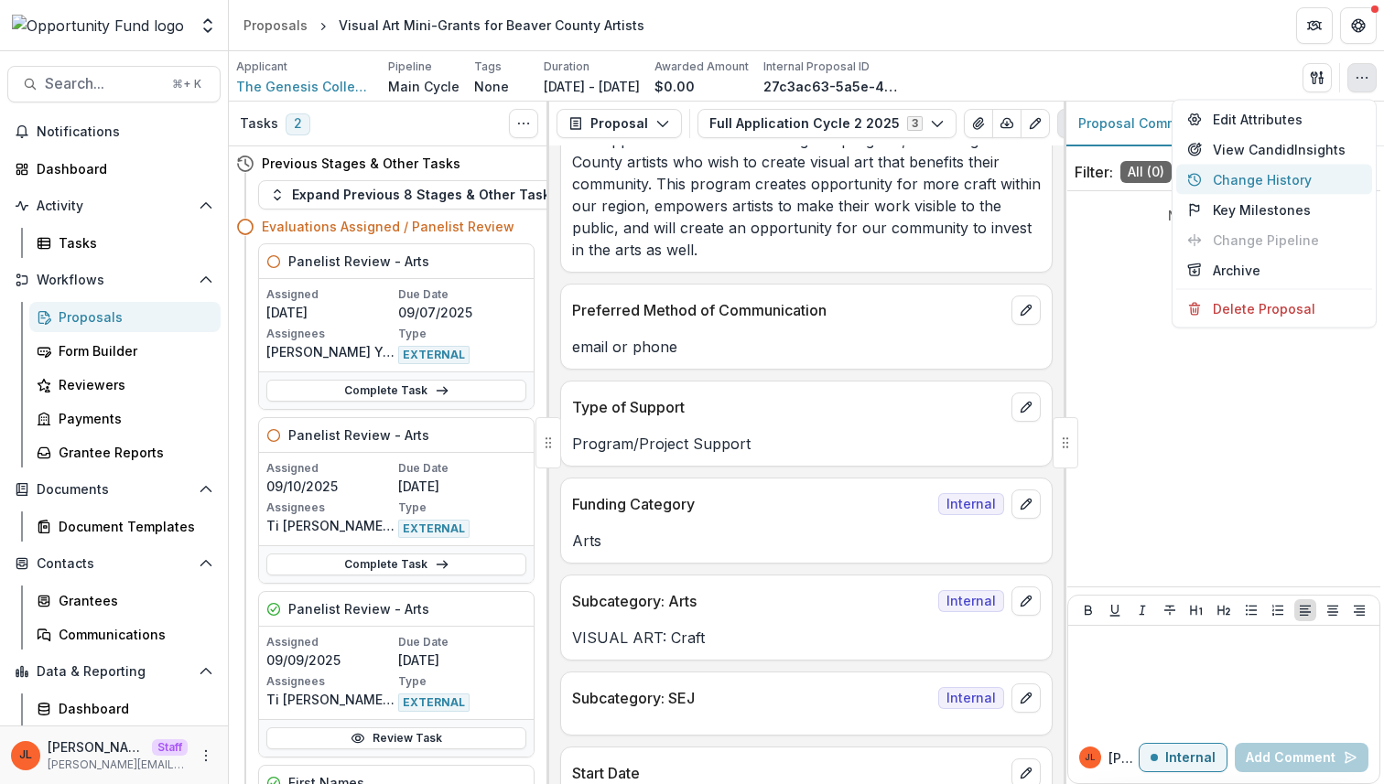
click at [1255, 170] on button "Change History" at bounding box center [1274, 180] width 196 height 30
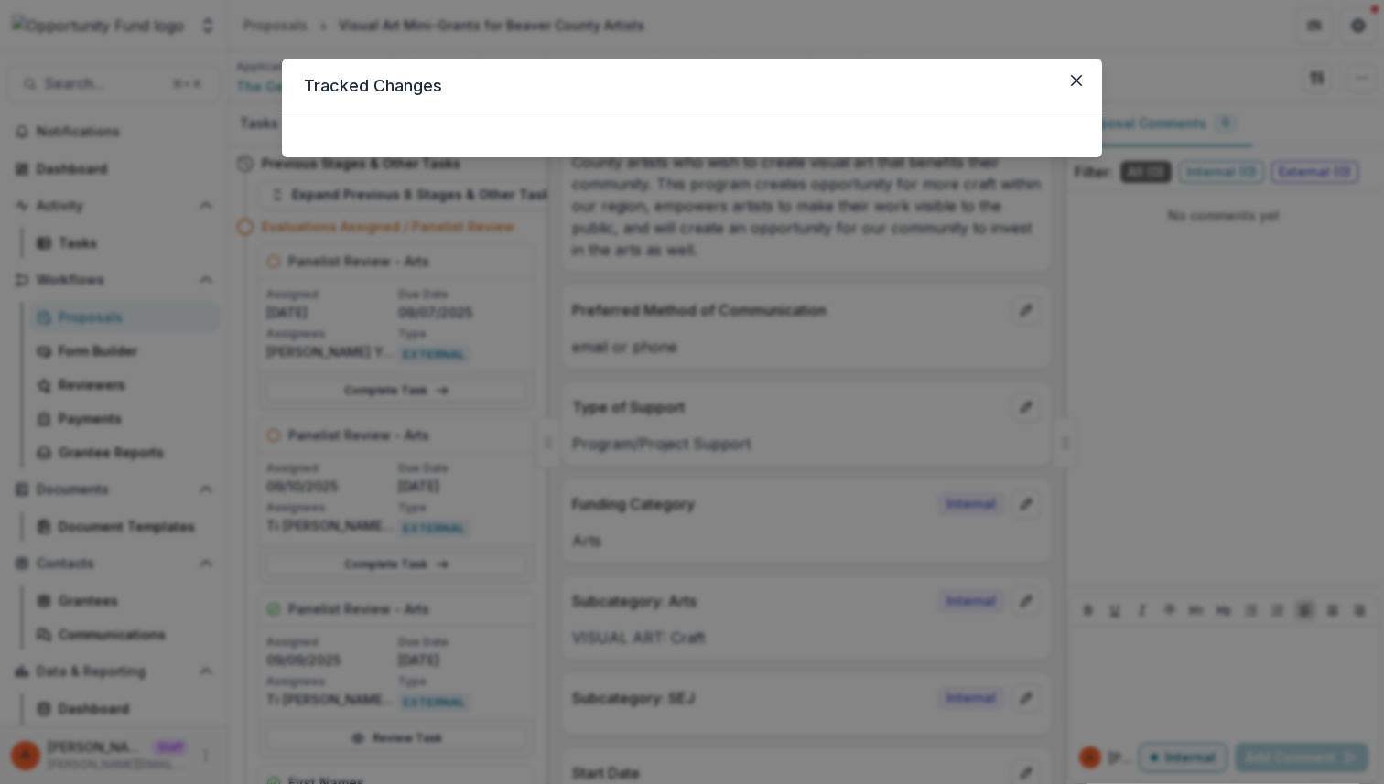
click at [1204, 318] on div "Tracked Changes" at bounding box center [692, 392] width 1384 height 784
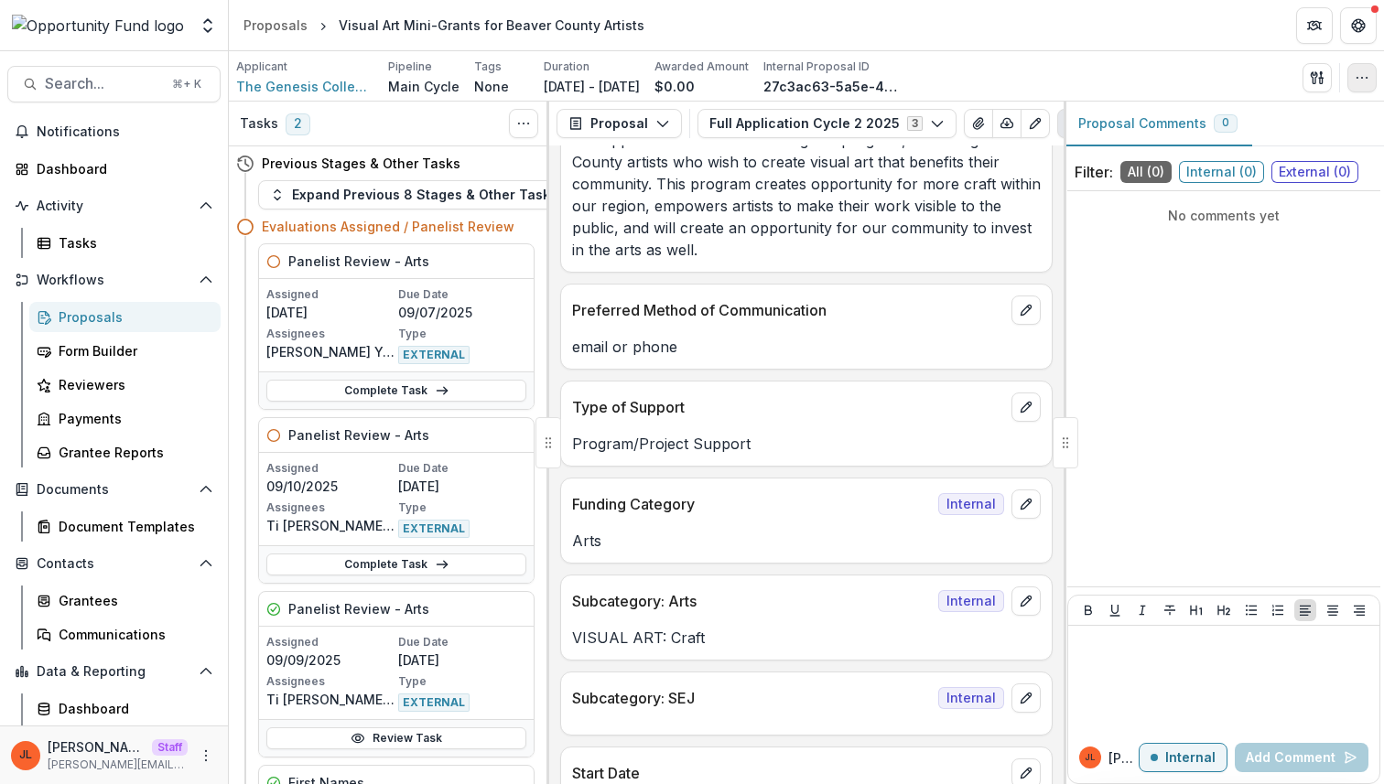
click at [1354, 87] on button "button" at bounding box center [1361, 77] width 29 height 29
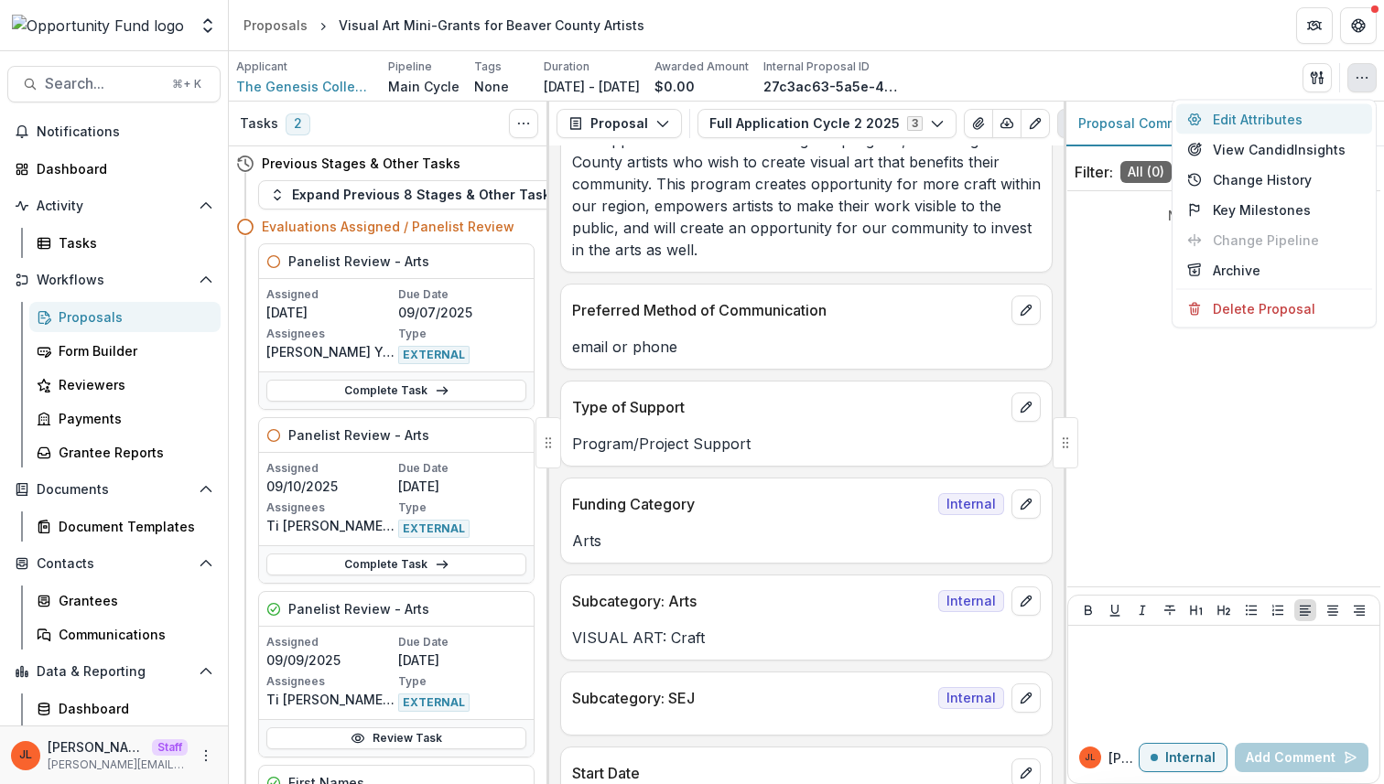
click at [1298, 115] on button "Edit Attributes" at bounding box center [1274, 119] width 196 height 30
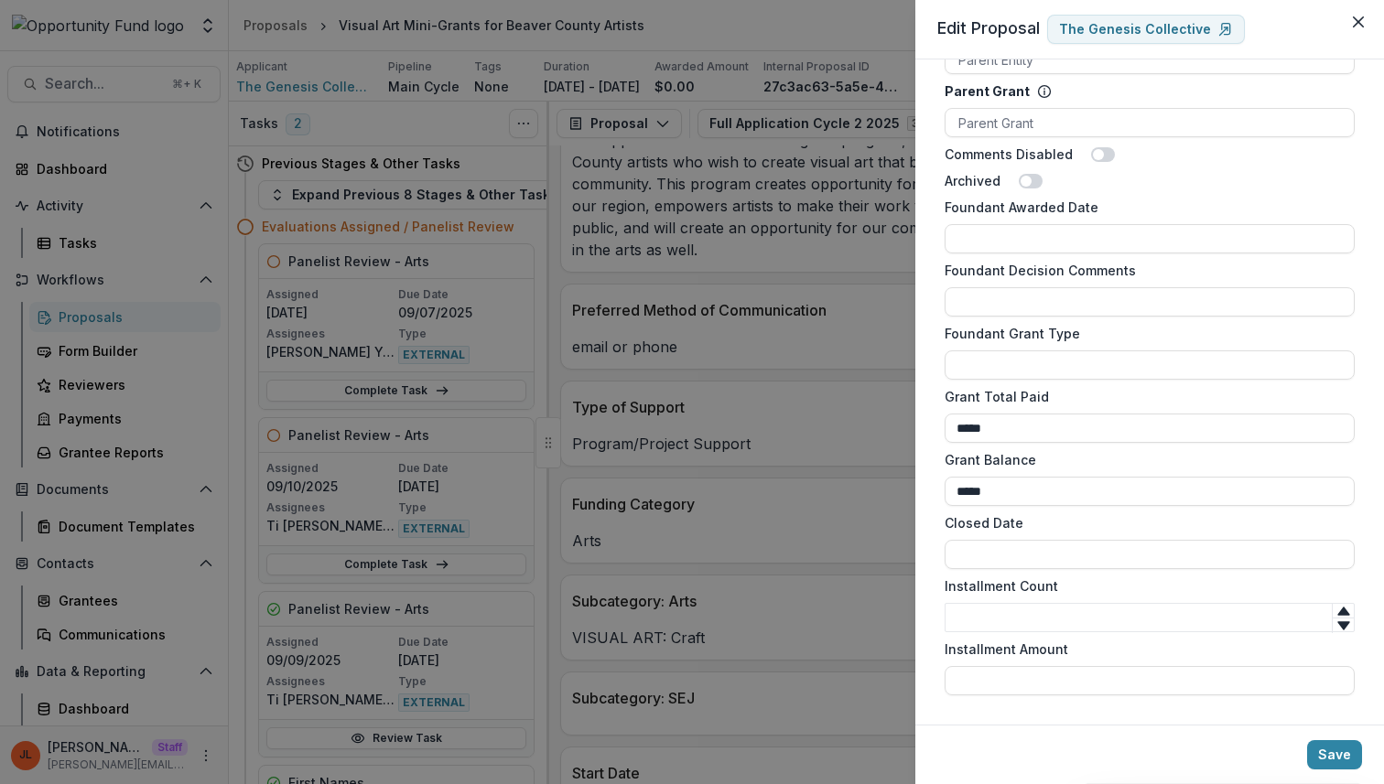
click at [471, 543] on div "**********" at bounding box center [692, 392] width 1384 height 784
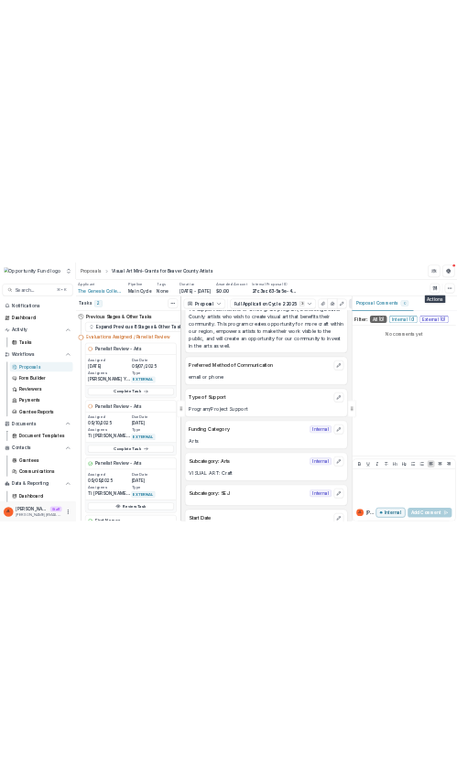
scroll to position [1025, 0]
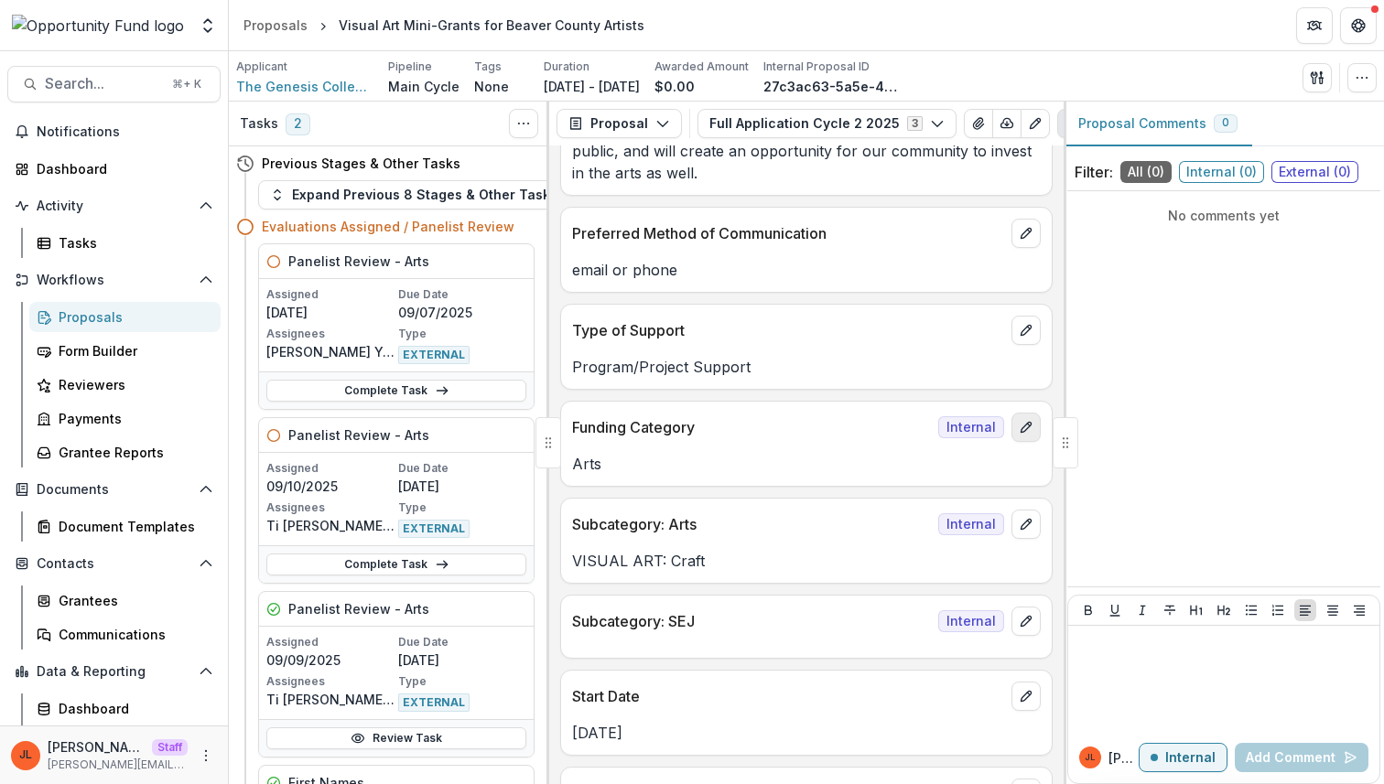
click at [1018, 439] on button "edit" at bounding box center [1025, 427] width 29 height 29
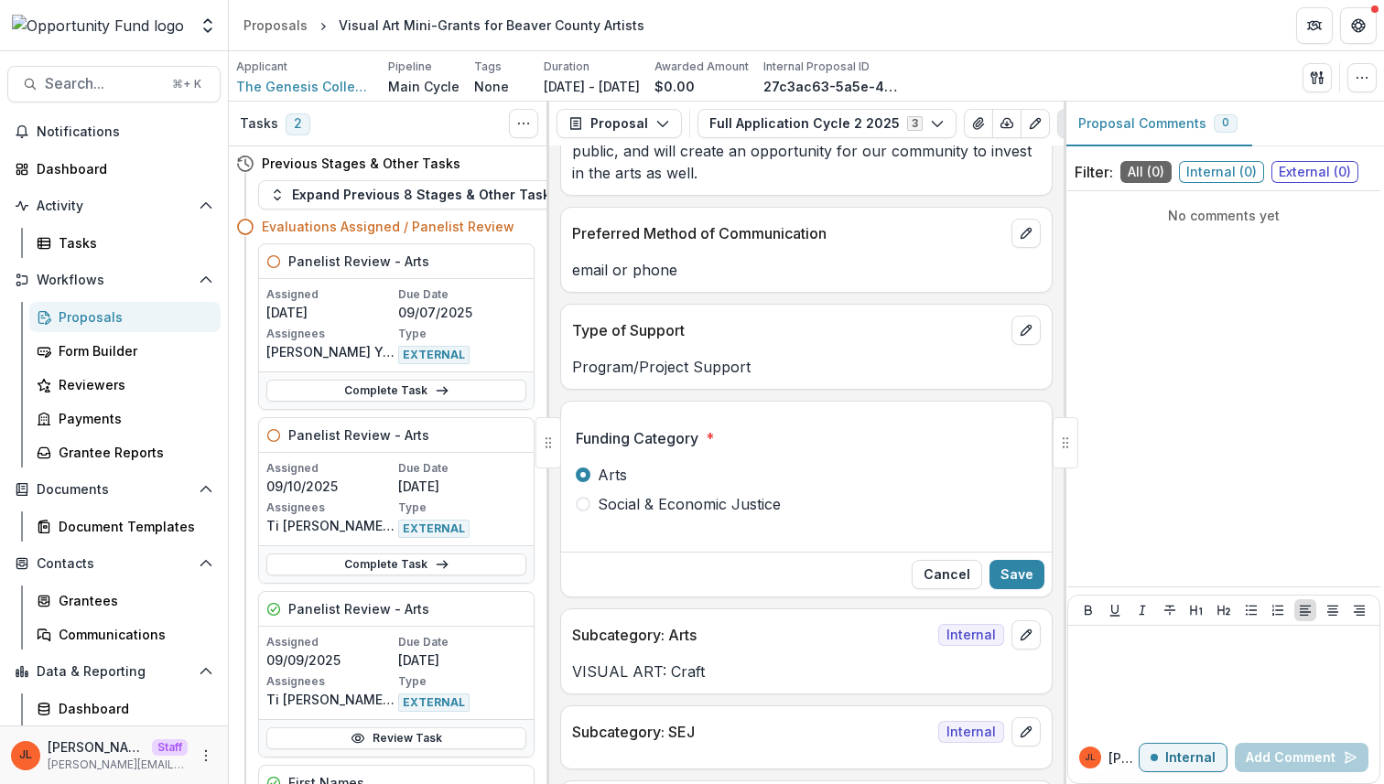
click at [899, 406] on div "Funding Category * Arts Social & Economic Justice Cancel Save" at bounding box center [806, 499] width 490 height 195
click at [949, 584] on button "Cancel" at bounding box center [946, 574] width 70 height 29
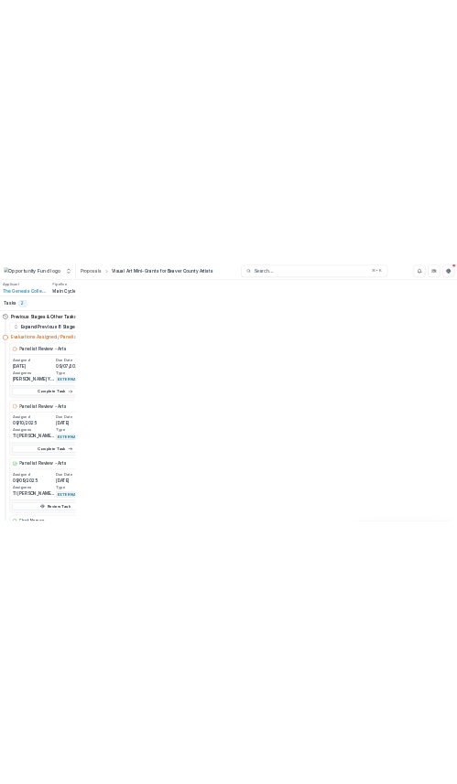
scroll to position [10720, 0]
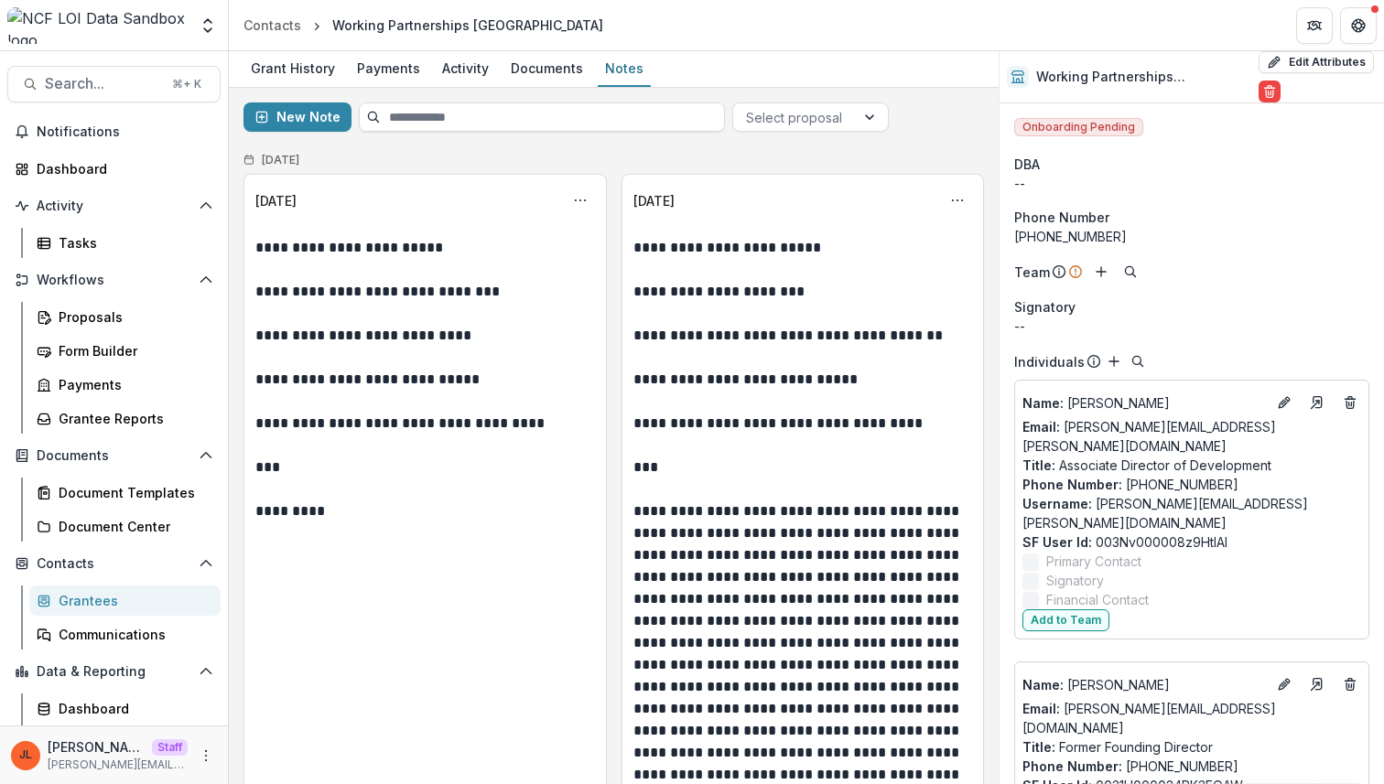
scroll to position [482, 0]
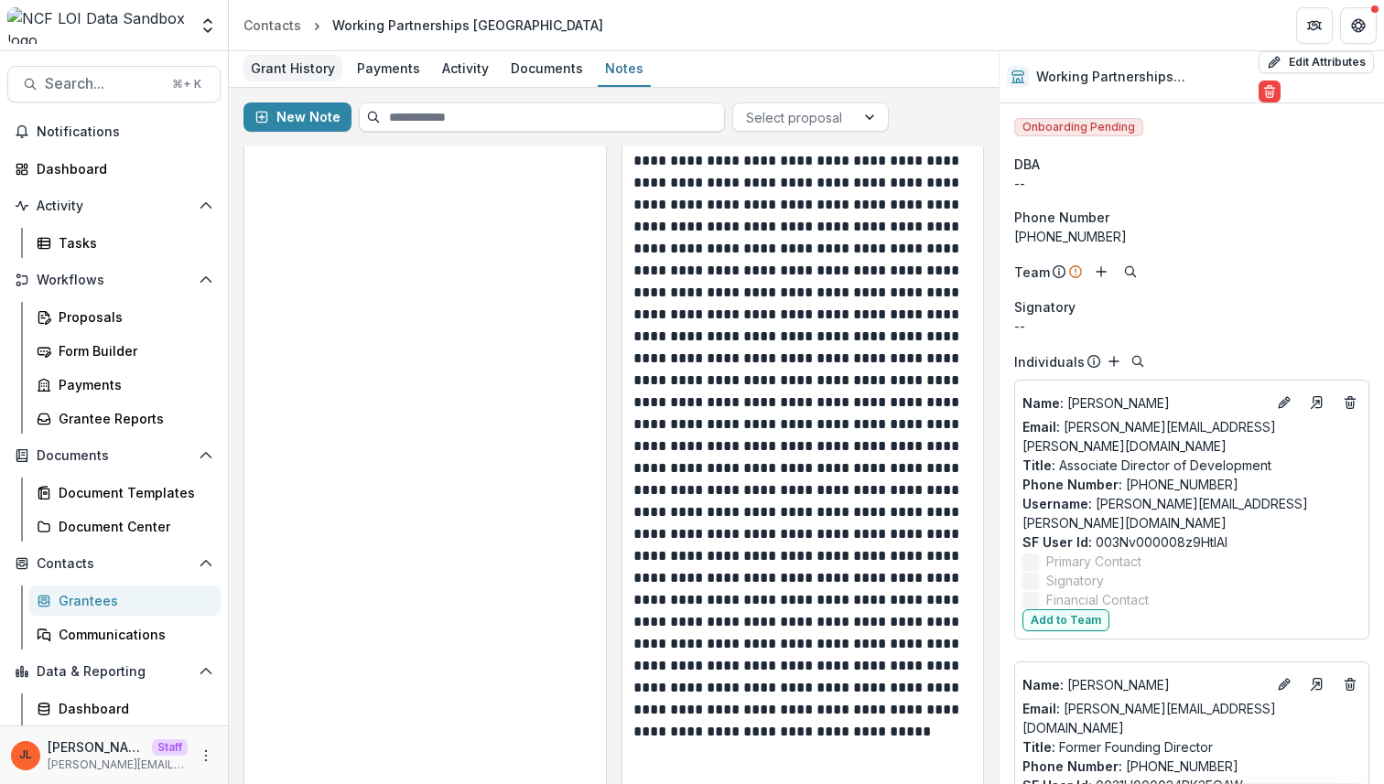
click at [306, 56] on div "Grant History" at bounding box center [292, 68] width 99 height 27
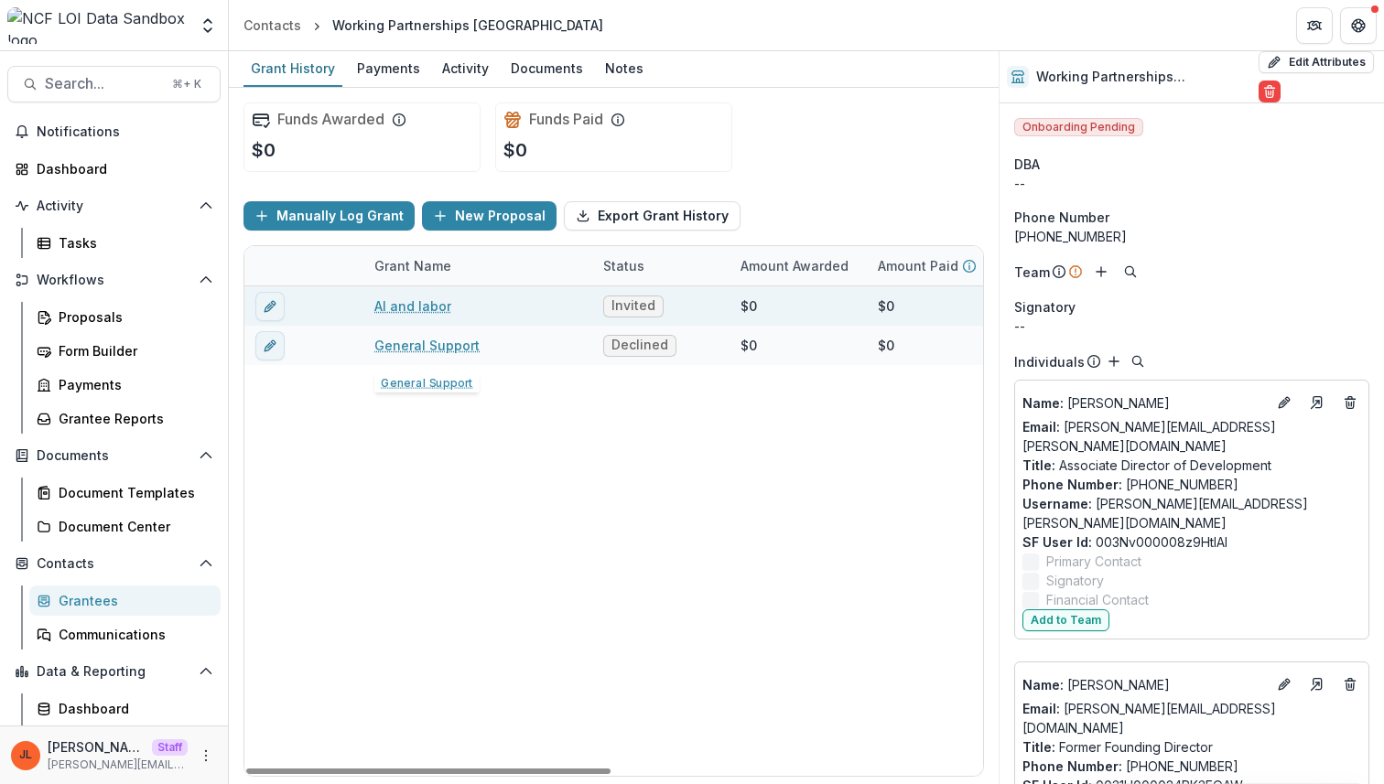
click at [421, 316] on div "AI and labor" at bounding box center [477, 305] width 207 height 39
click at [421, 309] on link "AI and labor" at bounding box center [412, 305] width 77 height 19
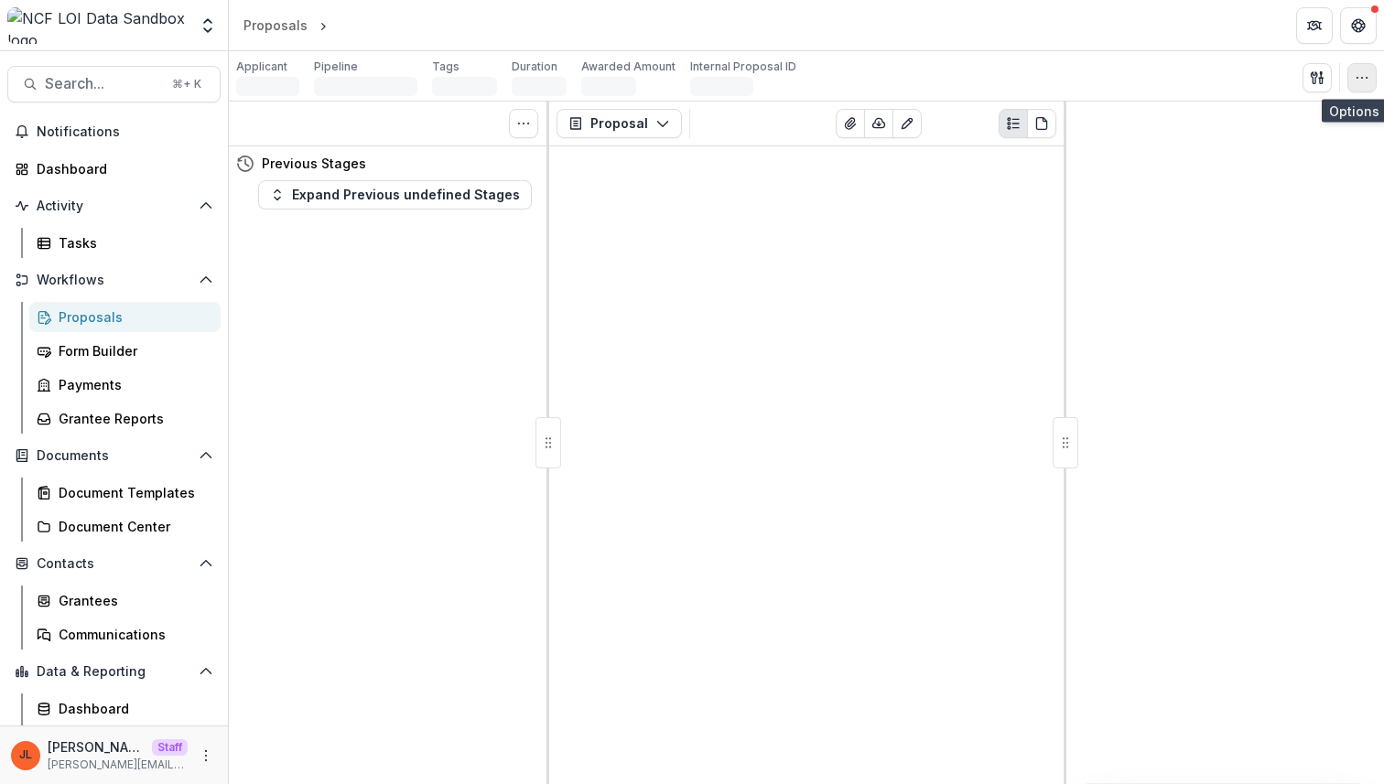
click at [1363, 77] on icon "button" at bounding box center [1361, 77] width 15 height 15
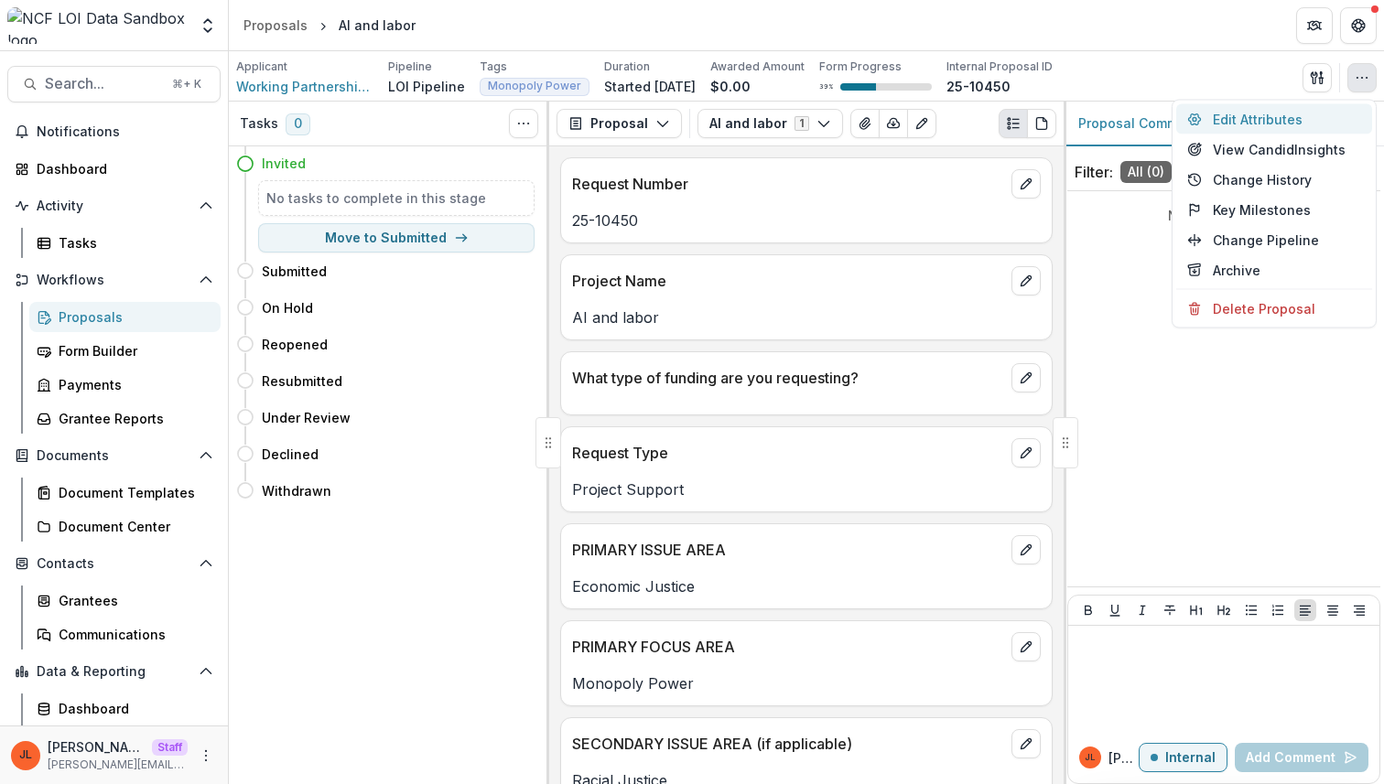
click at [1291, 114] on button "Edit Attributes" at bounding box center [1274, 119] width 196 height 30
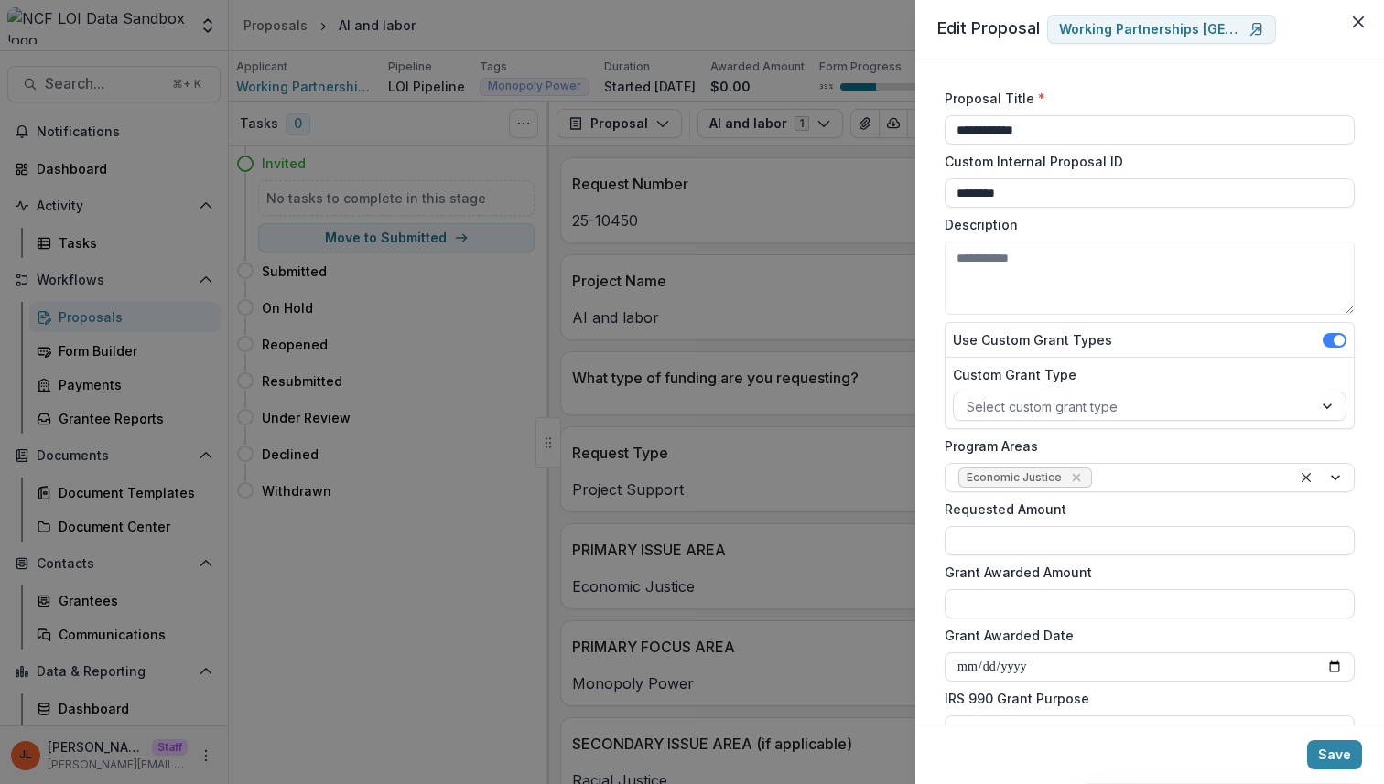
click at [732, 536] on div "**********" at bounding box center [692, 392] width 1384 height 784
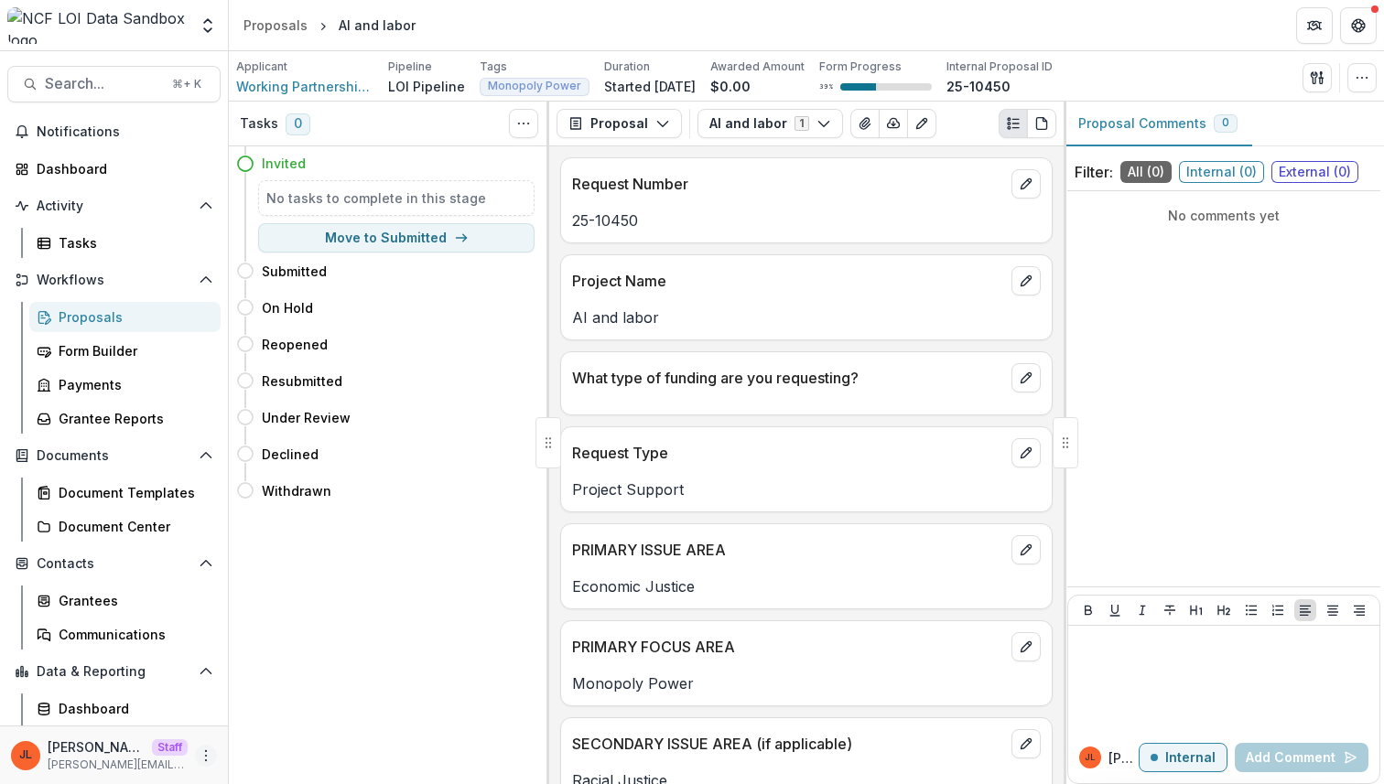
click at [199, 759] on icon "More" at bounding box center [206, 756] width 15 height 15
click at [265, 721] on link "User Settings" at bounding box center [321, 717] width 196 height 30
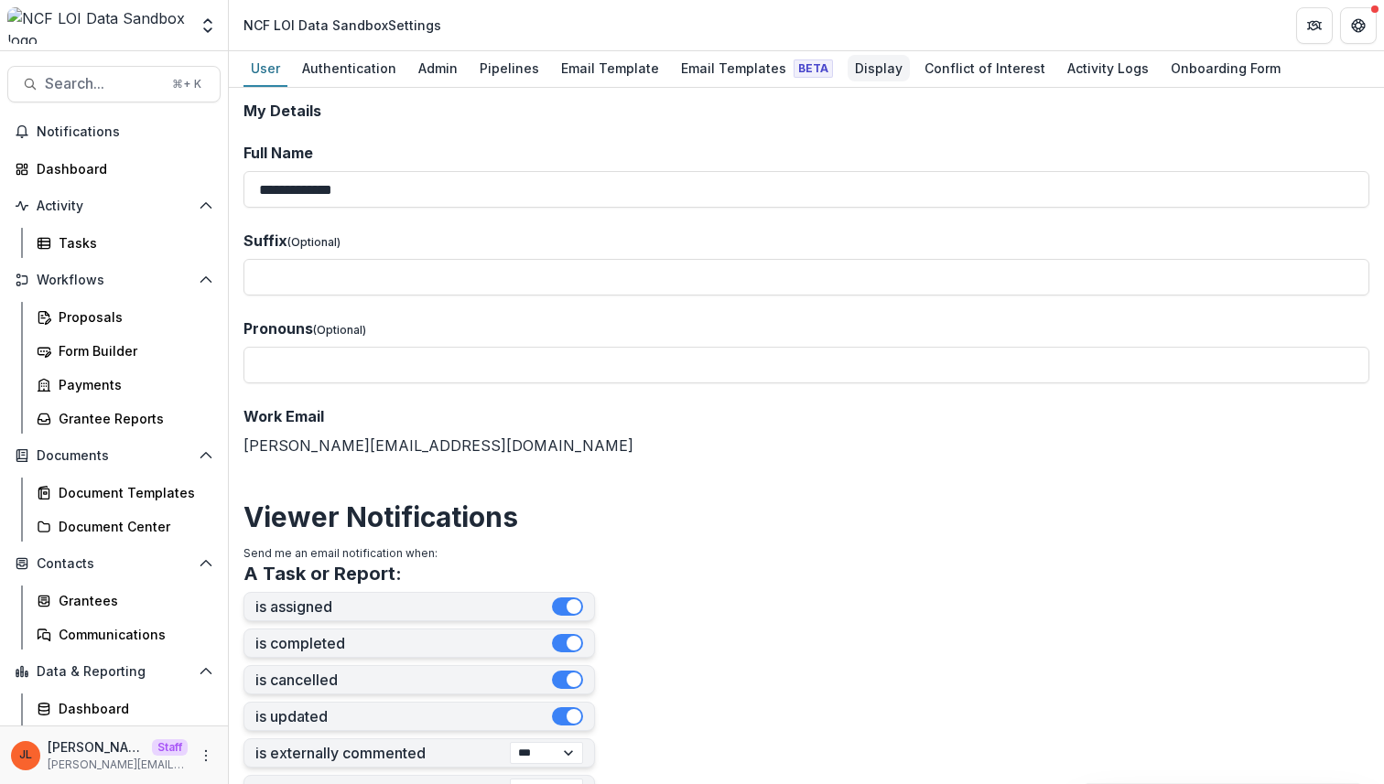
click at [863, 70] on div "Display" at bounding box center [878, 68] width 62 height 27
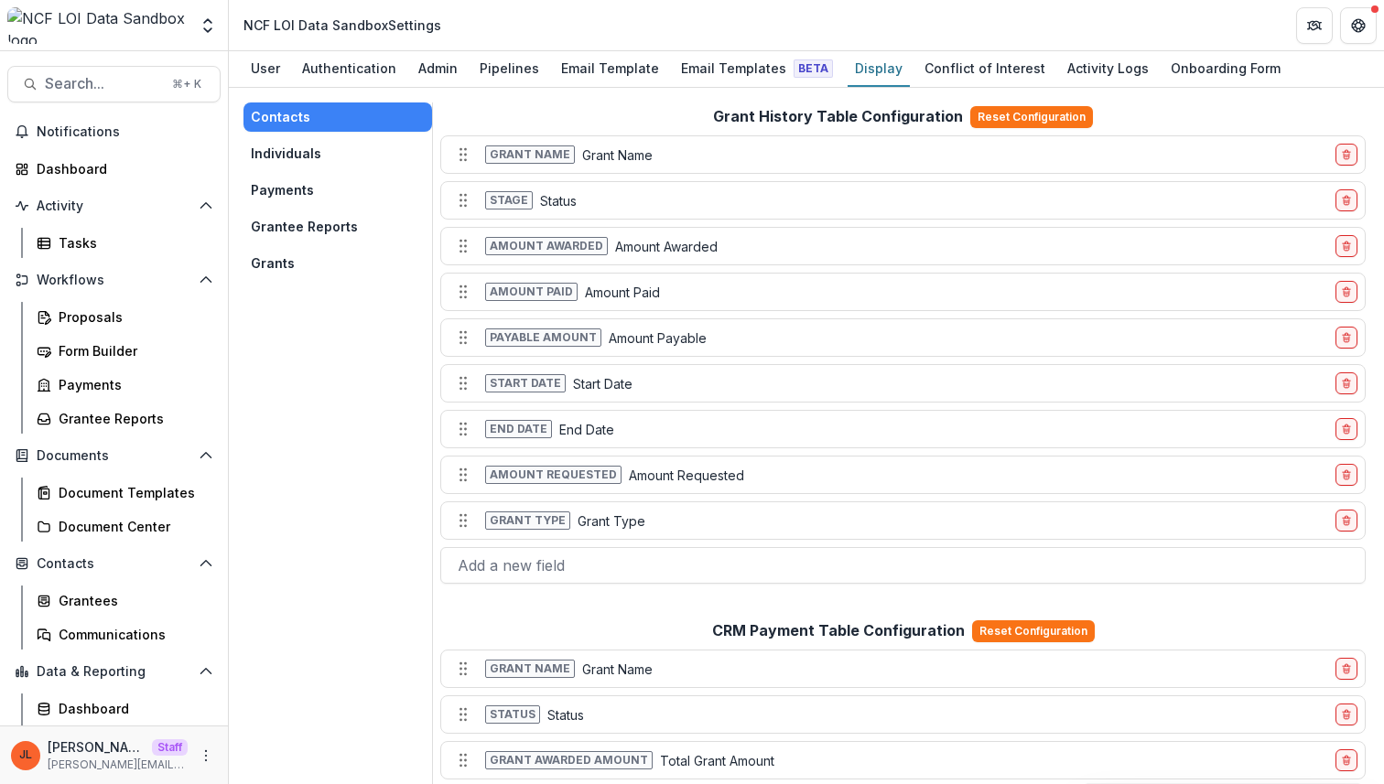
click at [326, 263] on button "Grants" at bounding box center [337, 263] width 189 height 29
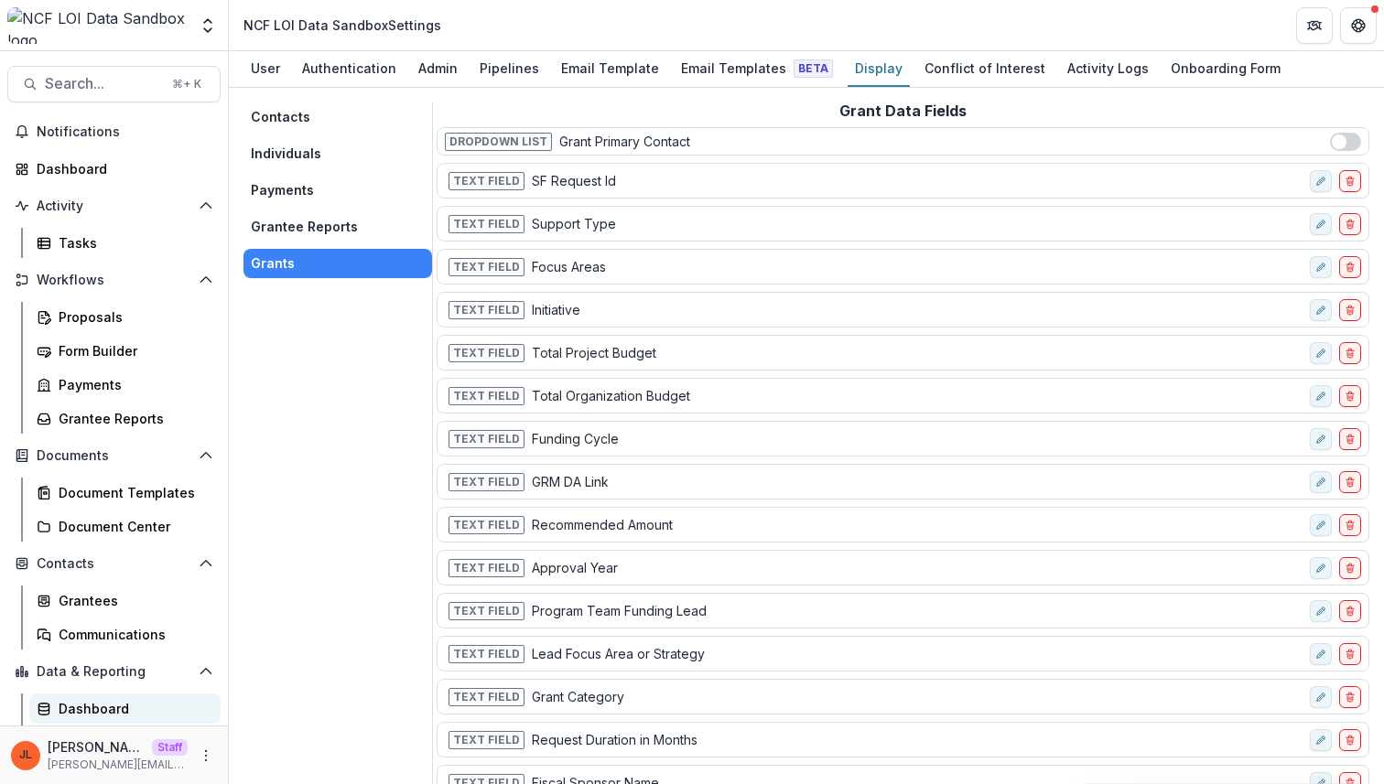
click at [127, 715] on div "Dashboard" at bounding box center [132, 708] width 147 height 19
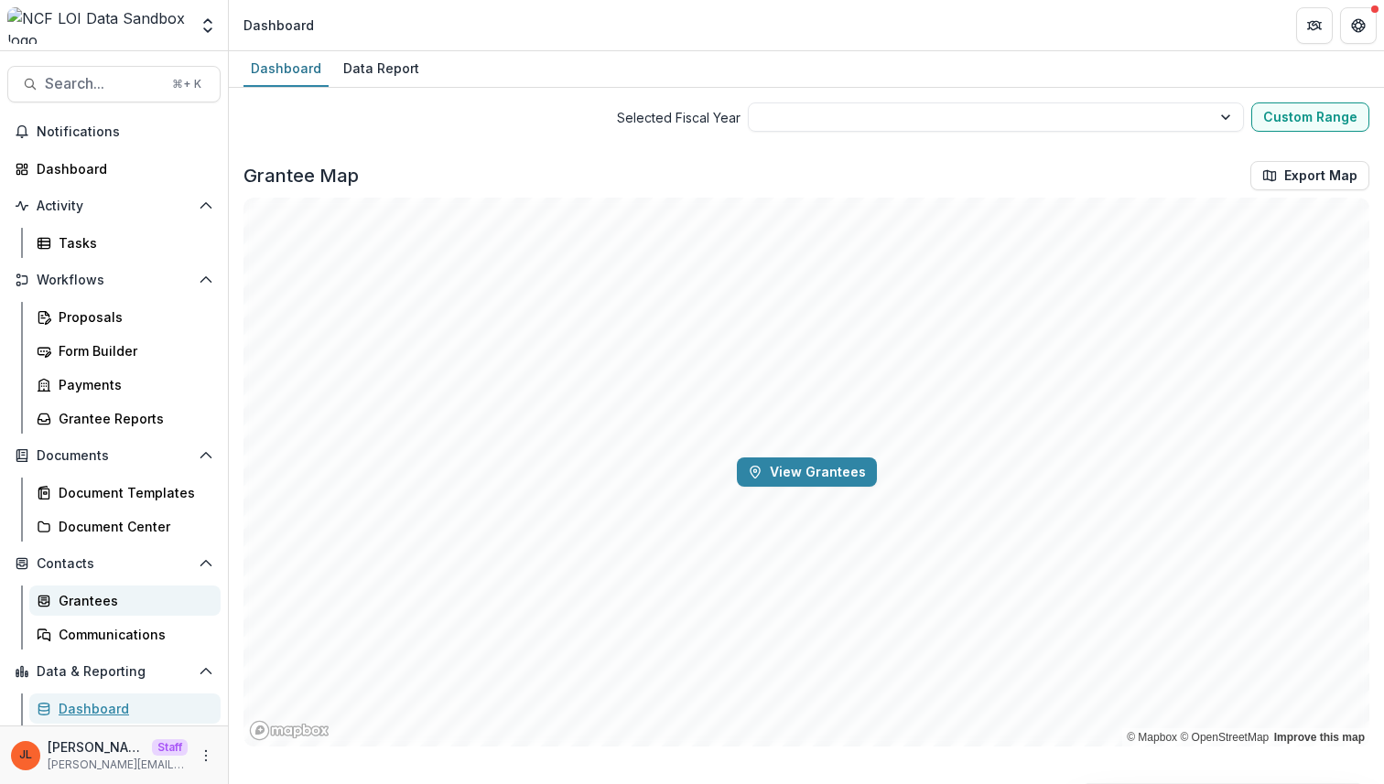
scroll to position [32, 0]
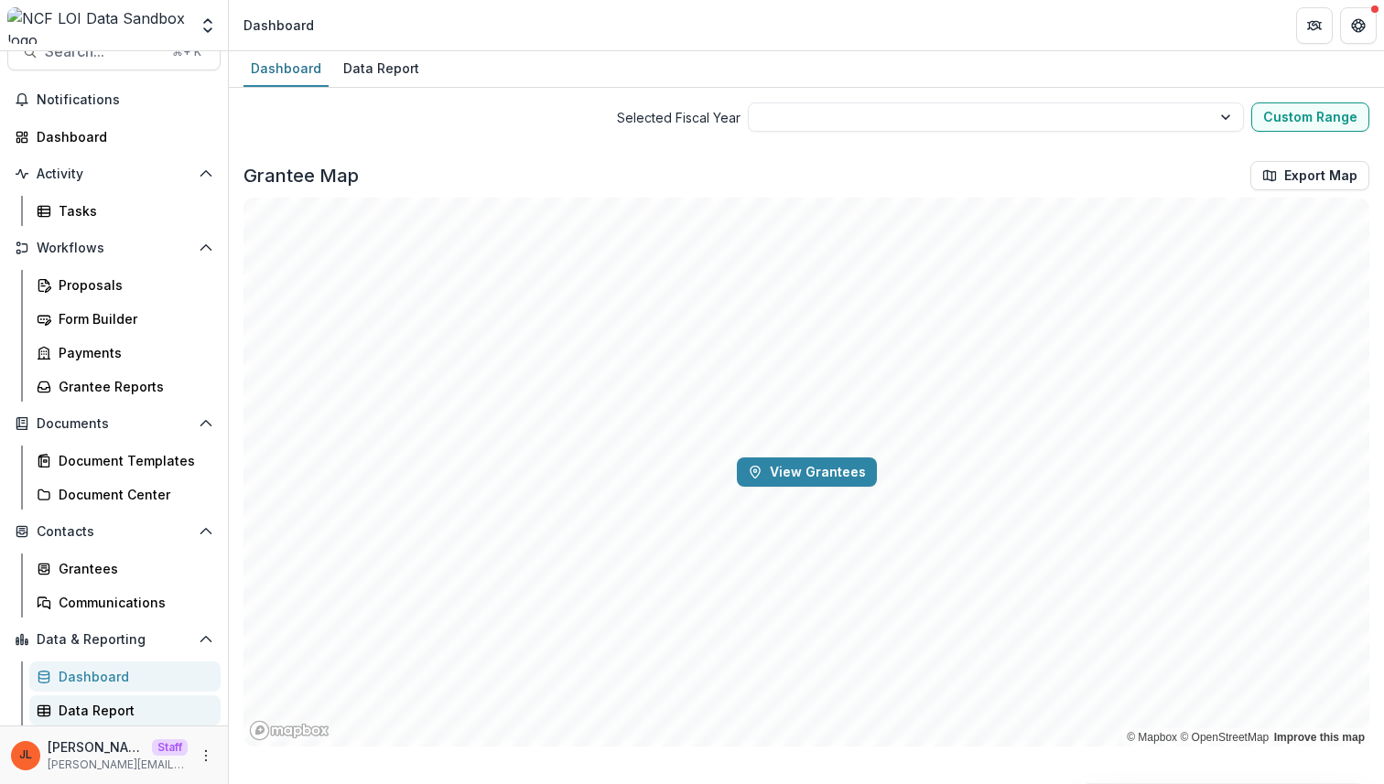
click at [101, 706] on div "Data Report" at bounding box center [132, 710] width 147 height 19
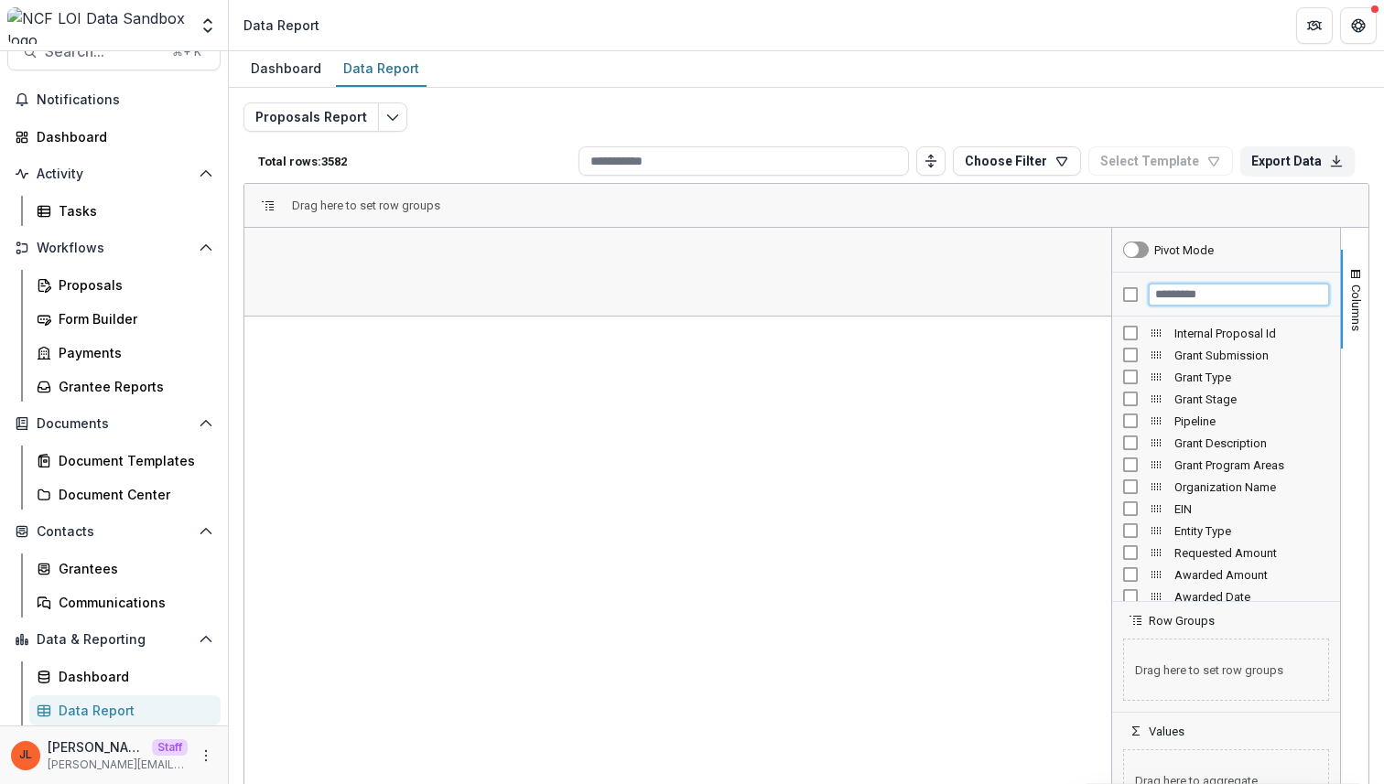
click at [1180, 296] on input "Filter Columns Input" at bounding box center [1238, 295] width 180 height 22
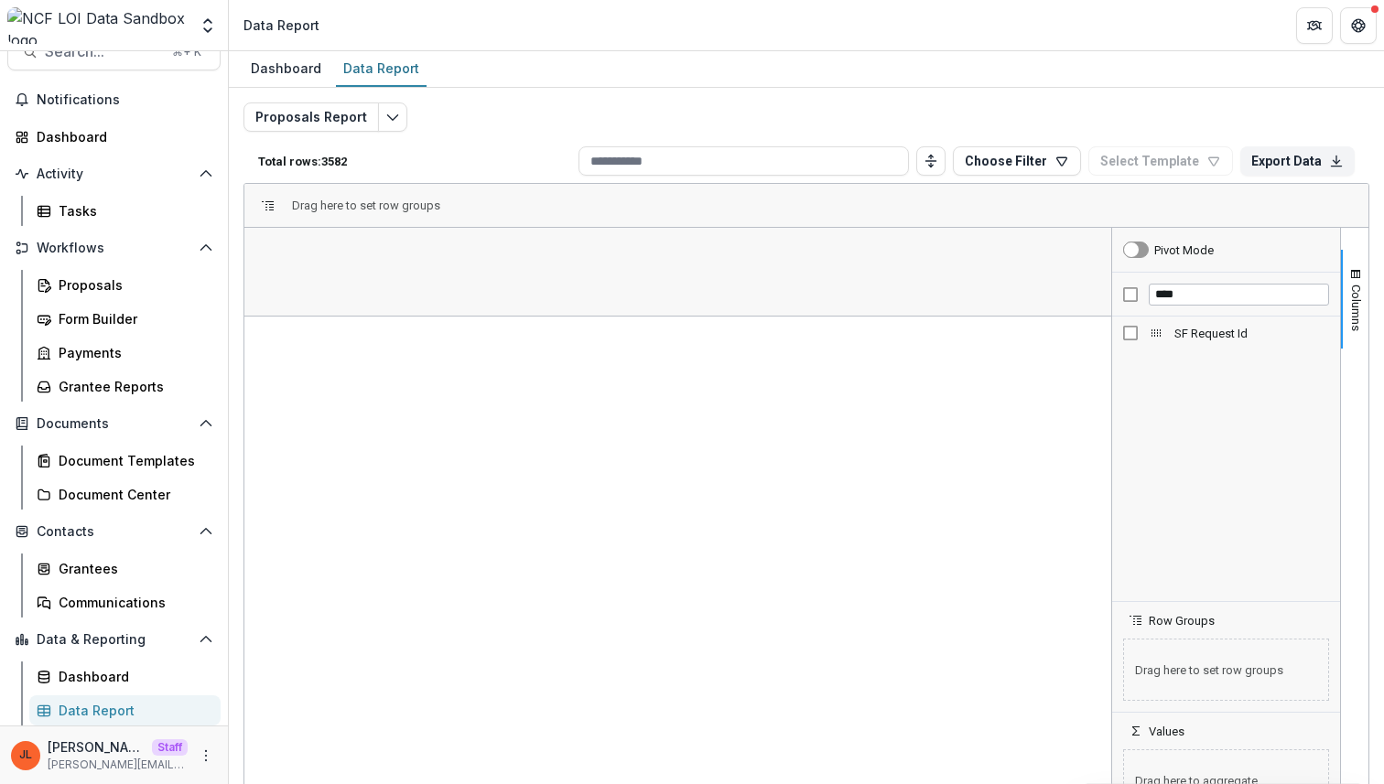
click at [1185, 333] on span "SF Request Id" at bounding box center [1251, 334] width 155 height 14
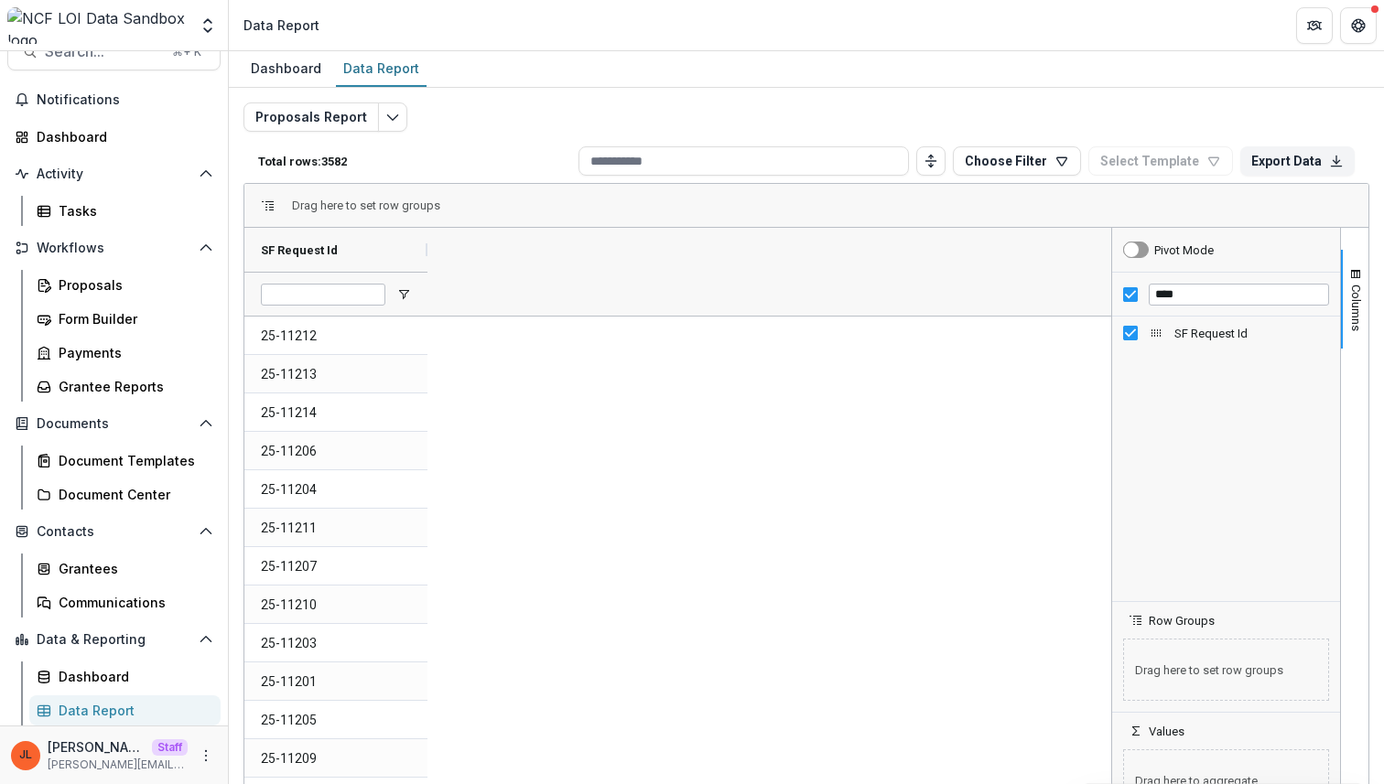
click at [1185, 333] on span "SF Request Id" at bounding box center [1251, 334] width 155 height 14
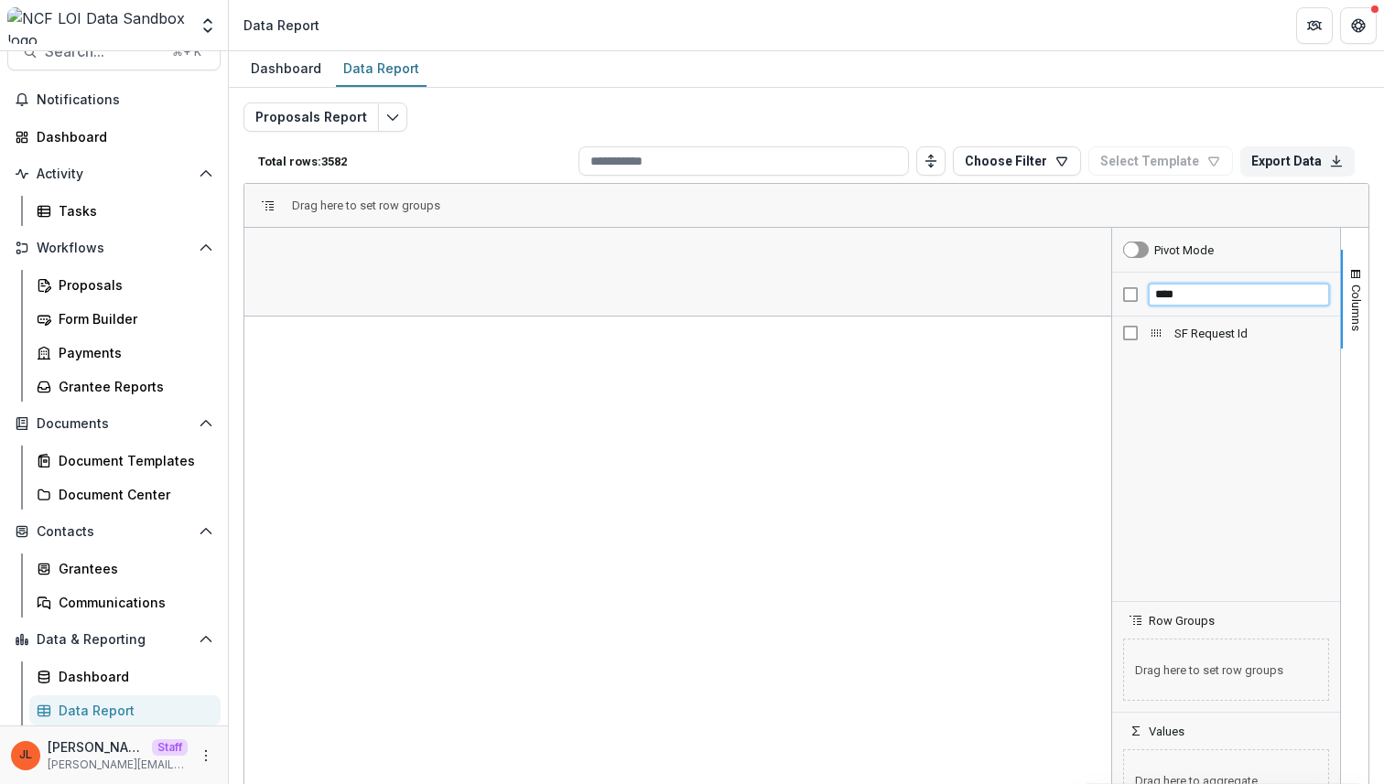
click at [1190, 292] on input "****" at bounding box center [1238, 295] width 180 height 22
type input "*****"
click at [958, 272] on div at bounding box center [677, 272] width 867 height 88
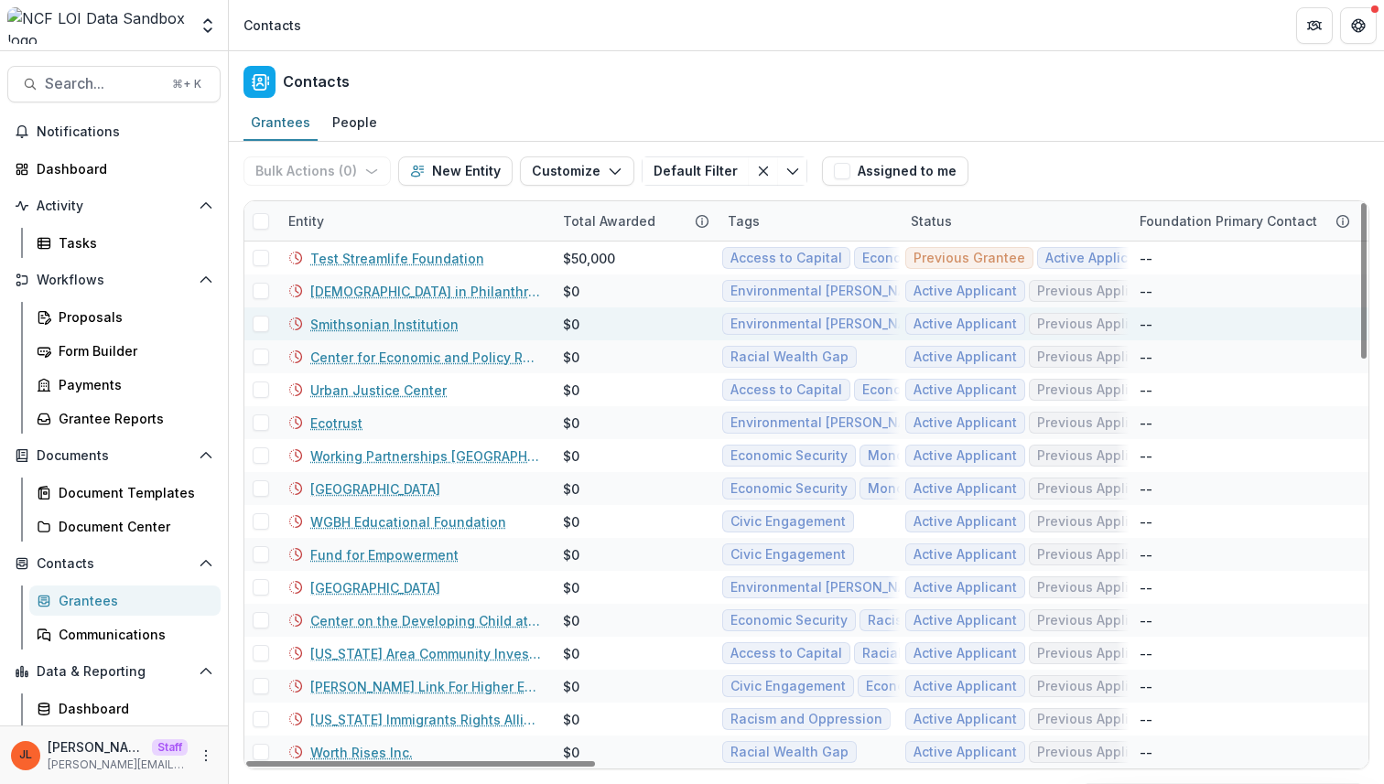
click at [398, 324] on link "Smithsonian Institution" at bounding box center [384, 324] width 148 height 19
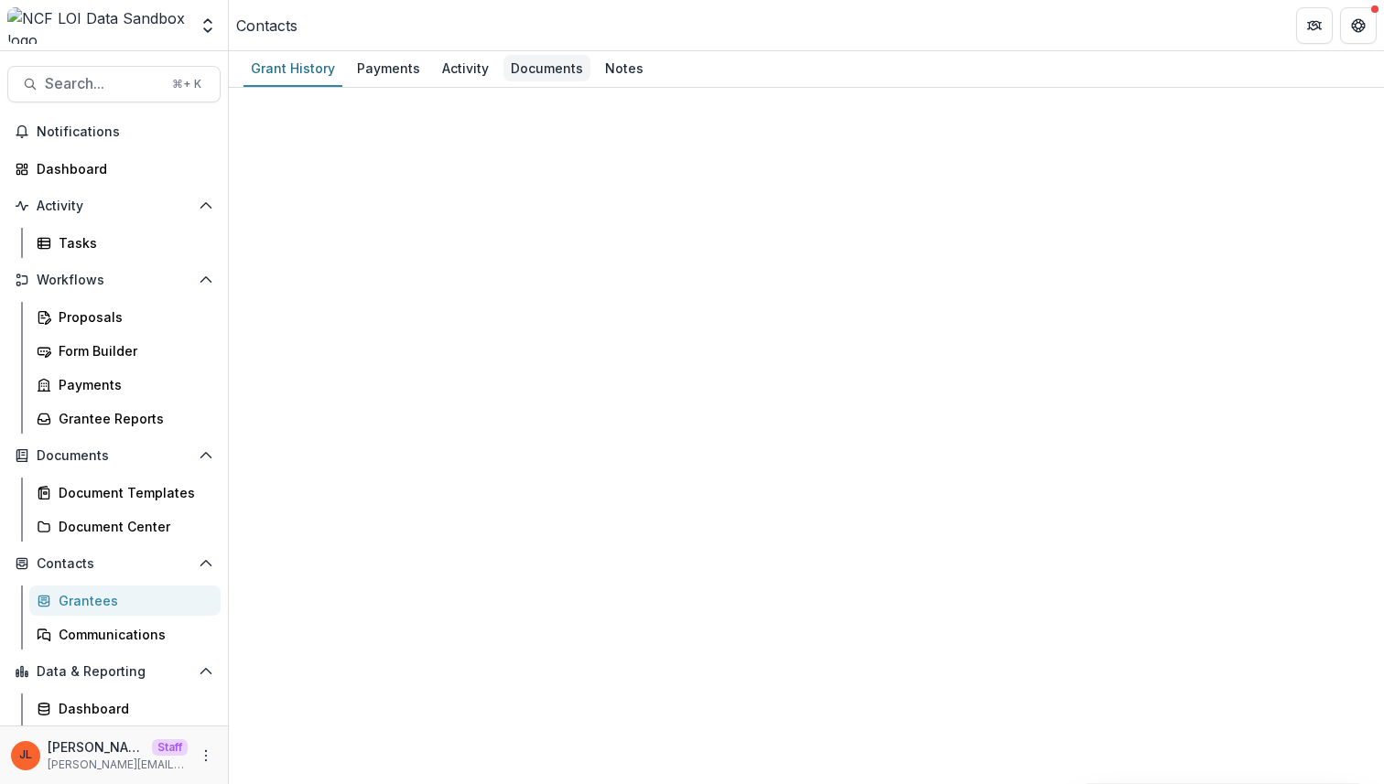
click at [552, 62] on div "Documents" at bounding box center [546, 68] width 87 height 27
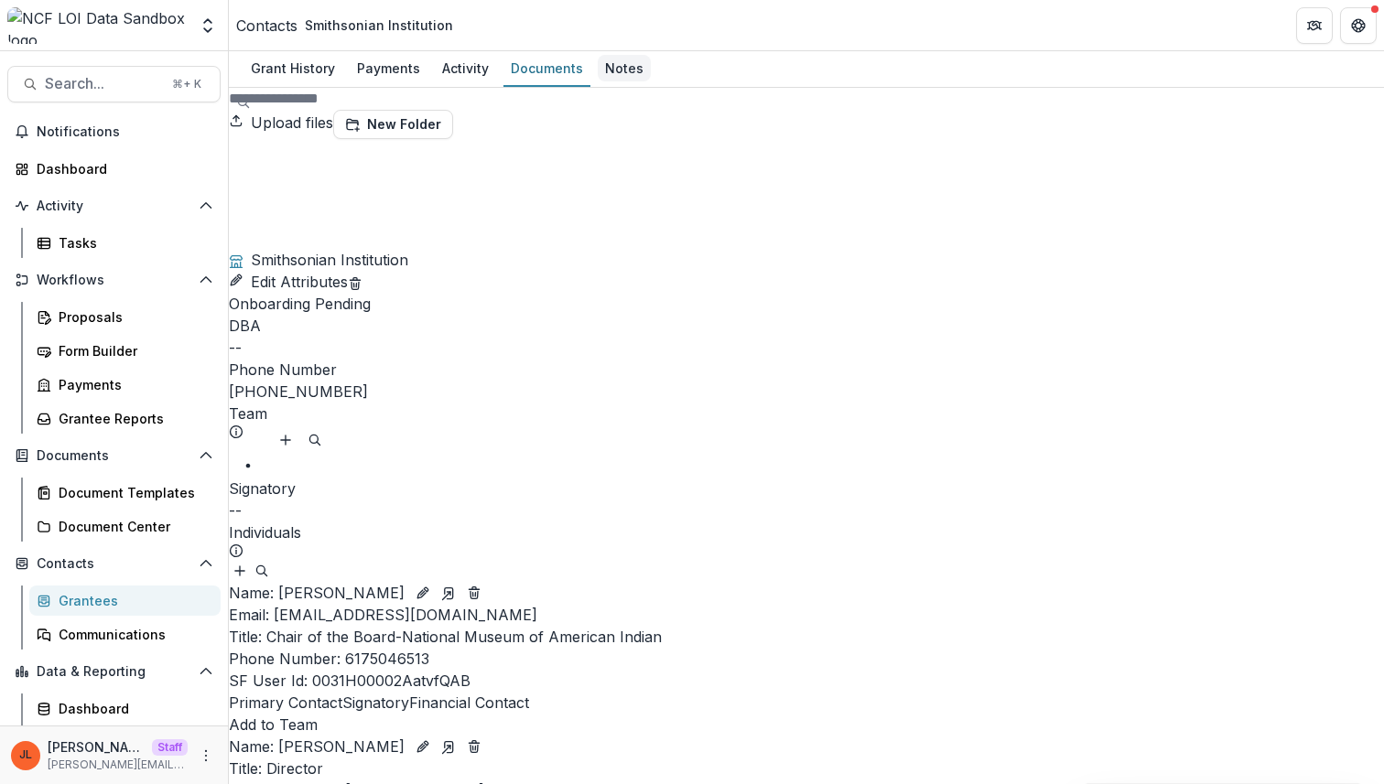
click at [632, 68] on div "Notes" at bounding box center [624, 68] width 53 height 27
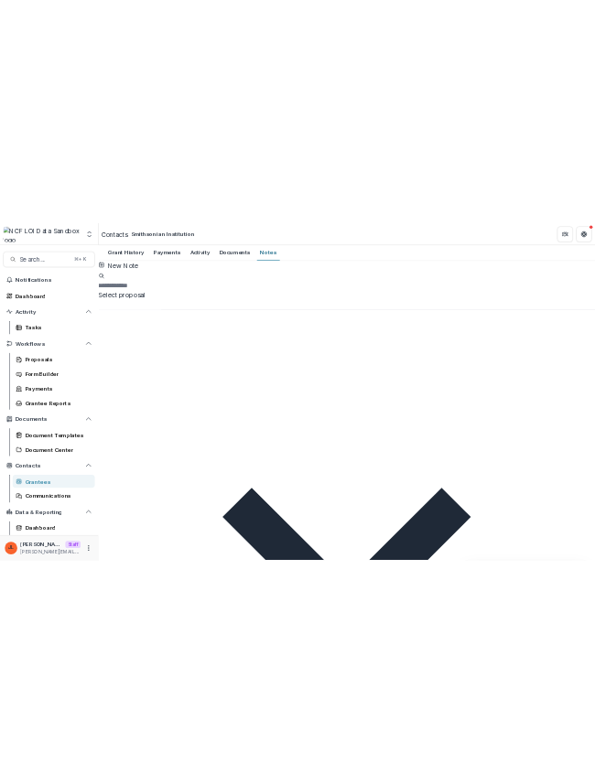
scroll to position [0, 0]
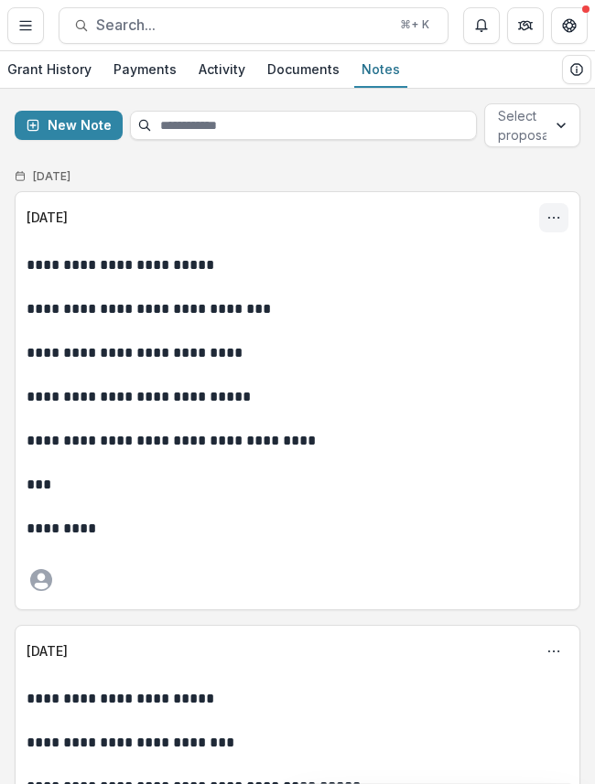
click at [546, 214] on icon "Options" at bounding box center [553, 217] width 15 height 15
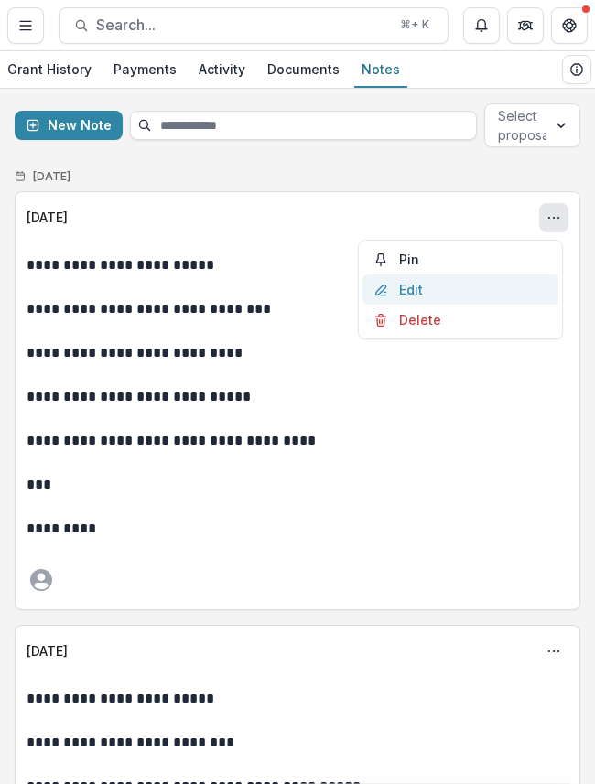
click at [477, 288] on button "Edit" at bounding box center [460, 290] width 196 height 30
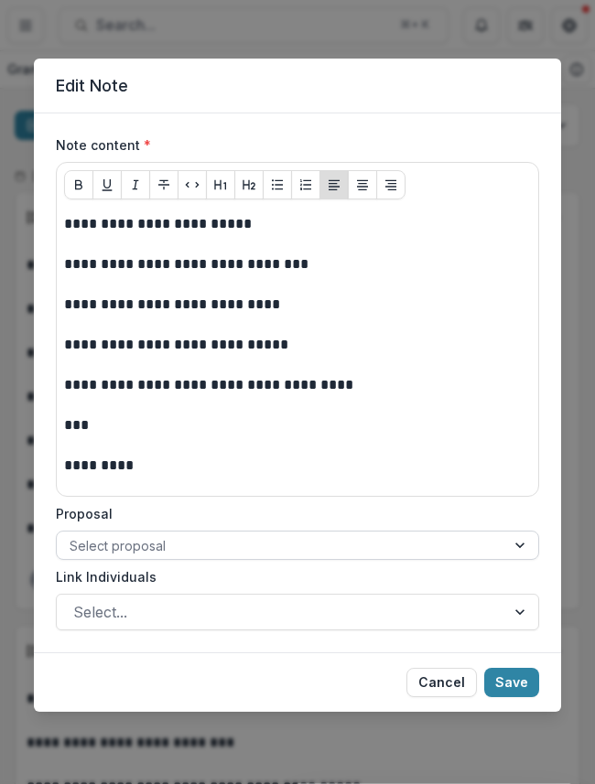
click at [258, 544] on div at bounding box center [281, 545] width 423 height 23
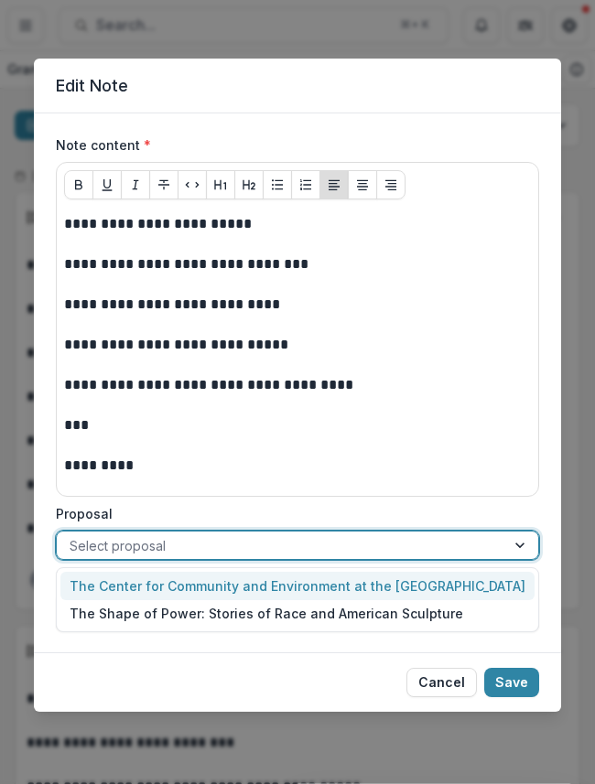
click at [237, 597] on div "The Center for Community and Environment at the [GEOGRAPHIC_DATA]" at bounding box center [297, 586] width 474 height 28
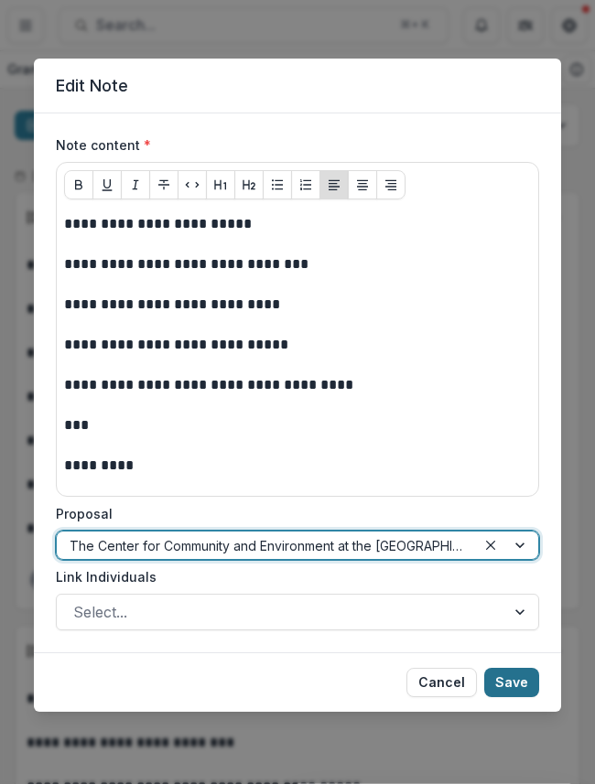
click at [504, 689] on button "Save" at bounding box center [511, 682] width 55 height 29
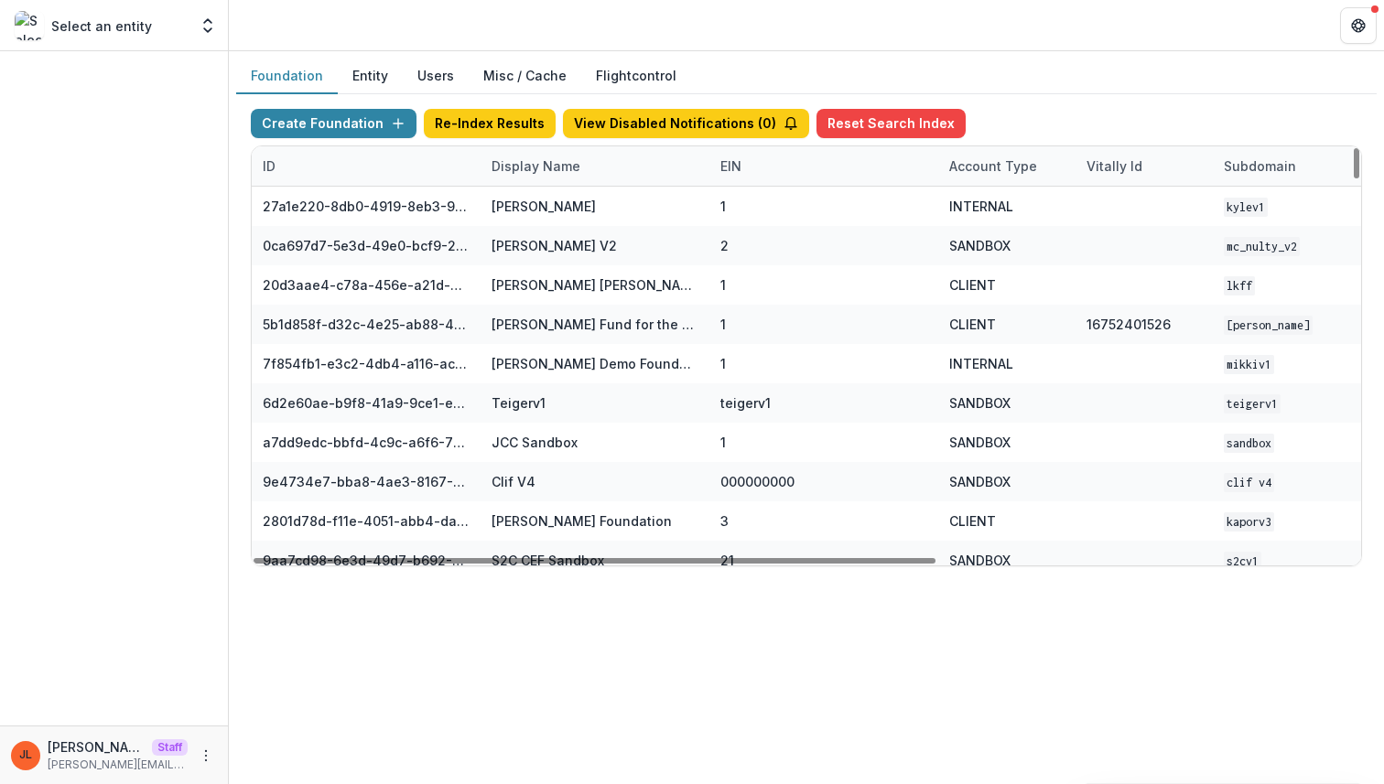
click at [555, 173] on div "Display Name" at bounding box center [535, 165] width 111 height 19
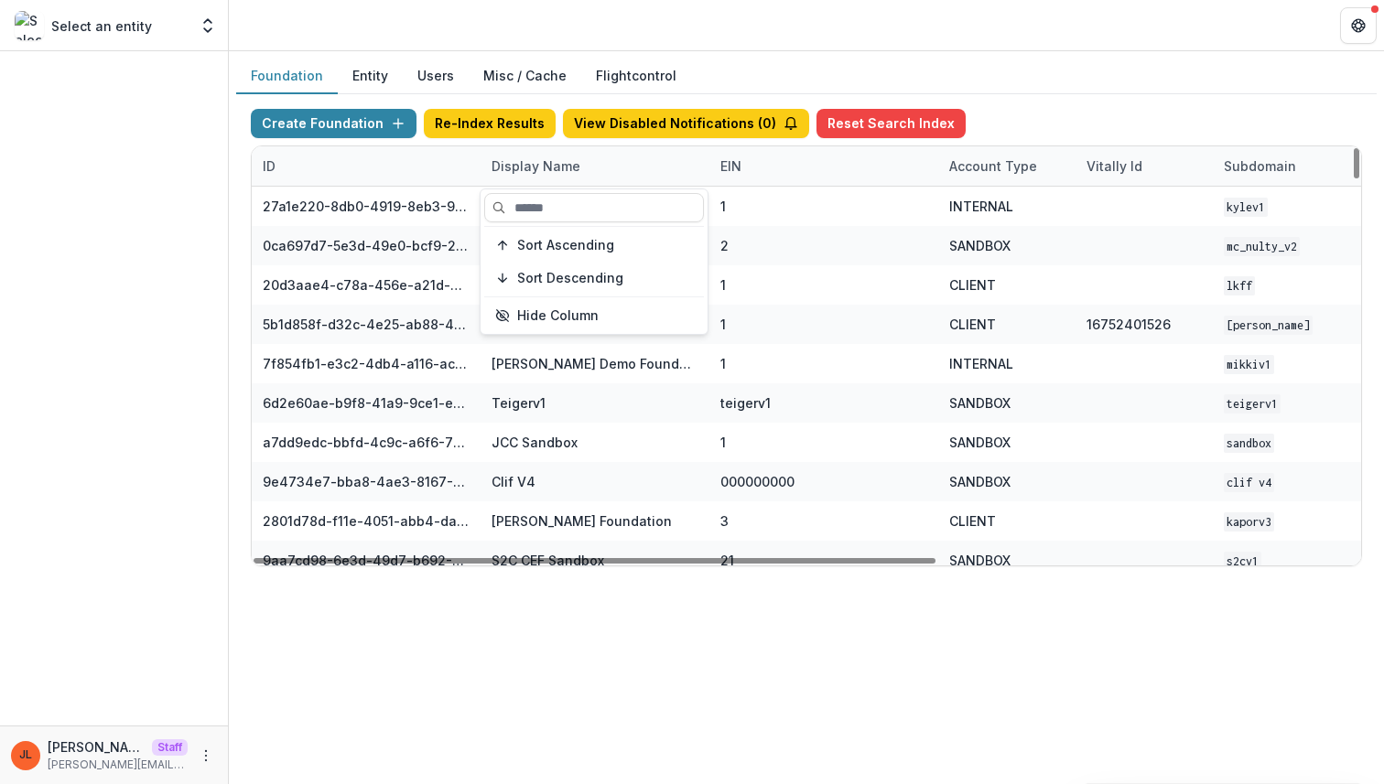
click at [605, 681] on div "Foundation Entity Users Misc / Cache Flightcontrol Create Foundation Re-Index R…" at bounding box center [806, 417] width 1155 height 733
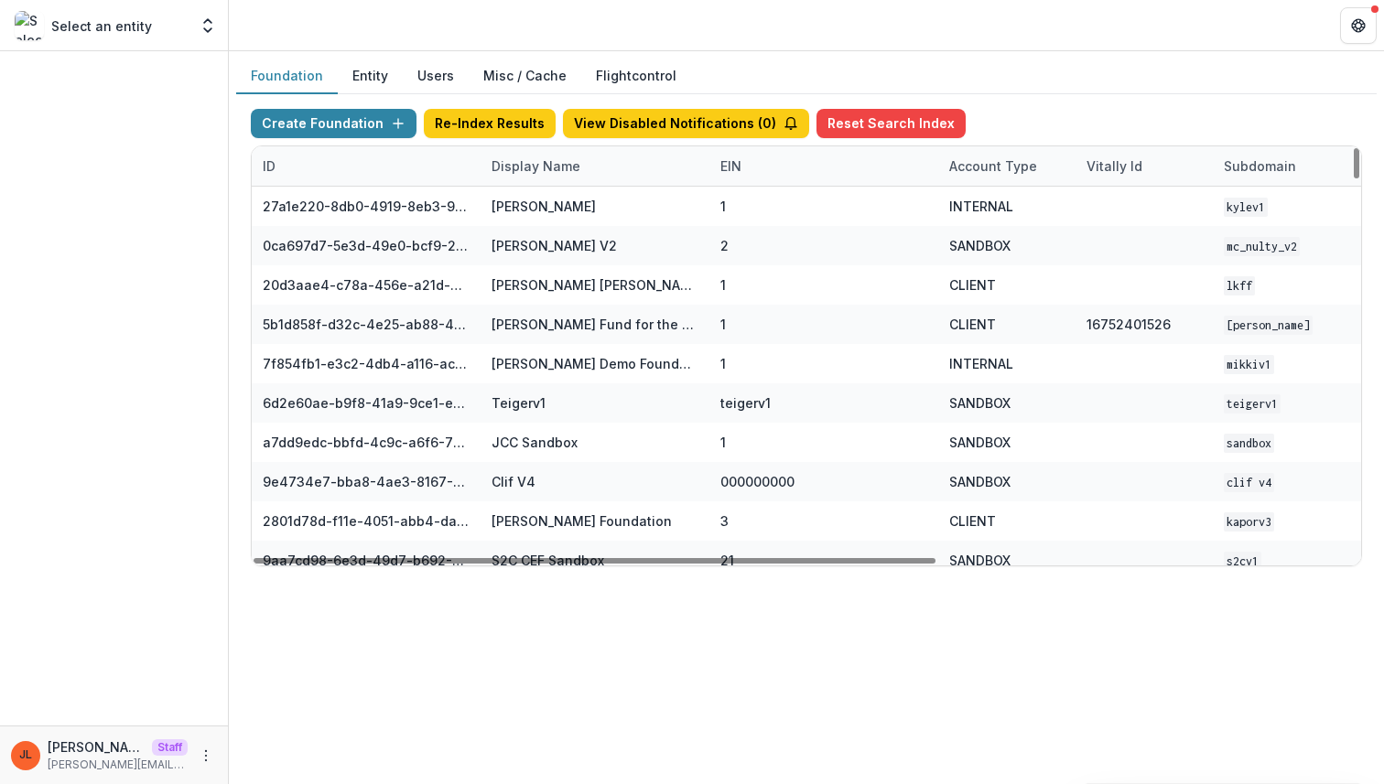
click at [554, 176] on div "Display Name" at bounding box center [594, 165] width 229 height 39
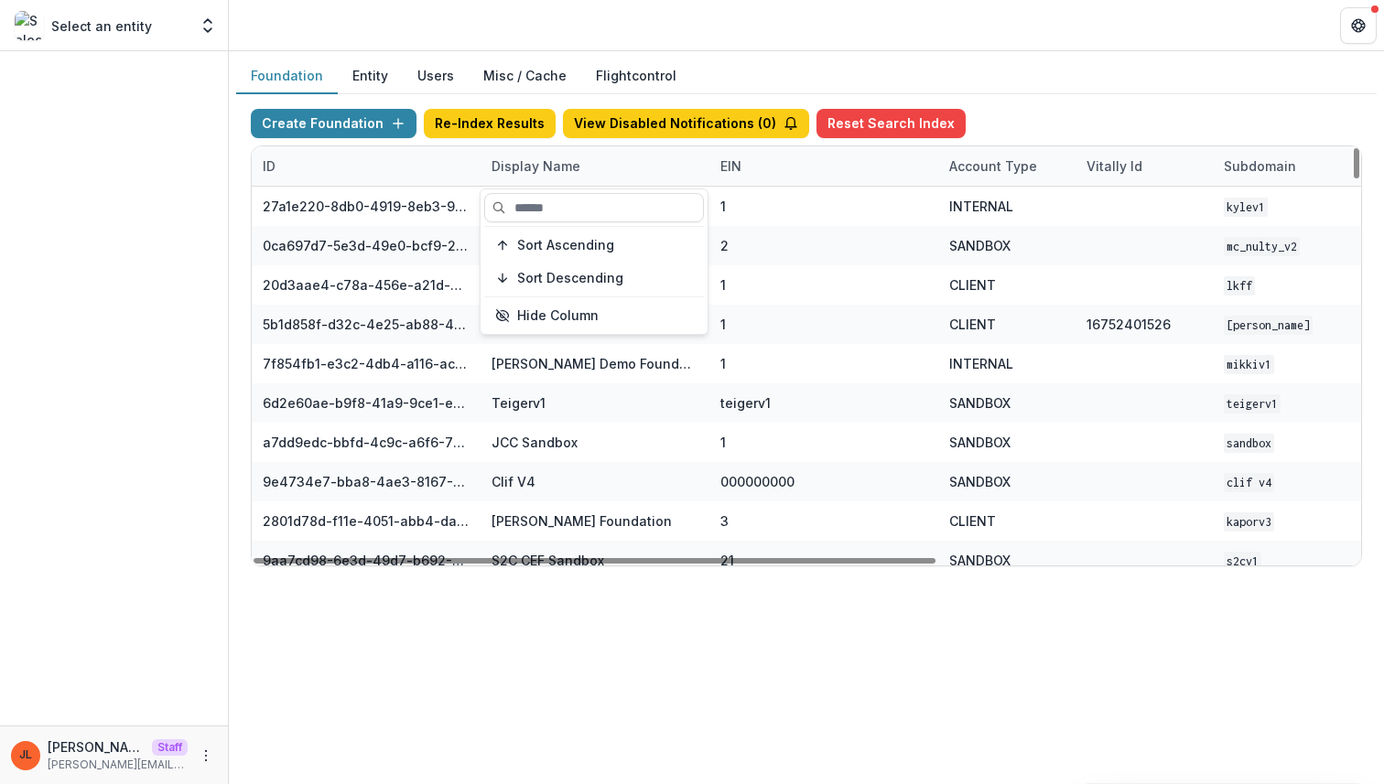
click at [543, 226] on div "Sort Ascending Sort Descending Hide Column" at bounding box center [593, 261] width 227 height 145
click at [543, 215] on input at bounding box center [594, 207] width 220 height 29
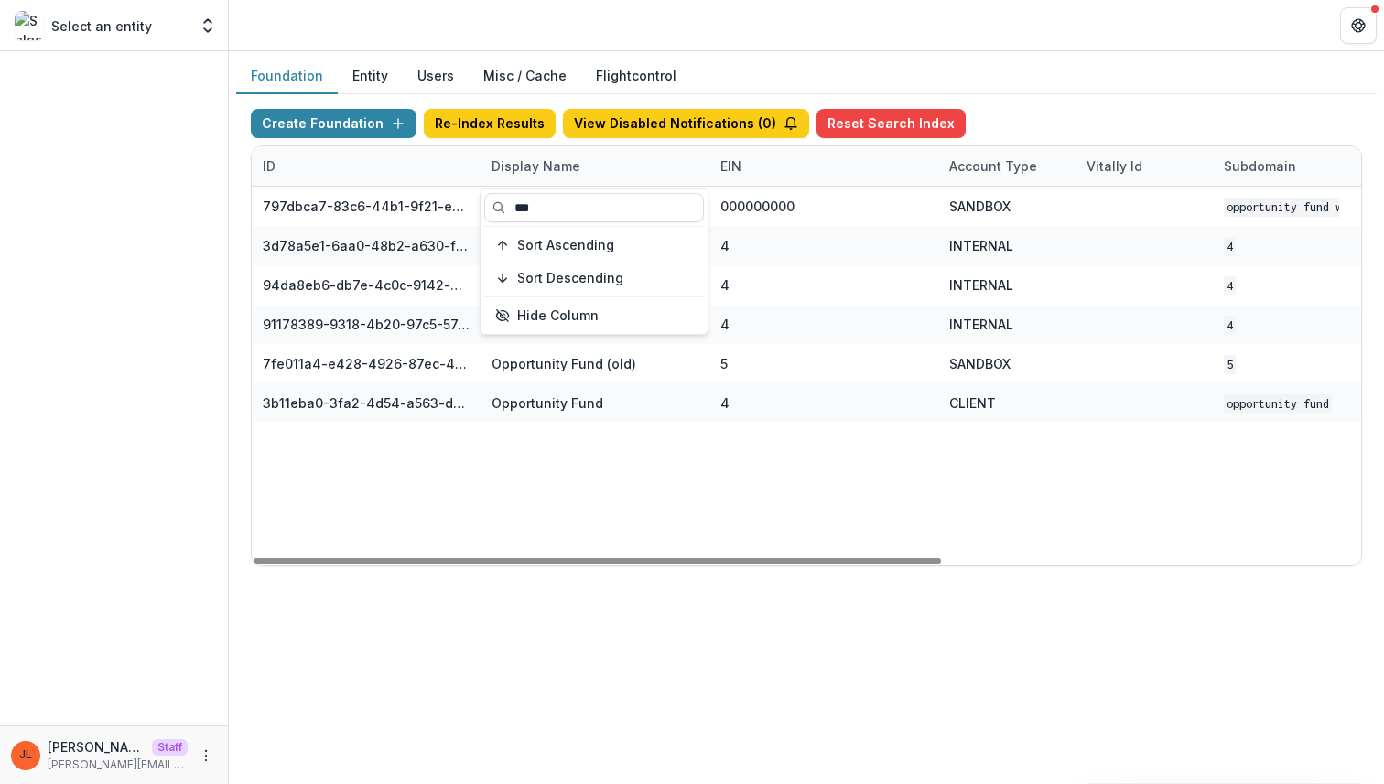
type input "***"
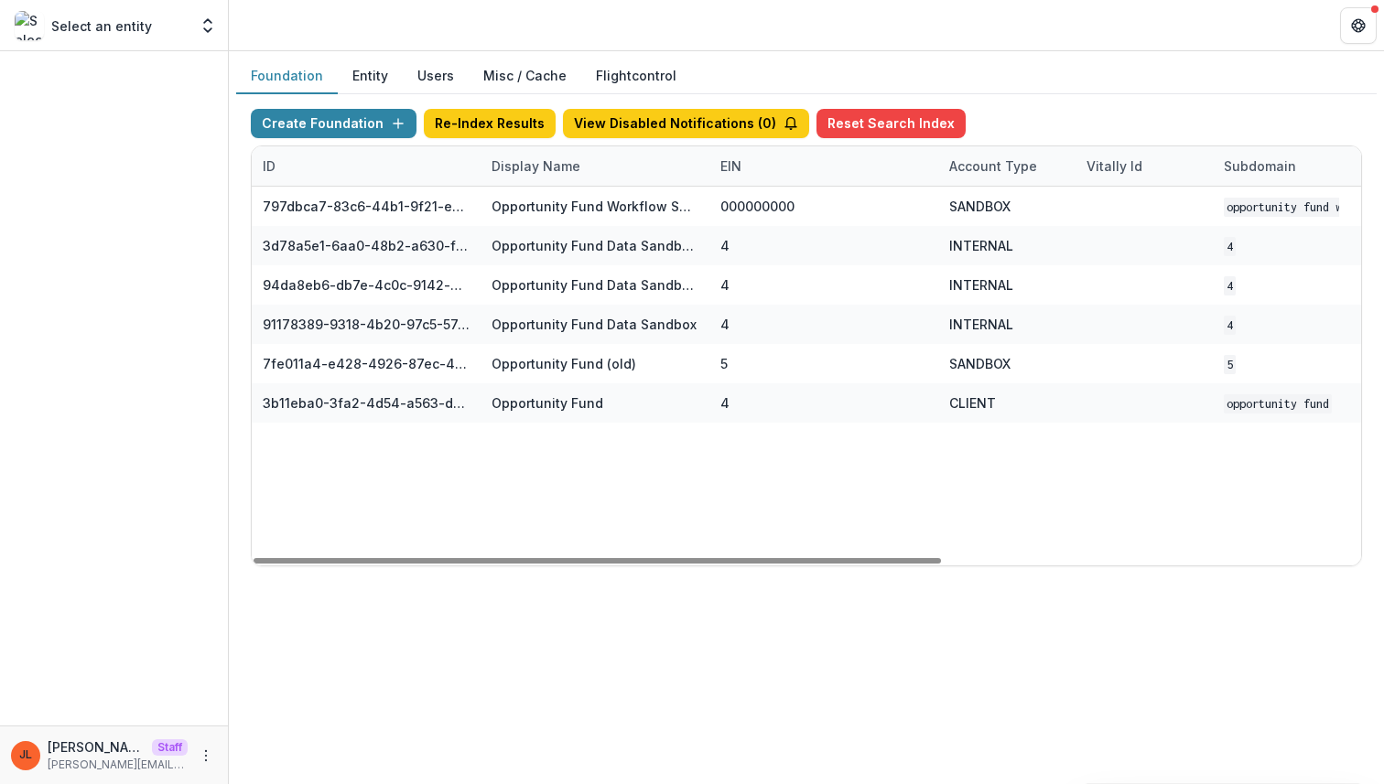
click at [576, 510] on div "797dbca7-83c6-44b1-9f21-ee3637c7698d Opportunity Fund Workflow Sandbox 00000000…" at bounding box center [1144, 376] width 1784 height 379
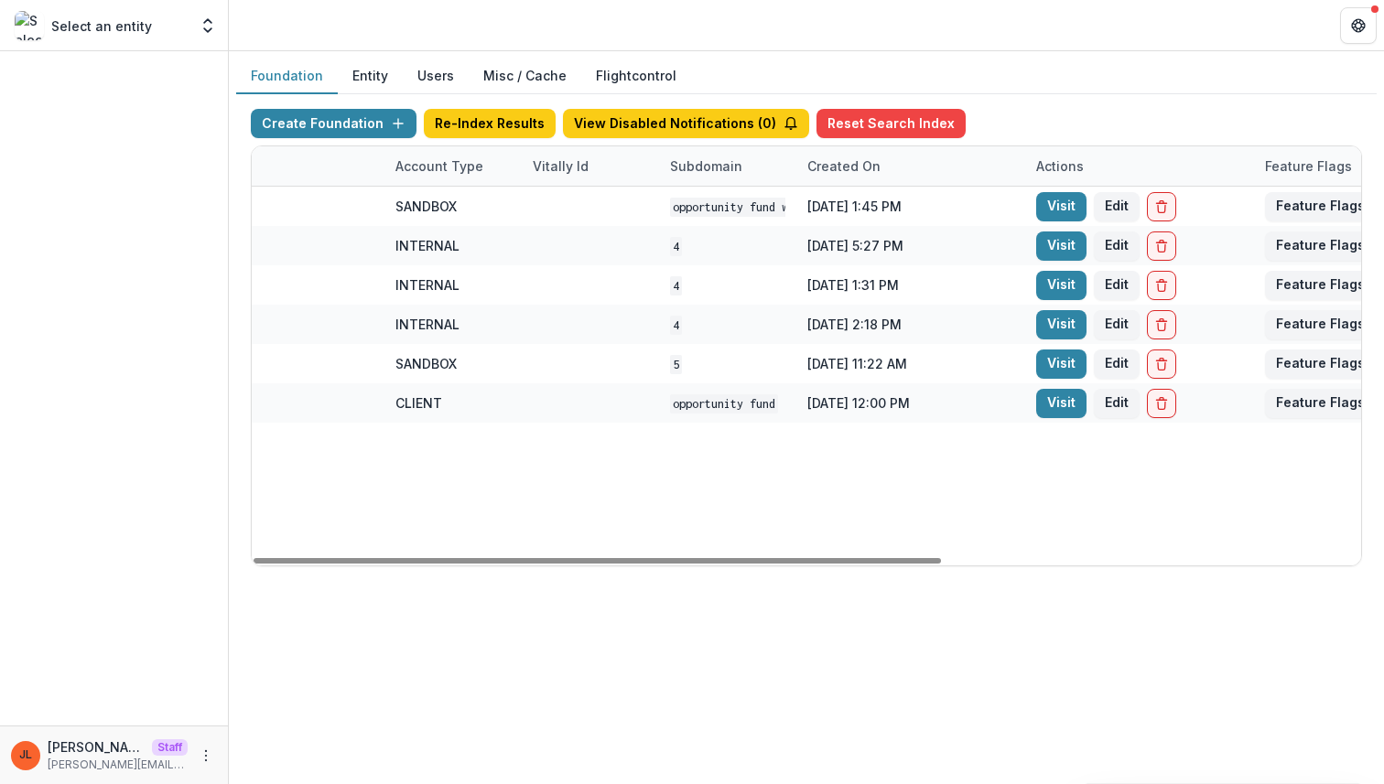
scroll to position [0, 675]
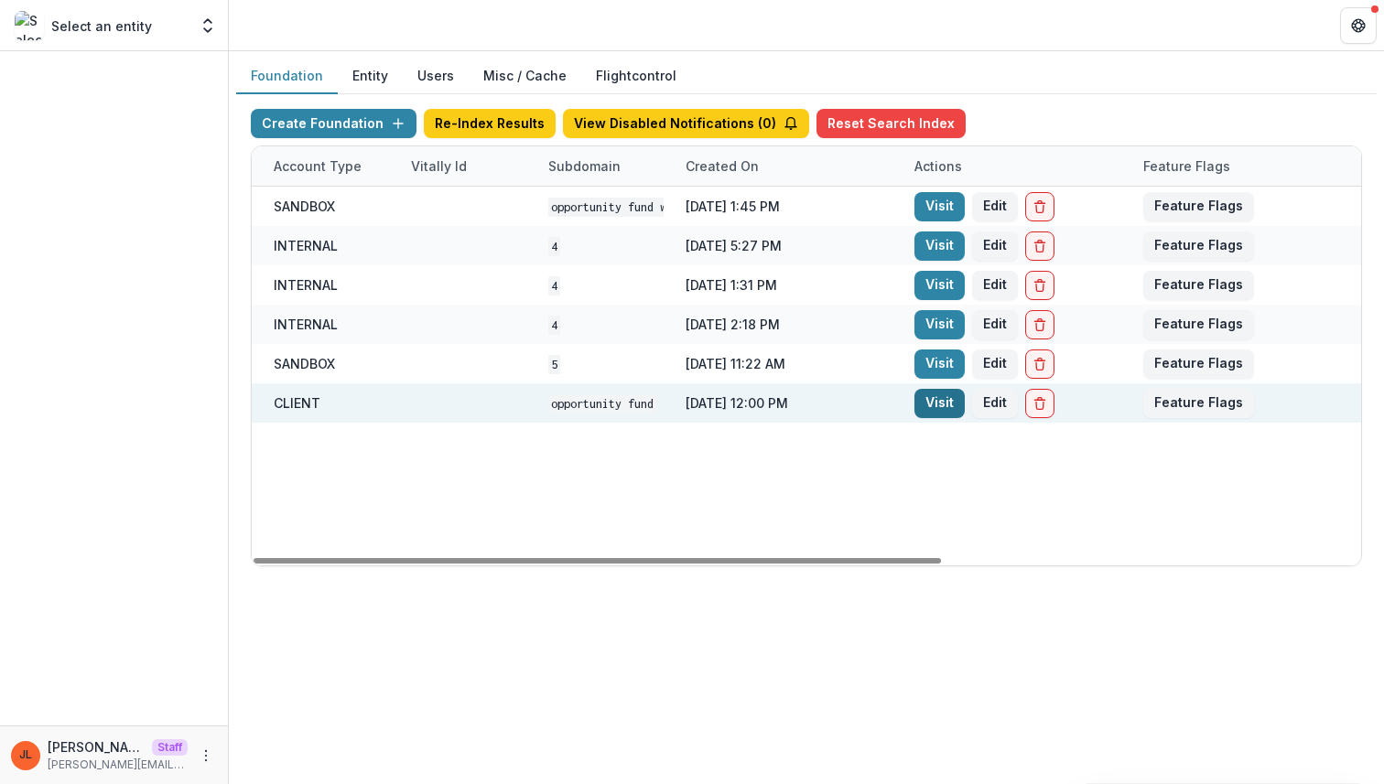
click at [920, 409] on link "Visit" at bounding box center [939, 403] width 50 height 29
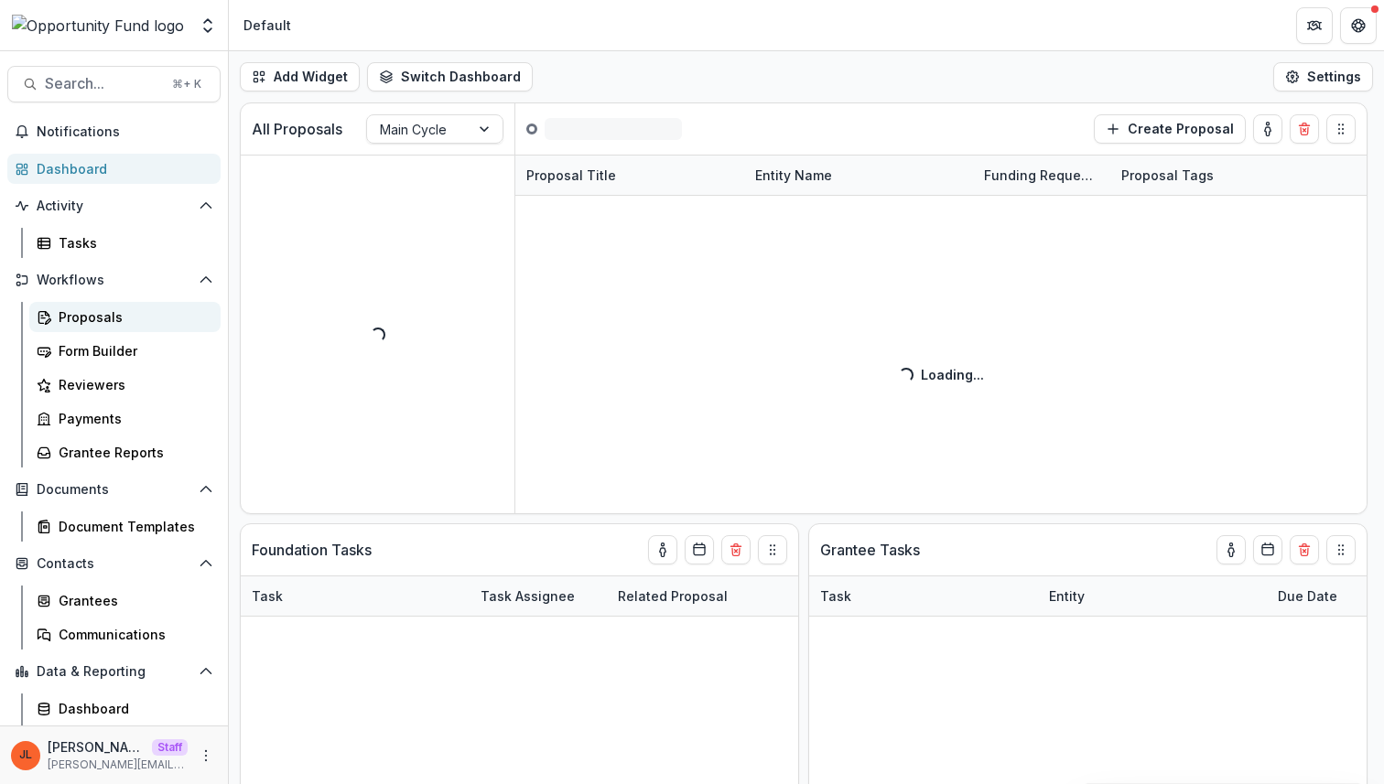
click at [85, 319] on div "Proposals" at bounding box center [132, 316] width 147 height 19
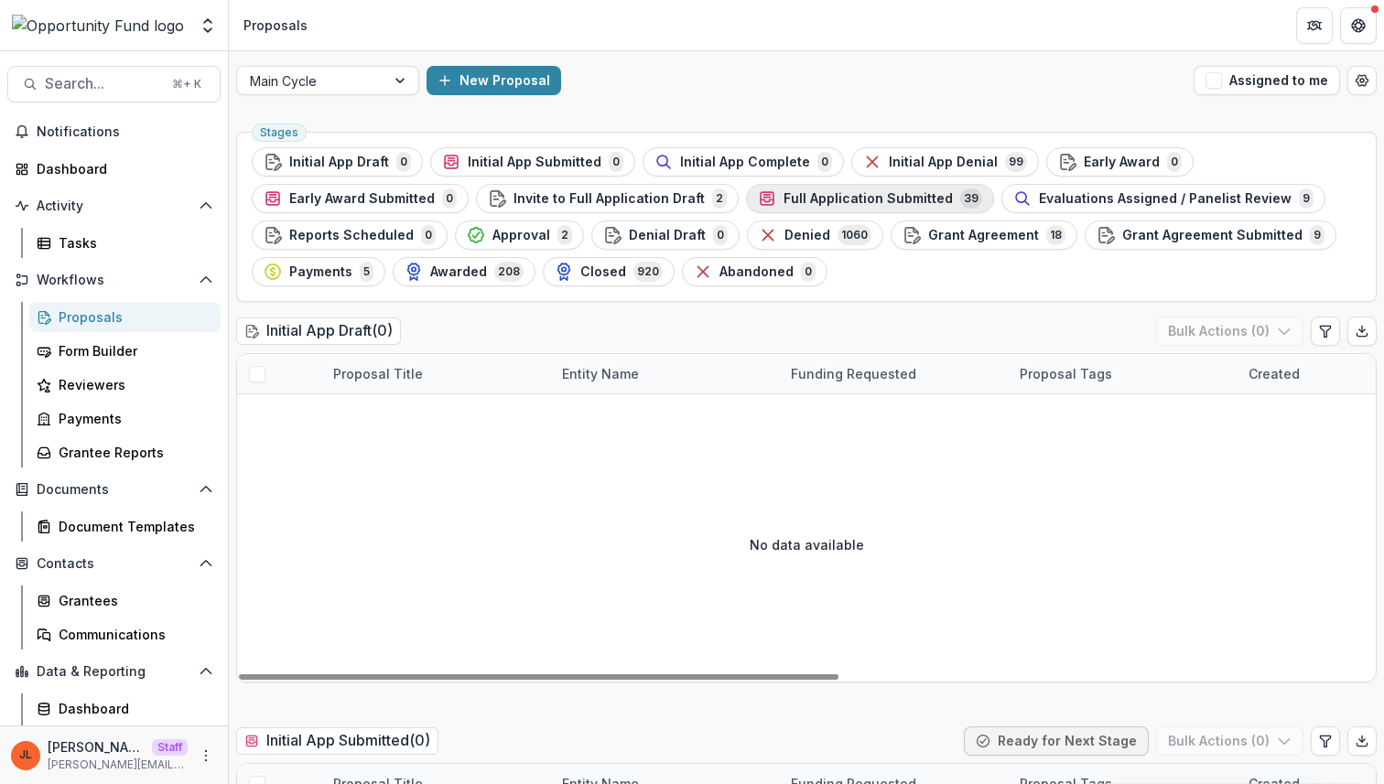
click at [792, 202] on span "Full Application Submitted" at bounding box center [867, 199] width 169 height 16
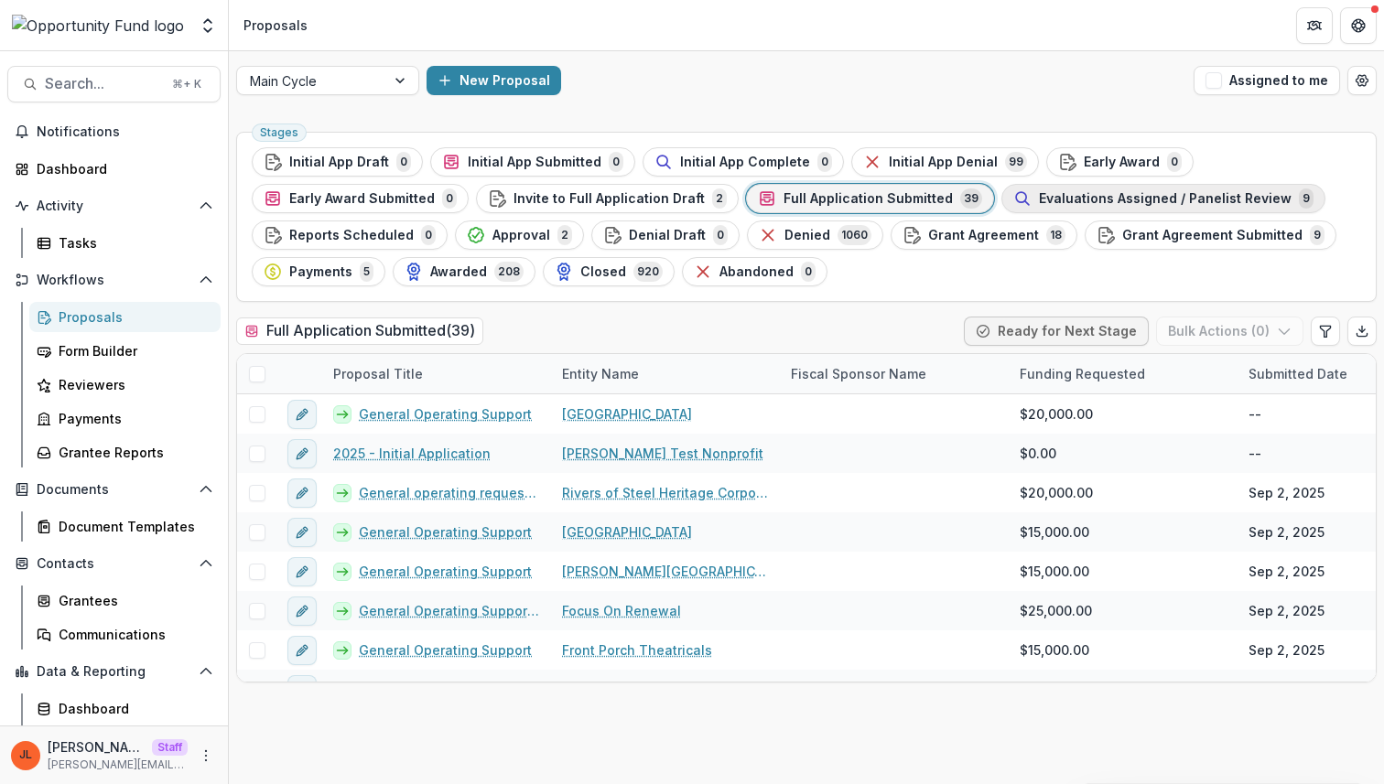
click at [1199, 208] on div "Evaluations Assigned / Panelist Review 9" at bounding box center [1163, 199] width 300 height 20
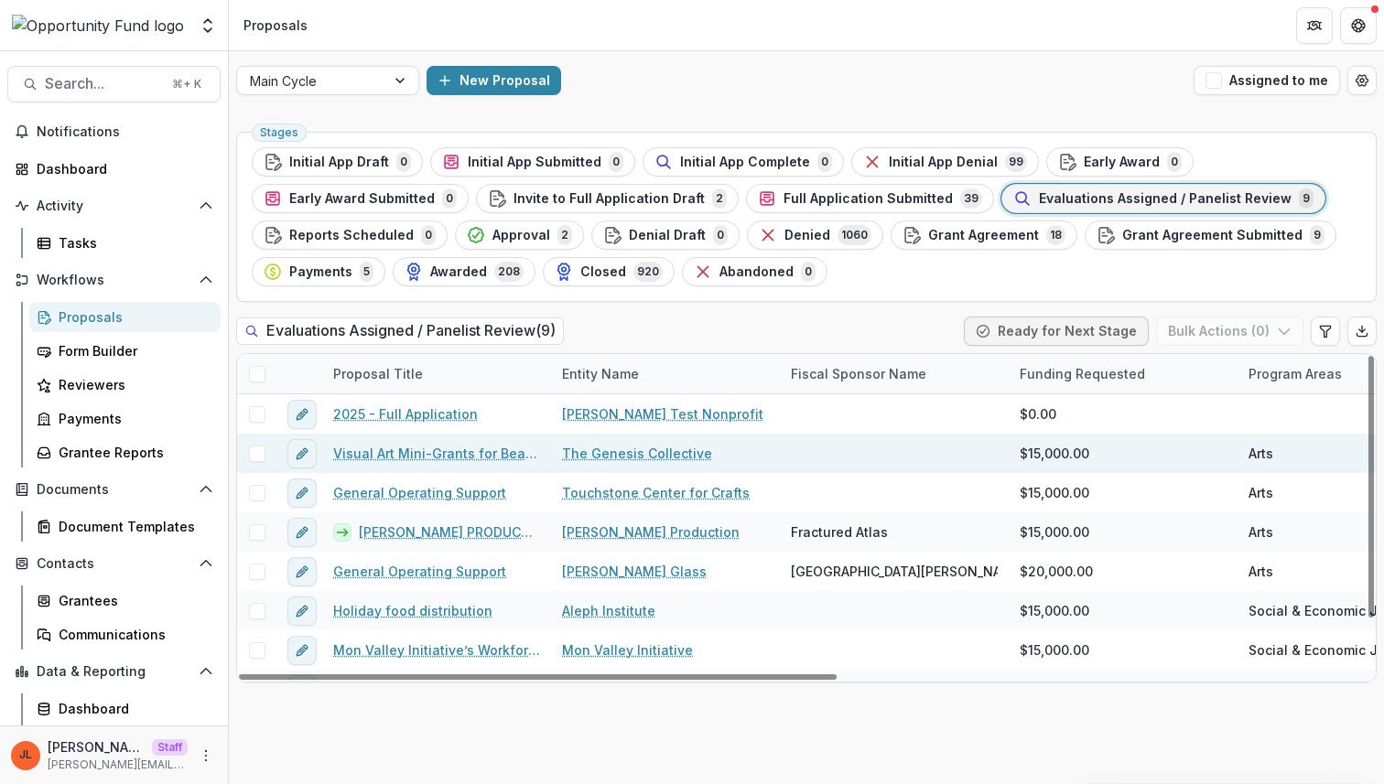
click at [406, 458] on link "Visual Art Mini-Grants for Beaver County Artists" at bounding box center [436, 453] width 207 height 19
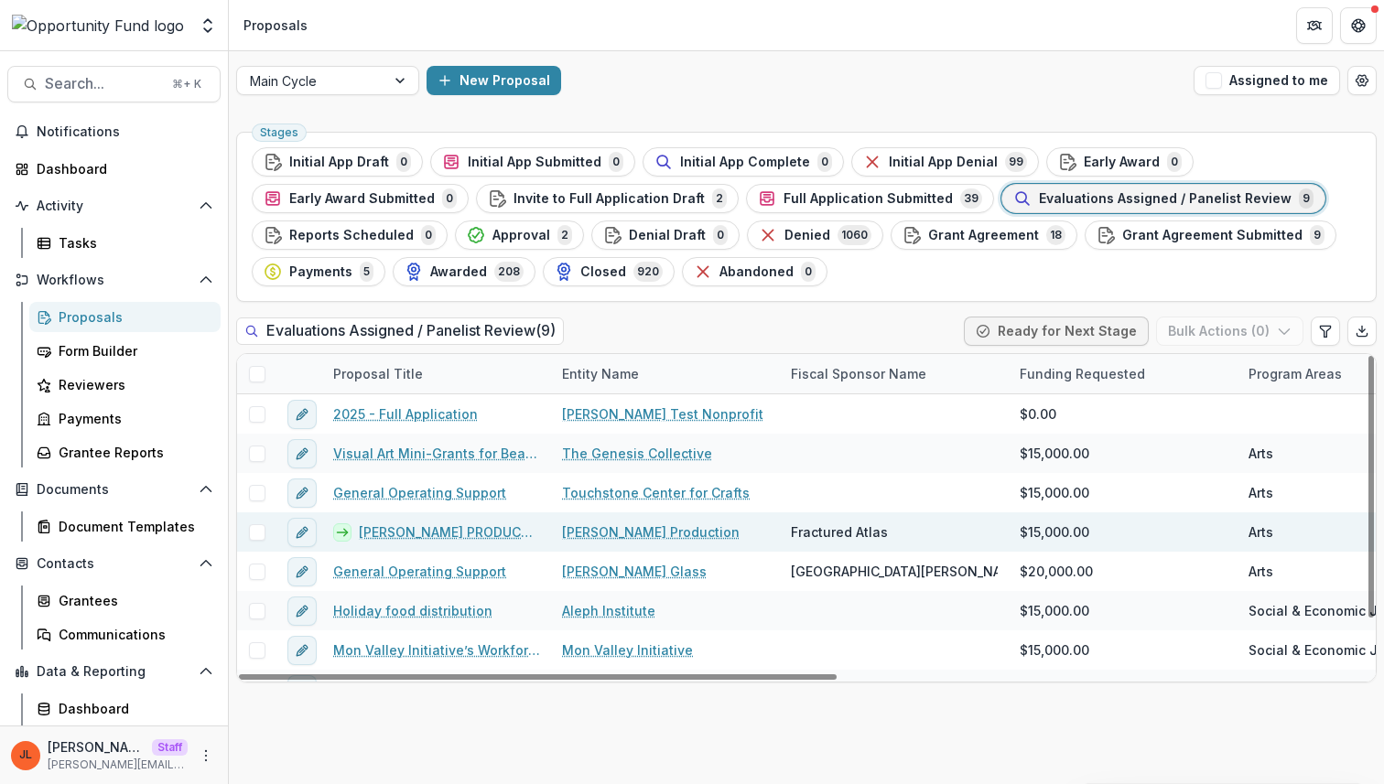
click at [424, 534] on link "[PERSON_NAME] PRODUCTION - [PERSON_NAME]'s R&J Project" at bounding box center [449, 531] width 181 height 19
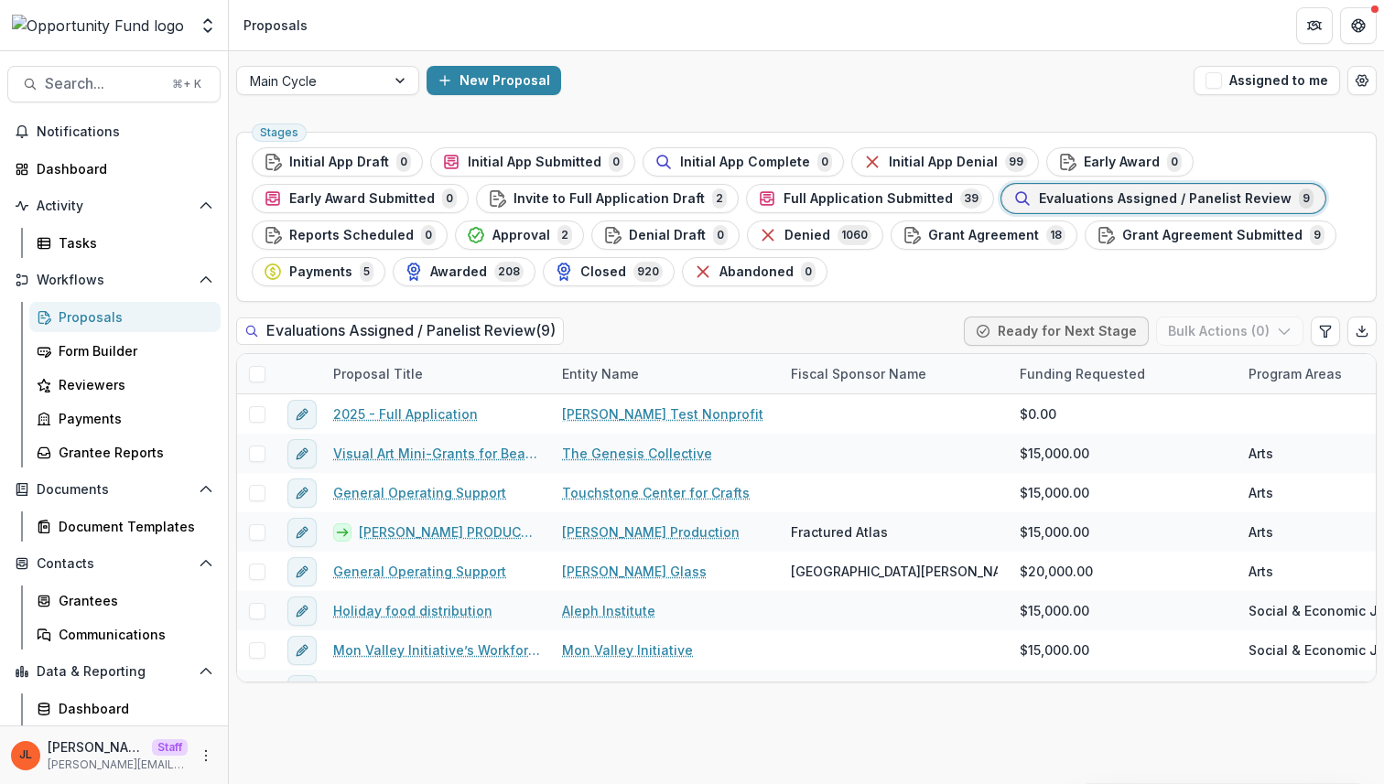
click at [781, 123] on div "Main Cycle New Proposal Assigned to me Stages Initial App Draft 0 Initial App S…" at bounding box center [806, 417] width 1155 height 733
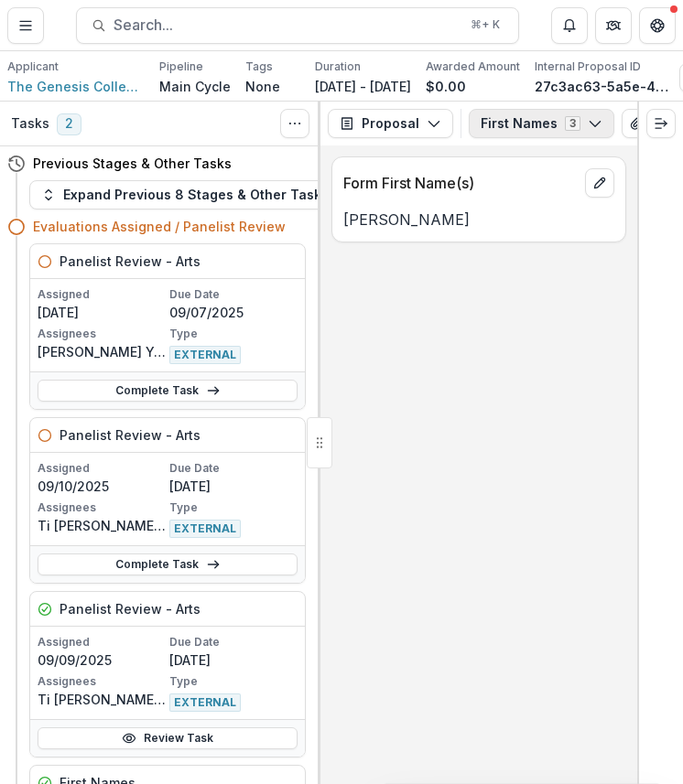
click at [556, 135] on button "First Names 3" at bounding box center [541, 123] width 145 height 29
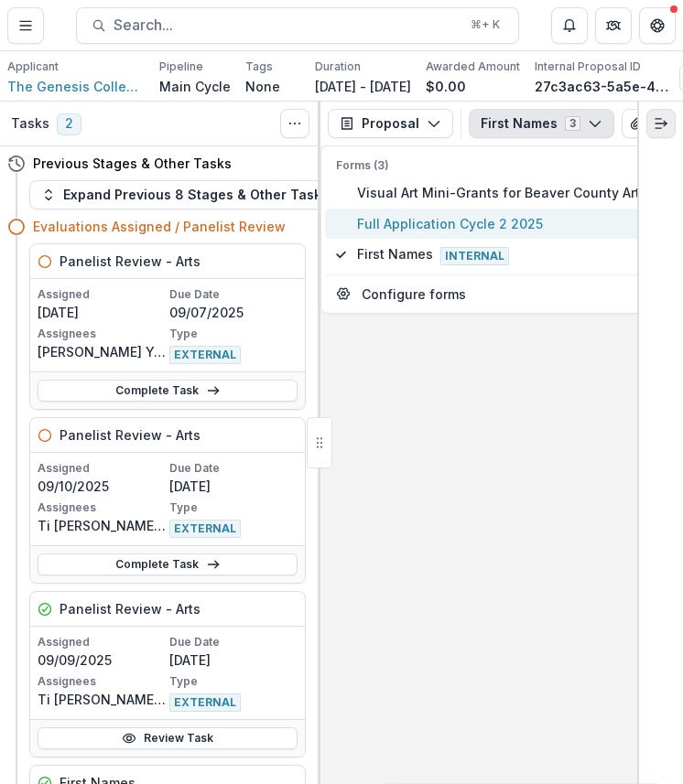
click at [536, 232] on span "Full Application Cycle 2 2025" at bounding box center [548, 223] width 382 height 19
